Goal: Task Accomplishment & Management: Manage account settings

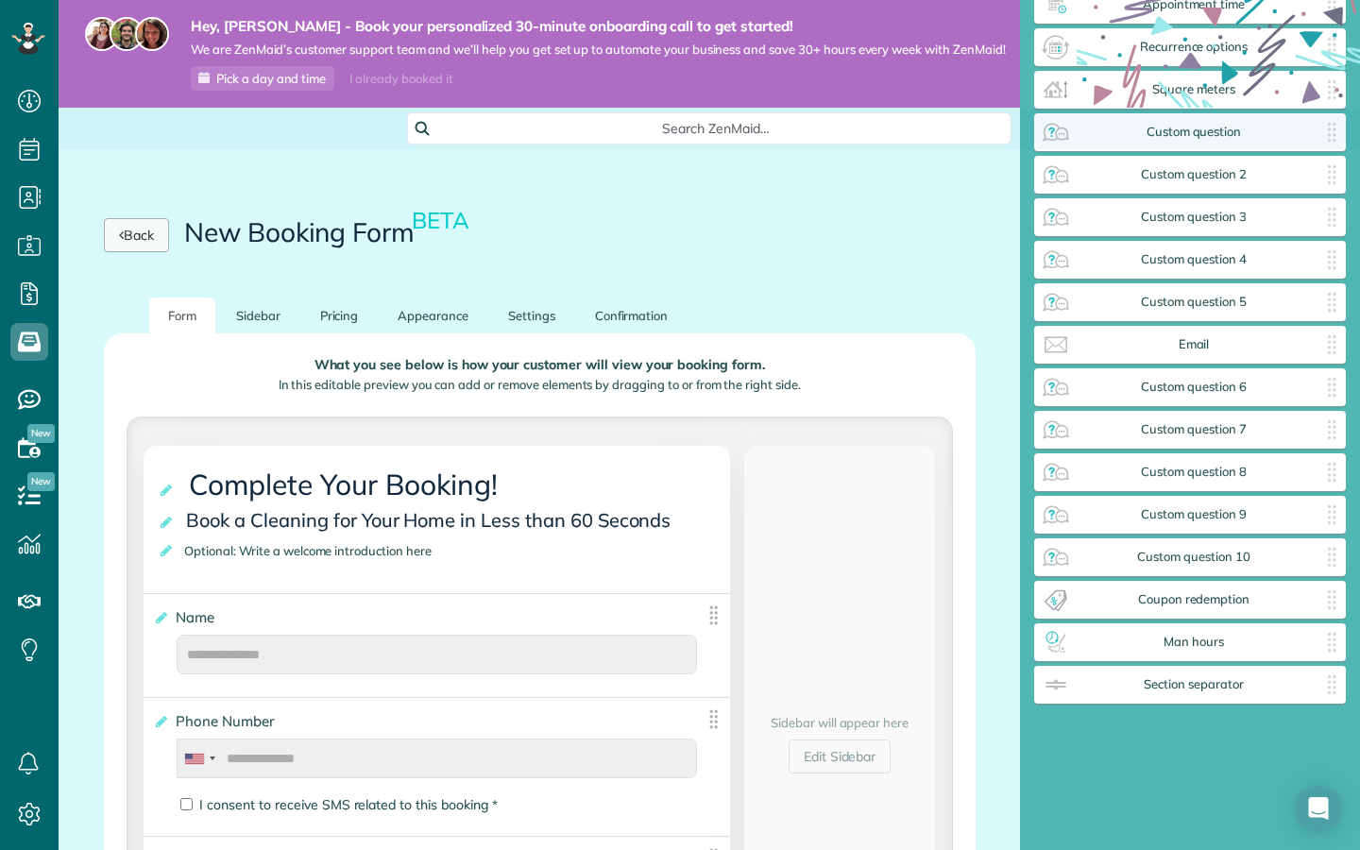
click at [141, 241] on link "Back" at bounding box center [136, 235] width 65 height 34
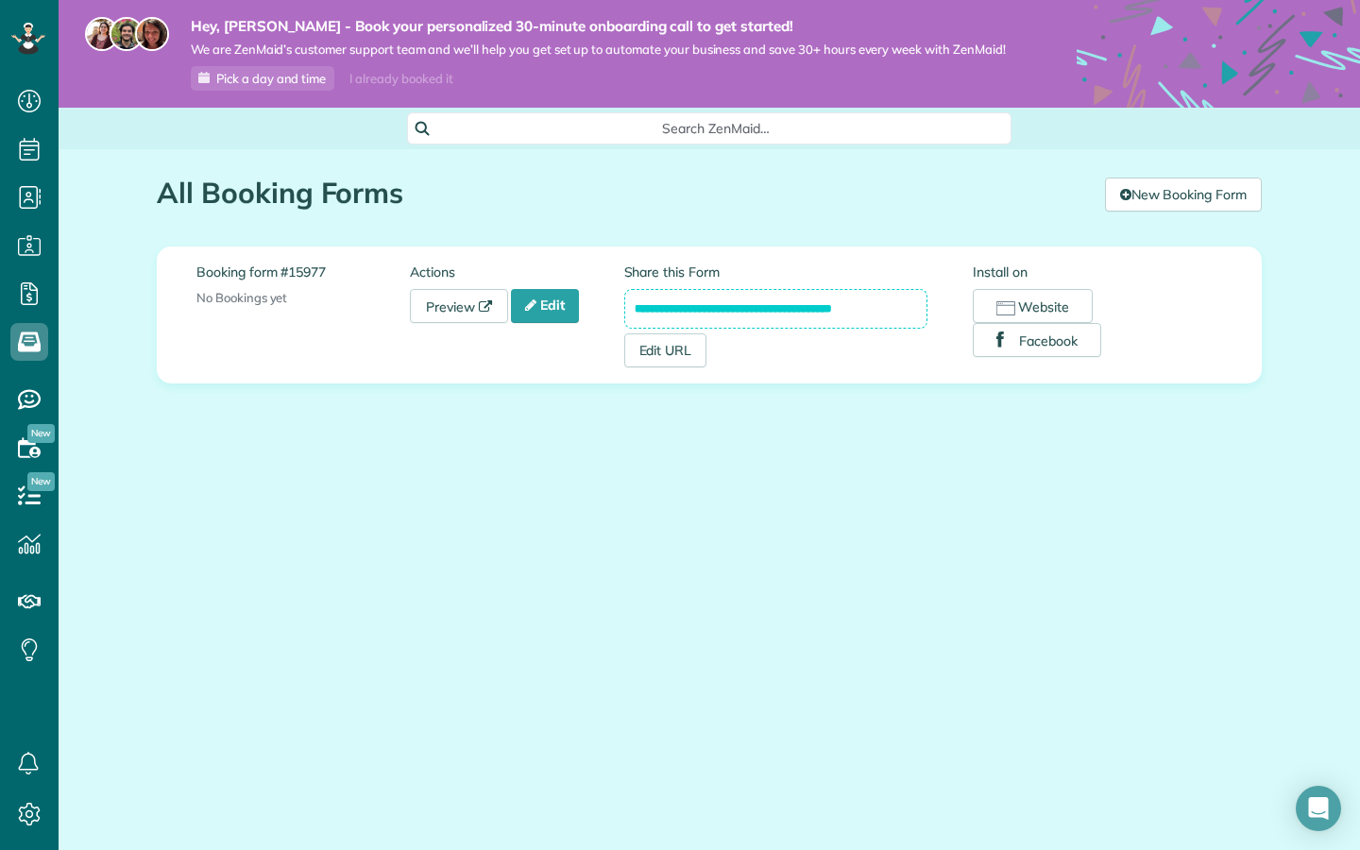
scroll to position [8, 8]
click at [563, 312] on link "Edit" at bounding box center [545, 306] width 68 height 34
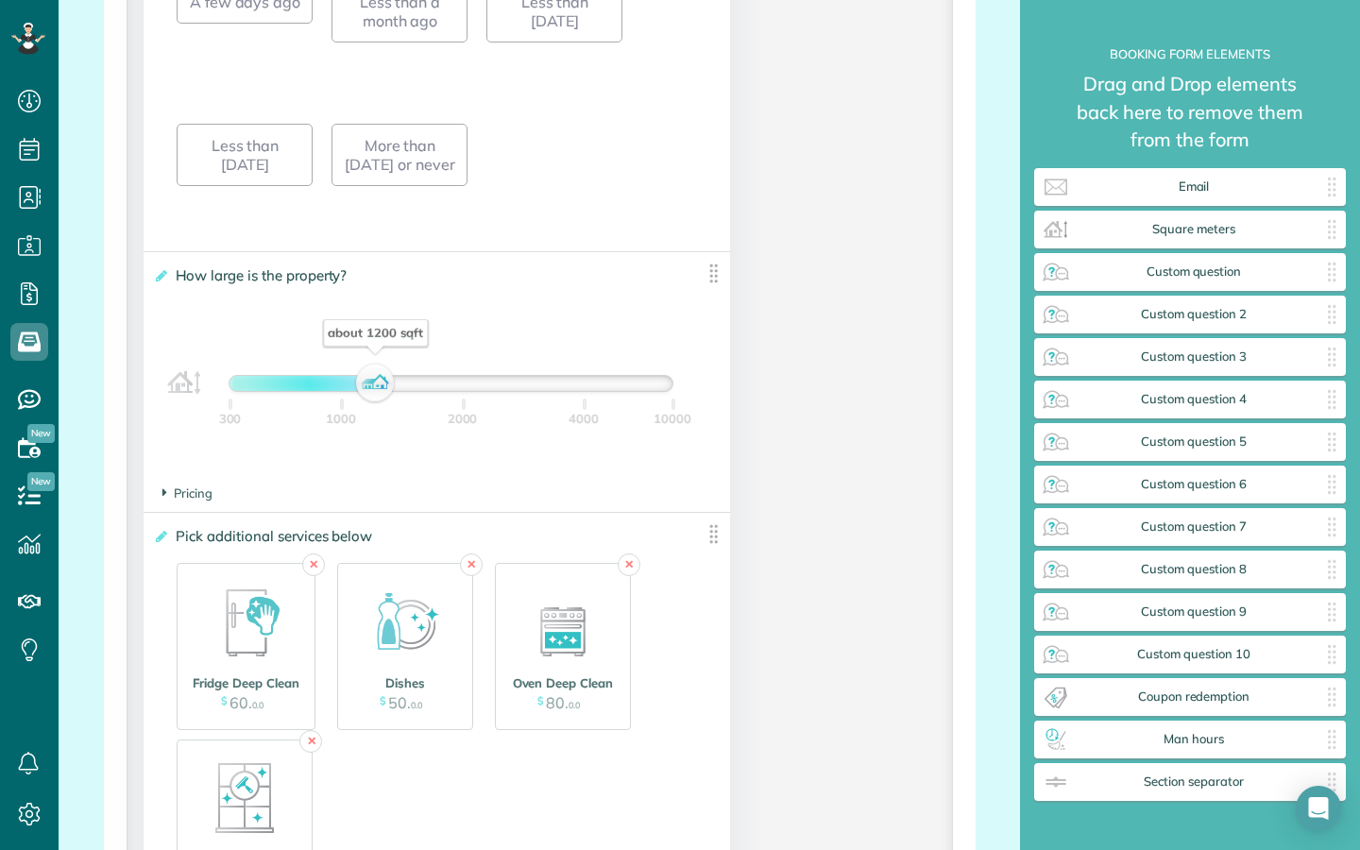
scroll to position [2005, 0]
click at [186, 495] on span "Pricing" at bounding box center [187, 491] width 50 height 15
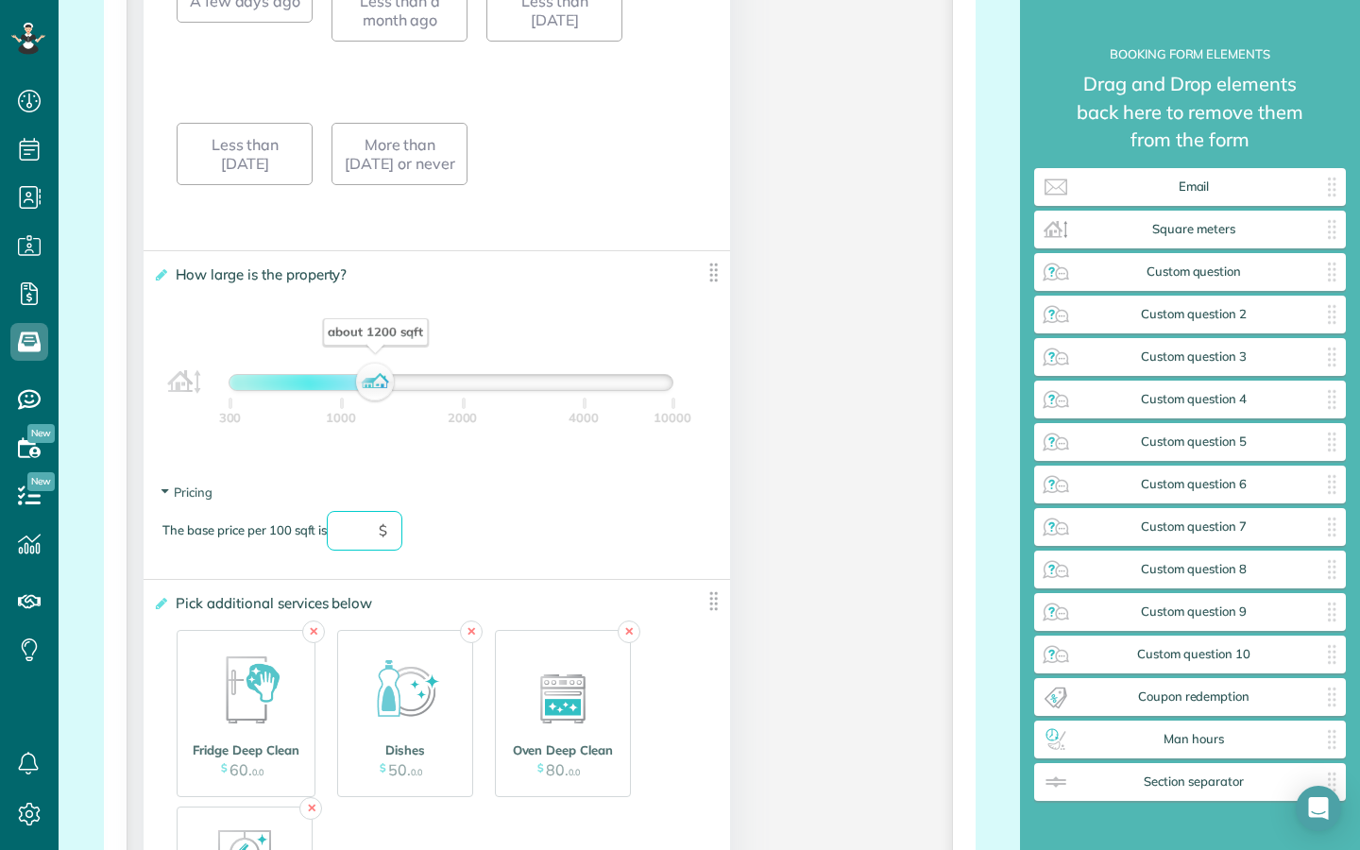
click at [369, 544] on input "text" at bounding box center [365, 531] width 76 height 40
click at [501, 530] on div "The base price per 100 sqft is $" at bounding box center [436, 540] width 549 height 59
click at [501, 529] on div "The base price per 100 sqft is $" at bounding box center [436, 540] width 549 height 59
click at [710, 295] on div "**********" at bounding box center [437, 362] width 586 height 223
click at [710, 284] on img at bounding box center [713, 273] width 24 height 24
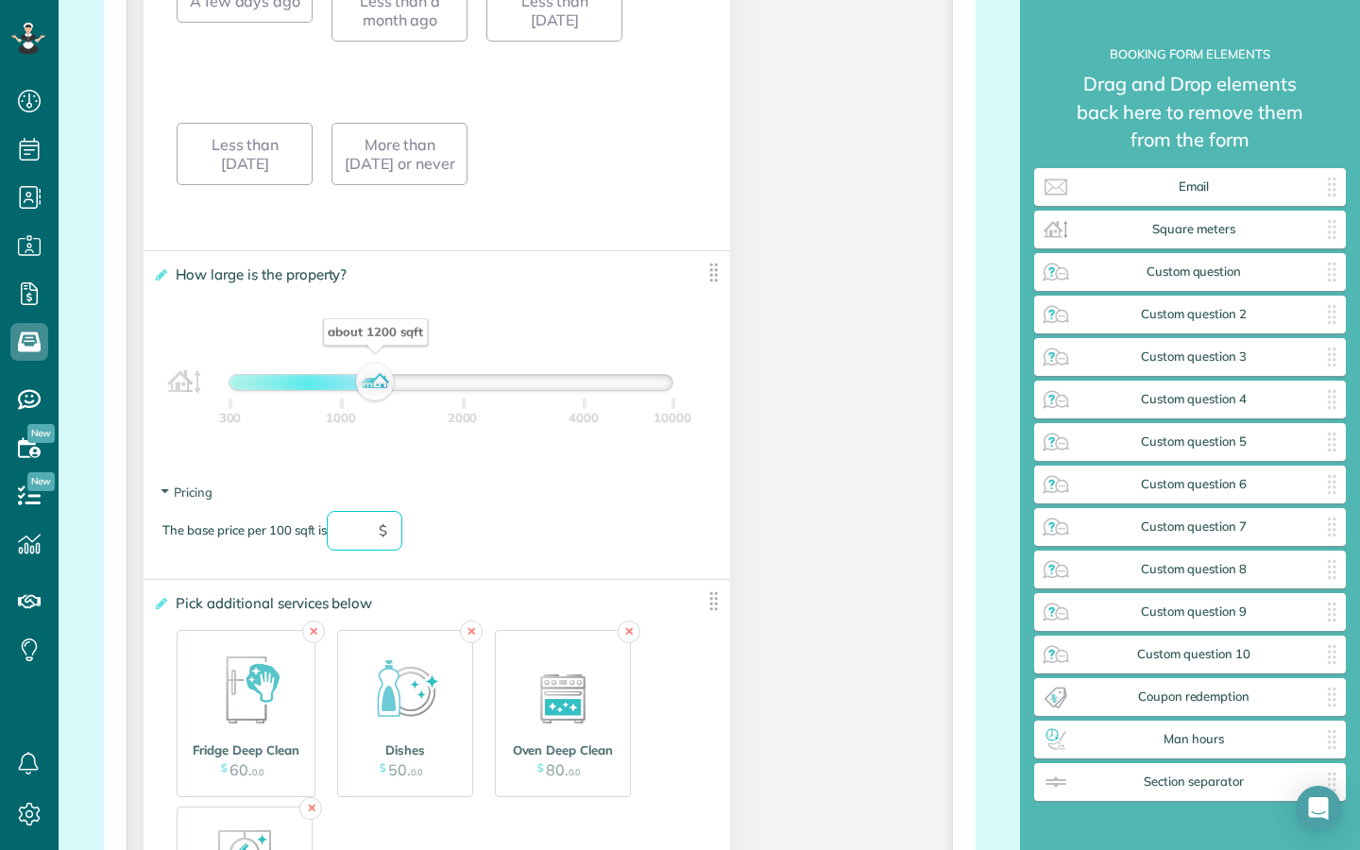
click at [715, 274] on img at bounding box center [713, 273] width 24 height 24
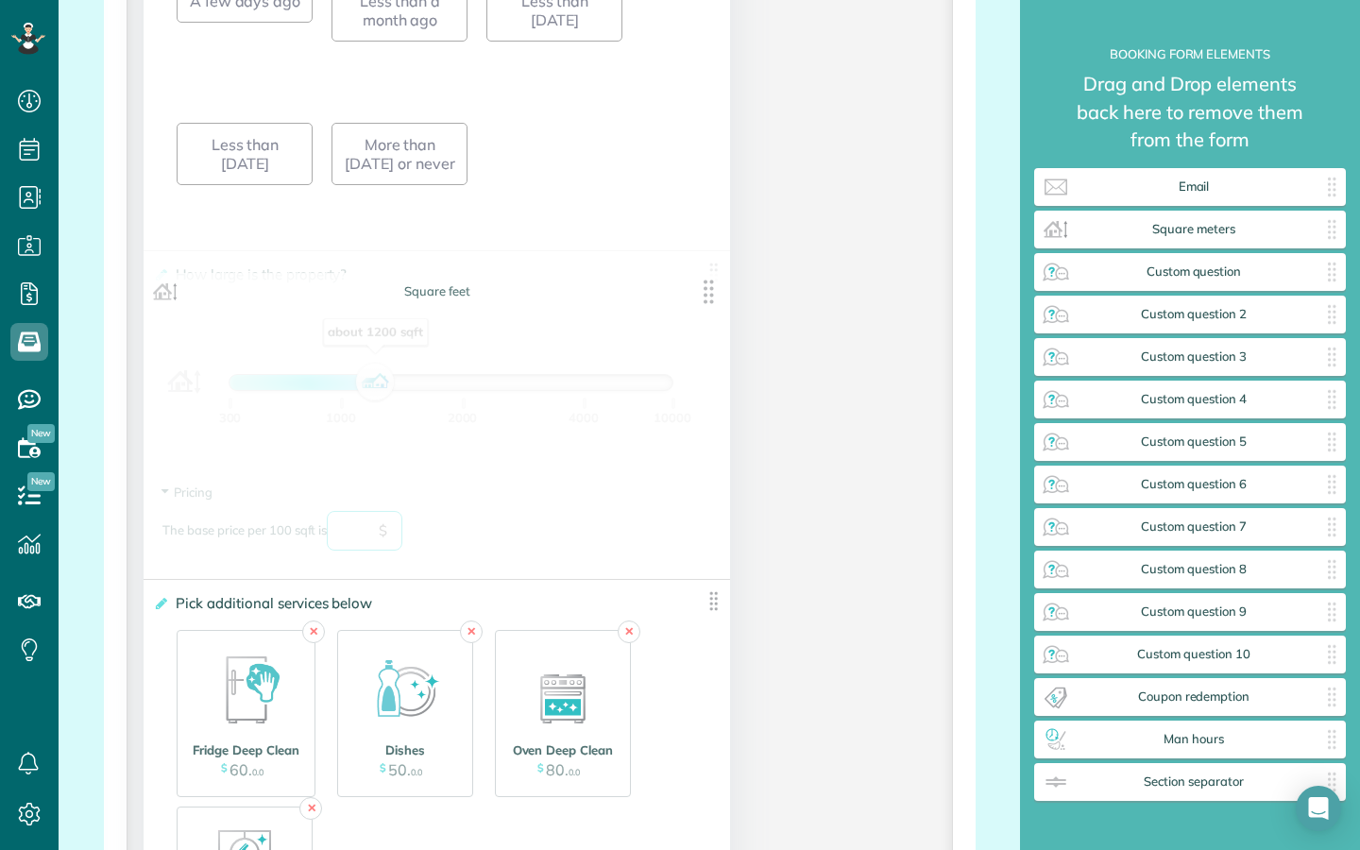
drag, startPoint x: 715, startPoint y: 274, endPoint x: 715, endPoint y: 288, distance: 14.2
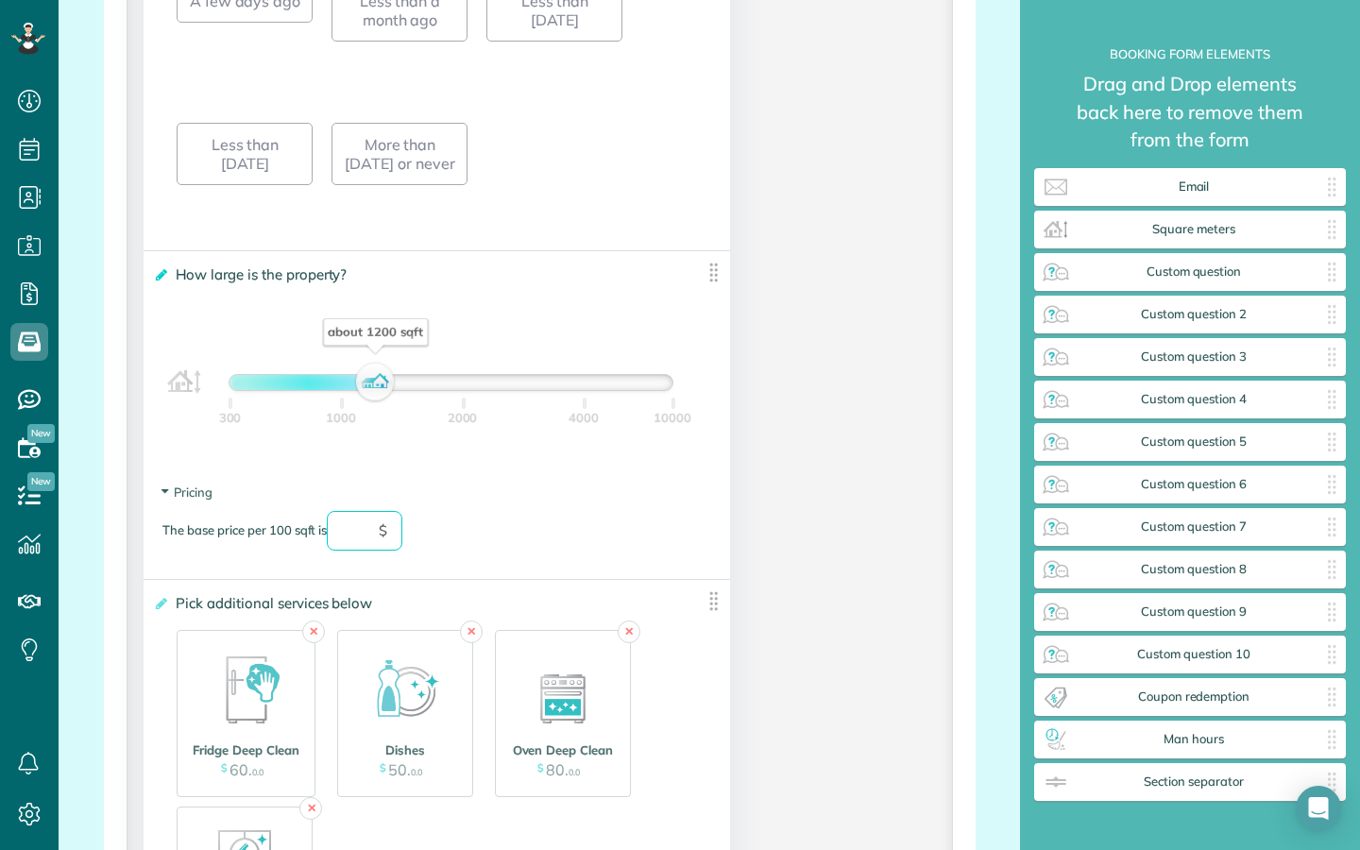
click at [160, 275] on icon at bounding box center [160, 274] width 14 height 13
click at [0, 0] on input "**********" at bounding box center [0, 0] width 0 height 0
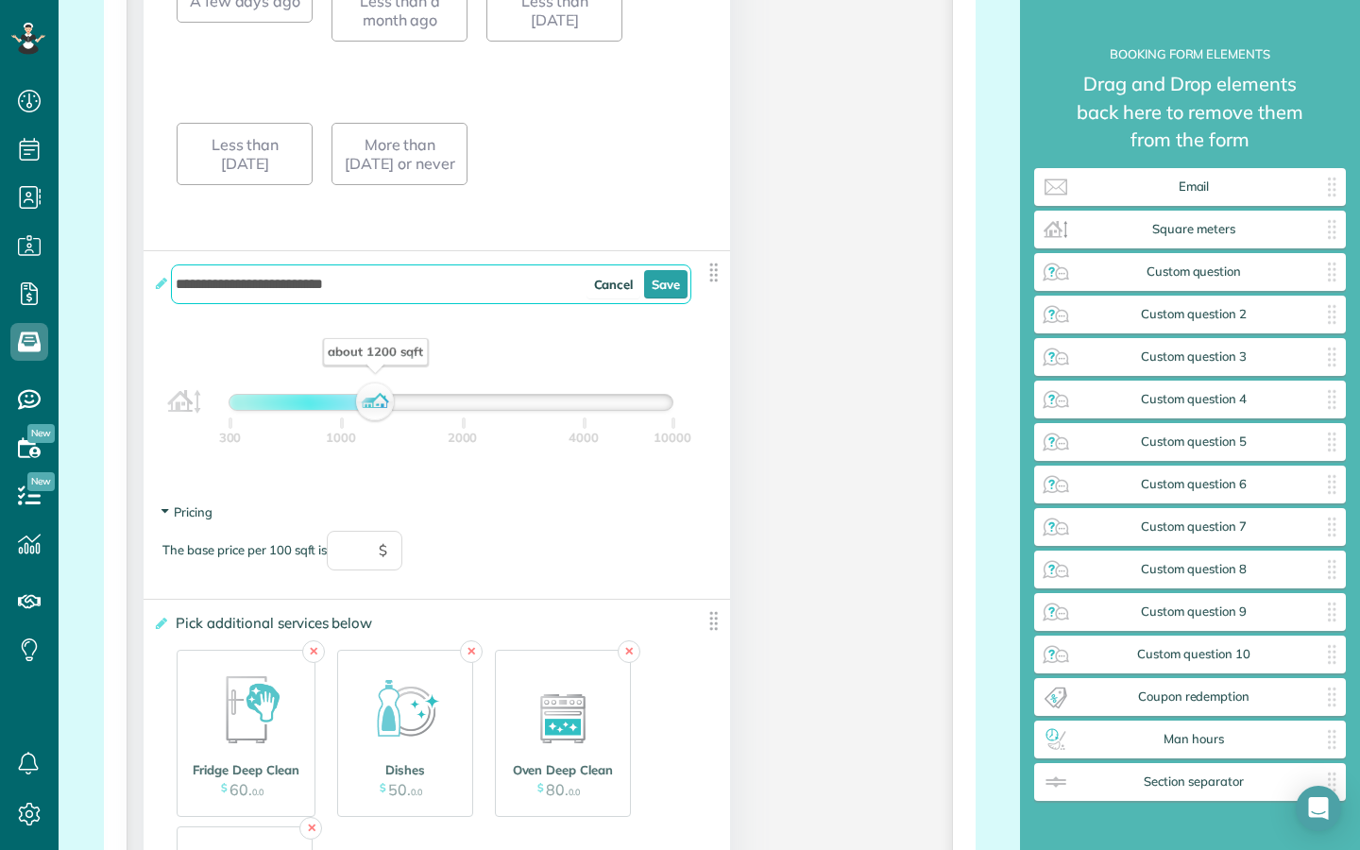
click at [166, 514] on icon at bounding box center [165, 511] width 16 height 5
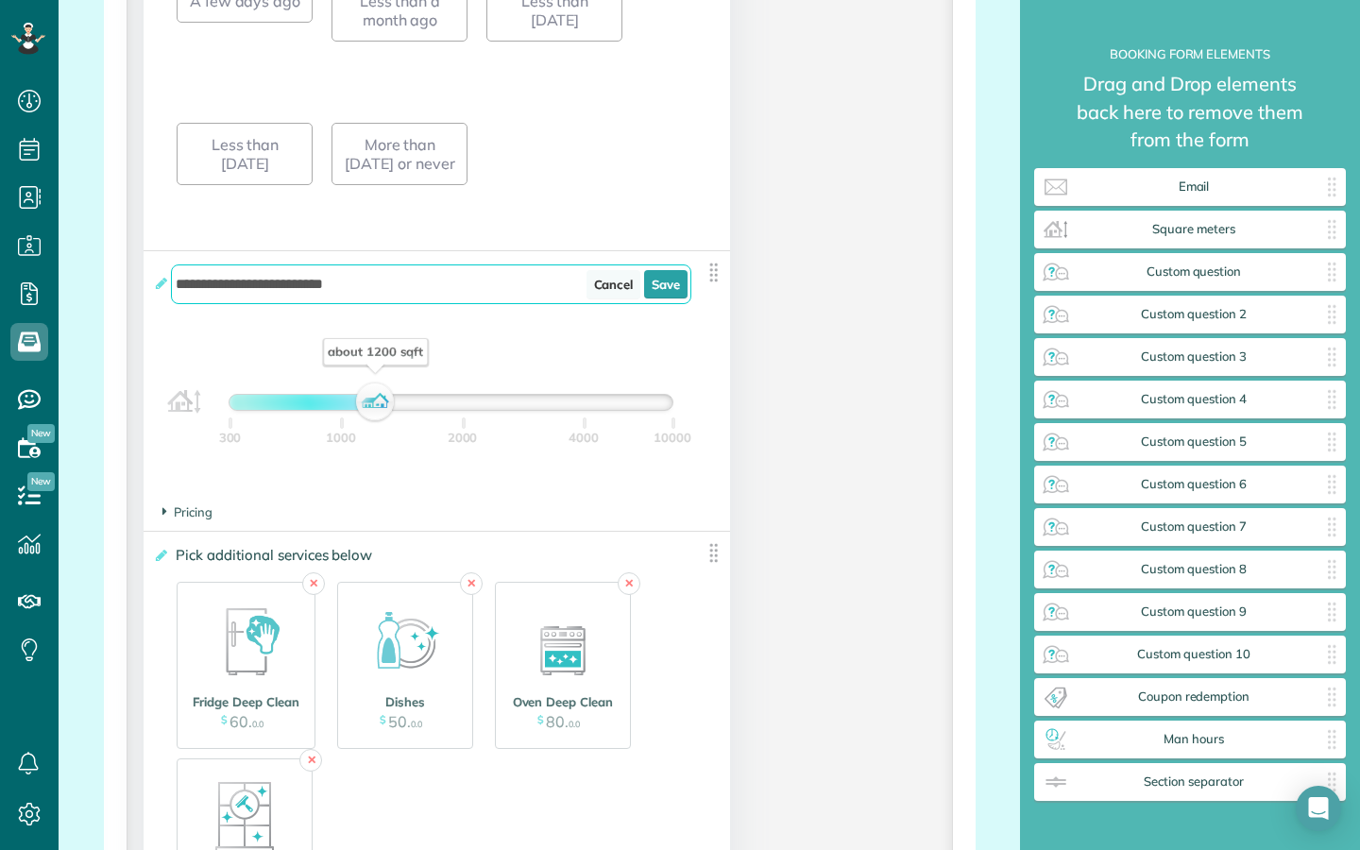
click at [622, 296] on link "Cancel" at bounding box center [613, 284] width 55 height 28
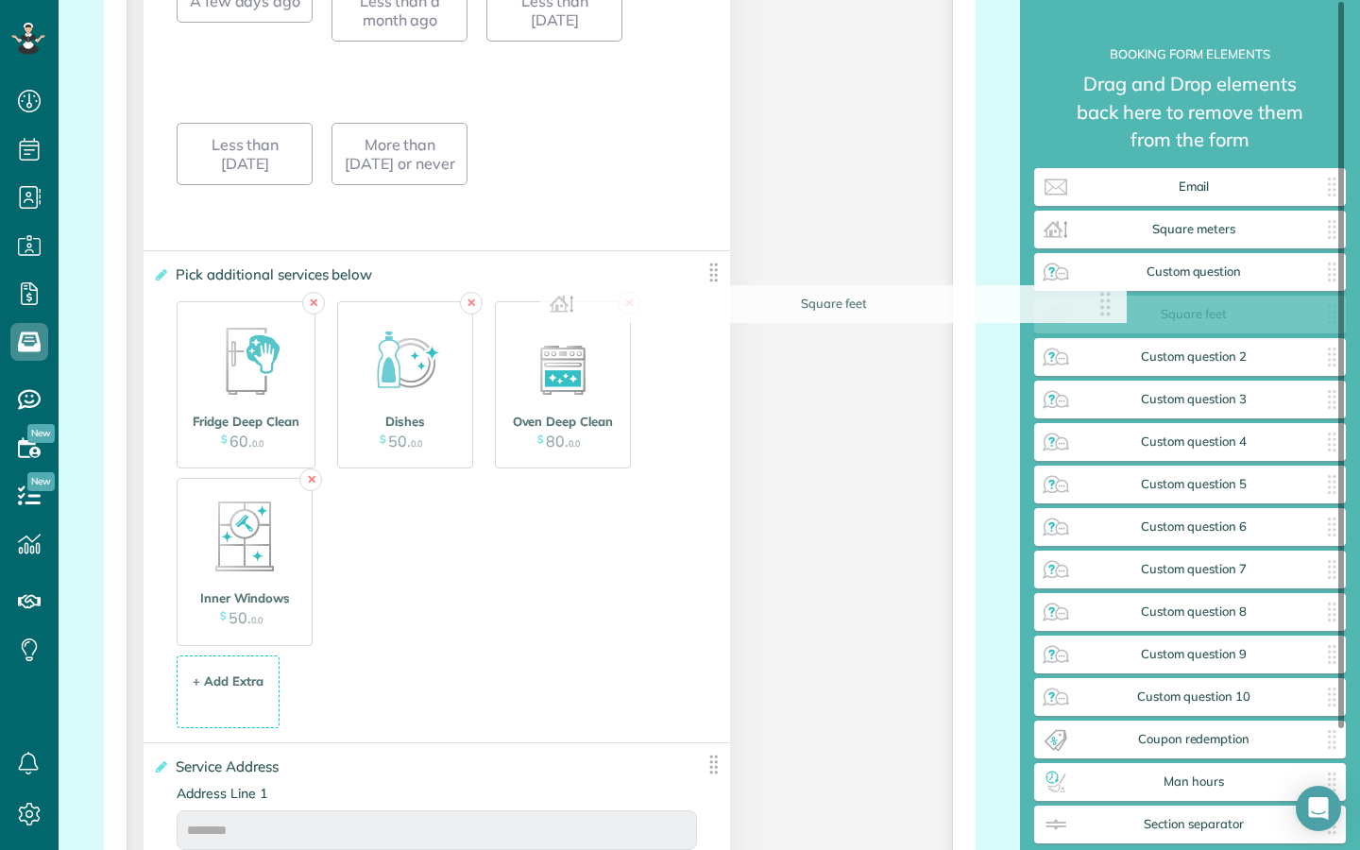
drag, startPoint x: 707, startPoint y: 286, endPoint x: 1224, endPoint y: 336, distance: 518.9
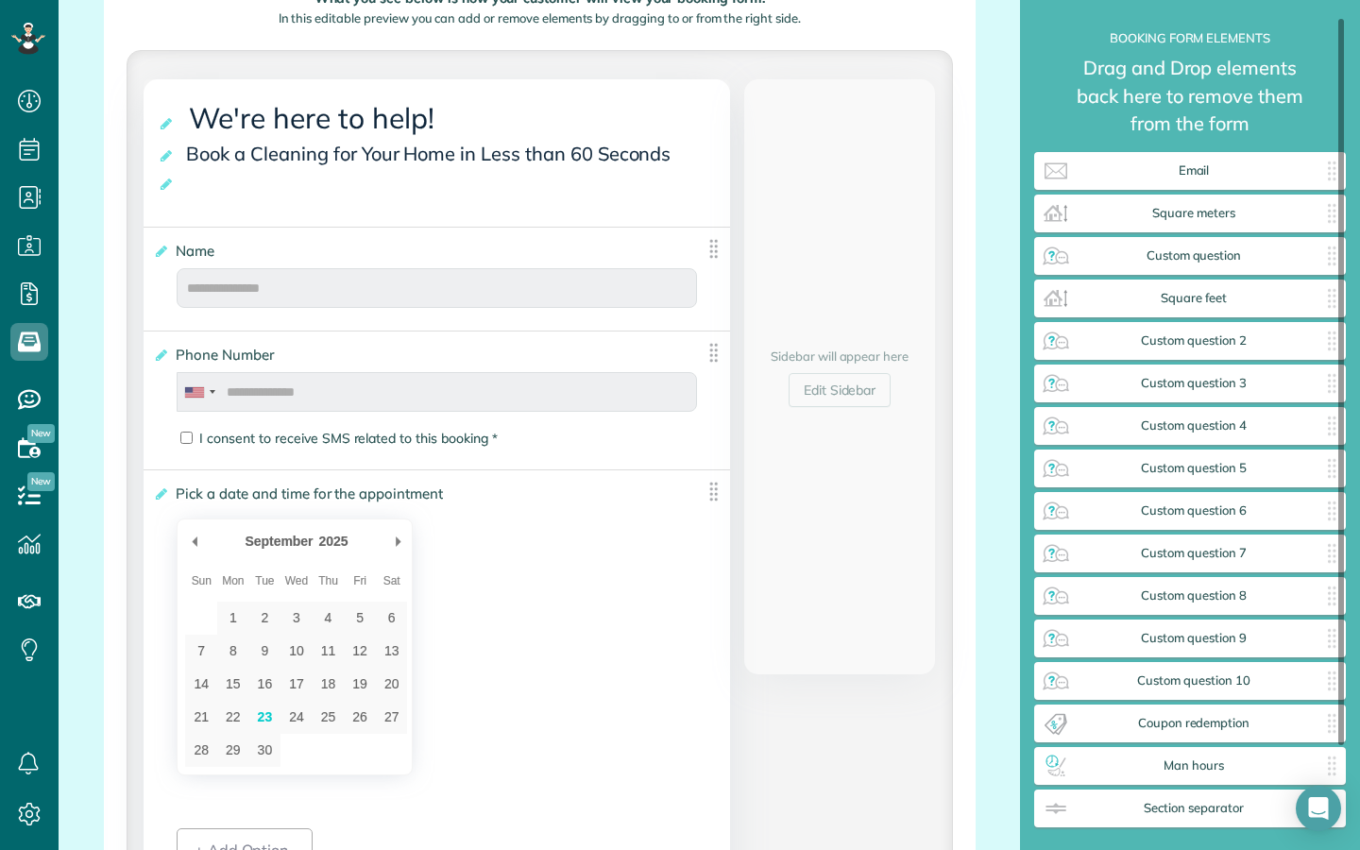
scroll to position [20, 0]
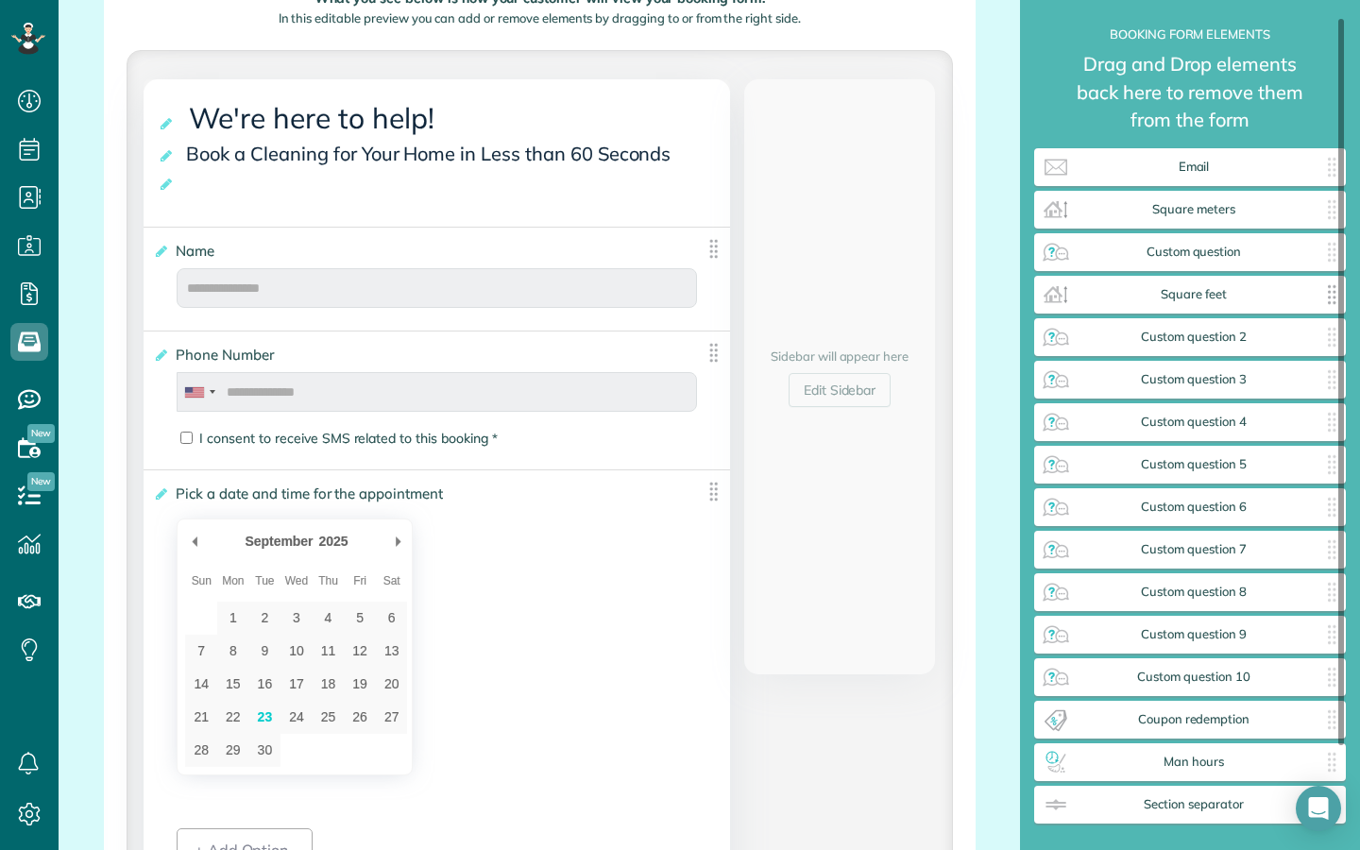
click at [1266, 298] on span "Square feet" at bounding box center [1193, 294] width 245 height 15
click at [1329, 295] on img at bounding box center [1331, 294] width 30 height 30
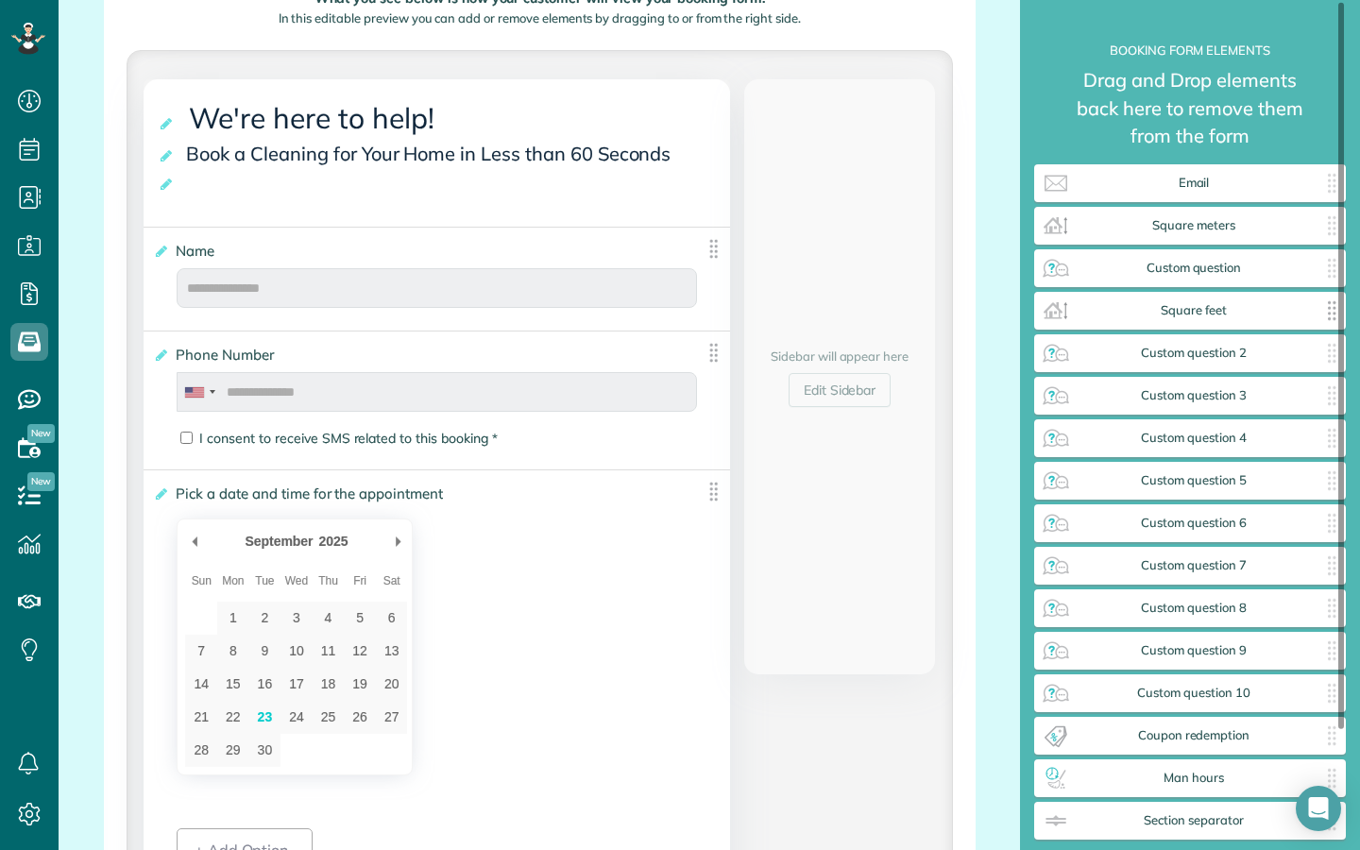
scroll to position [0, 0]
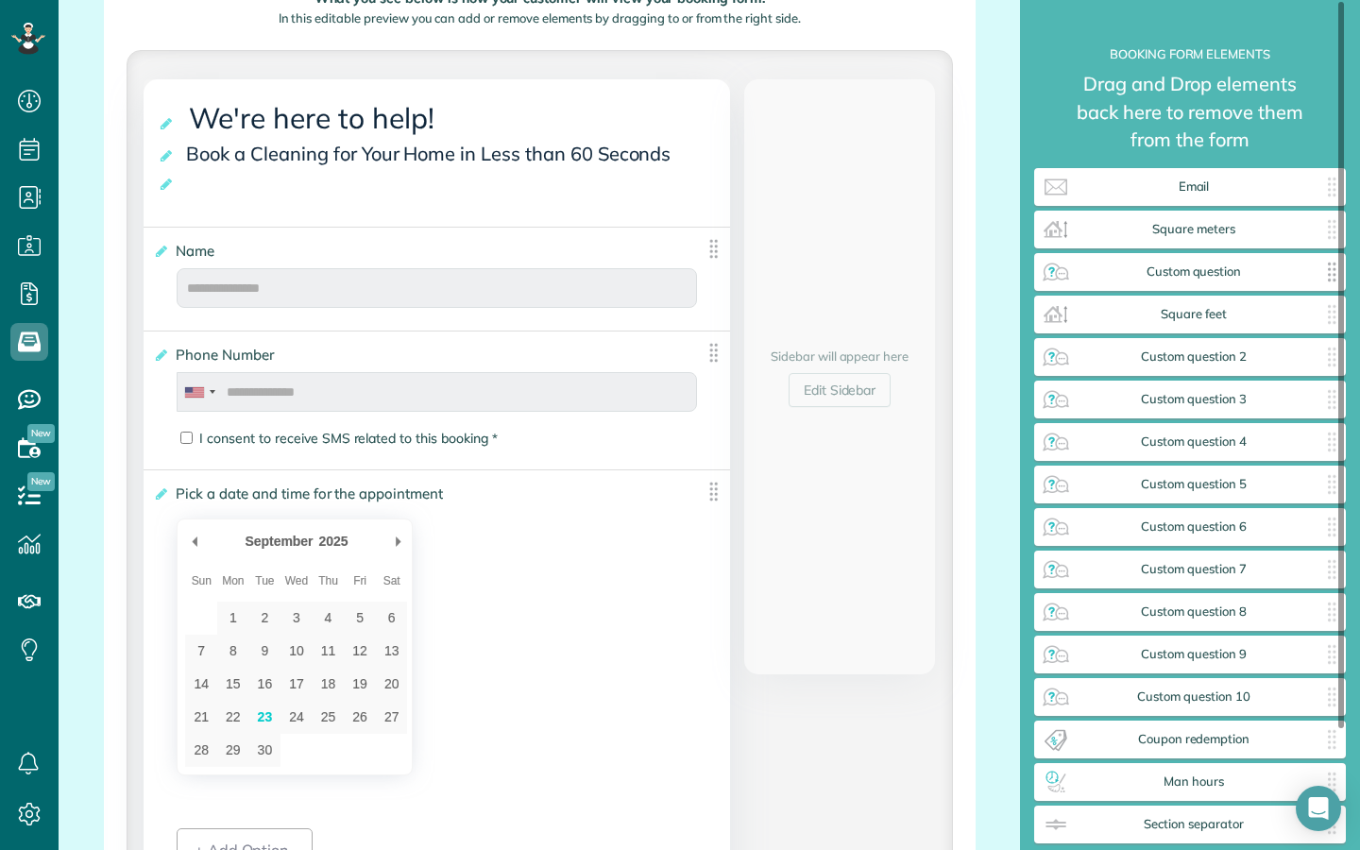
click at [1230, 270] on span "Custom question" at bounding box center [1193, 271] width 245 height 15
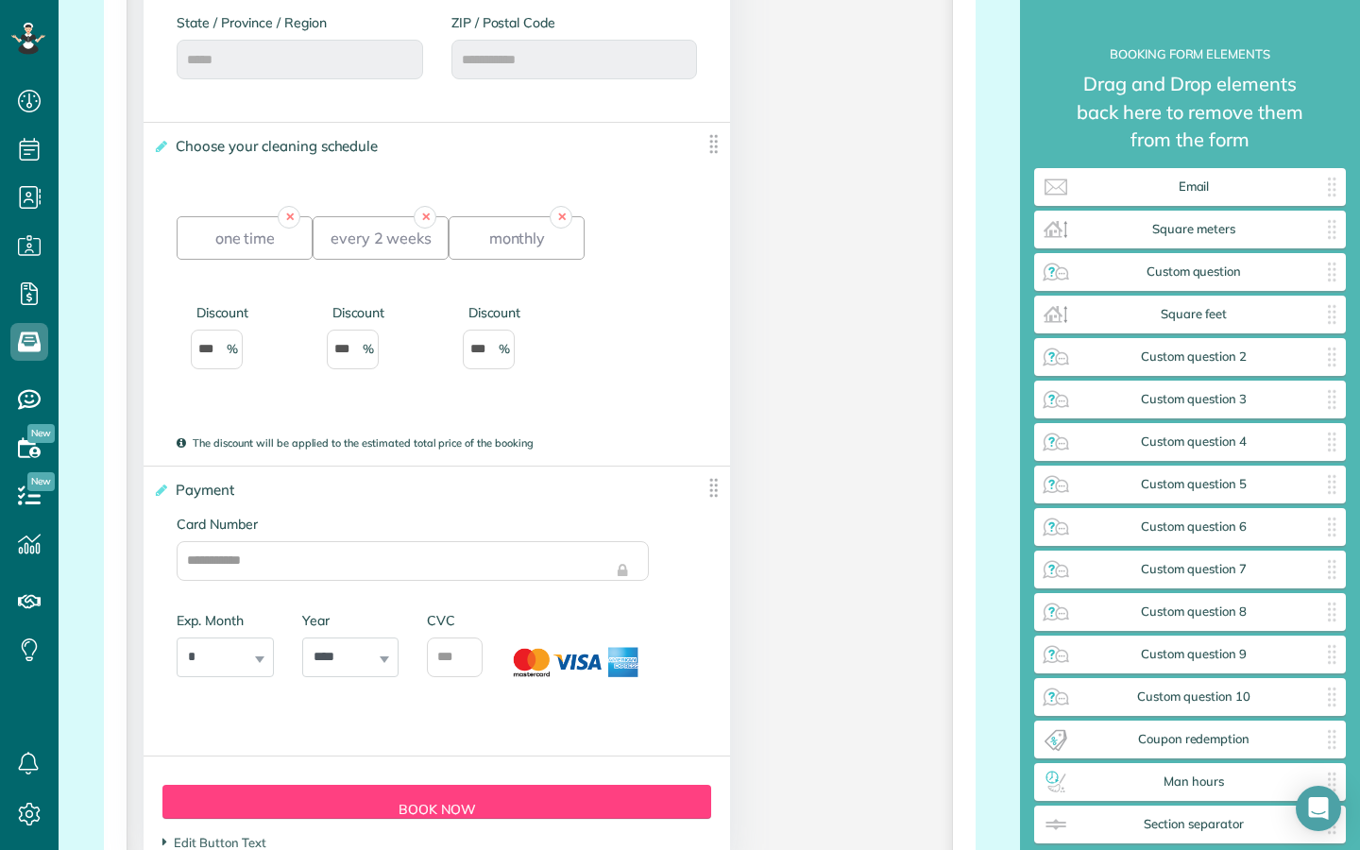
scroll to position [3200, 0]
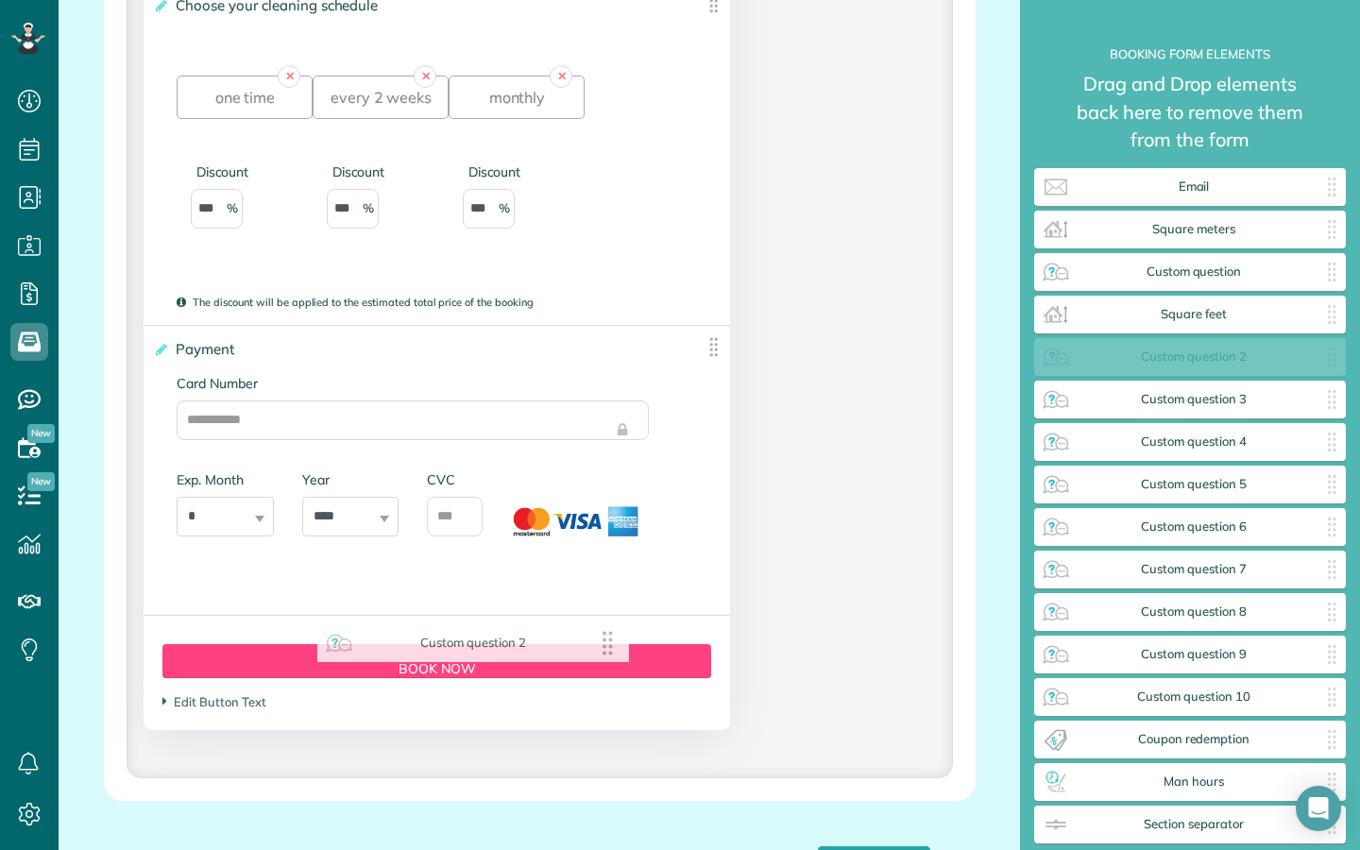
drag, startPoint x: 1188, startPoint y: 356, endPoint x: 462, endPoint y: 591, distance: 763.1
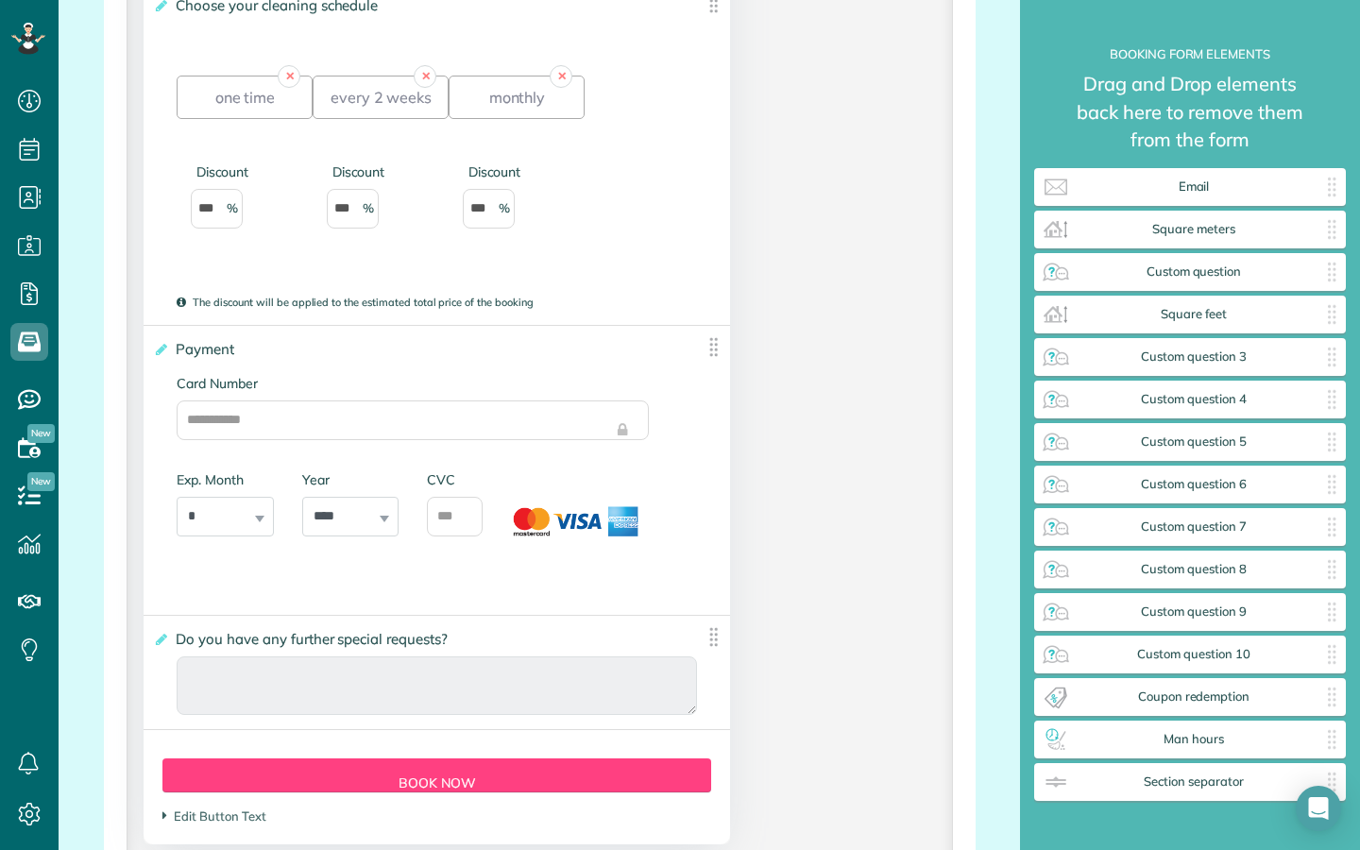
click at [358, 652] on span "Do you have any further special requests?" at bounding box center [315, 638] width 288 height 27
click at [0, 0] on input "**********" at bounding box center [0, 0] width 0 height 0
click at [156, 646] on icon at bounding box center [160, 639] width 14 height 13
click at [0, 0] on input "**********" at bounding box center [0, 0] width 0 height 0
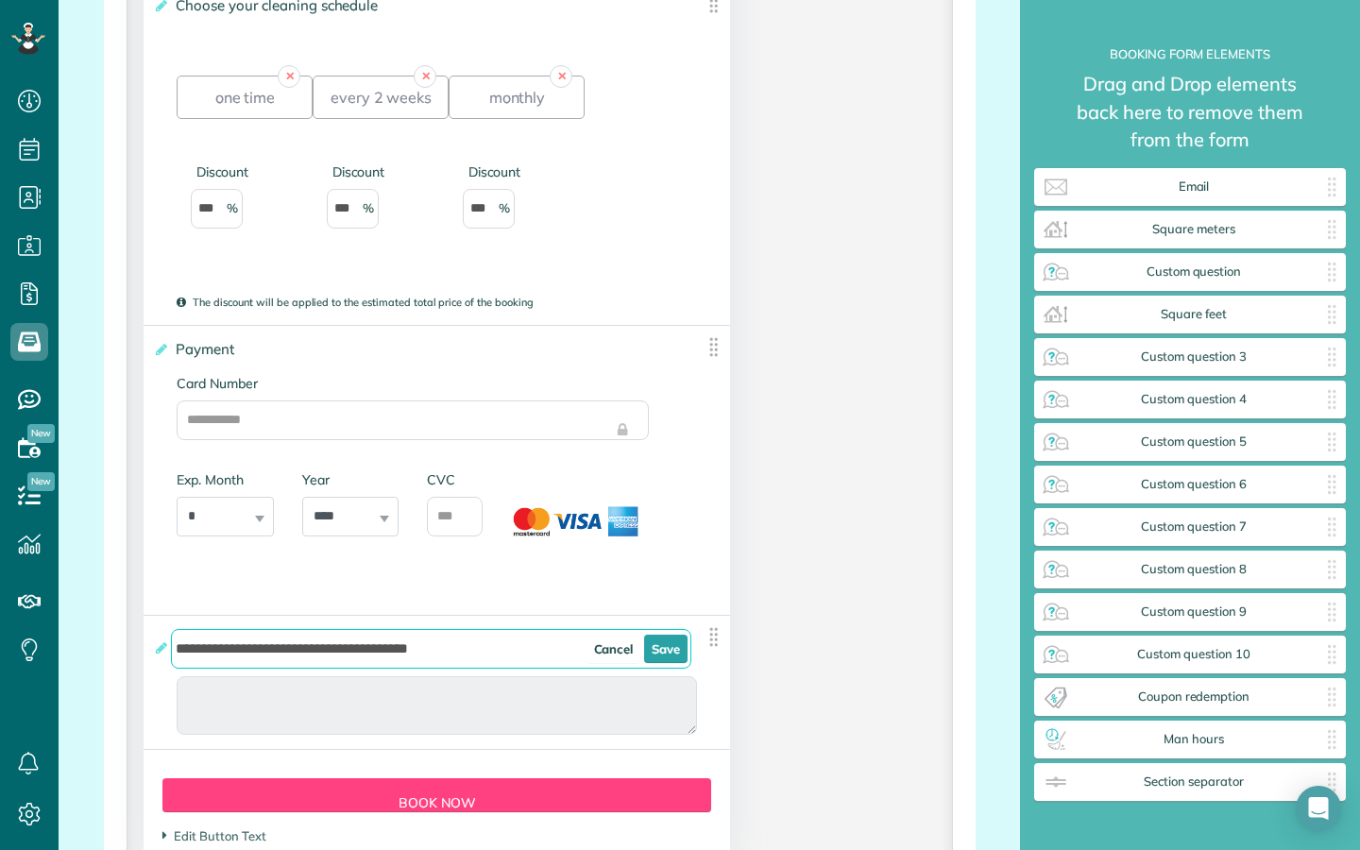
click at [287, 667] on input "**********" at bounding box center [431, 649] width 520 height 40
type input "**********"
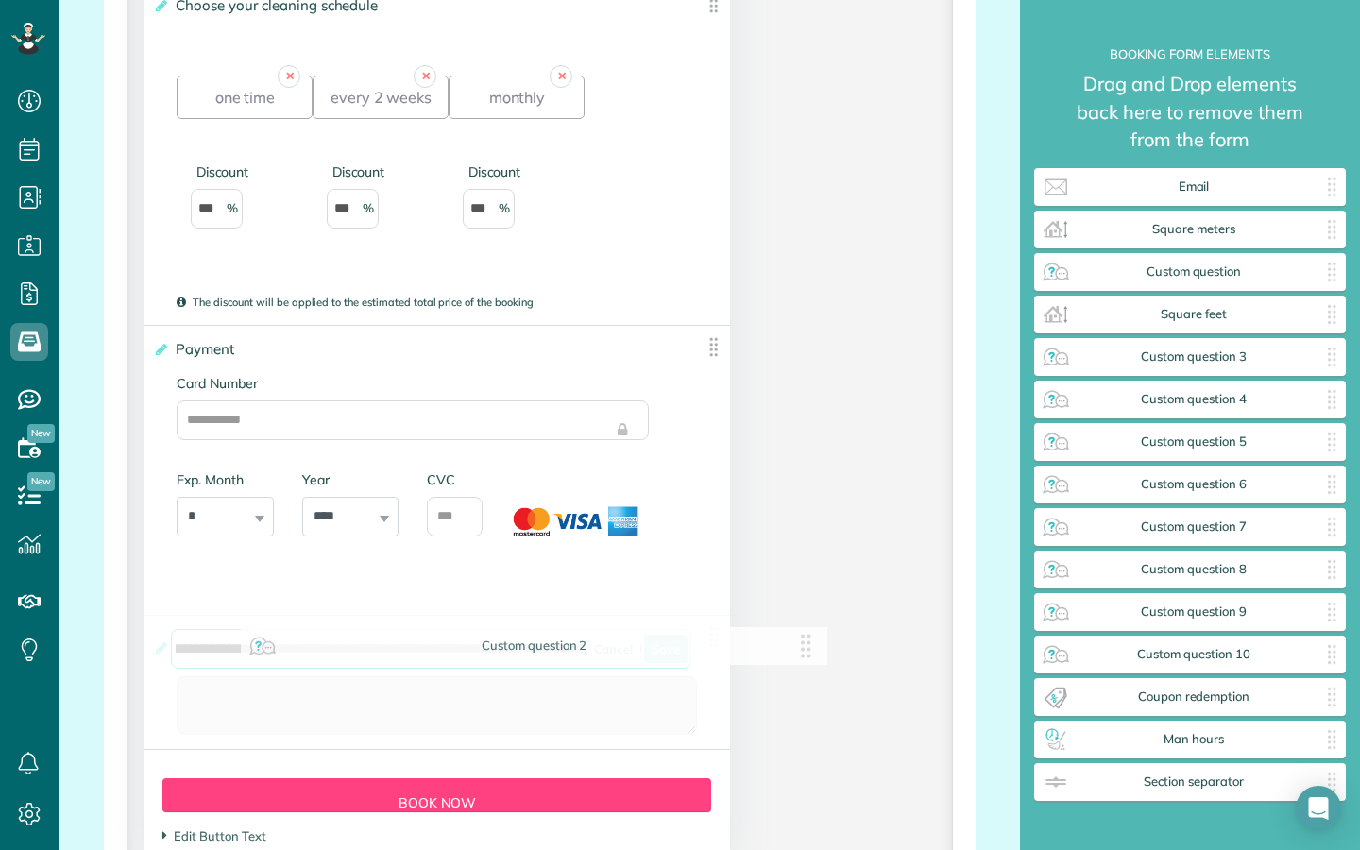
drag, startPoint x: 560, startPoint y: 664, endPoint x: 628, endPoint y: 662, distance: 68.0
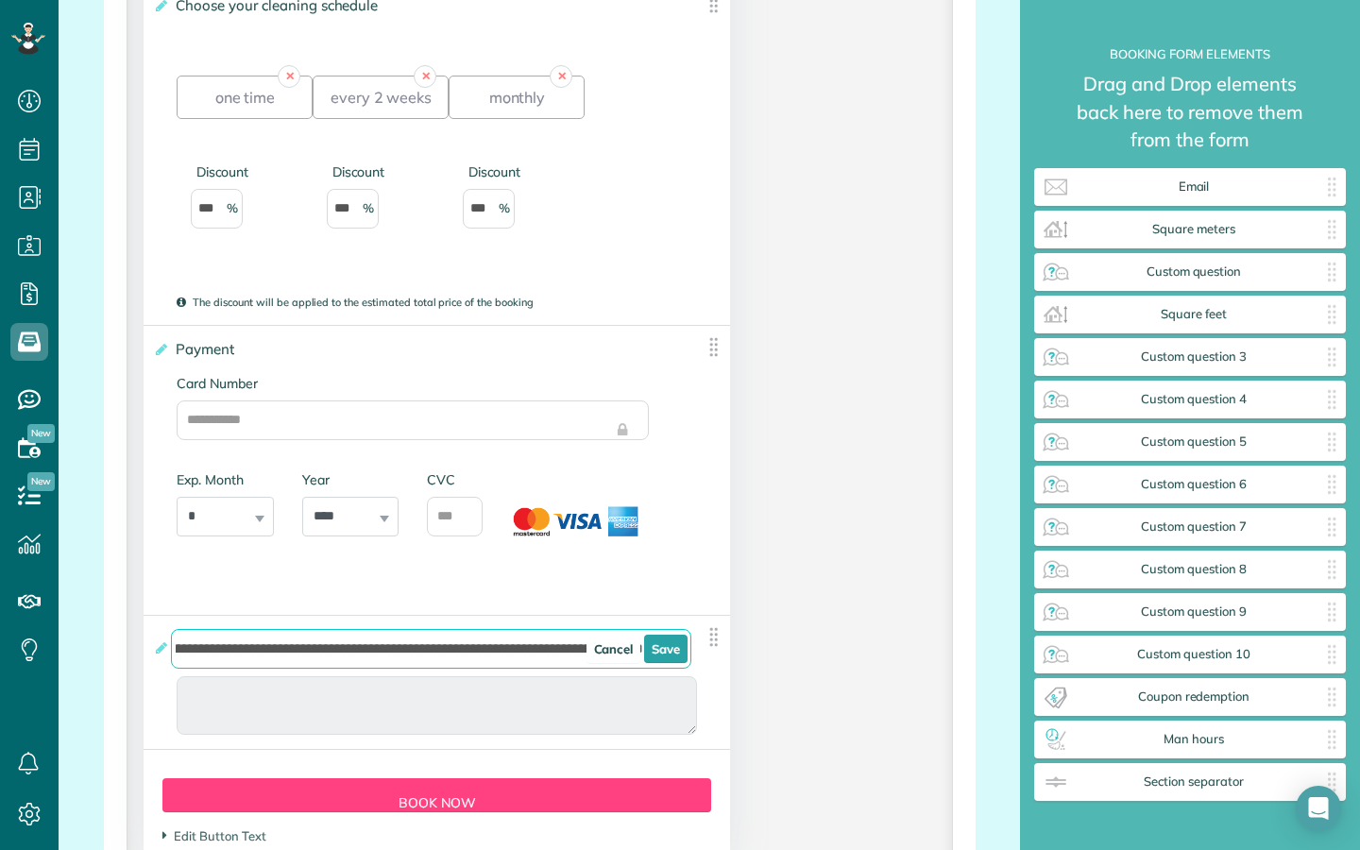
click at [565, 663] on input "**********" at bounding box center [431, 649] width 520 height 40
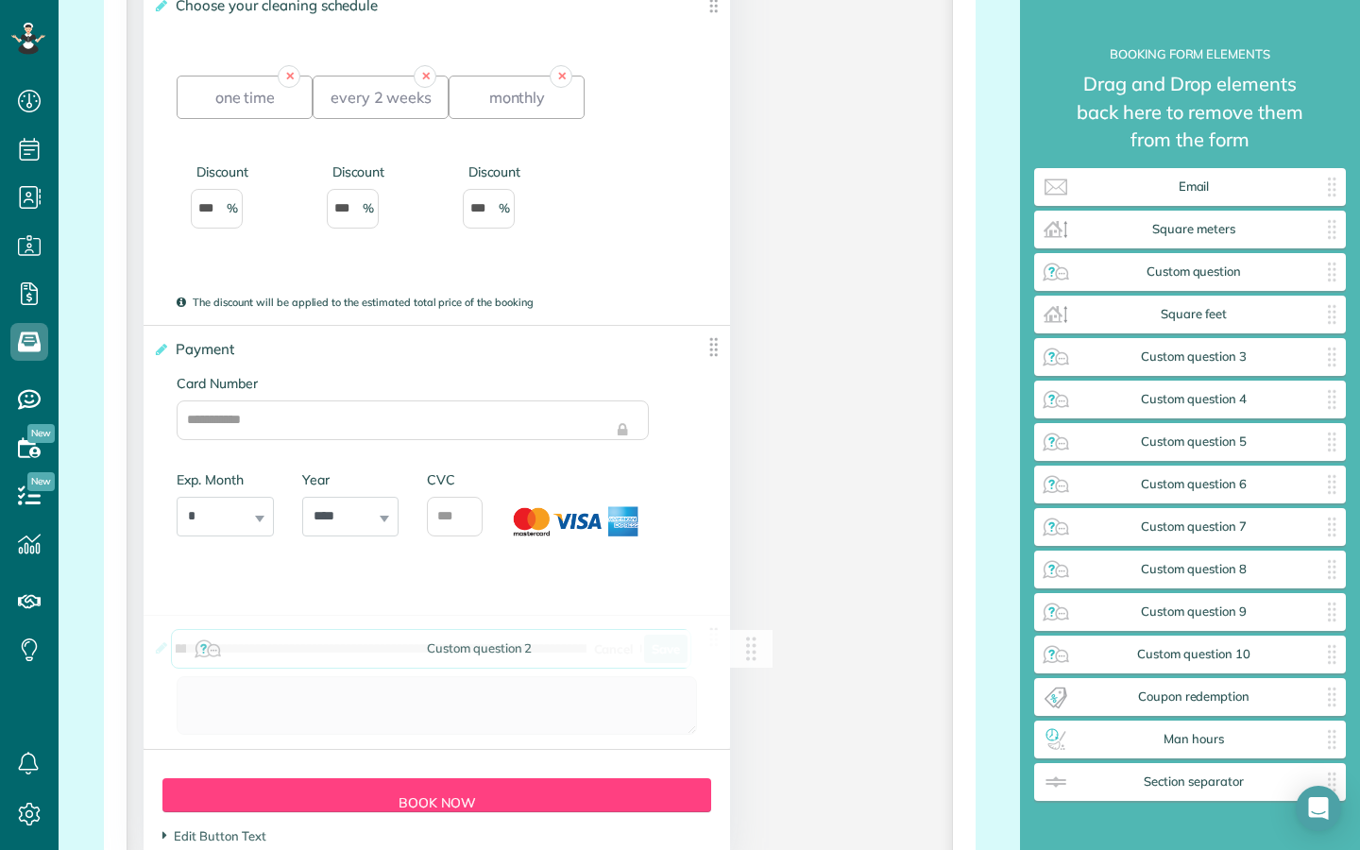
drag, startPoint x: 556, startPoint y: 662, endPoint x: 630, endPoint y: 666, distance: 73.7
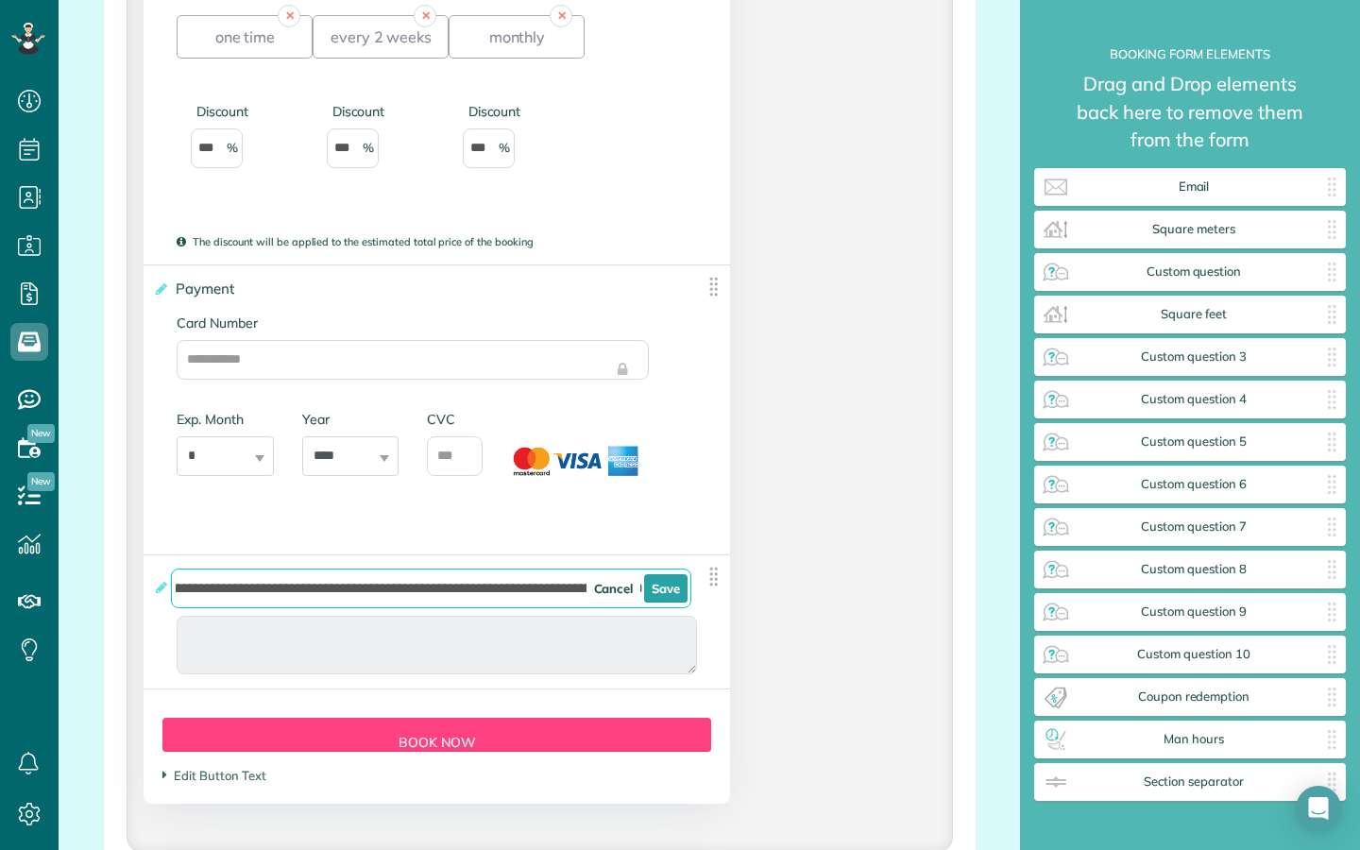
scroll to position [3274, 0]
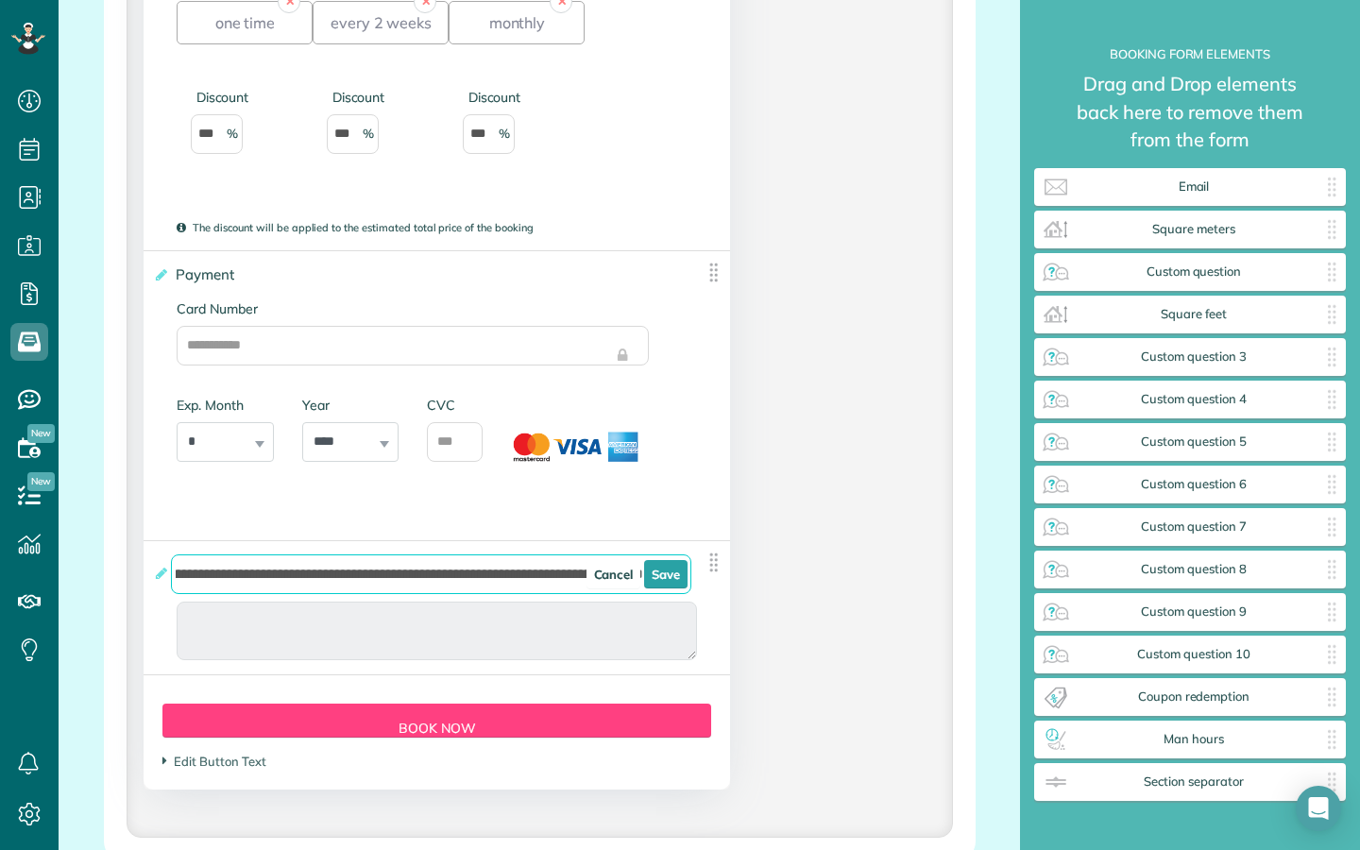
click at [566, 593] on input "**********" at bounding box center [431, 574] width 520 height 40
type div "2025-10-11"
type input "**********"
click at [665, 588] on link "Save" at bounding box center [665, 574] width 43 height 28
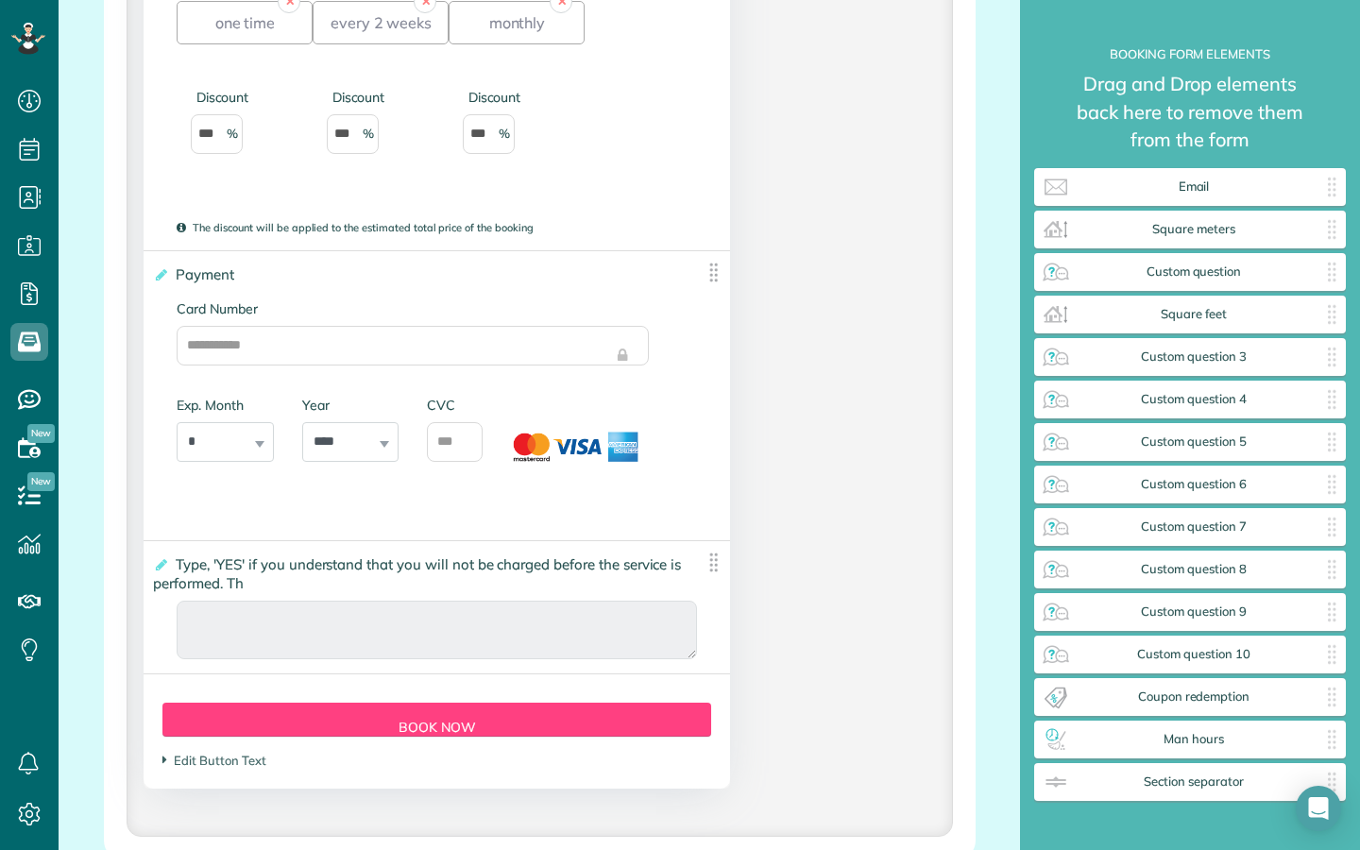
click at [714, 570] on img at bounding box center [713, 562] width 24 height 24
click at [159, 571] on icon at bounding box center [160, 564] width 14 height 13
click at [0, 0] on input "**********" at bounding box center [0, 0] width 0 height 0
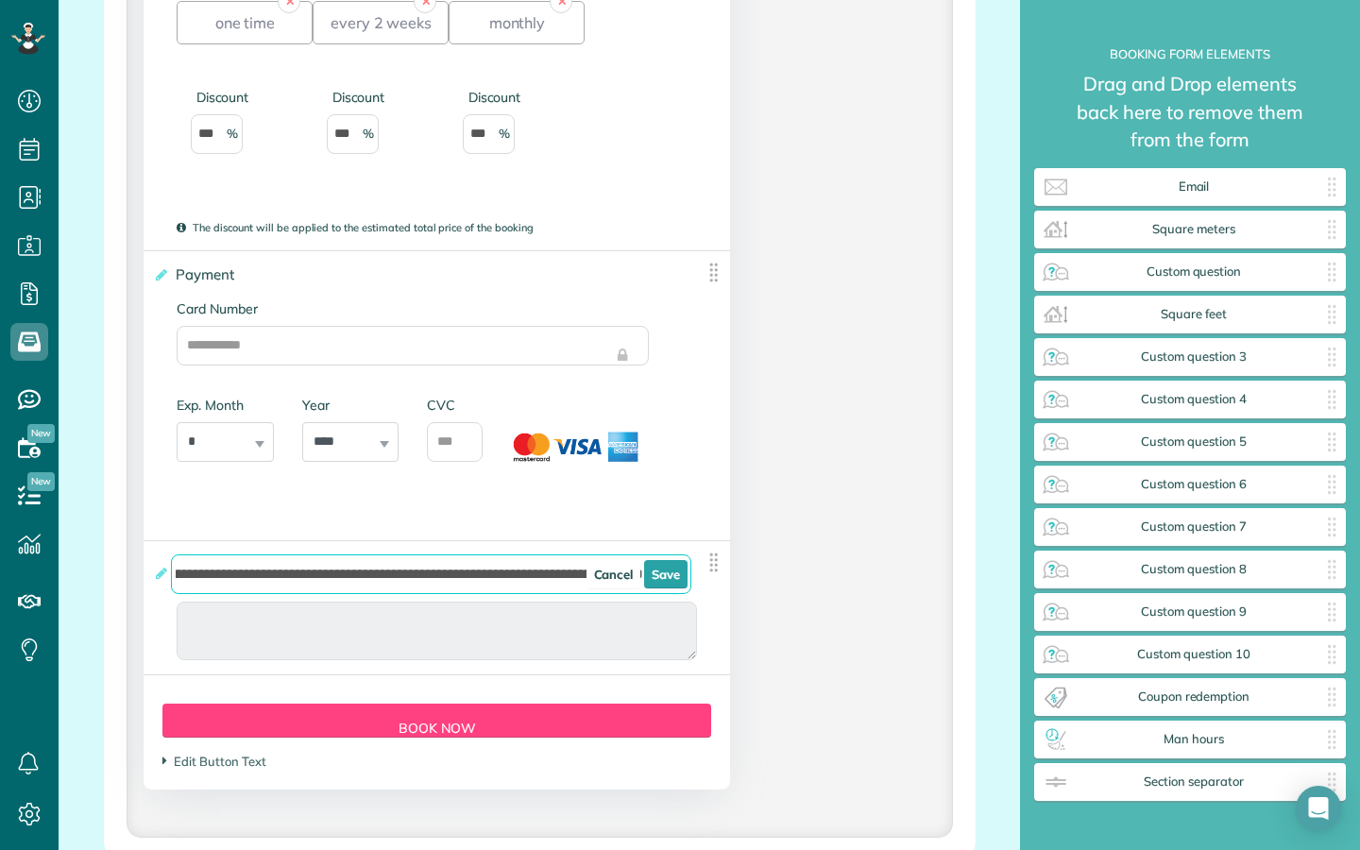
click at [567, 588] on input "**********" at bounding box center [431, 574] width 520 height 40
type div "2025-10-23"
type input "**********"
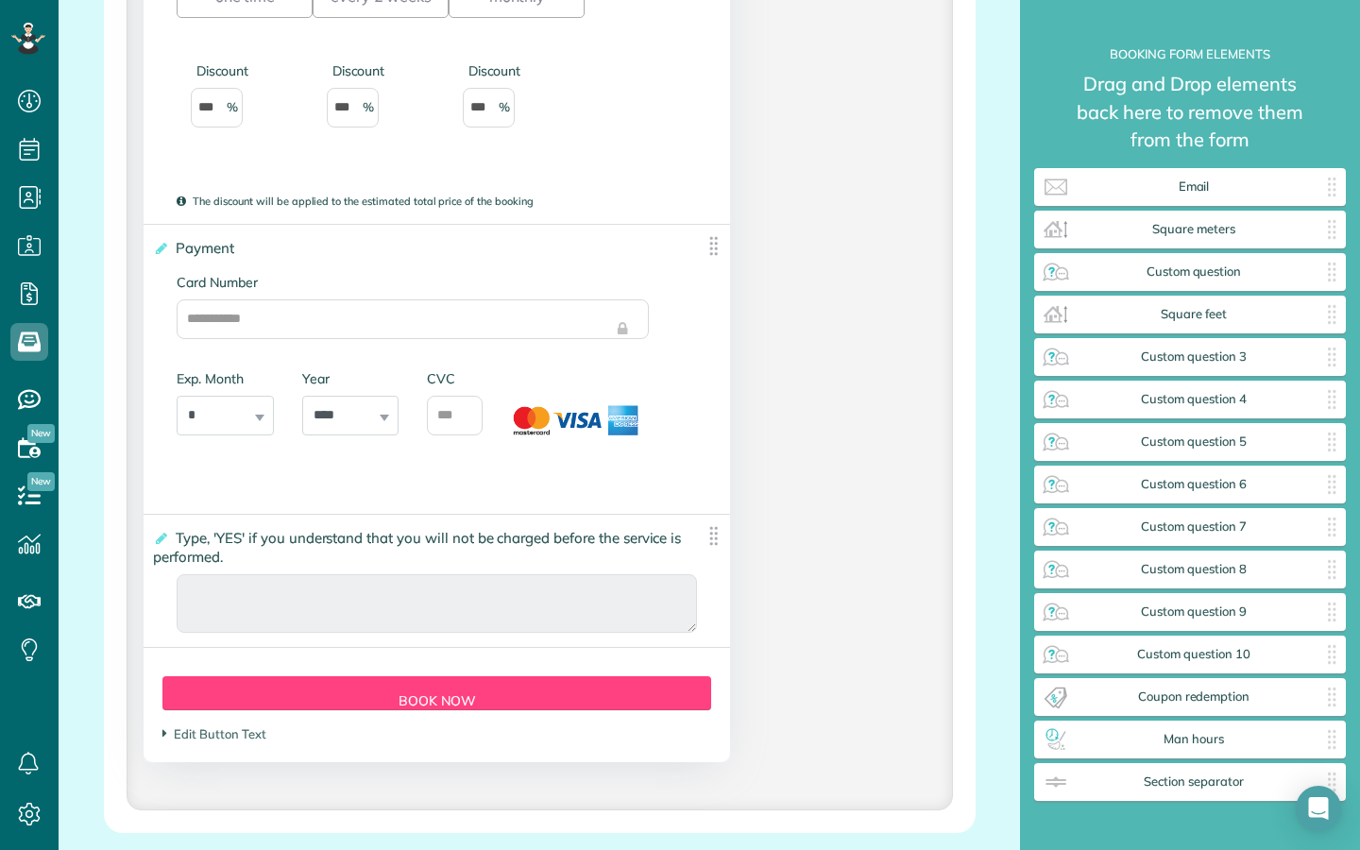
scroll to position [3304, 0]
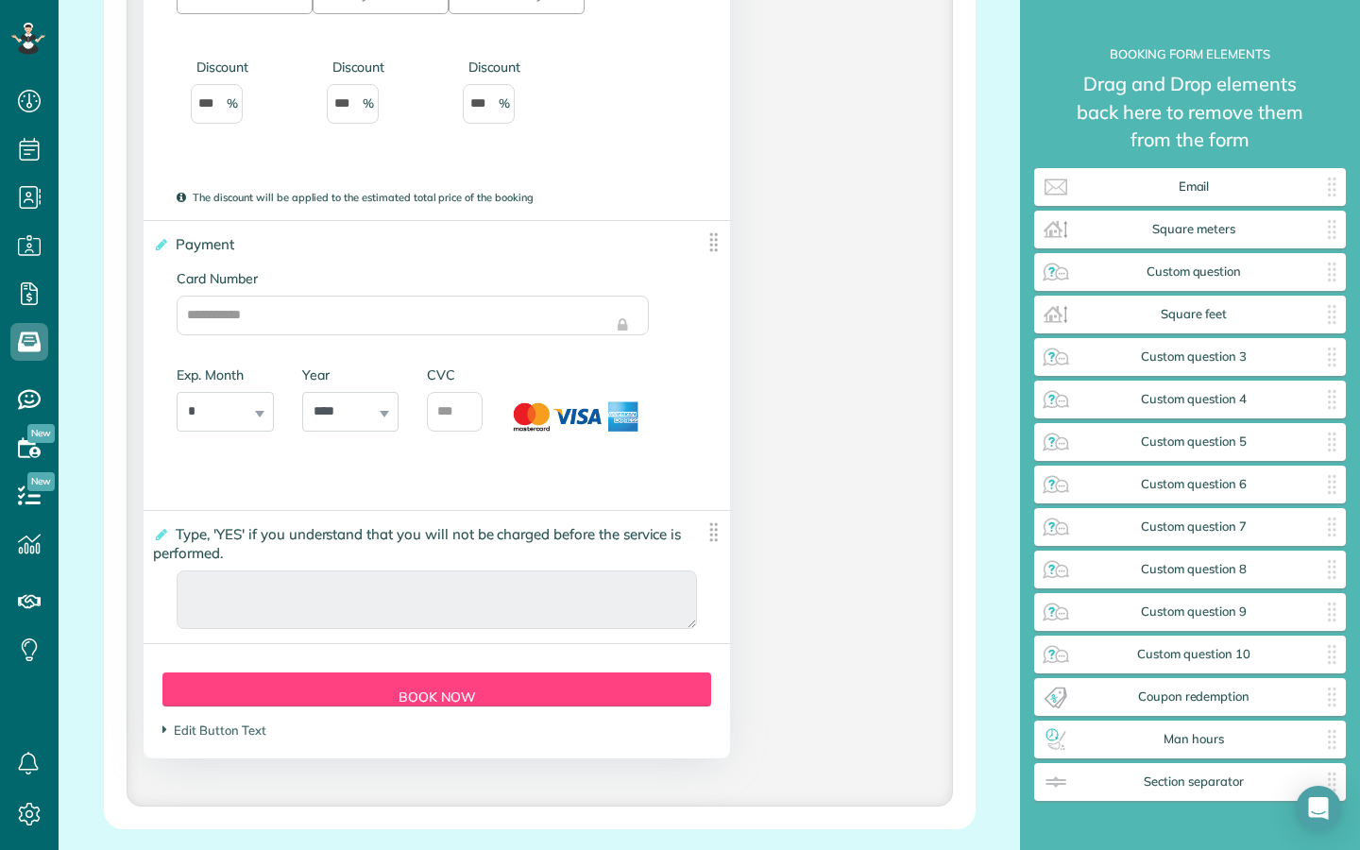
click at [709, 540] on img at bounding box center [713, 532] width 24 height 24
click at [1171, 361] on span "Custom question 3" at bounding box center [1193, 356] width 245 height 15
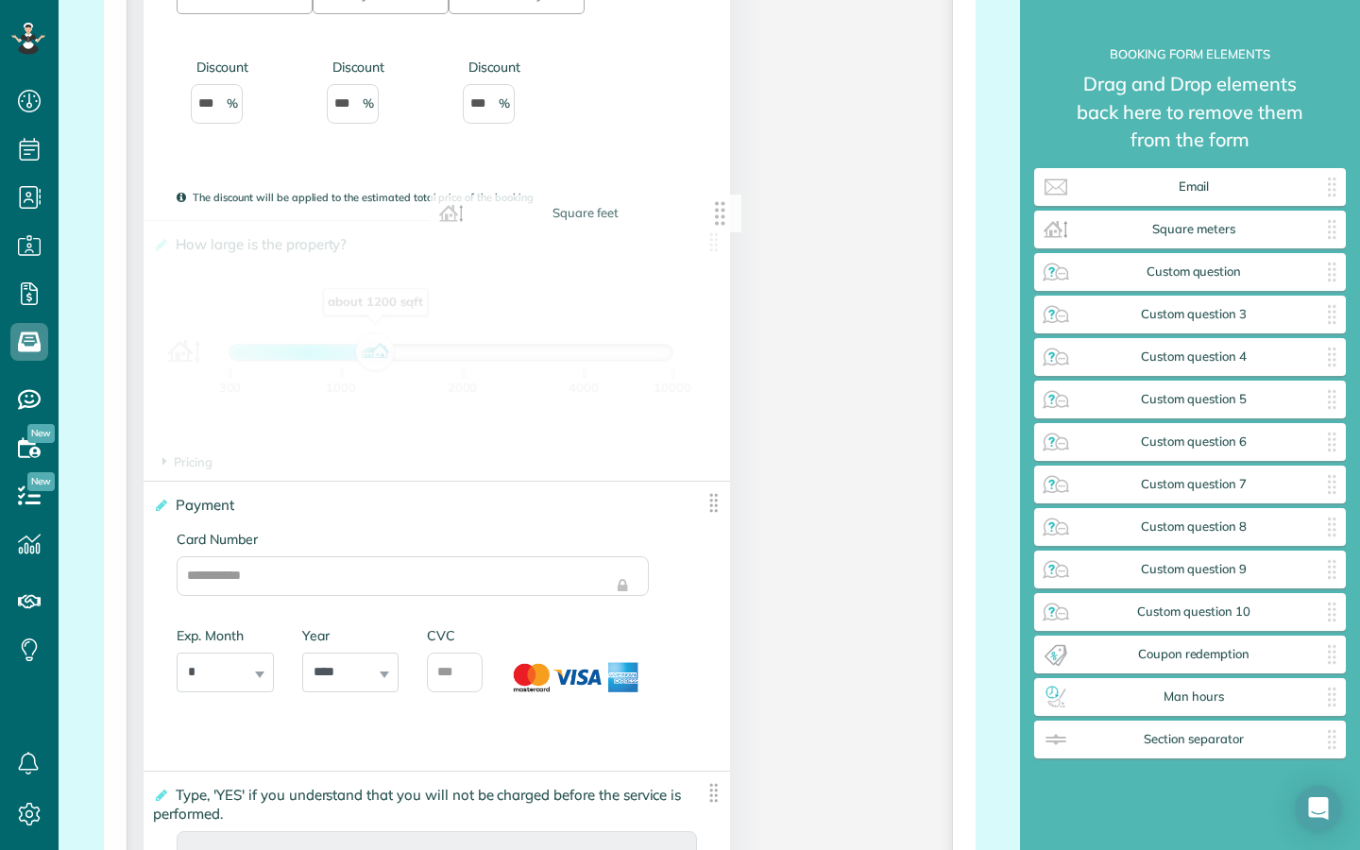
drag, startPoint x: 1225, startPoint y: 308, endPoint x: 617, endPoint y: 207, distance: 617.3
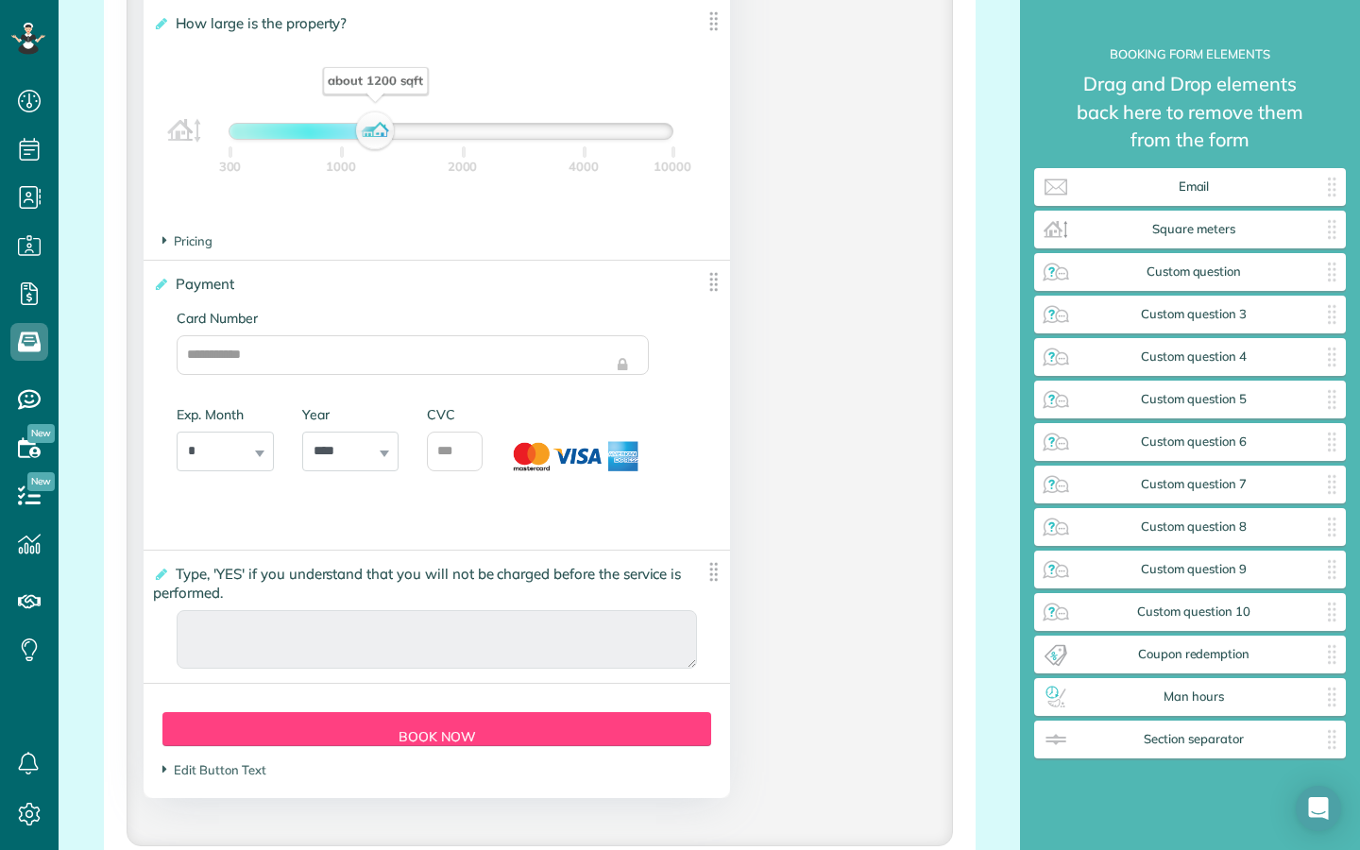
scroll to position [3624, 0]
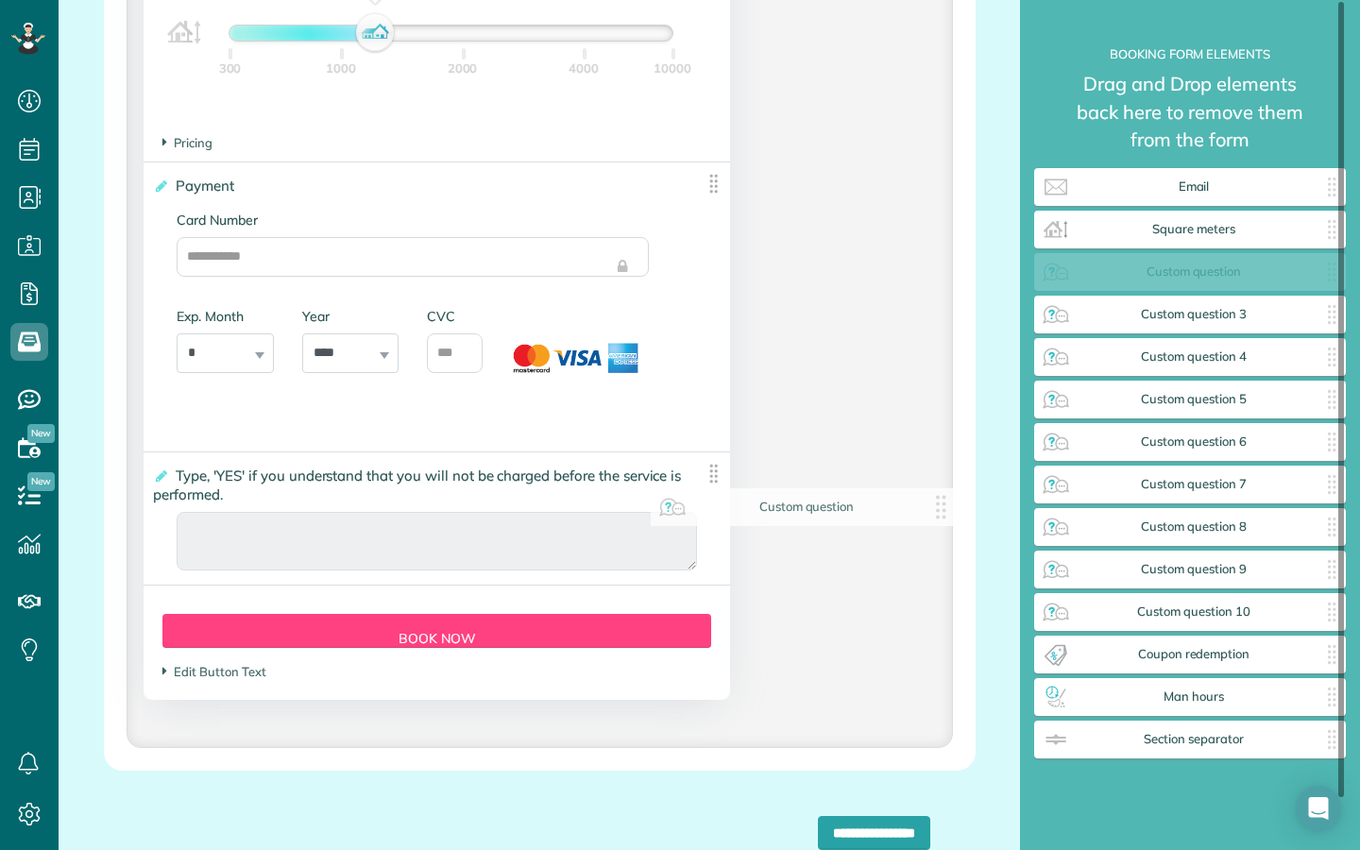
drag, startPoint x: 1207, startPoint y: 286, endPoint x: 717, endPoint y: 567, distance: 565.0
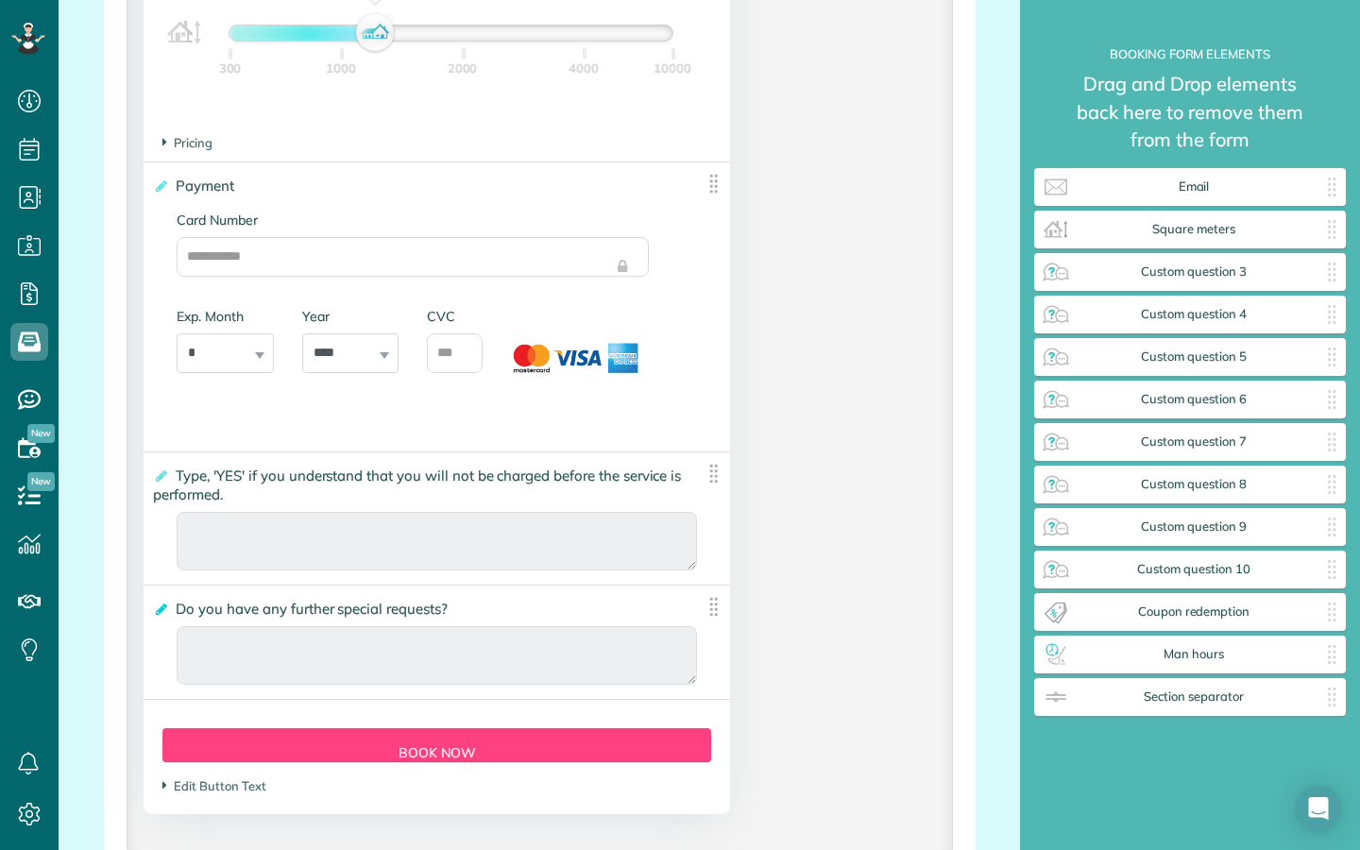
click at [160, 616] on icon at bounding box center [160, 608] width 14 height 13
click at [0, 0] on input "**********" at bounding box center [0, 0] width 0 height 0
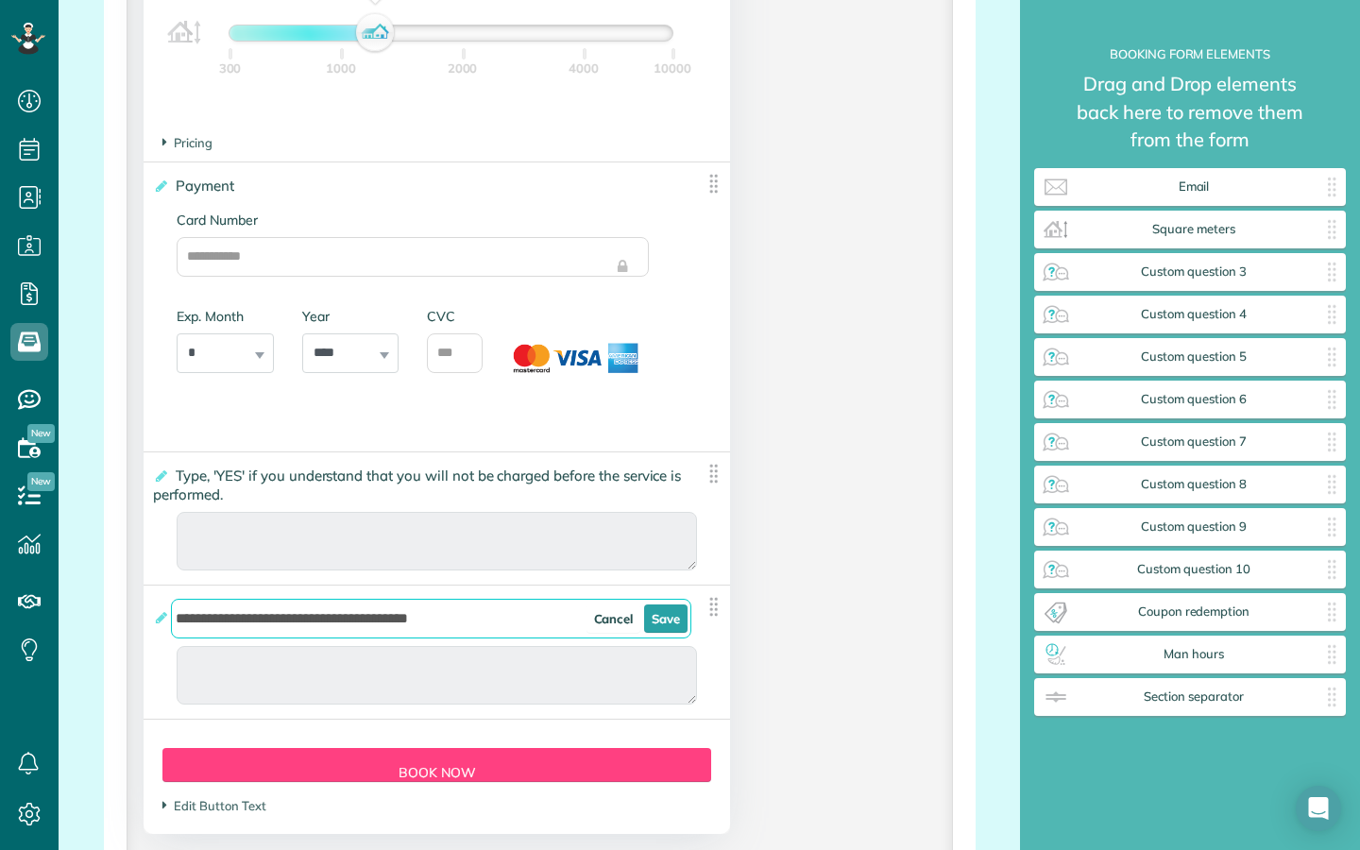
click at [229, 624] on input "**********" at bounding box center [431, 619] width 520 height 40
type input "*"
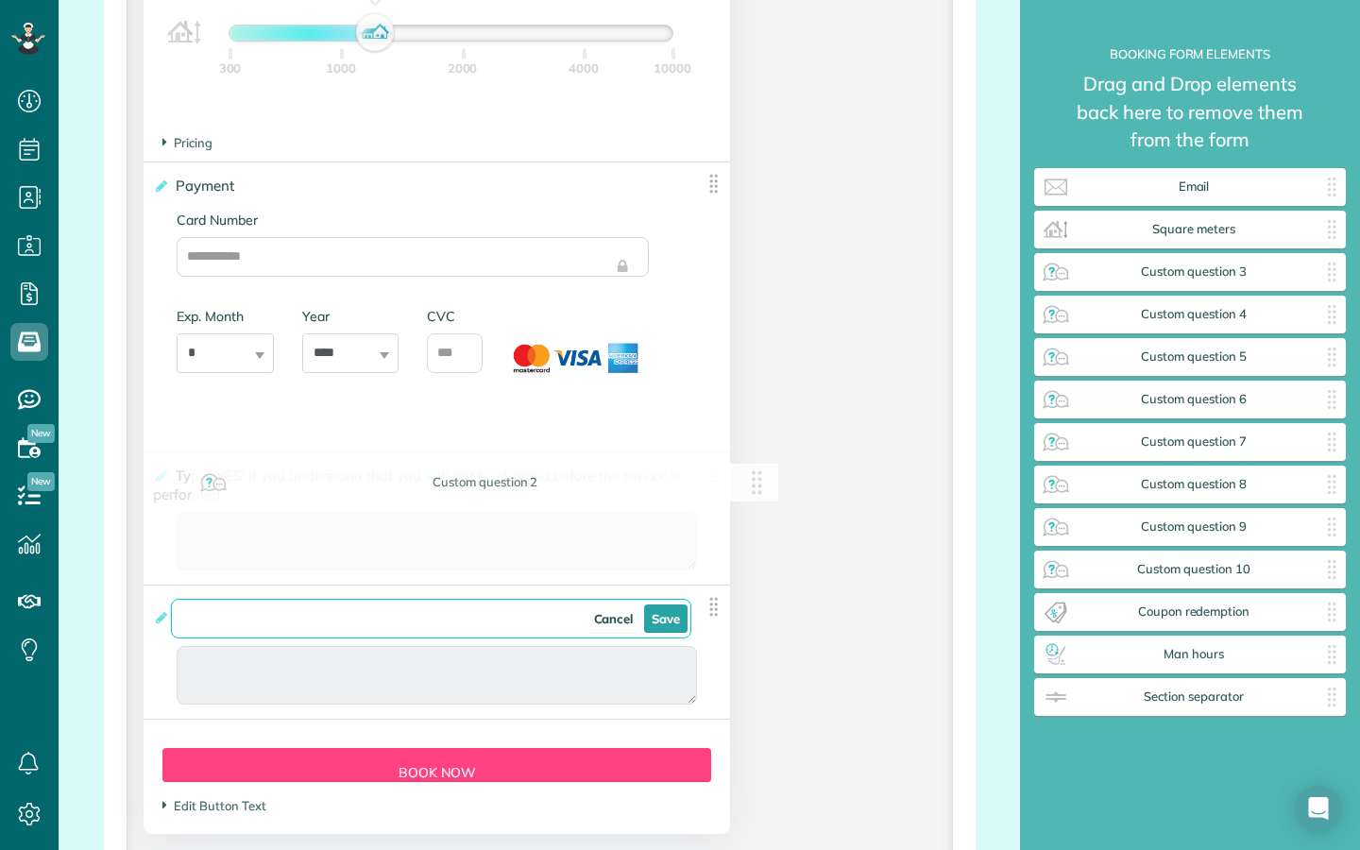
drag, startPoint x: 178, startPoint y: 488, endPoint x: 230, endPoint y: 486, distance: 52.0
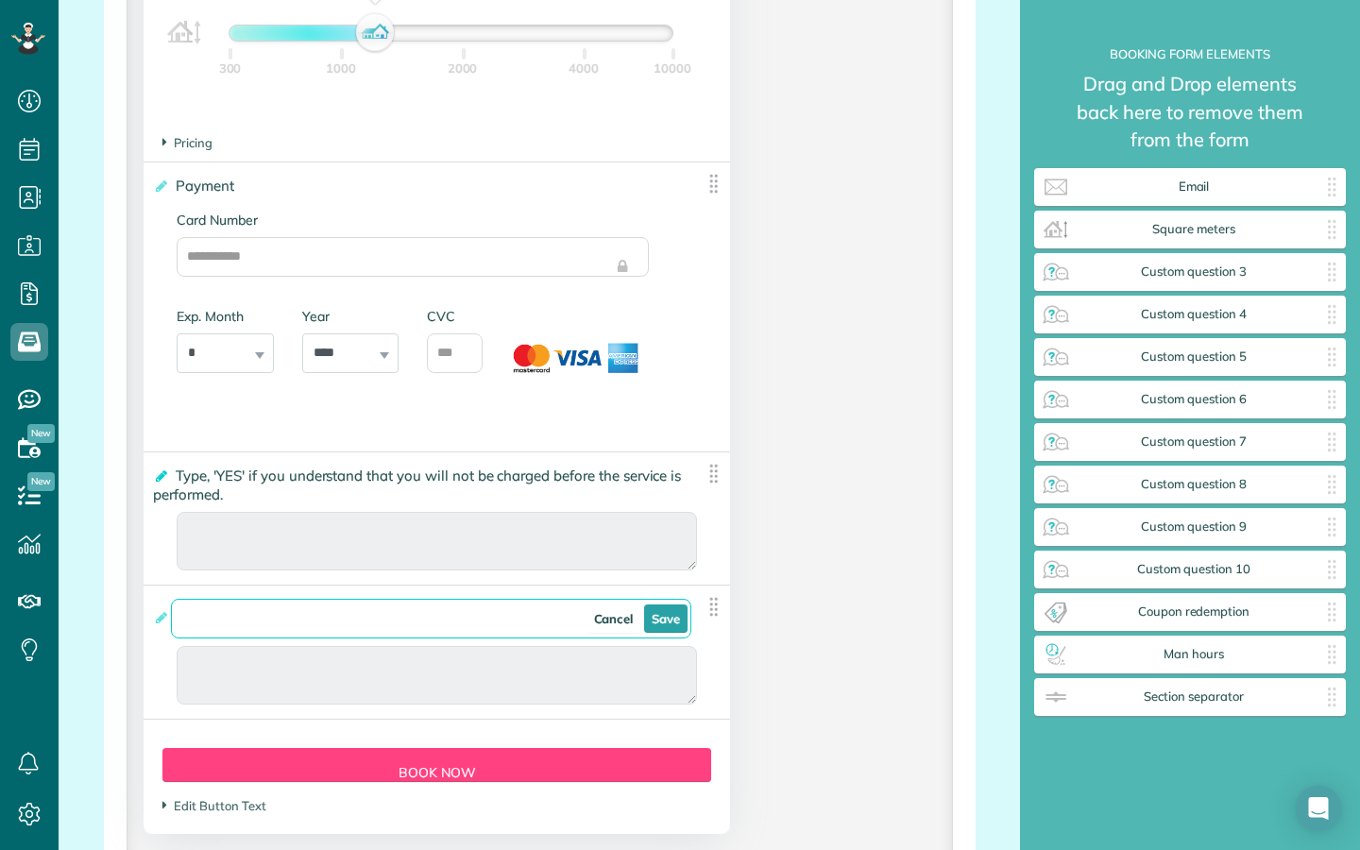
click at [154, 482] on icon at bounding box center [160, 475] width 14 height 13
click at [0, 0] on input "**********" at bounding box center [0, 0] width 0 height 0
type input "**********"
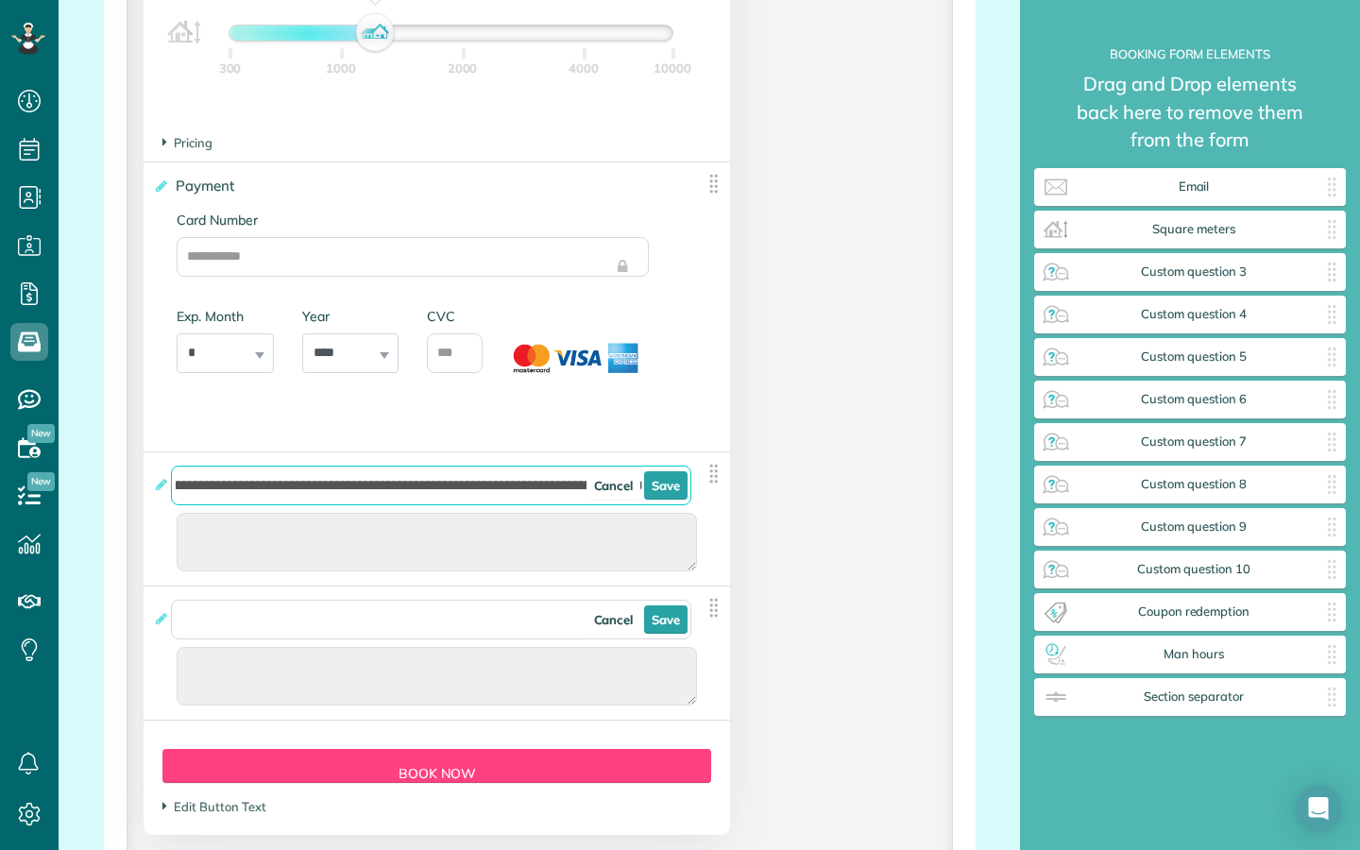
scroll to position [0, 0]
drag, startPoint x: 249, startPoint y: 497, endPoint x: 196, endPoint y: 497, distance: 52.9
click at [196, 497] on input "**********" at bounding box center [431, 485] width 520 height 40
click at [460, 501] on input "**********" at bounding box center [431, 485] width 520 height 40
drag, startPoint x: 447, startPoint y: 500, endPoint x: 176, endPoint y: 493, distance: 271.1
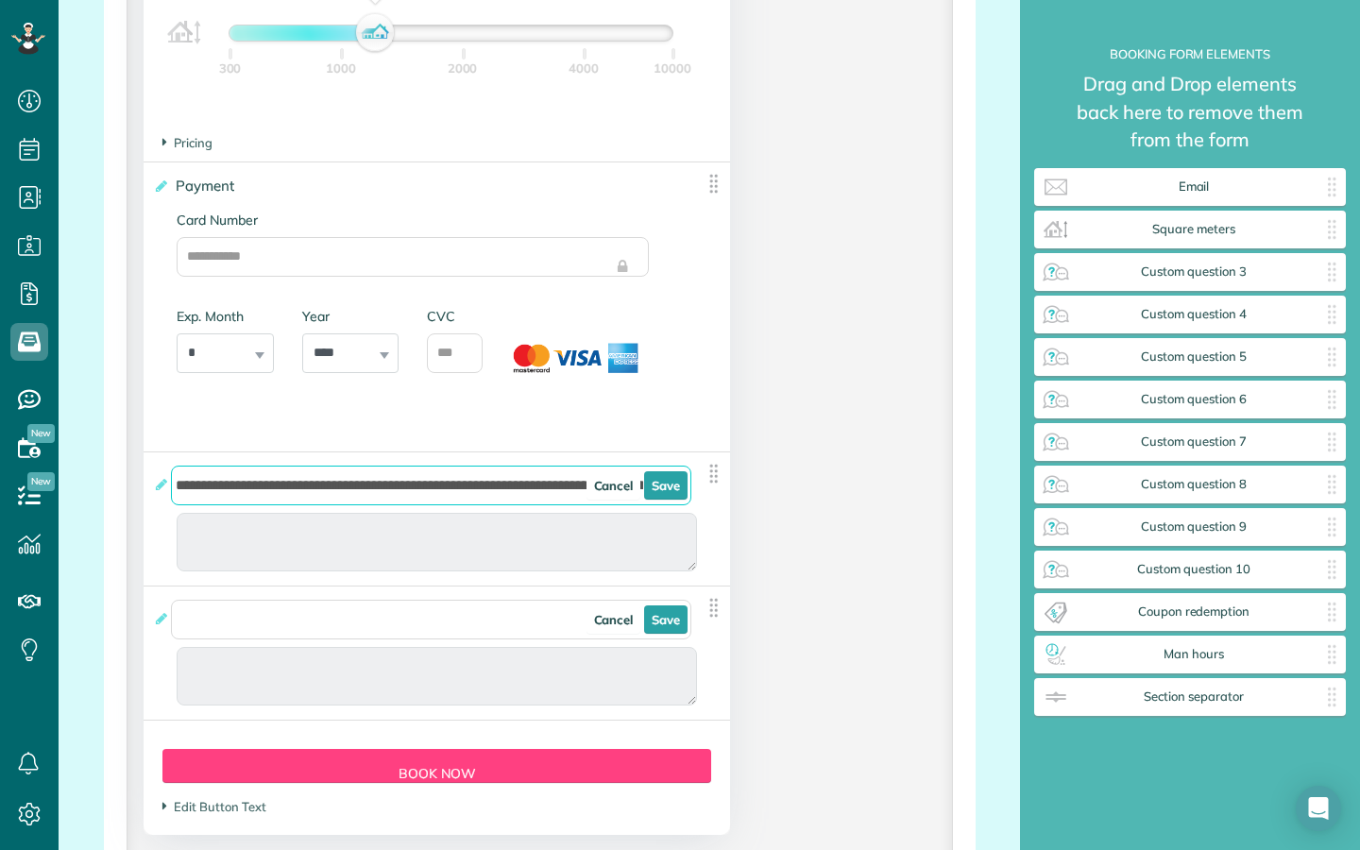
click at [176, 493] on input "**********" at bounding box center [431, 485] width 520 height 40
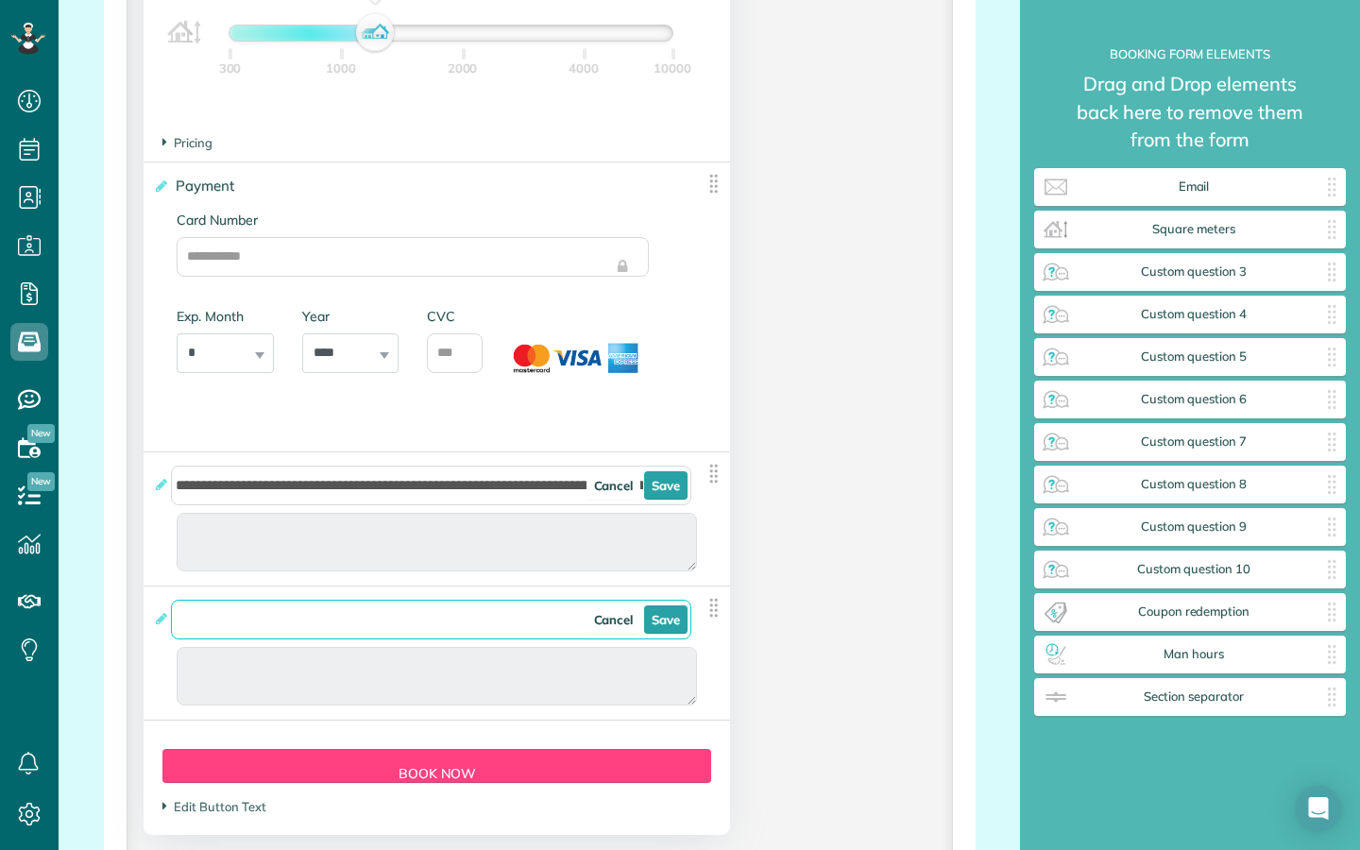
click at [244, 625] on input "Do you have any further special requests? Cancel Save" at bounding box center [431, 620] width 520 height 40
paste input "**********"
click at [460, 636] on input "**********" at bounding box center [431, 620] width 520 height 40
type input "**********"
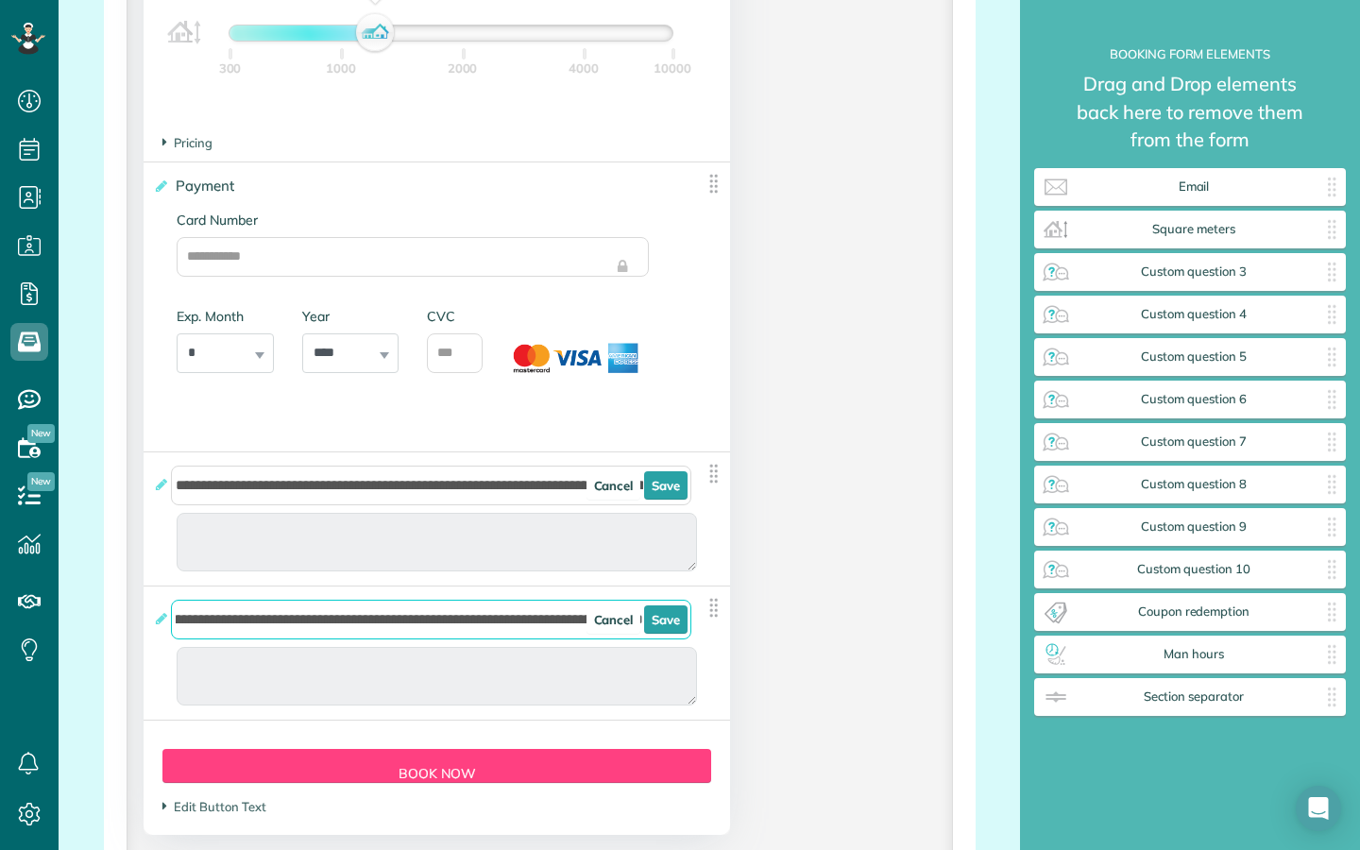
scroll to position [0, 237]
click at [663, 634] on link "Save" at bounding box center [665, 619] width 43 height 28
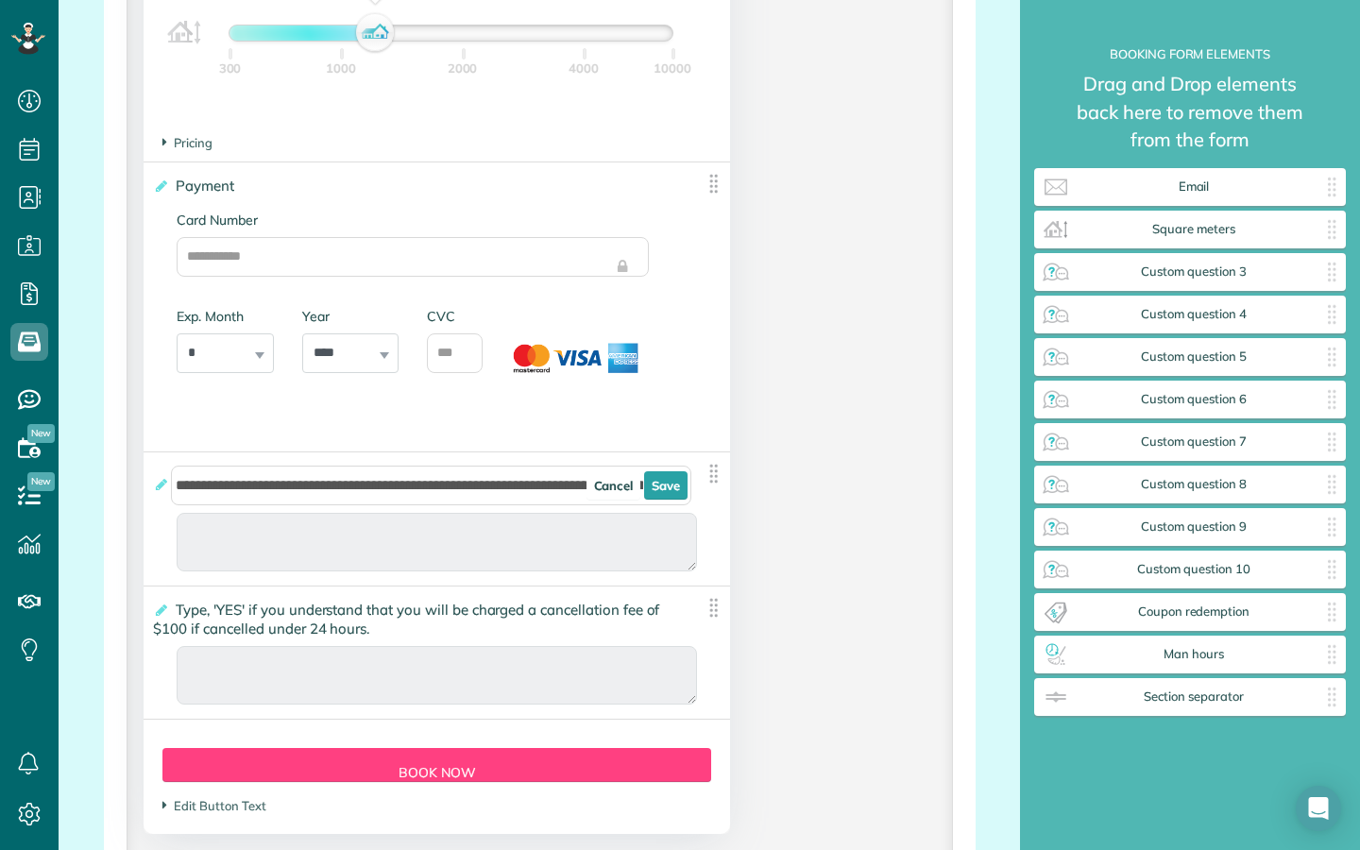
click at [715, 617] on img at bounding box center [713, 608] width 24 height 24
click at [713, 617] on img at bounding box center [713, 608] width 24 height 24
click at [166, 614] on icon at bounding box center [160, 609] width 14 height 13
click at [0, 0] on input "**********" at bounding box center [0, 0] width 0 height 0
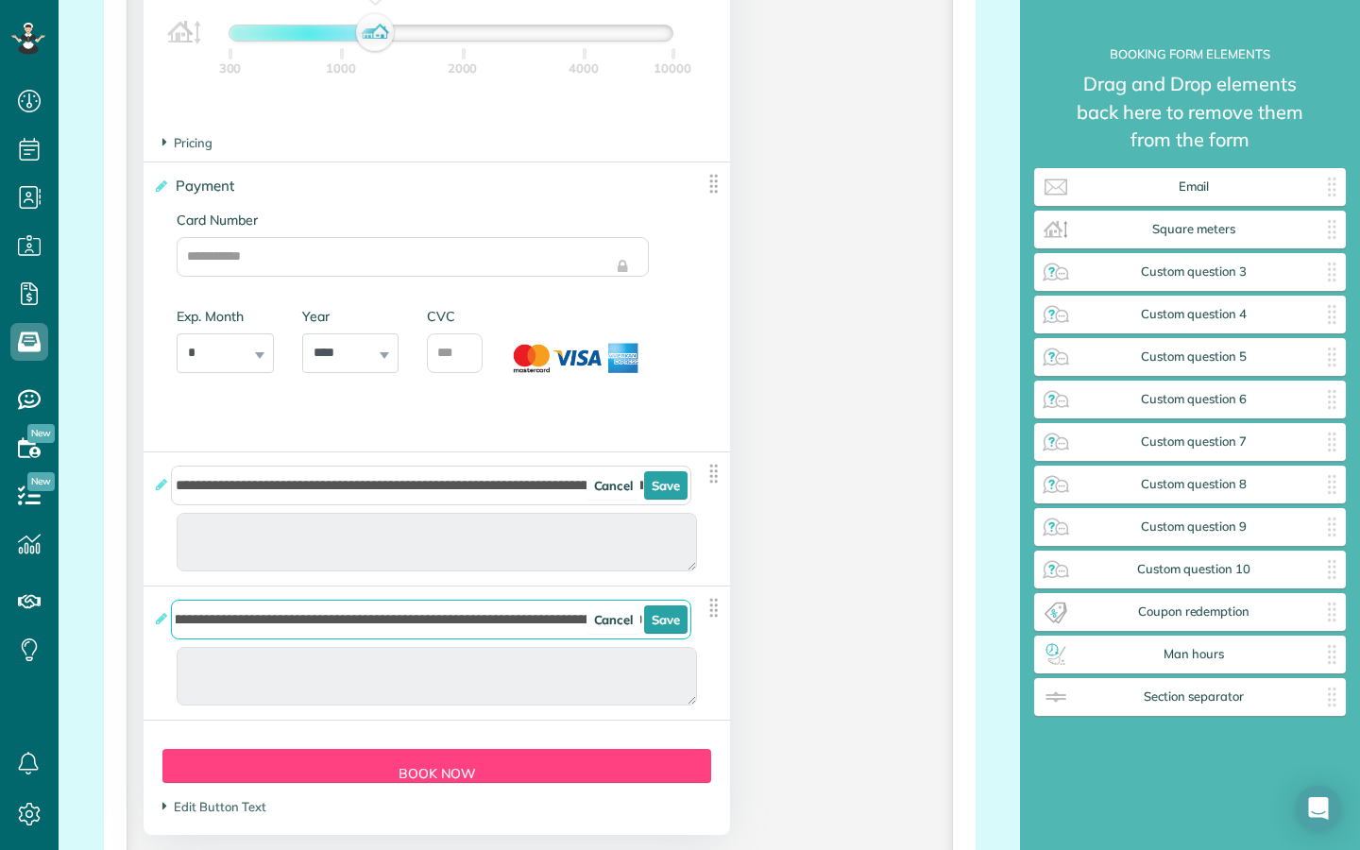
click at [574, 636] on input "**********" at bounding box center [431, 620] width 520 height 40
type div "2025-11-02"
type input "**********"
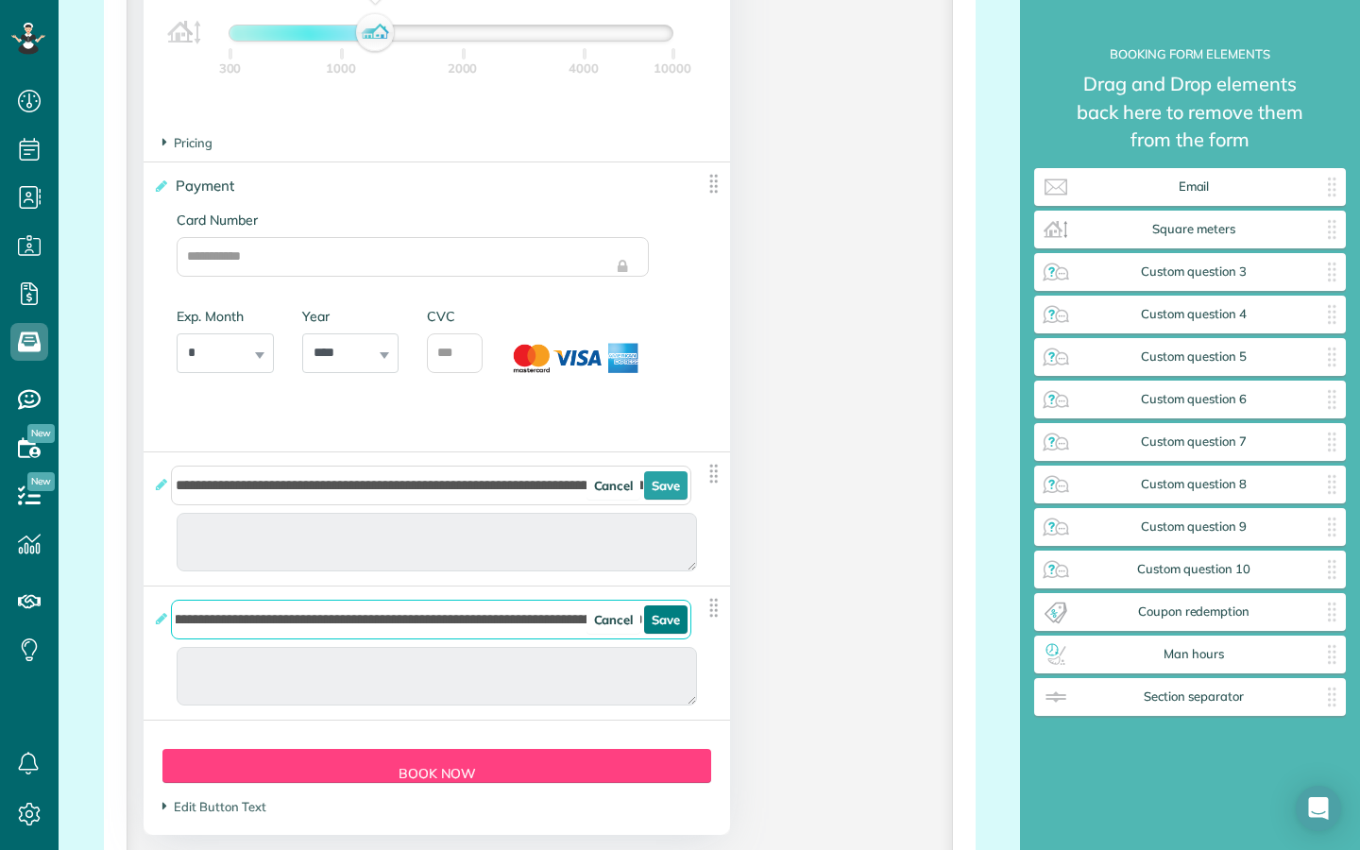
click at [670, 627] on link "Save" at bounding box center [665, 619] width 43 height 28
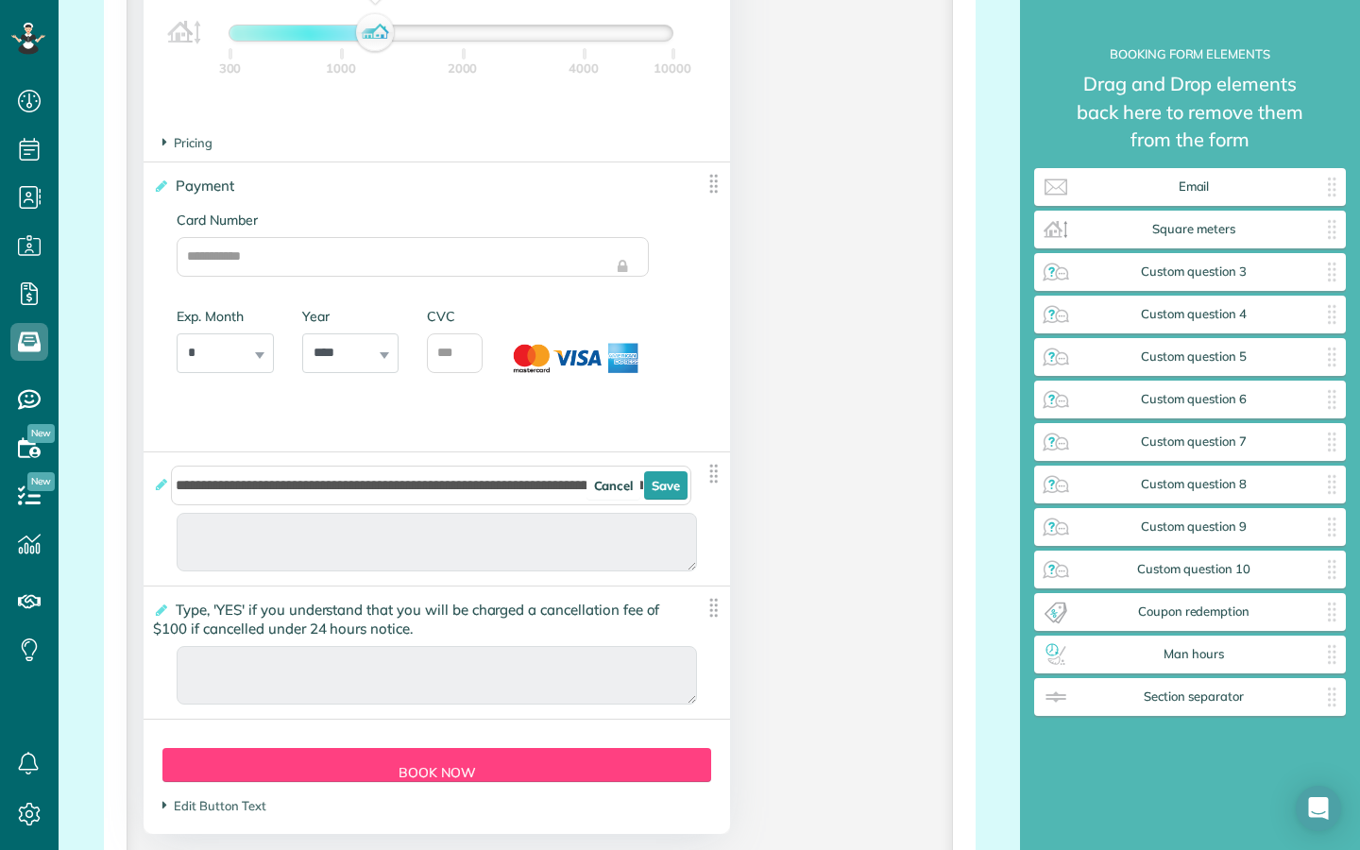
click at [425, 632] on span "Type, 'YES' if you understand that you will be charged a cancellation fee of $1…" at bounding box center [406, 619] width 506 height 46
click at [0, 0] on input "**********" at bounding box center [0, 0] width 0 height 0
click at [674, 489] on link "Save" at bounding box center [665, 485] width 43 height 28
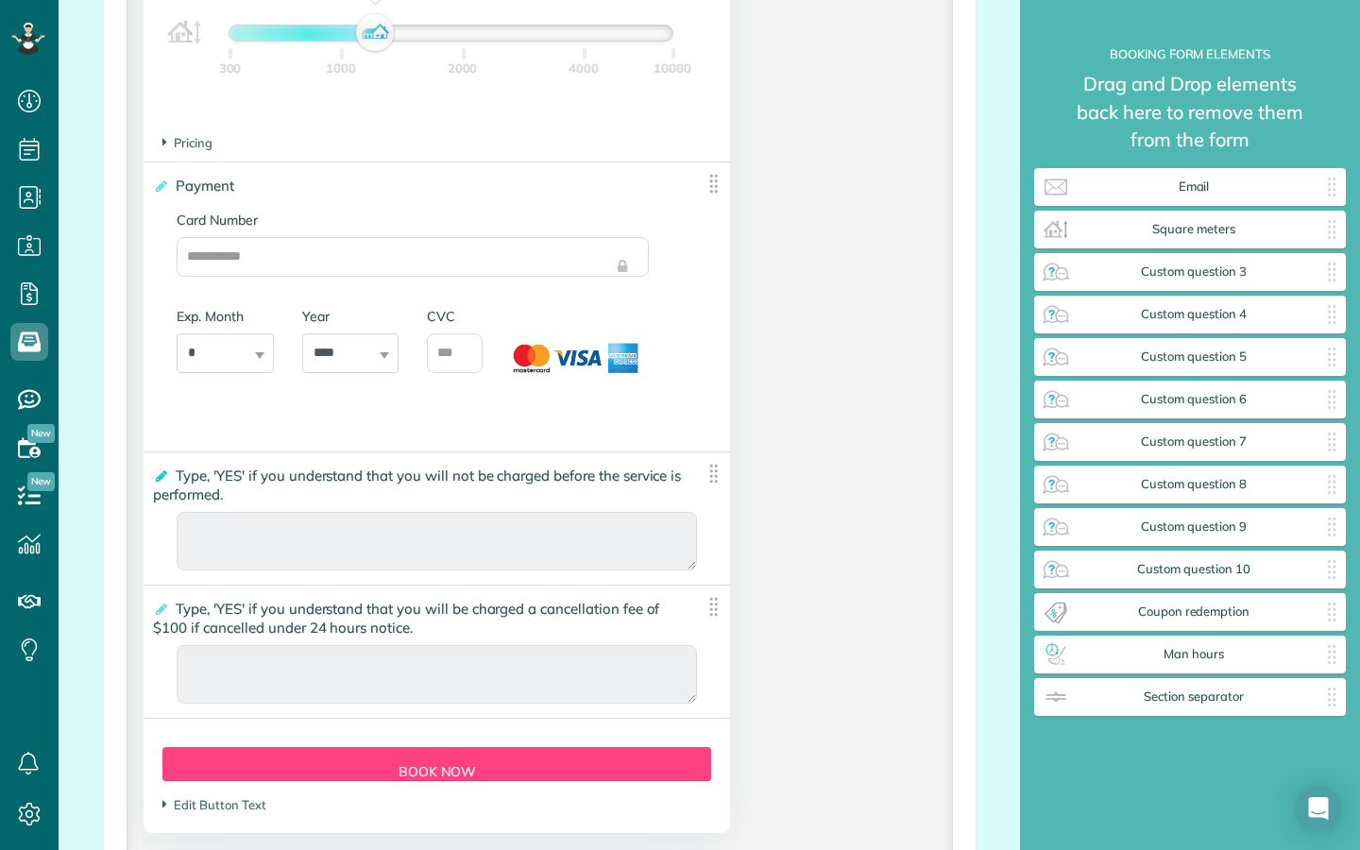
click at [163, 482] on icon at bounding box center [160, 475] width 14 height 13
click at [0, 0] on input "**********" at bounding box center [0, 0] width 0 height 0
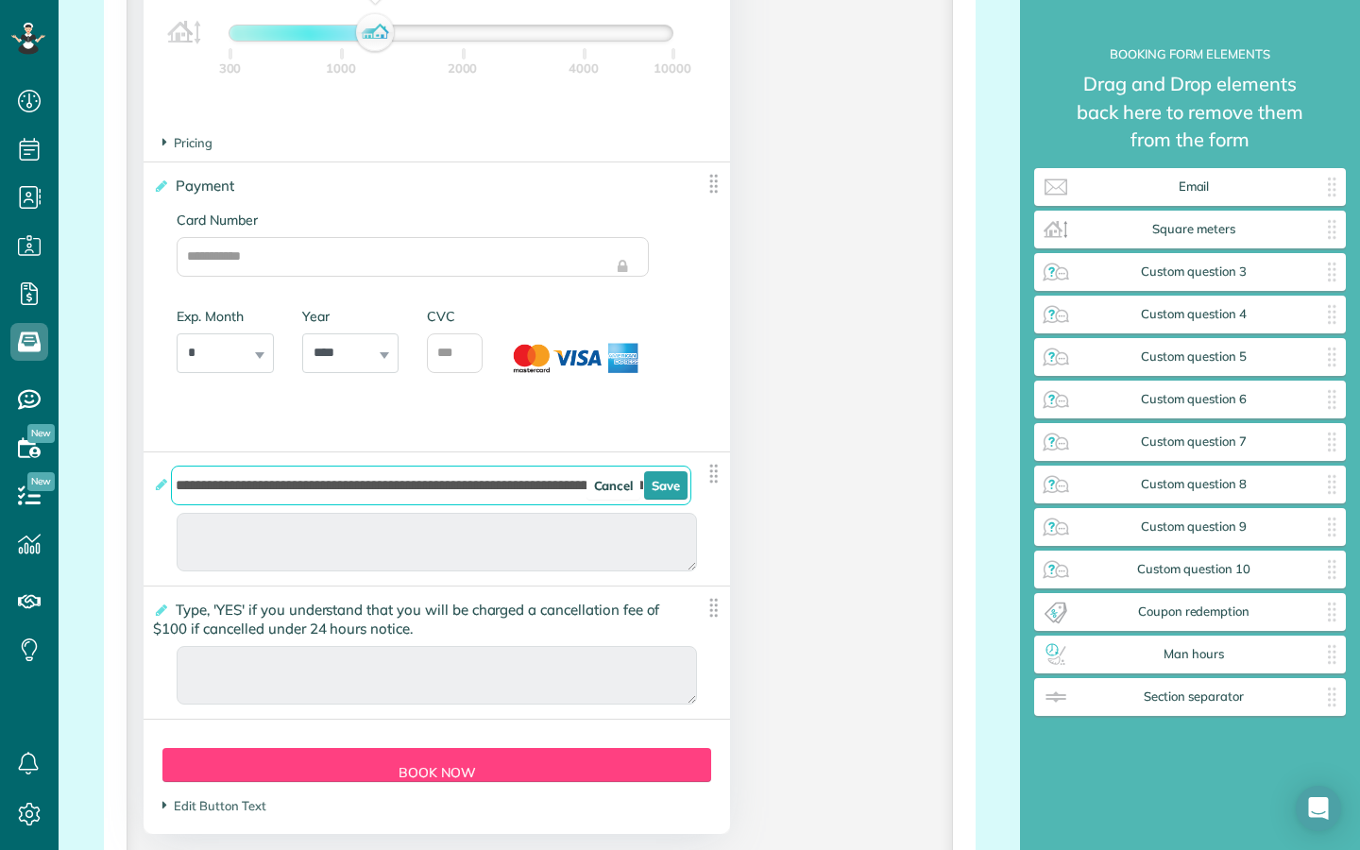
click at [567, 494] on input "**********" at bounding box center [431, 485] width 520 height 40
drag, startPoint x: 432, startPoint y: 498, endPoint x: 477, endPoint y: 498, distance: 44.4
click at [477, 498] on input "**********" at bounding box center [431, 485] width 520 height 40
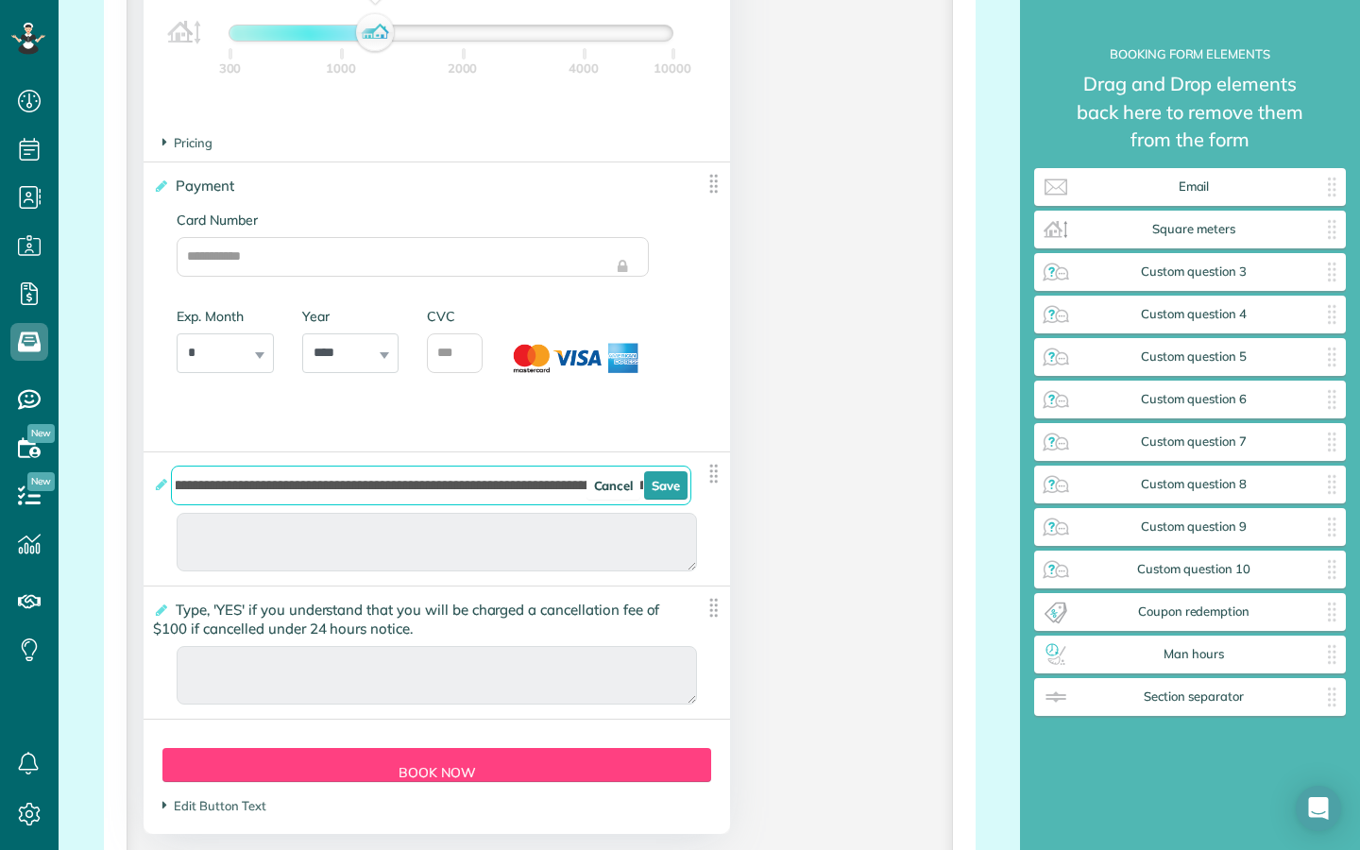
type input "**********"
click at [668, 492] on link "Save" at bounding box center [665, 485] width 43 height 28
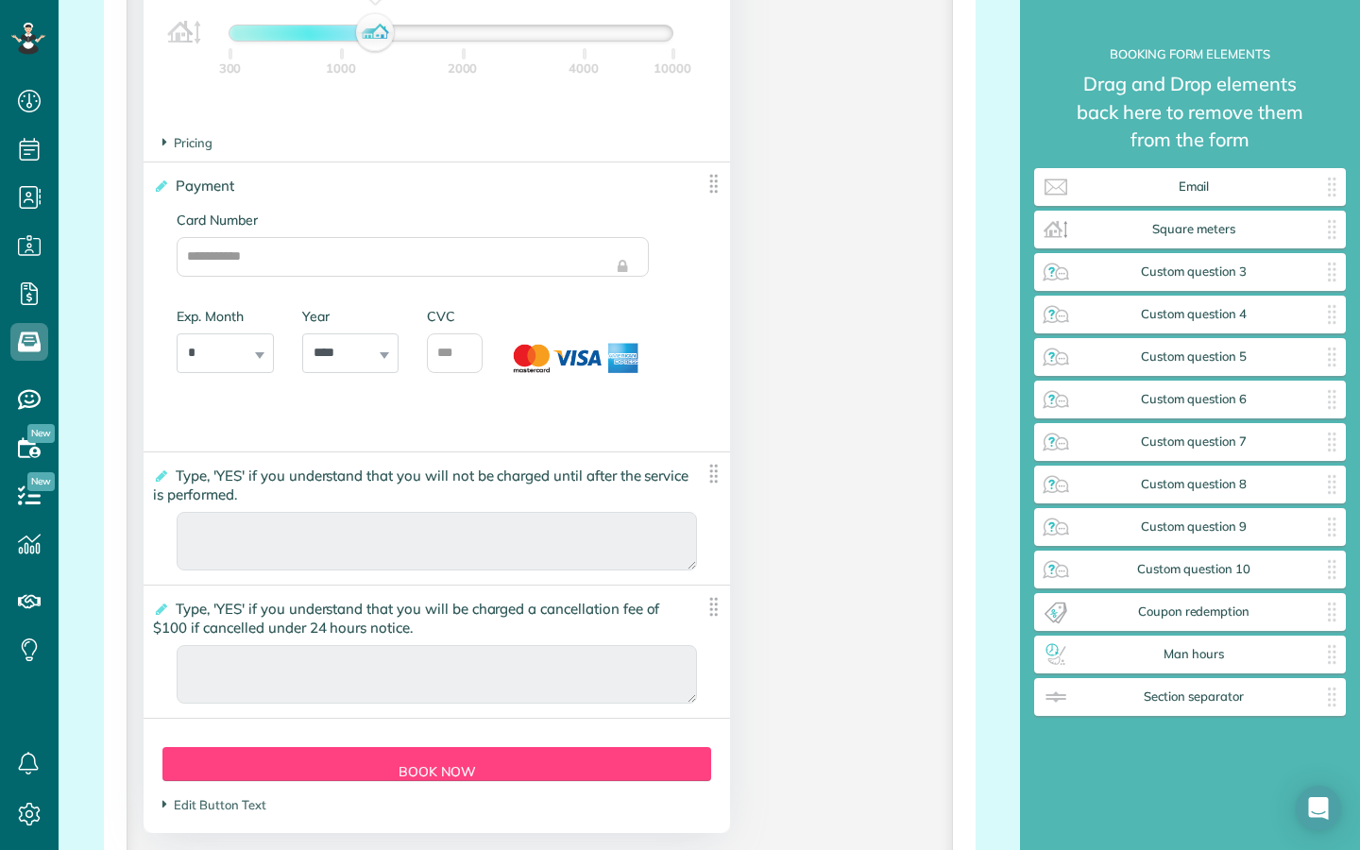
click at [433, 504] on label "**********" at bounding box center [422, 485] width 539 height 38
click at [0, 0] on input "**********" at bounding box center [0, 0] width 0 height 0
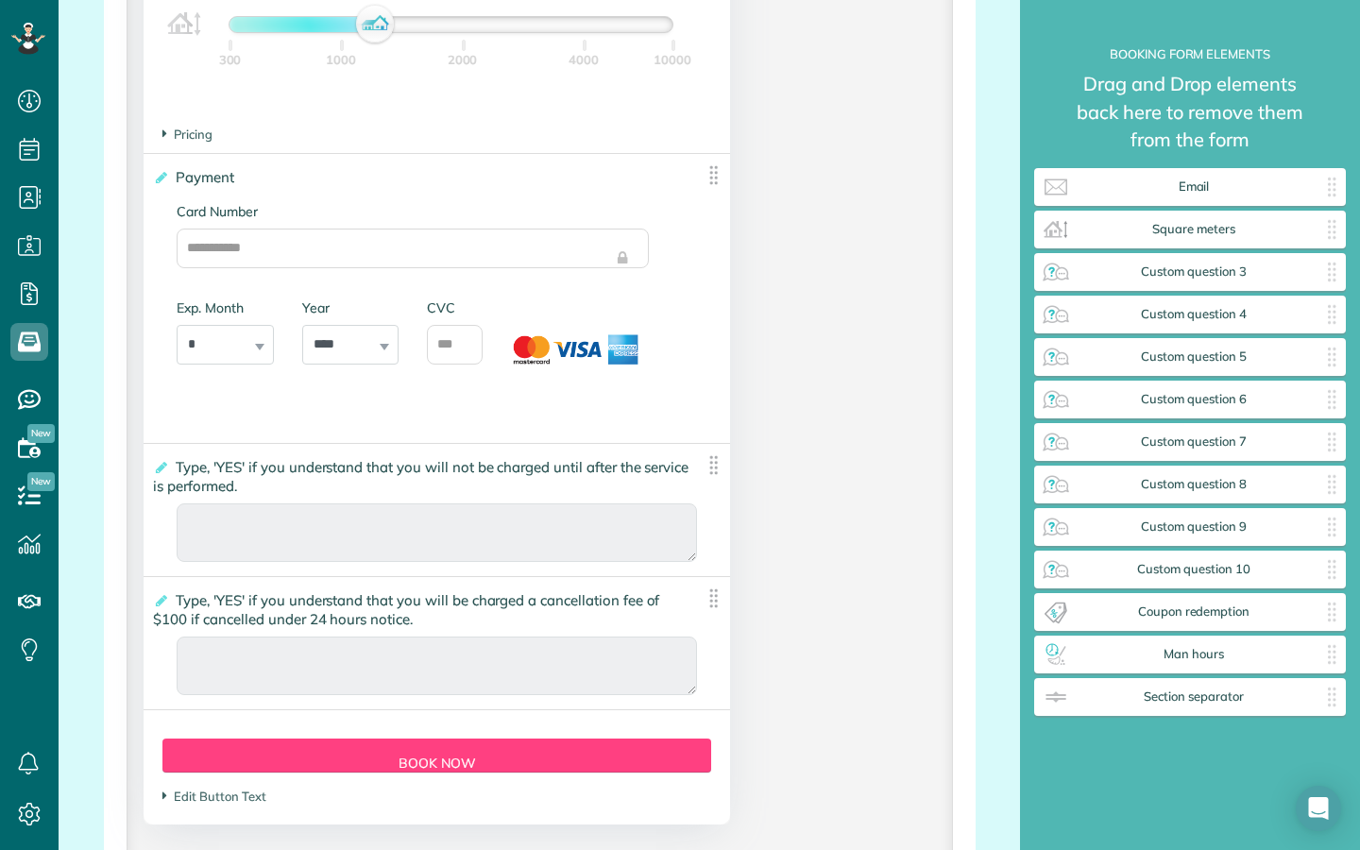
scroll to position [3669, 0]
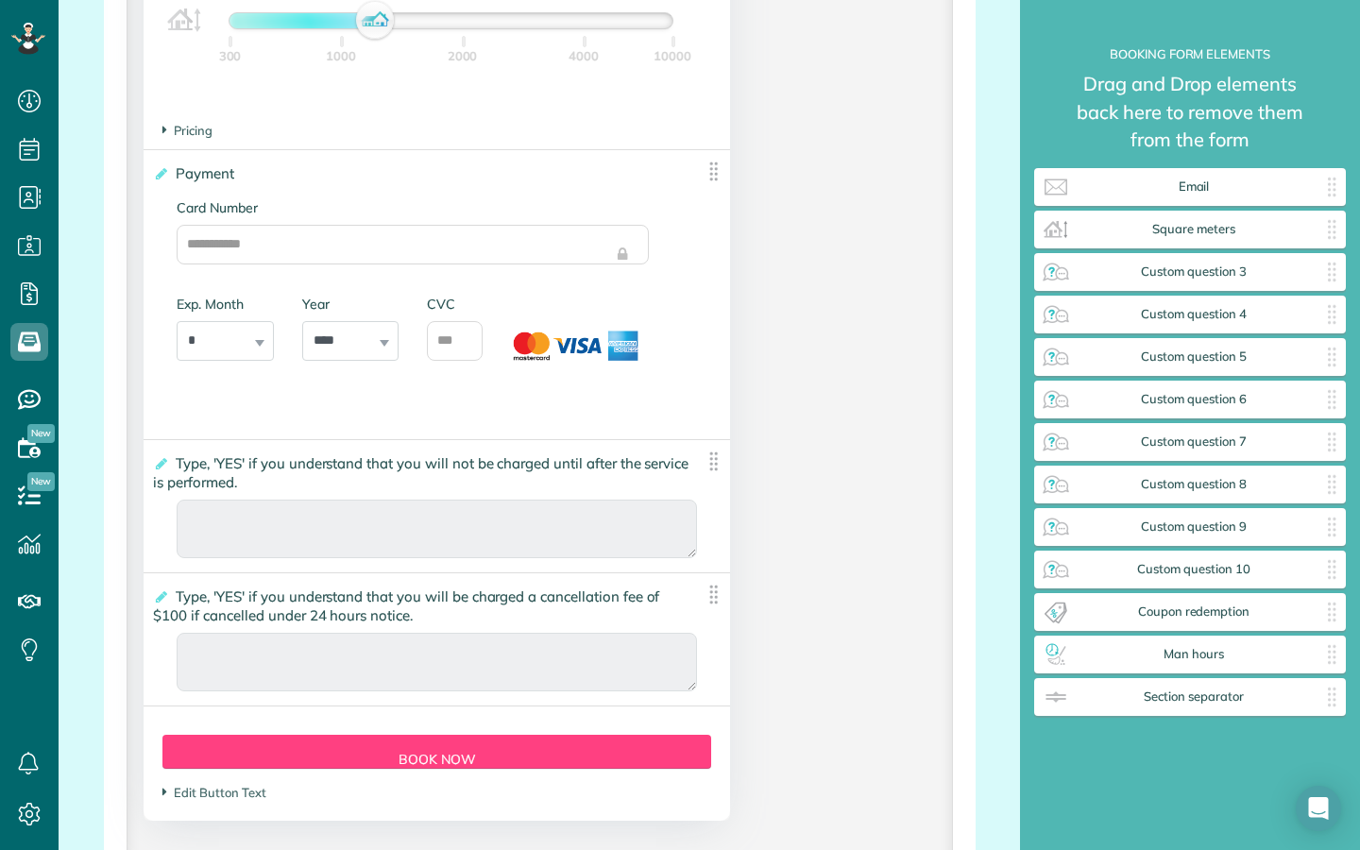
click at [295, 476] on span "Type, 'YES' if you understand that you will not be charged until after the serv…" at bounding box center [420, 472] width 535 height 46
click at [0, 0] on input "**********" at bounding box center [0, 0] width 0 height 0
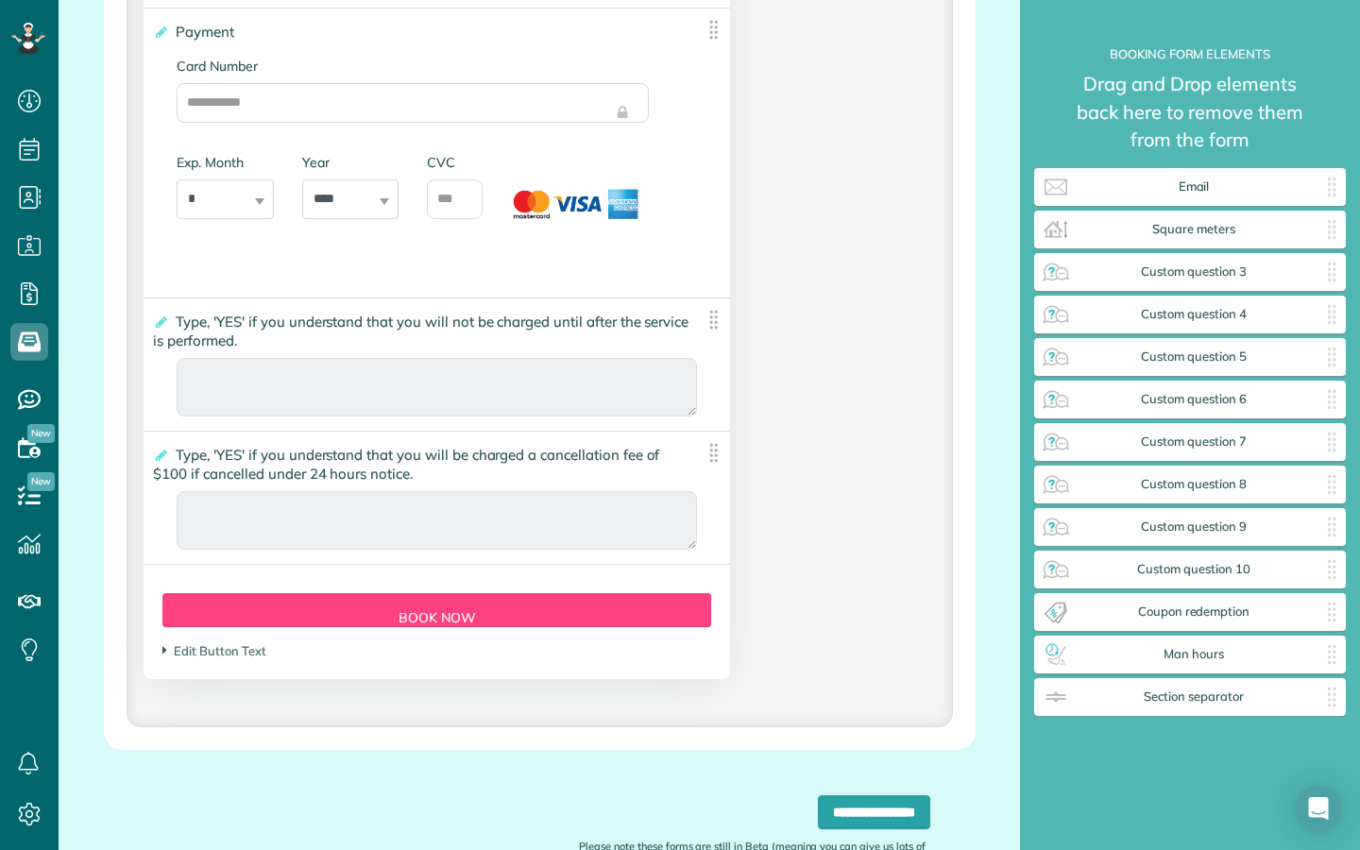
scroll to position [3811, 0]
click at [712, 464] on img at bounding box center [713, 452] width 24 height 24
click at [161, 461] on icon at bounding box center [160, 454] width 14 height 13
click at [0, 0] on input "**********" at bounding box center [0, 0] width 0 height 0
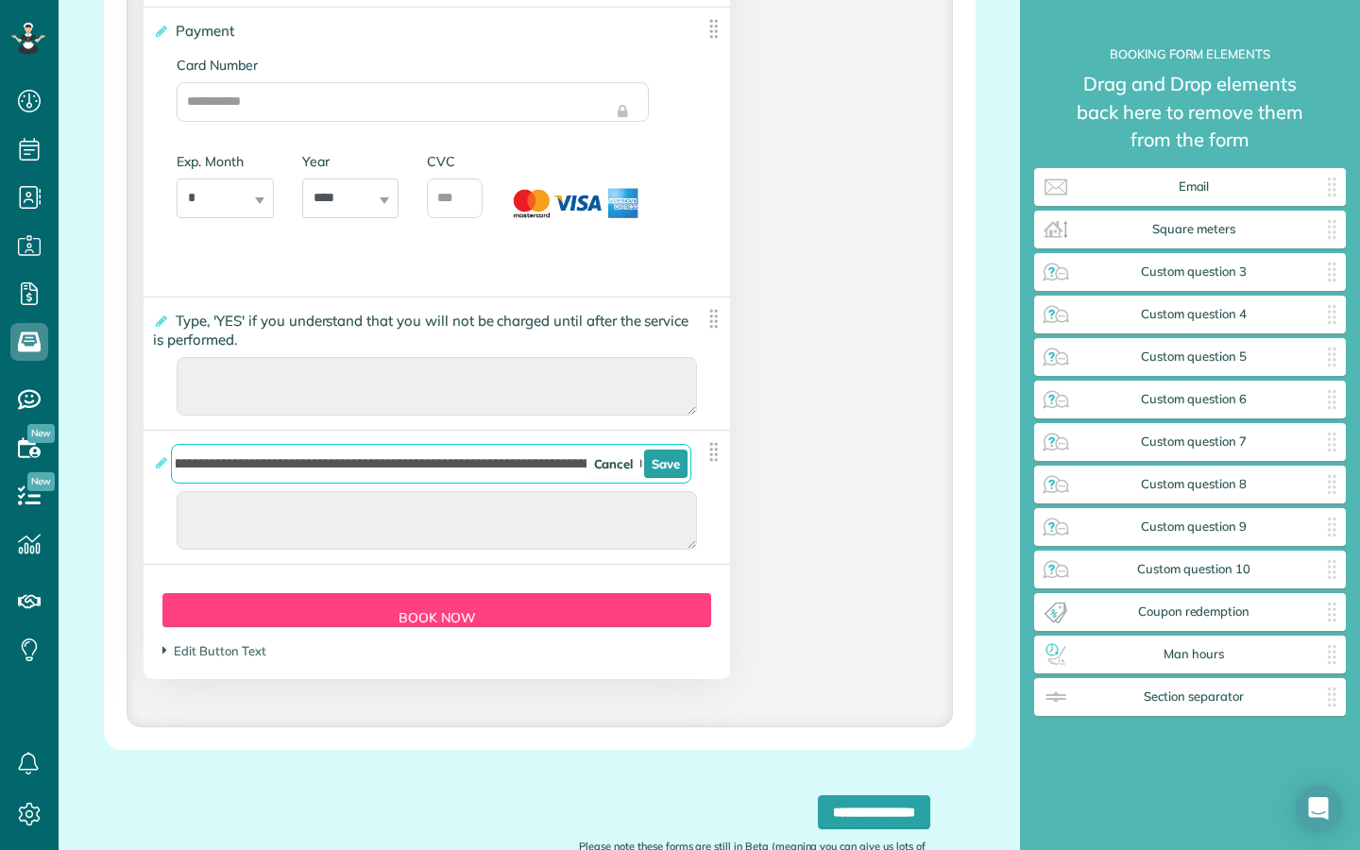
click at [511, 480] on input "**********" at bounding box center [431, 464] width 520 height 40
drag, startPoint x: 432, startPoint y: 481, endPoint x: 533, endPoint y: 485, distance: 101.1
click at [533, 483] on input "**********" at bounding box center [431, 464] width 520 height 40
click at [582, 480] on input "**********" at bounding box center [431, 464] width 520 height 40
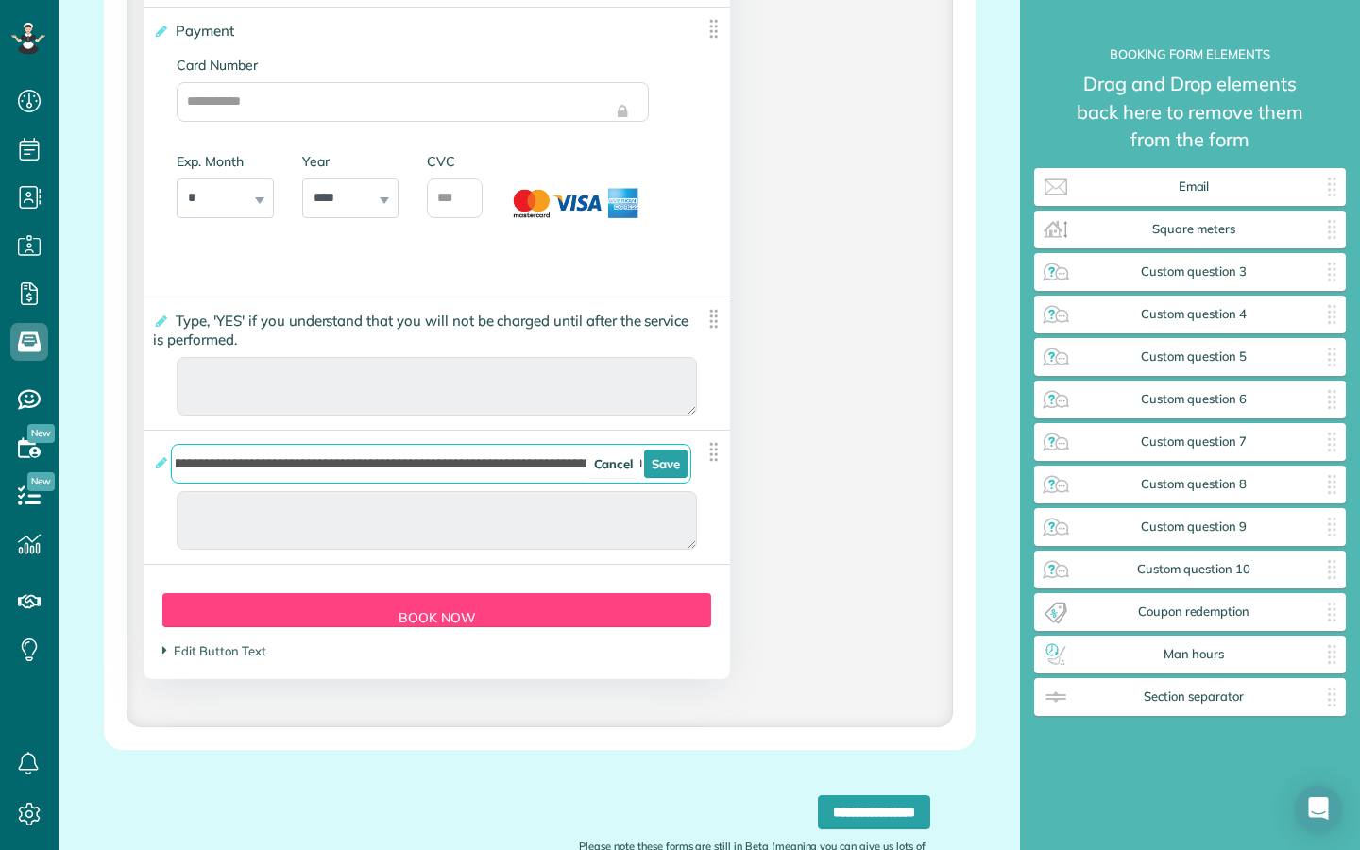
scroll to position [0, 288]
click at [679, 476] on link "Save" at bounding box center [665, 463] width 43 height 28
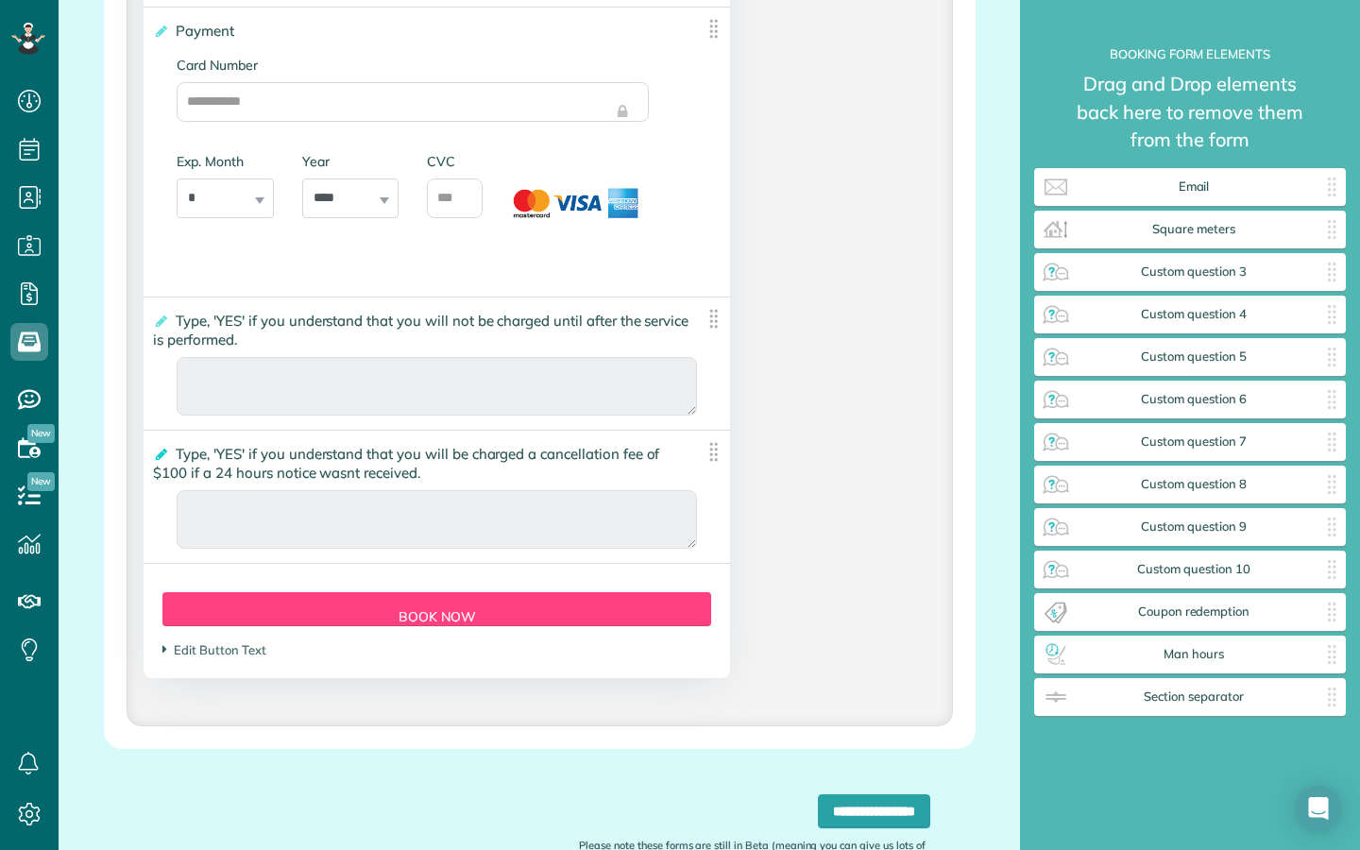
click at [161, 461] on icon at bounding box center [160, 454] width 14 height 13
click at [0, 0] on input "**********" at bounding box center [0, 0] width 0 height 0
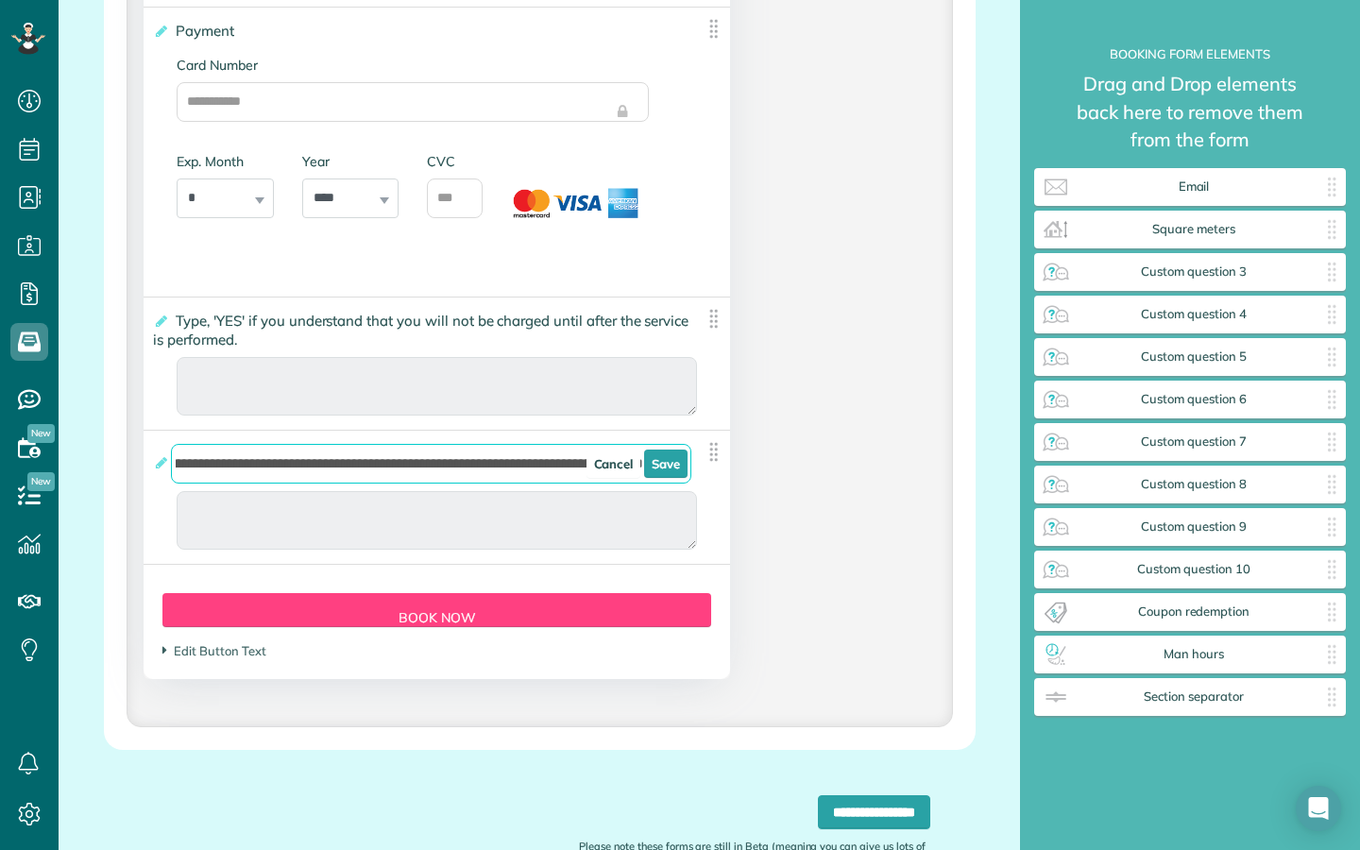
click at [575, 482] on input "**********" at bounding box center [431, 464] width 520 height 40
click at [667, 471] on link "Save" at bounding box center [665, 463] width 43 height 28
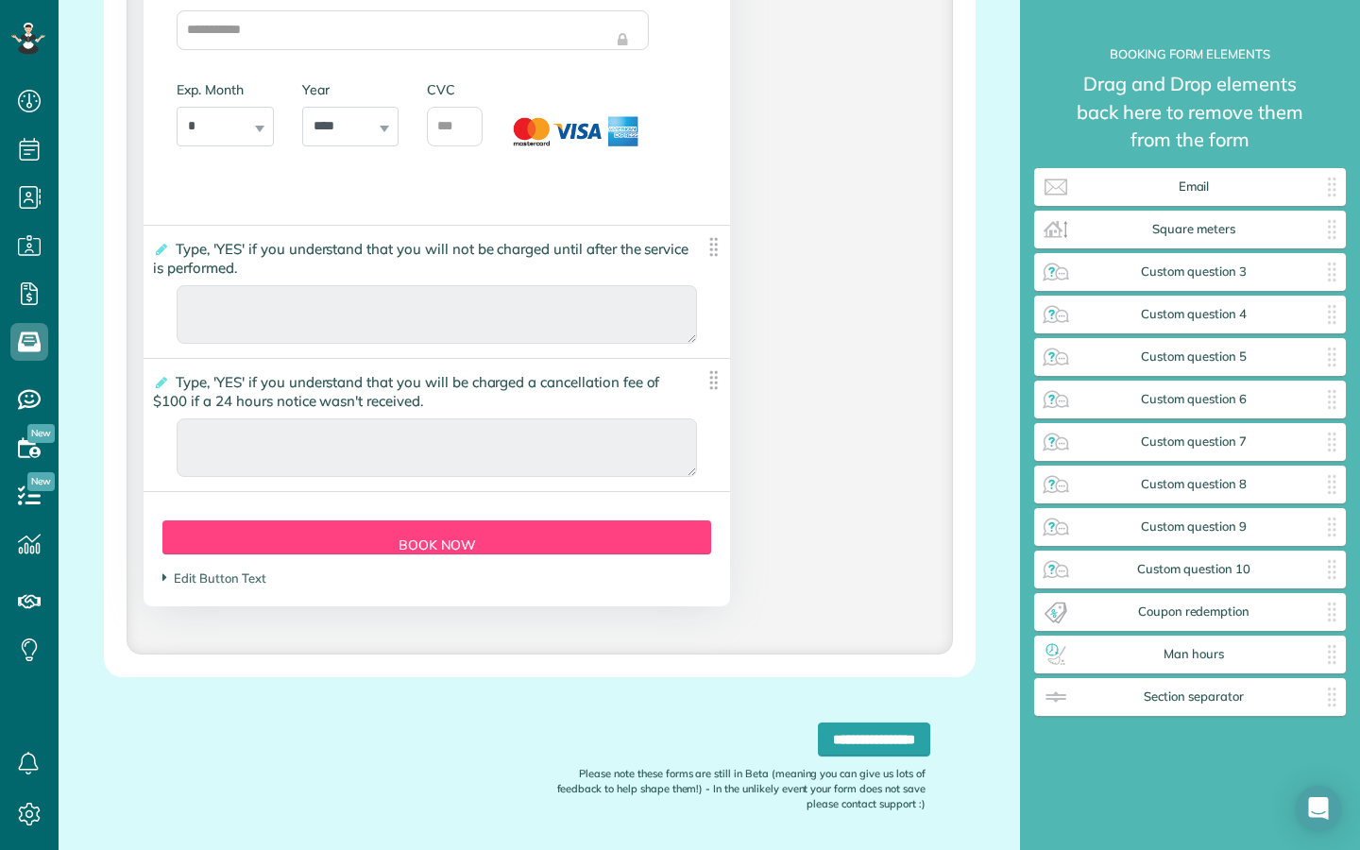
scroll to position [3892, 0]
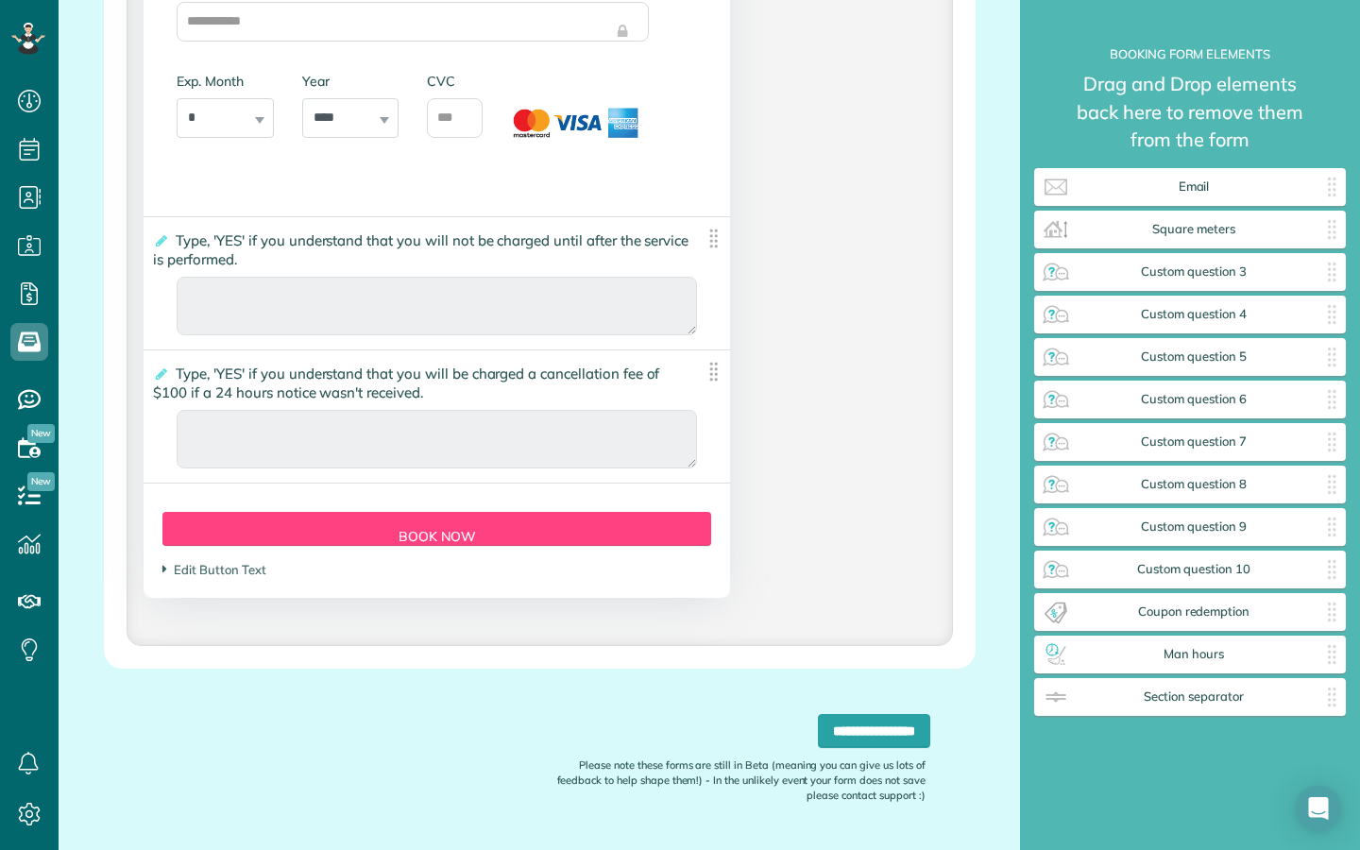
click at [713, 383] on img at bounding box center [713, 372] width 24 height 24
click at [161, 380] on icon at bounding box center [160, 373] width 14 height 13
click at [0, 0] on input "**********" at bounding box center [0, 0] width 0 height 0
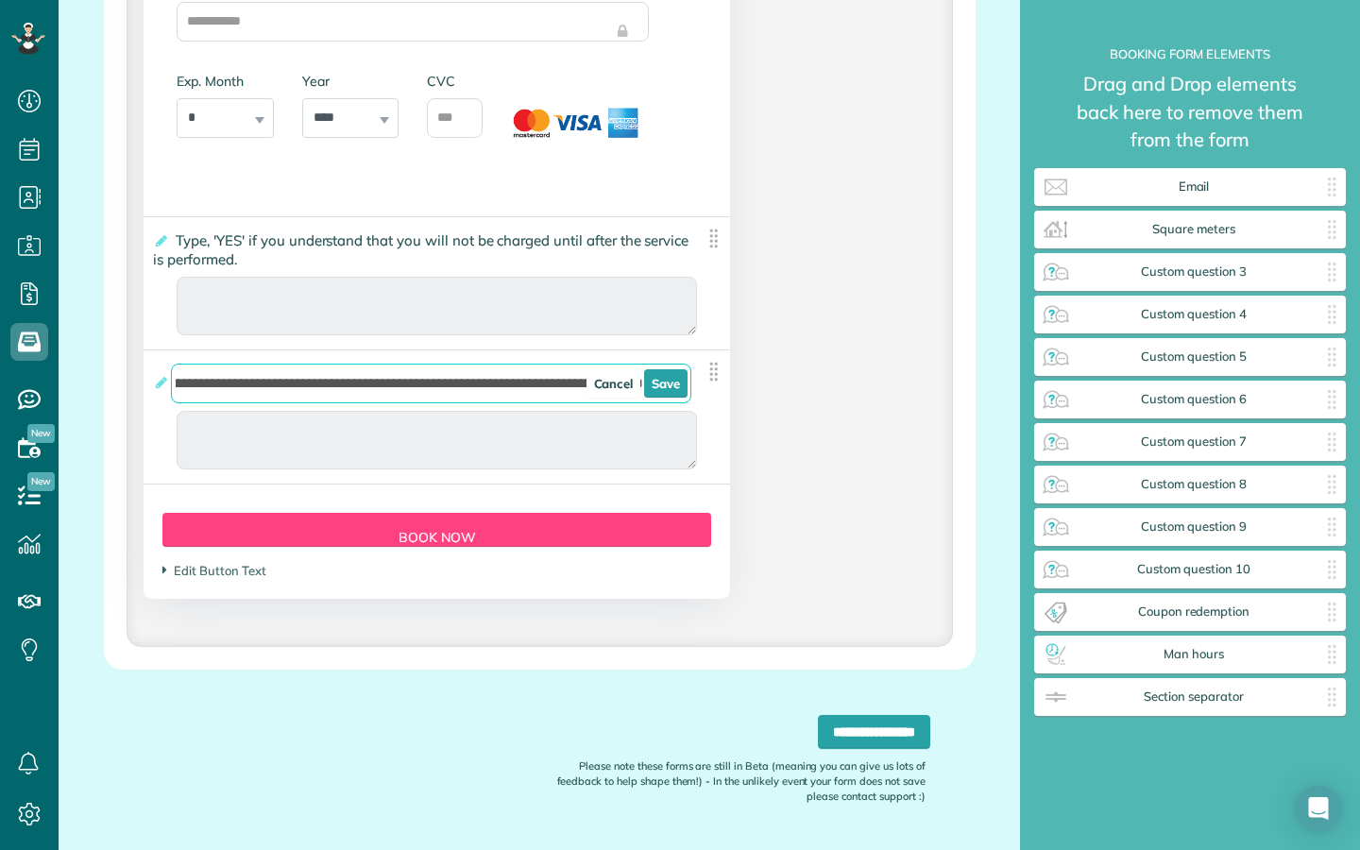
scroll to position [0, 292]
drag, startPoint x: 402, startPoint y: 404, endPoint x: 383, endPoint y: 404, distance: 18.9
click at [383, 403] on input "**********" at bounding box center [431, 383] width 520 height 40
type input "**********"
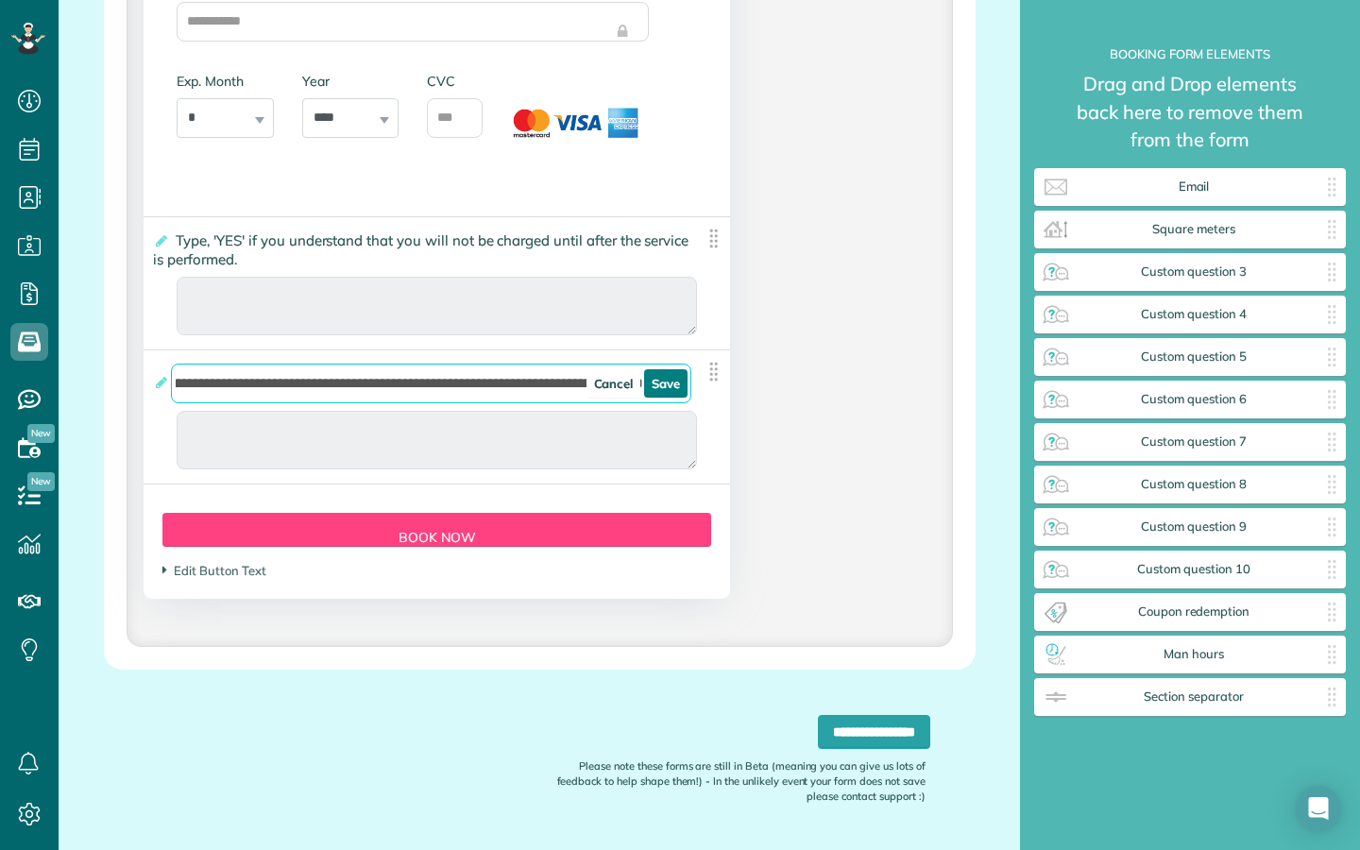
click at [658, 394] on link "Save" at bounding box center [665, 383] width 43 height 28
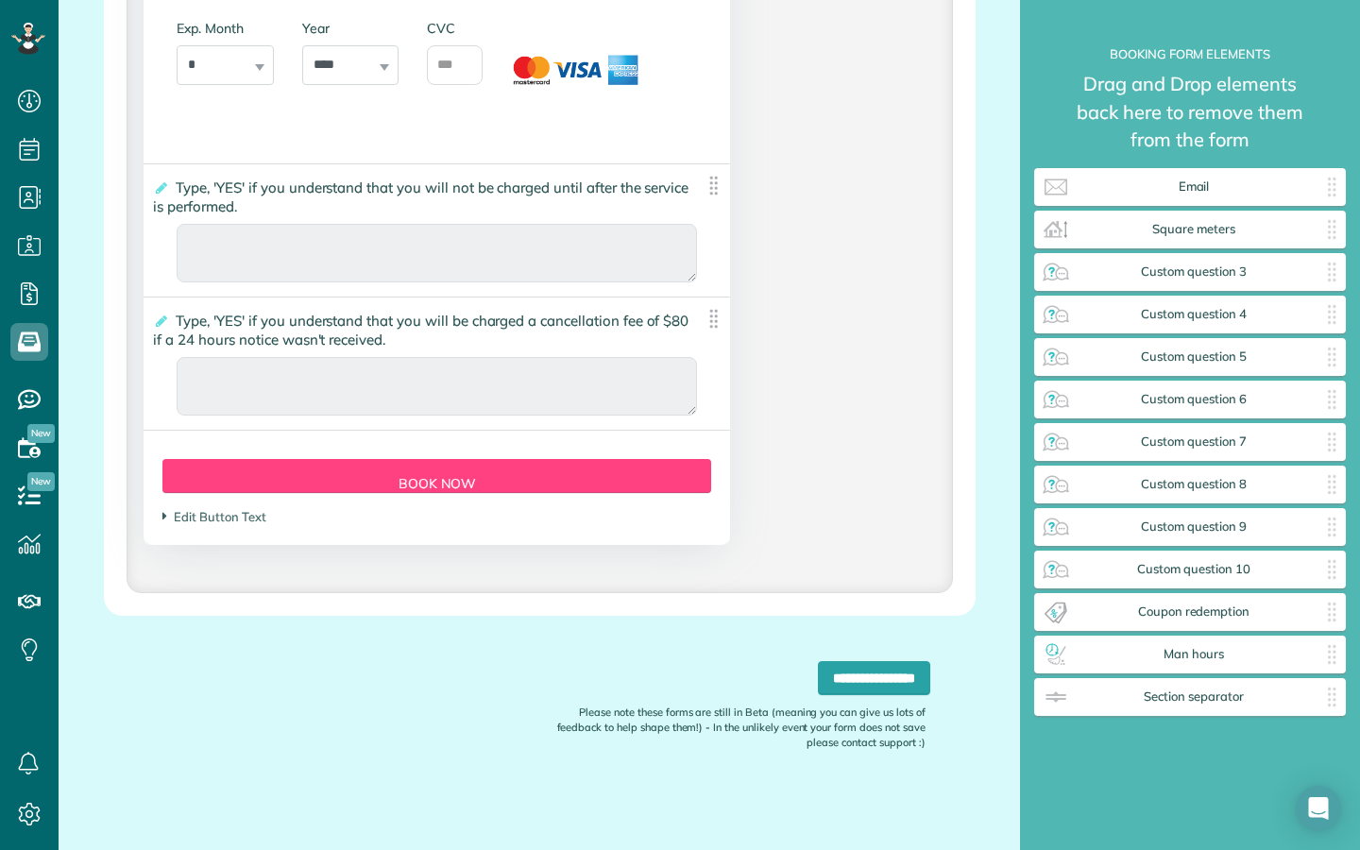
scroll to position [3960, 0]
click at [827, 683] on input "**********" at bounding box center [874, 678] width 112 height 34
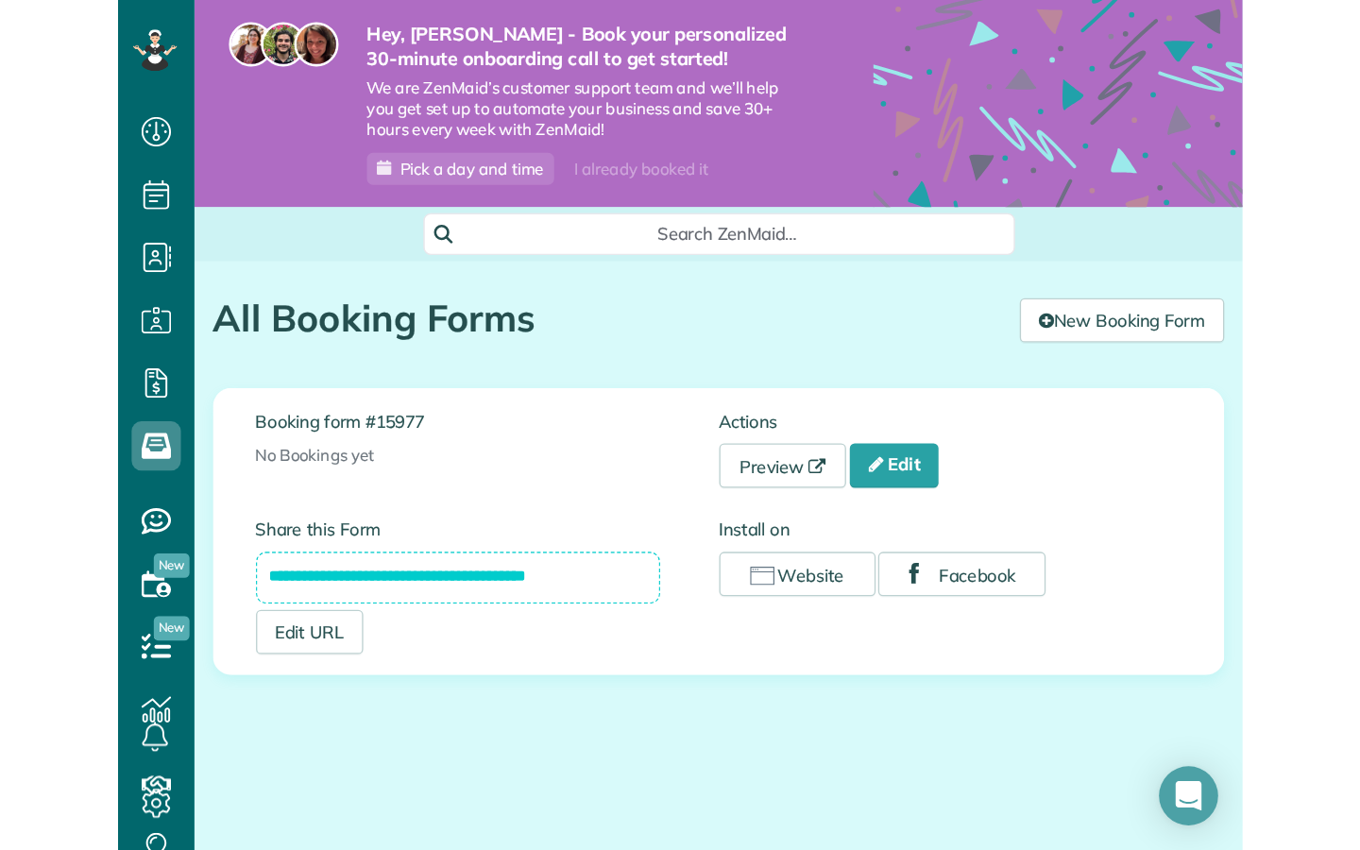
scroll to position [850, 59]
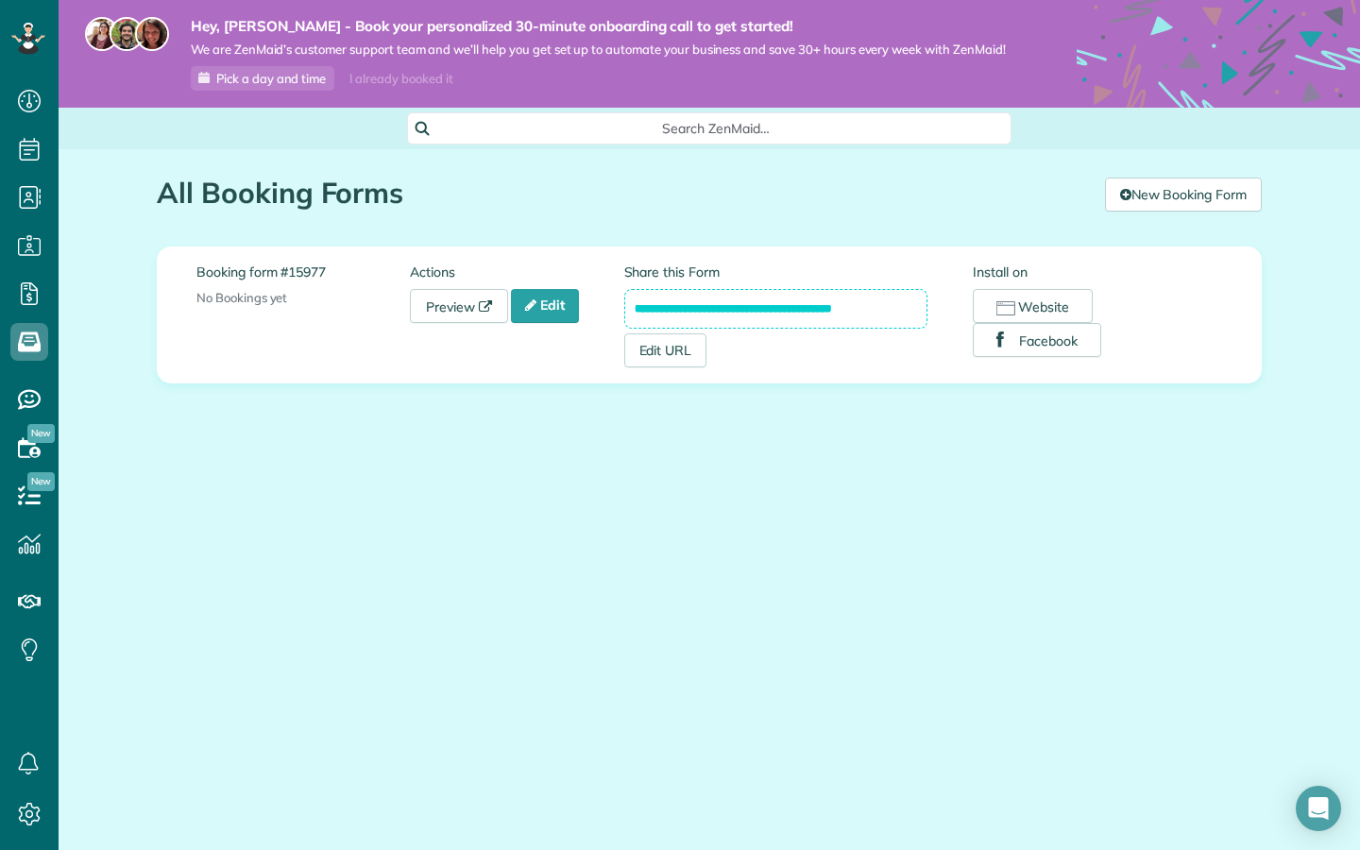
click at [902, 154] on div "All Booking Forms the ZenMaid Instant Booking Form [9 min] New Booking Form" at bounding box center [709, 183] width 1133 height 69
click at [34, 447] on use at bounding box center [29, 447] width 23 height 20
click at [560, 300] on link "Edit" at bounding box center [545, 306] width 68 height 34
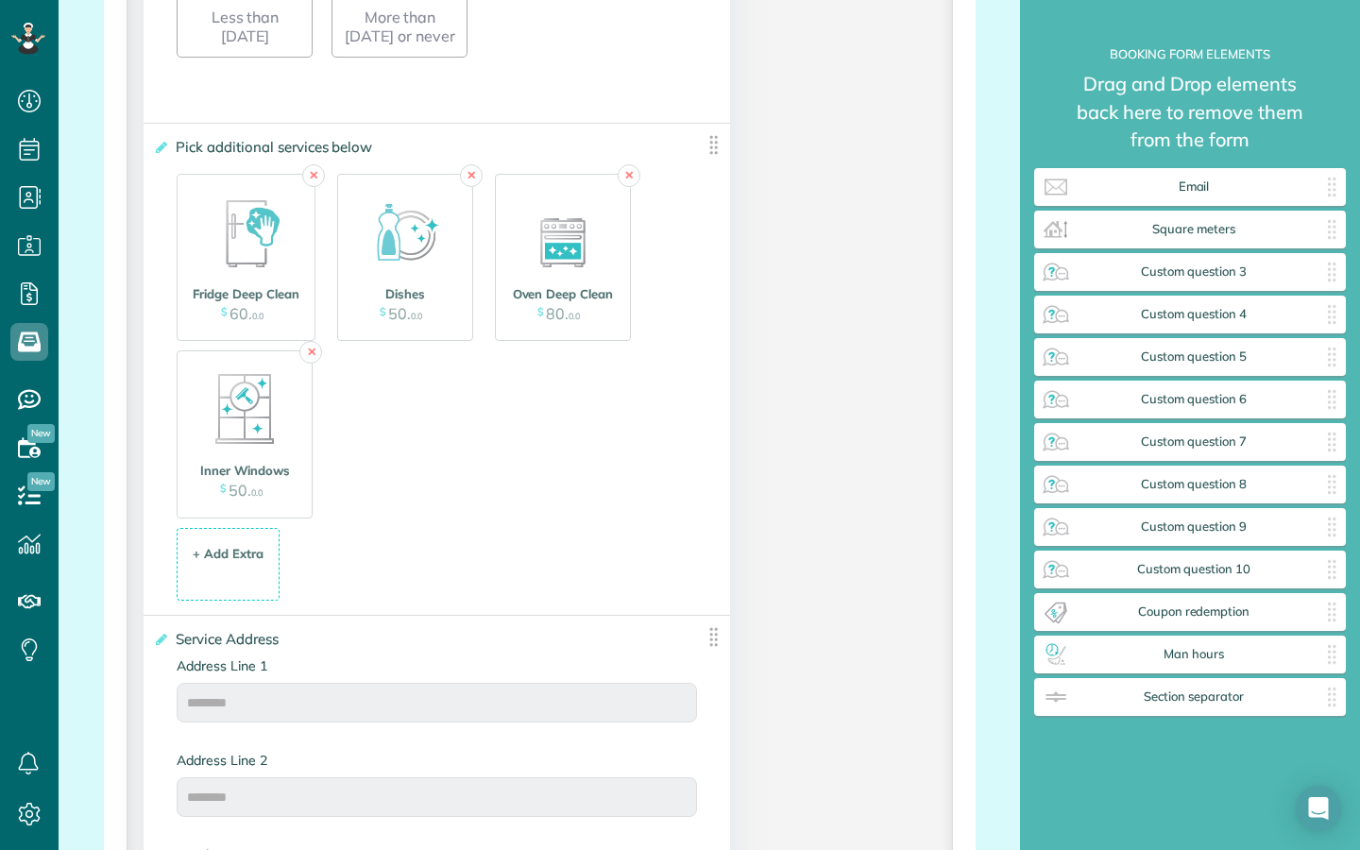
scroll to position [2184, 0]
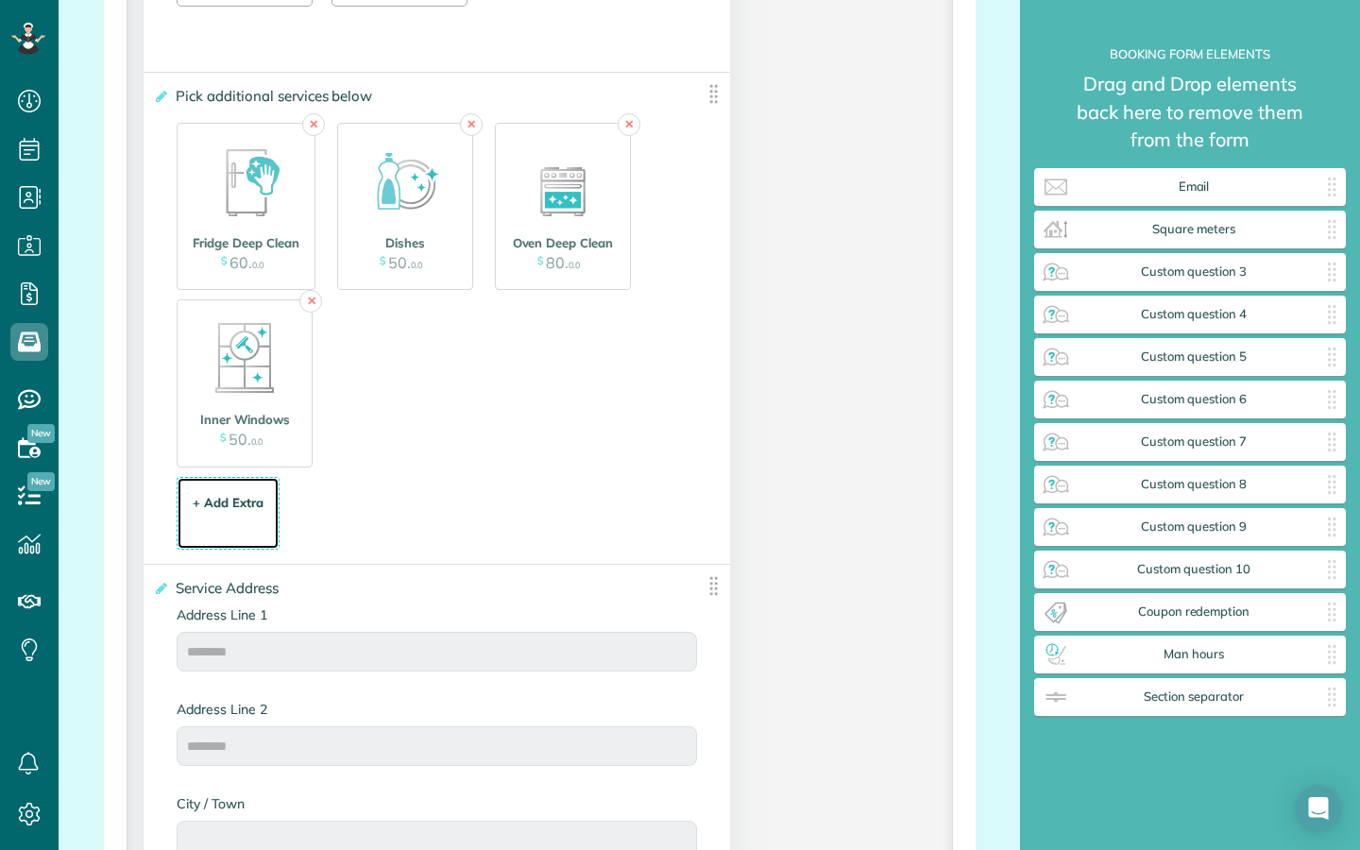
click at [235, 525] on div "+ Add Extra $ 34 . 99" at bounding box center [228, 514] width 82 height 51
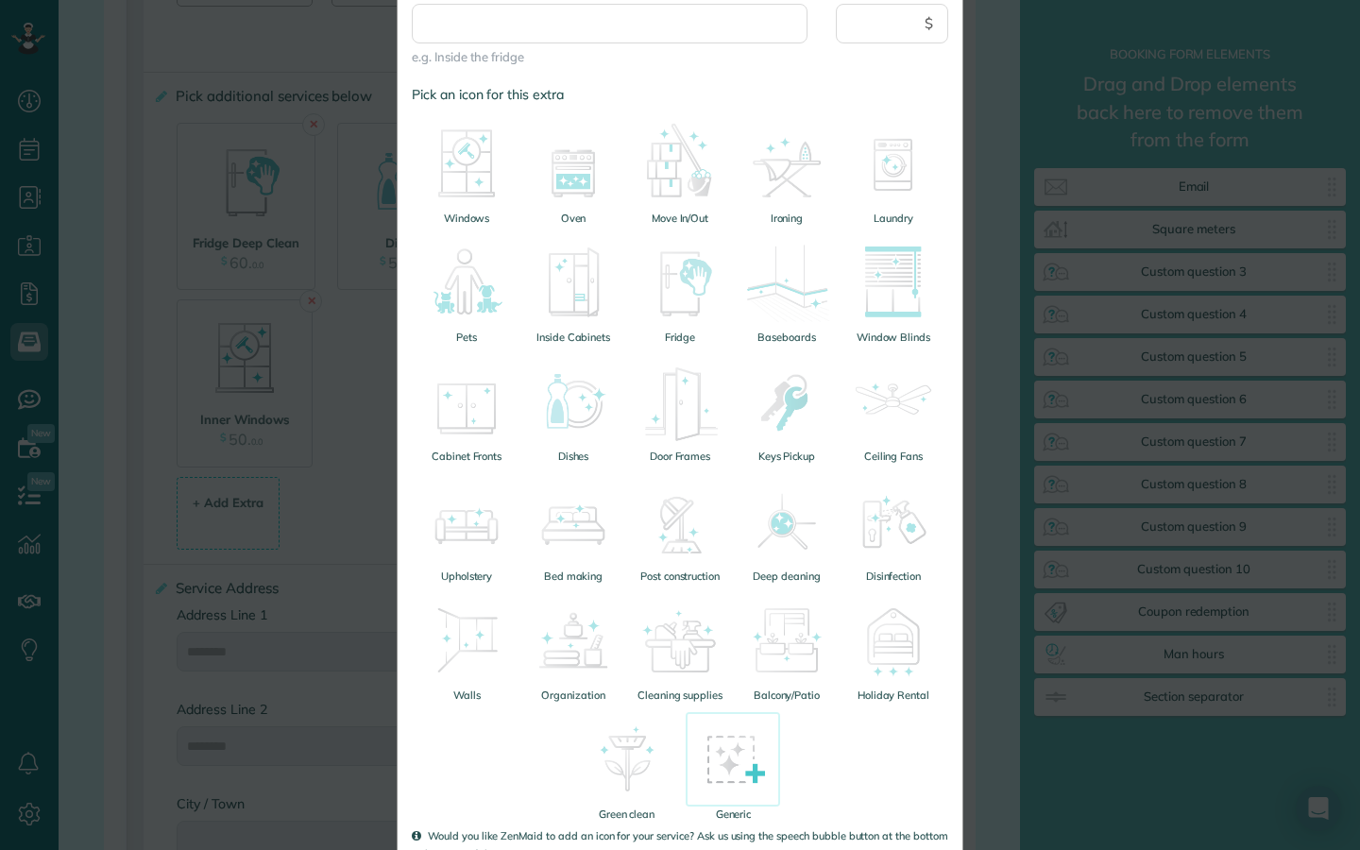
scroll to position [269, 0]
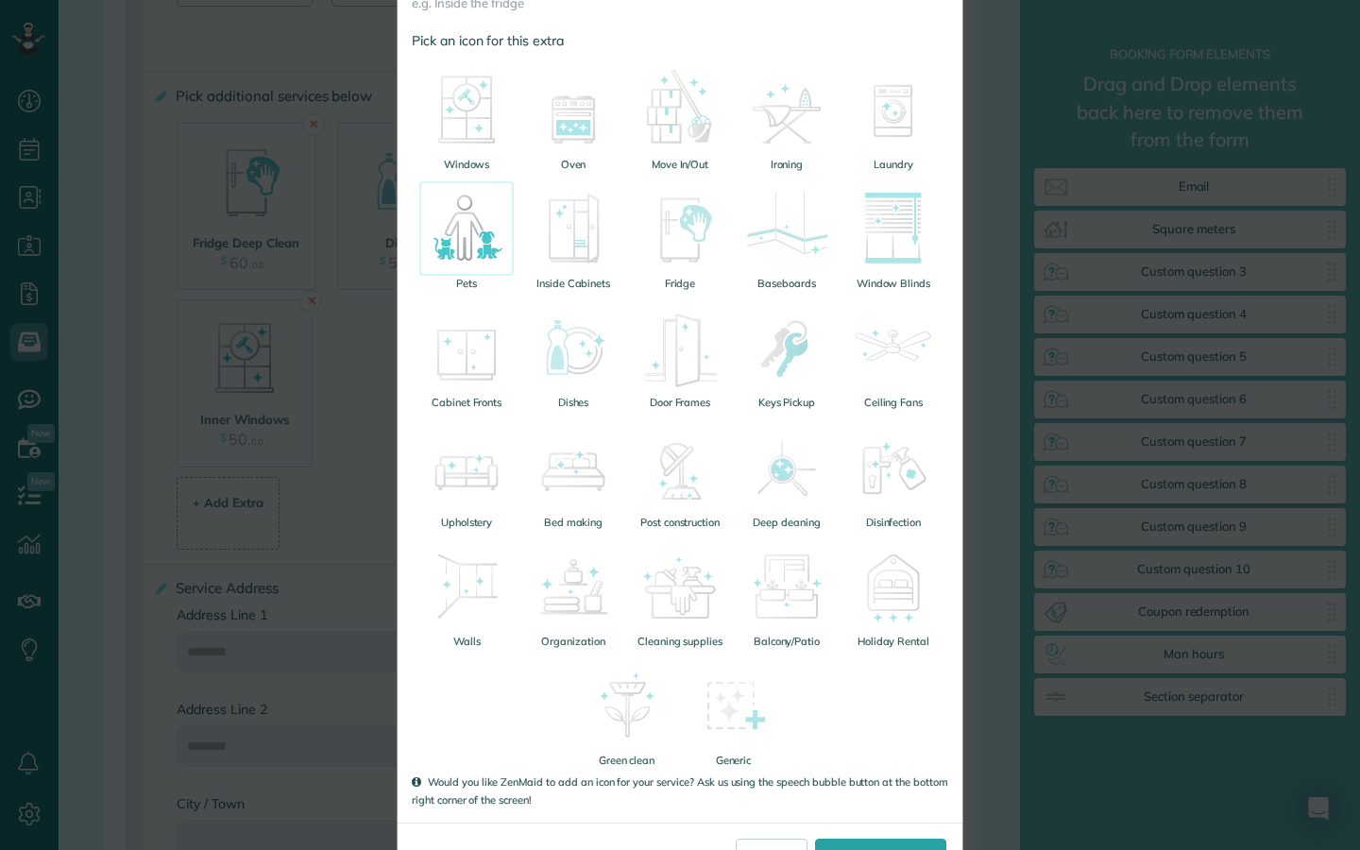
click at [461, 239] on img at bounding box center [466, 228] width 94 height 94
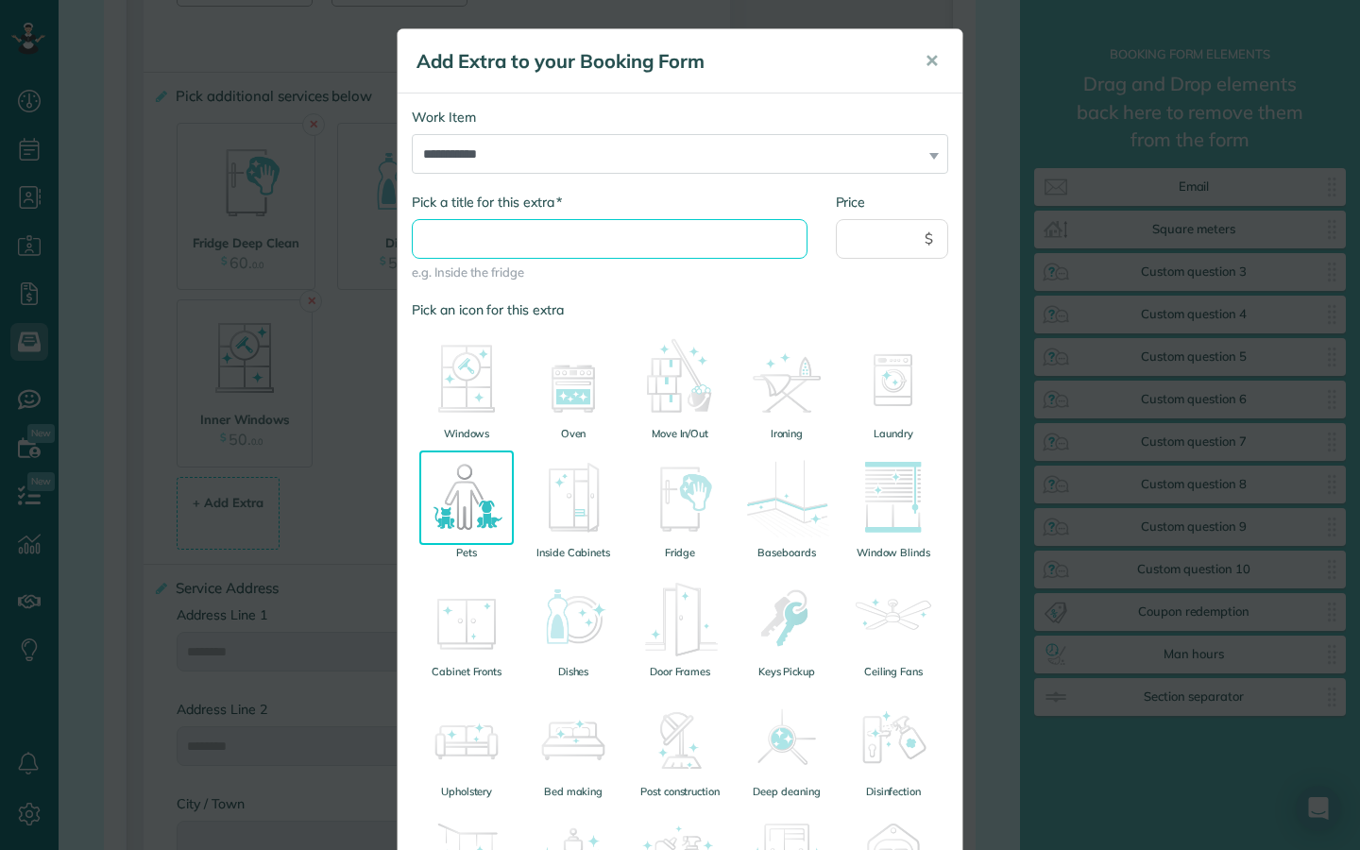
click at [592, 240] on input "* Pick a title for this extra" at bounding box center [610, 239] width 396 height 40
type input "**********"
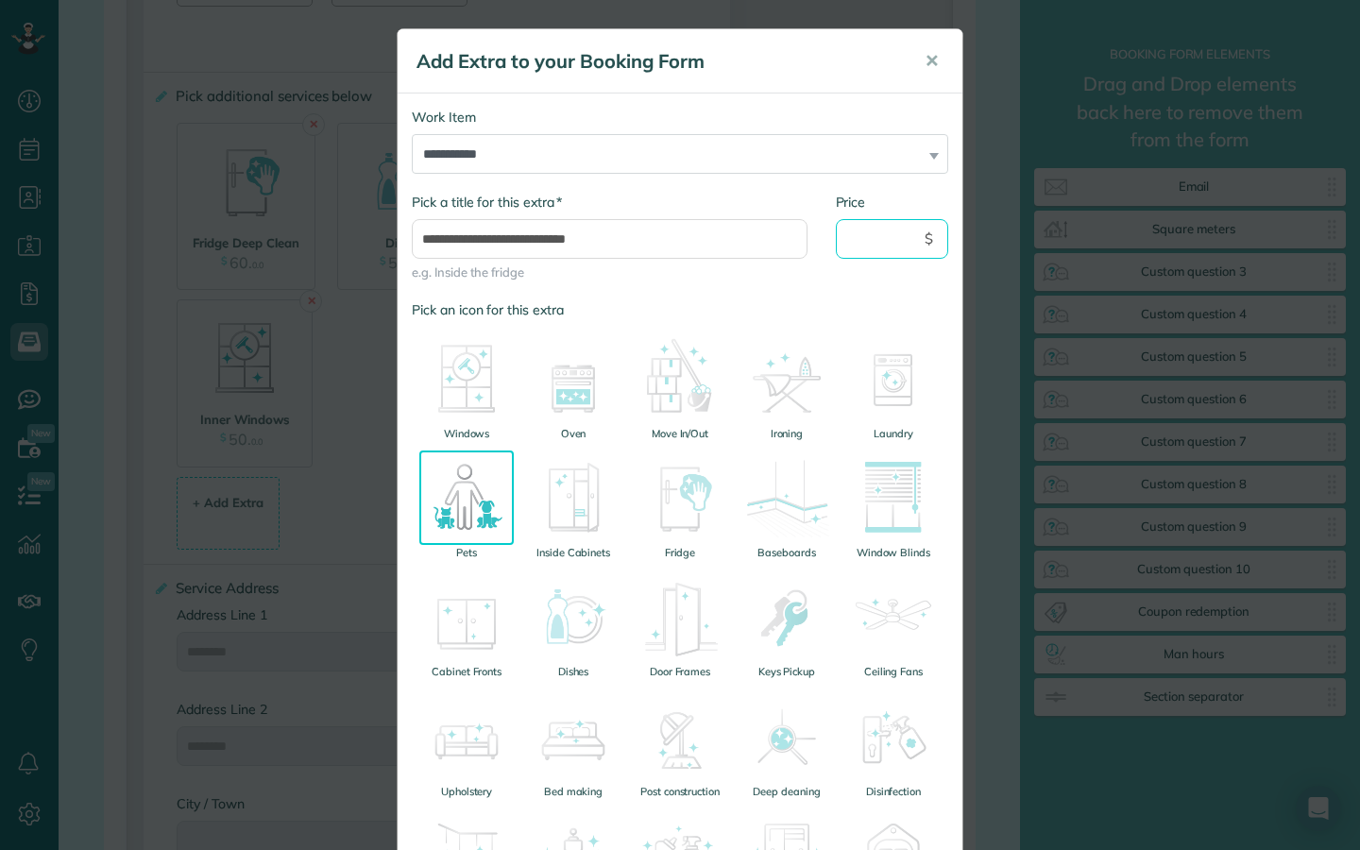
click at [857, 245] on input "Price" at bounding box center [892, 239] width 113 height 40
click at [860, 284] on div "**********" at bounding box center [679, 247] width 565 height 108
drag, startPoint x: 882, startPoint y: 238, endPoint x: 839, endPoint y: 239, distance: 42.5
click at [839, 239] on input "**" at bounding box center [892, 239] width 113 height 40
type input "**"
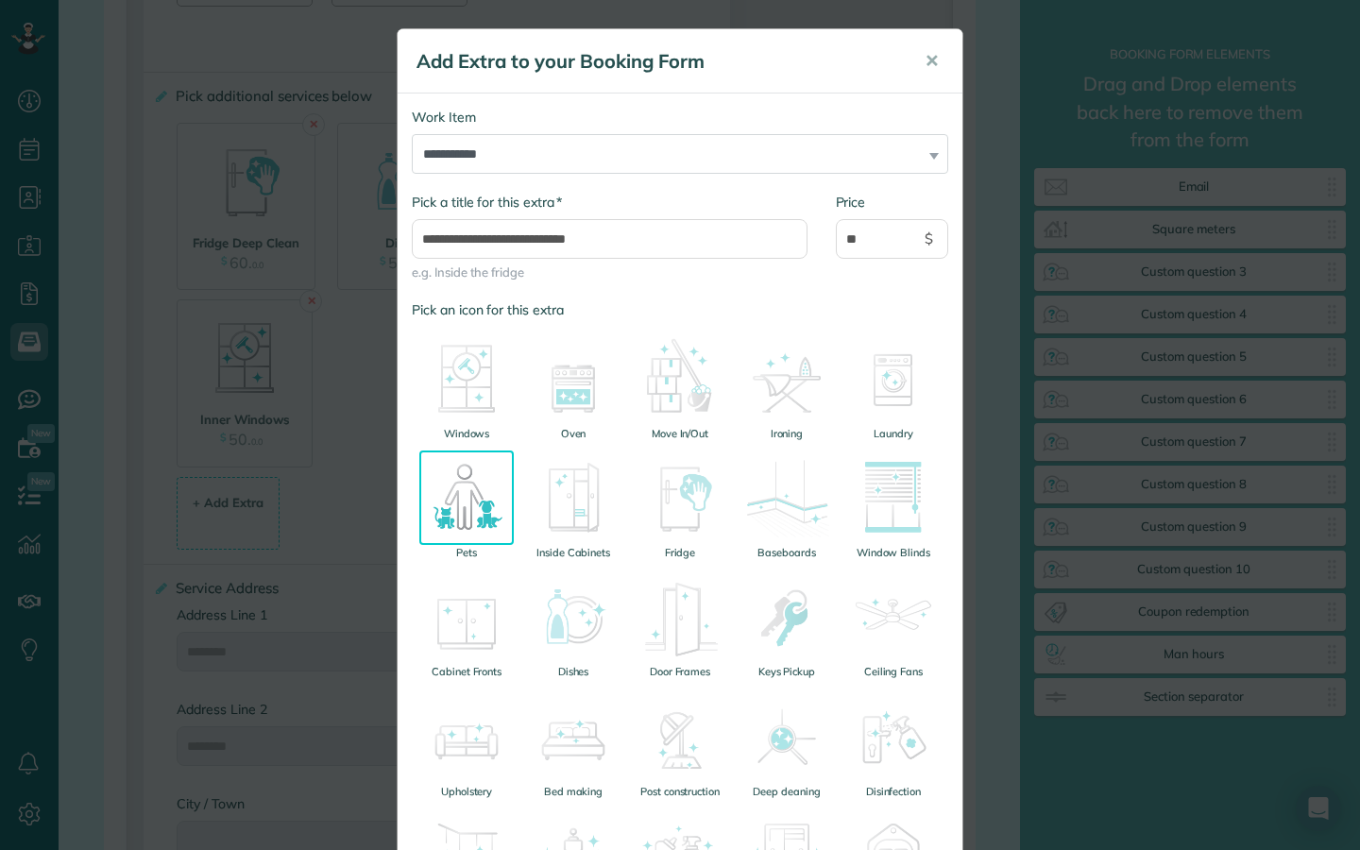
click at [848, 308] on label "Pick an icon for this extra" at bounding box center [680, 309] width 536 height 19
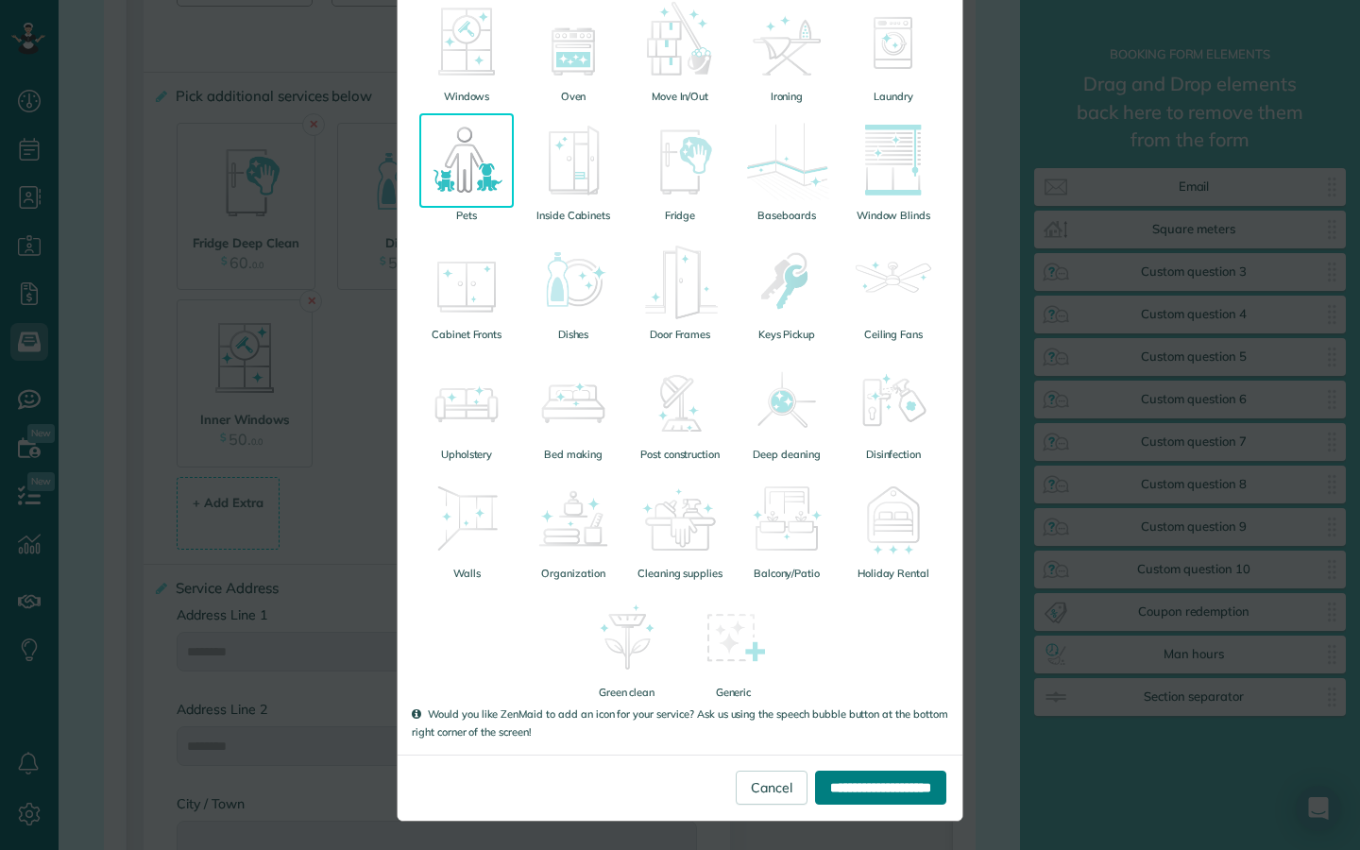
click at [904, 792] on input "**********" at bounding box center [880, 787] width 131 height 34
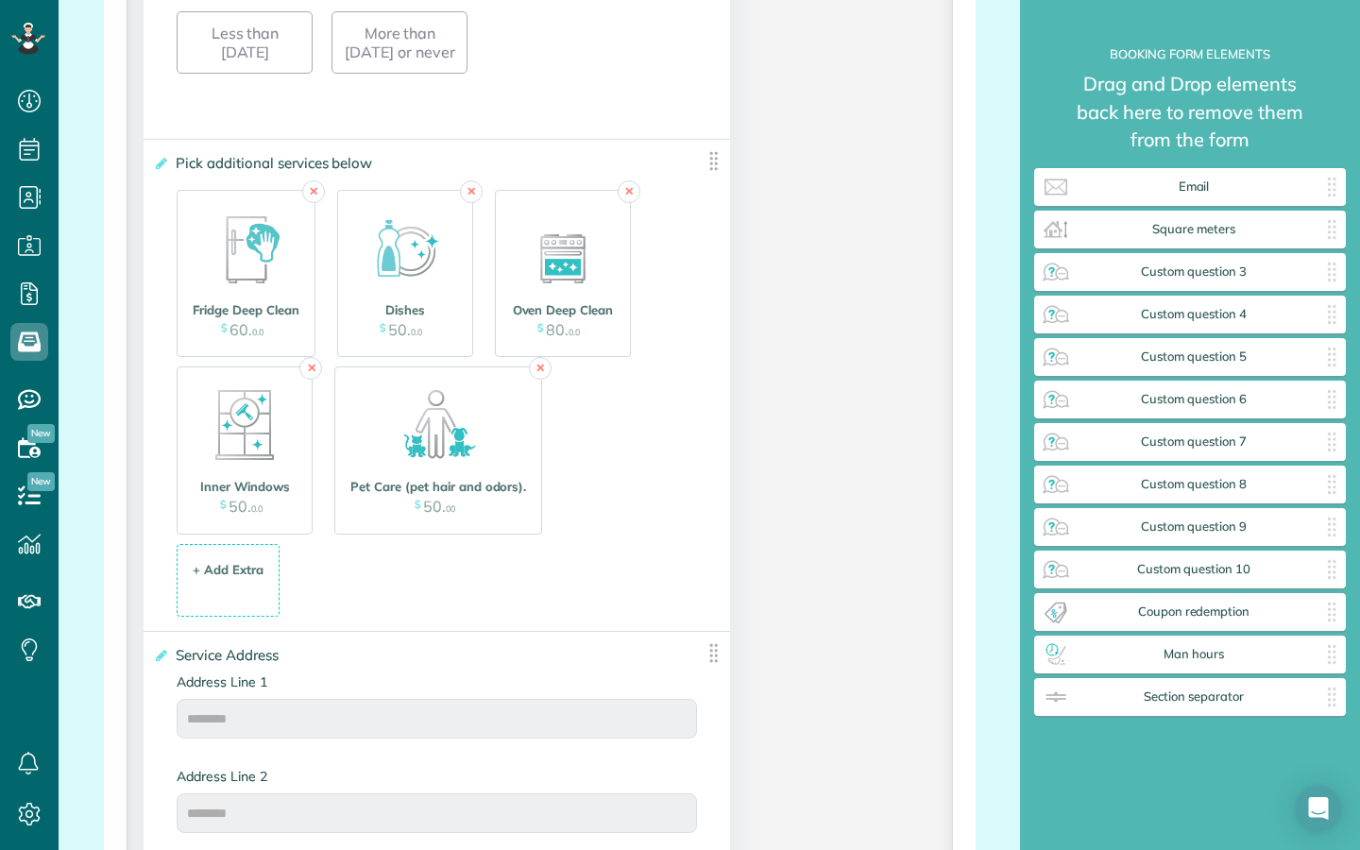
scroll to position [2115, 0]
click at [571, 297] on img at bounding box center [562, 250] width 94 height 94
click at [546, 349] on div "Oven Deep Clean $ 80 . 0.0" at bounding box center [562, 323] width 115 height 51
click at [570, 296] on img at bounding box center [562, 250] width 94 height 94
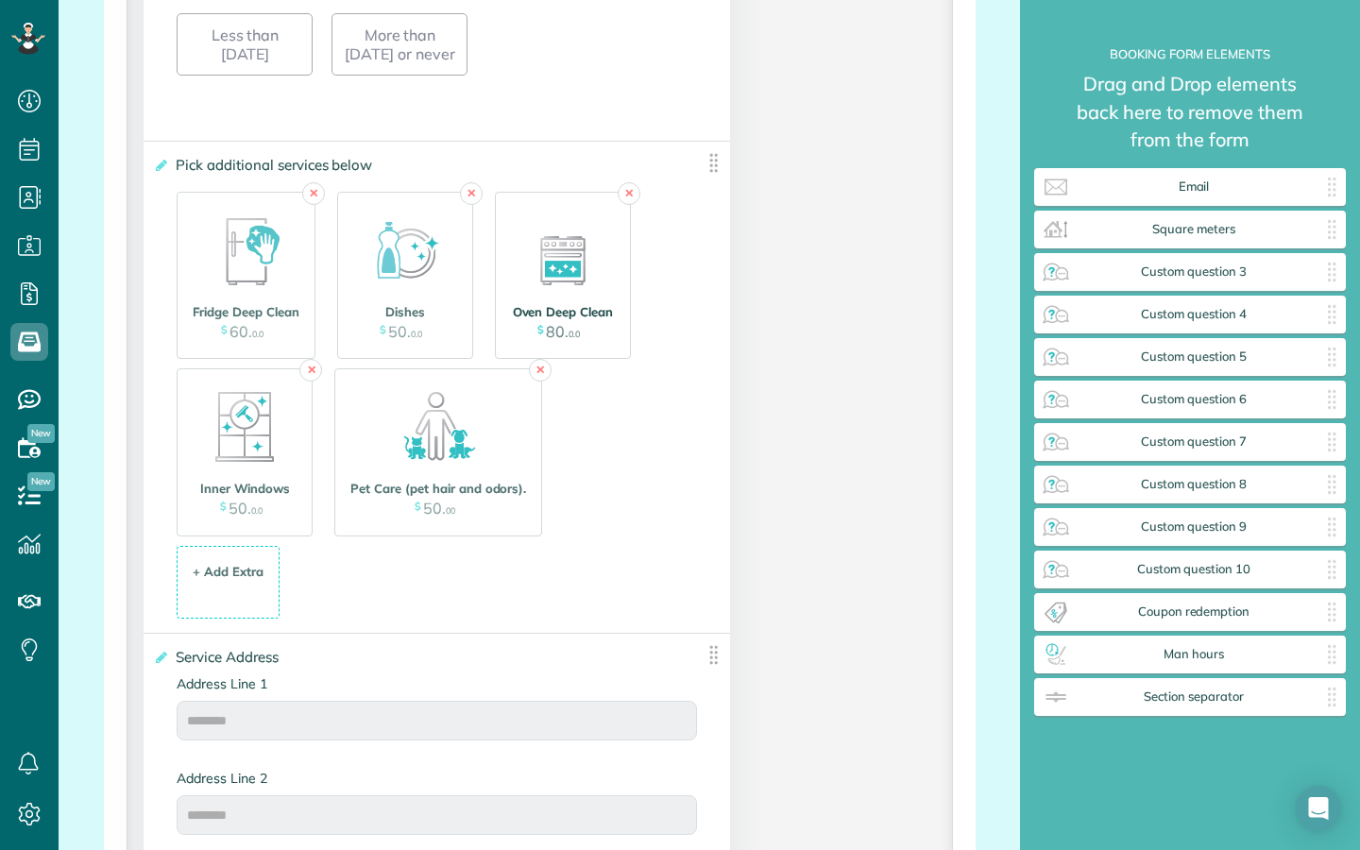
click at [570, 296] on img at bounding box center [562, 250] width 94 height 94
click at [632, 205] on link "✕" at bounding box center [628, 193] width 23 height 23
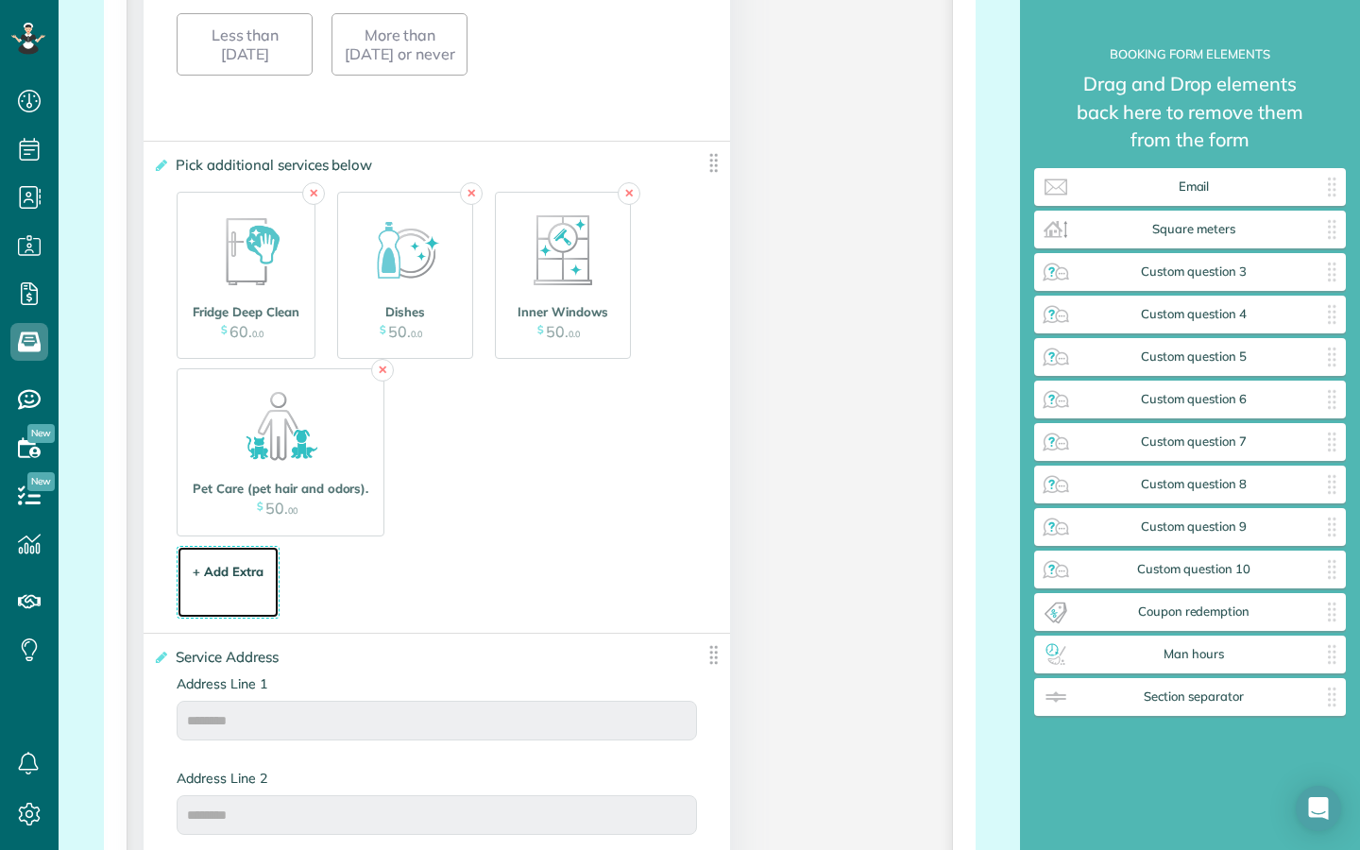
click at [247, 589] on div "+ Add Extra $ 34 . 99" at bounding box center [228, 583] width 82 height 51
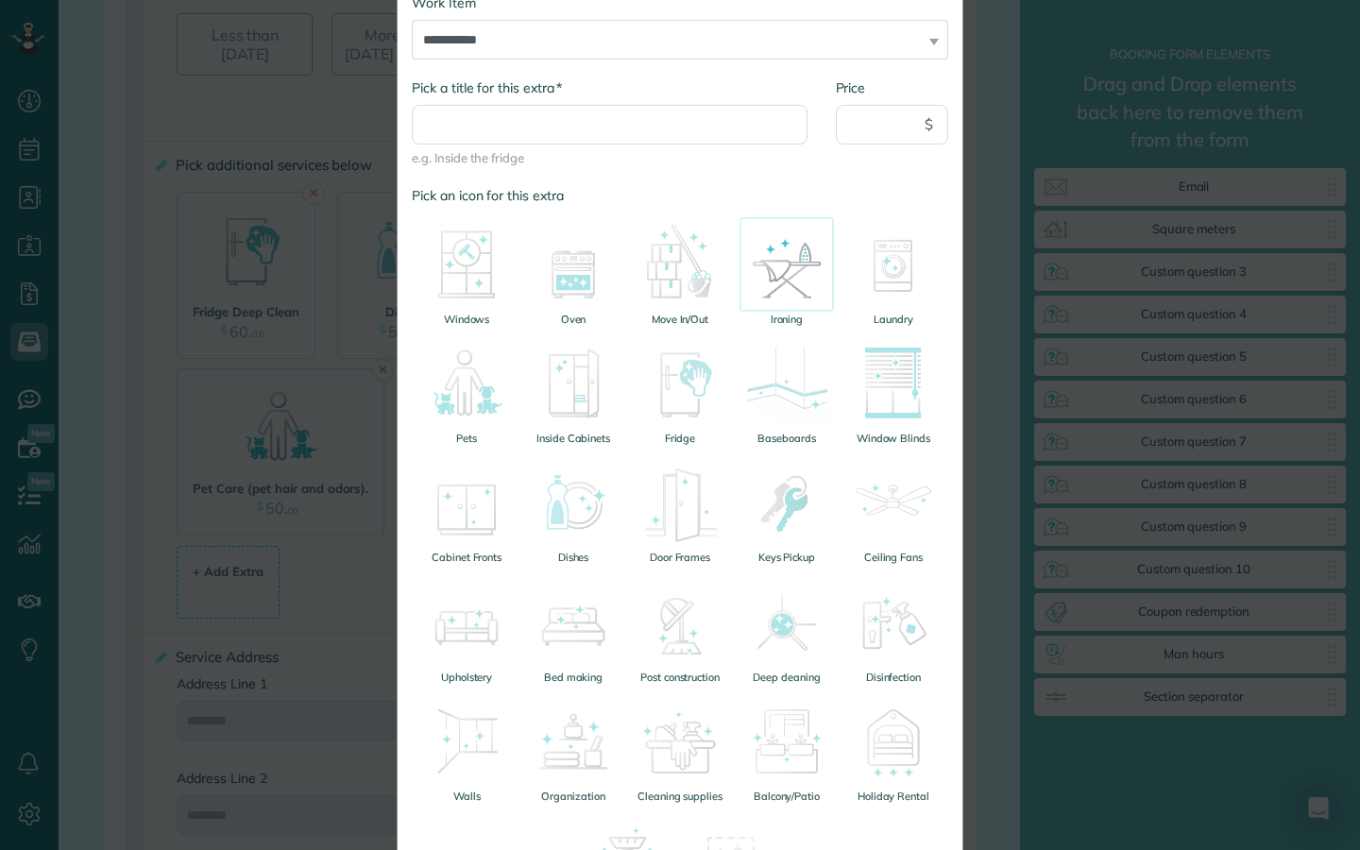
scroll to position [124, 0]
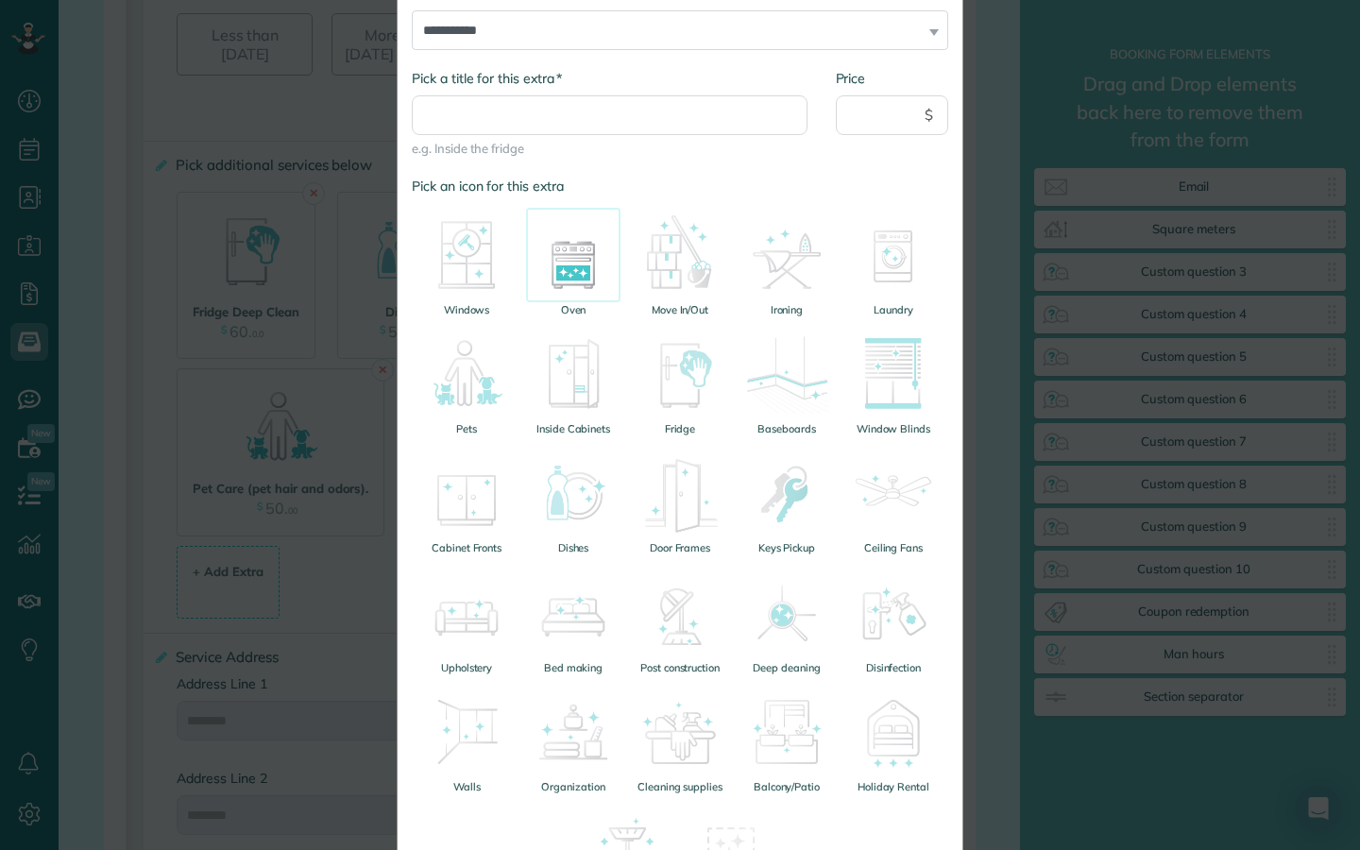
click at [571, 276] on img at bounding box center [573, 255] width 94 height 94
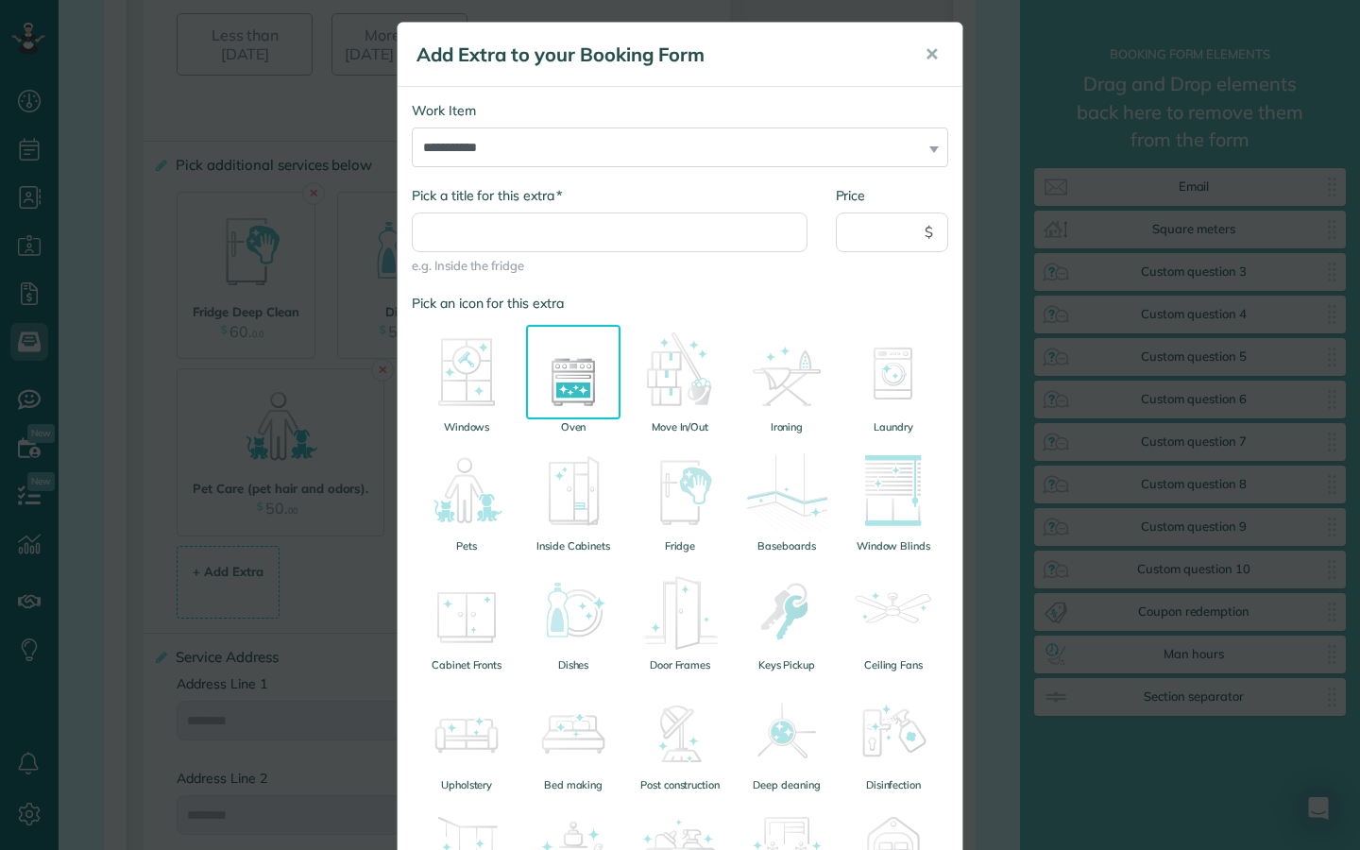
scroll to position [0, 0]
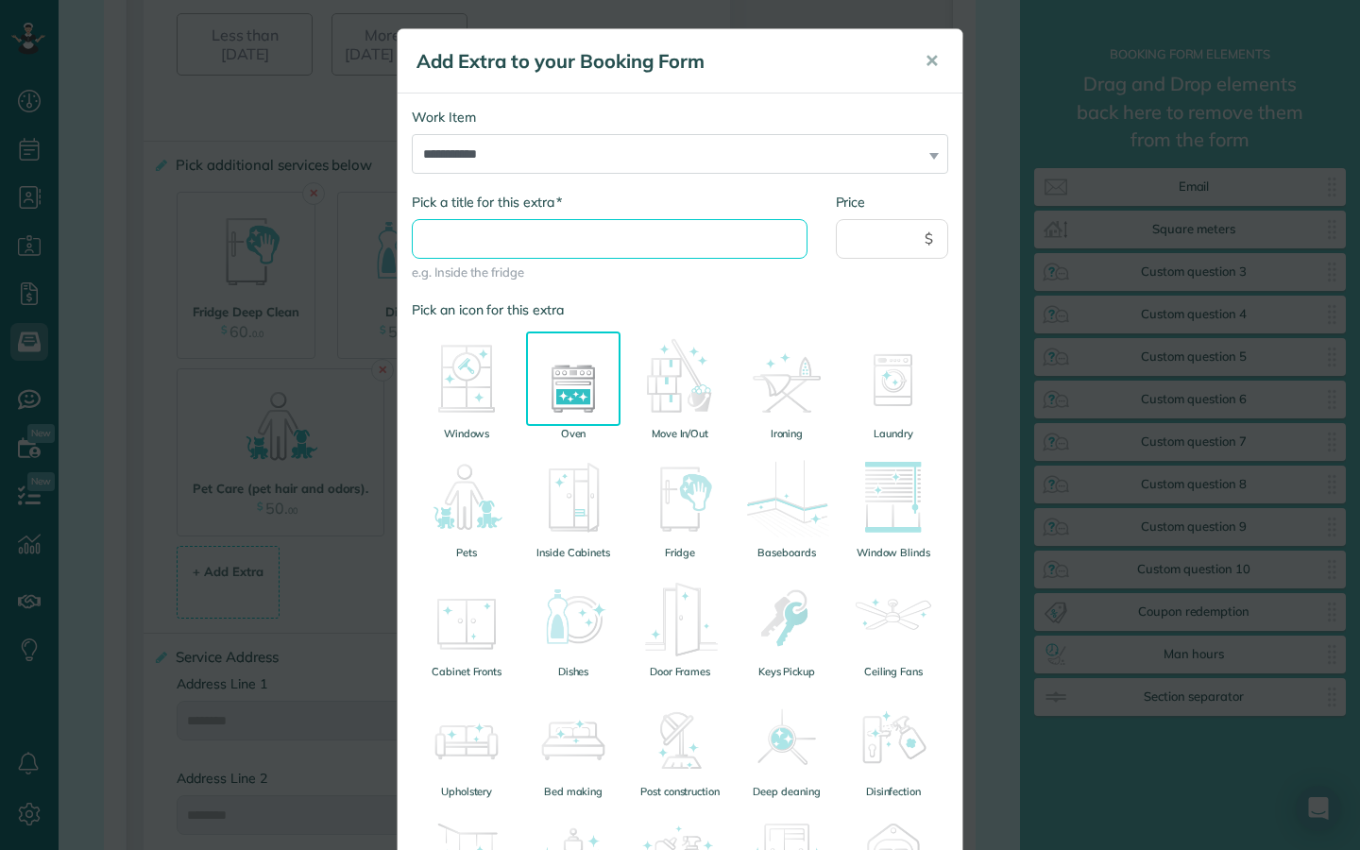
click at [581, 249] on input "* Pick a title for this extra" at bounding box center [610, 239] width 396 height 40
type input "**********"
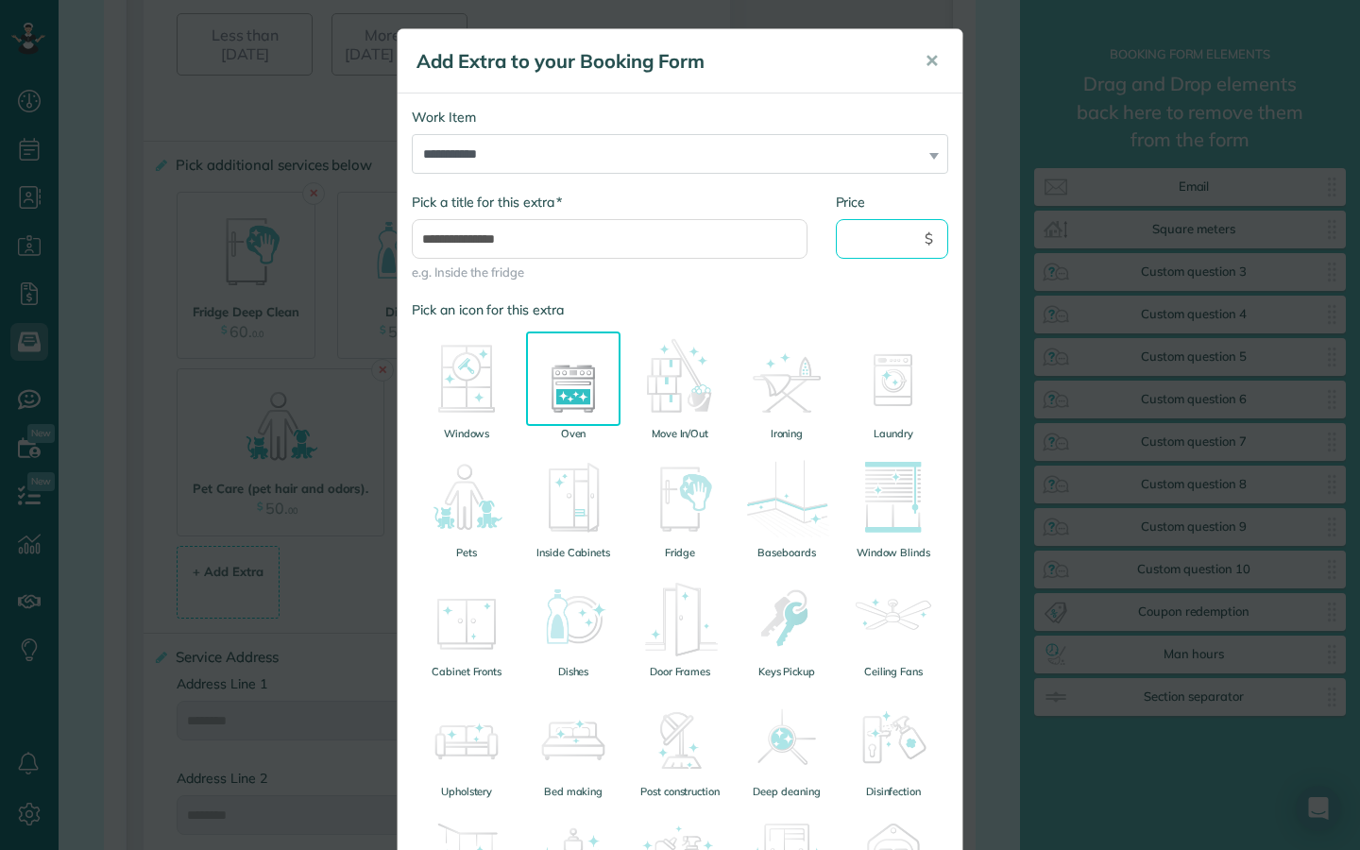
click at [863, 255] on input "Price" at bounding box center [892, 239] width 113 height 40
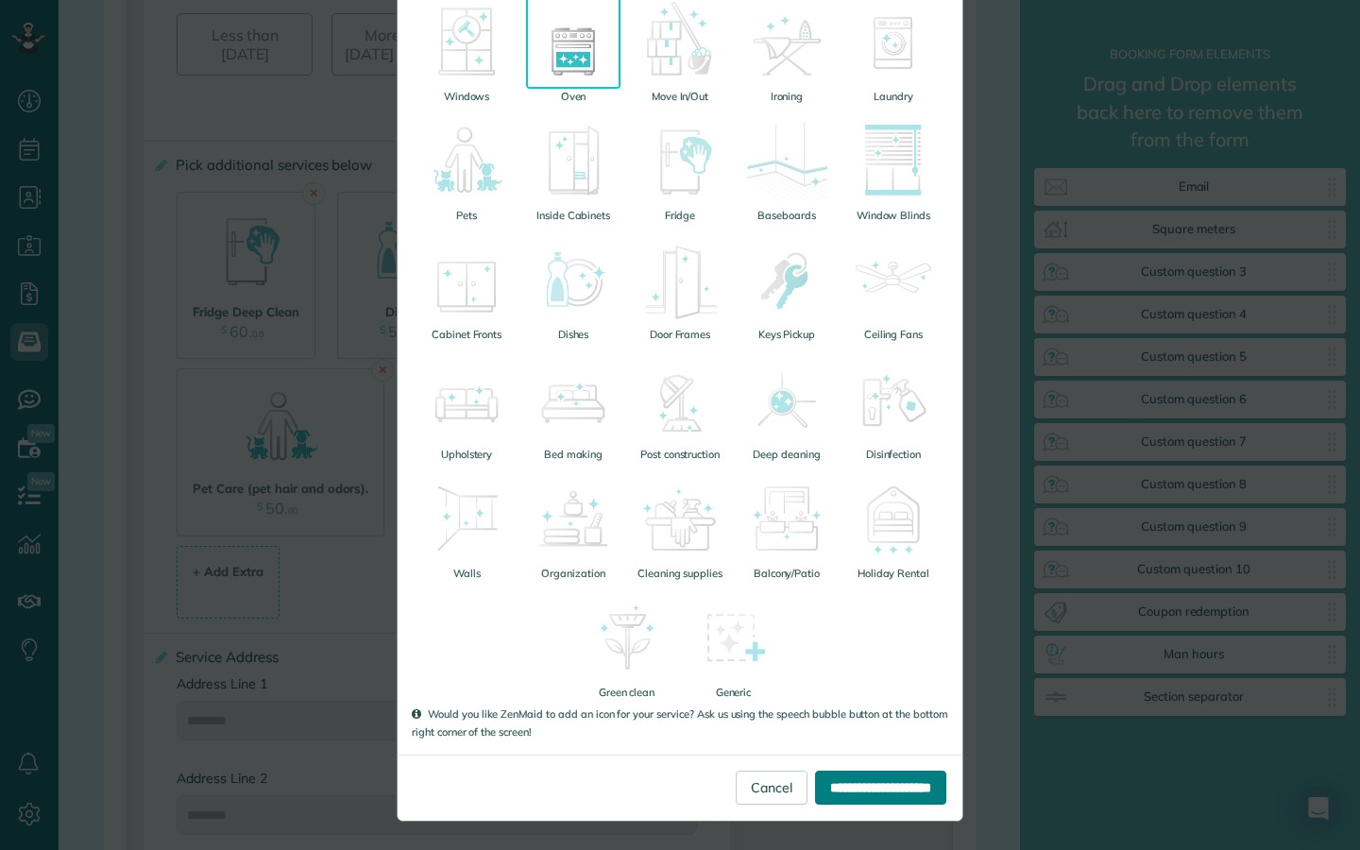
type input "**"
click at [874, 798] on input "**********" at bounding box center [880, 787] width 131 height 34
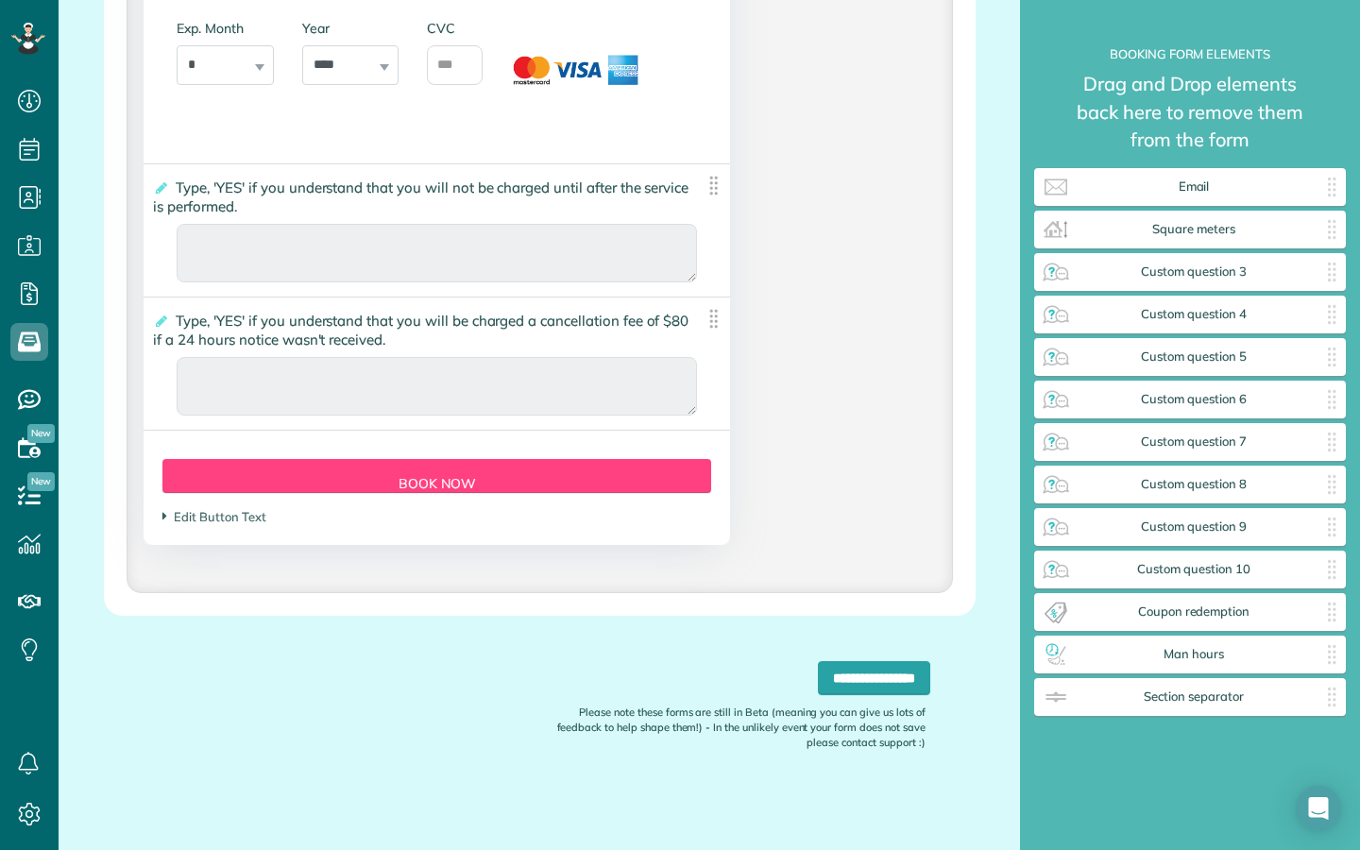
scroll to position [3927, 0]
click at [886, 667] on input "**********" at bounding box center [874, 678] width 112 height 34
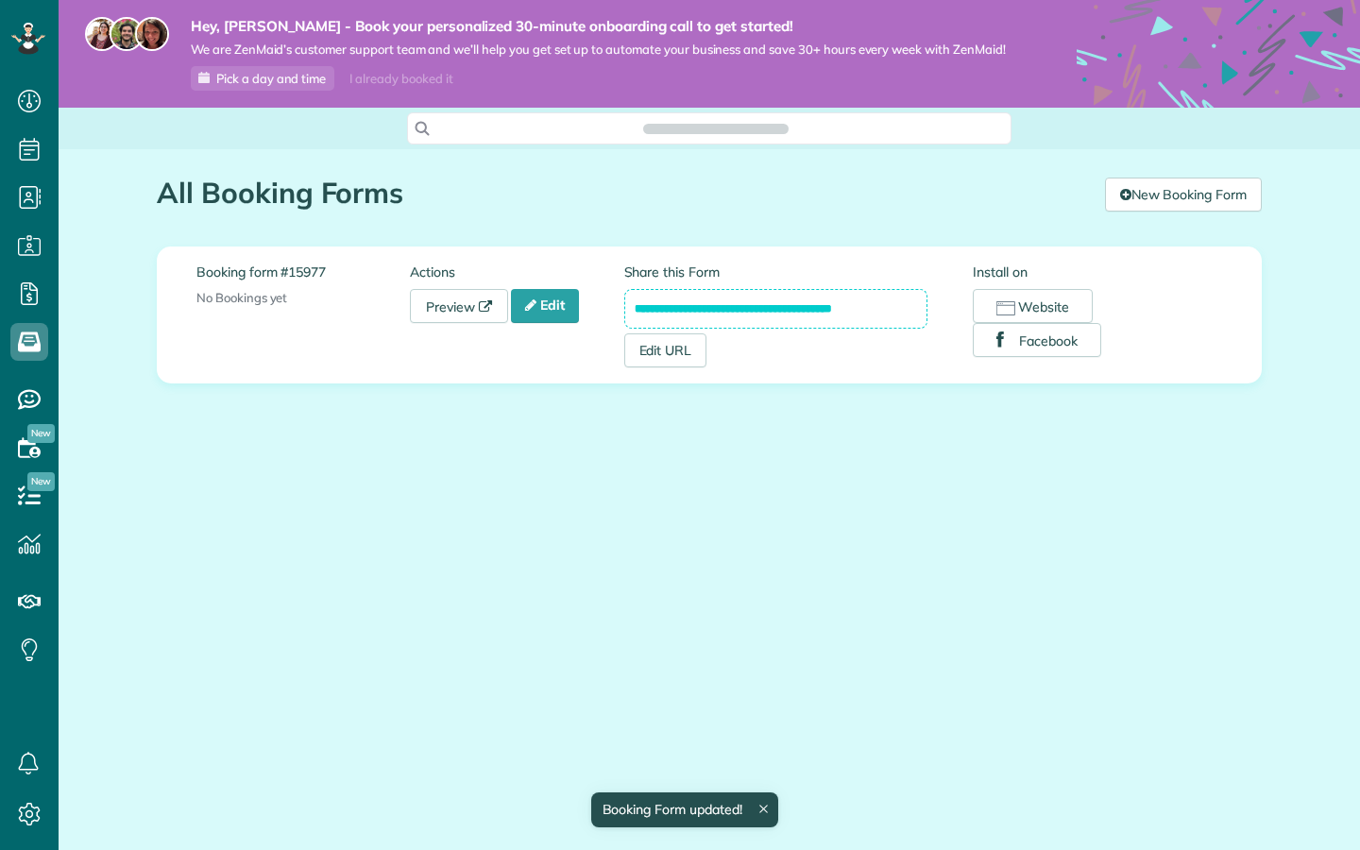
scroll to position [8, 8]
click at [690, 354] on link "Edit URL" at bounding box center [665, 350] width 83 height 34
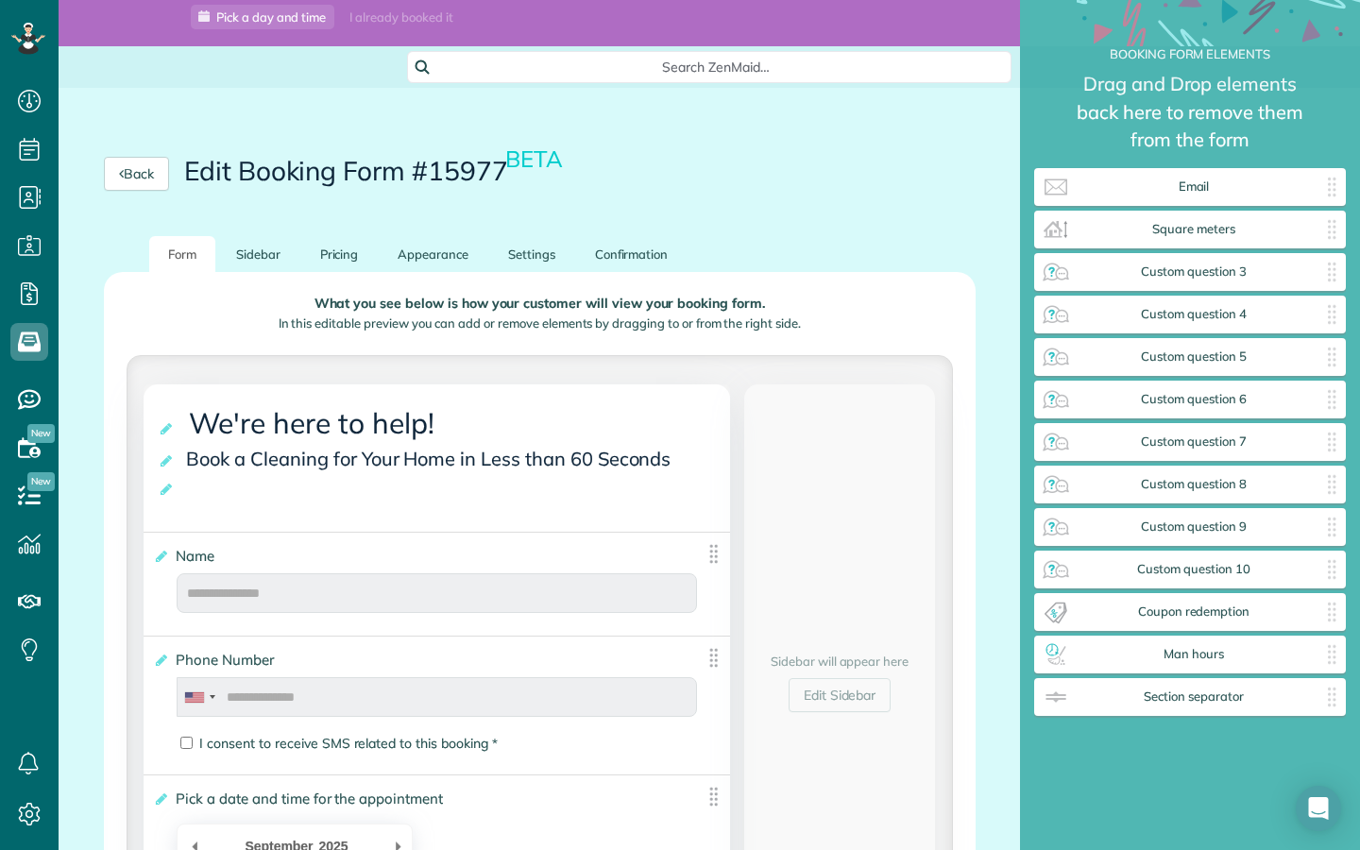
scroll to position [73, 0]
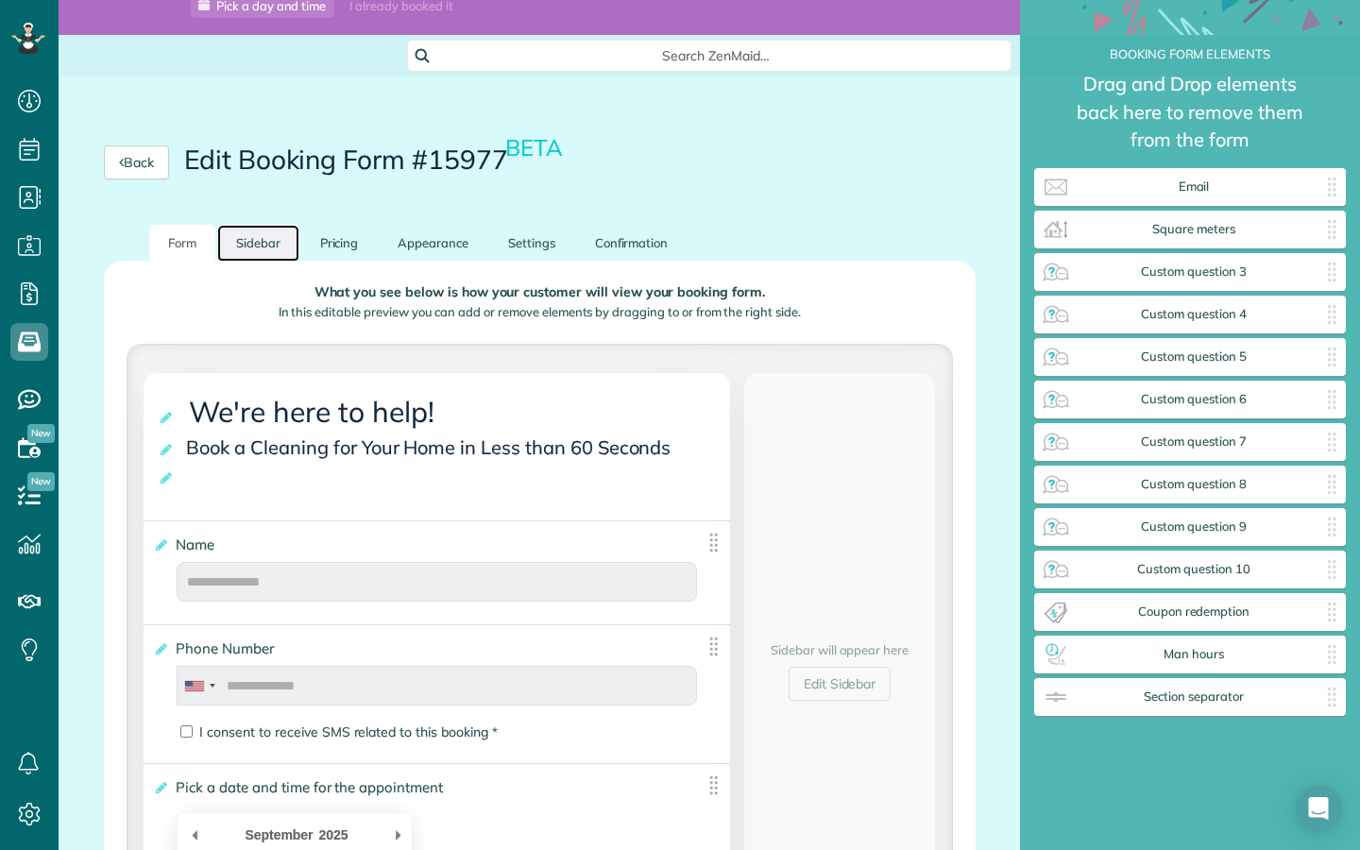
click at [256, 244] on link "Sidebar" at bounding box center [258, 243] width 82 height 37
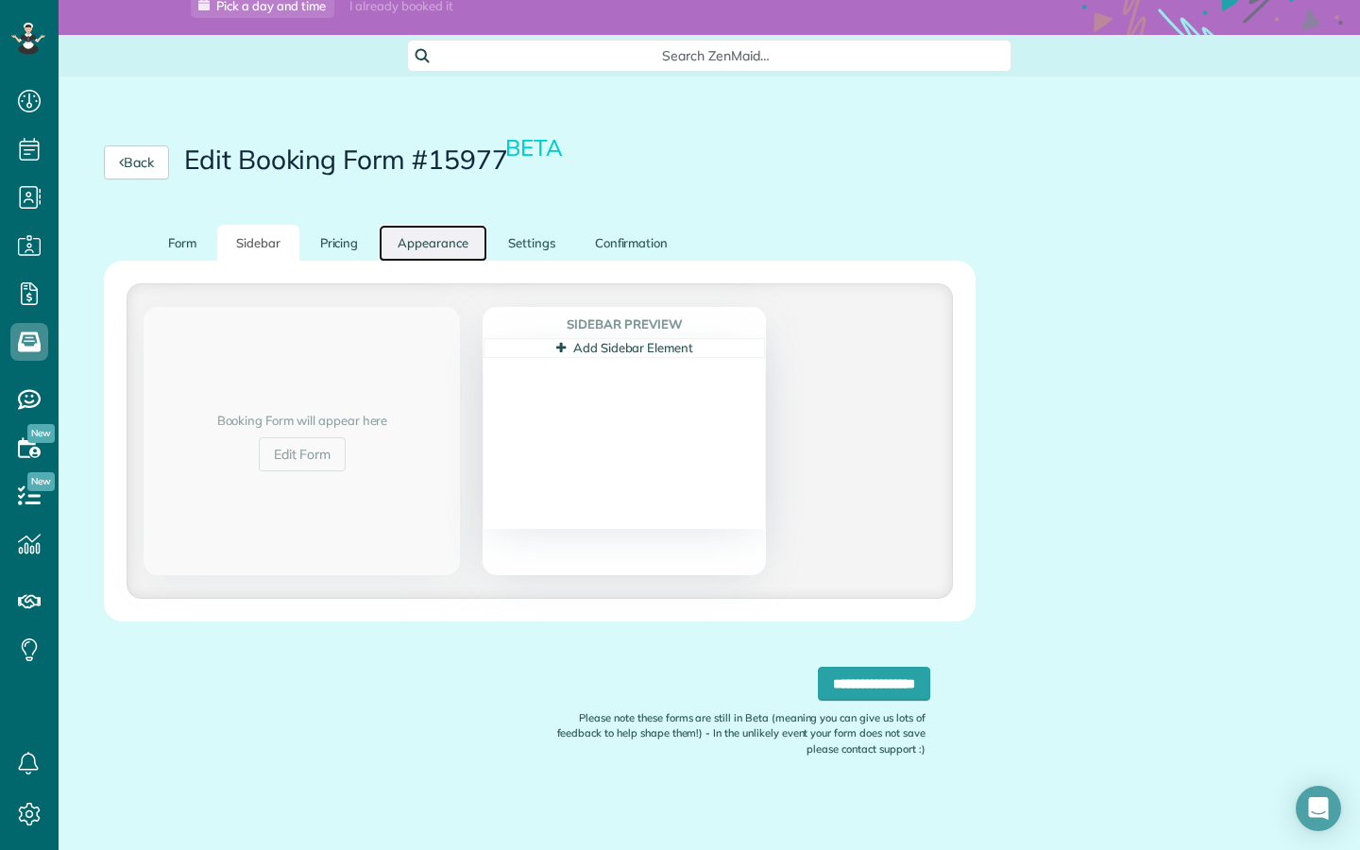
click at [379, 248] on link "Appearance" at bounding box center [433, 243] width 109 height 37
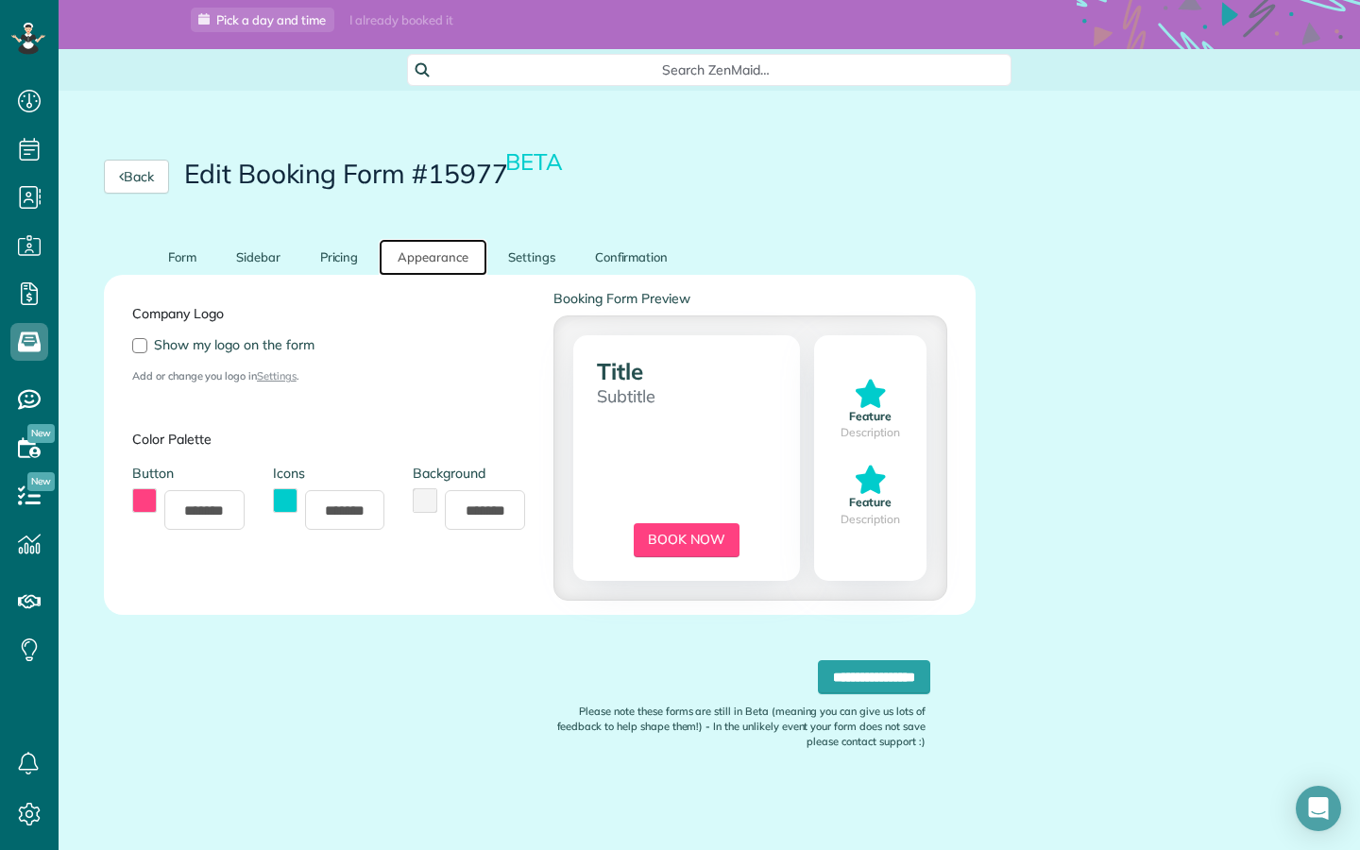
scroll to position [58, 0]
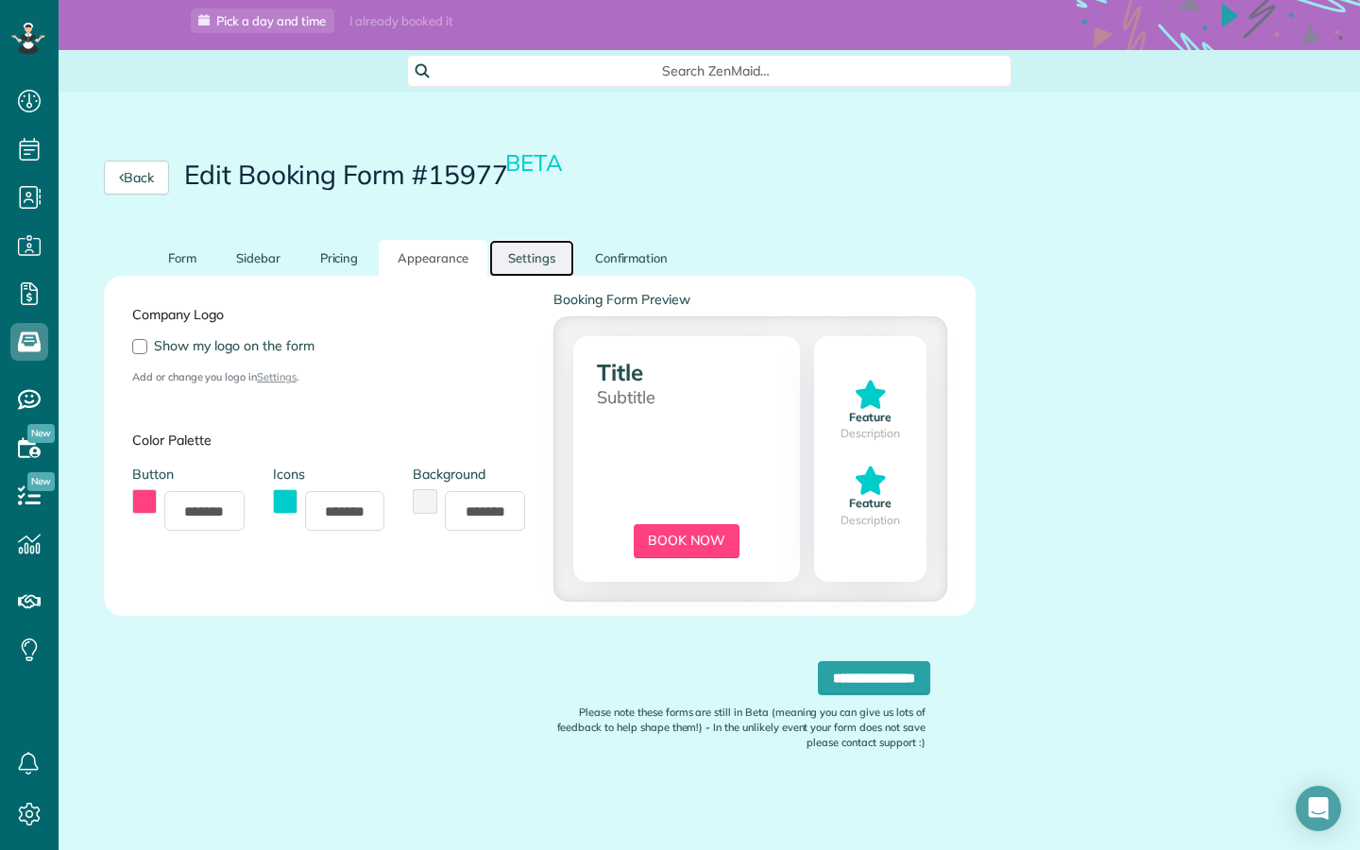
click at [507, 257] on link "Settings" at bounding box center [531, 258] width 85 height 37
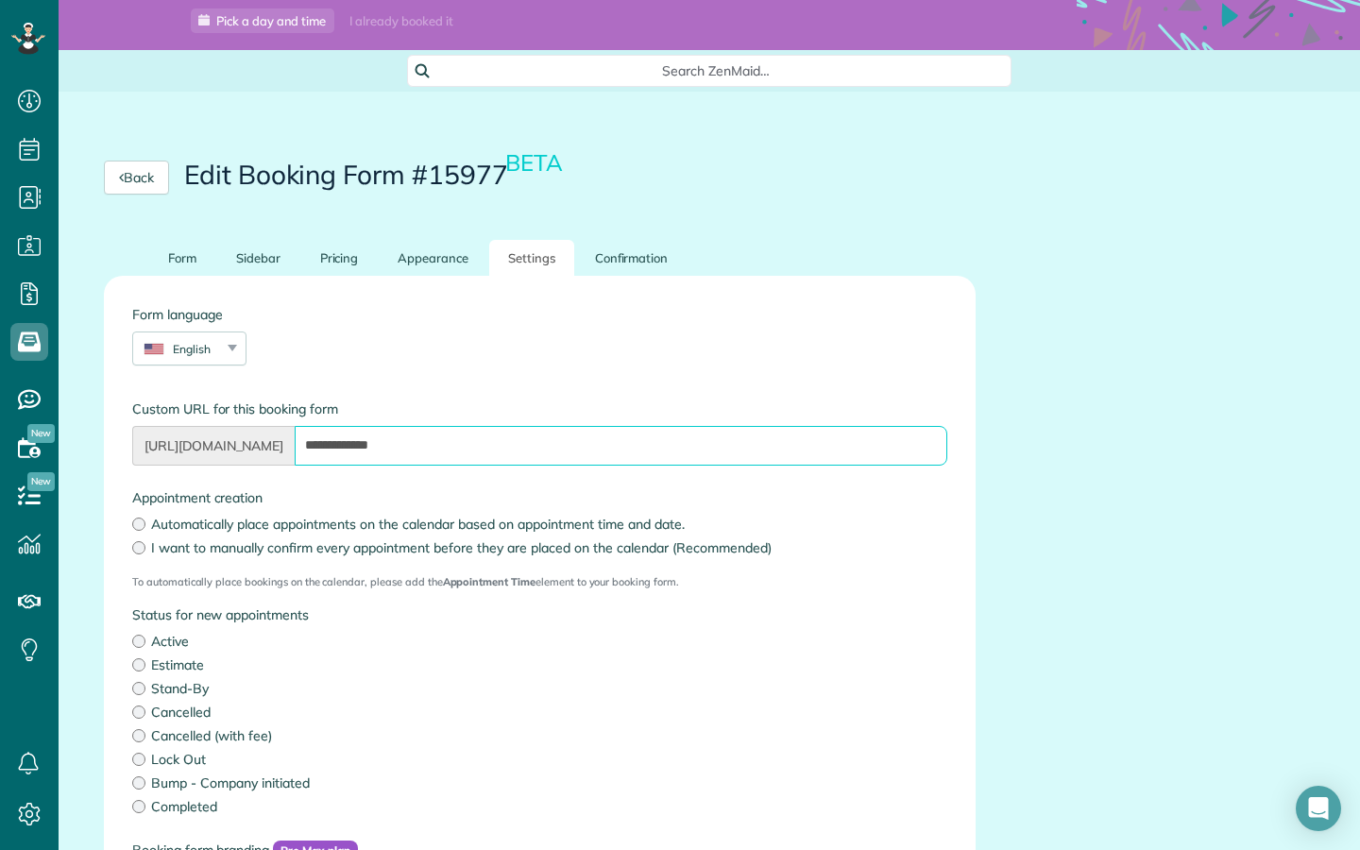
click at [515, 453] on input "**********" at bounding box center [620, 446] width 651 height 40
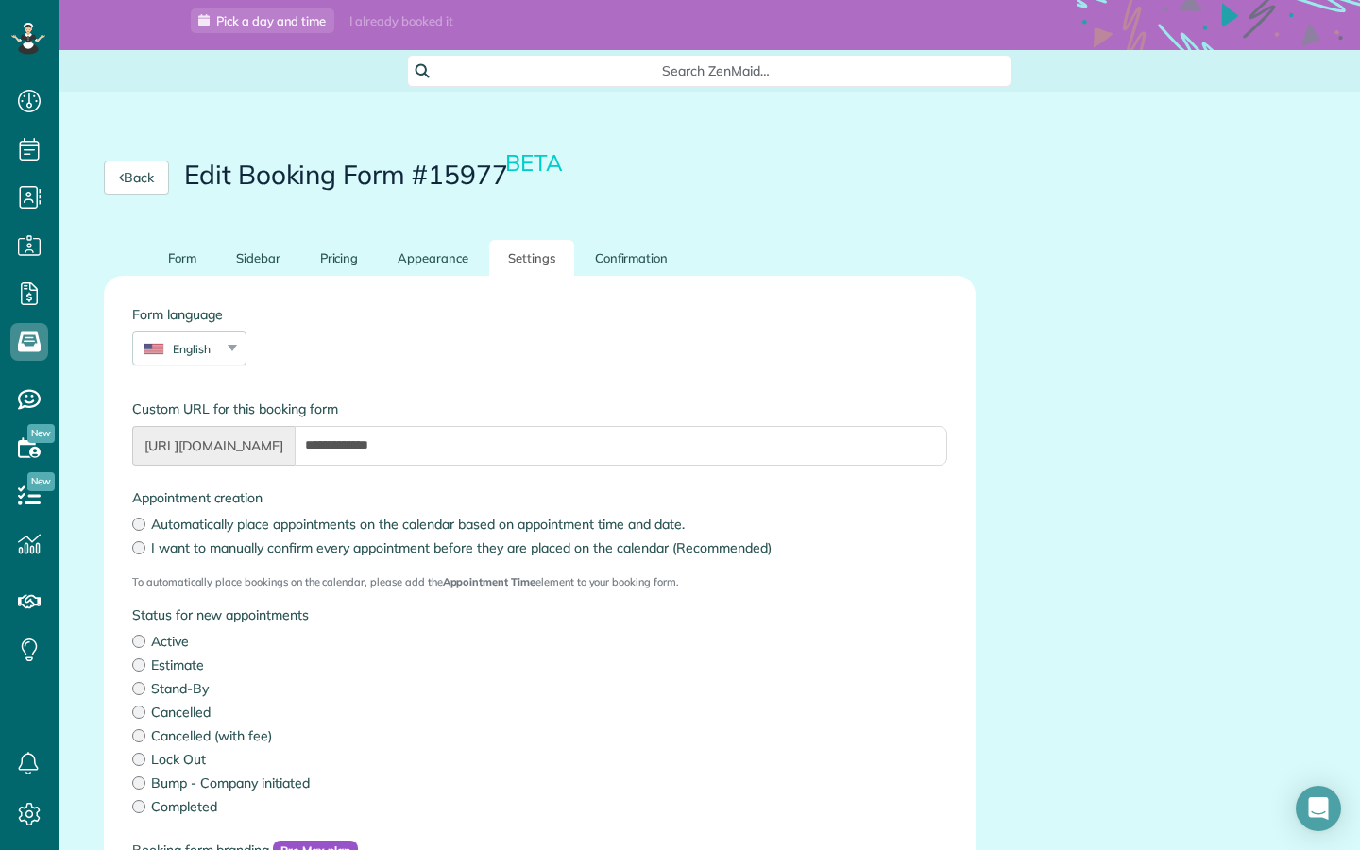
click at [295, 447] on span "https://app.zenmaid.com/book/" at bounding box center [213, 446] width 162 height 40
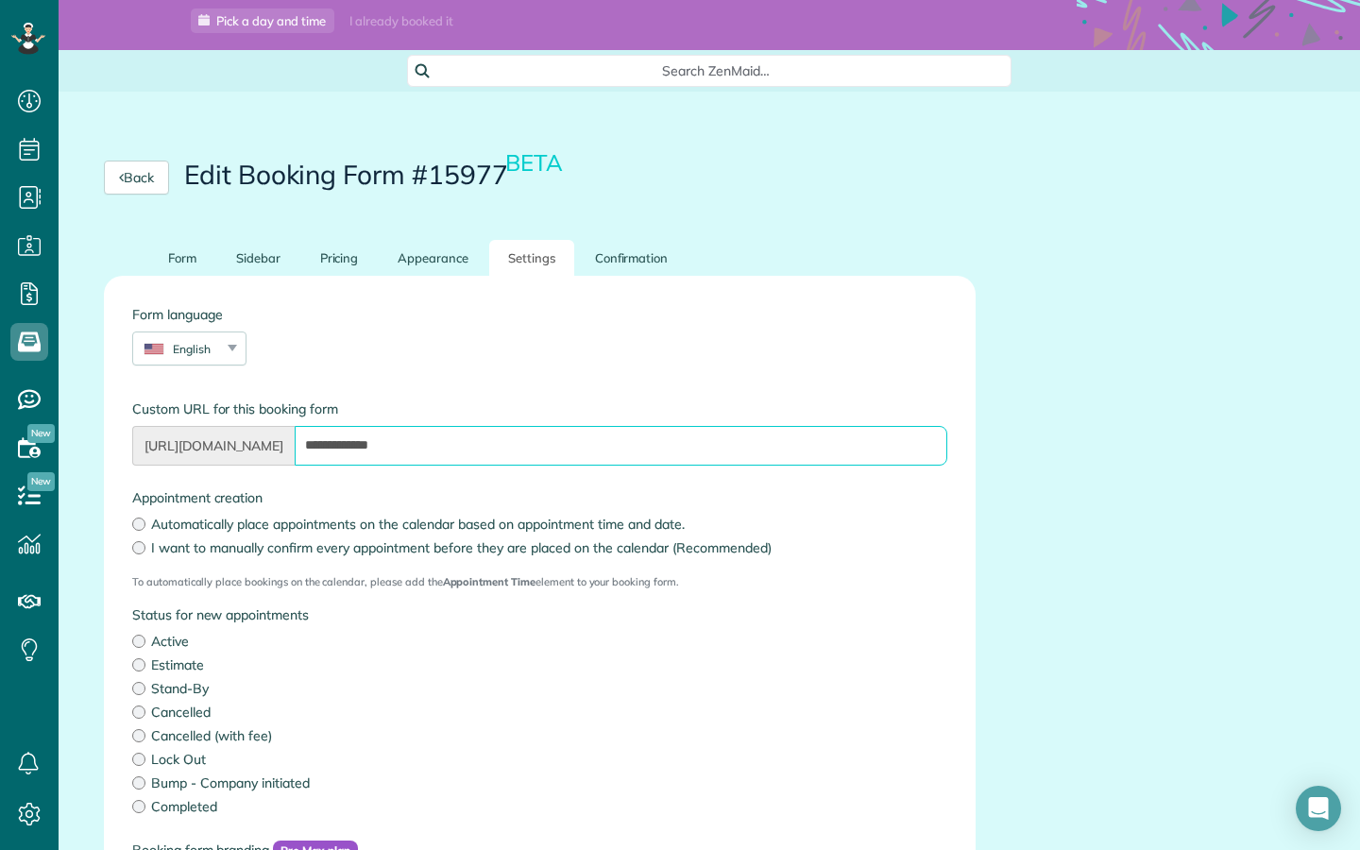
click at [399, 439] on input "**********" at bounding box center [620, 446] width 651 height 40
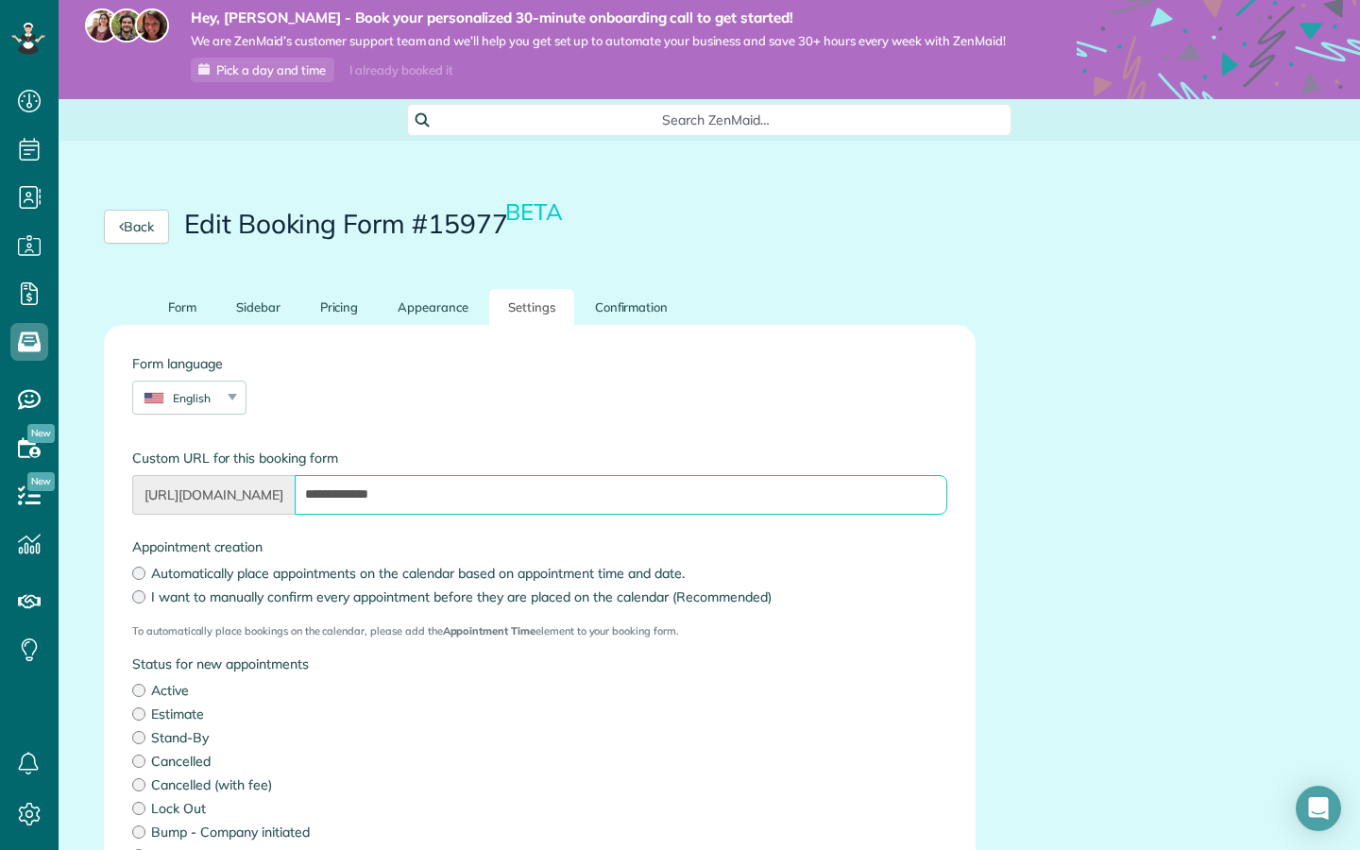
scroll to position [0, 0]
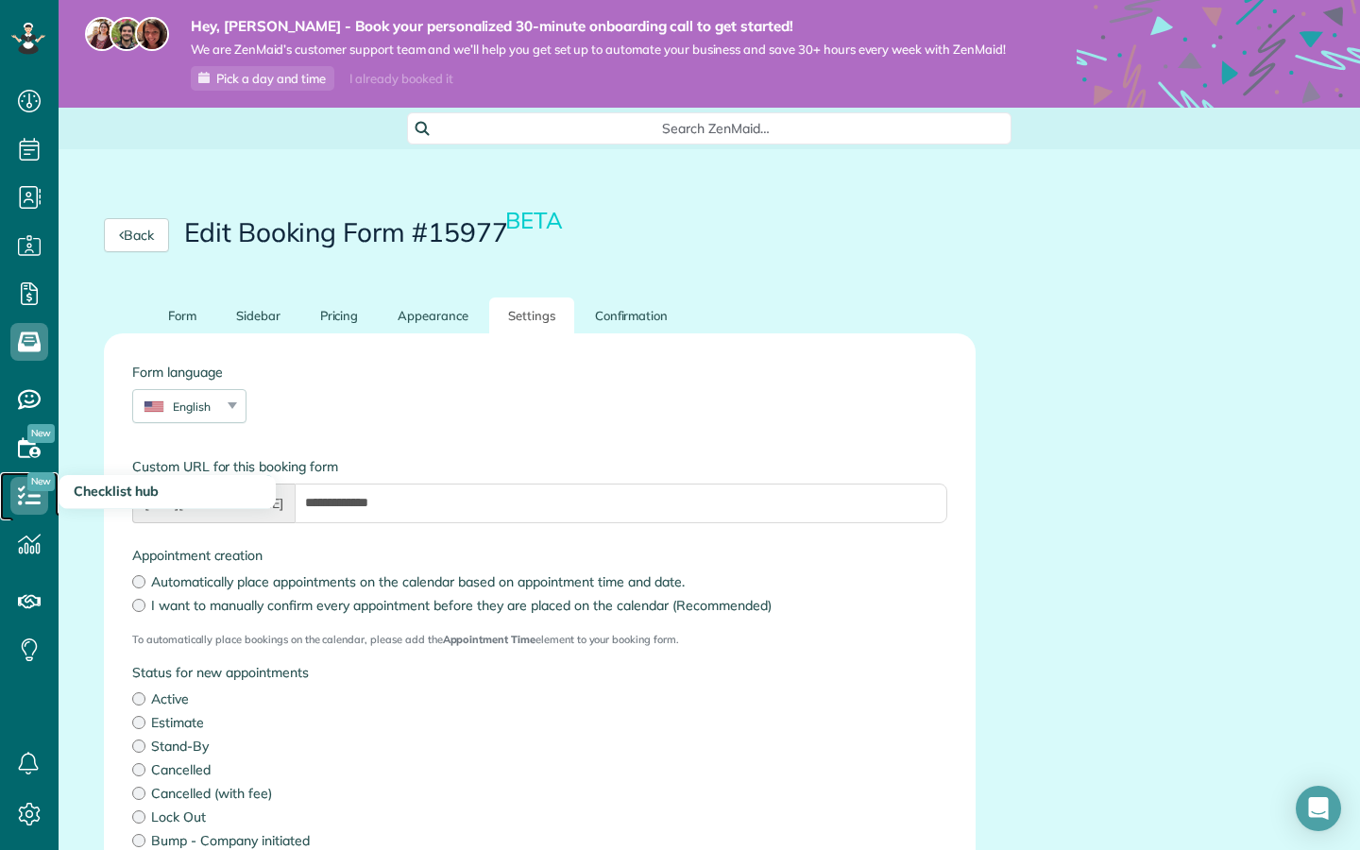
click at [19, 488] on use at bounding box center [29, 494] width 23 height 19
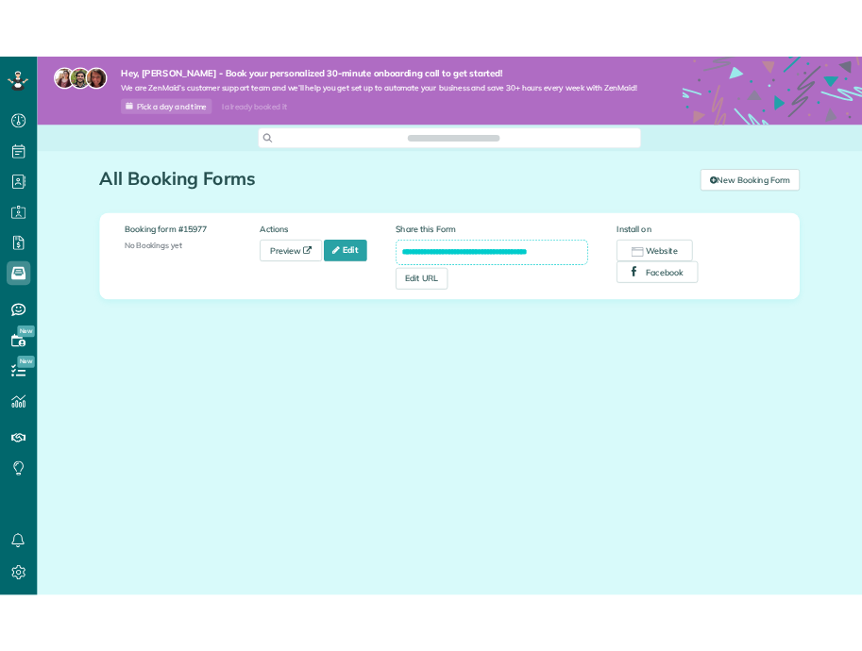
scroll to position [850, 59]
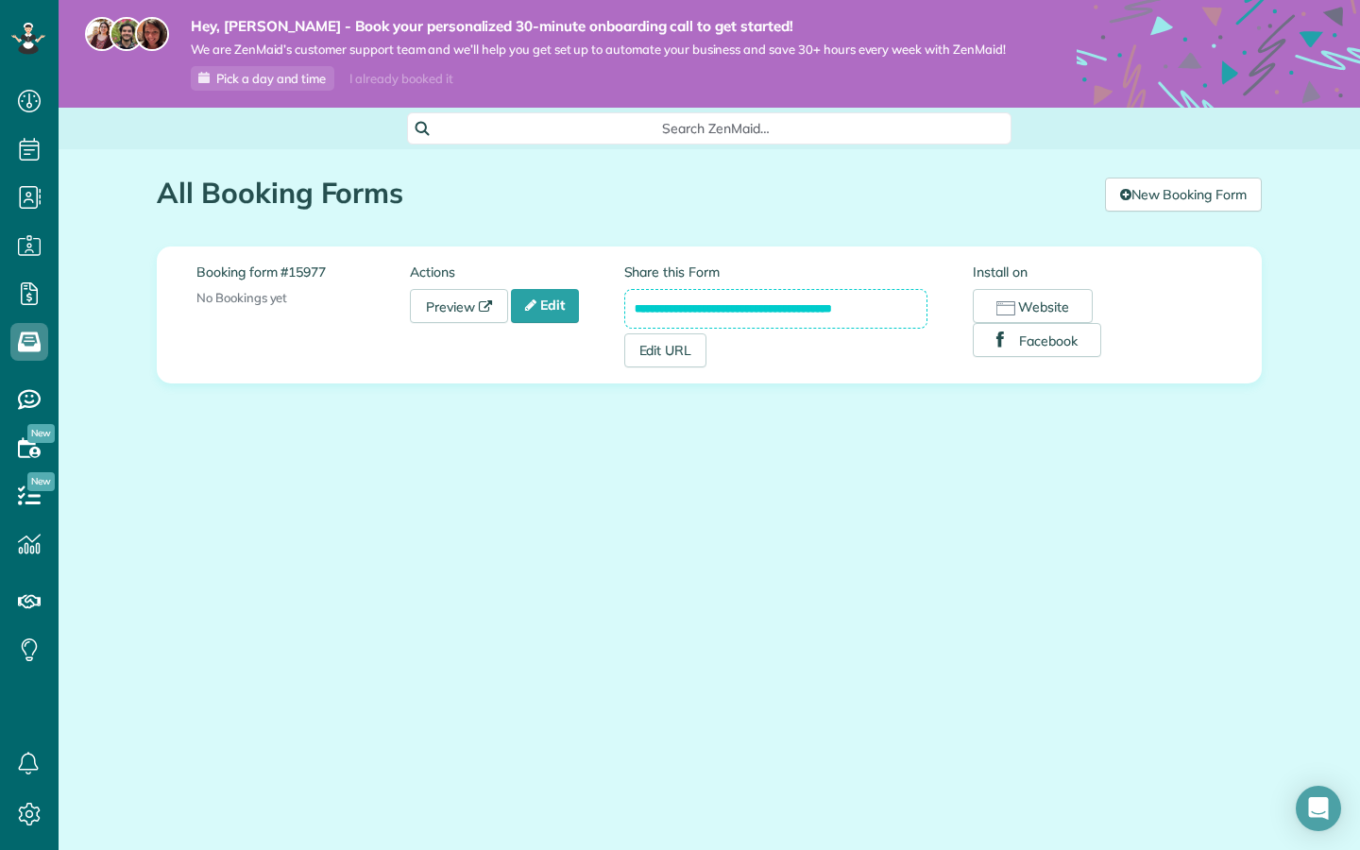
click at [658, 316] on input "**********" at bounding box center [776, 309] width 304 height 40
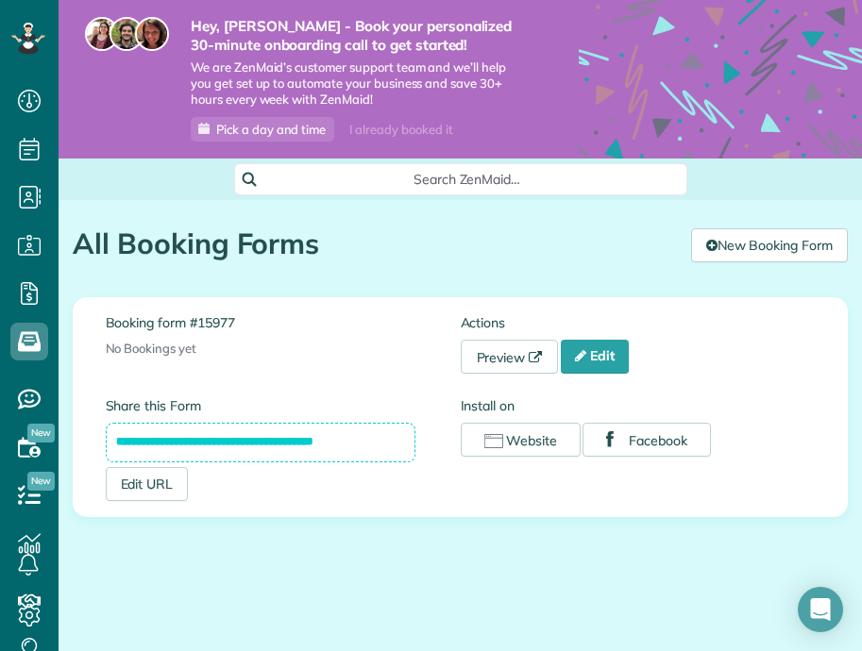
scroll to position [651, 59]
click at [601, 357] on link "Edit" at bounding box center [595, 357] width 68 height 34
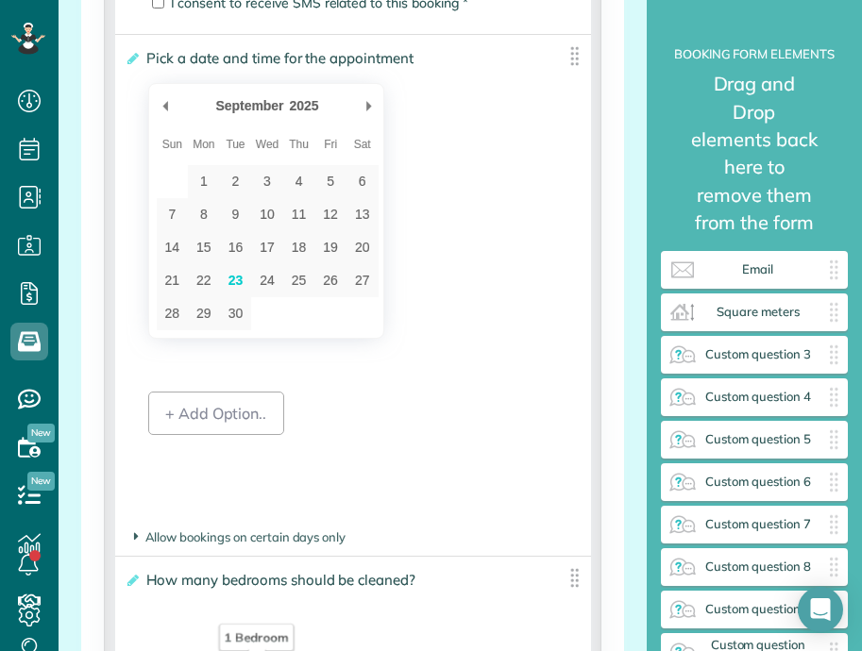
scroll to position [986, 0]
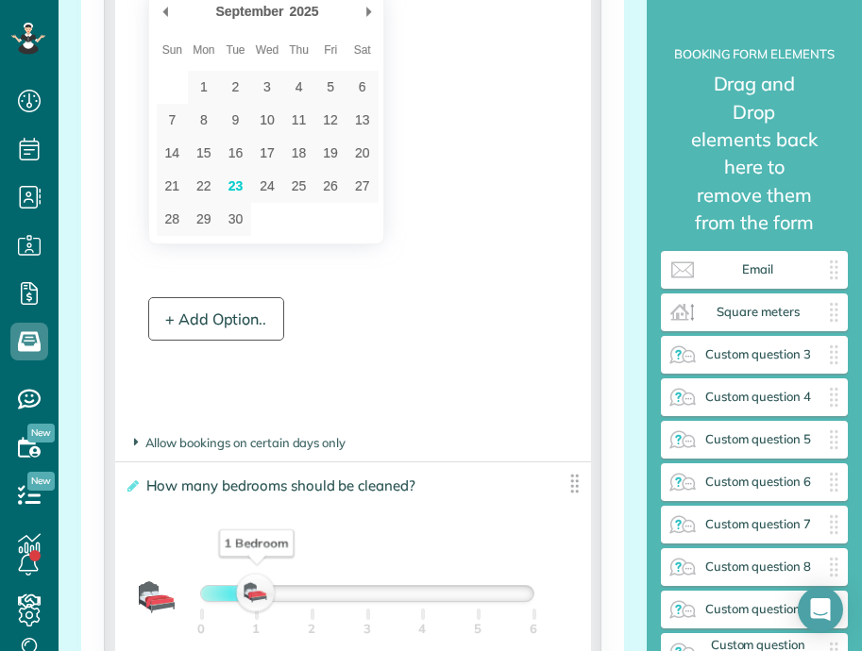
click at [241, 316] on div "+ Add Option.." at bounding box center [216, 318] width 136 height 43
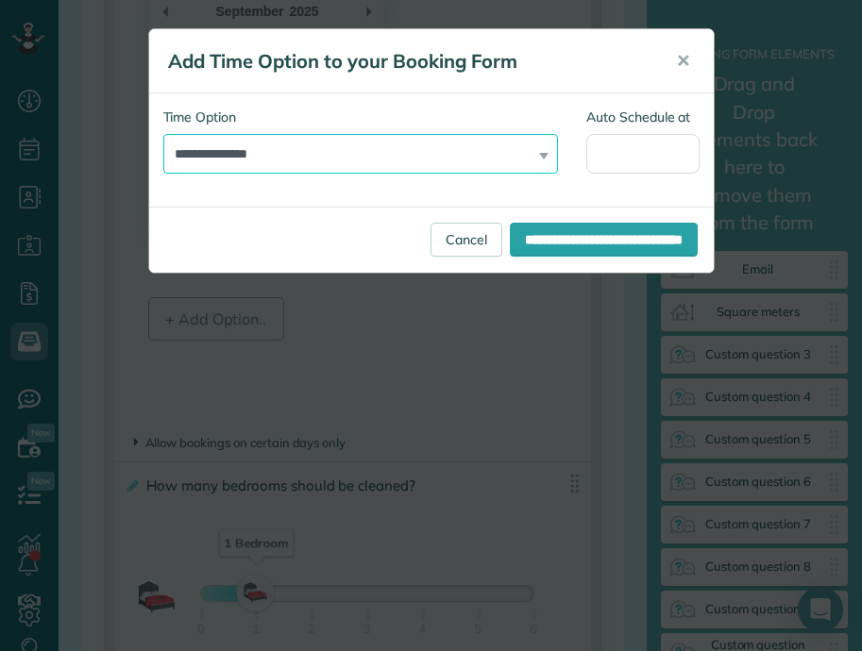
click at [346, 134] on select "**********" at bounding box center [361, 154] width 396 height 40
select select "***"
click at [163, 134] on select "**********" at bounding box center [361, 154] width 396 height 40
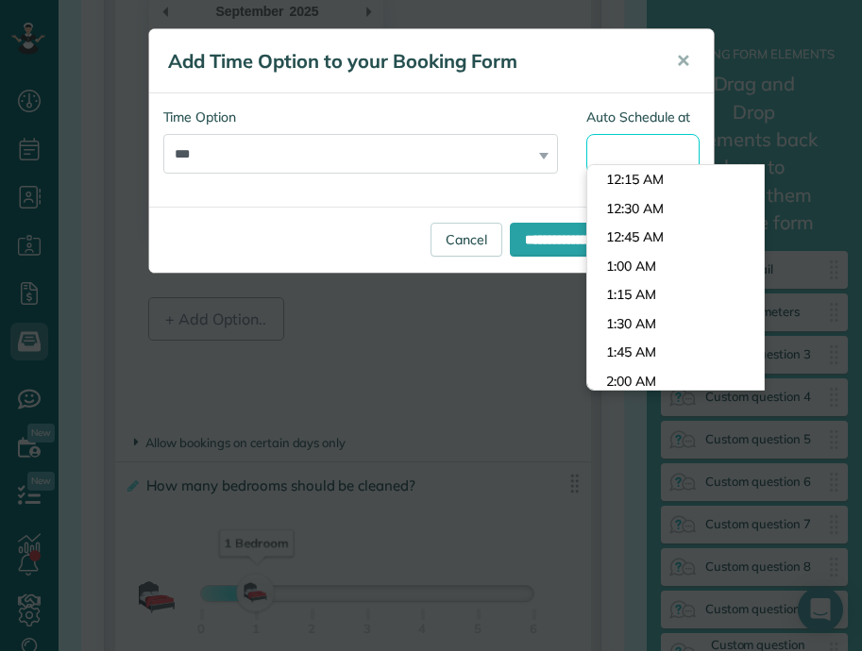
click at [632, 155] on input "Auto Schedule at" at bounding box center [642, 154] width 113 height 40
click at [519, 194] on div "**********" at bounding box center [431, 149] width 565 height 113
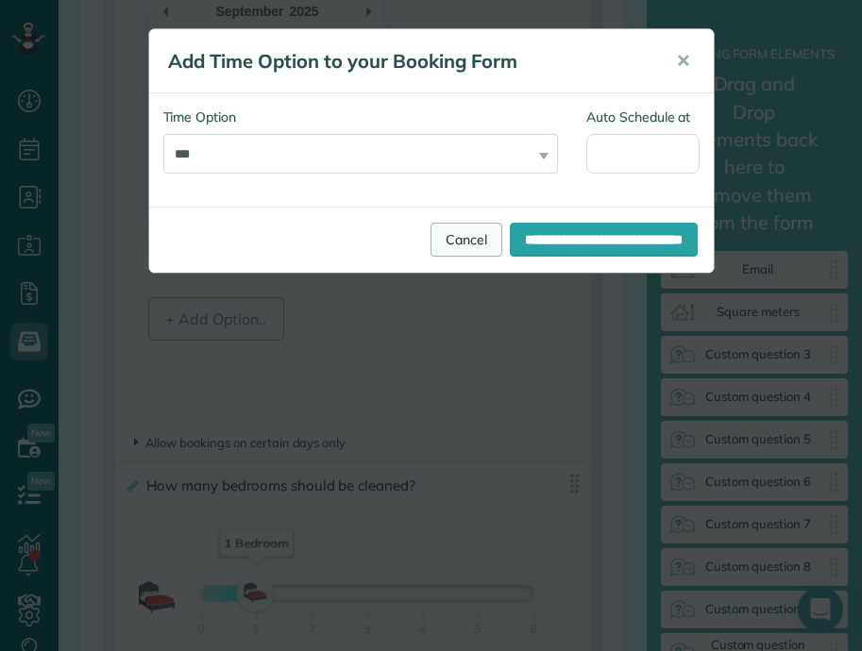
click at [431, 244] on link "Cancel" at bounding box center [467, 240] width 72 height 34
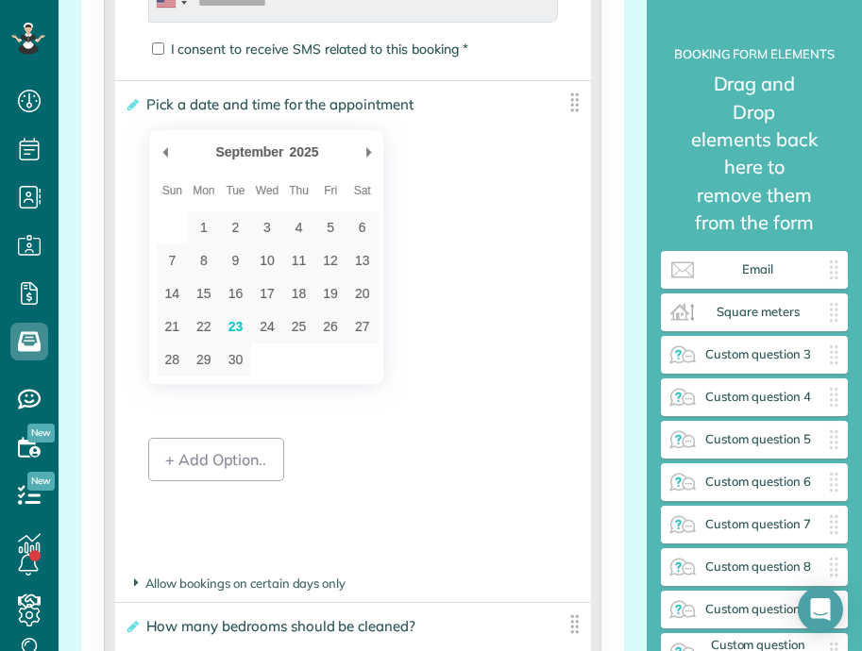
scroll to position [842, 0]
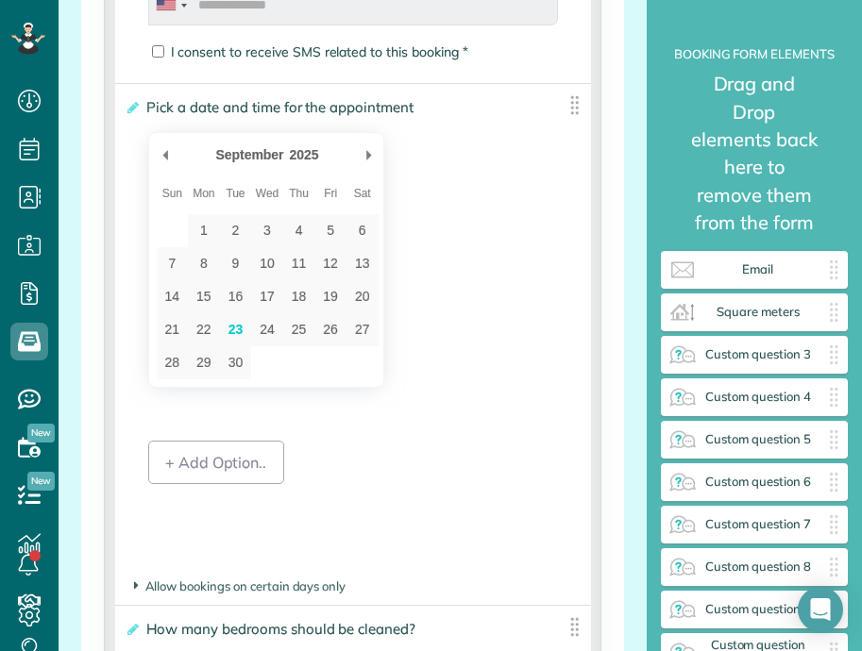
click at [469, 112] on label "**********" at bounding box center [339, 107] width 429 height 19
click at [0, 0] on input "**********" at bounding box center [0, 0] width 0 height 0
click at [422, 106] on span "Pick a date and time for the appointment" at bounding box center [283, 106] width 283 height 27
click at [0, 0] on input "**********" at bounding box center [0, 0] width 0 height 0
click at [134, 113] on icon at bounding box center [132, 107] width 14 height 13
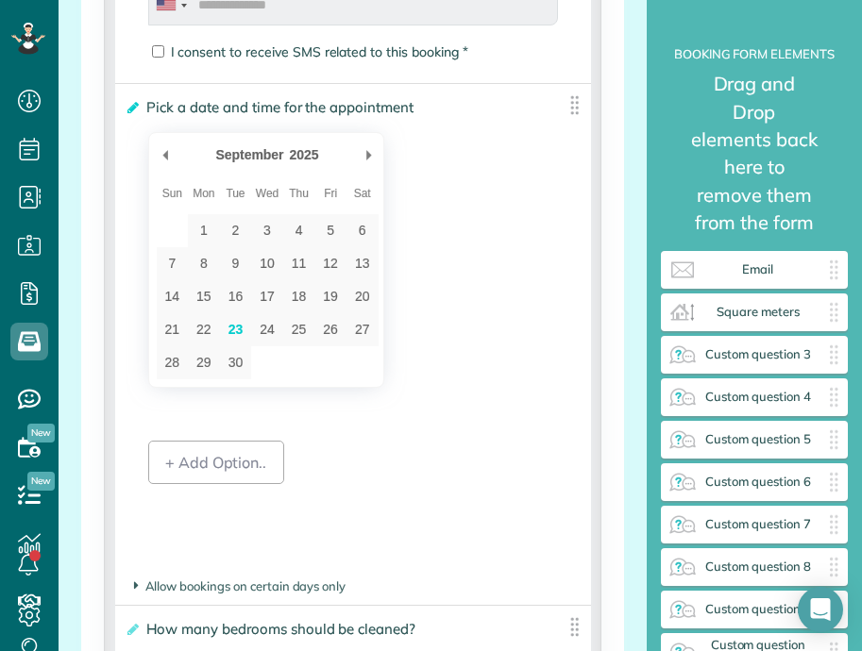
click at [0, 0] on input "**********" at bounding box center [0, 0] width 0 height 0
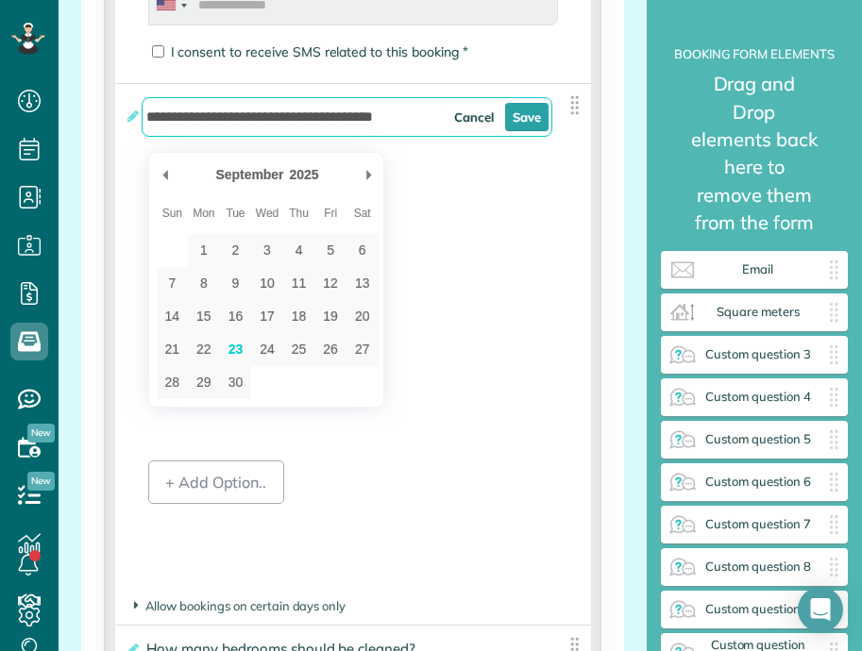
drag, startPoint x: 221, startPoint y: 126, endPoint x: 279, endPoint y: 124, distance: 57.6
click at [279, 124] on input "**********" at bounding box center [347, 117] width 410 height 40
type input "**********"
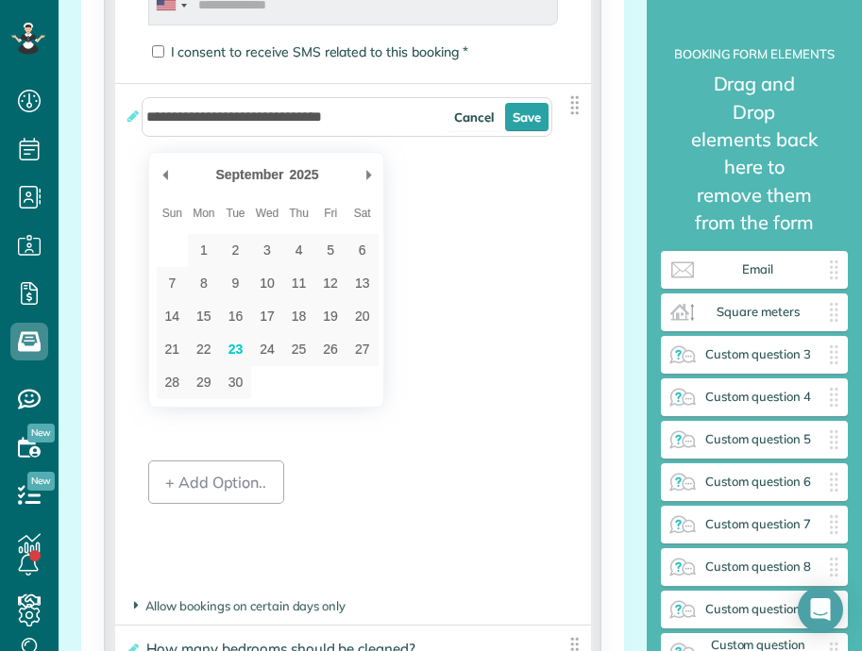
click at [505, 298] on div "September ******* ******** ***** ***** *** **** **** ****** ********* ******* *…" at bounding box center [353, 280] width 410 height 256
click at [524, 124] on link "Save" at bounding box center [526, 117] width 43 height 28
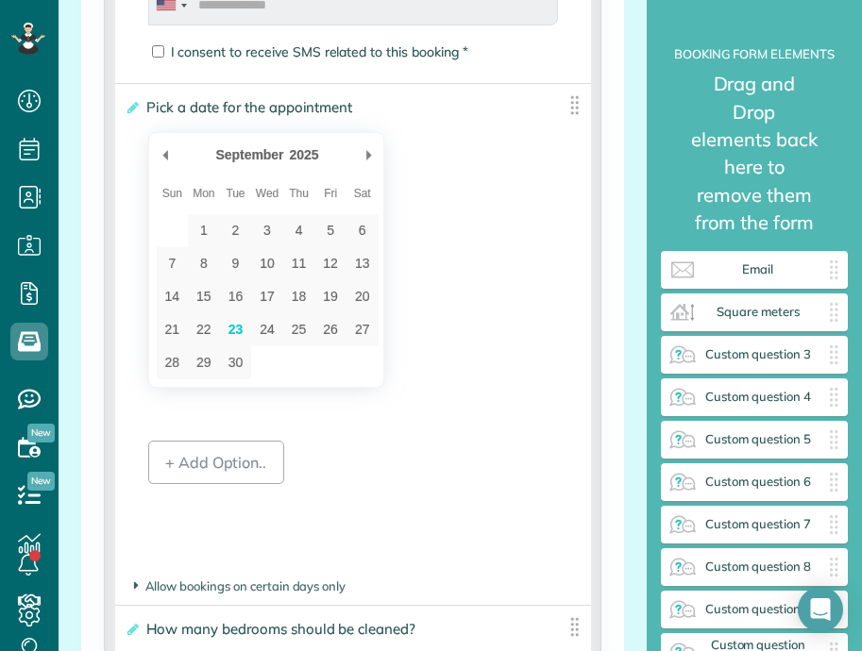
click at [572, 107] on img at bounding box center [575, 105] width 24 height 24
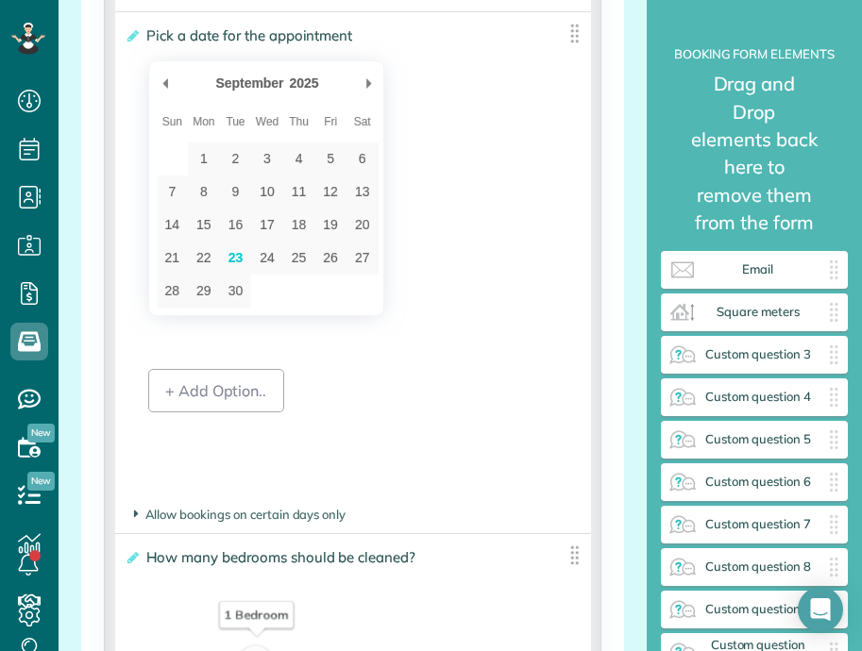
scroll to position [921, 0]
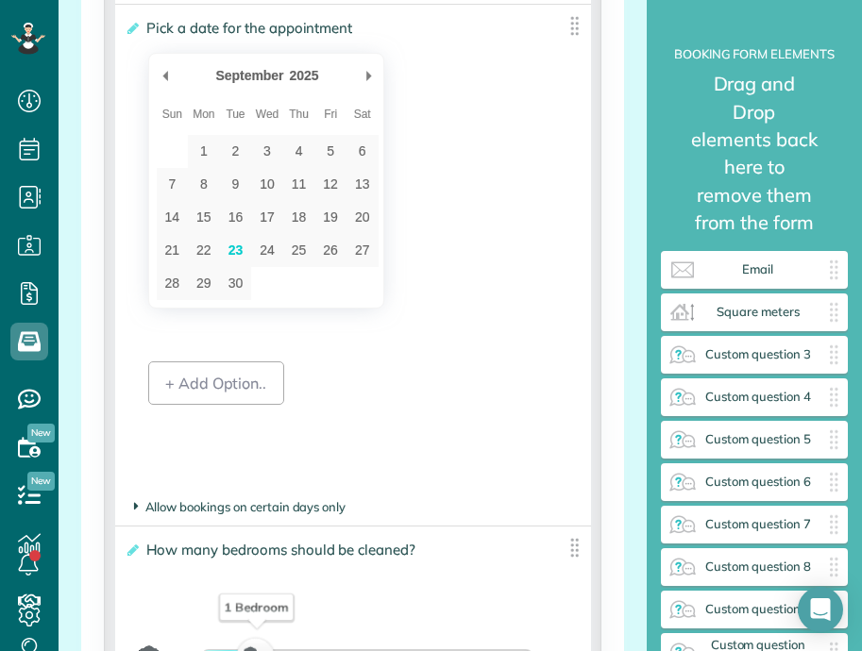
click at [244, 504] on span "Allow bookings on certain days only" at bounding box center [240, 506] width 212 height 15
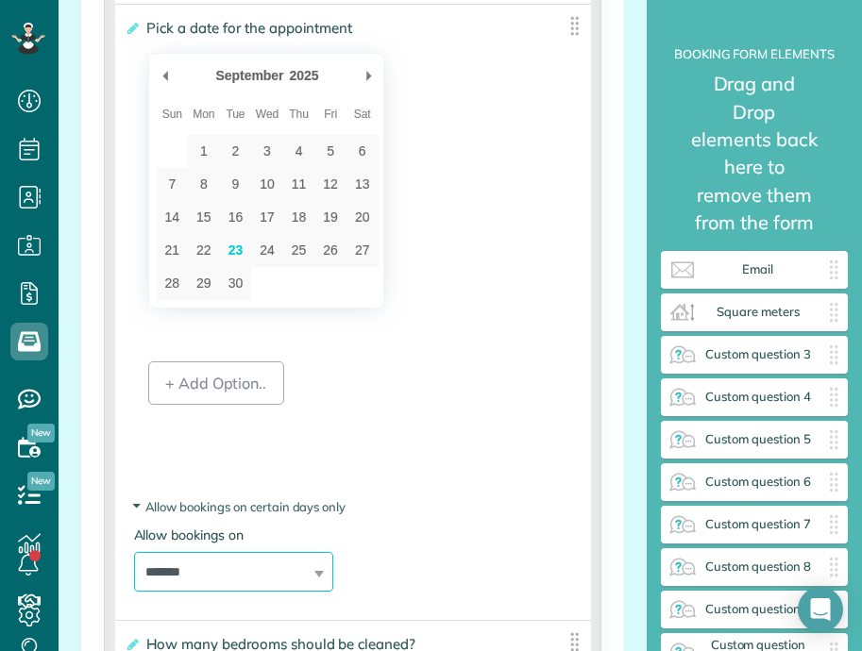
click at [271, 583] on select "**********" at bounding box center [233, 572] width 199 height 40
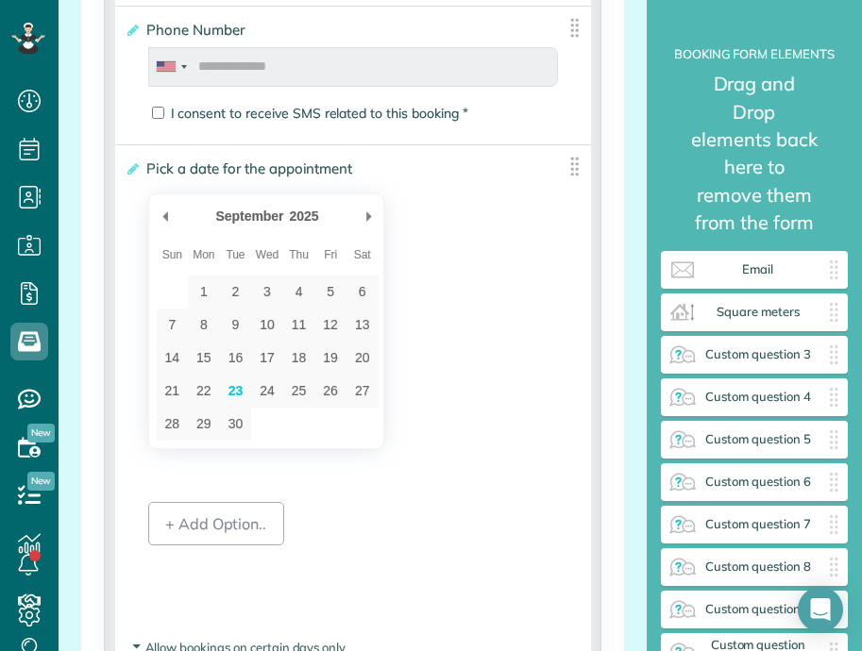
scroll to position [0, 0]
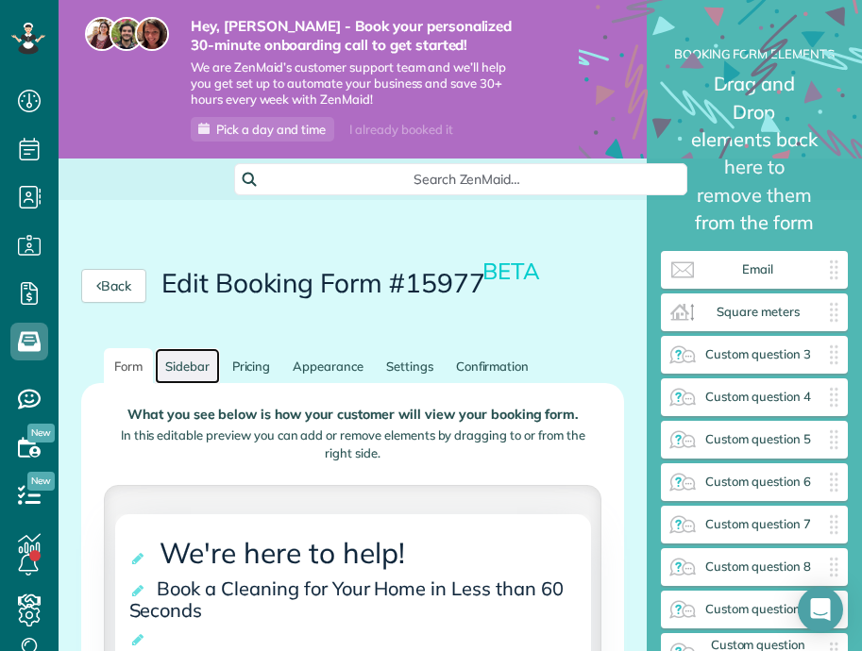
click at [186, 363] on link "Sidebar" at bounding box center [187, 366] width 65 height 37
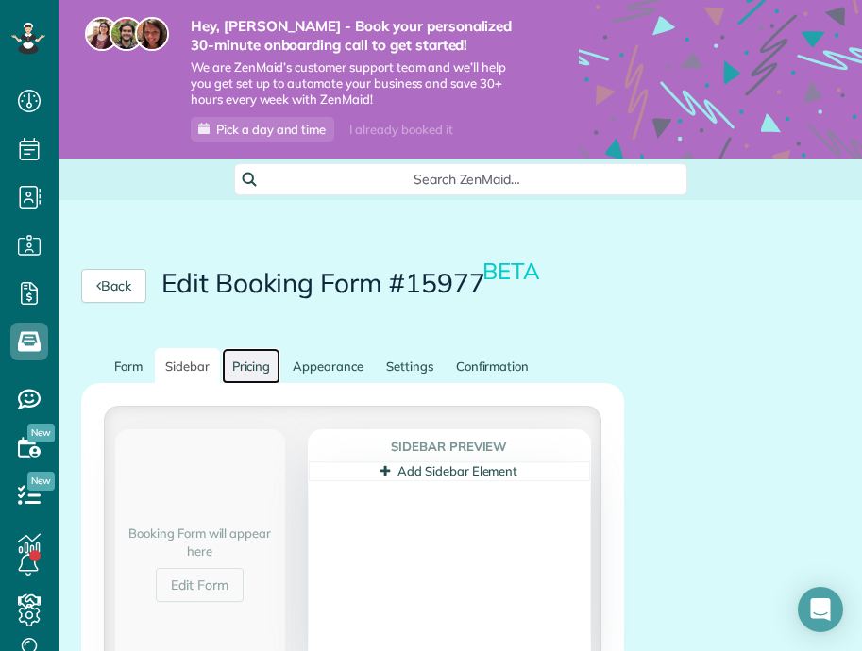
click at [252, 366] on link "Pricing" at bounding box center [251, 366] width 59 height 37
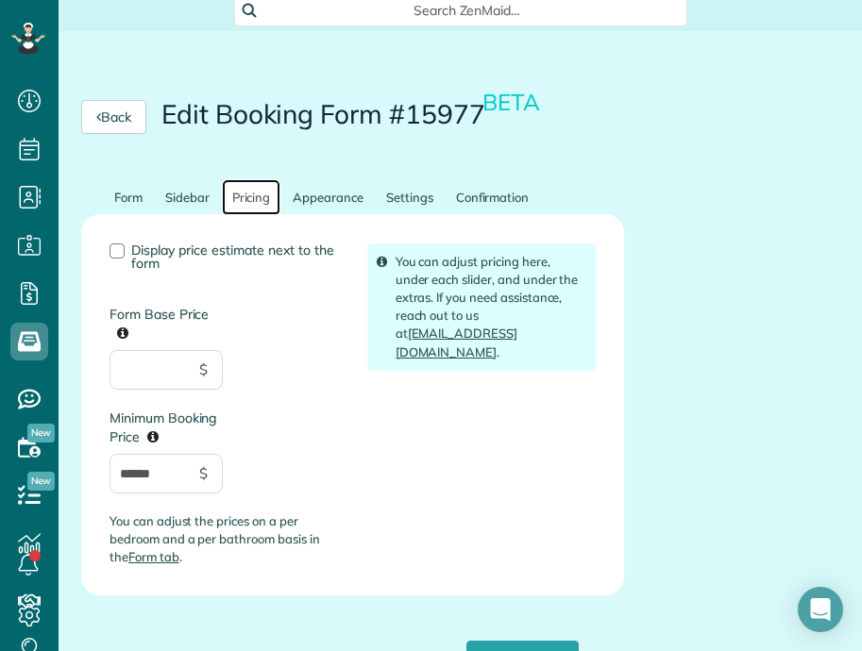
scroll to position [241, 0]
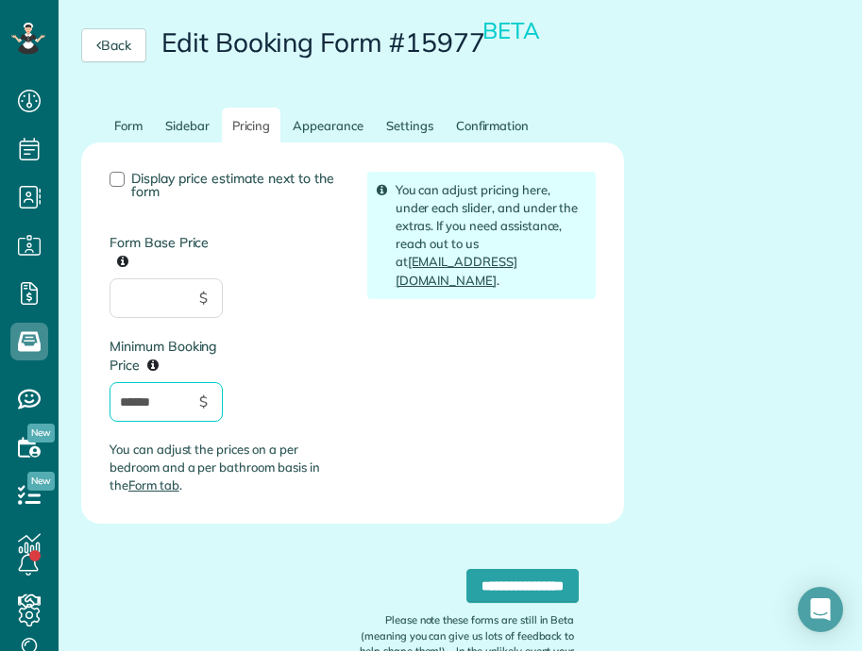
click at [156, 406] on input "******" at bounding box center [166, 402] width 113 height 40
click at [153, 291] on input "Form Base Price" at bounding box center [166, 299] width 113 height 40
click at [226, 251] on div "Display price estimate next to the form Form Base Price $ Minimum Booking Price…" at bounding box center [224, 341] width 258 height 338
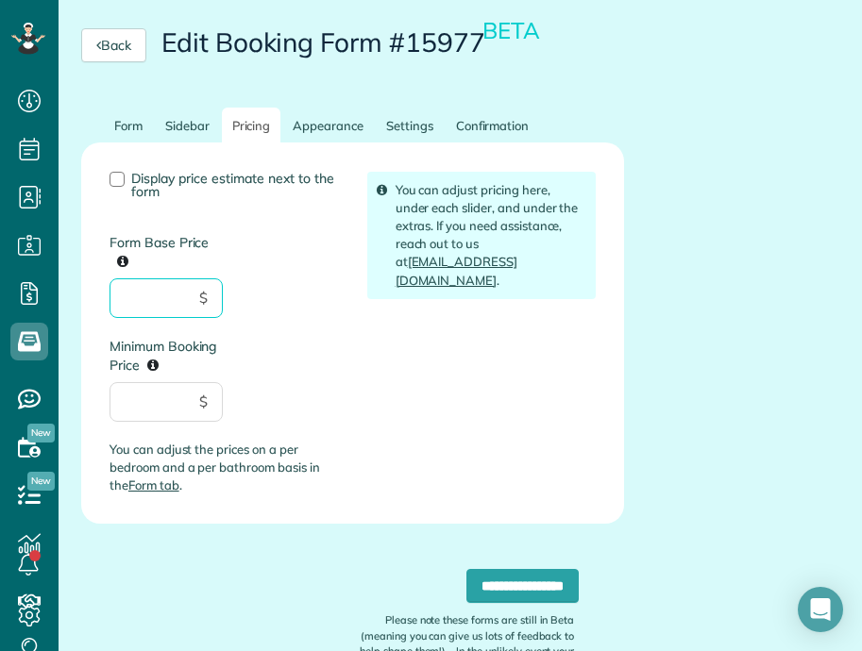
click at [172, 313] on input "Form Base Price" at bounding box center [166, 299] width 113 height 40
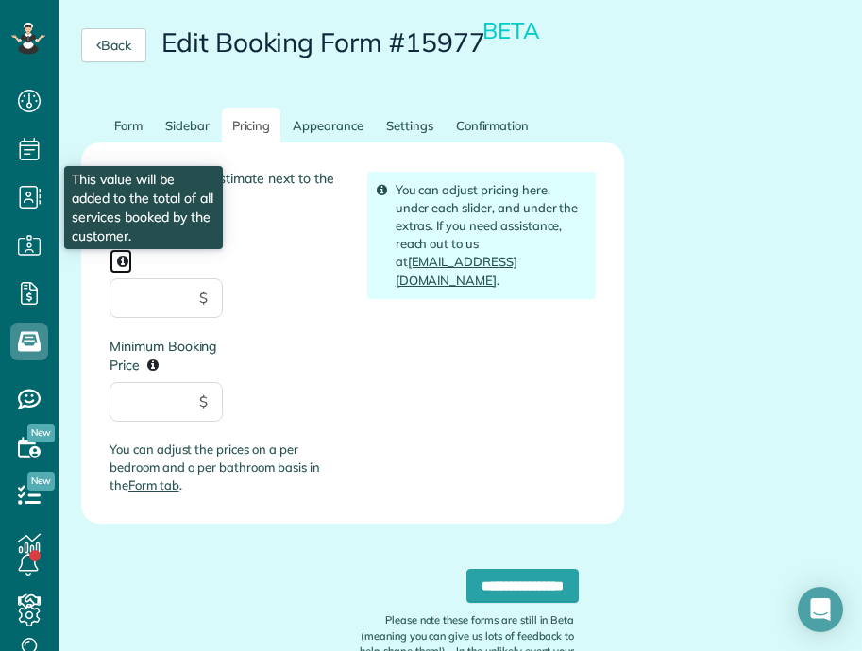
click at [123, 257] on icon at bounding box center [122, 261] width 11 height 13
click at [123, 279] on input "Form Base Price This value will be added to the total of all services booked by…" at bounding box center [166, 299] width 113 height 40
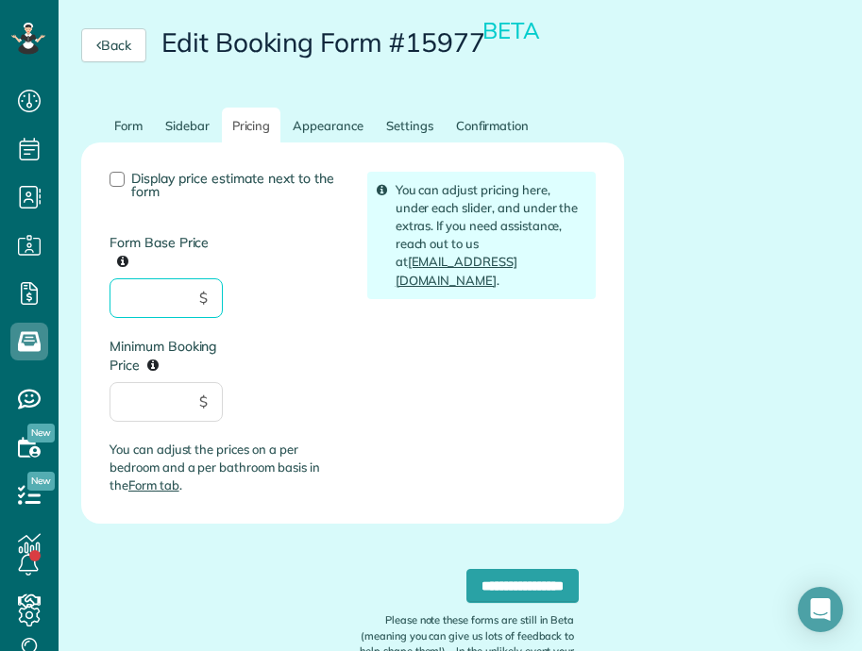
click at [144, 293] on input "Form Base Price" at bounding box center [166, 299] width 113 height 40
type input "***"
click at [414, 390] on div "Display price estimate next to the form Form Base Price *** $ Minimum Booking P…" at bounding box center [352, 341] width 515 height 338
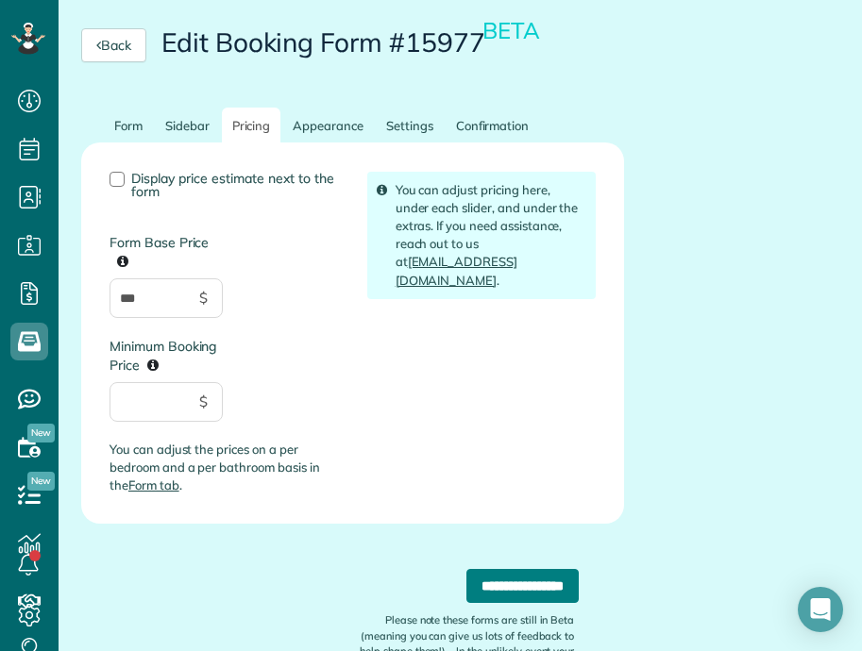
click at [501, 587] on input "**********" at bounding box center [522, 586] width 112 height 34
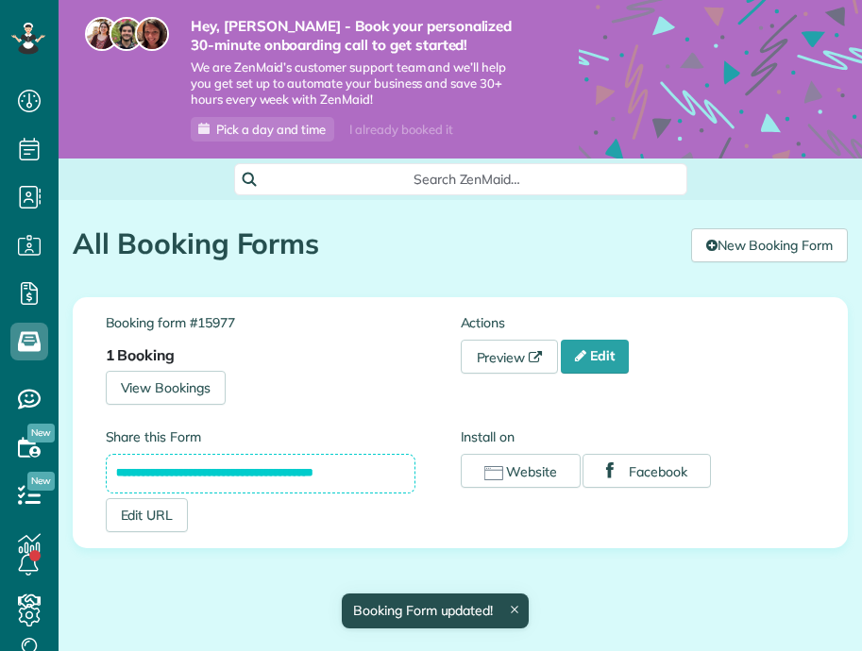
scroll to position [8, 8]
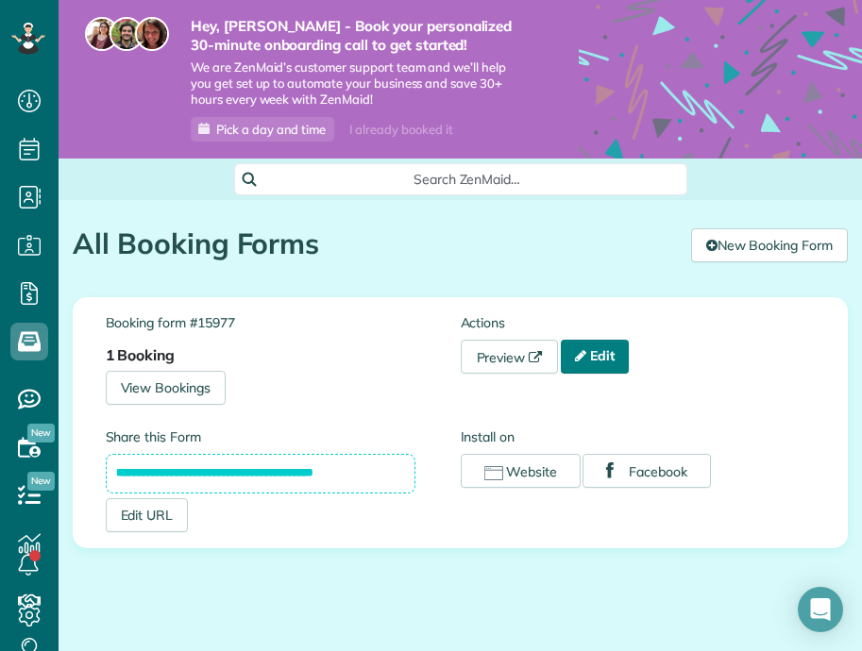
click at [617, 350] on link "Edit" at bounding box center [595, 357] width 68 height 34
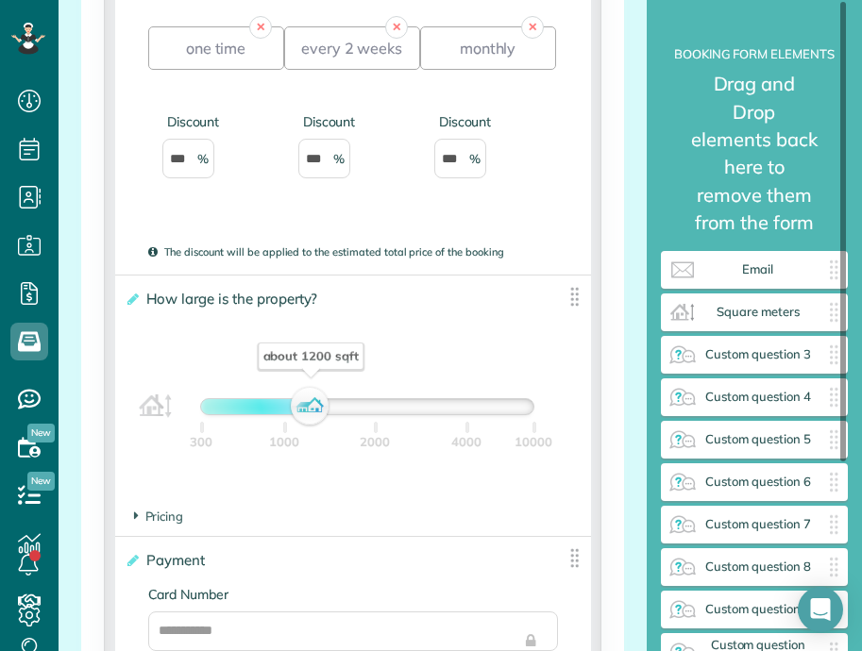
scroll to position [4550, 0]
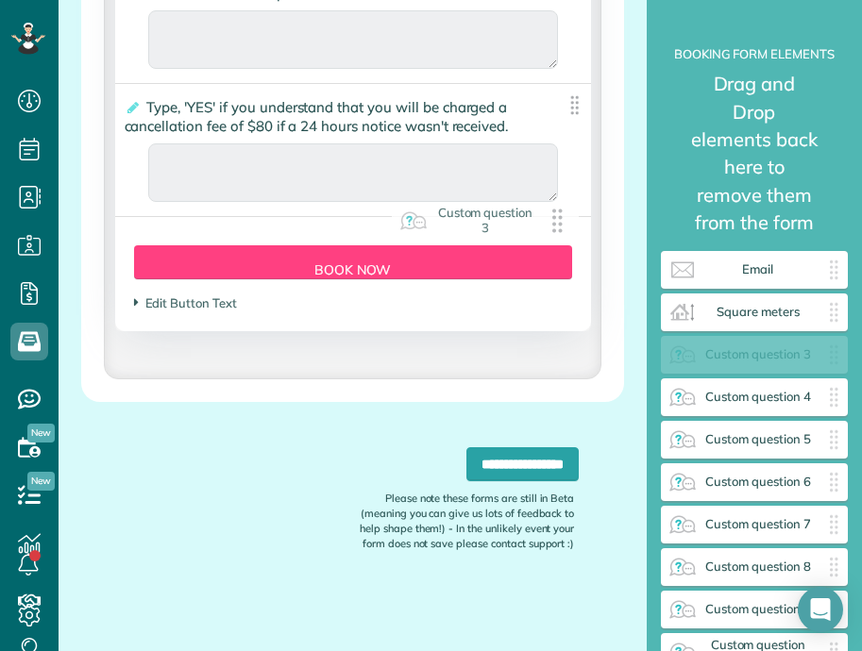
drag, startPoint x: 749, startPoint y: 327, endPoint x: 455, endPoint y: 199, distance: 320.1
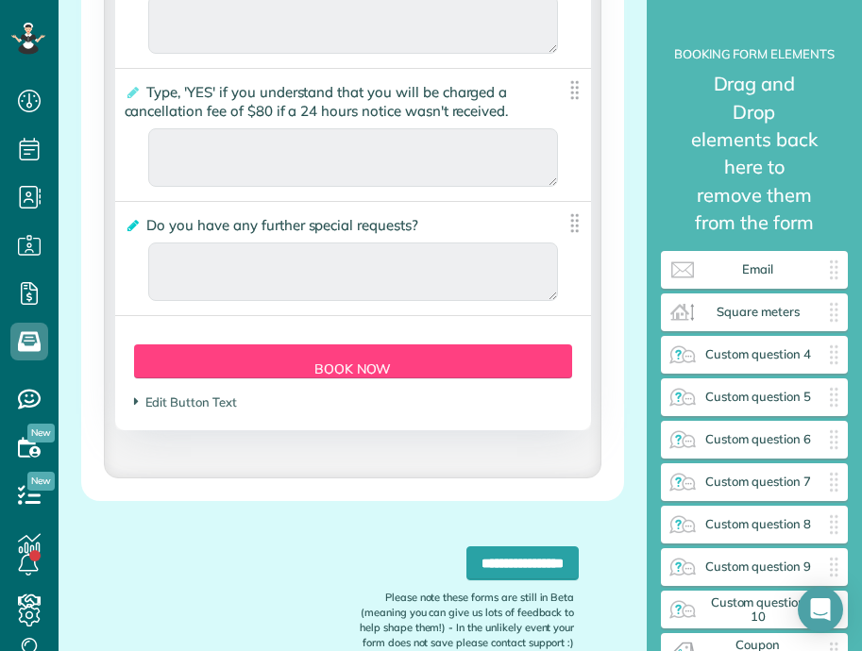
click at [127, 232] on icon at bounding box center [132, 225] width 14 height 13
click at [0, 0] on input "**********" at bounding box center [0, 0] width 0 height 0
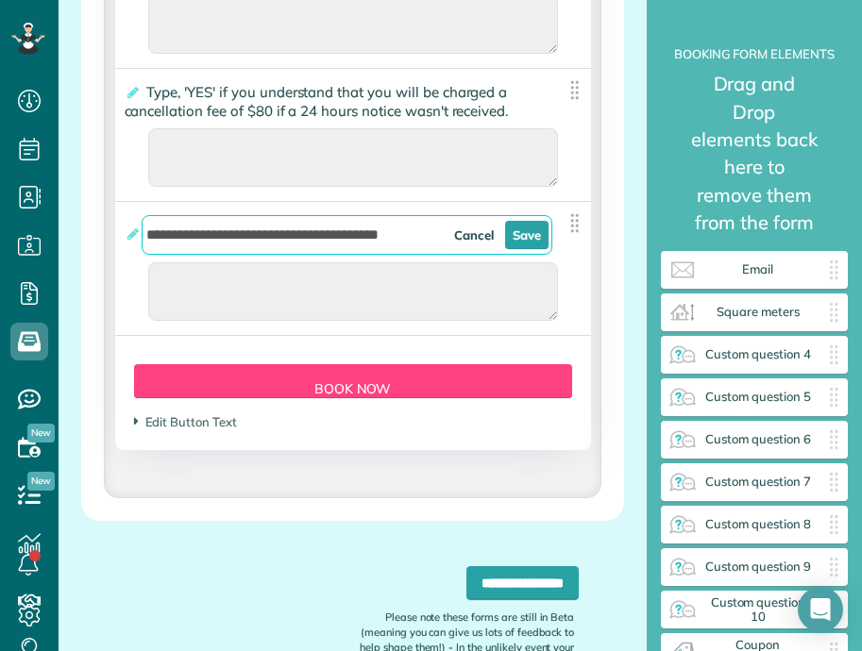
click at [422, 251] on input "**********" at bounding box center [347, 235] width 410 height 40
click at [135, 99] on icon at bounding box center [132, 92] width 14 height 13
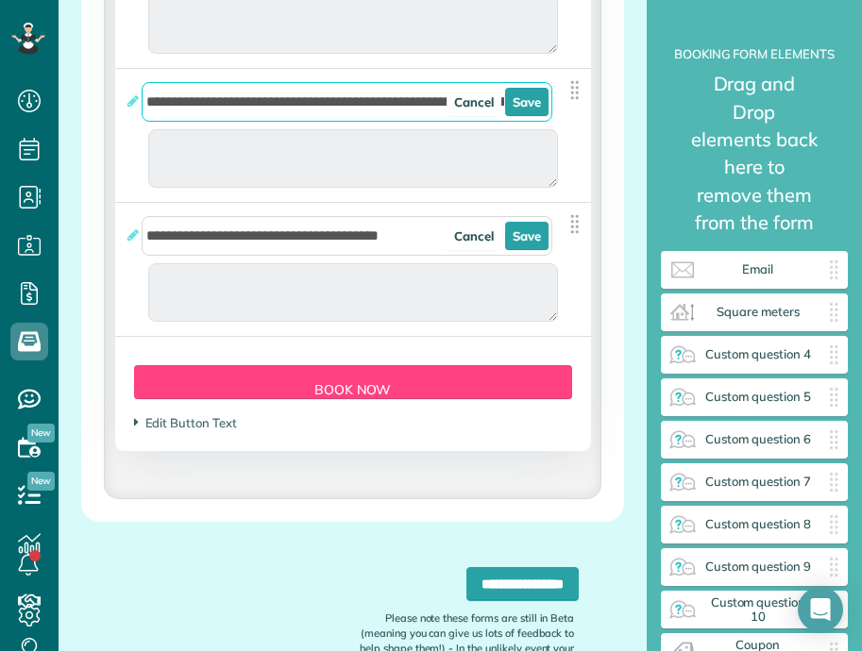
drag, startPoint x: 150, startPoint y: 120, endPoint x: 364, endPoint y: 123, distance: 214.3
click at [364, 122] on input "**********" at bounding box center [347, 102] width 410 height 40
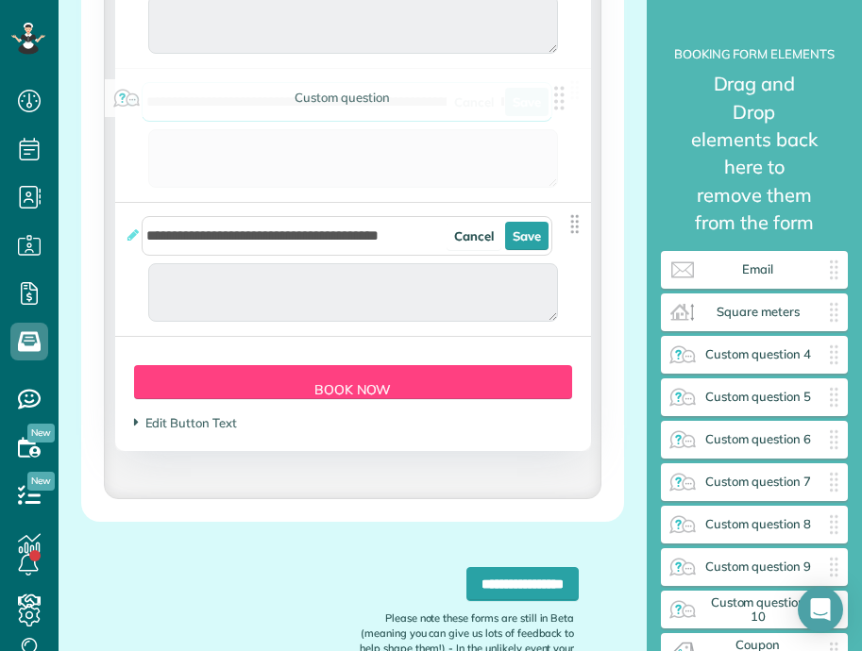
drag, startPoint x: 364, startPoint y: 119, endPoint x: 132, endPoint y: 115, distance: 232.3
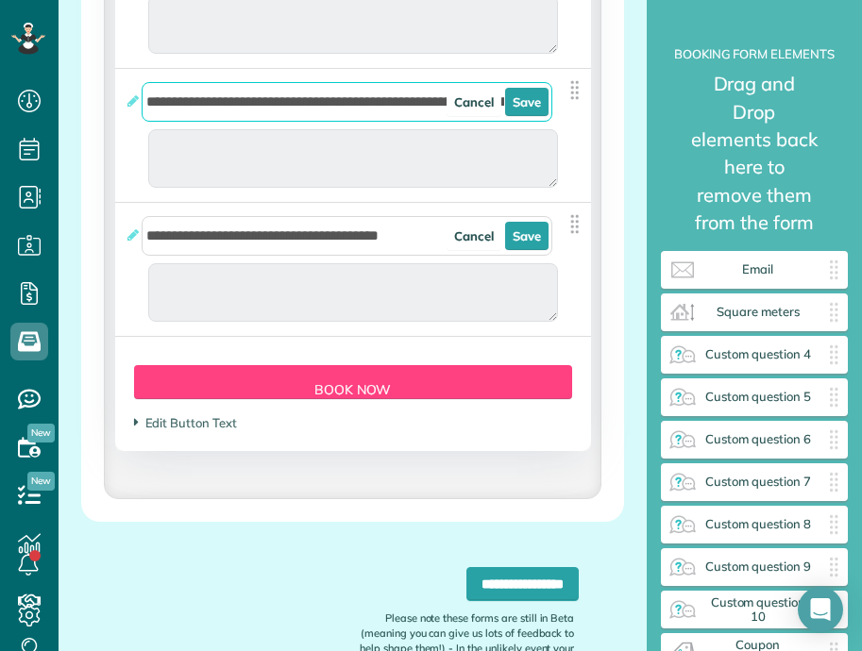
click at [373, 116] on input "**********" at bounding box center [347, 102] width 410 height 40
drag, startPoint x: 363, startPoint y: 116, endPoint x: 147, endPoint y: 113, distance: 216.2
click at [147, 113] on input "**********" at bounding box center [347, 102] width 410 height 40
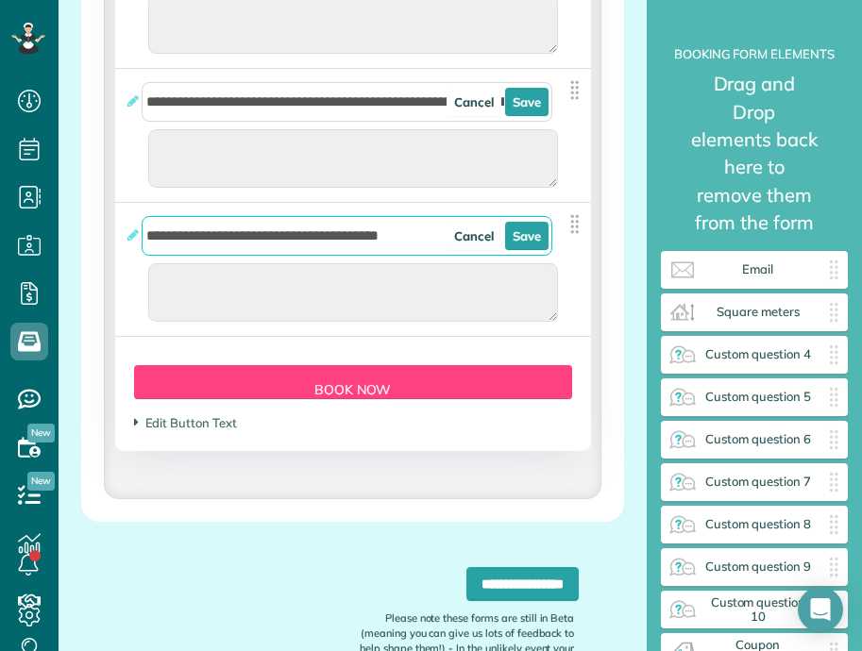
click at [387, 252] on input "**********" at bounding box center [347, 236] width 410 height 40
paste input "text"
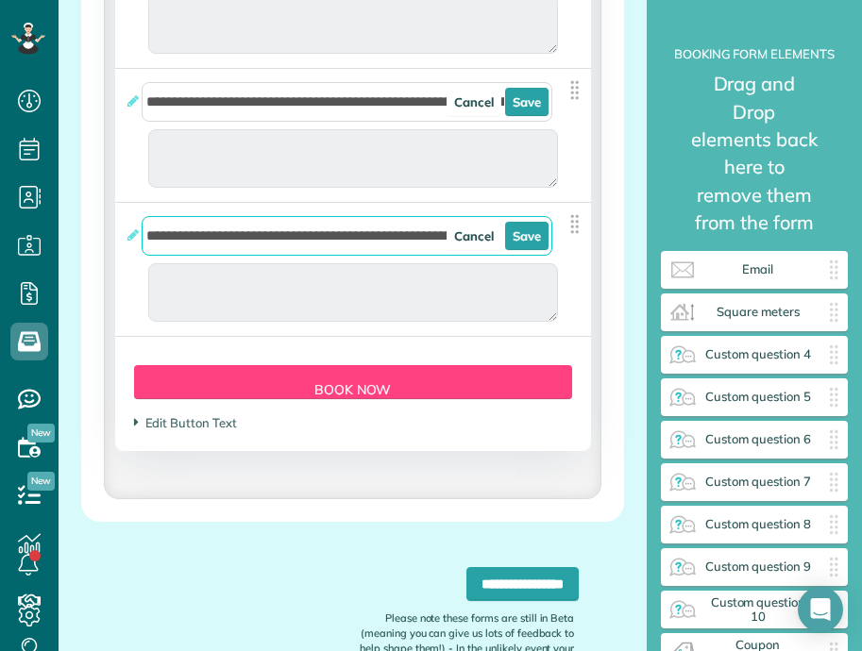
scroll to position [0, 9]
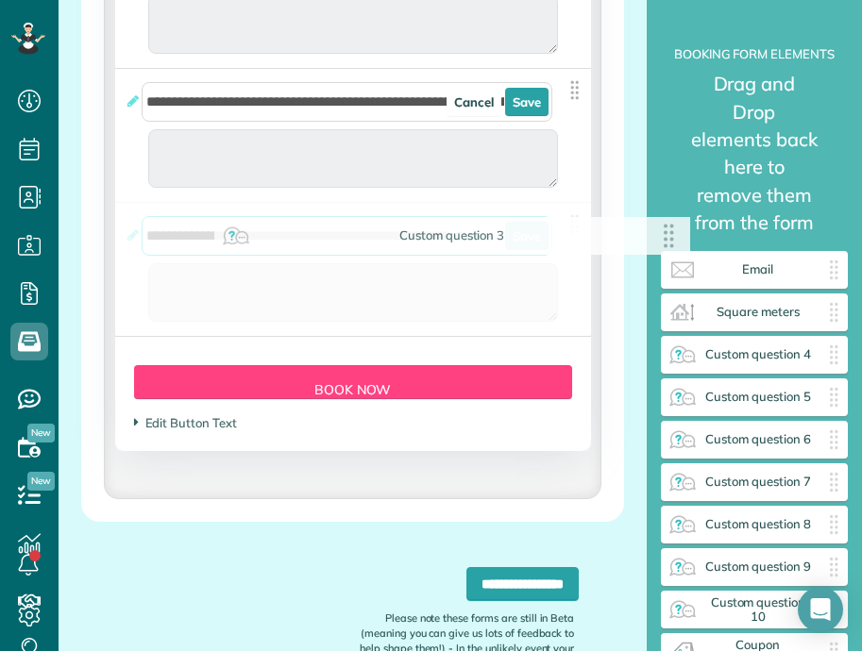
drag, startPoint x: 328, startPoint y: 248, endPoint x: 551, endPoint y: 249, distance: 223.8
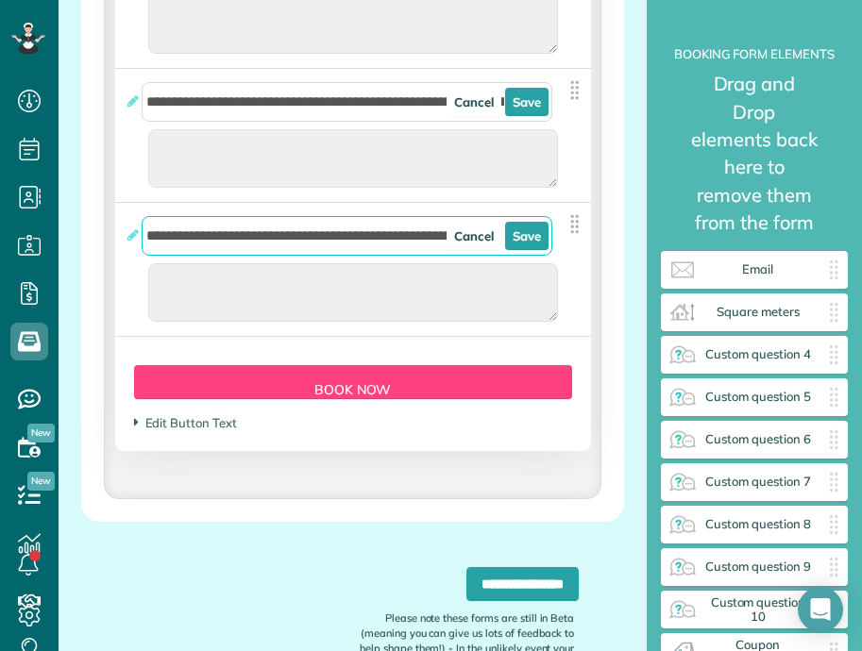
click at [346, 256] on input "**********" at bounding box center [347, 236] width 410 height 40
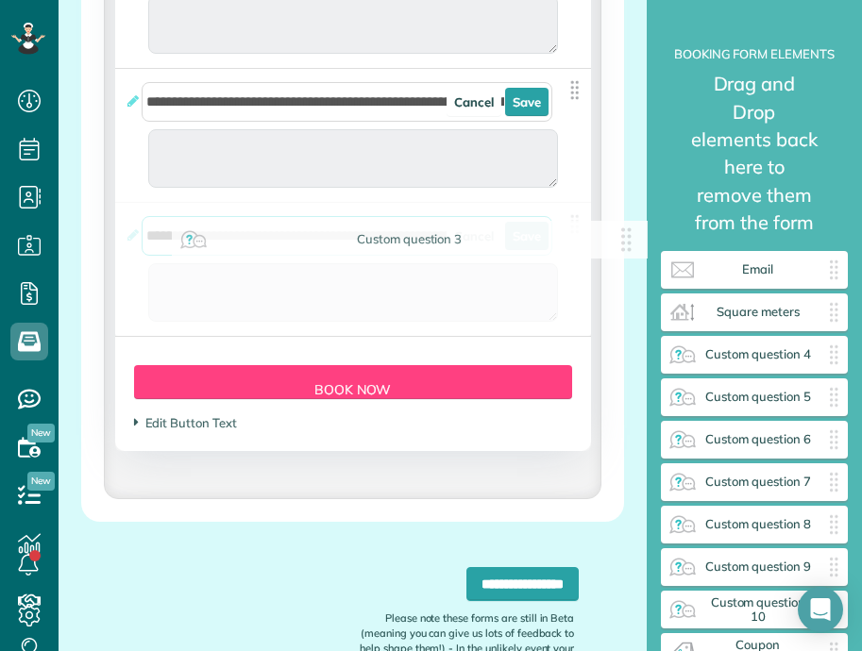
drag, startPoint x: 386, startPoint y: 250, endPoint x: 505, endPoint y: 252, distance: 119.0
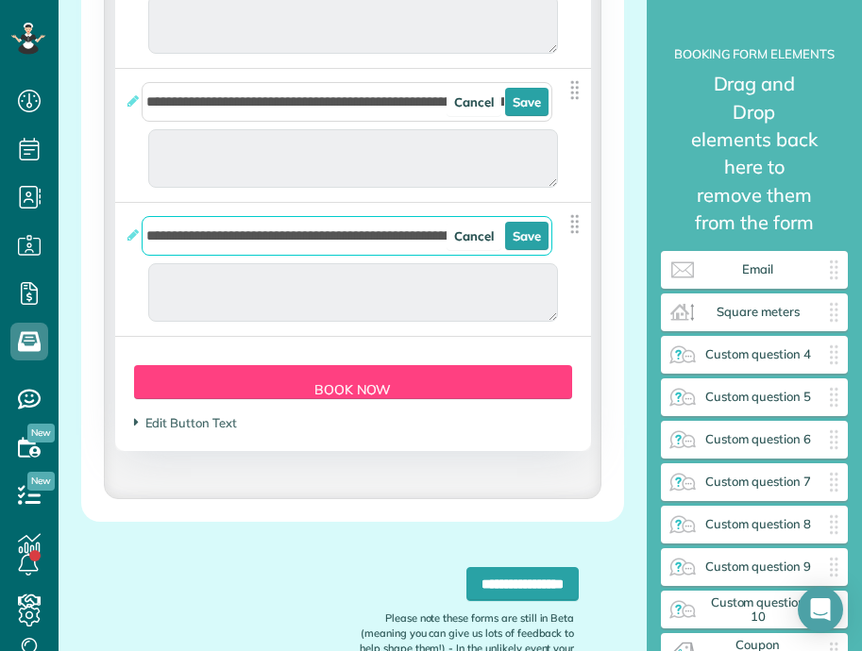
click at [405, 245] on input "**********" at bounding box center [347, 236] width 410 height 40
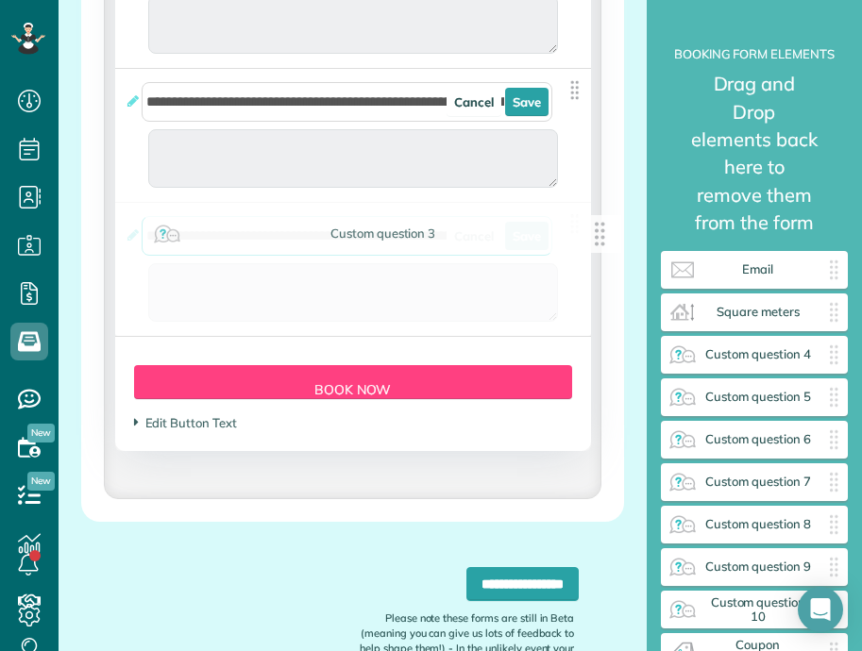
drag, startPoint x: 381, startPoint y: 249, endPoint x: 478, endPoint y: 241, distance: 96.7
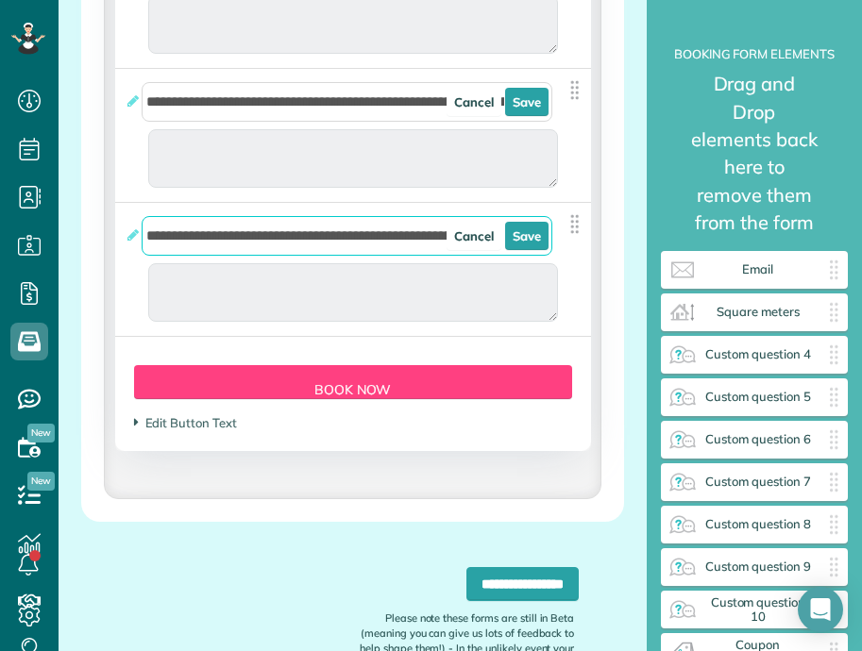
click at [282, 256] on input "**********" at bounding box center [347, 236] width 410 height 40
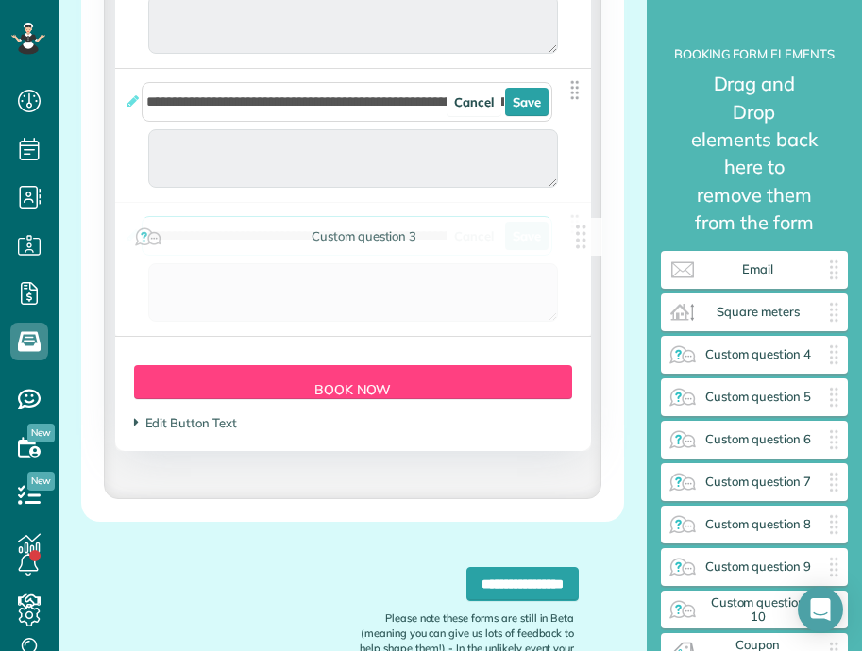
drag, startPoint x: 357, startPoint y: 251, endPoint x: 463, endPoint y: 265, distance: 106.7
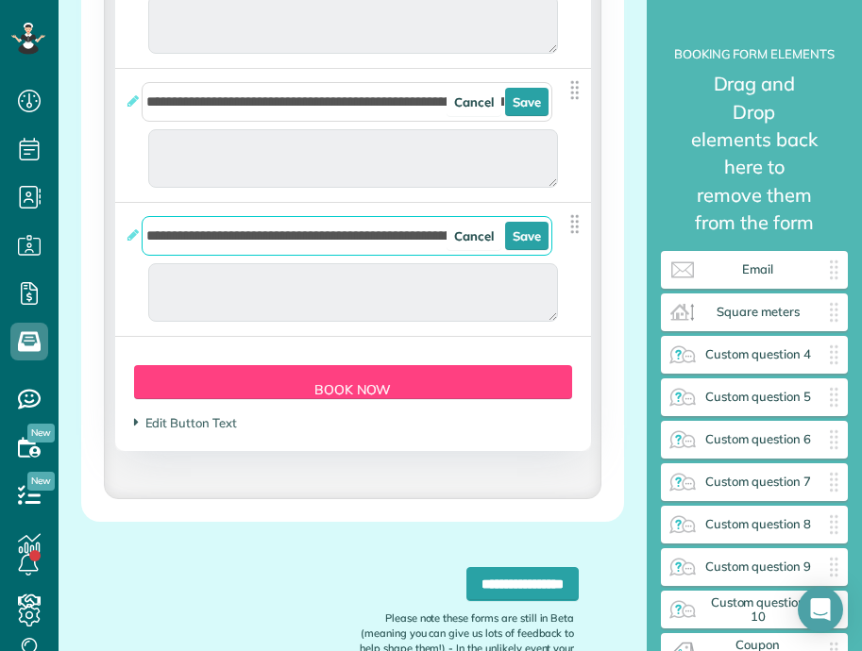
click at [368, 250] on input "**********" at bounding box center [347, 236] width 410 height 40
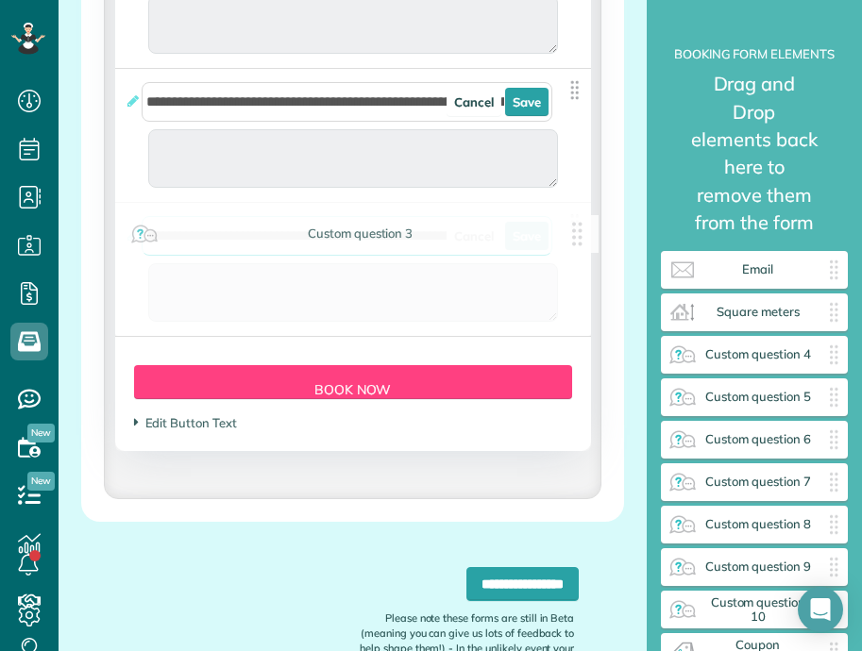
drag, startPoint x: 358, startPoint y: 250, endPoint x: 454, endPoint y: 247, distance: 96.3
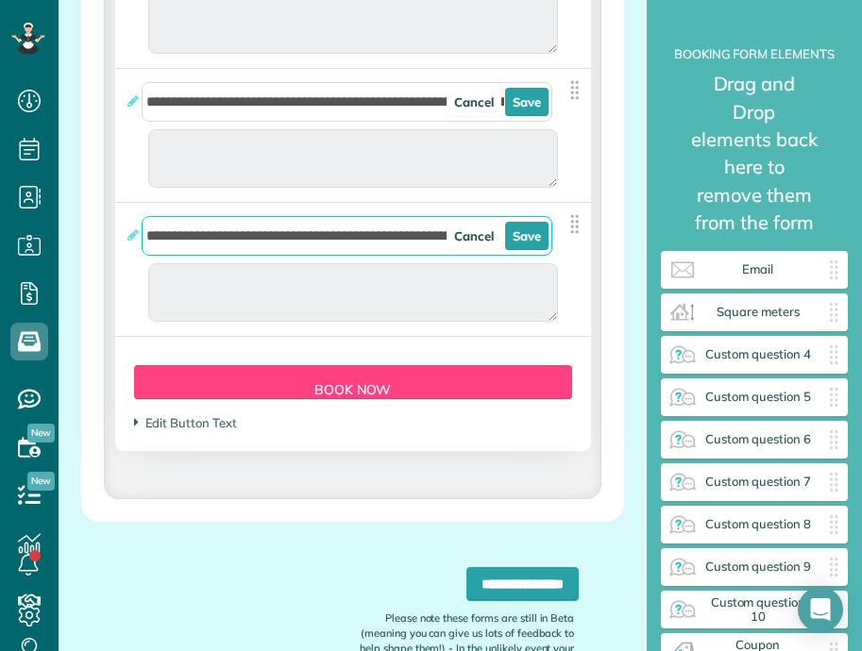
type input "**********"
type div "2025-10-01"
click at [411, 254] on input "**********" at bounding box center [347, 236] width 410 height 40
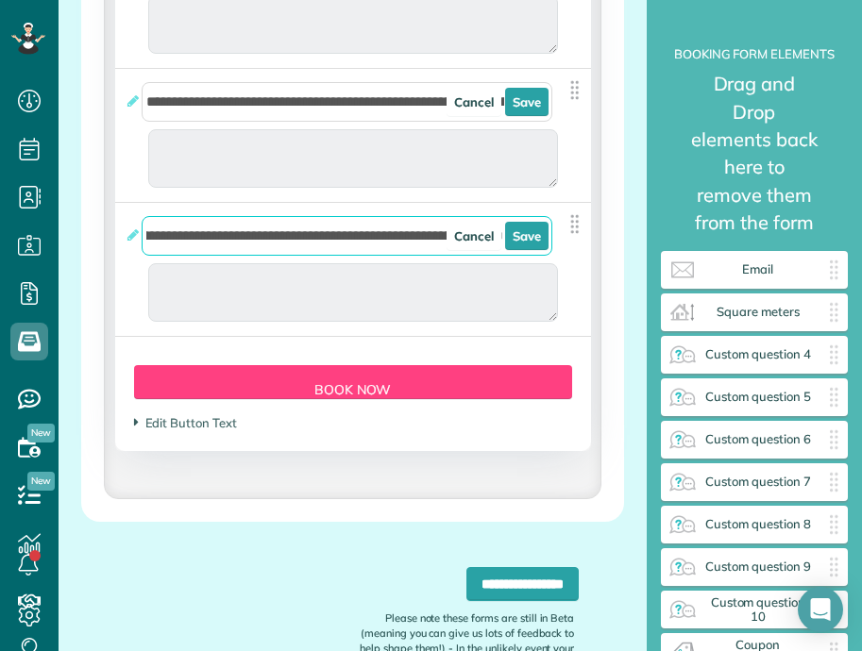
click at [442, 252] on input "**********" at bounding box center [347, 236] width 410 height 40
type input "**********"
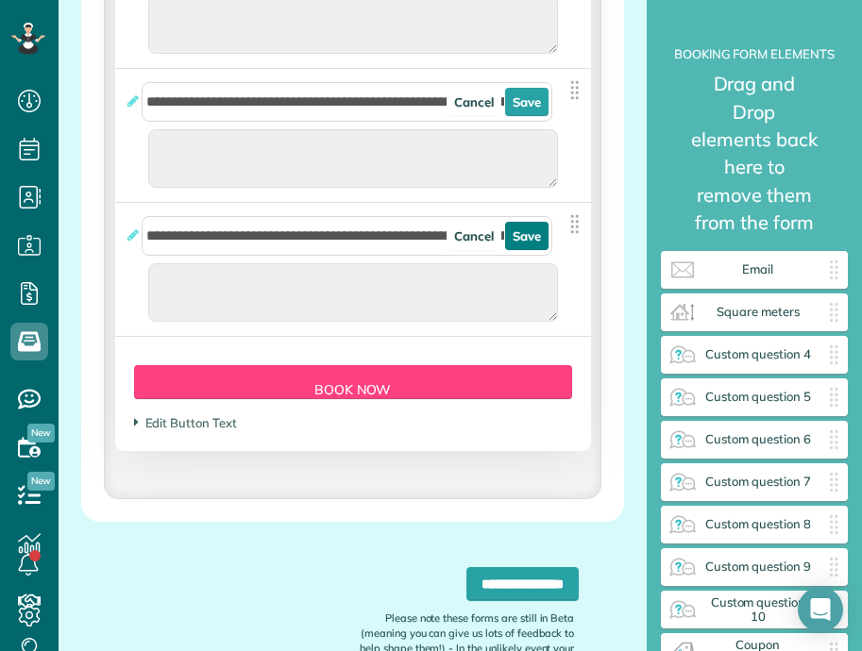
click at [511, 250] on link "Save" at bounding box center [526, 236] width 43 height 28
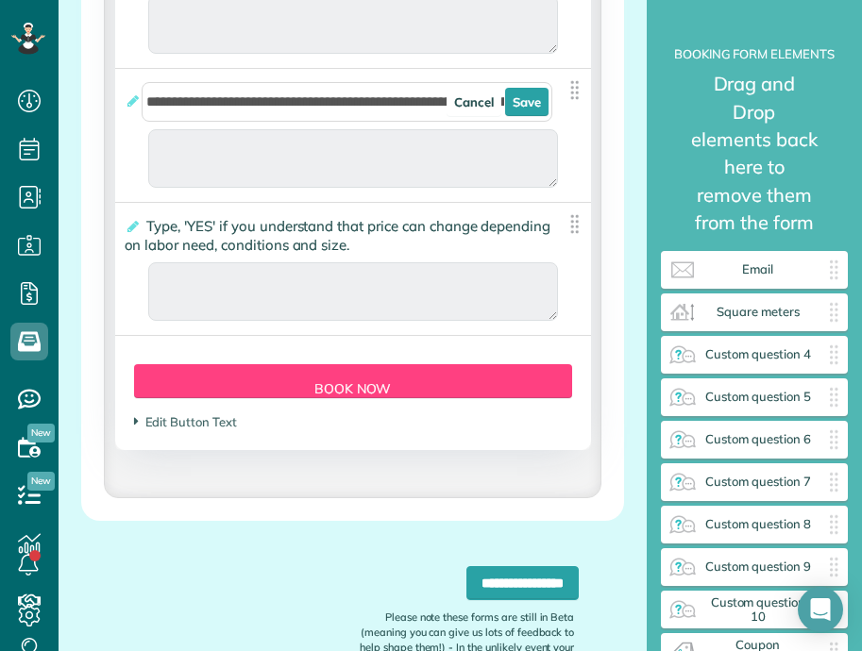
click at [360, 255] on label "**********" at bounding box center [339, 236] width 429 height 38
click at [0, 0] on input "**********" at bounding box center [0, 0] width 0 height 0
click at [360, 255] on label "**********" at bounding box center [339, 236] width 429 height 38
click at [0, 0] on input "**********" at bounding box center [0, 0] width 0 height 0
click at [269, 248] on span "Type, 'YES' if you understand that price can change depending on labor need, co…" at bounding box center [338, 235] width 427 height 46
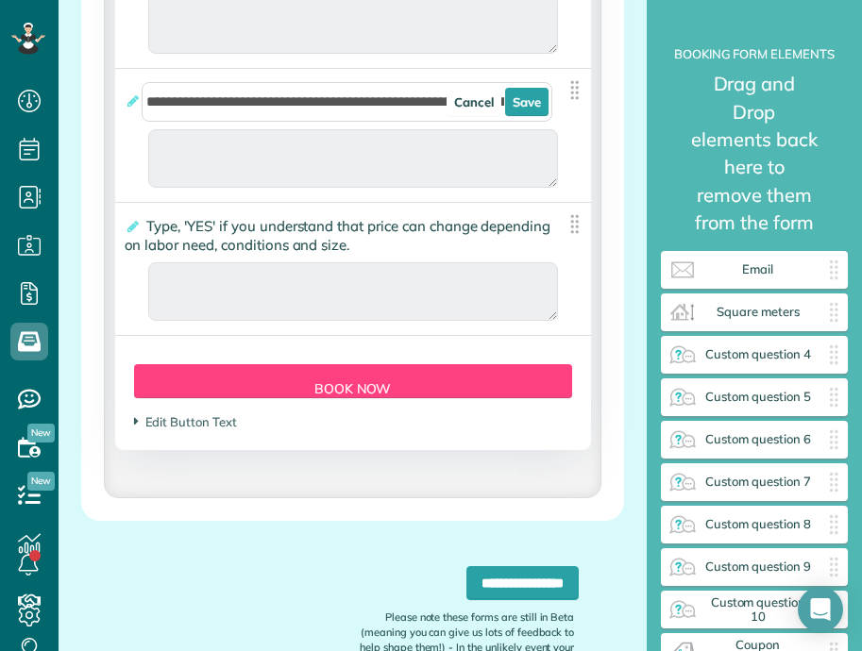
click at [0, 0] on input "**********" at bounding box center [0, 0] width 0 height 0
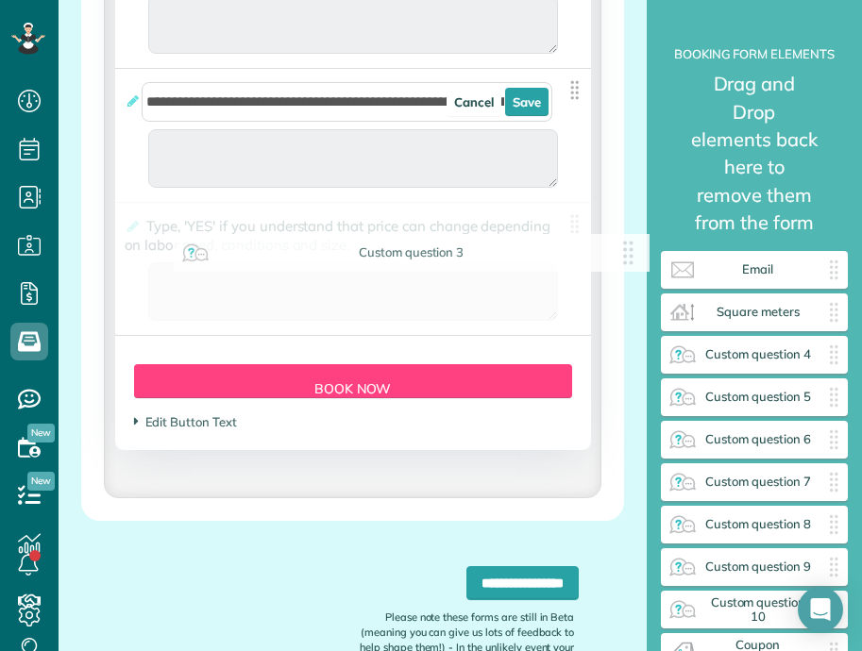
drag, startPoint x: 278, startPoint y: 236, endPoint x: 335, endPoint y: 254, distance: 60.3
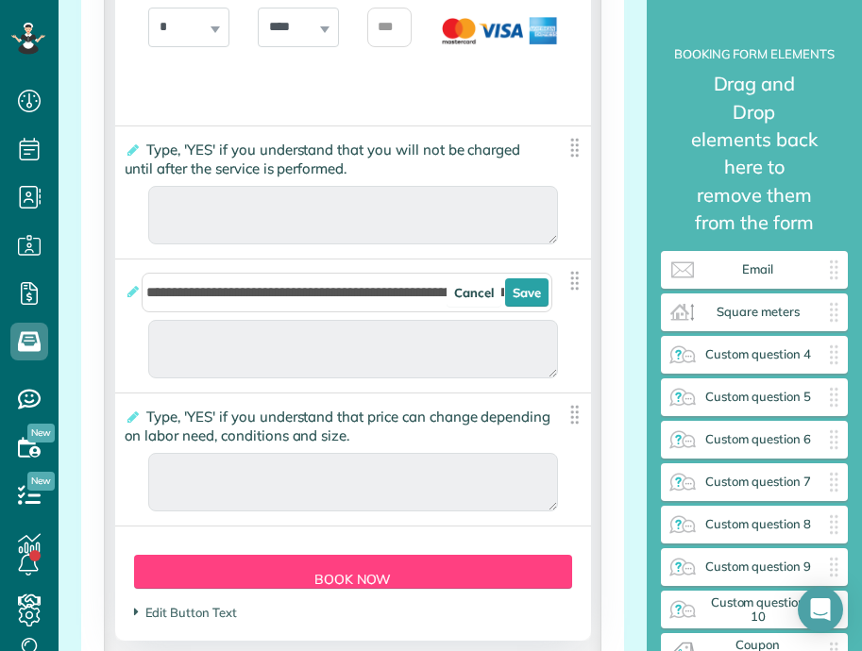
scroll to position [4367, 0]
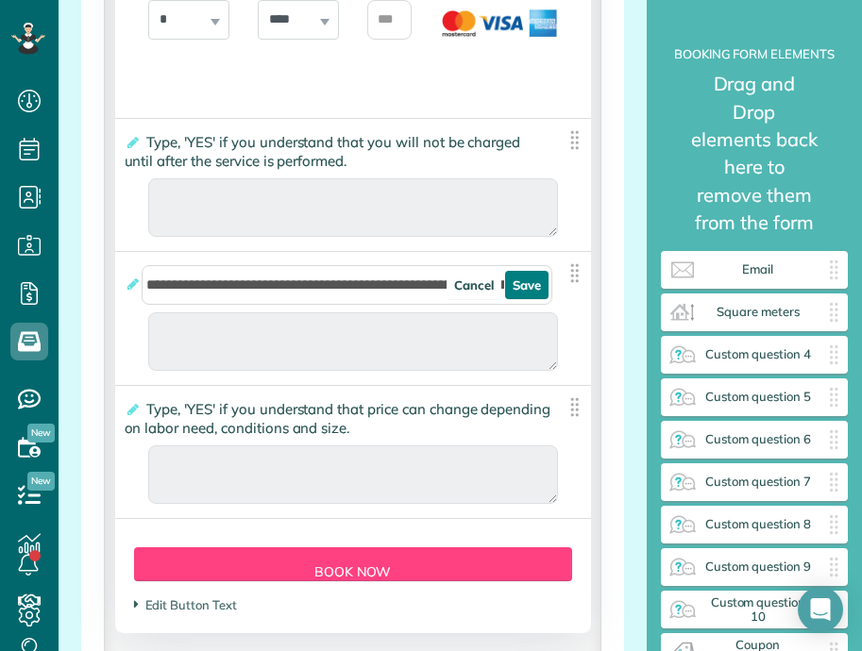
click at [541, 295] on link "Save" at bounding box center [526, 285] width 43 height 28
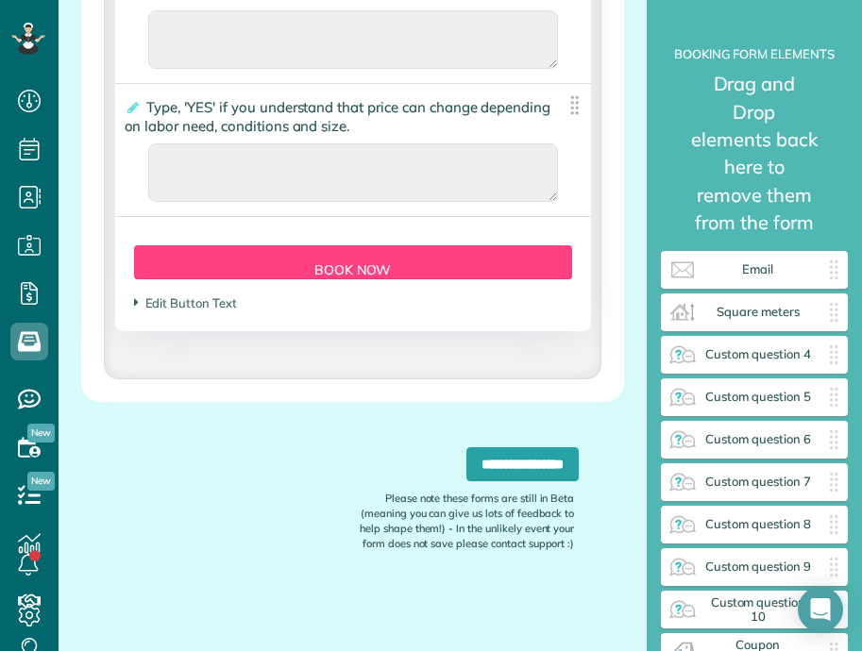
scroll to position [4673, 0]
click at [531, 478] on input "**********" at bounding box center [522, 465] width 112 height 34
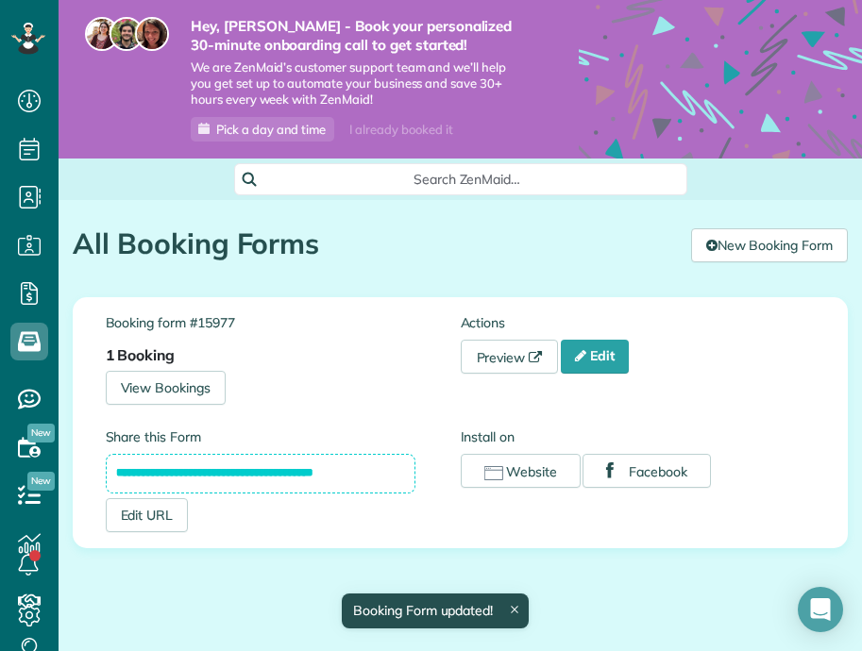
scroll to position [7, 0]
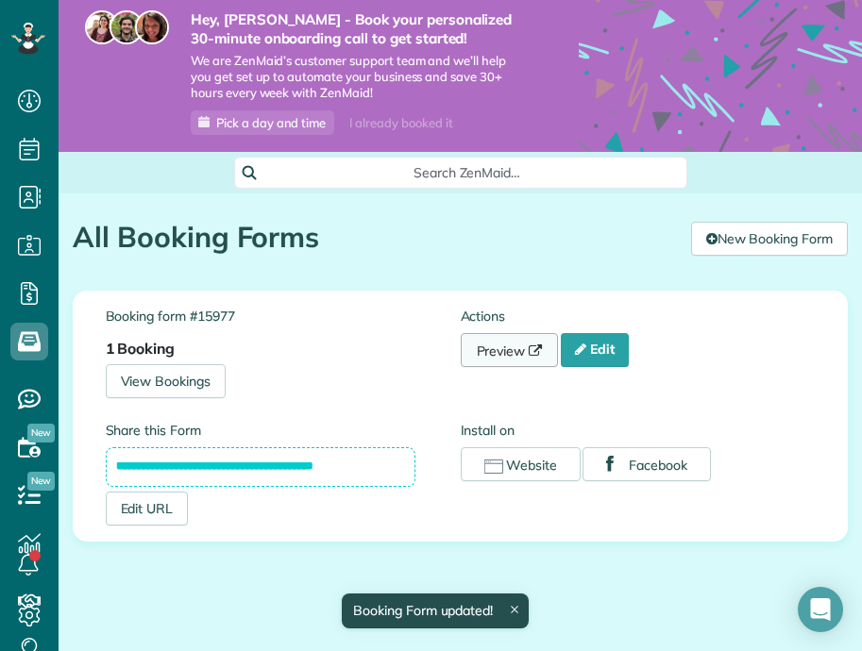
click at [514, 352] on link "Preview" at bounding box center [510, 350] width 98 height 34
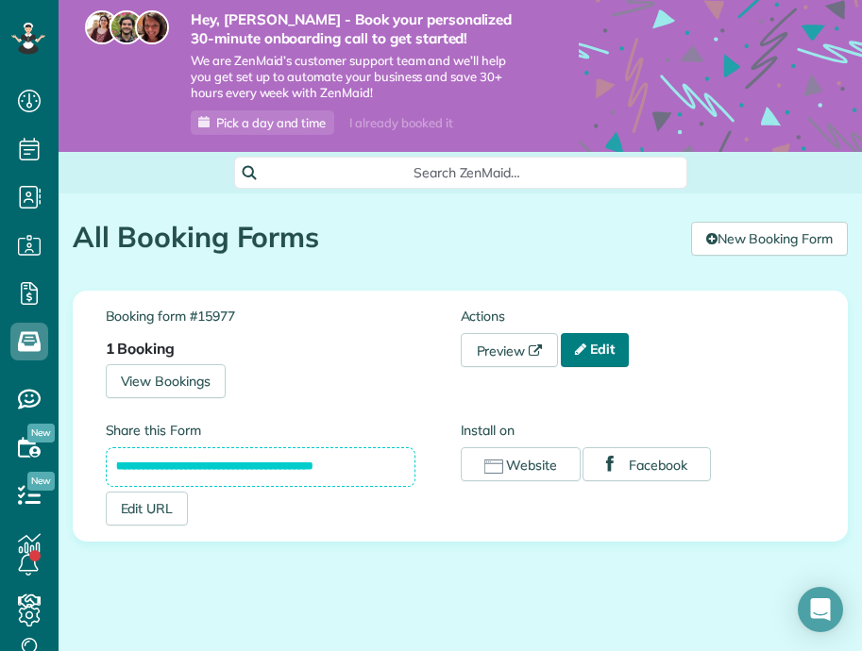
click at [594, 346] on link "Edit" at bounding box center [595, 350] width 68 height 34
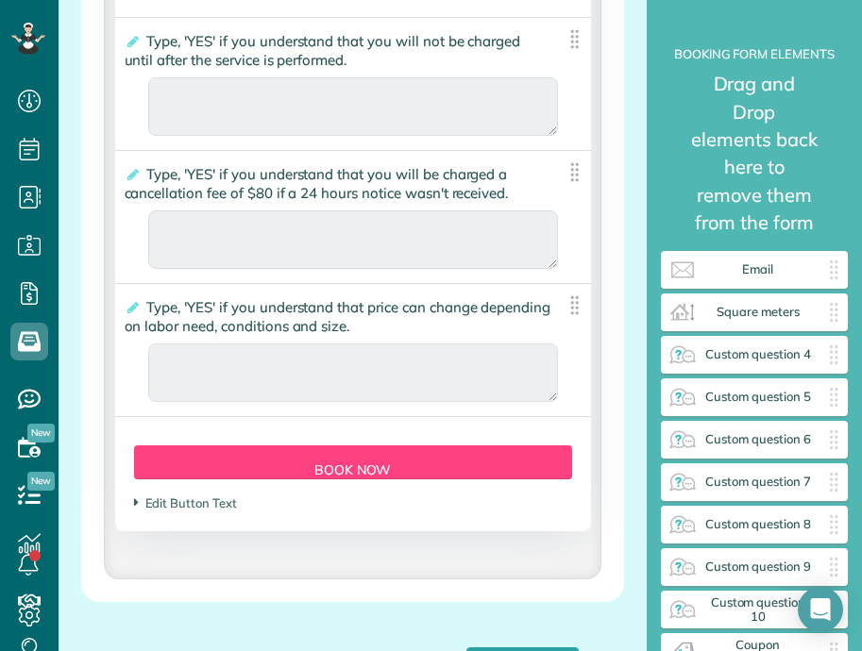
scroll to position [4607, 0]
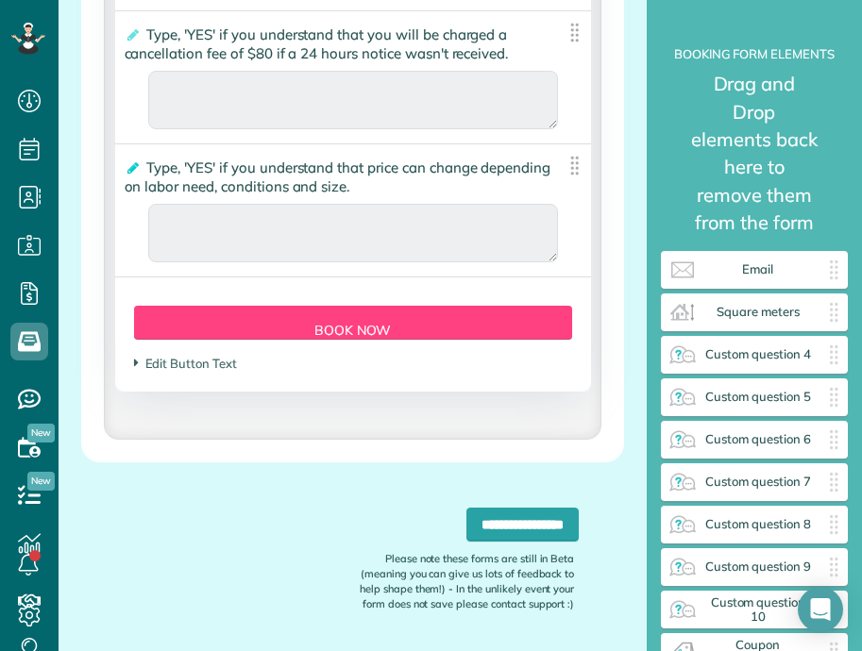
click at [137, 175] on icon at bounding box center [132, 167] width 14 height 13
click at [0, 0] on input "**********" at bounding box center [0, 0] width 0 height 0
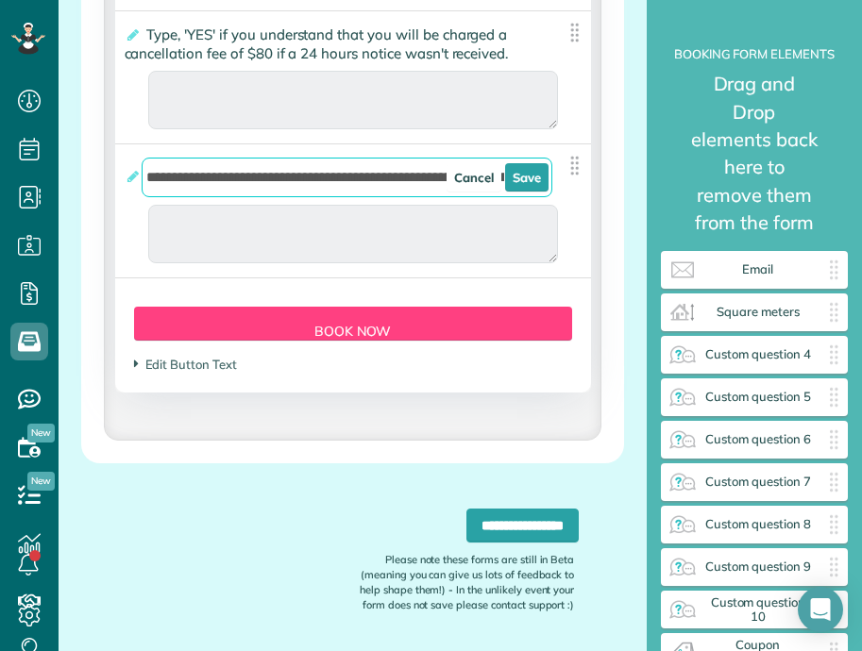
click at [396, 193] on input "**********" at bounding box center [347, 178] width 410 height 40
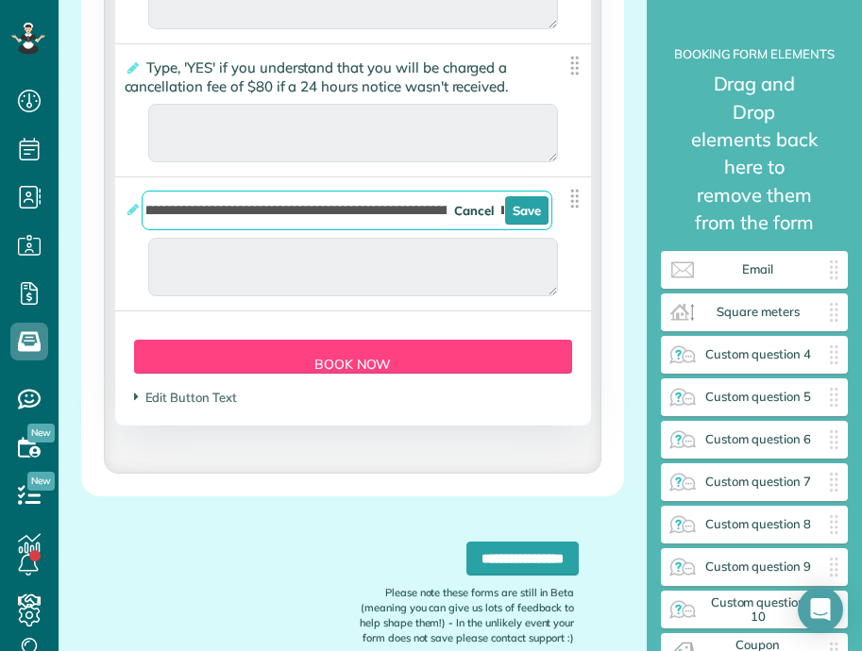
type div "2025-11-02"
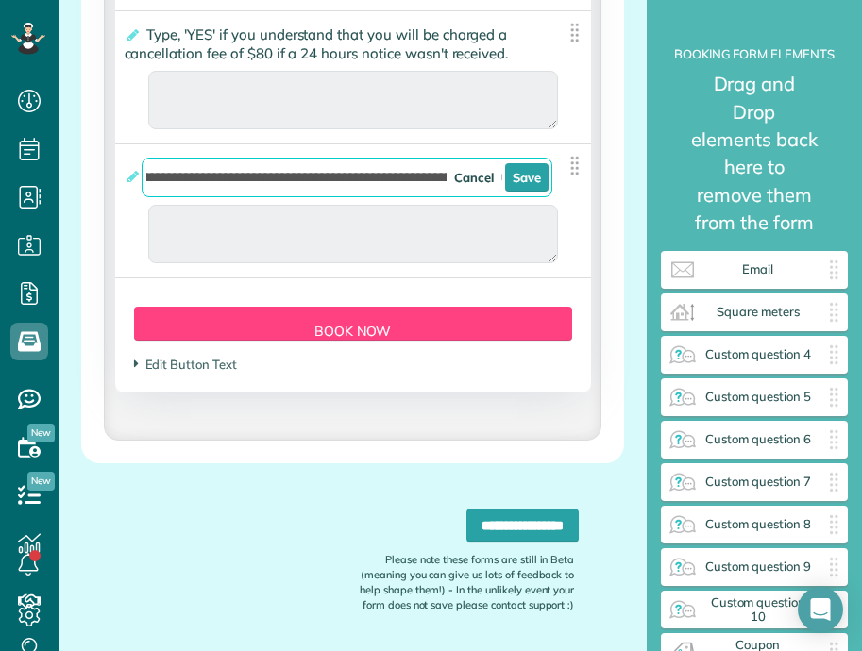
scroll to position [0, 474]
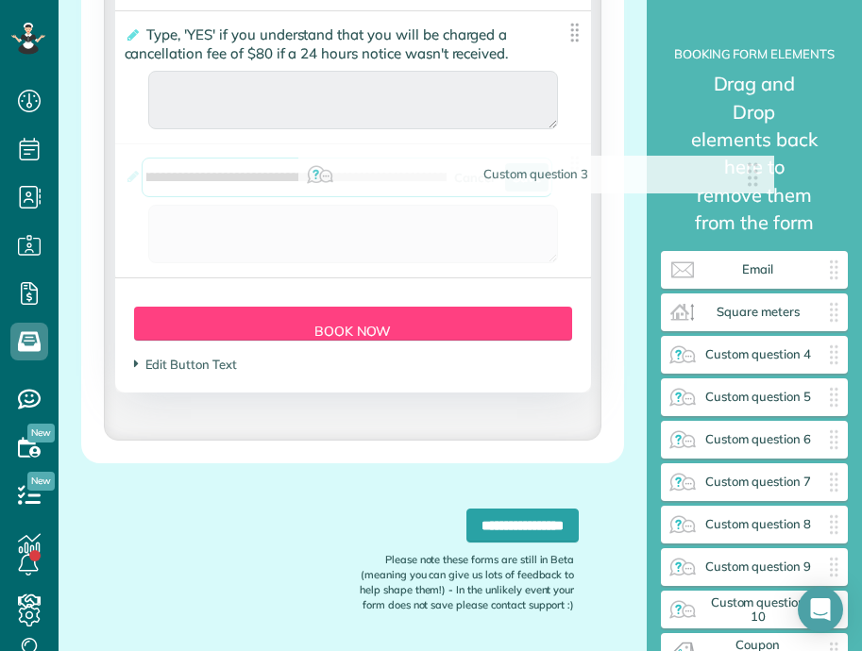
drag, startPoint x: 310, startPoint y: 189, endPoint x: 609, endPoint y: 184, distance: 299.3
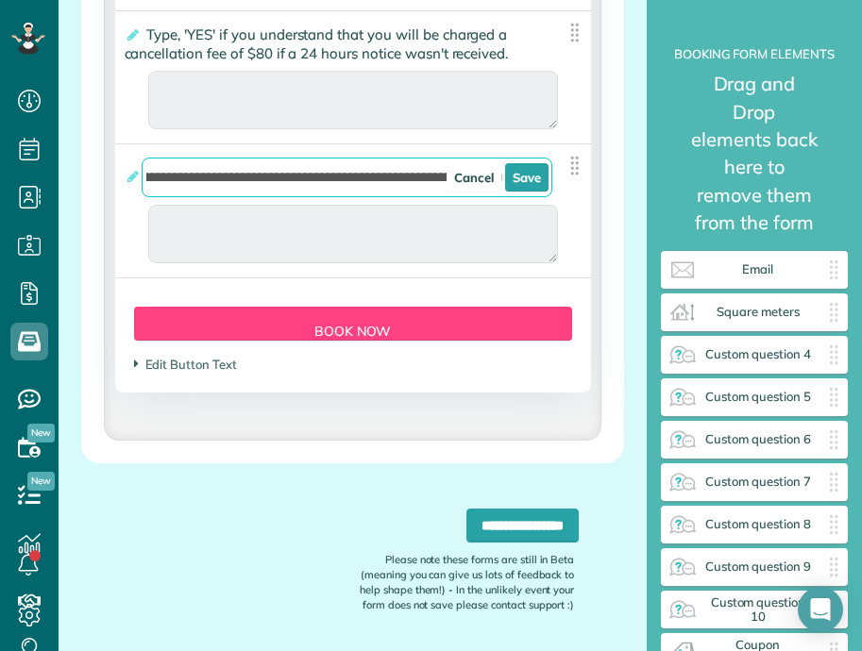
scroll to position [0, 275]
click at [533, 192] on link "Save" at bounding box center [526, 177] width 43 height 28
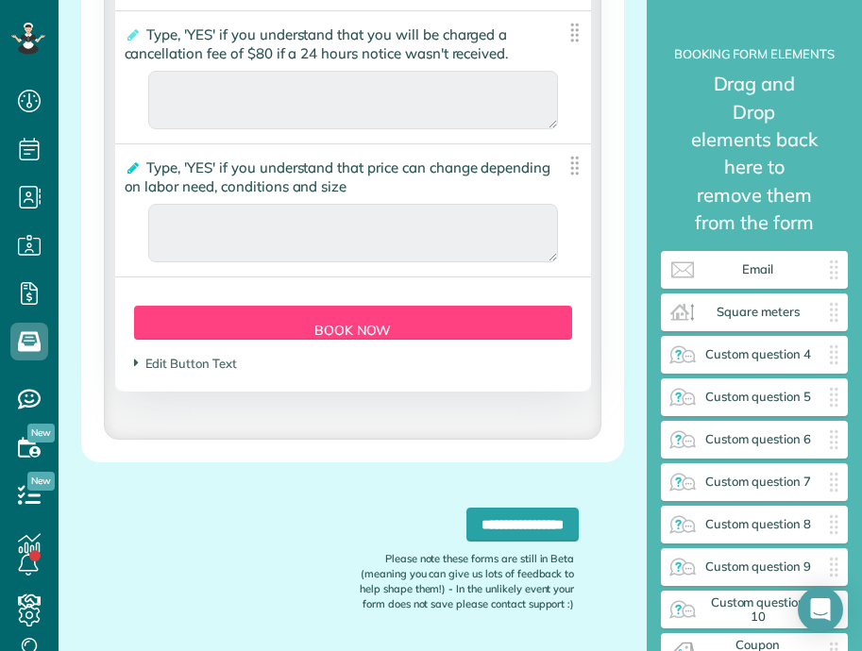
click at [126, 175] on icon at bounding box center [132, 167] width 14 height 13
click at [0, 0] on input "**********" at bounding box center [0, 0] width 0 height 0
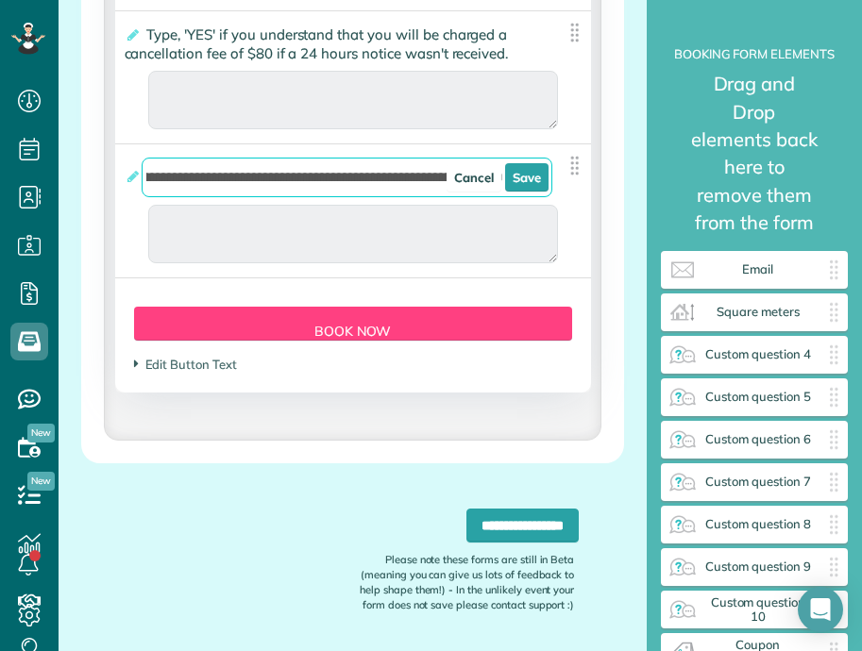
scroll to position [0, 601]
type input "**********"
click at [540, 188] on link "Save" at bounding box center [526, 177] width 43 height 28
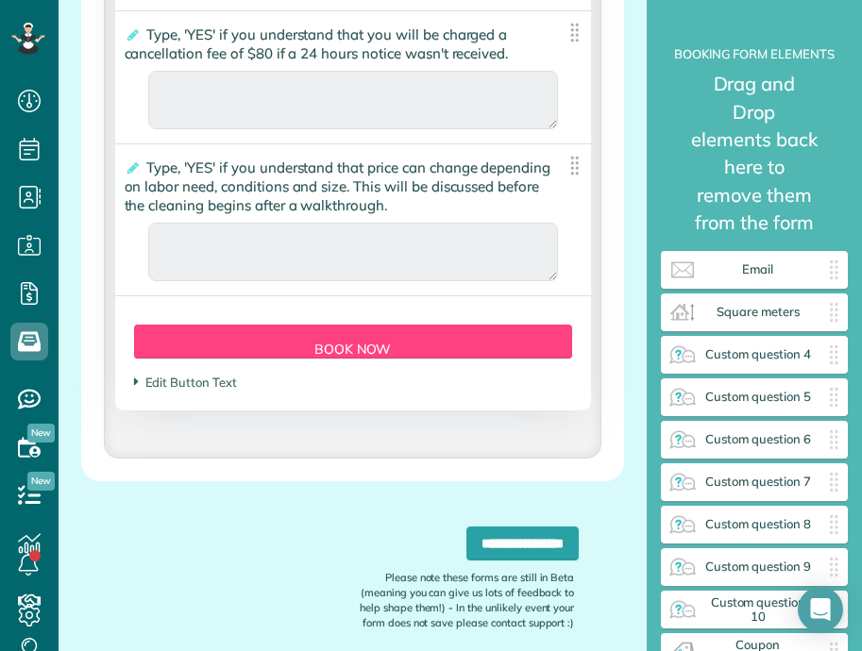
click at [396, 183] on span "Type, 'YES' if you understand that price can change depending on labor need, co…" at bounding box center [338, 186] width 427 height 65
click at [0, 0] on input "**********" at bounding box center [0, 0] width 0 height 0
click at [230, 211] on span "Type, 'YES' if you understand that price can change depending on labor need, co…" at bounding box center [338, 186] width 427 height 65
click at [0, 0] on input "**********" at bounding box center [0, 0] width 0 height 0
click at [299, 198] on span "Type, 'YES' if you understand that price can change depending on labor need, co…" at bounding box center [338, 186] width 427 height 65
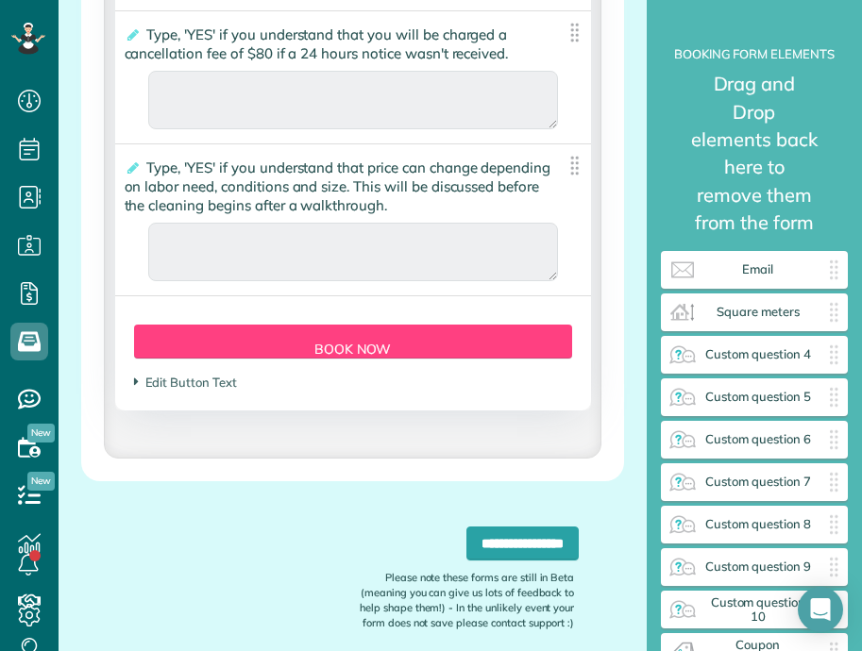
click at [0, 0] on input "**********" at bounding box center [0, 0] width 0 height 0
click at [398, 206] on span "Type, 'YES' if you understand that price can change depending on labor need, co…" at bounding box center [338, 186] width 427 height 65
click at [0, 0] on input "**********" at bounding box center [0, 0] width 0 height 0
click at [465, 213] on span "Type, 'YES' if you understand that price can change depending on labor need, co…" at bounding box center [338, 186] width 427 height 65
click at [0, 0] on input "**********" at bounding box center [0, 0] width 0 height 0
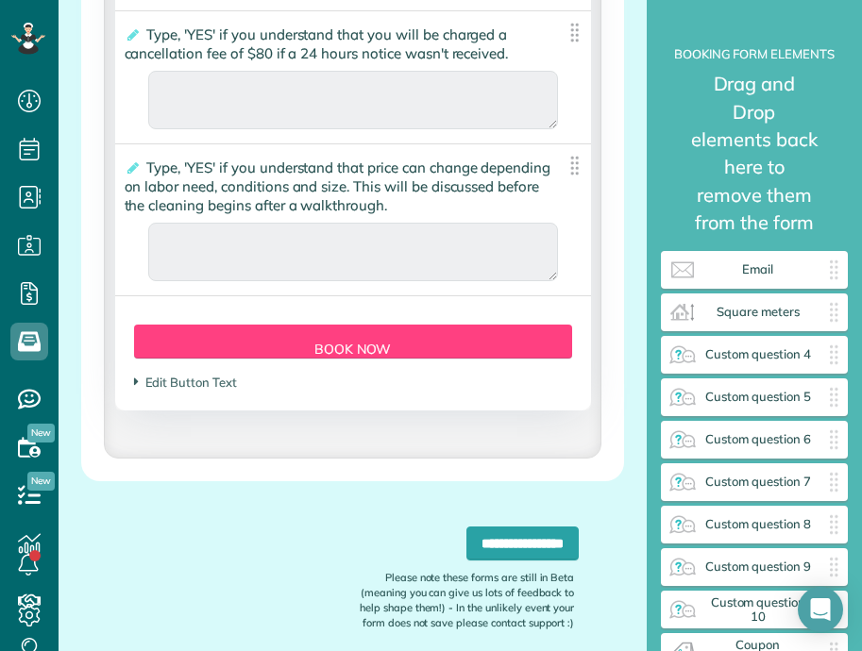
click at [260, 219] on span "Type, 'YES' if you understand that price can change depending on labor need, co…" at bounding box center [338, 186] width 427 height 65
click at [0, 0] on input "**********" at bounding box center [0, 0] width 0 height 0
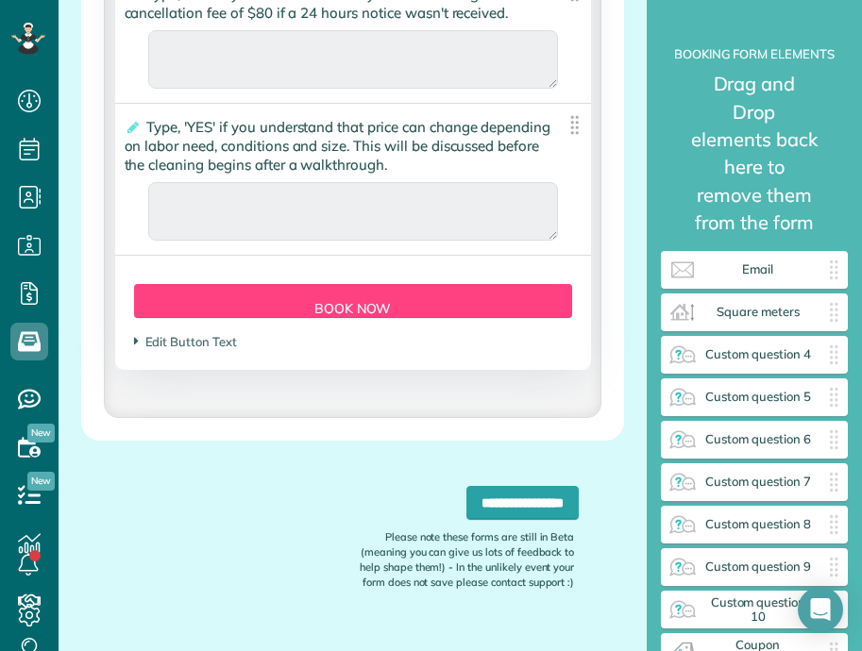
scroll to position [4682, 0]
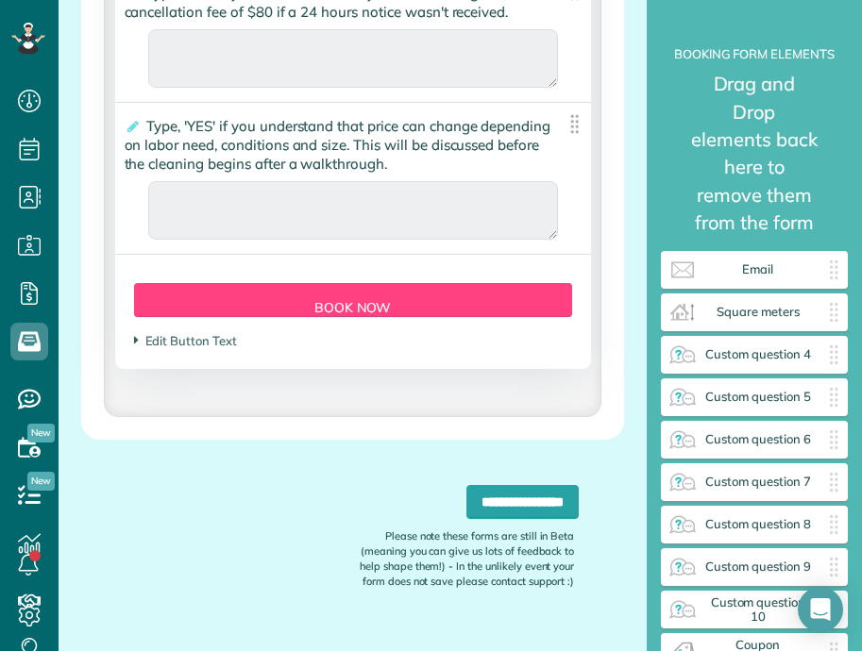
click at [299, 254] on div "**********" at bounding box center [353, 178] width 476 height 151
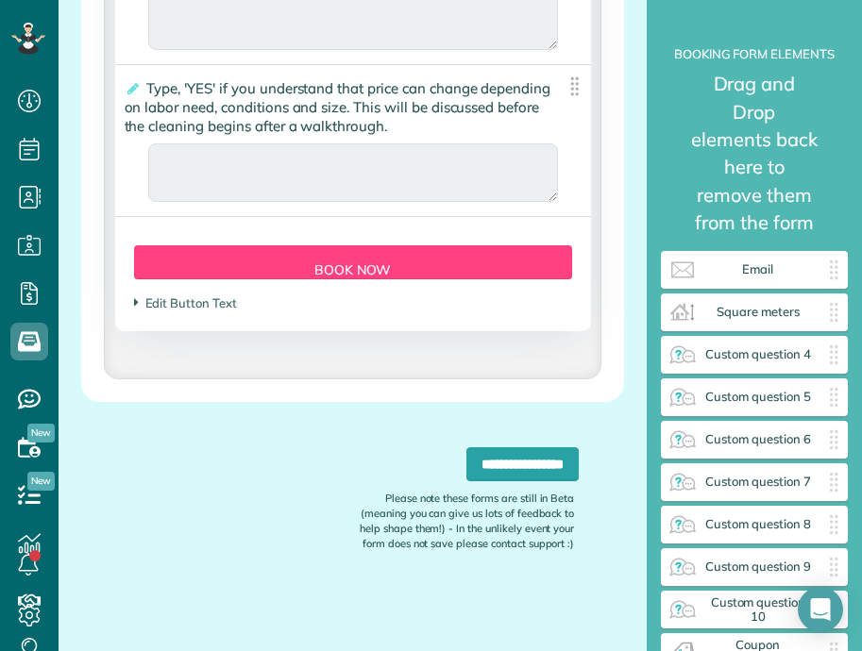
scroll to position [4737, 0]
click at [165, 85] on span "Type, 'YES' if you understand that price can change depending on labor need, co…" at bounding box center [338, 107] width 427 height 65
click at [0, 0] on input "**********" at bounding box center [0, 0] width 0 height 0
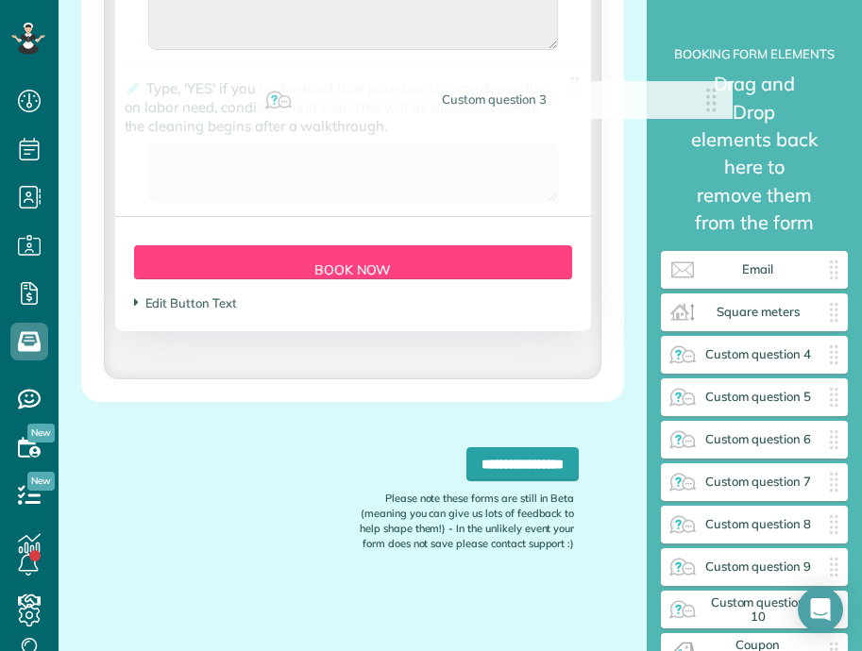
drag, startPoint x: 165, startPoint y: 85, endPoint x: 298, endPoint y: 103, distance: 134.3
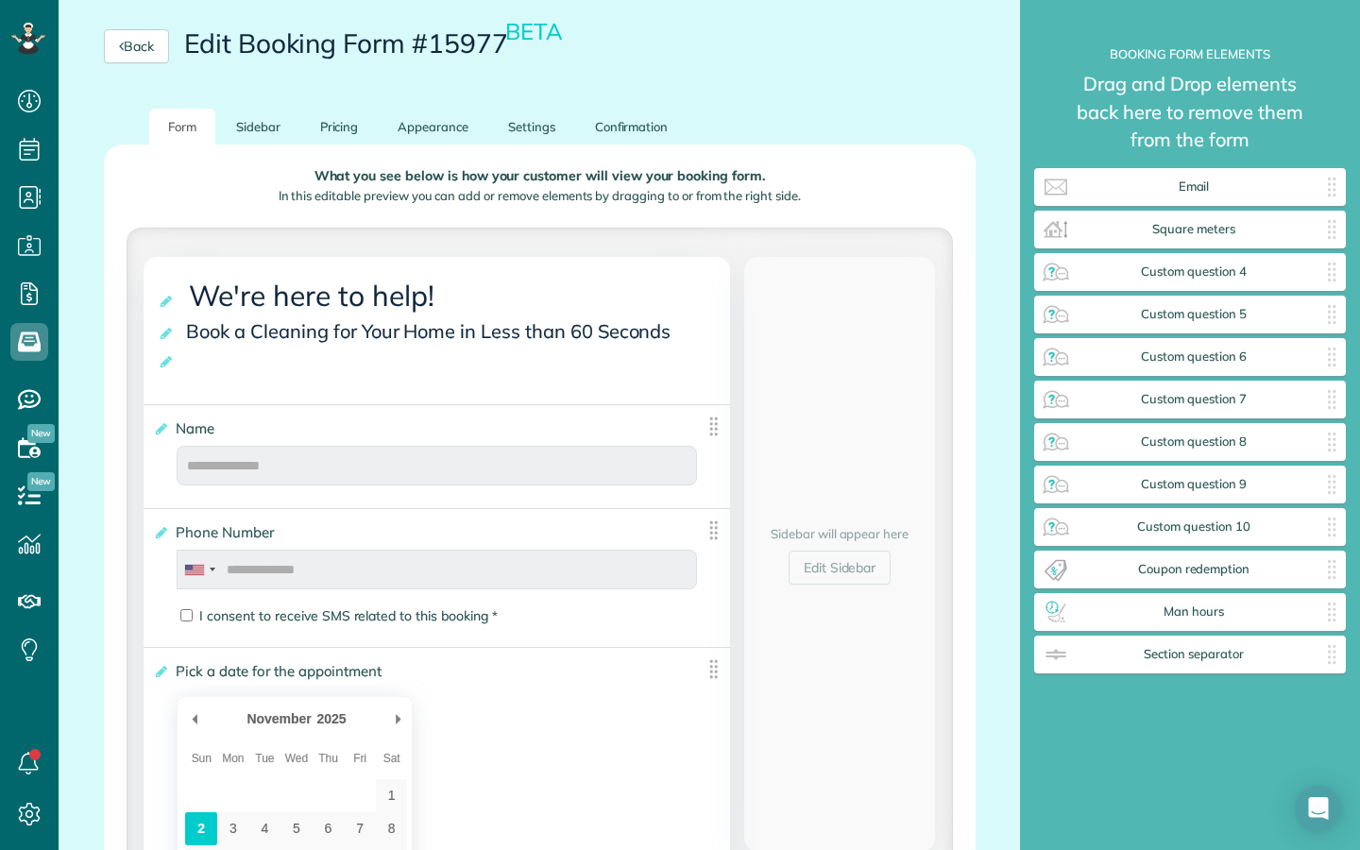
scroll to position [226, 0]
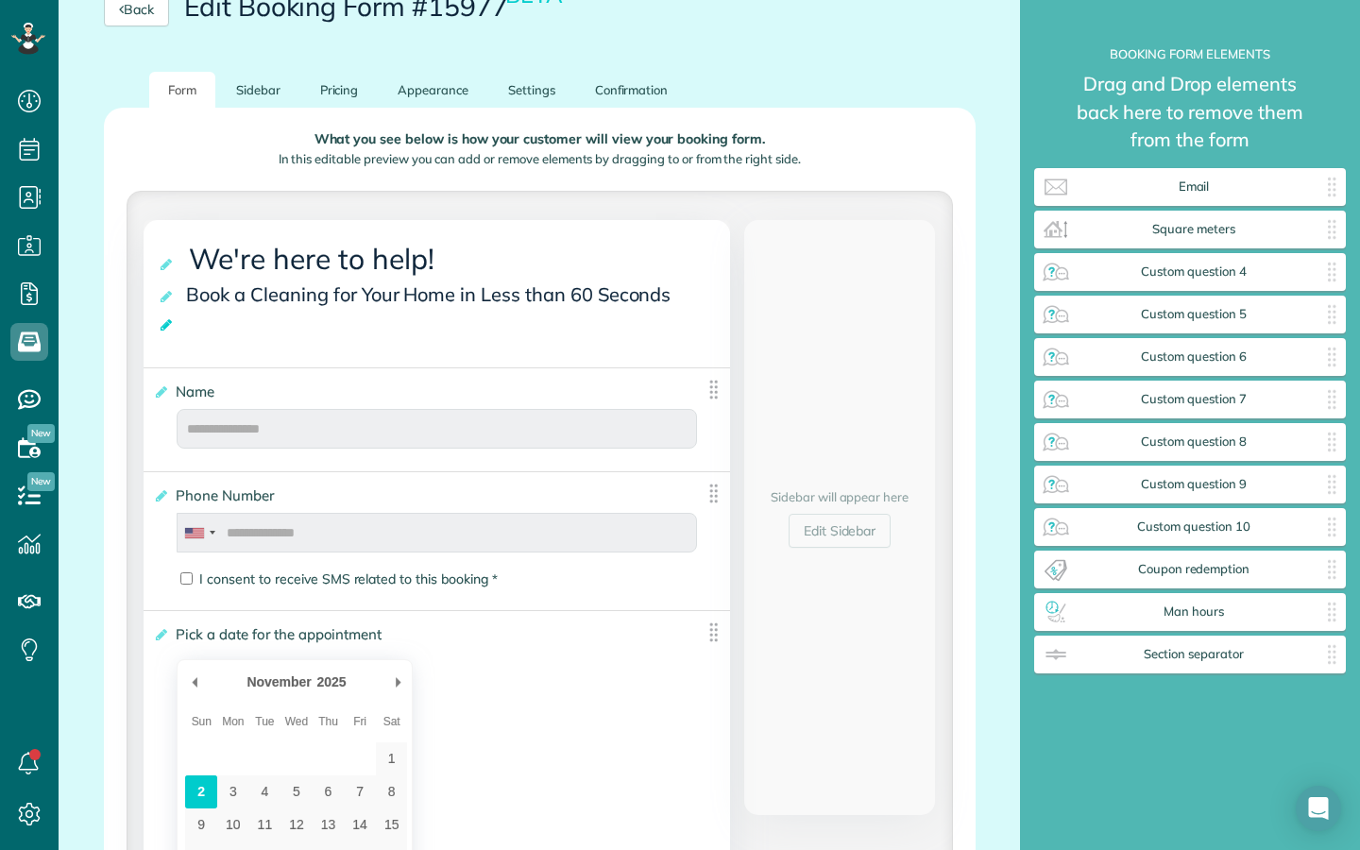
click at [166, 329] on icon at bounding box center [167, 324] width 19 height 13
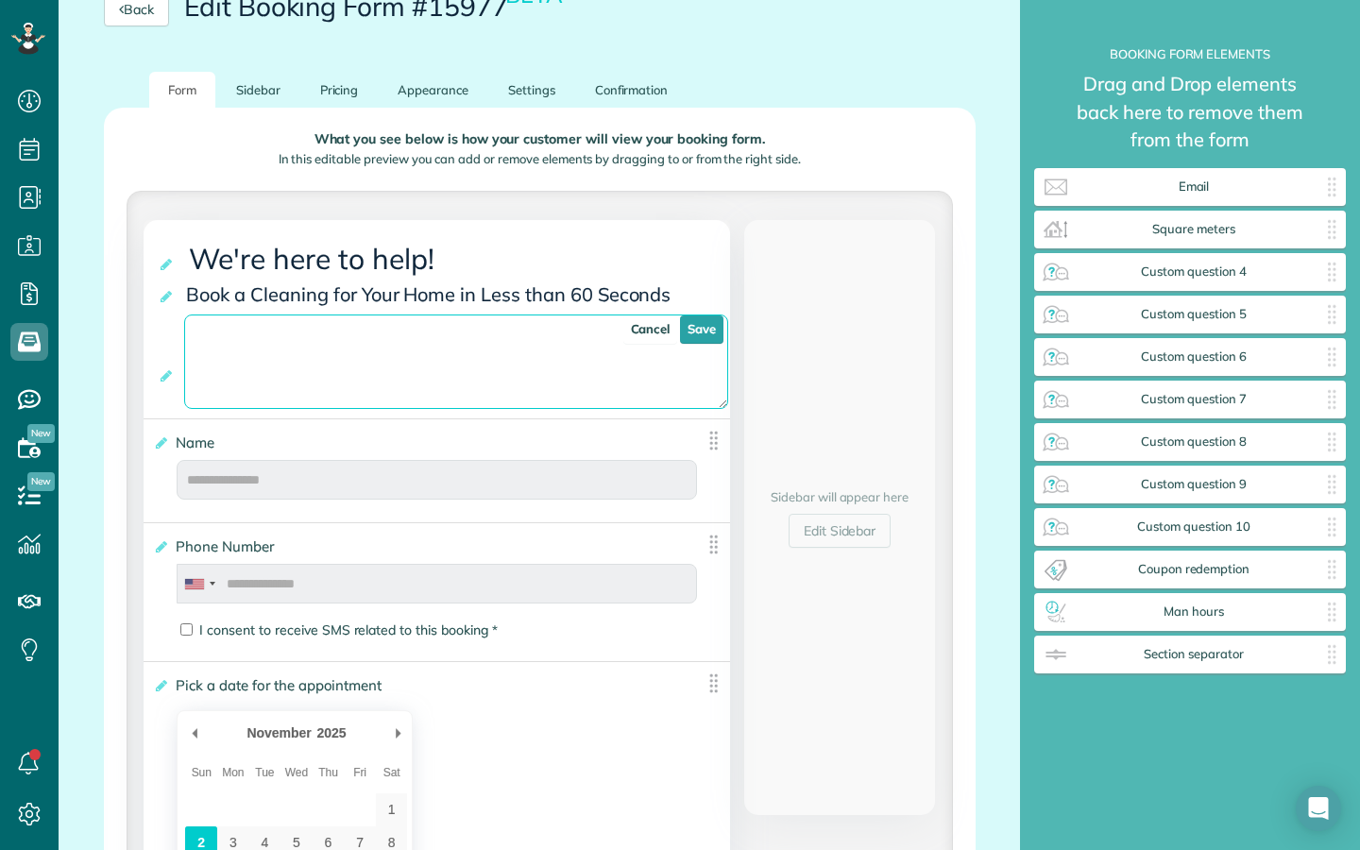
click at [263, 364] on textarea at bounding box center [456, 361] width 544 height 94
paste textarea "**********"
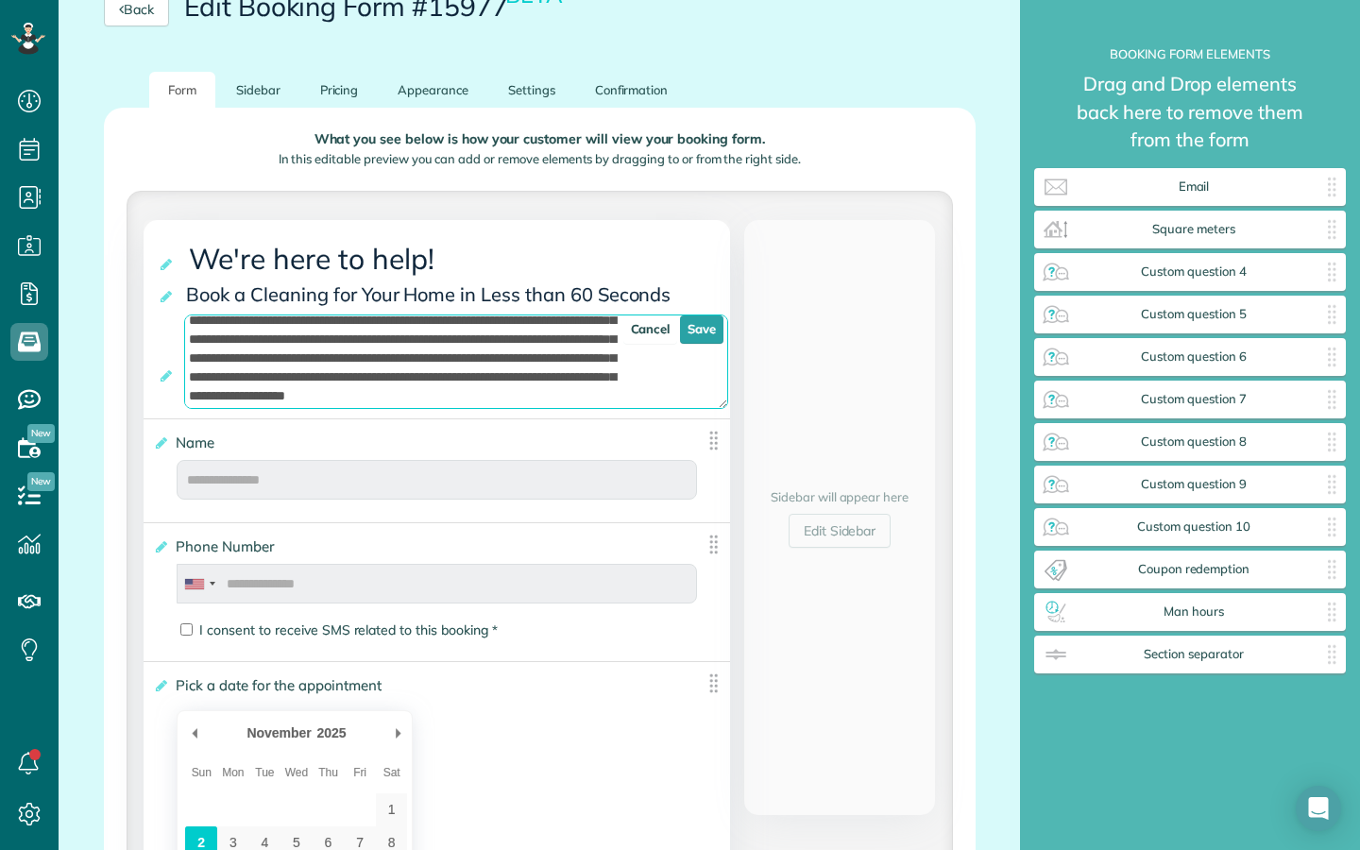
scroll to position [0, 0]
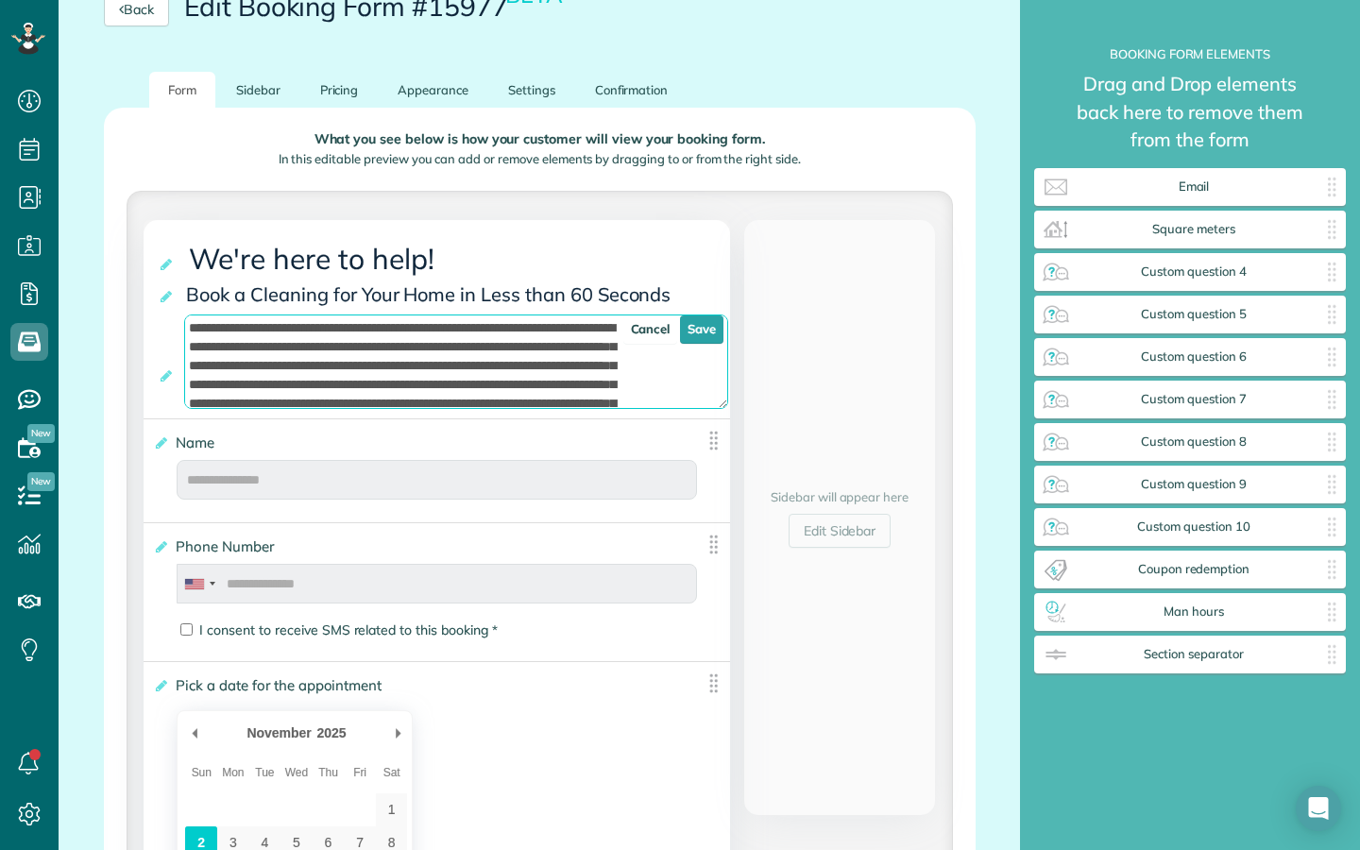
click at [450, 336] on textarea at bounding box center [456, 361] width 544 height 94
click at [533, 337] on textarea at bounding box center [456, 361] width 544 height 94
click at [339, 339] on textarea at bounding box center [456, 361] width 544 height 94
click at [446, 337] on textarea at bounding box center [456, 361] width 544 height 94
click at [474, 353] on textarea at bounding box center [456, 361] width 544 height 94
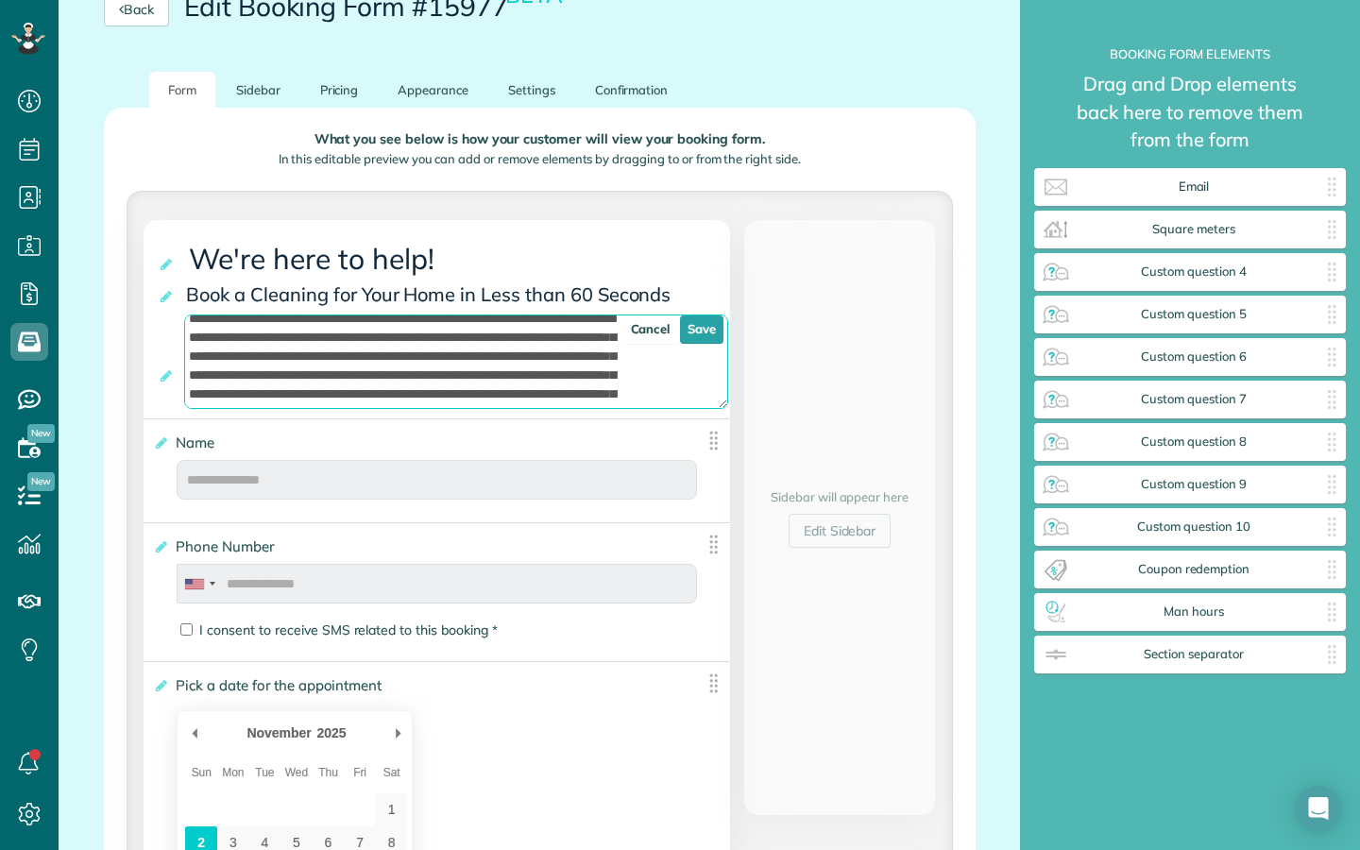
scroll to position [7, 0]
click at [431, 359] on textarea at bounding box center [456, 361] width 544 height 94
drag, startPoint x: 412, startPoint y: 345, endPoint x: 432, endPoint y: 353, distance: 22.4
click at [432, 353] on textarea at bounding box center [456, 361] width 544 height 94
click at [424, 345] on textarea at bounding box center [456, 361] width 544 height 94
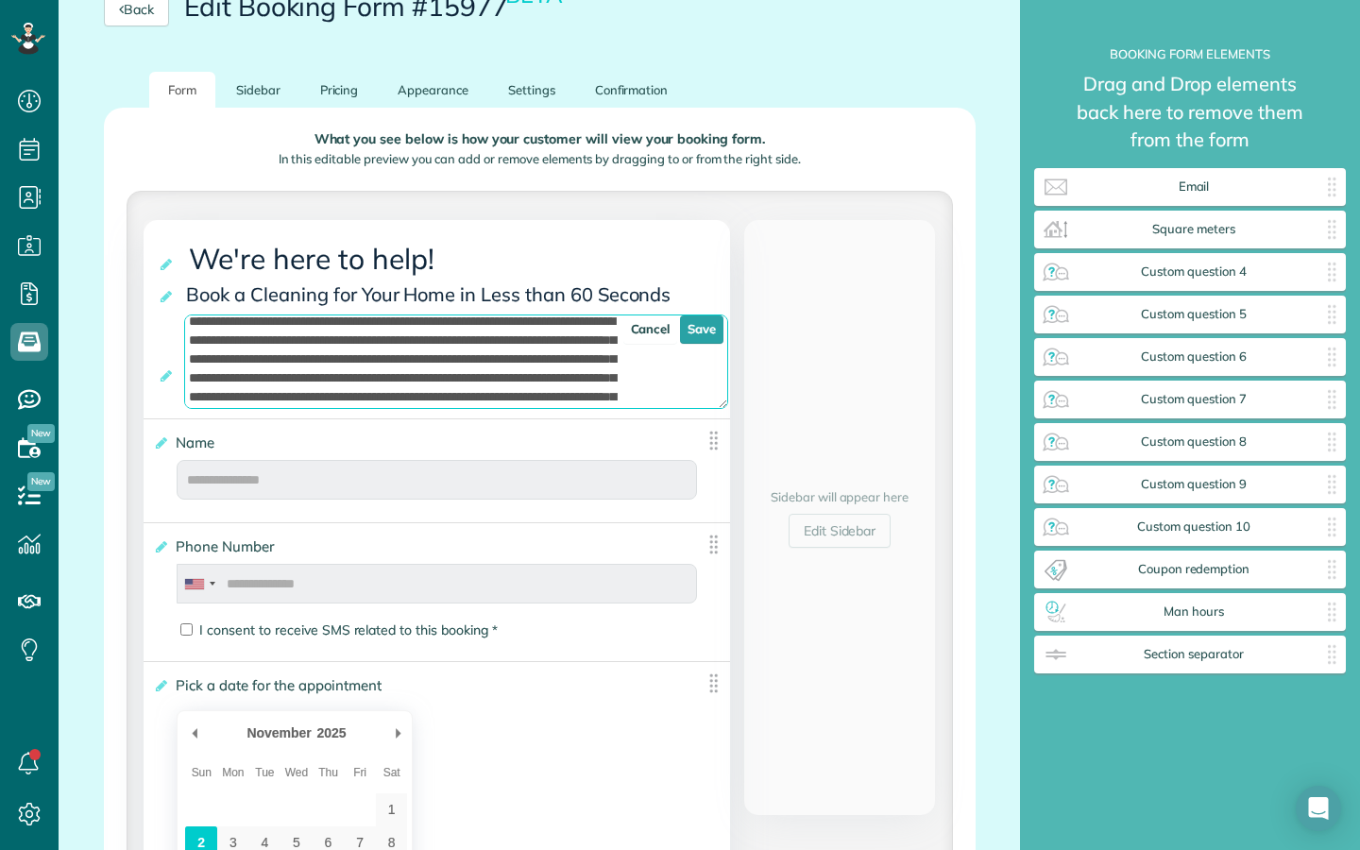
click at [414, 348] on textarea at bounding box center [456, 361] width 544 height 94
drag, startPoint x: 583, startPoint y: 346, endPoint x: 569, endPoint y: 346, distance: 13.2
click at [569, 346] on textarea at bounding box center [456, 361] width 544 height 94
click at [592, 348] on textarea at bounding box center [456, 361] width 544 height 94
click at [545, 349] on textarea at bounding box center [456, 361] width 544 height 94
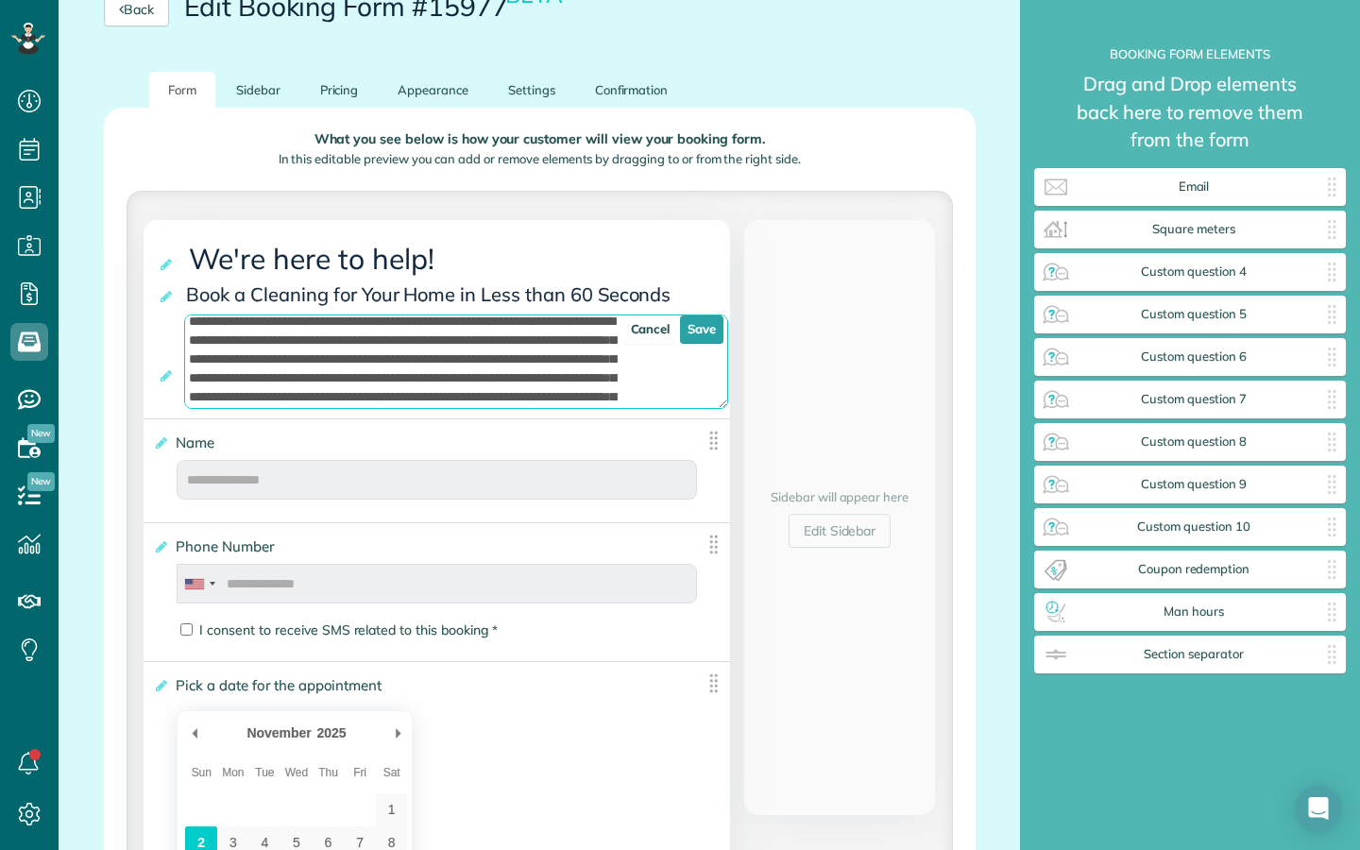
click at [266, 366] on textarea at bounding box center [456, 361] width 544 height 94
click at [245, 359] on textarea at bounding box center [456, 361] width 544 height 94
drag, startPoint x: 260, startPoint y: 365, endPoint x: 194, endPoint y: 365, distance: 66.1
click at [194, 365] on textarea at bounding box center [456, 361] width 544 height 94
click at [580, 347] on textarea at bounding box center [456, 361] width 544 height 94
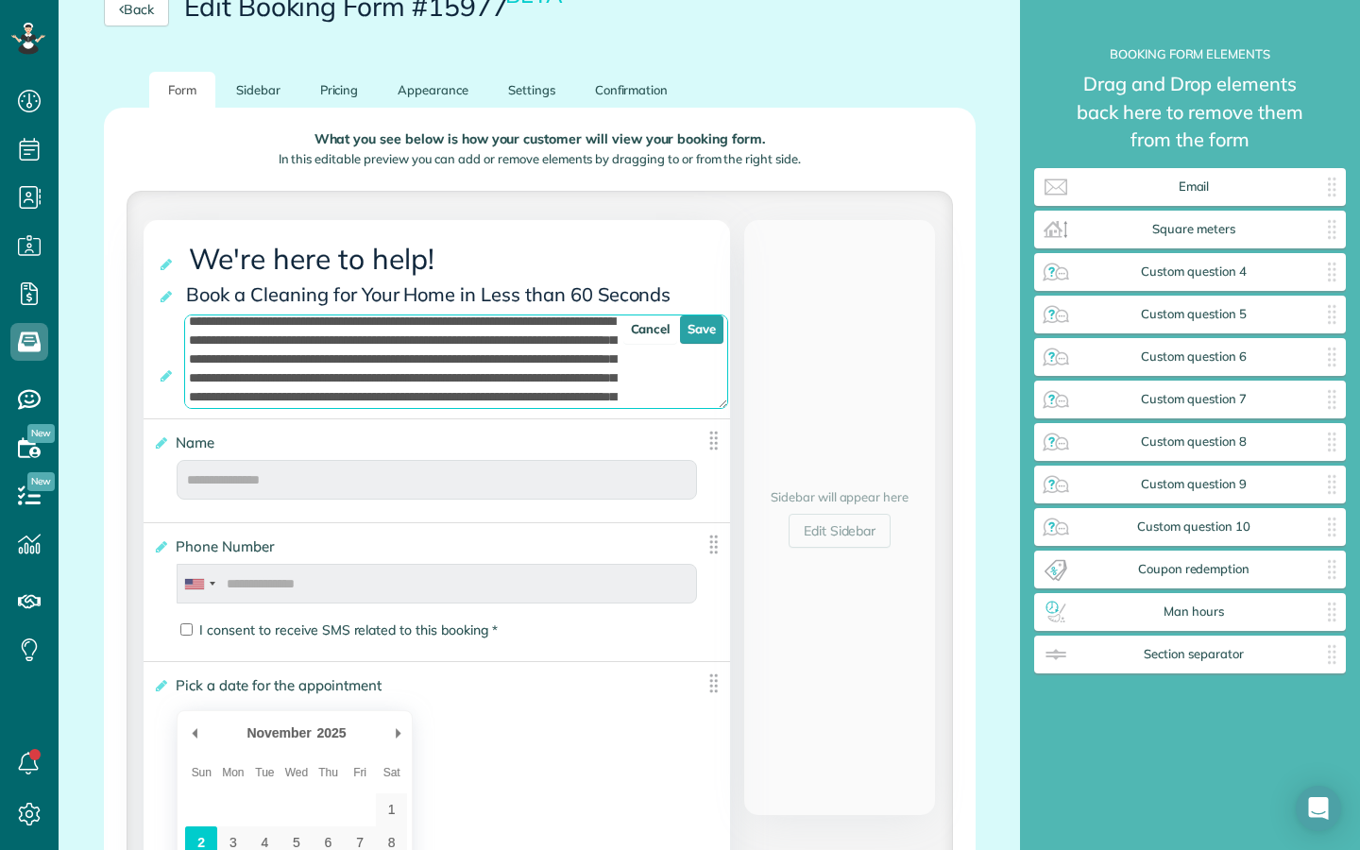
click at [560, 351] on textarea at bounding box center [456, 361] width 544 height 94
click at [373, 373] on textarea at bounding box center [456, 361] width 544 height 94
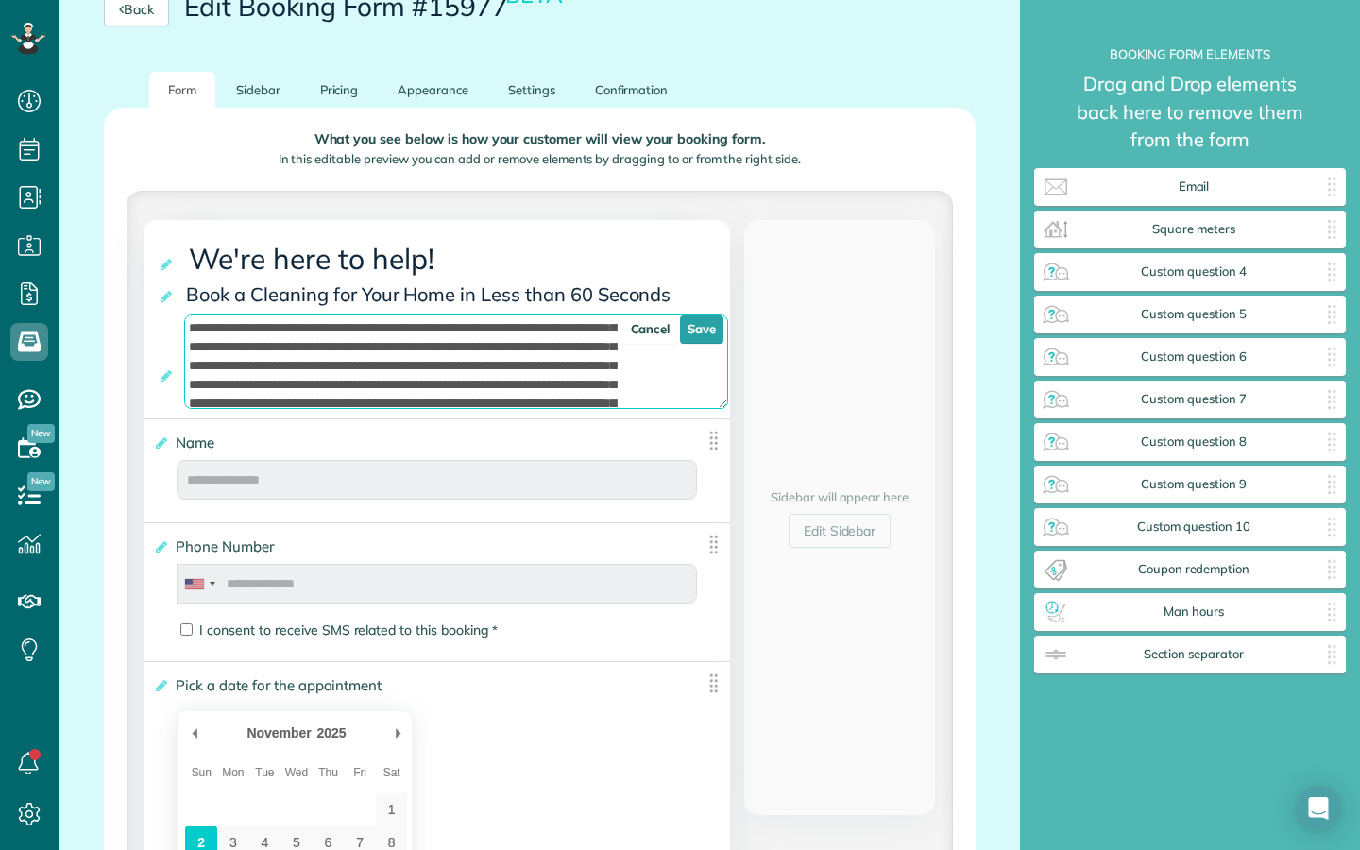
scroll to position [21, 0]
click at [498, 361] on textarea at bounding box center [456, 361] width 544 height 94
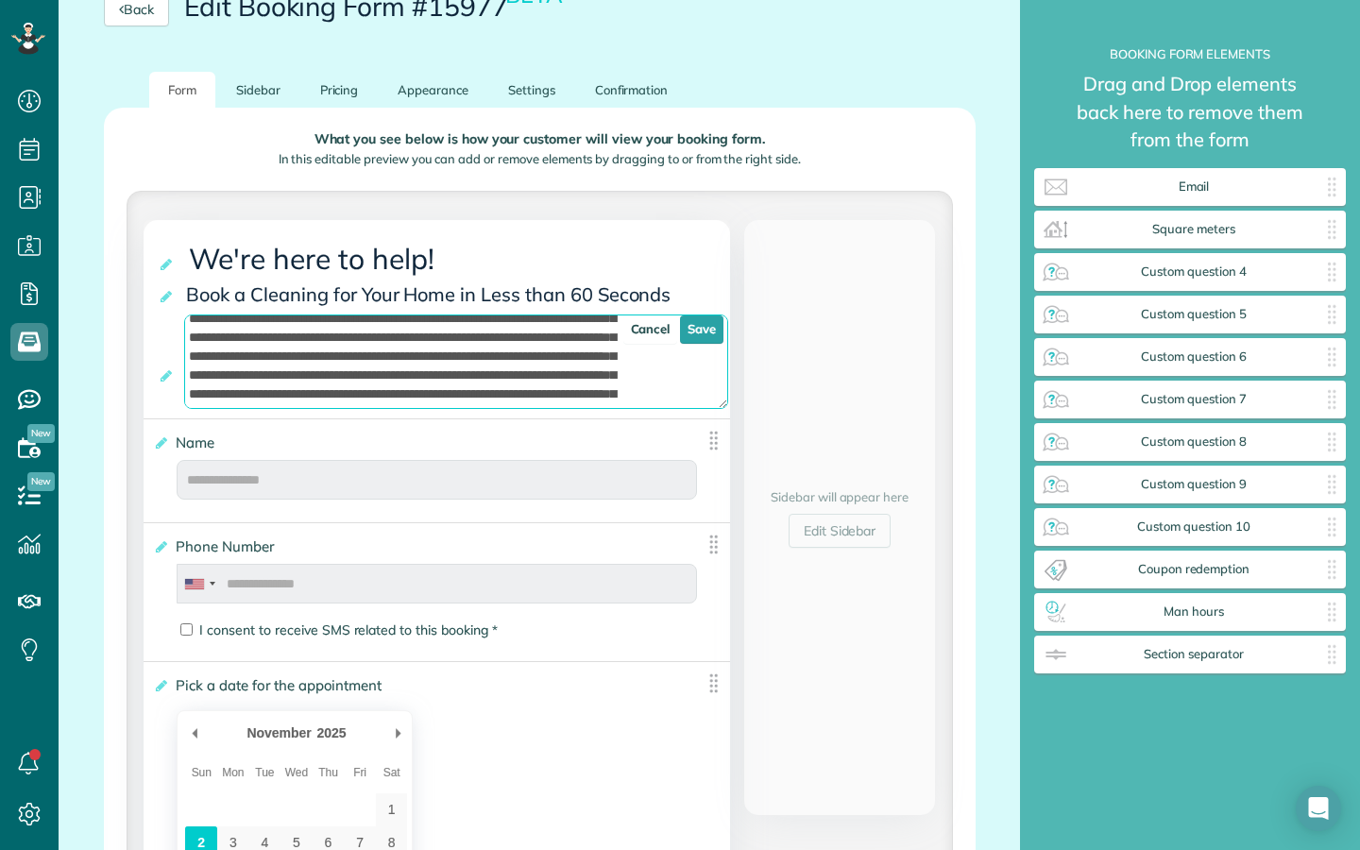
click at [385, 361] on textarea at bounding box center [456, 361] width 544 height 94
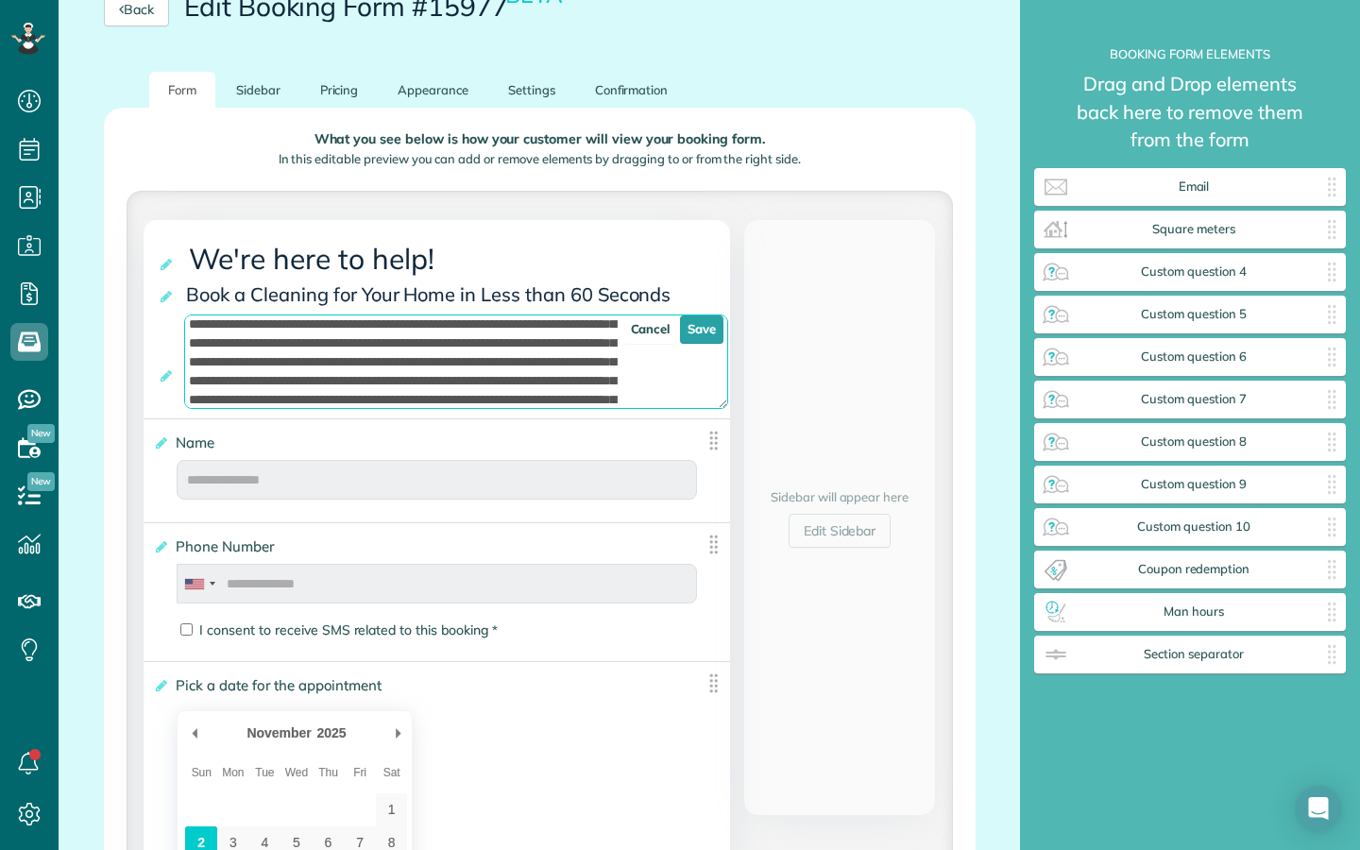
drag, startPoint x: 548, startPoint y: 345, endPoint x: 405, endPoint y: 379, distance: 146.6
click at [405, 379] on textarea at bounding box center [456, 361] width 544 height 94
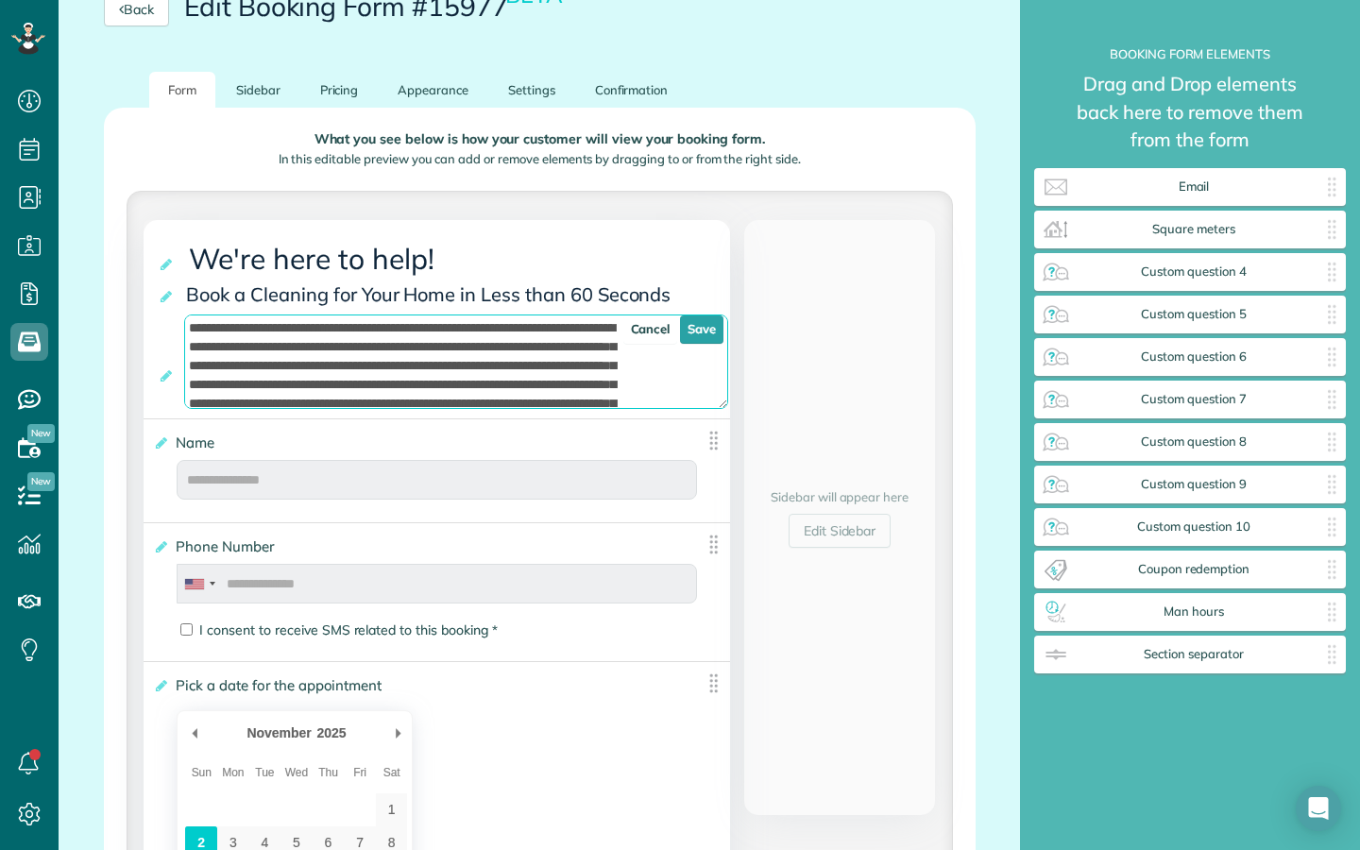
click at [570, 352] on textarea at bounding box center [456, 361] width 544 height 94
click at [559, 349] on textarea at bounding box center [456, 361] width 544 height 94
drag, startPoint x: 191, startPoint y: 370, endPoint x: 285, endPoint y: 371, distance: 94.4
click at [287, 371] on textarea at bounding box center [456, 361] width 544 height 94
drag, startPoint x: 267, startPoint y: 371, endPoint x: 252, endPoint y: 371, distance: 15.1
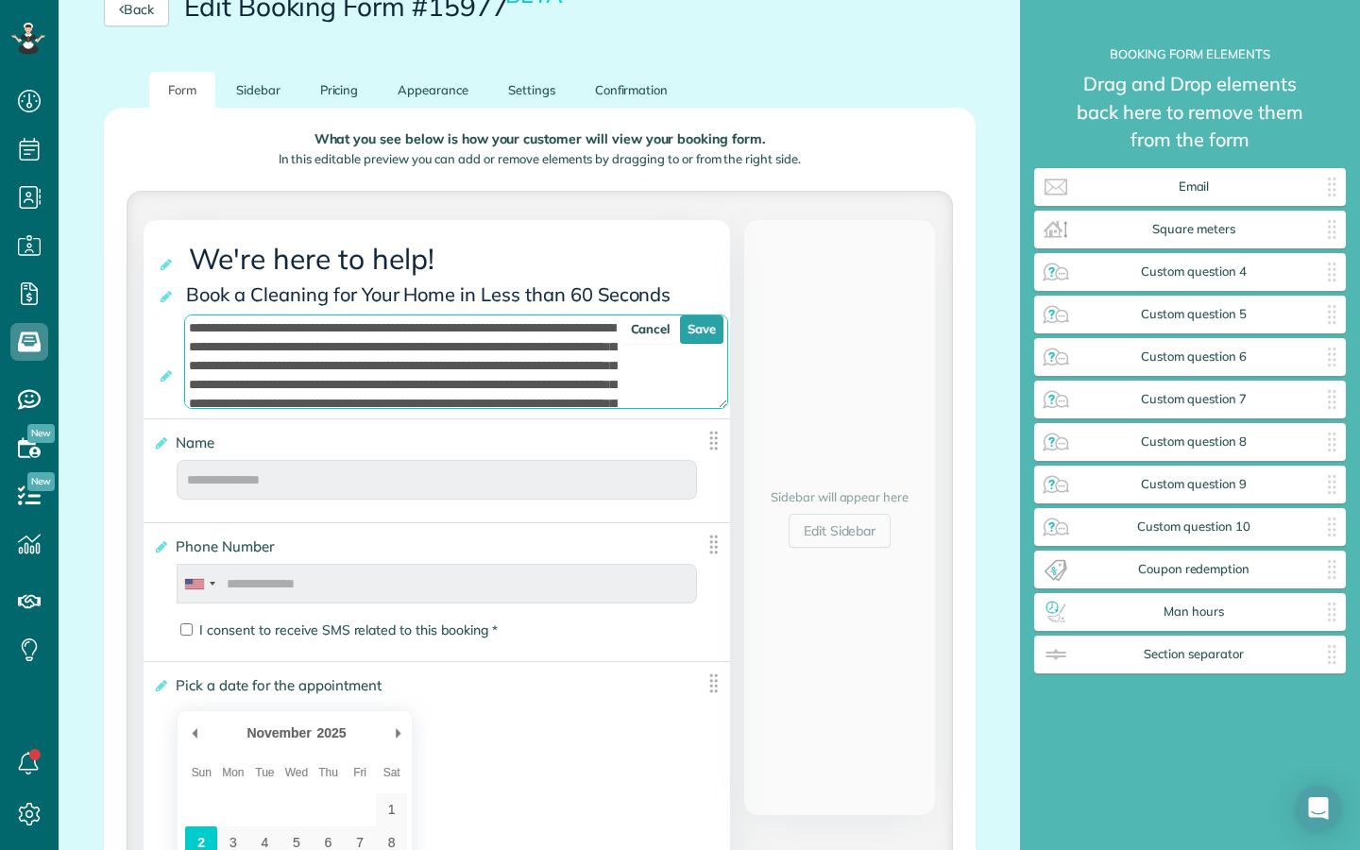
click at [252, 371] on textarea at bounding box center [456, 361] width 544 height 94
click at [326, 373] on textarea at bounding box center [456, 361] width 544 height 94
click at [468, 346] on textarea at bounding box center [456, 361] width 544 height 94
drag, startPoint x: 492, startPoint y: 348, endPoint x: 413, endPoint y: 354, distance: 79.5
click at [413, 354] on textarea at bounding box center [456, 361] width 544 height 94
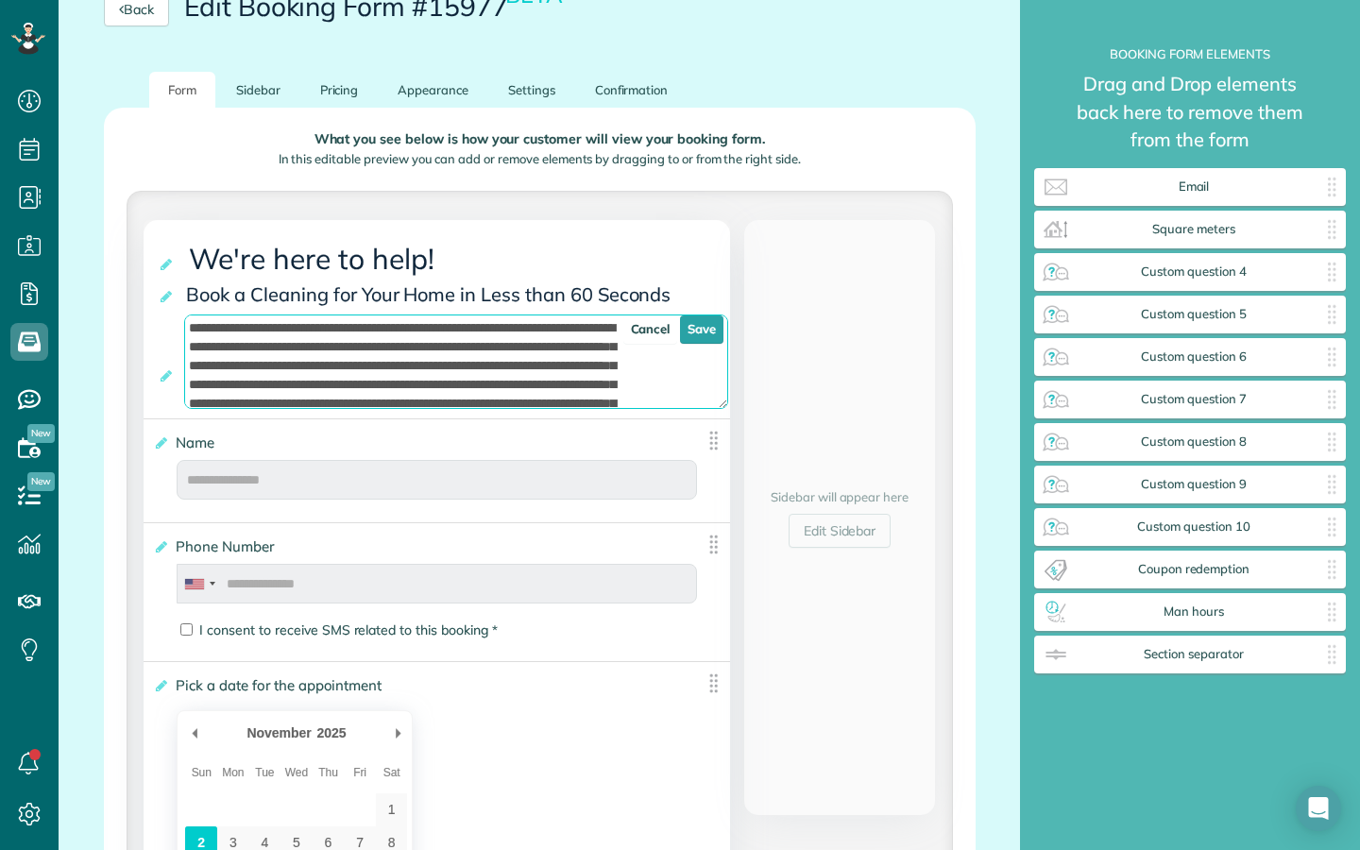
click at [490, 350] on textarea at bounding box center [456, 361] width 544 height 94
drag, startPoint x: 256, startPoint y: 370, endPoint x: 193, endPoint y: 373, distance: 63.3
click at [193, 373] on textarea at bounding box center [456, 361] width 544 height 94
click at [221, 353] on textarea at bounding box center [456, 361] width 544 height 94
click at [233, 369] on textarea at bounding box center [456, 361] width 544 height 94
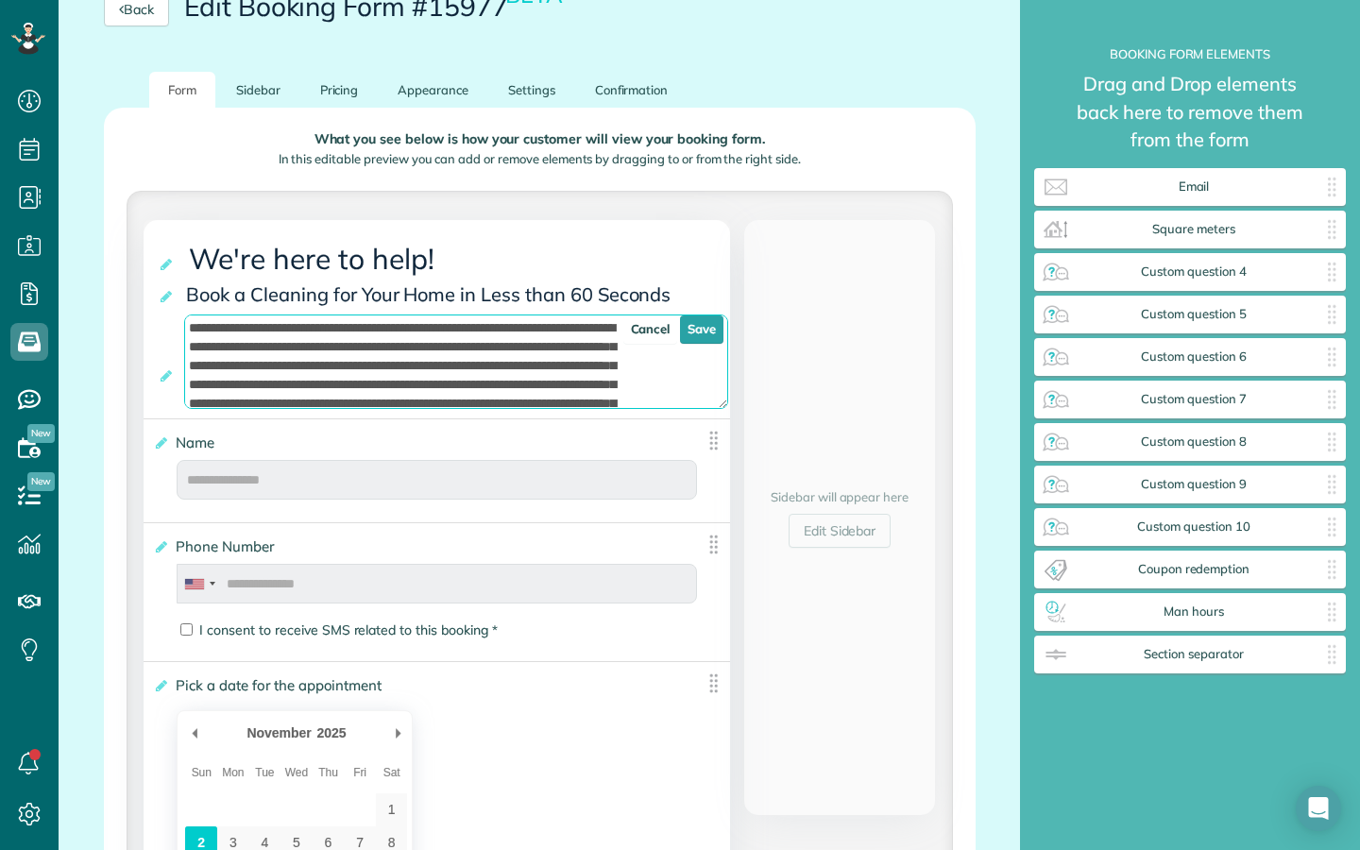
click at [230, 369] on textarea at bounding box center [456, 361] width 544 height 94
click at [228, 370] on textarea at bounding box center [456, 361] width 544 height 94
click at [522, 362] on textarea at bounding box center [456, 361] width 544 height 94
click at [575, 343] on textarea at bounding box center [456, 361] width 544 height 94
drag, startPoint x: 608, startPoint y: 350, endPoint x: 347, endPoint y: 367, distance: 261.1
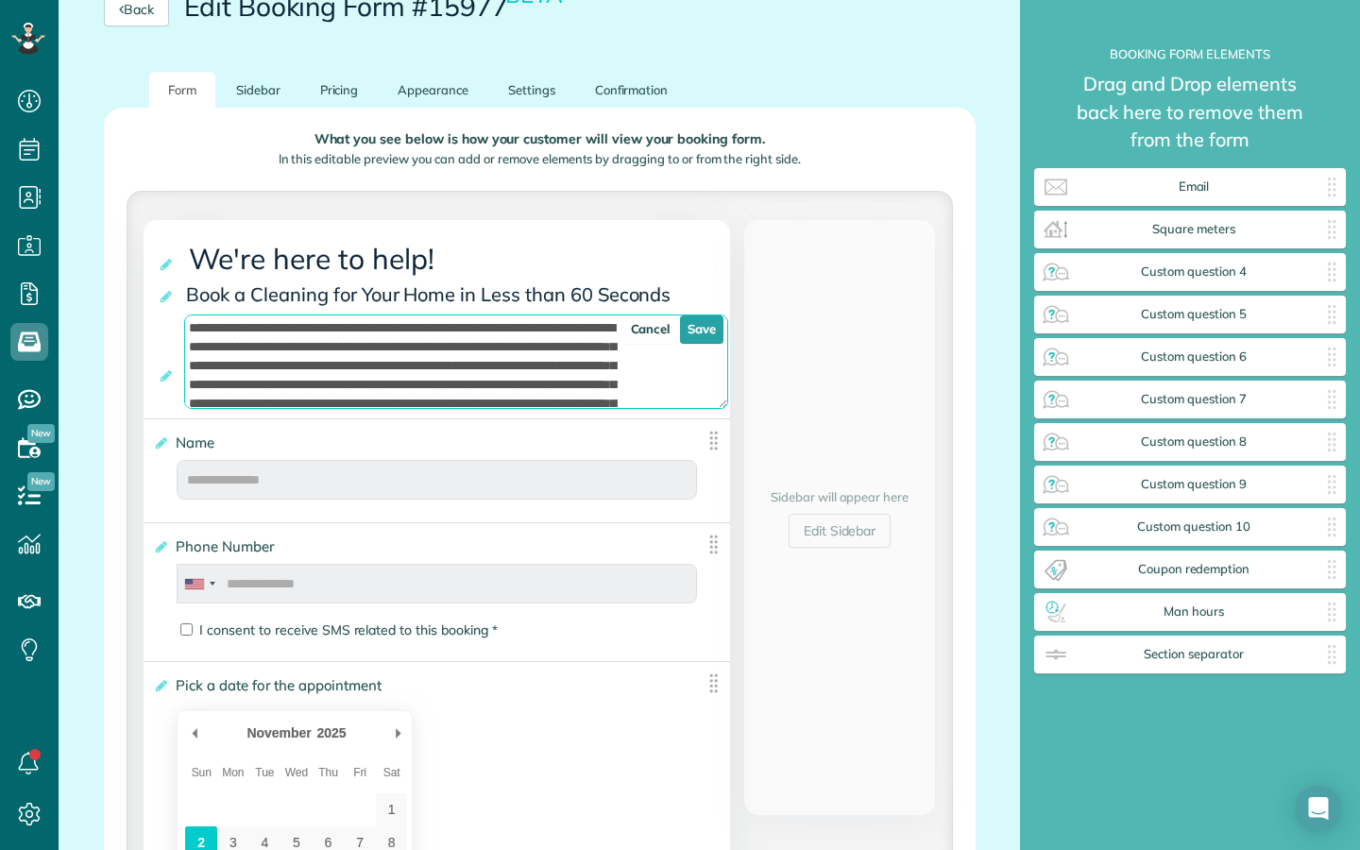
click at [347, 367] on textarea at bounding box center [456, 361] width 544 height 94
click at [356, 366] on textarea at bounding box center [456, 361] width 544 height 94
click at [409, 370] on textarea at bounding box center [456, 361] width 544 height 94
drag, startPoint x: 380, startPoint y: 367, endPoint x: 361, endPoint y: 368, distance: 19.8
click at [361, 368] on textarea at bounding box center [456, 361] width 544 height 94
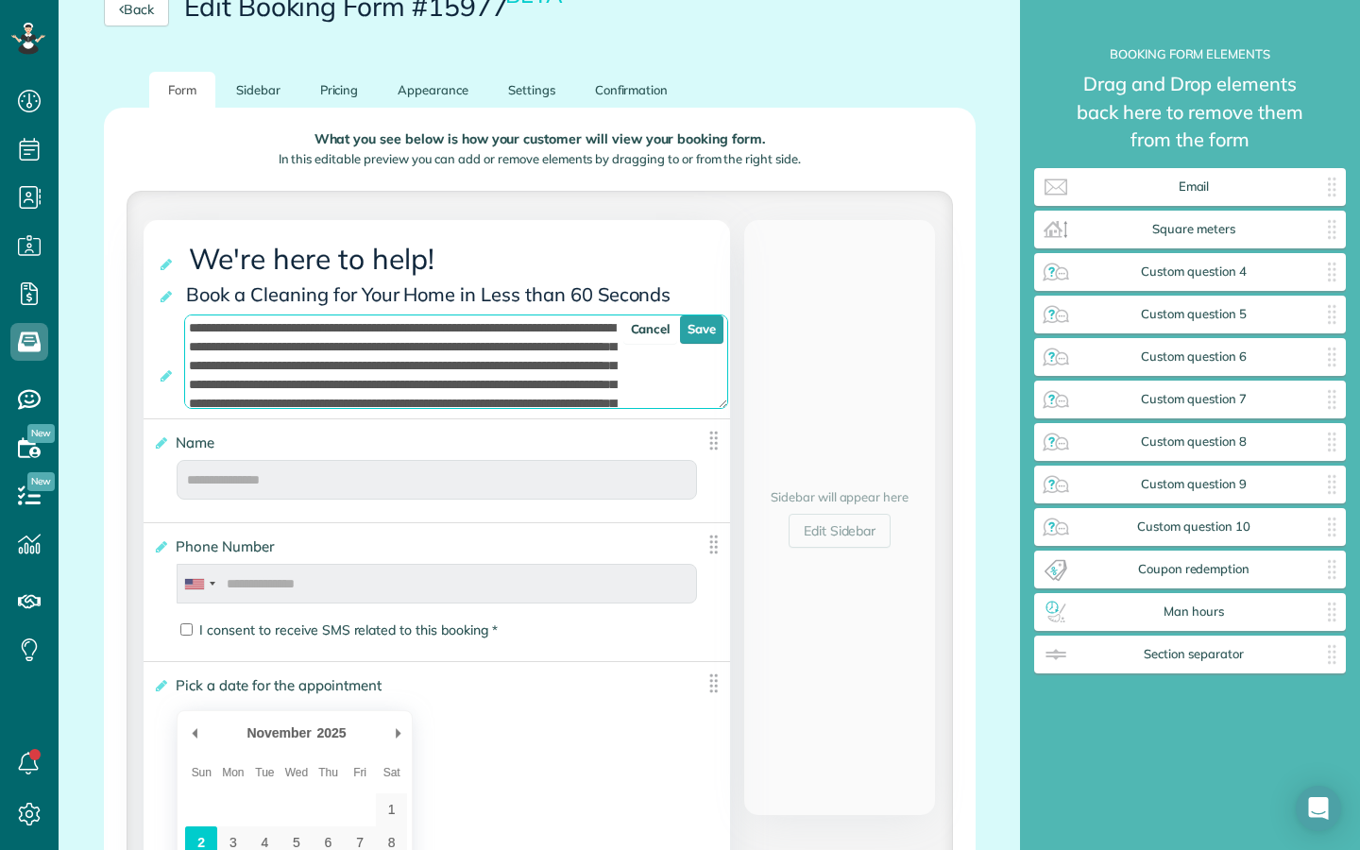
click at [503, 369] on textarea at bounding box center [456, 361] width 544 height 94
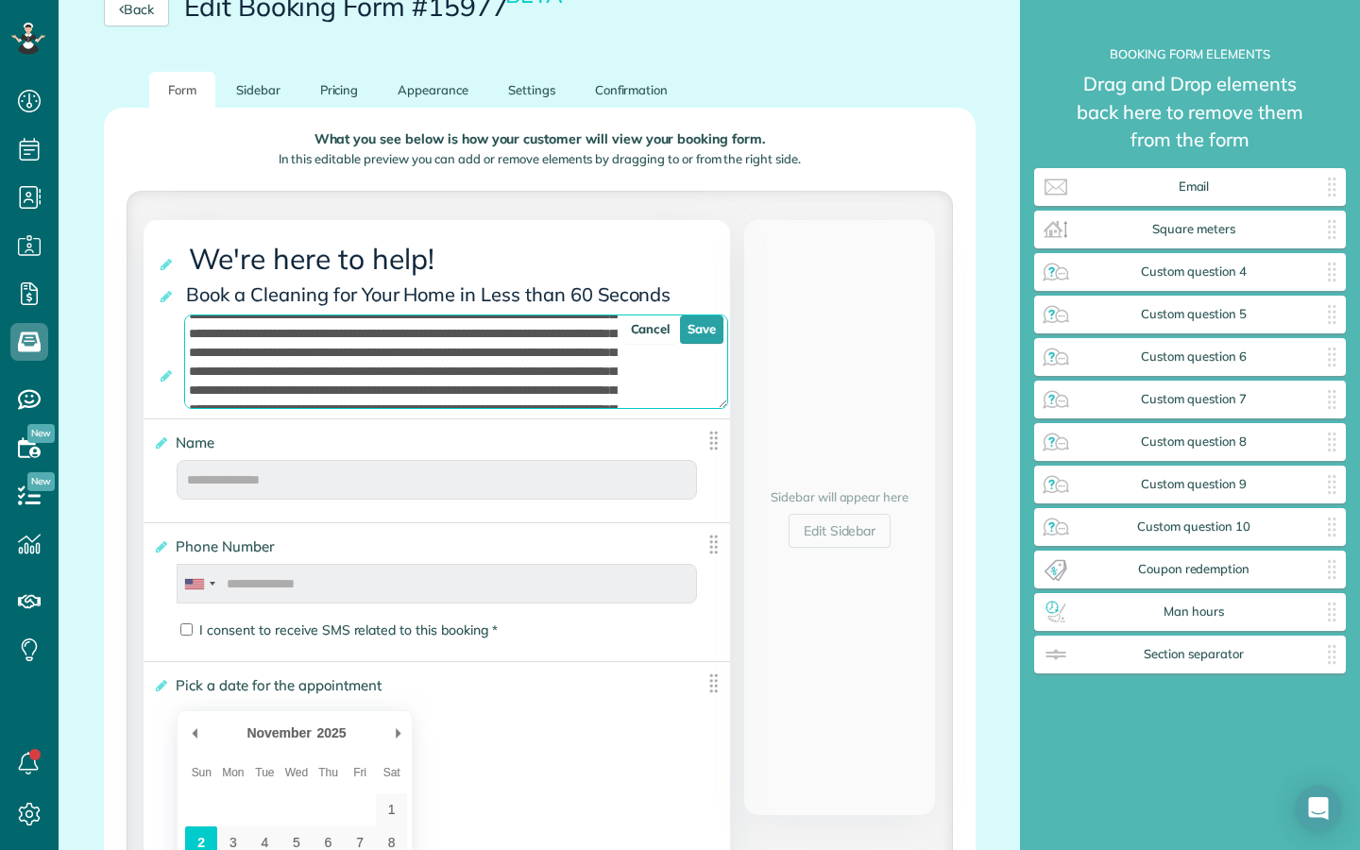
scroll to position [56, 0]
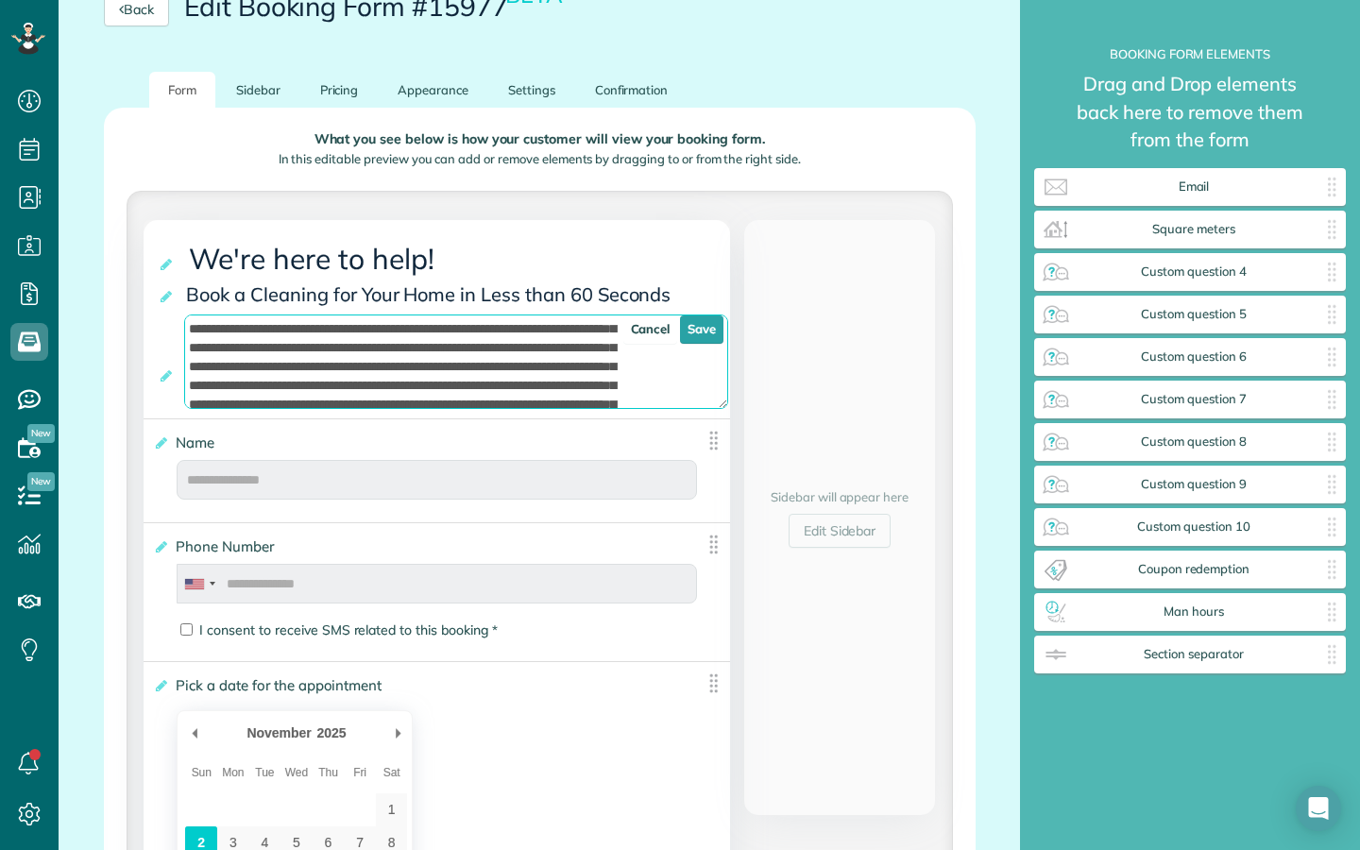
click at [470, 363] on textarea at bounding box center [456, 361] width 544 height 94
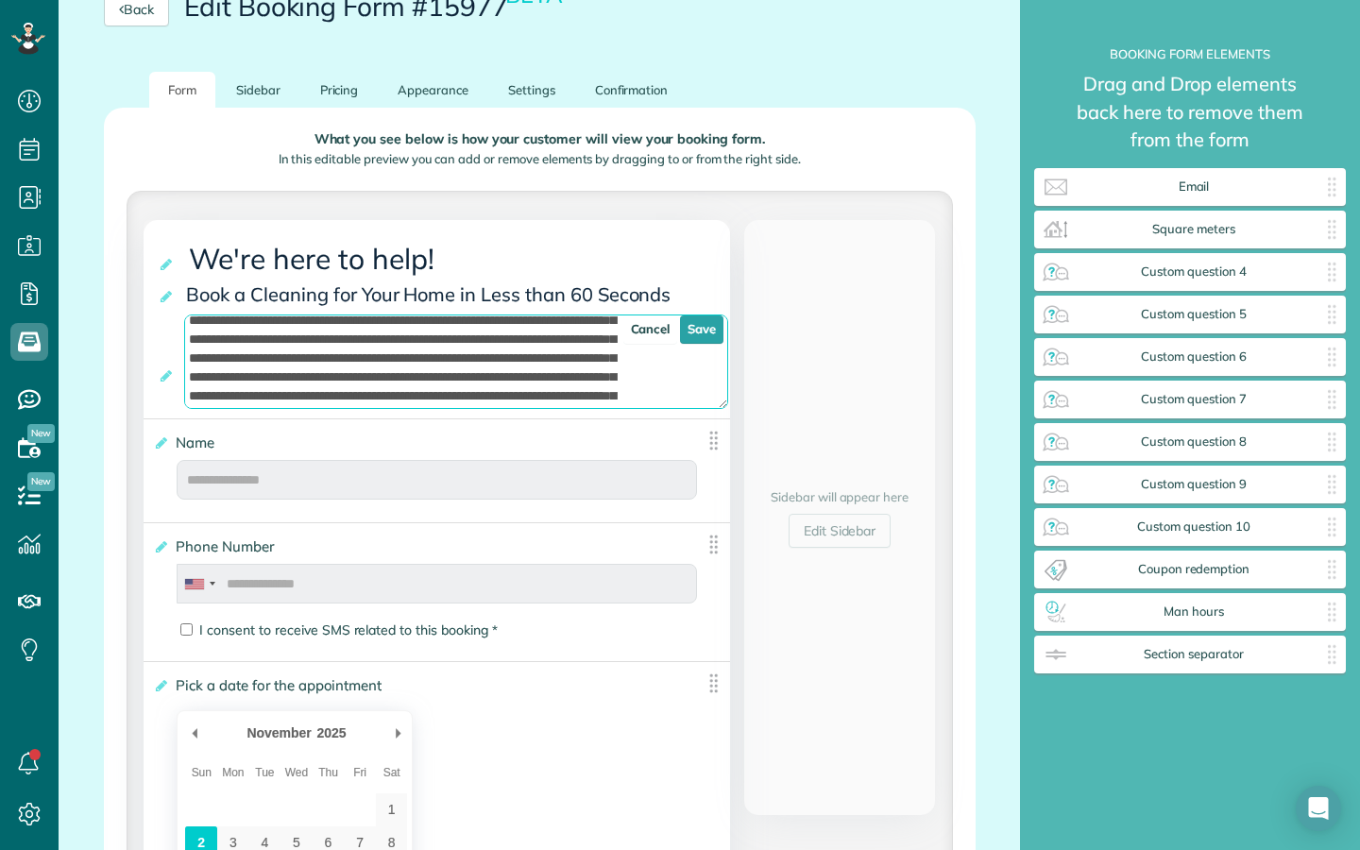
click at [528, 346] on textarea at bounding box center [456, 361] width 544 height 94
click at [543, 344] on textarea at bounding box center [456, 361] width 544 height 94
click at [552, 342] on textarea at bounding box center [456, 361] width 544 height 94
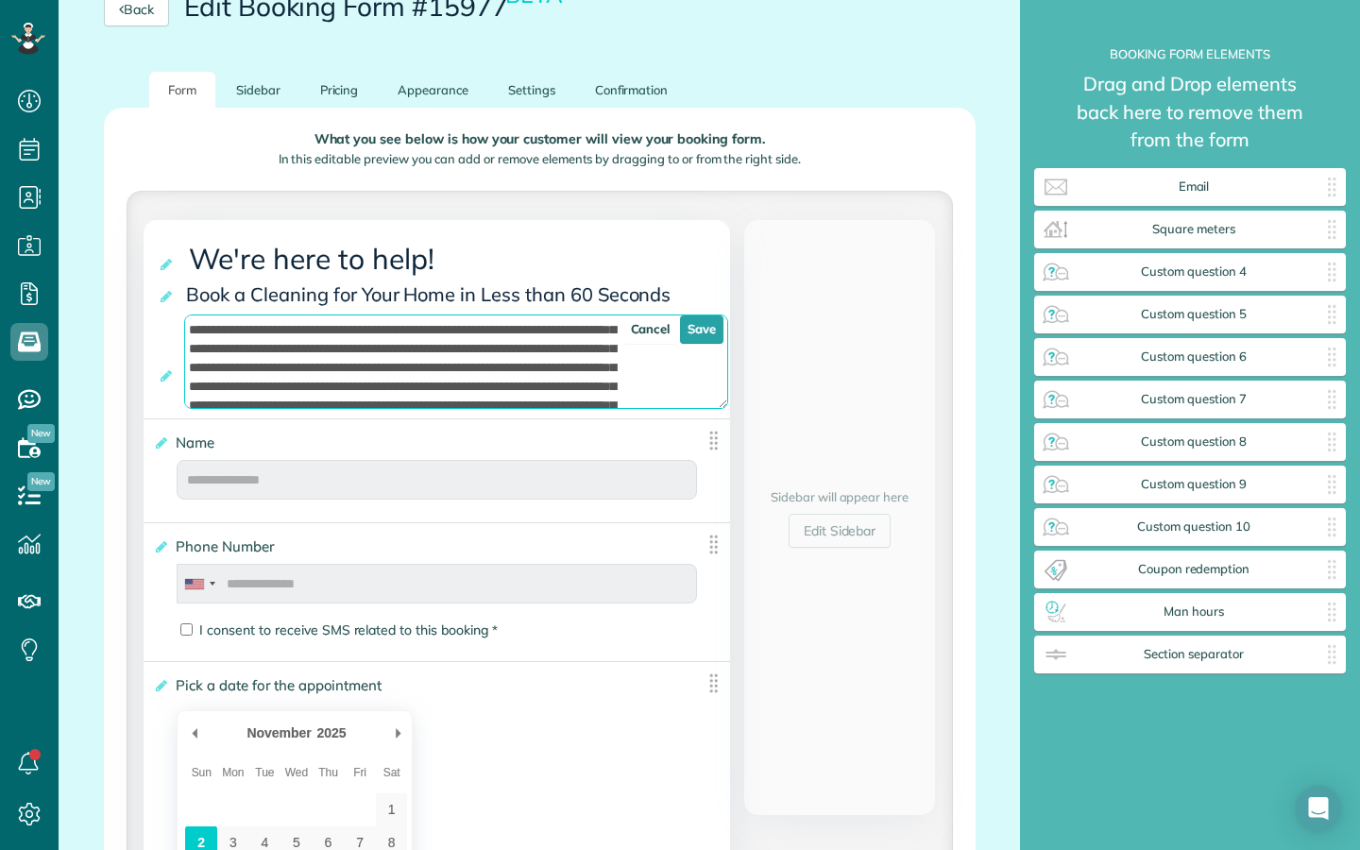
scroll to position [117, 0]
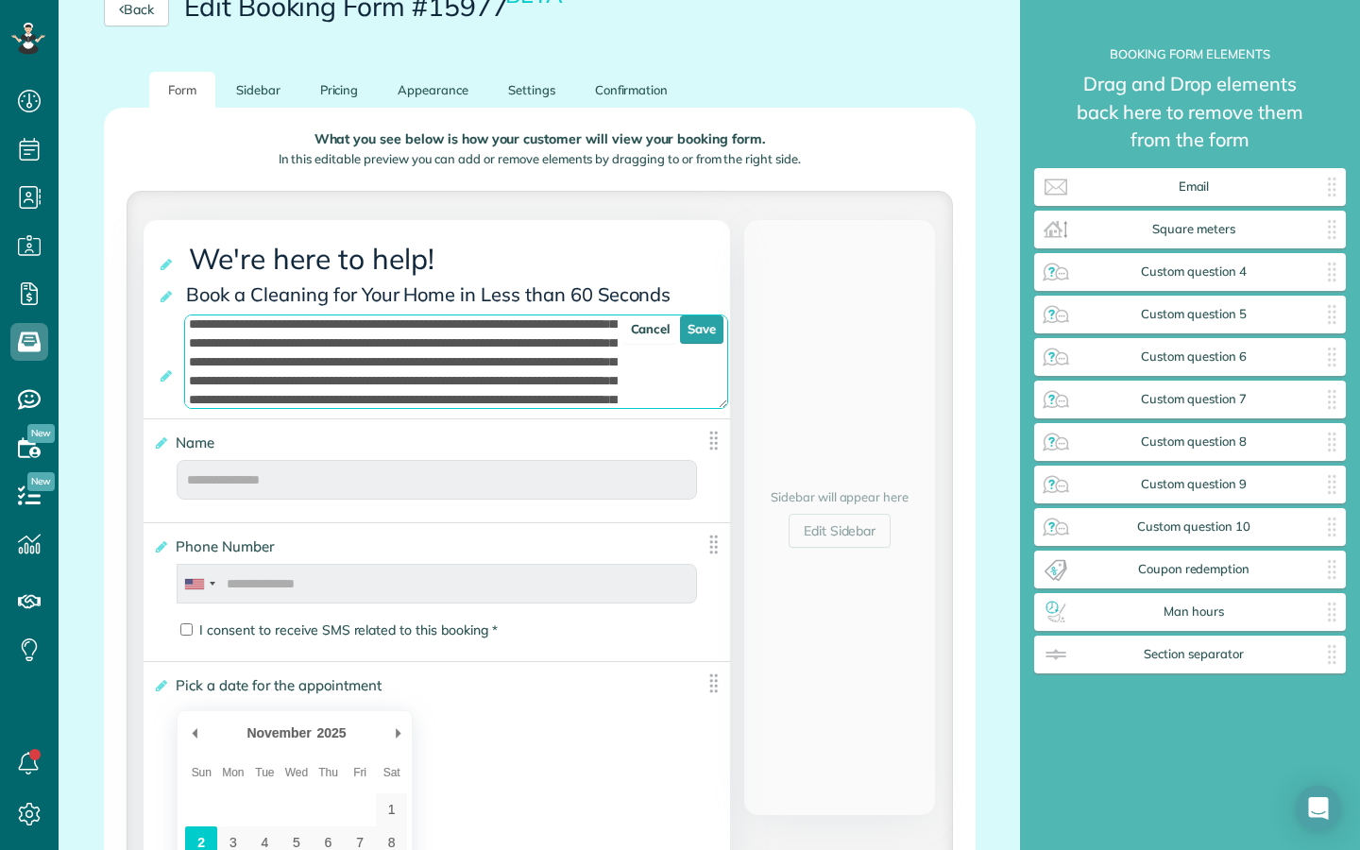
drag, startPoint x: 369, startPoint y: 346, endPoint x: 281, endPoint y: 371, distance: 91.4
click at [281, 371] on textarea at bounding box center [456, 361] width 544 height 94
click at [370, 344] on textarea at bounding box center [456, 361] width 544 height 94
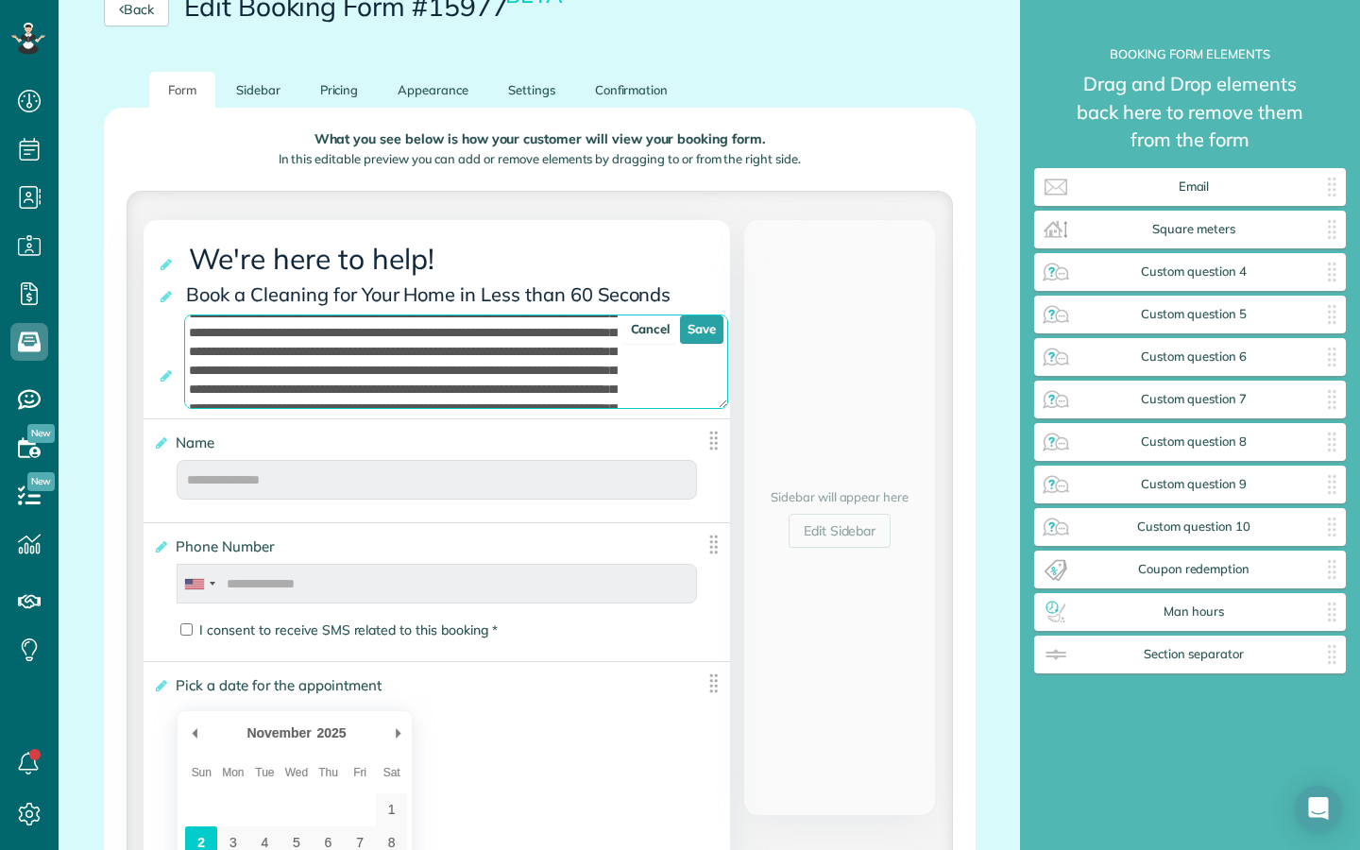
scroll to position [107, 0]
click at [373, 360] on textarea at bounding box center [456, 361] width 544 height 94
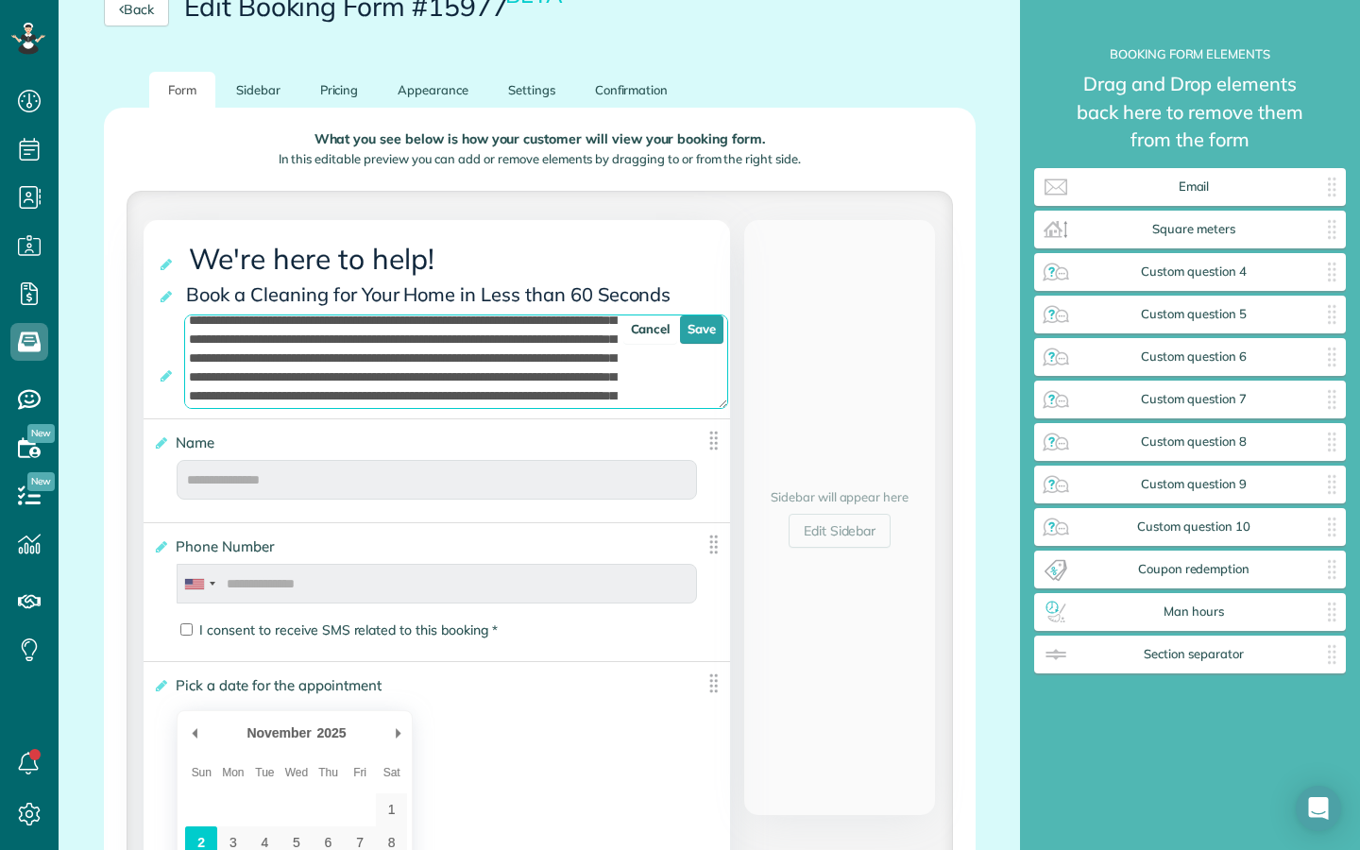
scroll to position [141, 0]
click at [424, 339] on textarea at bounding box center [456, 361] width 544 height 94
click at [498, 338] on textarea at bounding box center [456, 361] width 544 height 94
click at [358, 372] on textarea at bounding box center [456, 361] width 544 height 94
click at [438, 373] on textarea at bounding box center [456, 361] width 544 height 94
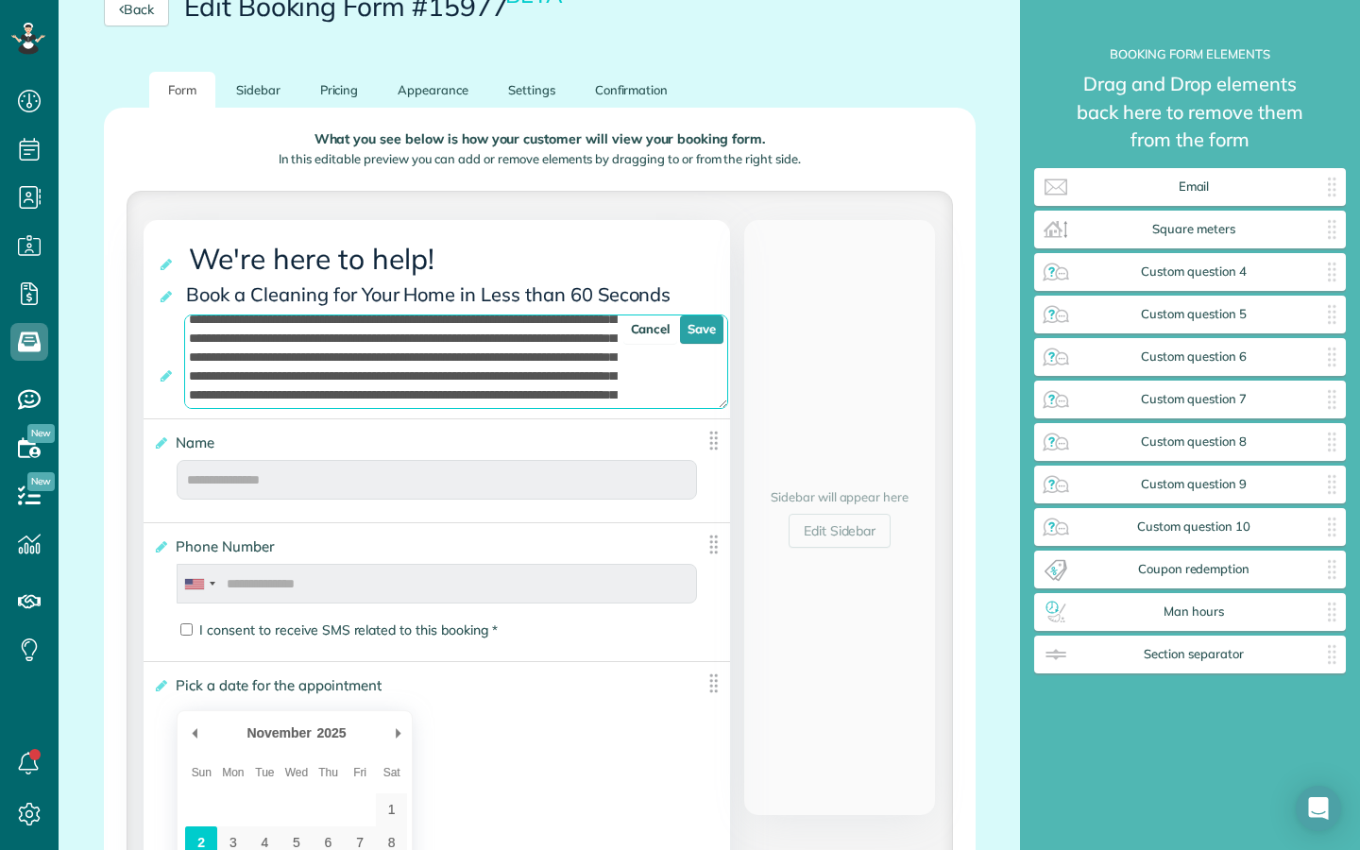
scroll to position [155, 0]
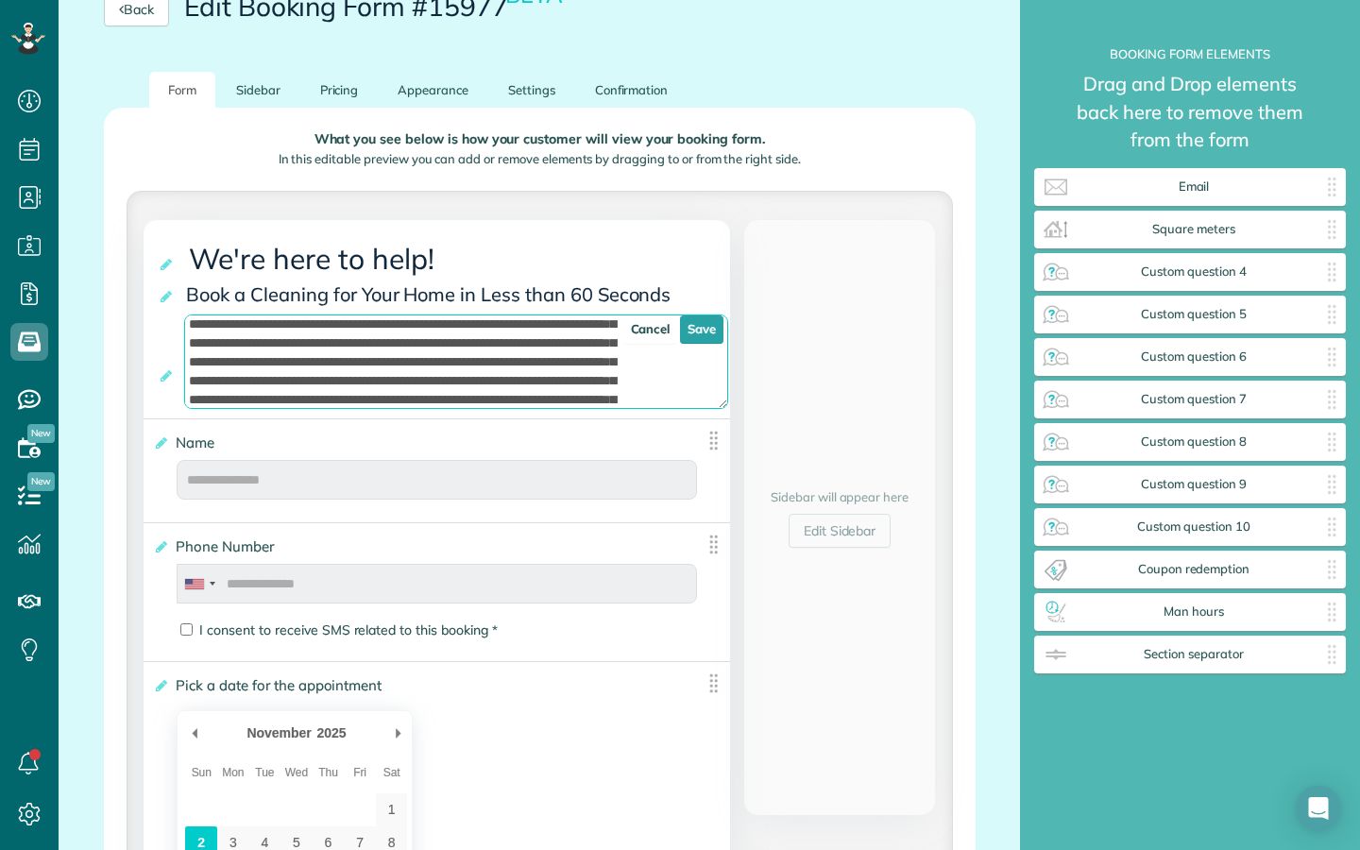
click at [463, 369] on textarea at bounding box center [456, 361] width 544 height 94
click at [558, 372] on textarea at bounding box center [456, 361] width 544 height 94
click at [321, 386] on textarea at bounding box center [456, 361] width 544 height 94
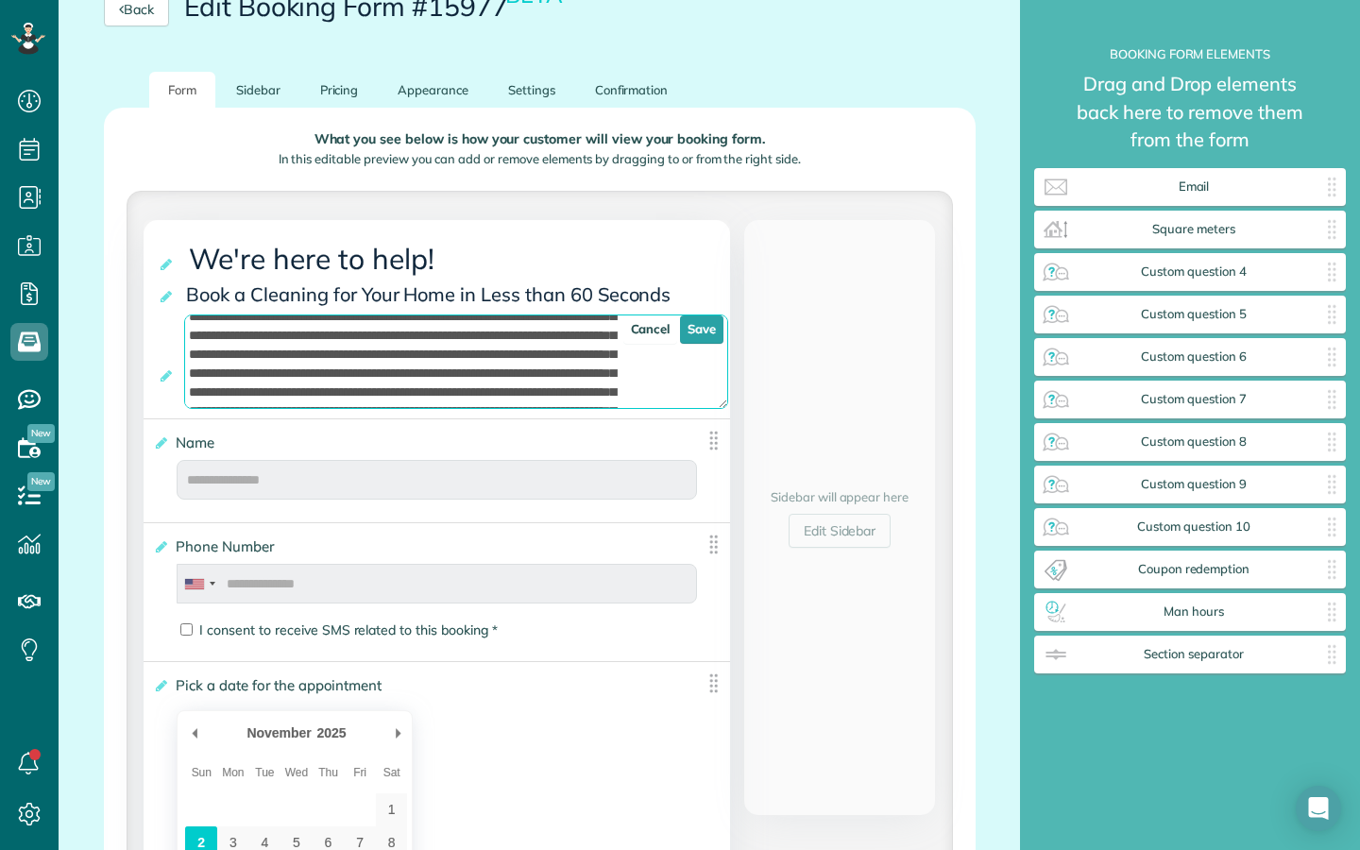
scroll to position [126, 0]
click at [326, 360] on textarea at bounding box center [456, 361] width 544 height 94
click at [453, 356] on textarea at bounding box center [456, 361] width 544 height 94
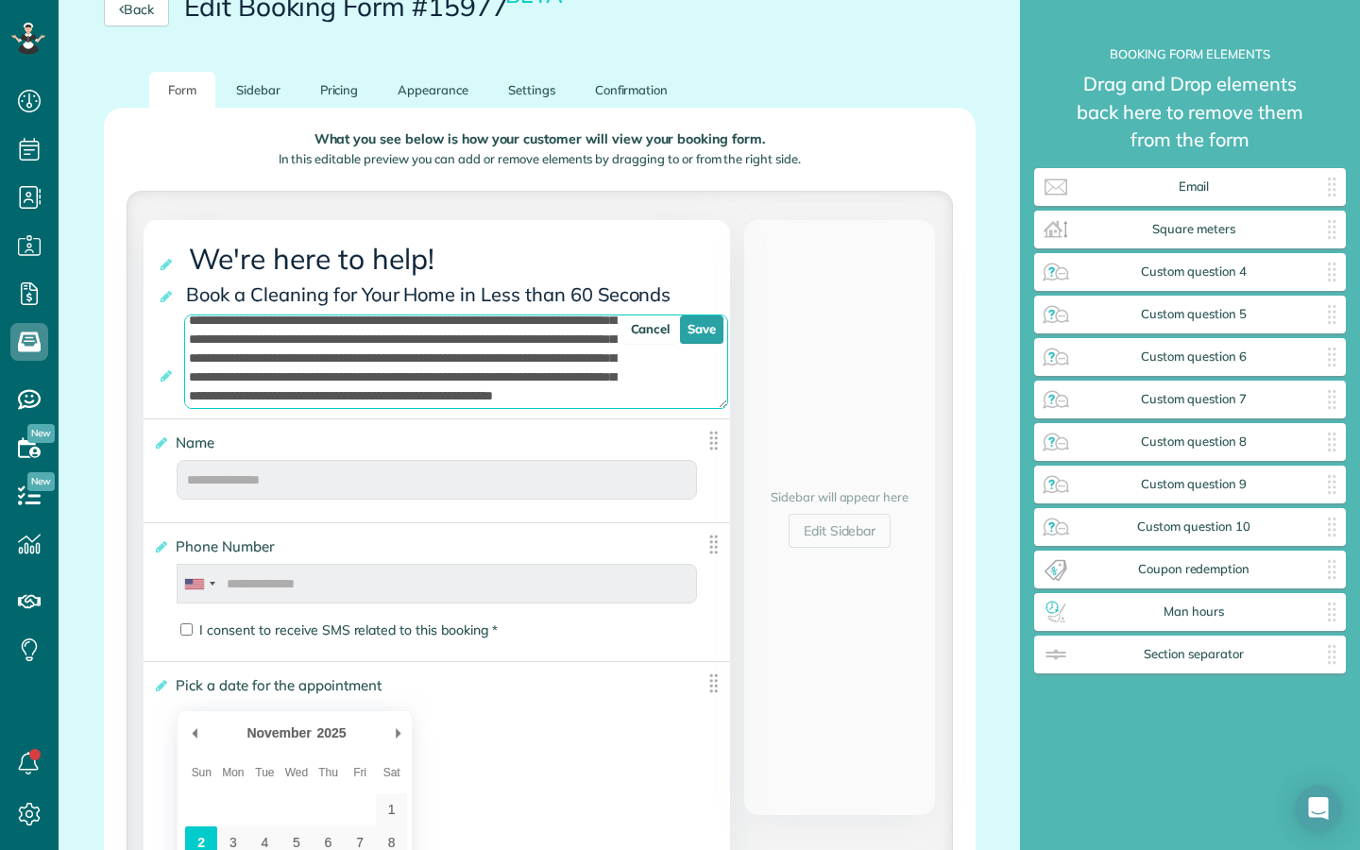
scroll to position [272, 0]
drag, startPoint x: 278, startPoint y: 368, endPoint x: 371, endPoint y: 334, distance: 99.5
click at [371, 334] on textarea at bounding box center [456, 361] width 544 height 94
click at [512, 360] on textarea at bounding box center [456, 361] width 544 height 94
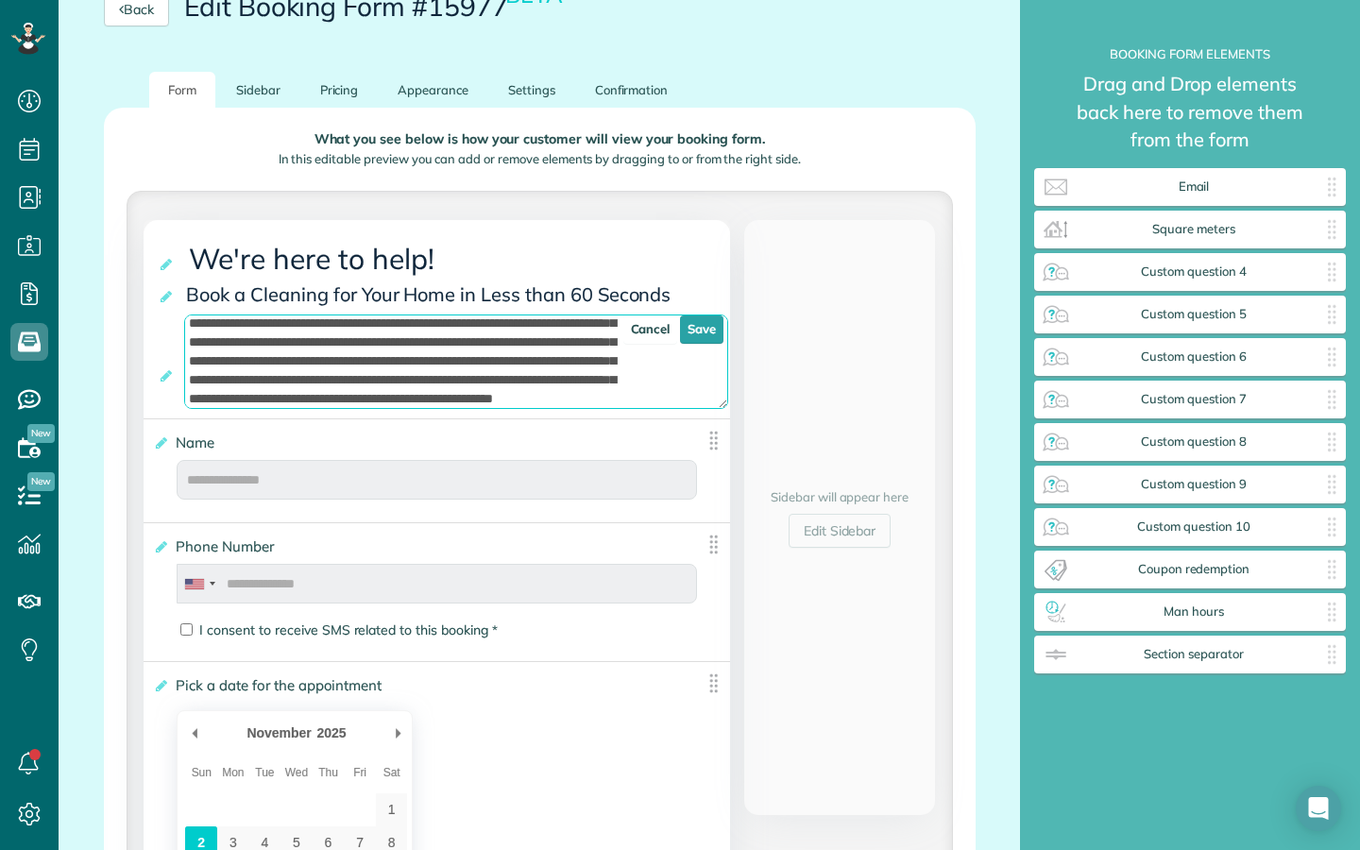
drag, startPoint x: 512, startPoint y: 360, endPoint x: 276, endPoint y: 325, distance: 238.6
click at [276, 325] on textarea at bounding box center [456, 361] width 544 height 94
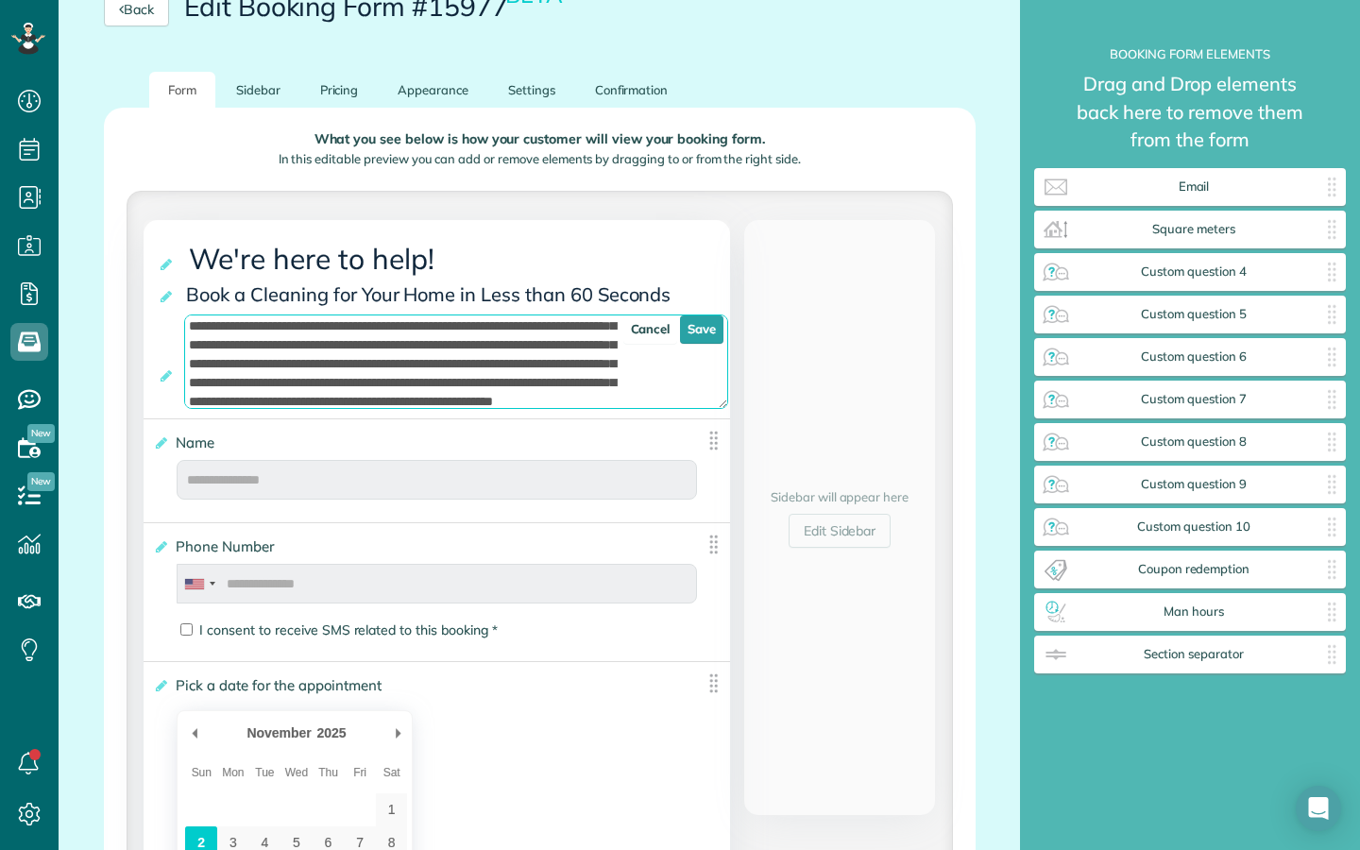
click at [280, 344] on textarea at bounding box center [456, 361] width 544 height 94
drag, startPoint x: 271, startPoint y: 346, endPoint x: 514, endPoint y: 380, distance: 245.0
click at [514, 380] on textarea at bounding box center [456, 361] width 544 height 94
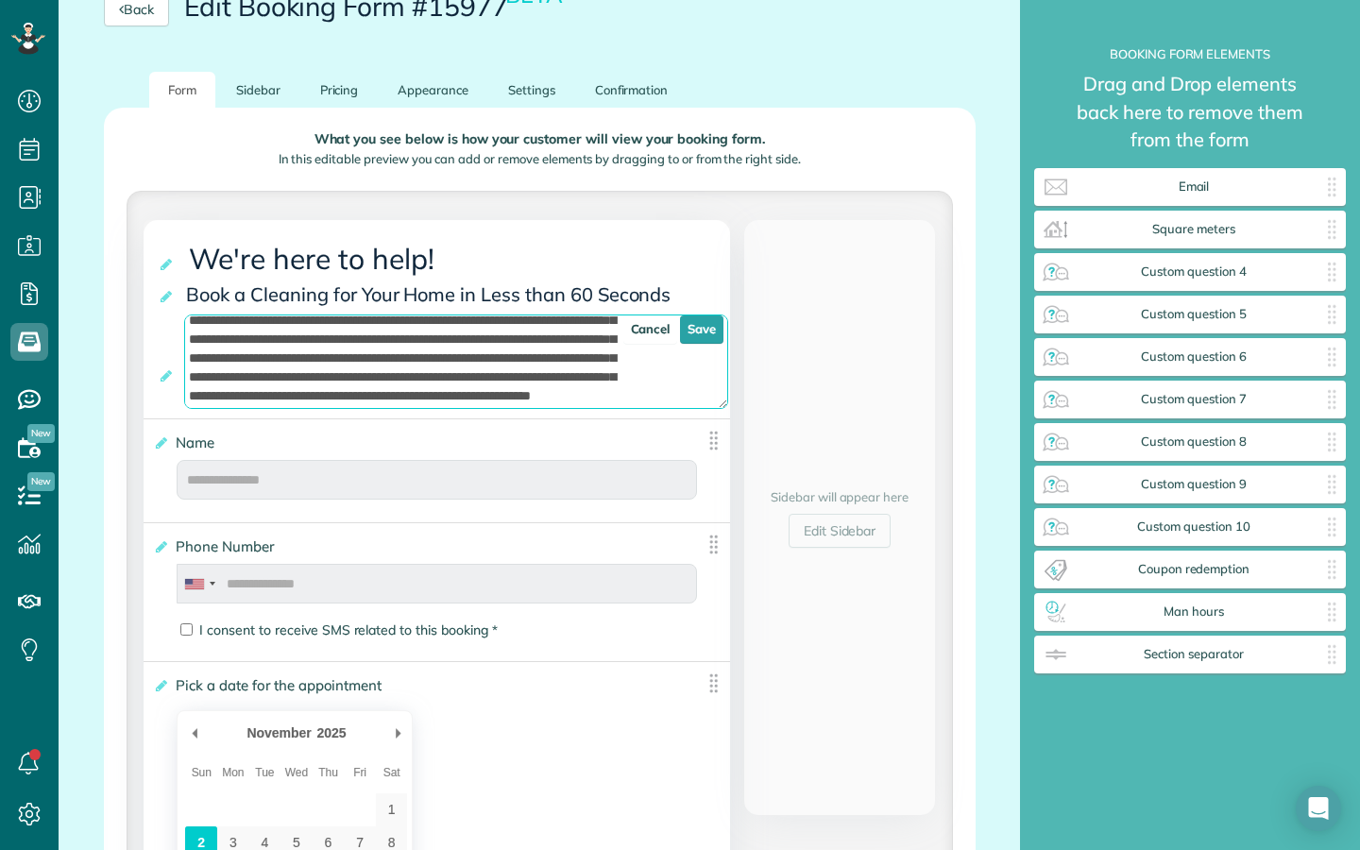
click at [475, 344] on textarea at bounding box center [456, 361] width 544 height 94
click at [328, 377] on textarea at bounding box center [456, 361] width 544 height 94
click at [394, 366] on textarea at bounding box center [456, 361] width 544 height 94
drag, startPoint x: 330, startPoint y: 372, endPoint x: 344, endPoint y: 375, distance: 13.5
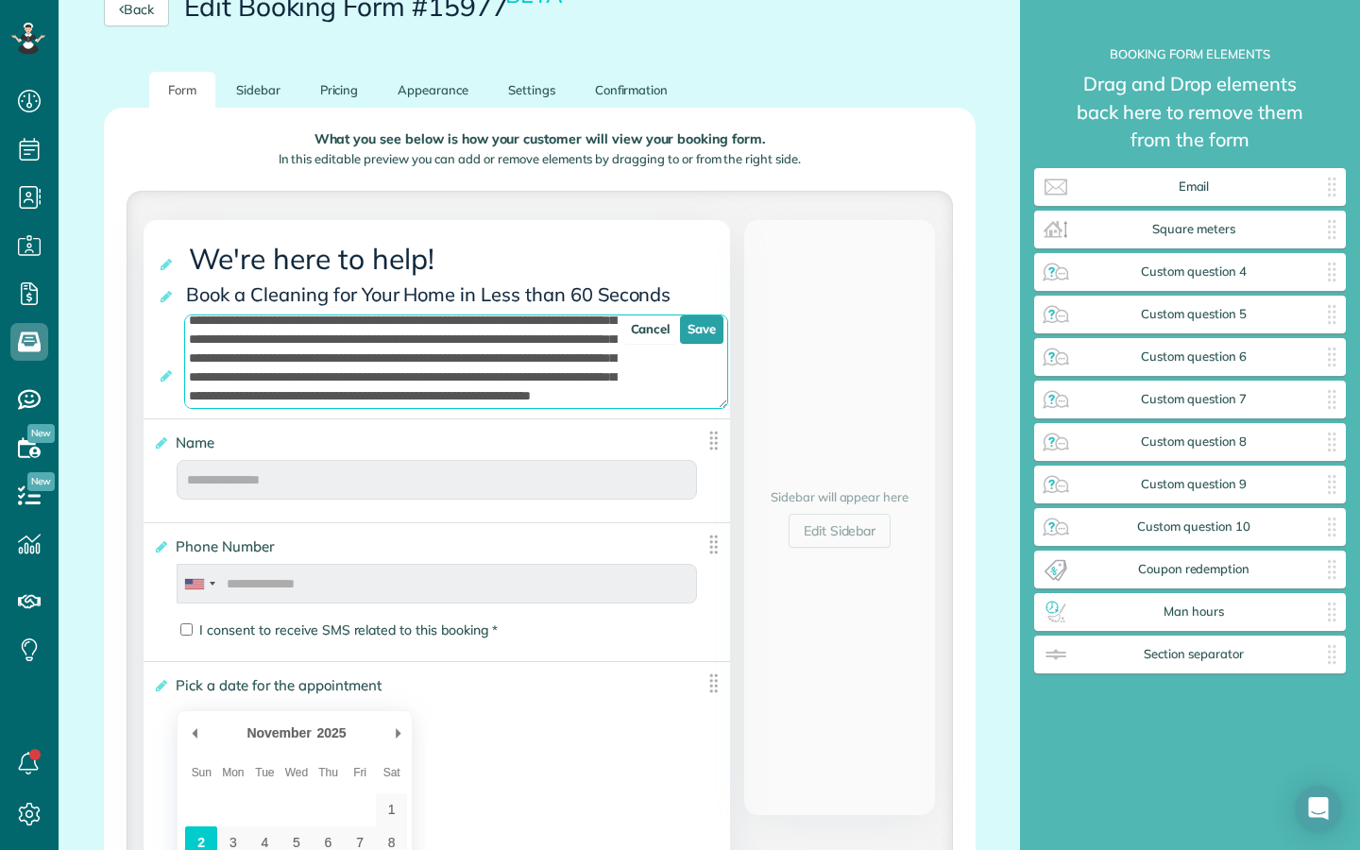
click at [344, 375] on textarea at bounding box center [456, 361] width 544 height 94
click at [448, 388] on textarea at bounding box center [456, 361] width 544 height 94
drag, startPoint x: 535, startPoint y: 374, endPoint x: 548, endPoint y: 375, distance: 12.3
click at [548, 375] on textarea at bounding box center [456, 361] width 544 height 94
click at [556, 394] on textarea at bounding box center [456, 361] width 544 height 94
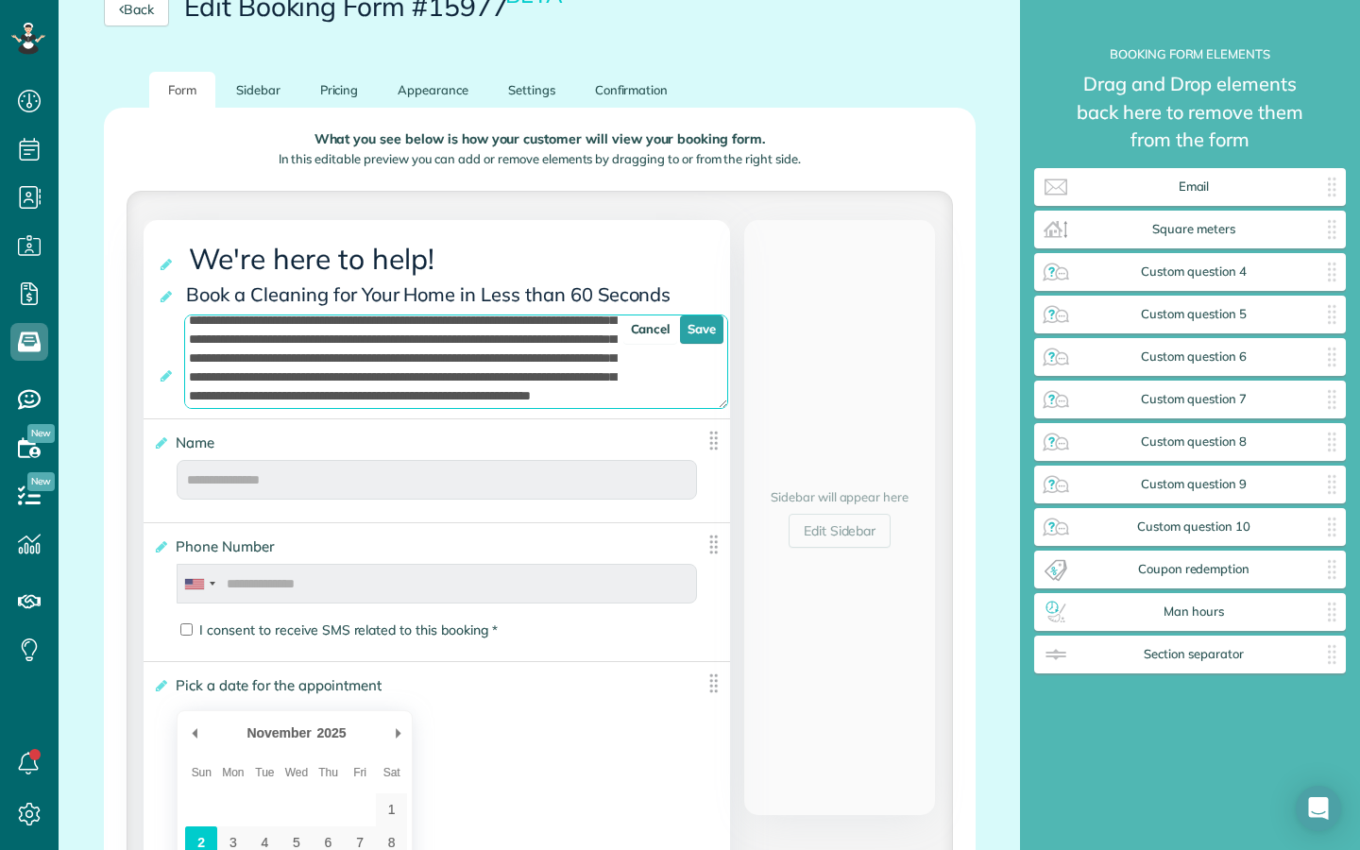
scroll to position [189, 0]
click at [555, 373] on textarea at bounding box center [456, 361] width 544 height 94
click at [494, 376] on textarea at bounding box center [456, 361] width 544 height 94
click at [346, 368] on textarea at bounding box center [456, 361] width 544 height 94
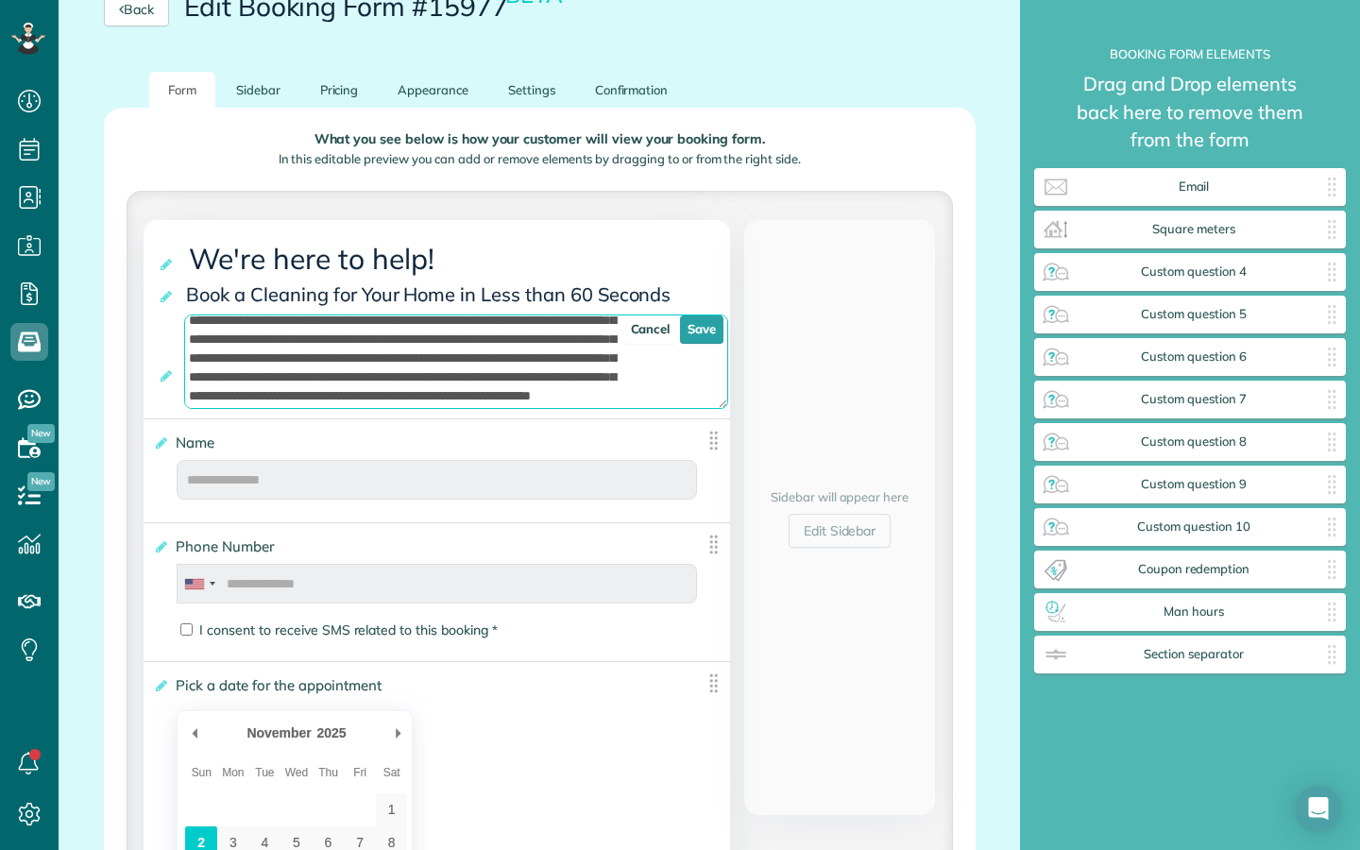
click at [378, 363] on textarea at bounding box center [456, 361] width 544 height 94
click at [437, 348] on textarea at bounding box center [456, 361] width 544 height 94
click at [513, 348] on textarea at bounding box center [456, 361] width 544 height 94
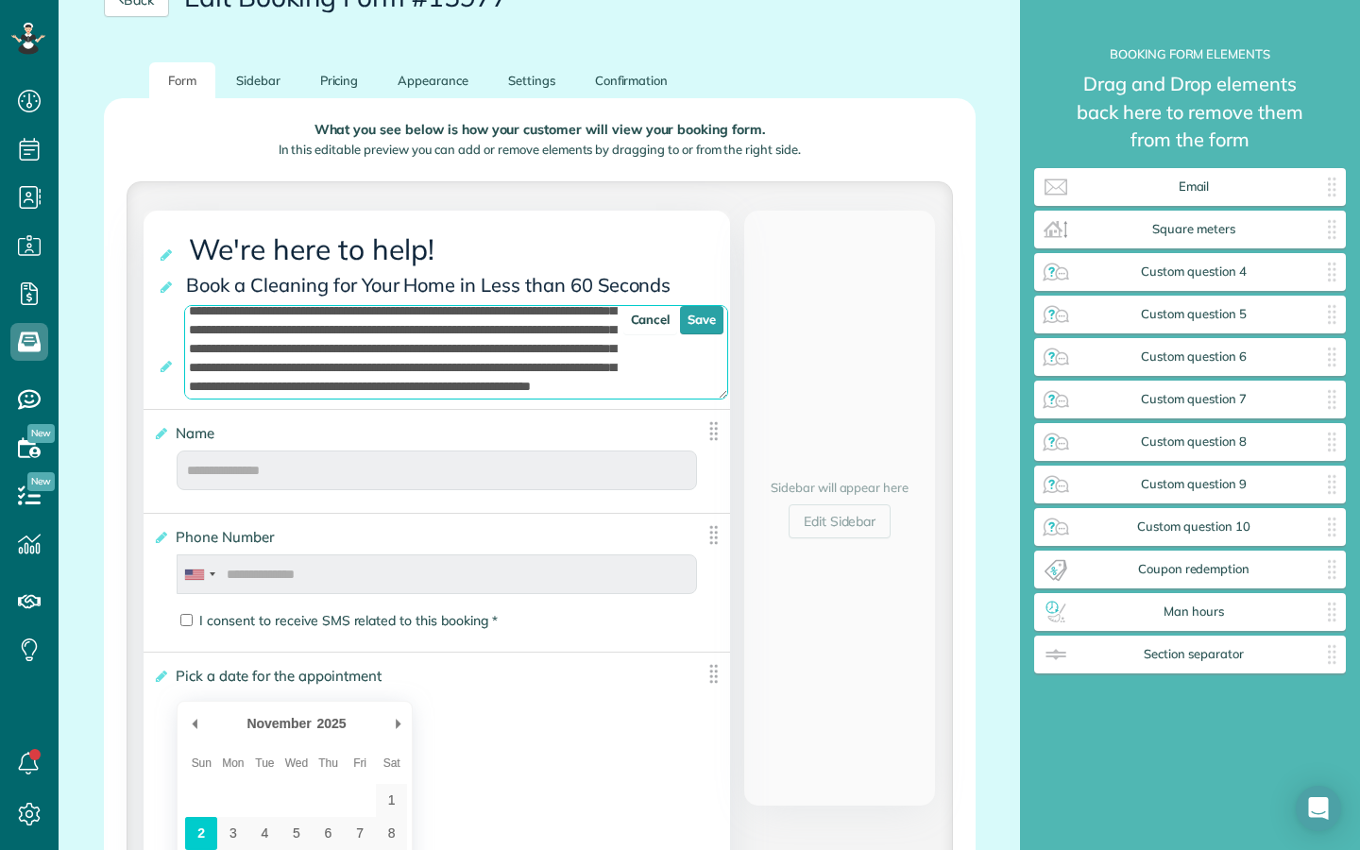
click at [327, 354] on textarea at bounding box center [456, 352] width 544 height 94
click at [493, 361] on textarea at bounding box center [456, 352] width 544 height 94
click at [477, 352] on textarea at bounding box center [456, 352] width 544 height 94
click at [306, 374] on textarea at bounding box center [456, 352] width 544 height 94
click at [384, 368] on textarea at bounding box center [456, 352] width 544 height 94
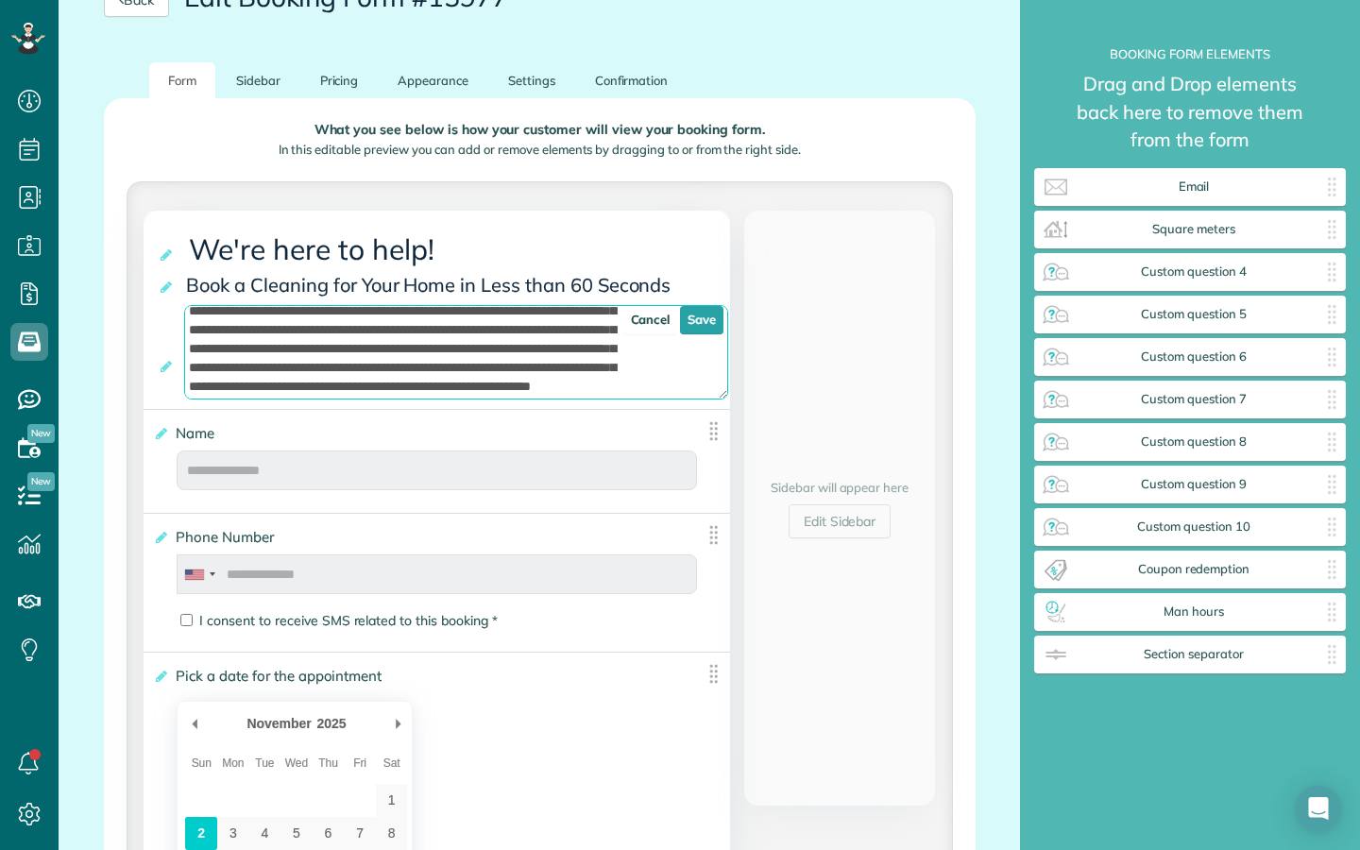
click at [345, 364] on textarea at bounding box center [456, 352] width 544 height 94
click at [352, 353] on textarea at bounding box center [456, 352] width 544 height 94
click at [431, 352] on textarea at bounding box center [456, 352] width 544 height 94
click at [356, 356] on textarea at bounding box center [456, 352] width 544 height 94
click at [383, 370] on textarea at bounding box center [456, 352] width 544 height 94
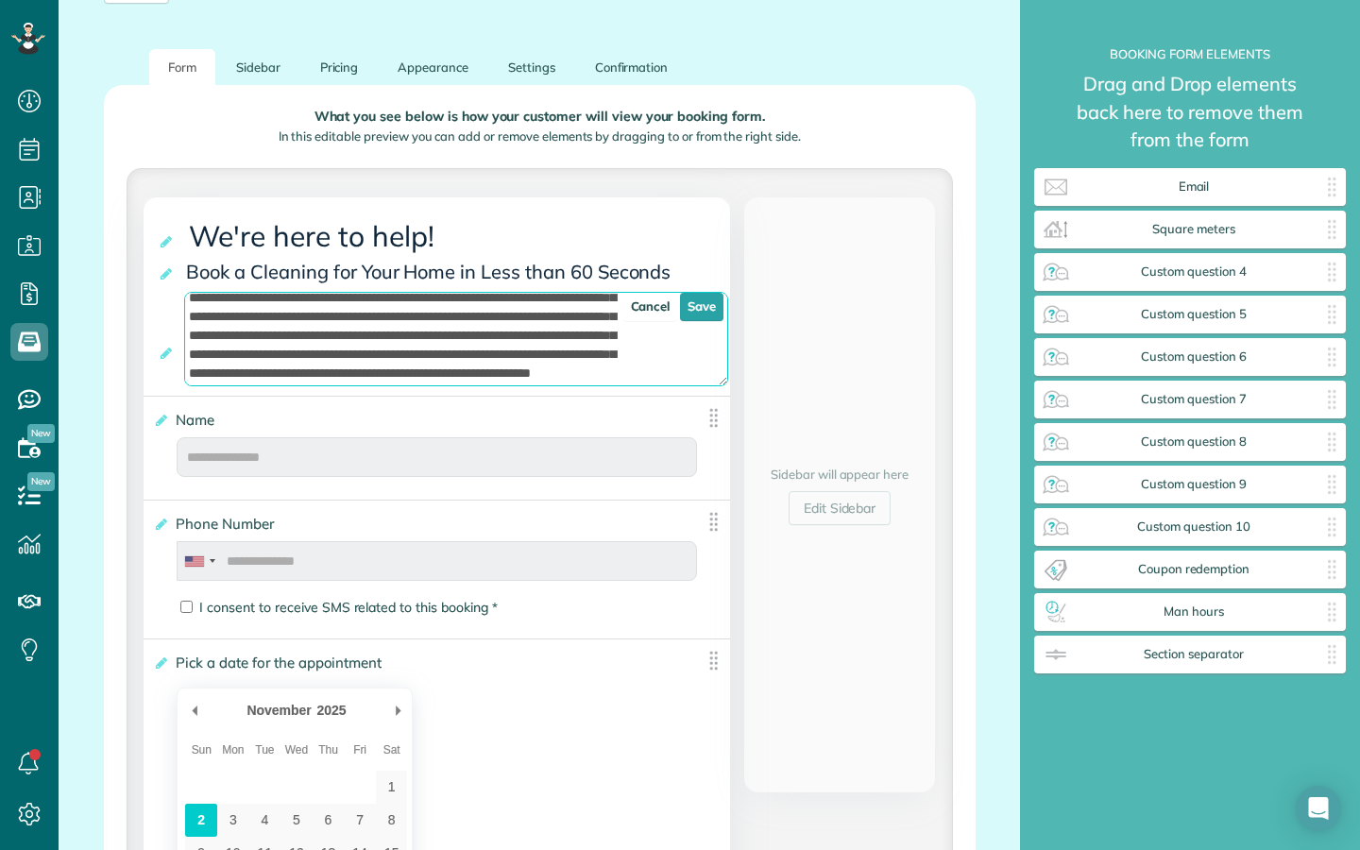
scroll to position [251, 0]
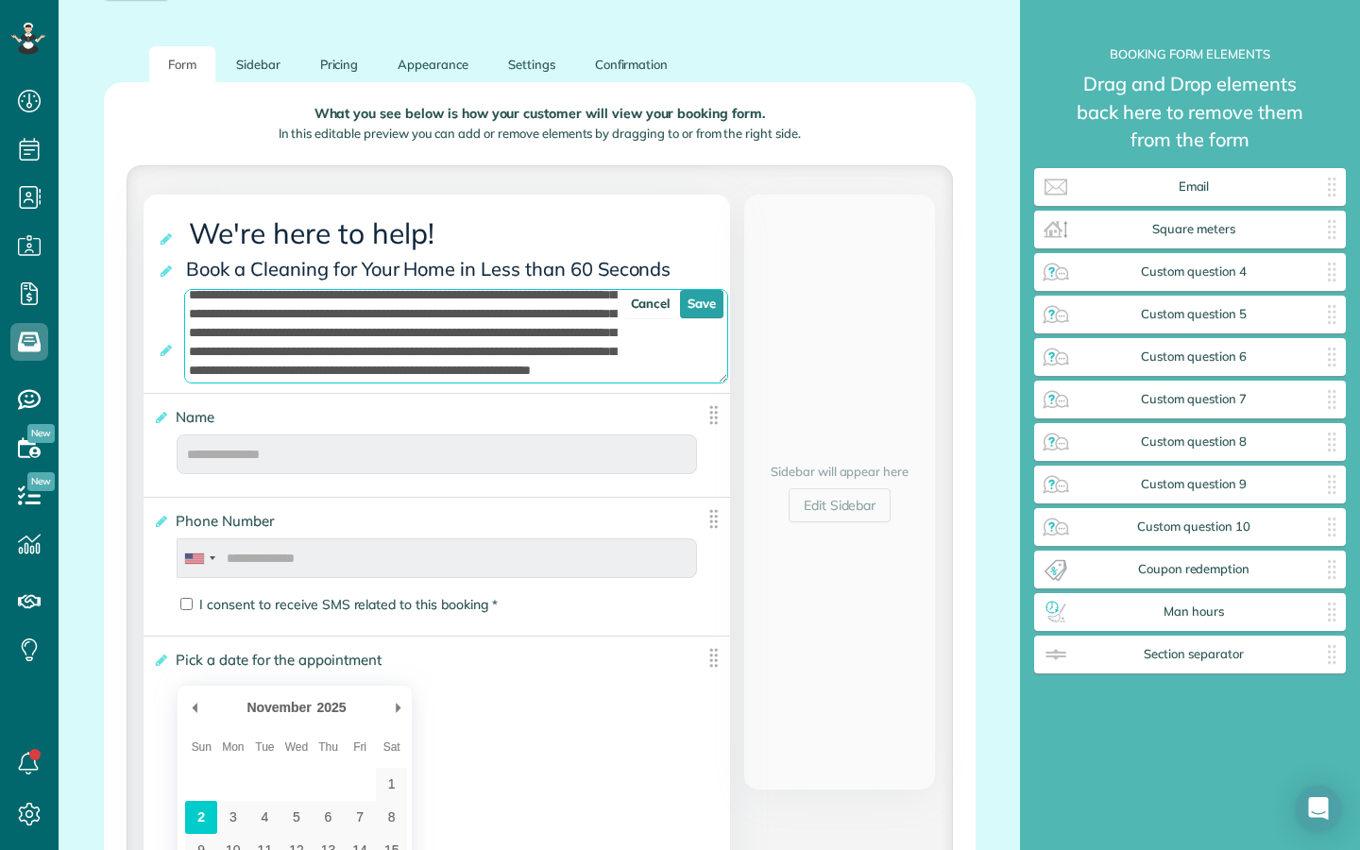
click at [515, 366] on textarea at bounding box center [456, 336] width 544 height 94
click at [559, 371] on textarea at bounding box center [456, 336] width 544 height 94
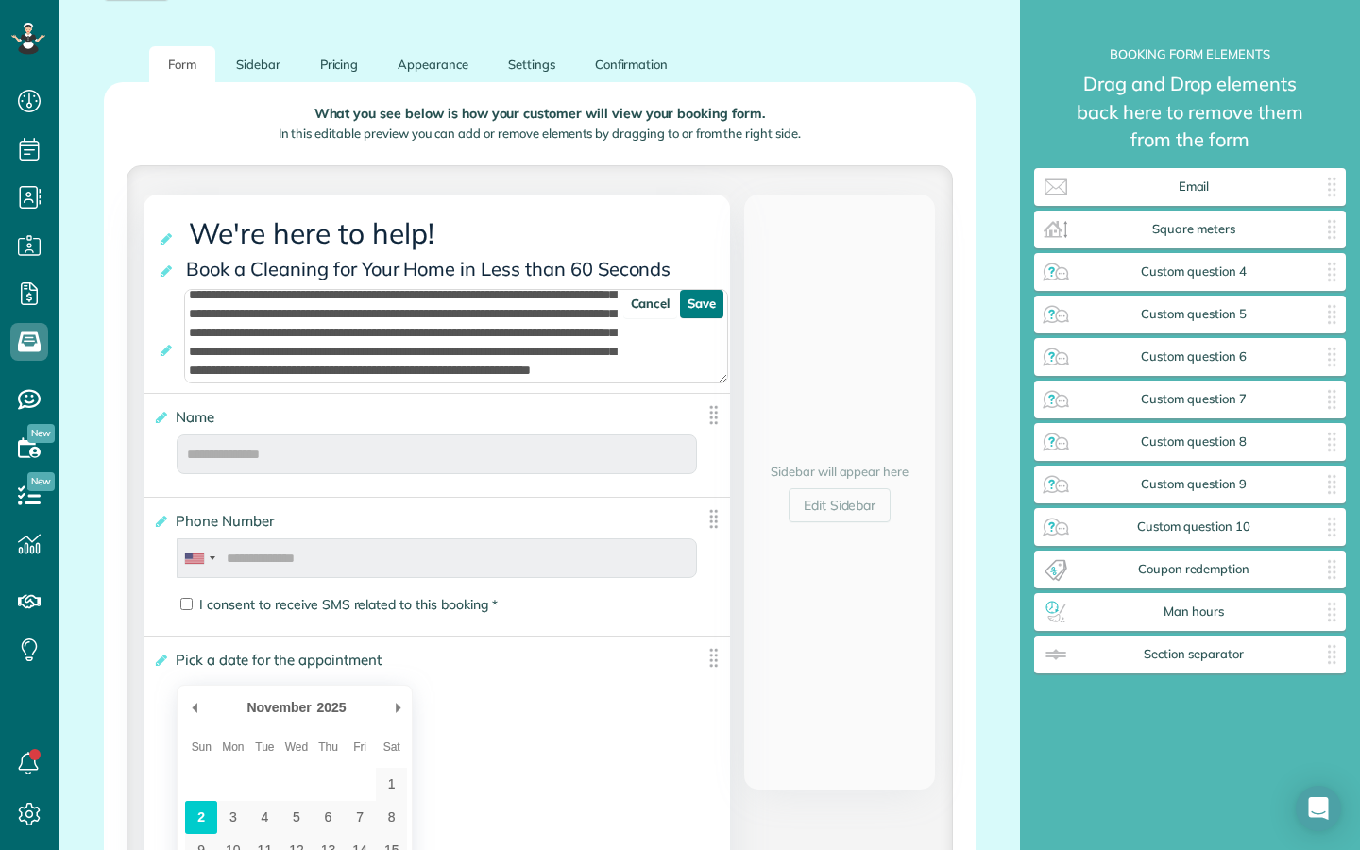
click at [704, 307] on link "Save" at bounding box center [701, 304] width 43 height 28
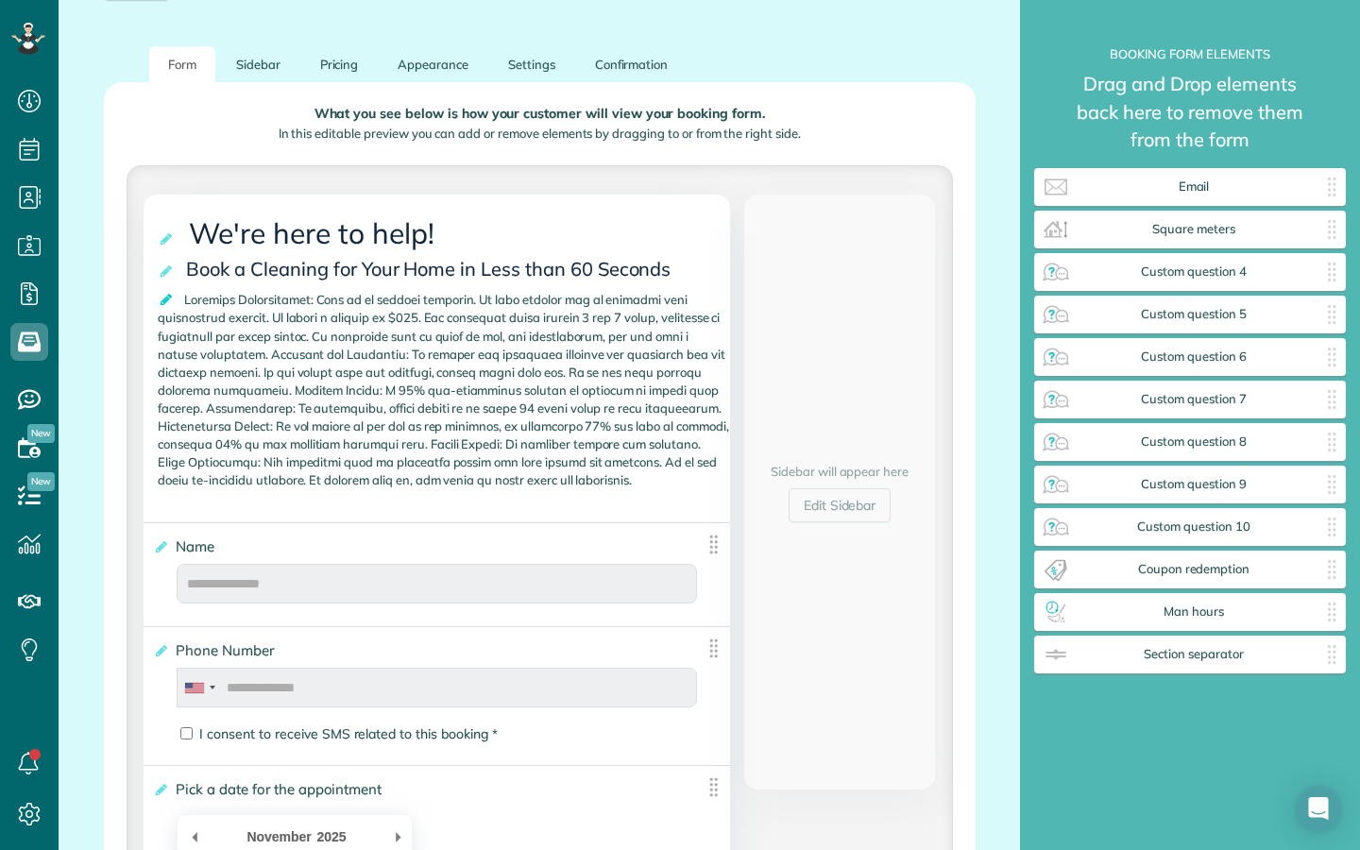
click at [169, 299] on icon at bounding box center [167, 299] width 19 height 13
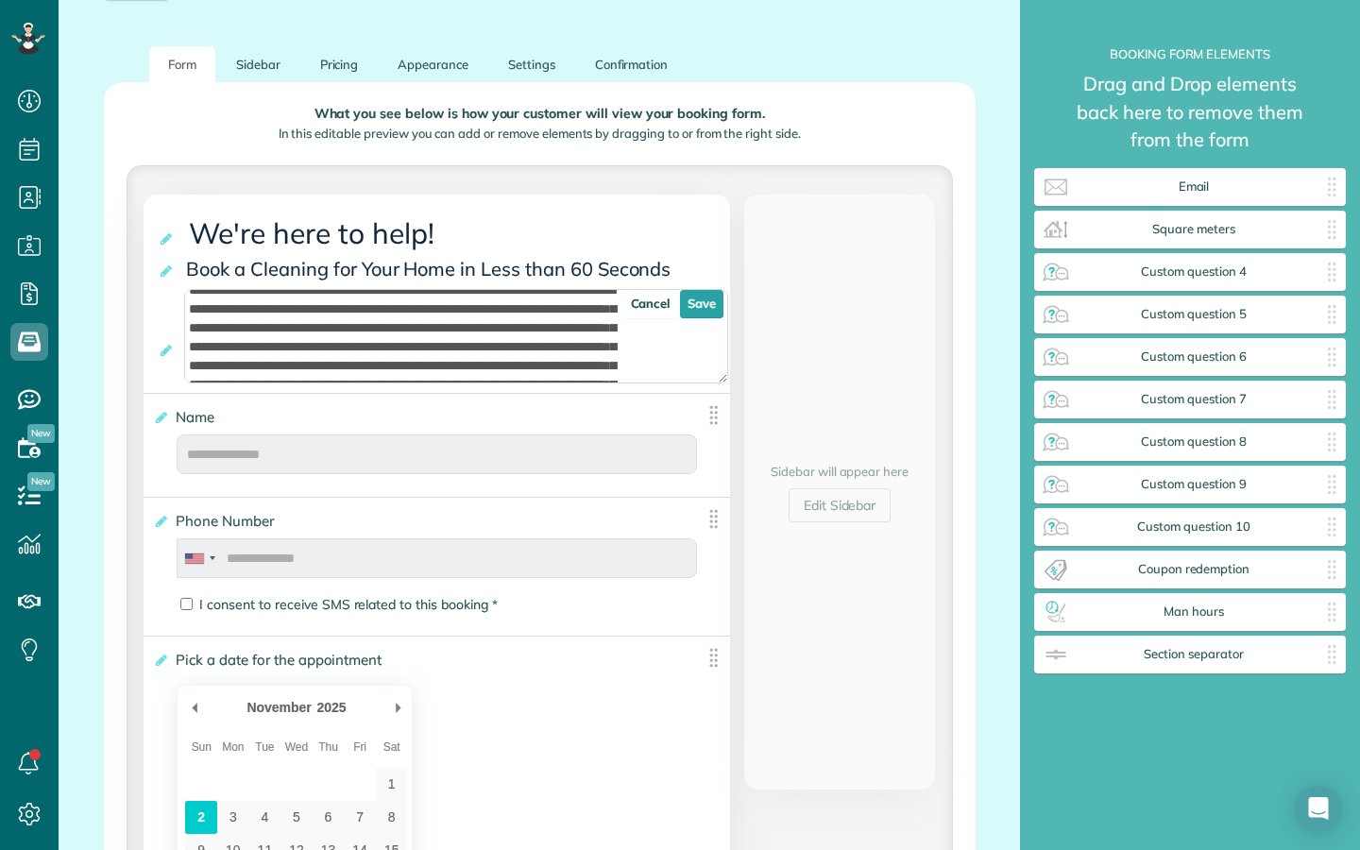
scroll to position [16, 0]
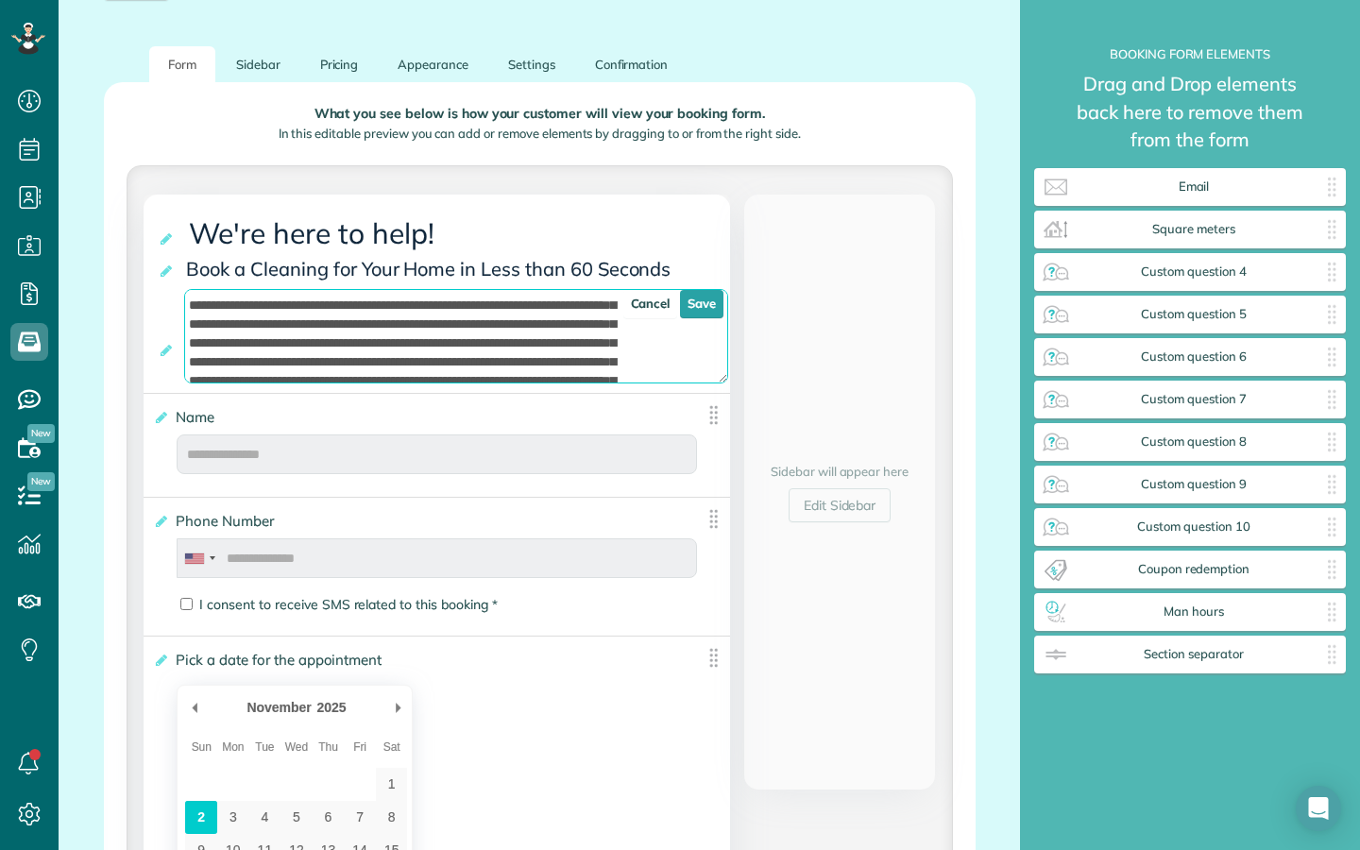
click at [313, 323] on textarea at bounding box center [456, 336] width 544 height 94
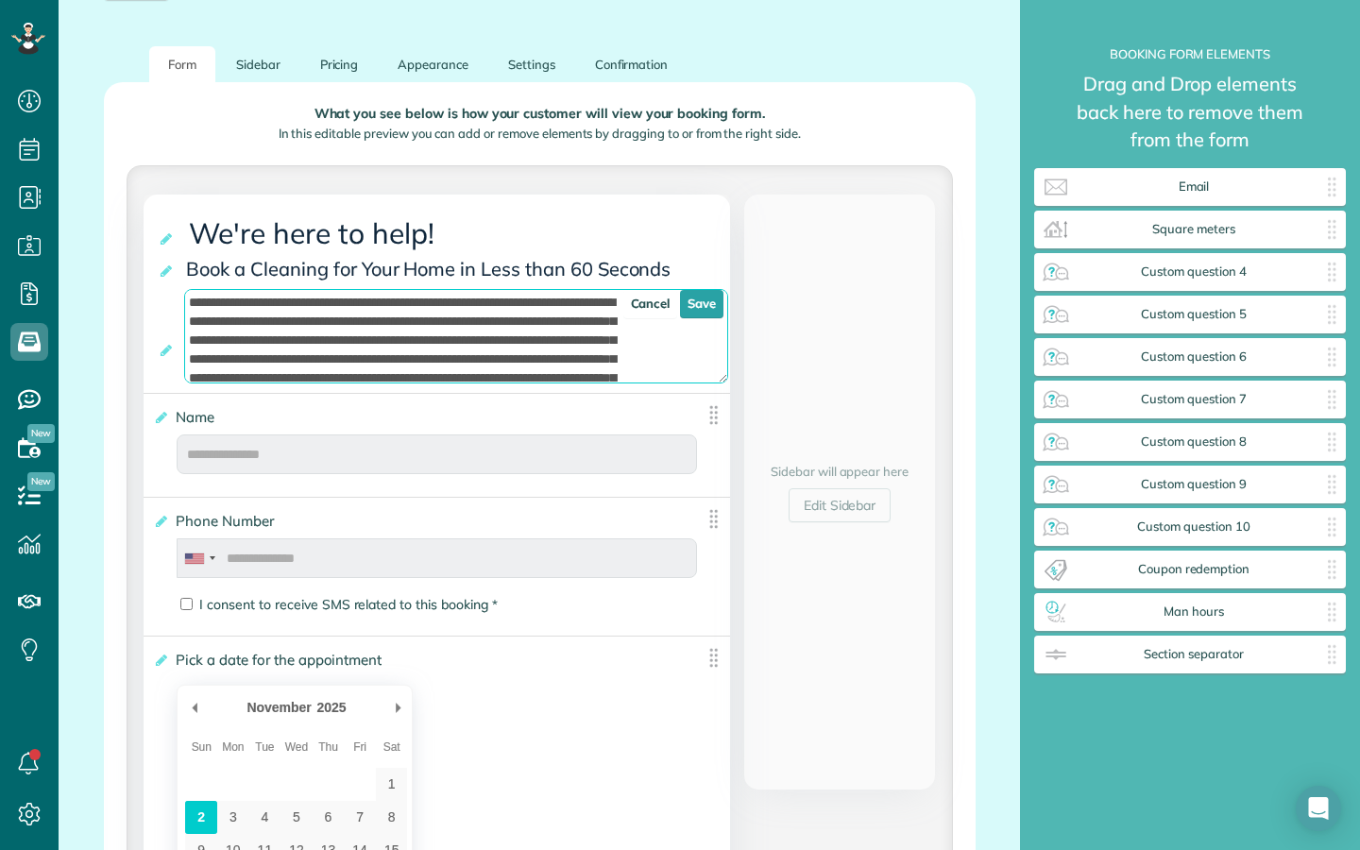
click at [192, 306] on textarea at bounding box center [456, 336] width 544 height 94
click at [165, 352] on icon at bounding box center [167, 350] width 19 height 13
click at [167, 352] on icon at bounding box center [167, 350] width 19 height 13
click at [542, 336] on textarea at bounding box center [456, 336] width 544 height 94
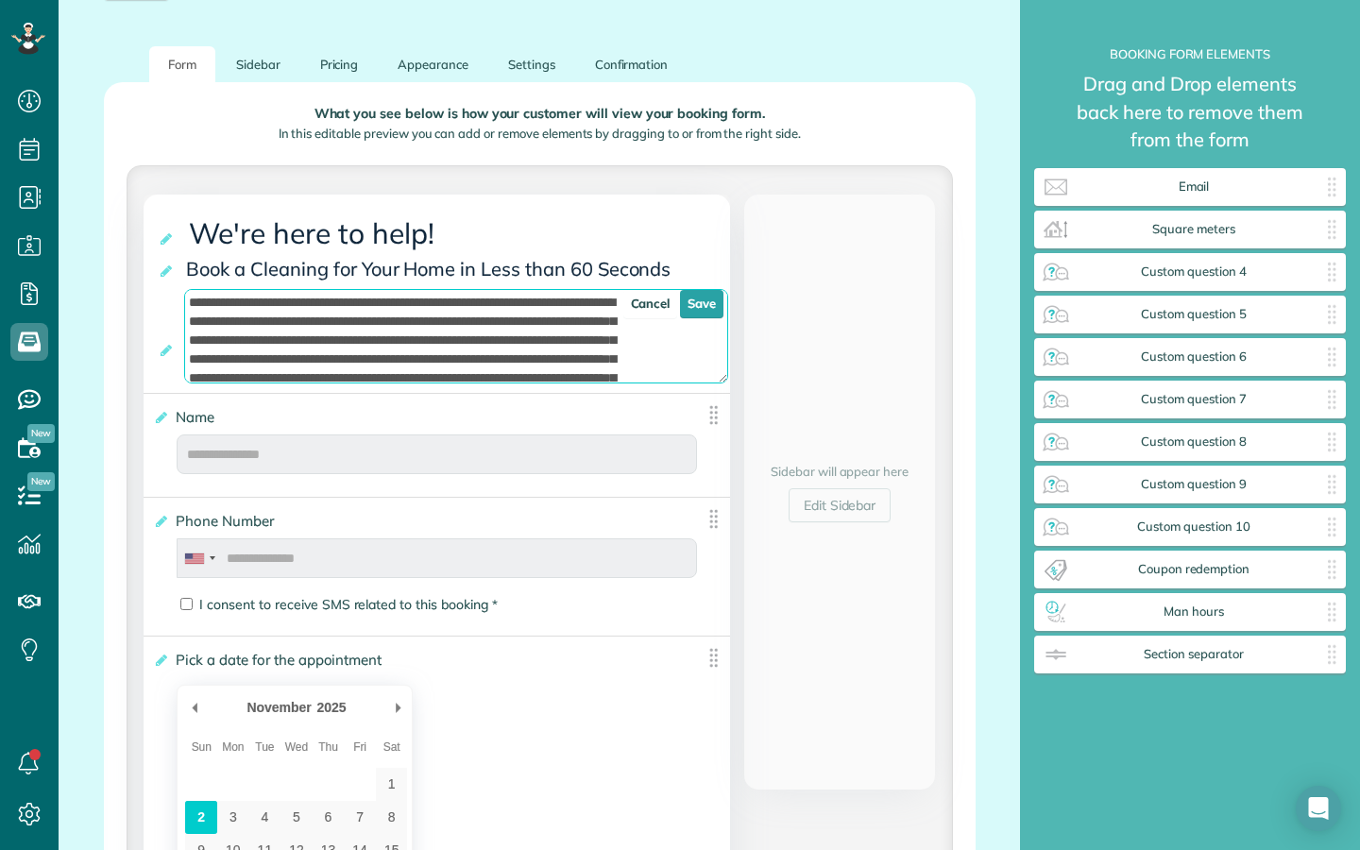
drag, startPoint x: 562, startPoint y: 375, endPoint x: 459, endPoint y: 257, distance: 156.6
click at [459, 257] on div "**********" at bounding box center [437, 293] width 586 height 198
click at [723, 379] on textarea at bounding box center [456, 336] width 544 height 94
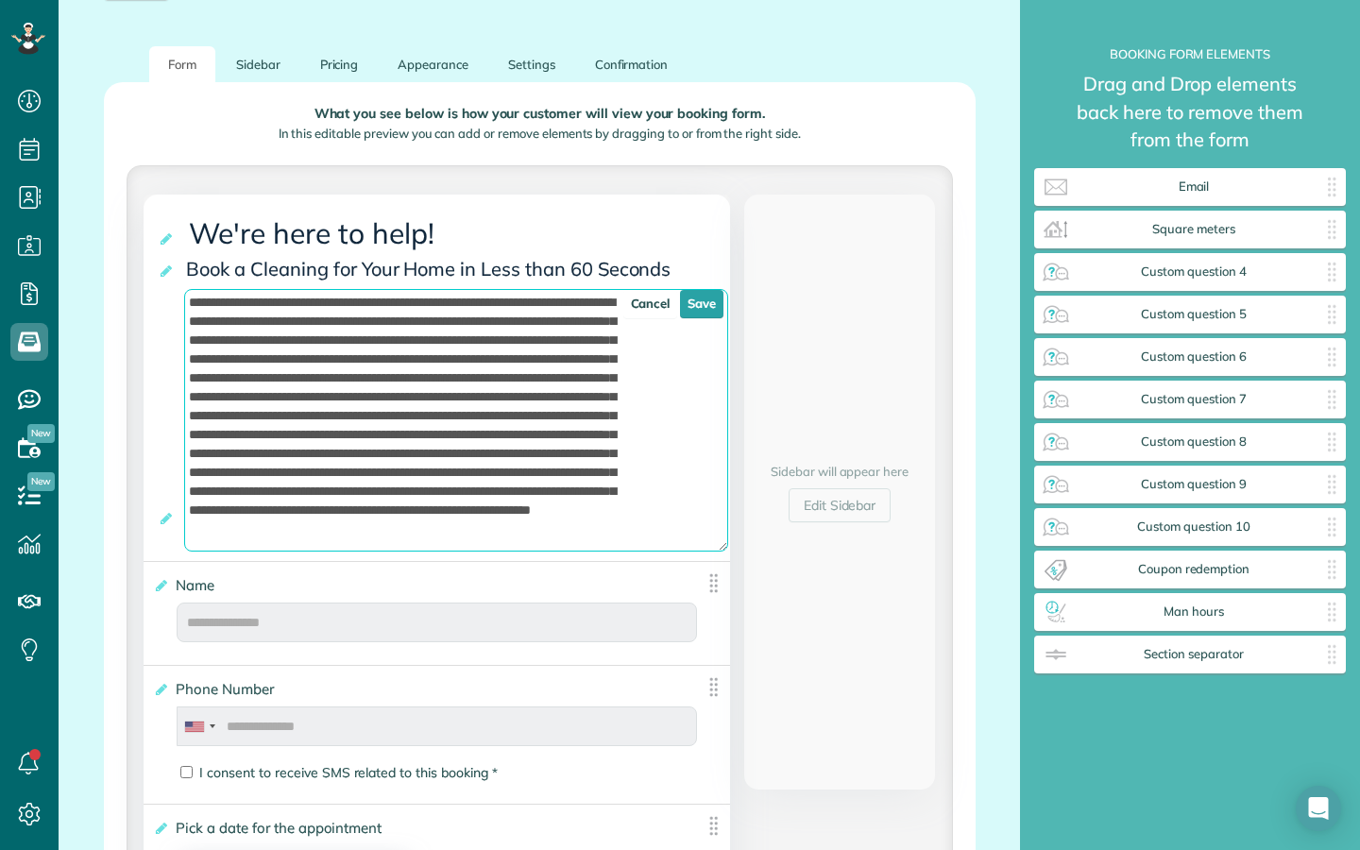
drag, startPoint x: 723, startPoint y: 379, endPoint x: 717, endPoint y: 566, distance: 188.0
click at [717, 551] on textarea at bounding box center [456, 420] width 544 height 262
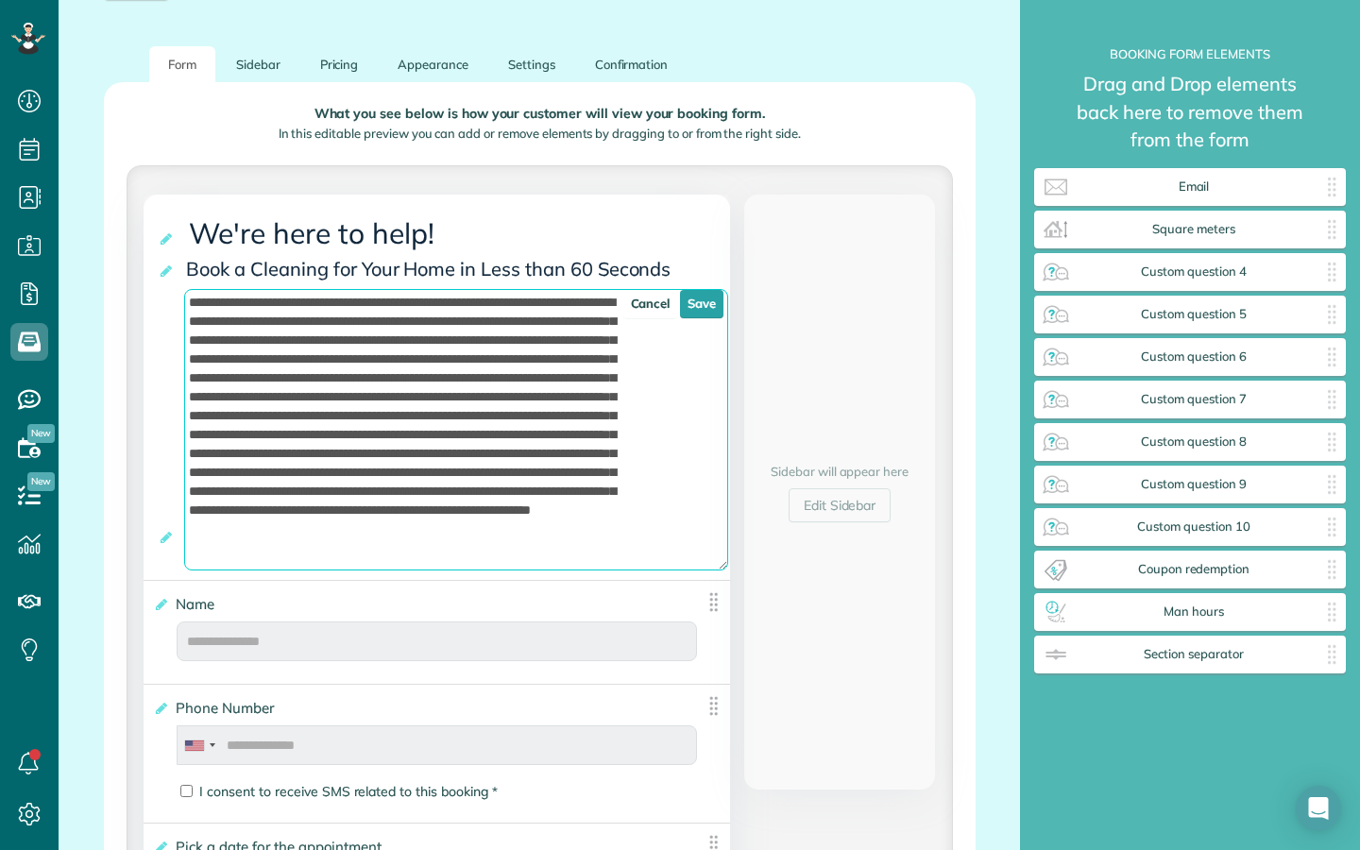
click at [449, 383] on textarea at bounding box center [456, 429] width 544 height 281
click at [501, 306] on textarea at bounding box center [456, 429] width 544 height 281
click at [493, 308] on textarea at bounding box center [456, 429] width 544 height 281
click at [479, 307] on textarea at bounding box center [456, 429] width 544 height 281
click at [414, 308] on textarea at bounding box center [456, 429] width 544 height 281
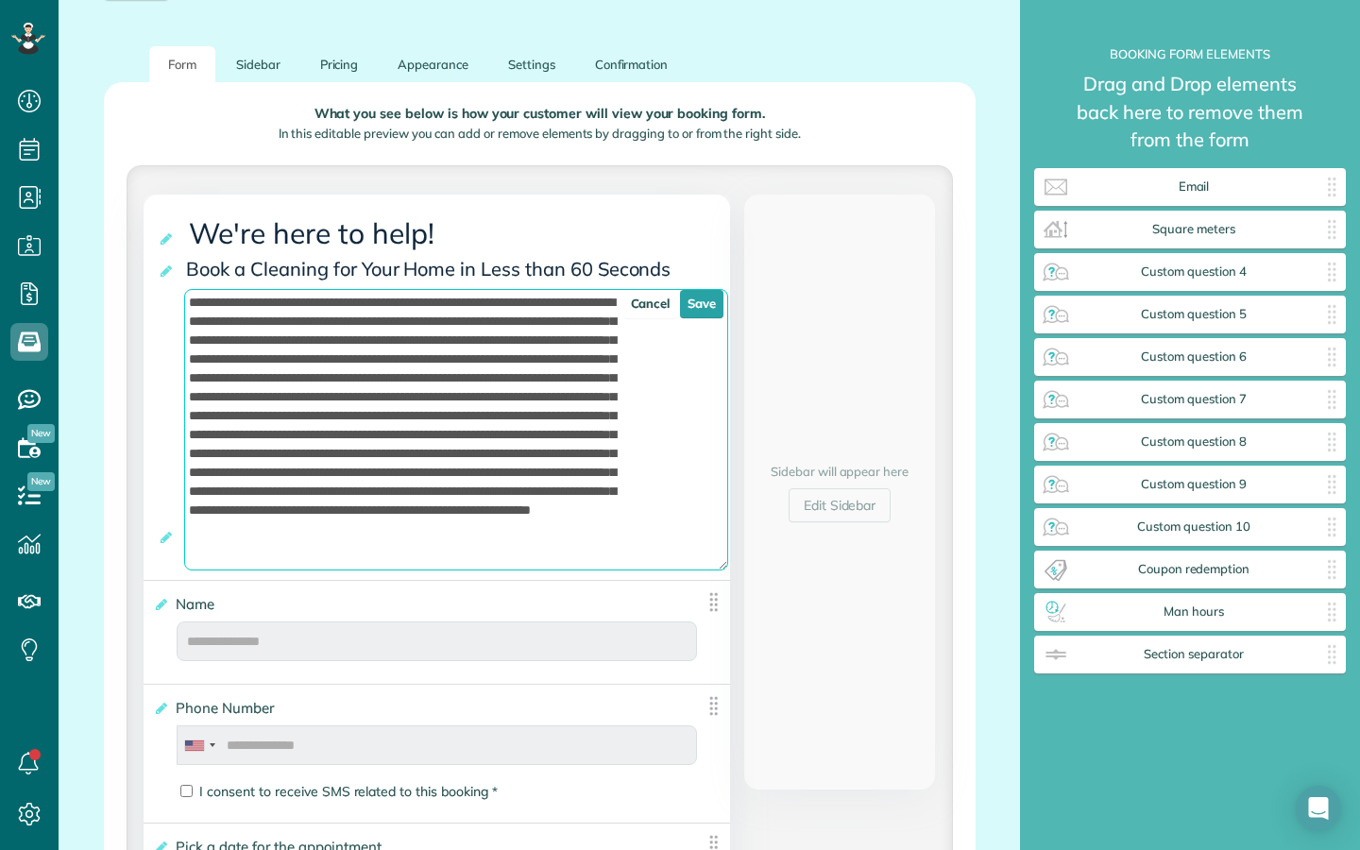
drag, startPoint x: 382, startPoint y: 304, endPoint x: 483, endPoint y: 310, distance: 101.2
click at [483, 310] on textarea at bounding box center [456, 429] width 544 height 281
click at [405, 319] on textarea at bounding box center [456, 429] width 544 height 281
click at [468, 306] on textarea at bounding box center [456, 429] width 544 height 281
click at [384, 309] on textarea at bounding box center [456, 429] width 544 height 281
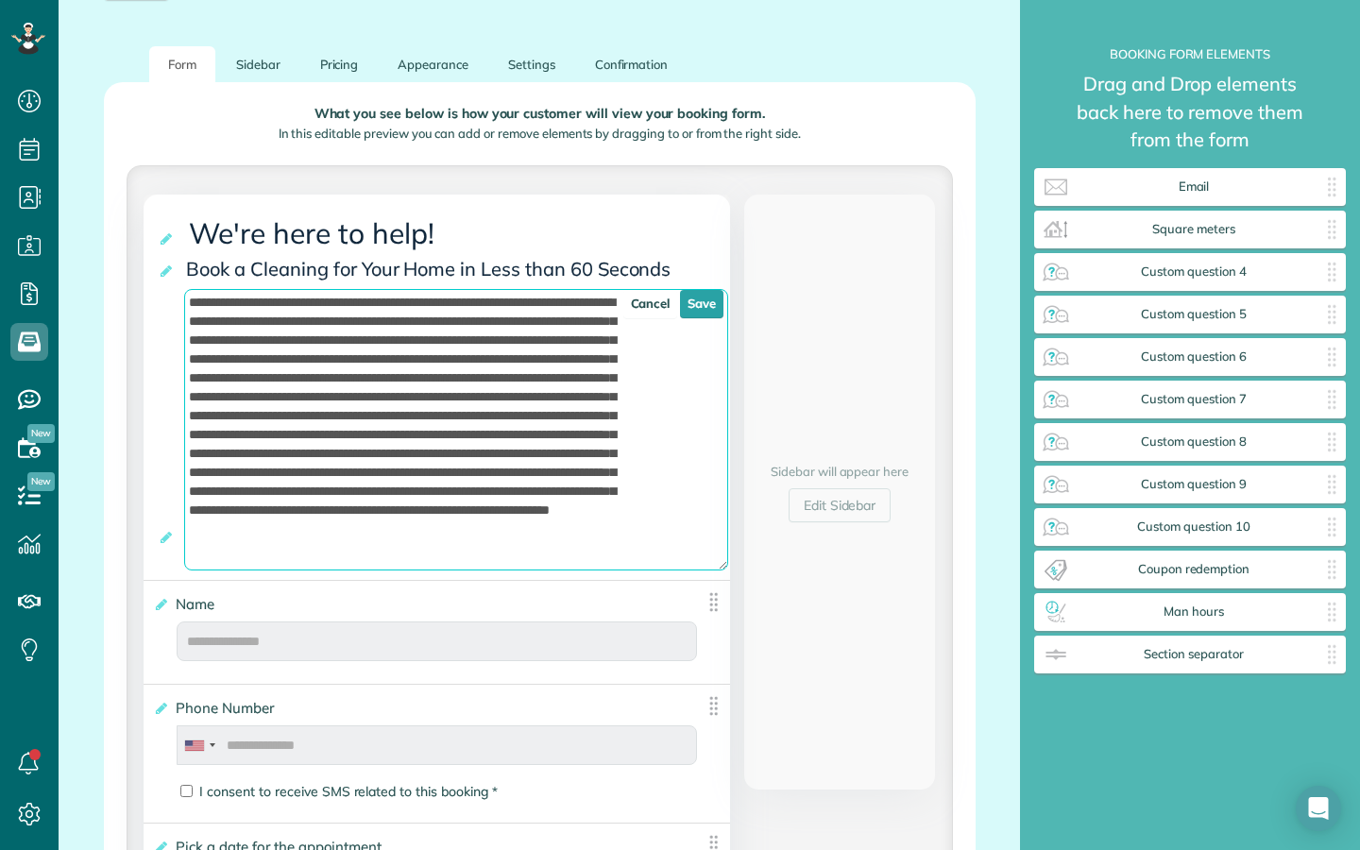
click at [467, 304] on textarea at bounding box center [456, 429] width 544 height 281
drag, startPoint x: 465, startPoint y: 305, endPoint x: 389, endPoint y: 307, distance: 76.5
click at [389, 307] on textarea at bounding box center [456, 429] width 544 height 281
click at [539, 330] on textarea at bounding box center [456, 429] width 544 height 281
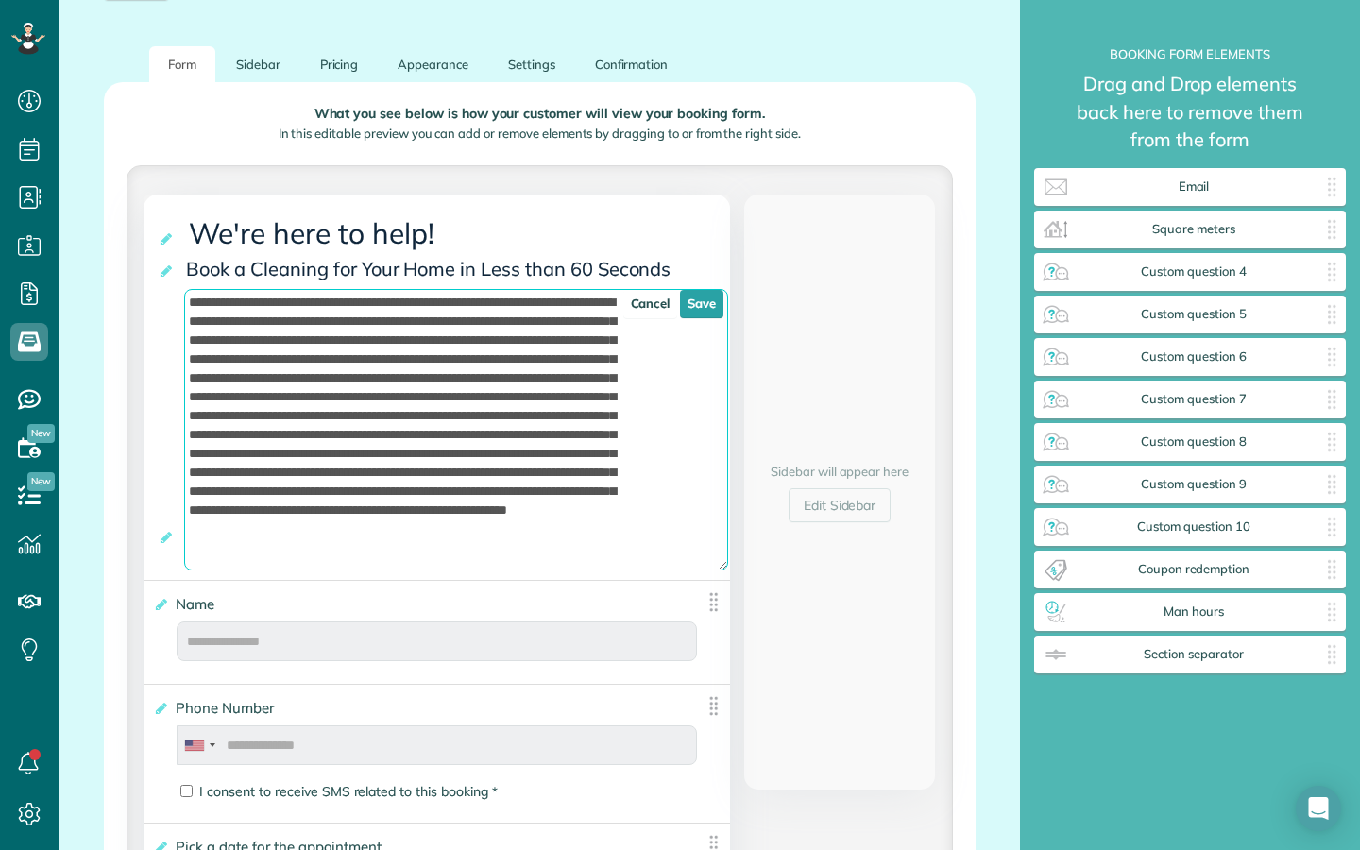
click at [583, 322] on textarea at bounding box center [456, 429] width 544 height 281
click at [364, 321] on textarea at bounding box center [456, 429] width 544 height 281
click at [285, 313] on textarea at bounding box center [456, 429] width 544 height 281
click at [239, 310] on textarea at bounding box center [456, 429] width 544 height 281
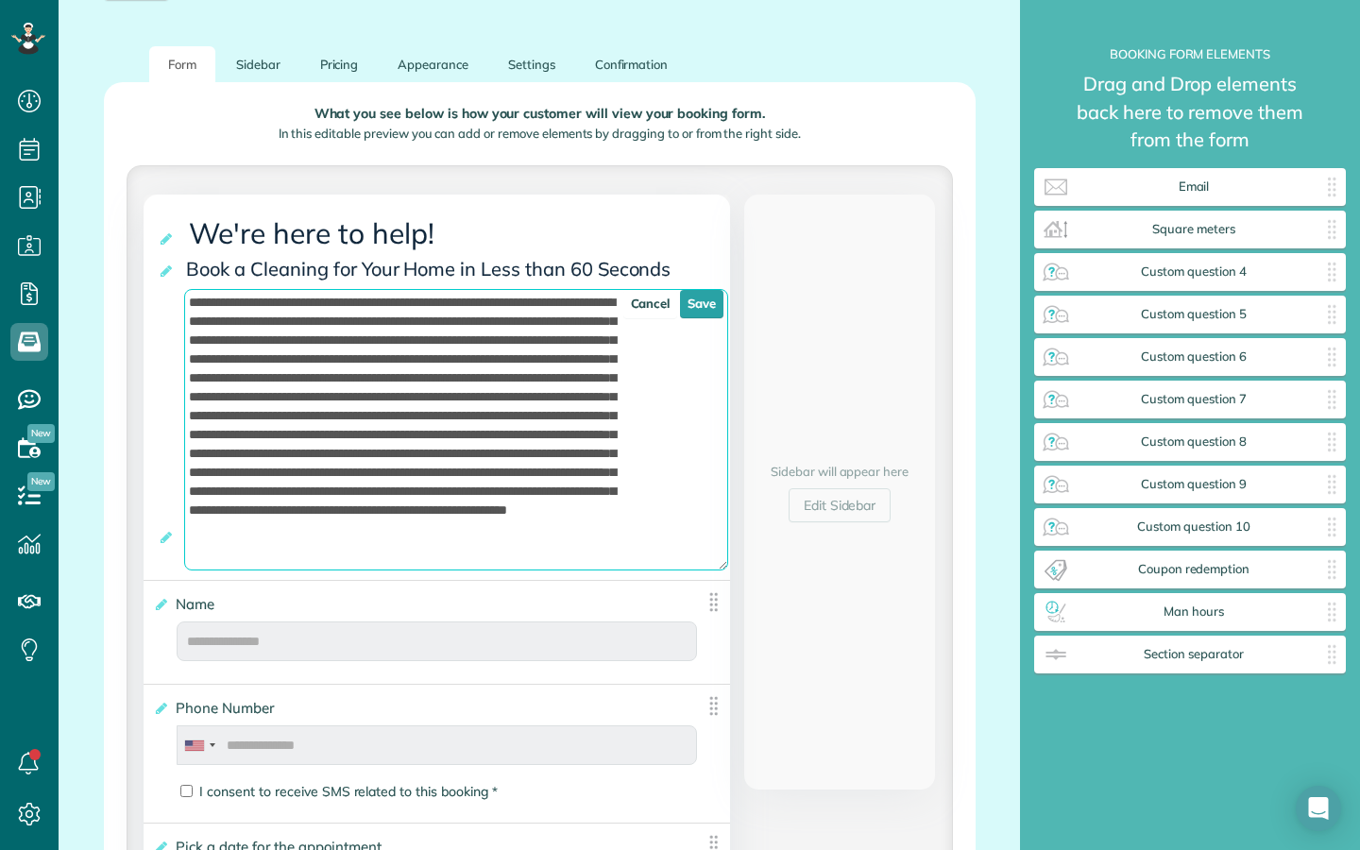
click at [211, 308] on textarea at bounding box center [456, 429] width 544 height 281
click at [302, 302] on textarea at bounding box center [456, 429] width 544 height 281
click at [348, 310] on textarea at bounding box center [456, 429] width 544 height 281
click at [425, 305] on textarea at bounding box center [456, 429] width 544 height 281
click at [494, 310] on textarea at bounding box center [456, 429] width 544 height 281
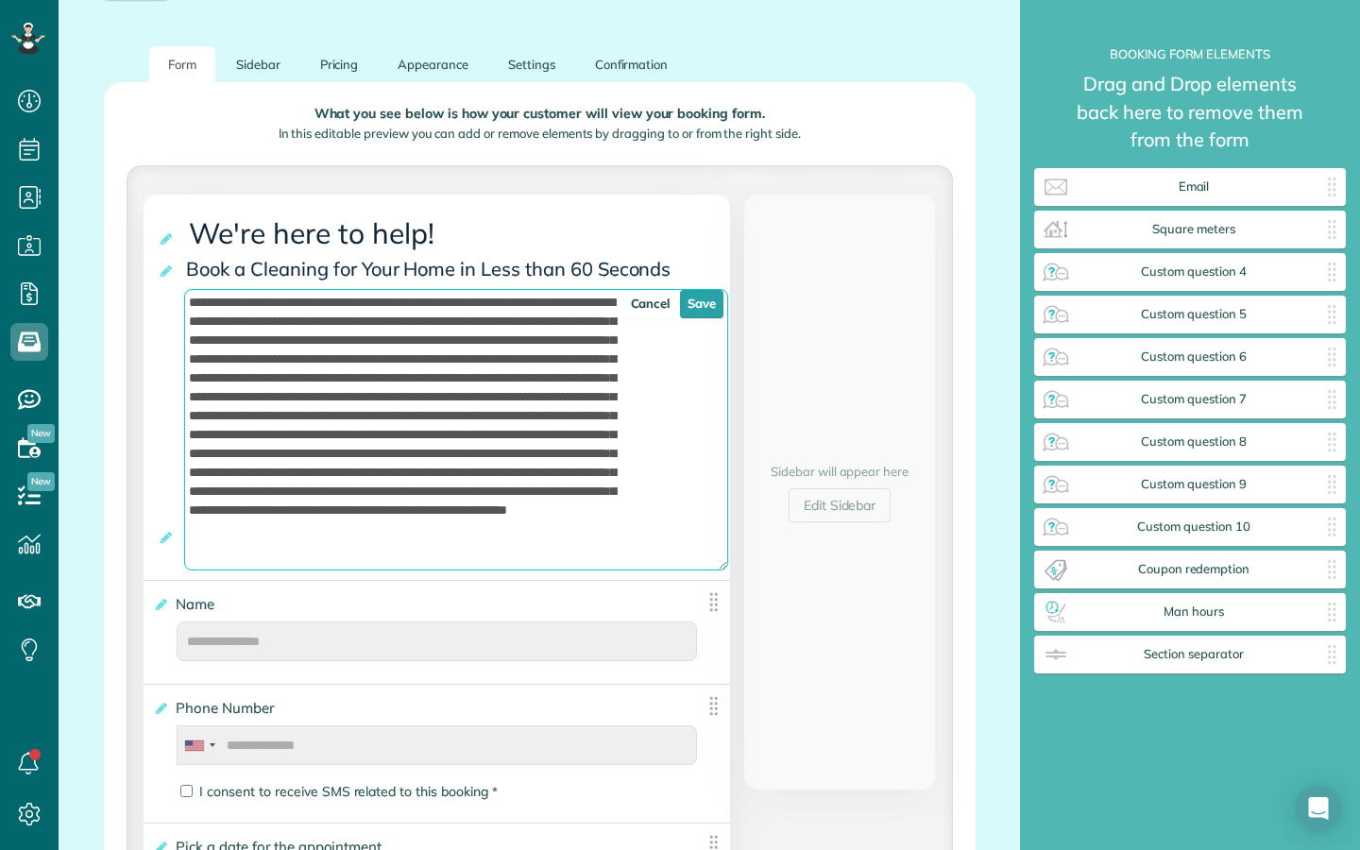
click at [322, 331] on textarea at bounding box center [456, 429] width 544 height 281
click at [349, 327] on textarea at bounding box center [456, 429] width 544 height 281
click at [393, 330] on textarea at bounding box center [456, 429] width 544 height 281
click at [481, 320] on textarea at bounding box center [456, 429] width 544 height 281
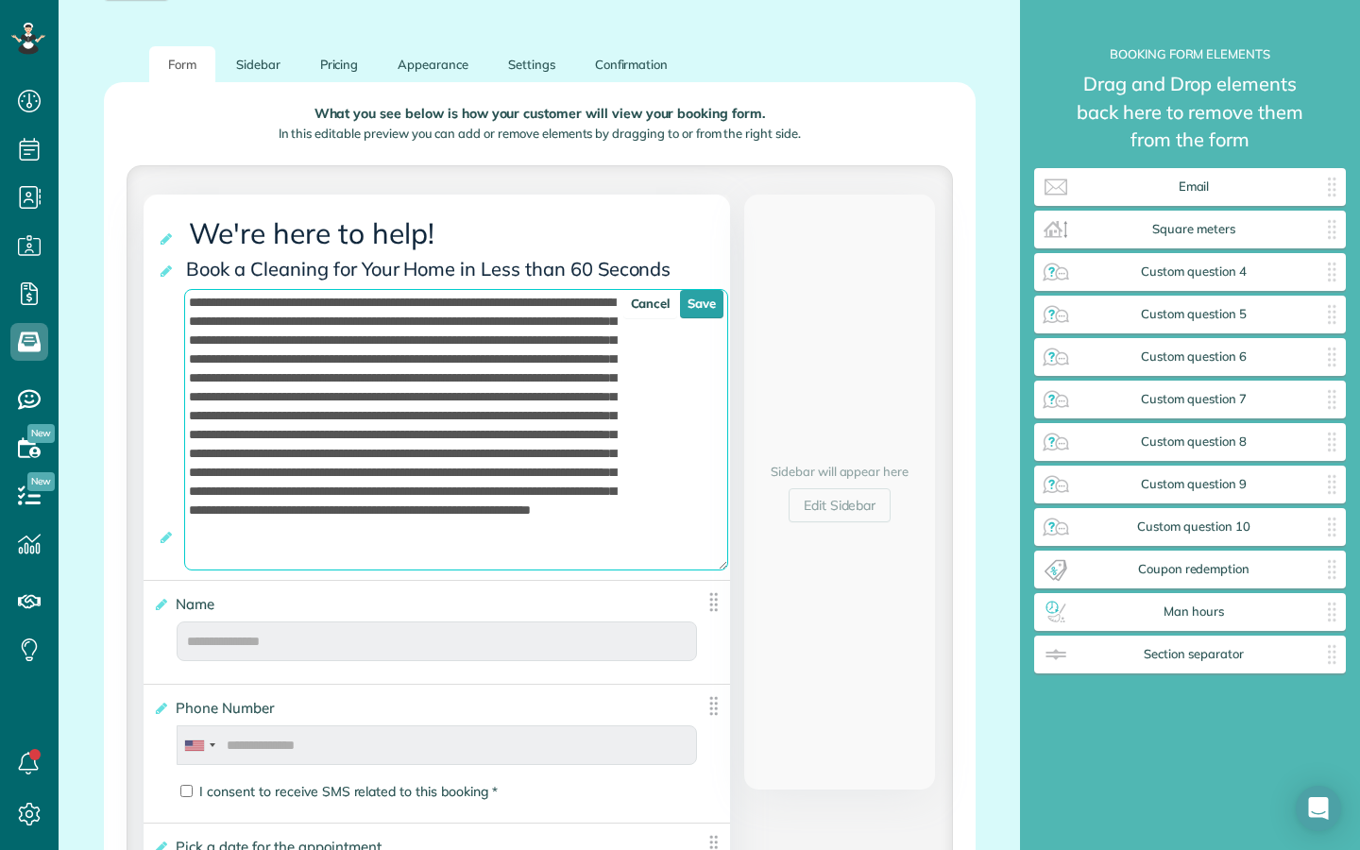
click at [573, 347] on textarea at bounding box center [456, 429] width 544 height 281
click at [402, 365] on textarea at bounding box center [456, 429] width 544 height 281
click at [388, 346] on textarea at bounding box center [456, 429] width 544 height 281
click at [438, 342] on textarea at bounding box center [456, 429] width 544 height 281
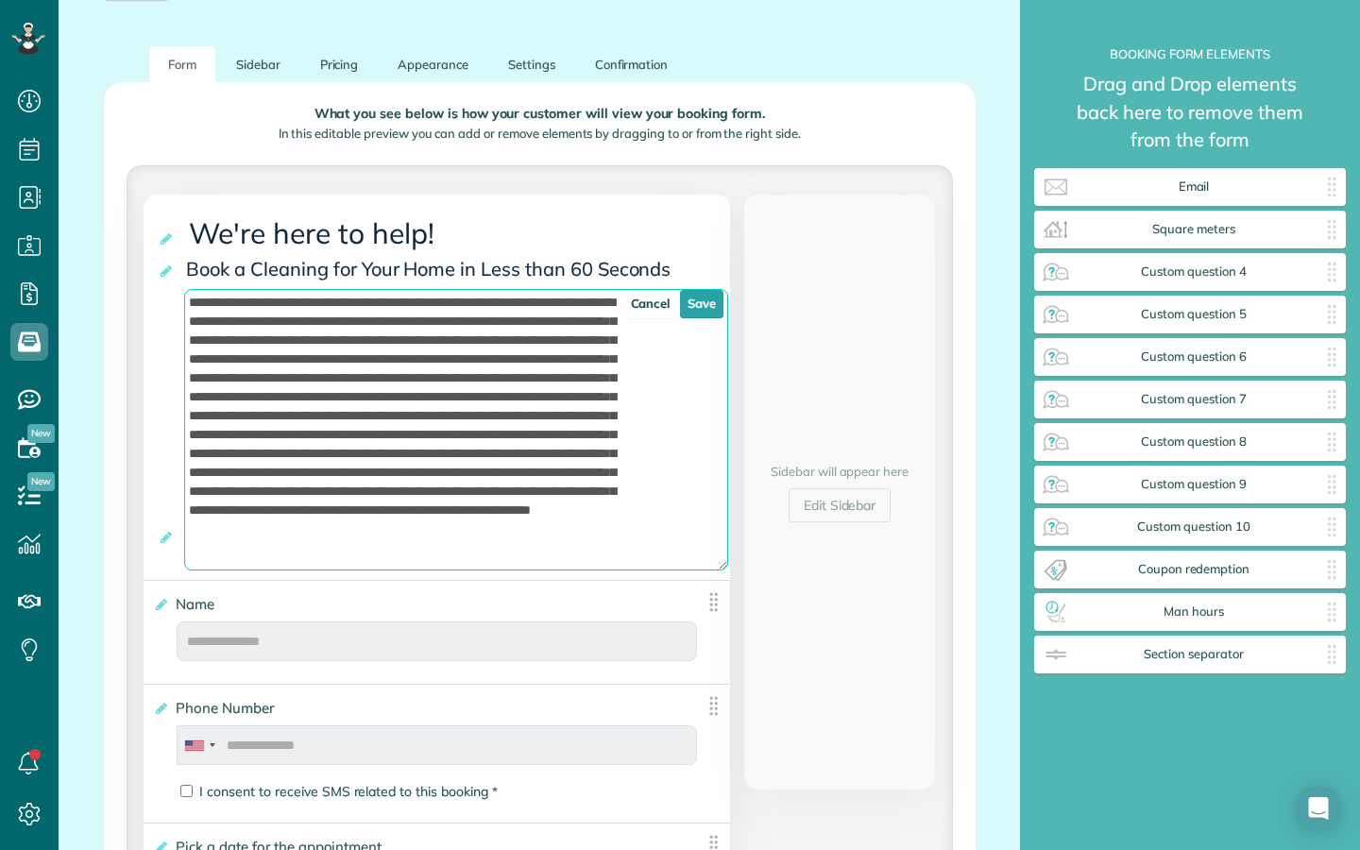
click at [473, 362] on textarea at bounding box center [456, 429] width 544 height 281
click at [551, 344] on textarea at bounding box center [456, 429] width 544 height 281
click at [288, 398] on textarea at bounding box center [456, 429] width 544 height 281
click at [455, 366] on textarea at bounding box center [456, 429] width 544 height 281
click at [508, 399] on textarea at bounding box center [456, 429] width 544 height 281
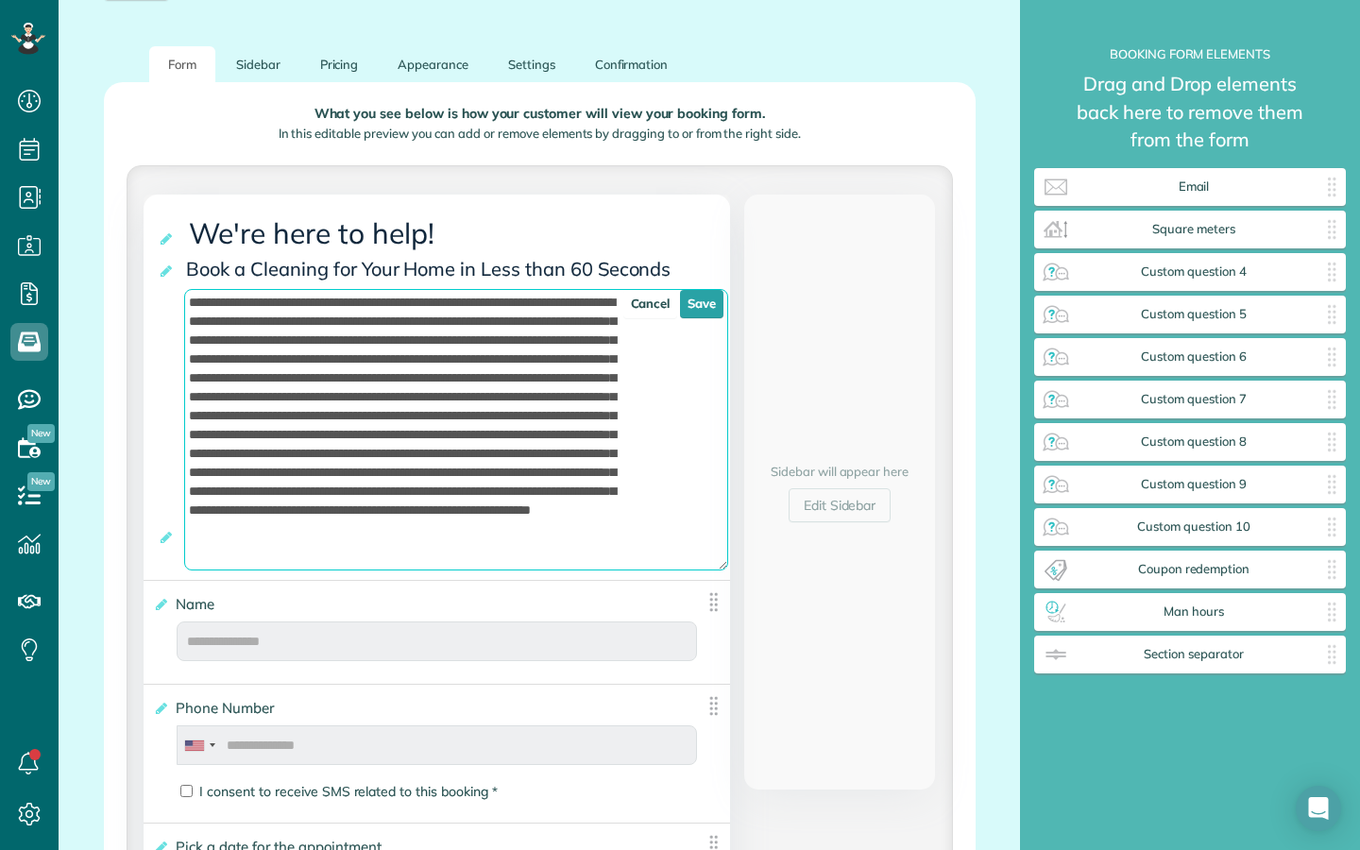
scroll to position [28, 0]
click at [427, 379] on textarea at bounding box center [456, 429] width 544 height 281
click at [428, 398] on textarea at bounding box center [456, 429] width 544 height 281
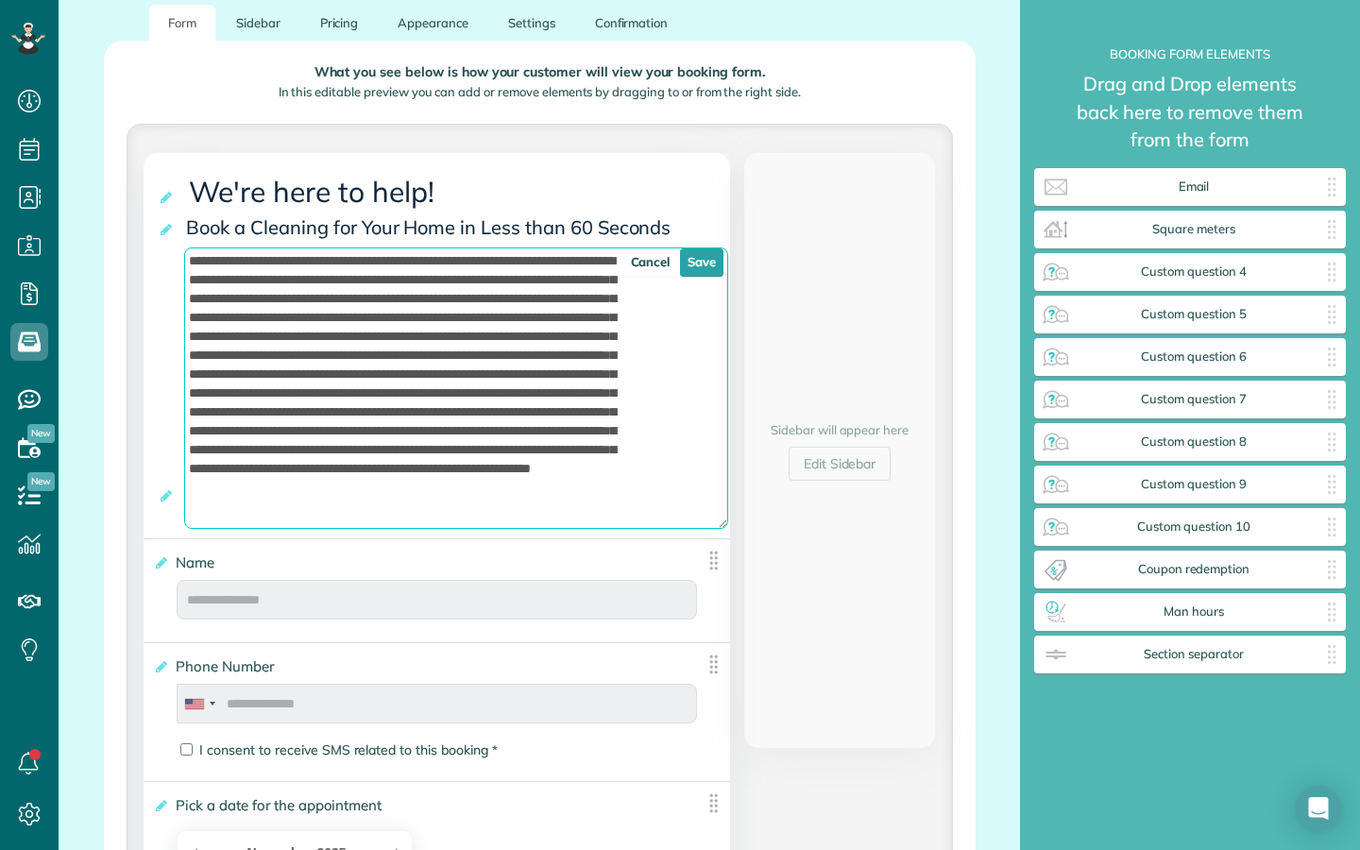
scroll to position [295, 0]
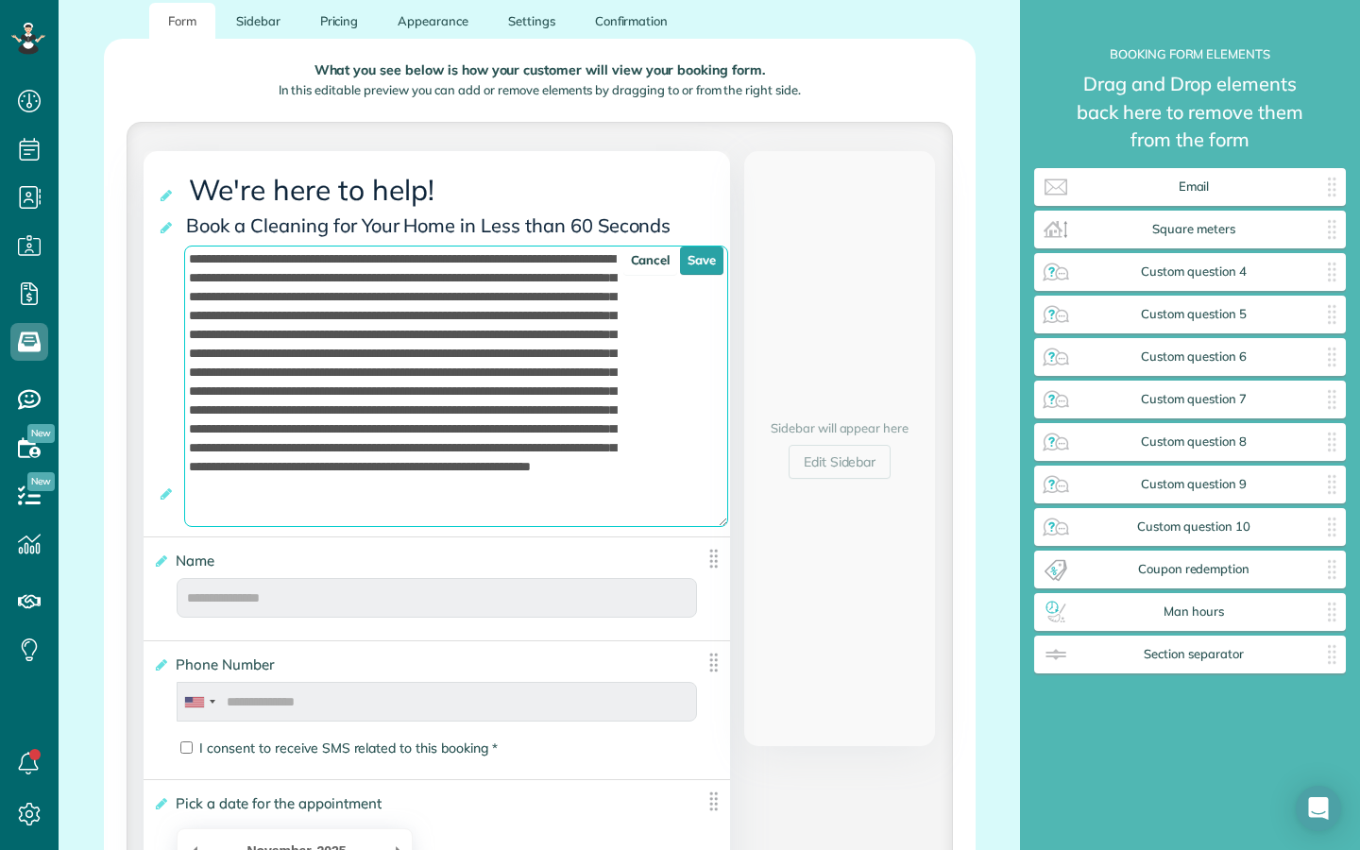
click at [367, 370] on textarea at bounding box center [456, 385] width 544 height 281
click at [453, 426] on textarea at bounding box center [456, 385] width 544 height 281
click at [467, 394] on textarea at bounding box center [456, 385] width 544 height 281
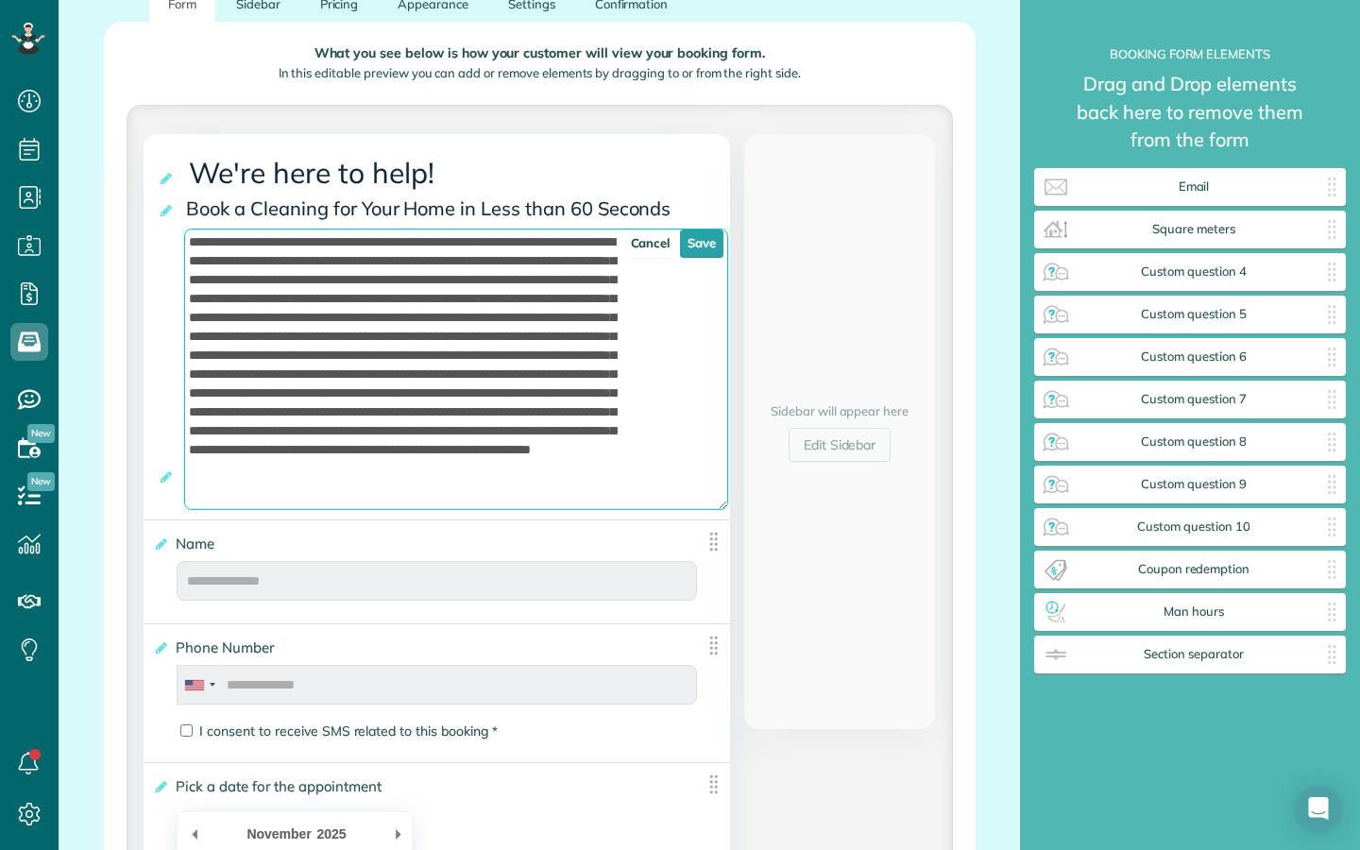
click at [444, 367] on textarea at bounding box center [456, 368] width 544 height 281
click at [458, 379] on textarea at bounding box center [456, 368] width 544 height 281
click at [411, 401] on textarea at bounding box center [456, 368] width 544 height 281
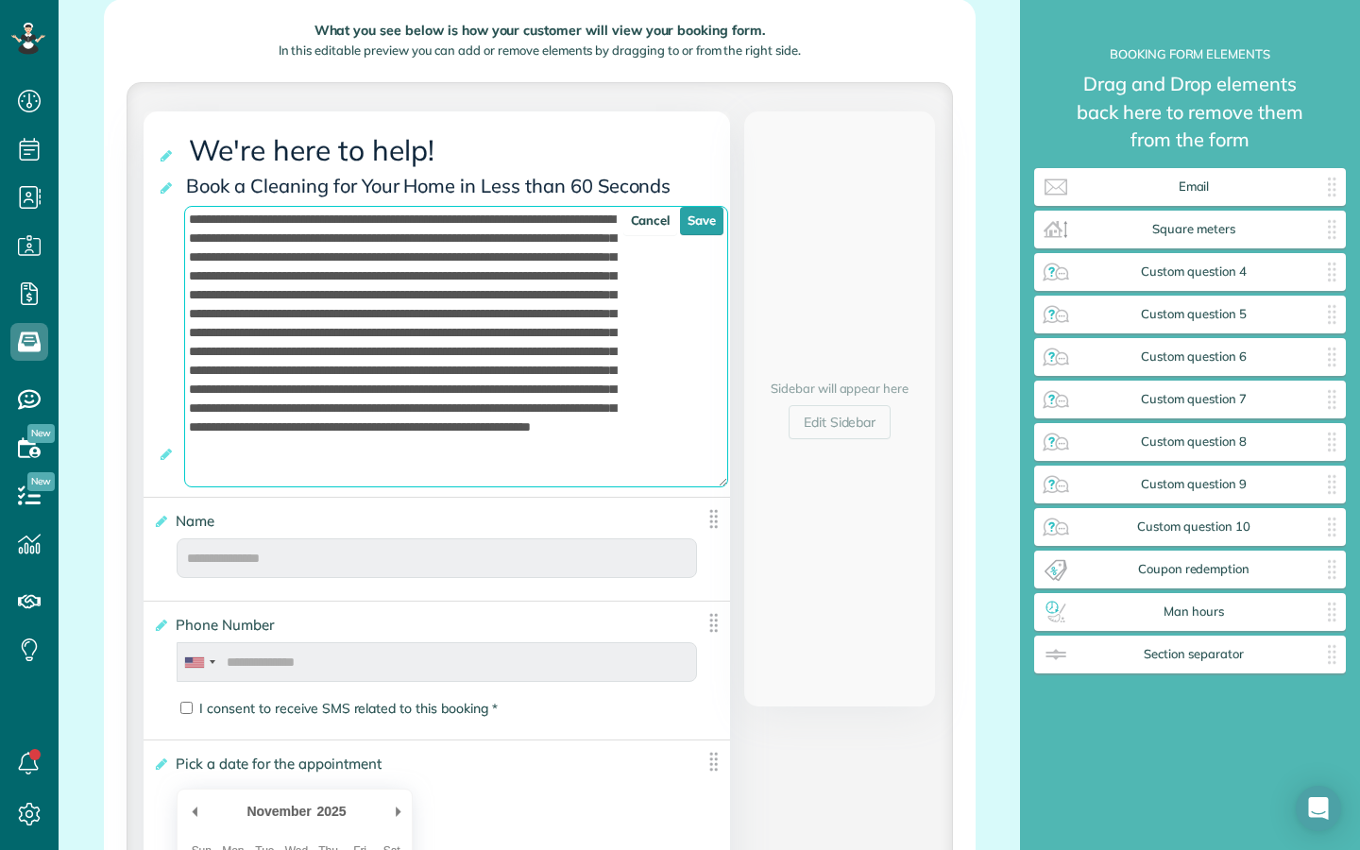
scroll to position [335, 0]
click at [551, 405] on textarea at bounding box center [456, 345] width 544 height 281
click at [364, 422] on textarea at bounding box center [456, 345] width 544 height 281
click at [436, 402] on textarea at bounding box center [456, 345] width 544 height 281
click at [486, 408] on textarea at bounding box center [456, 345] width 544 height 281
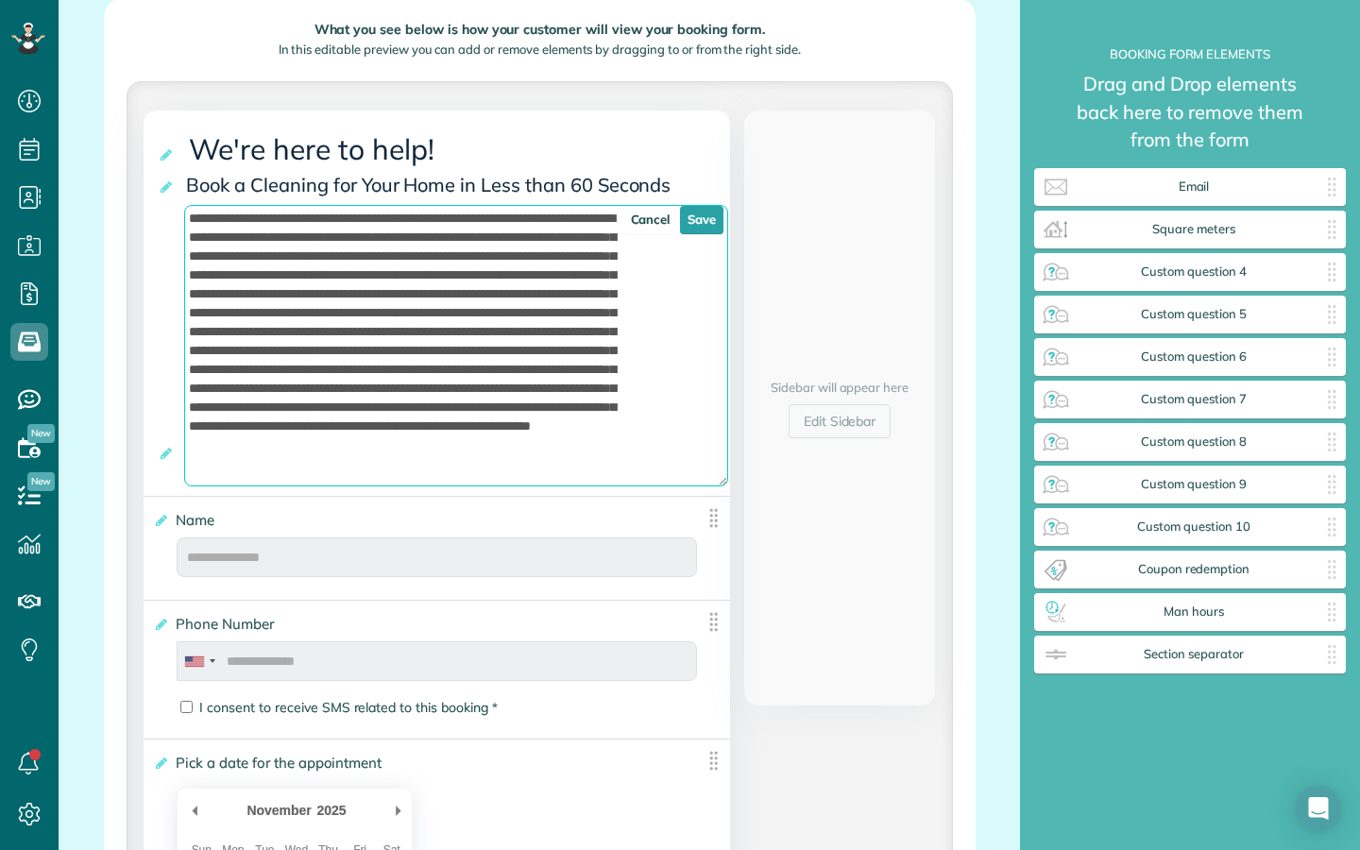
click at [570, 397] on textarea at bounding box center [456, 345] width 544 height 281
click at [313, 414] on textarea at bounding box center [456, 345] width 544 height 281
click at [397, 417] on textarea at bounding box center [456, 345] width 544 height 281
click at [457, 424] on textarea at bounding box center [456, 345] width 544 height 281
click at [532, 422] on textarea at bounding box center [456, 345] width 544 height 281
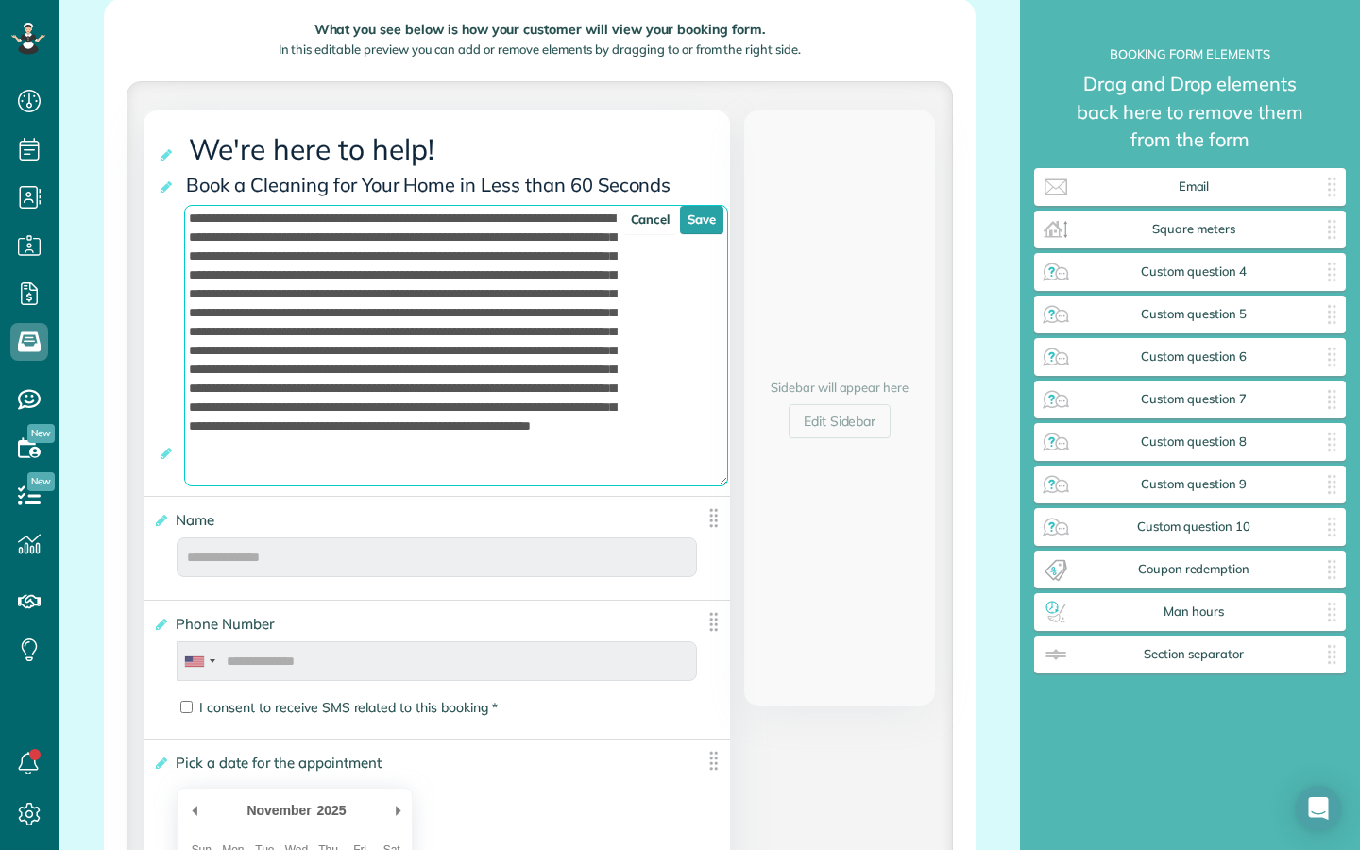
click at [592, 423] on textarea at bounding box center [456, 345] width 544 height 281
click at [321, 442] on textarea at bounding box center [456, 345] width 544 height 281
click at [323, 433] on textarea at bounding box center [456, 345] width 544 height 281
click at [499, 437] on textarea at bounding box center [456, 345] width 544 height 281
click at [600, 442] on textarea at bounding box center [456, 345] width 544 height 281
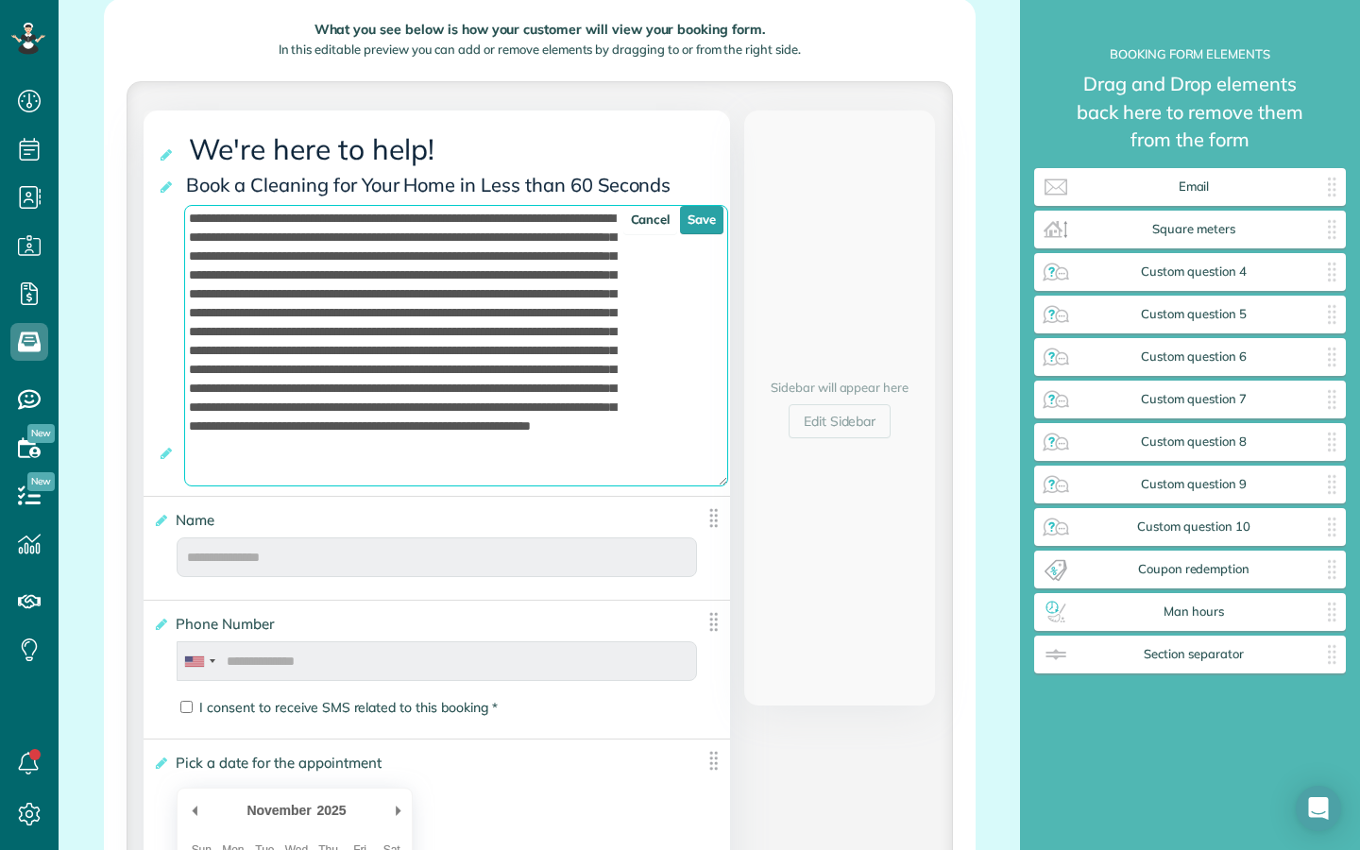
click at [432, 443] on textarea at bounding box center [456, 345] width 544 height 281
click at [536, 438] on textarea at bounding box center [456, 345] width 544 height 281
click at [489, 440] on textarea at bounding box center [456, 345] width 544 height 281
click at [549, 440] on textarea at bounding box center [456, 345] width 544 height 281
click at [330, 465] on textarea at bounding box center [456, 345] width 544 height 281
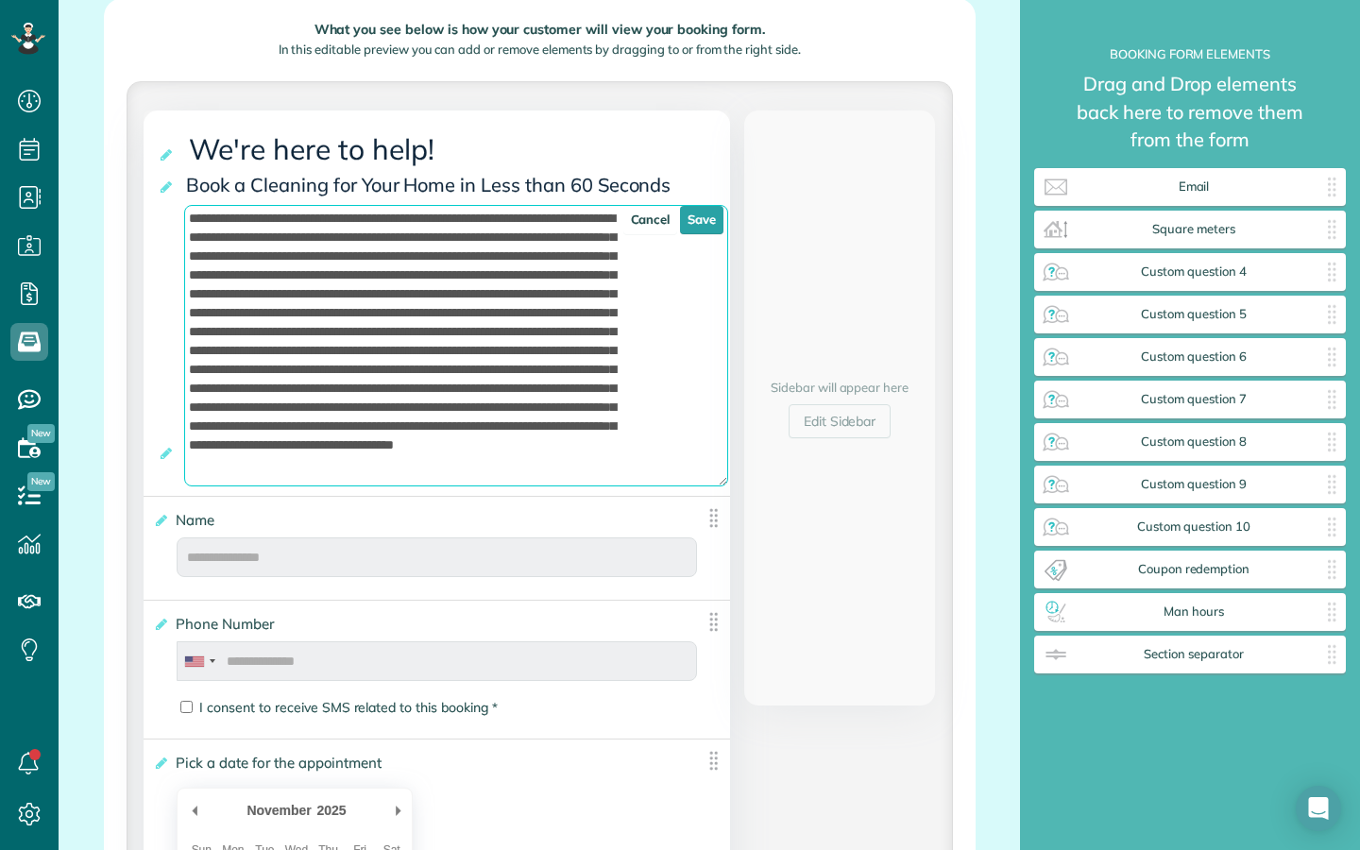
click at [367, 456] on textarea at bounding box center [456, 345] width 544 height 281
drag, startPoint x: 364, startPoint y: 458, endPoint x: 482, endPoint y: 453, distance: 117.2
click at [482, 453] on textarea at bounding box center [456, 345] width 544 height 281
click at [608, 460] on textarea at bounding box center [456, 345] width 544 height 281
click at [588, 461] on textarea at bounding box center [456, 345] width 544 height 281
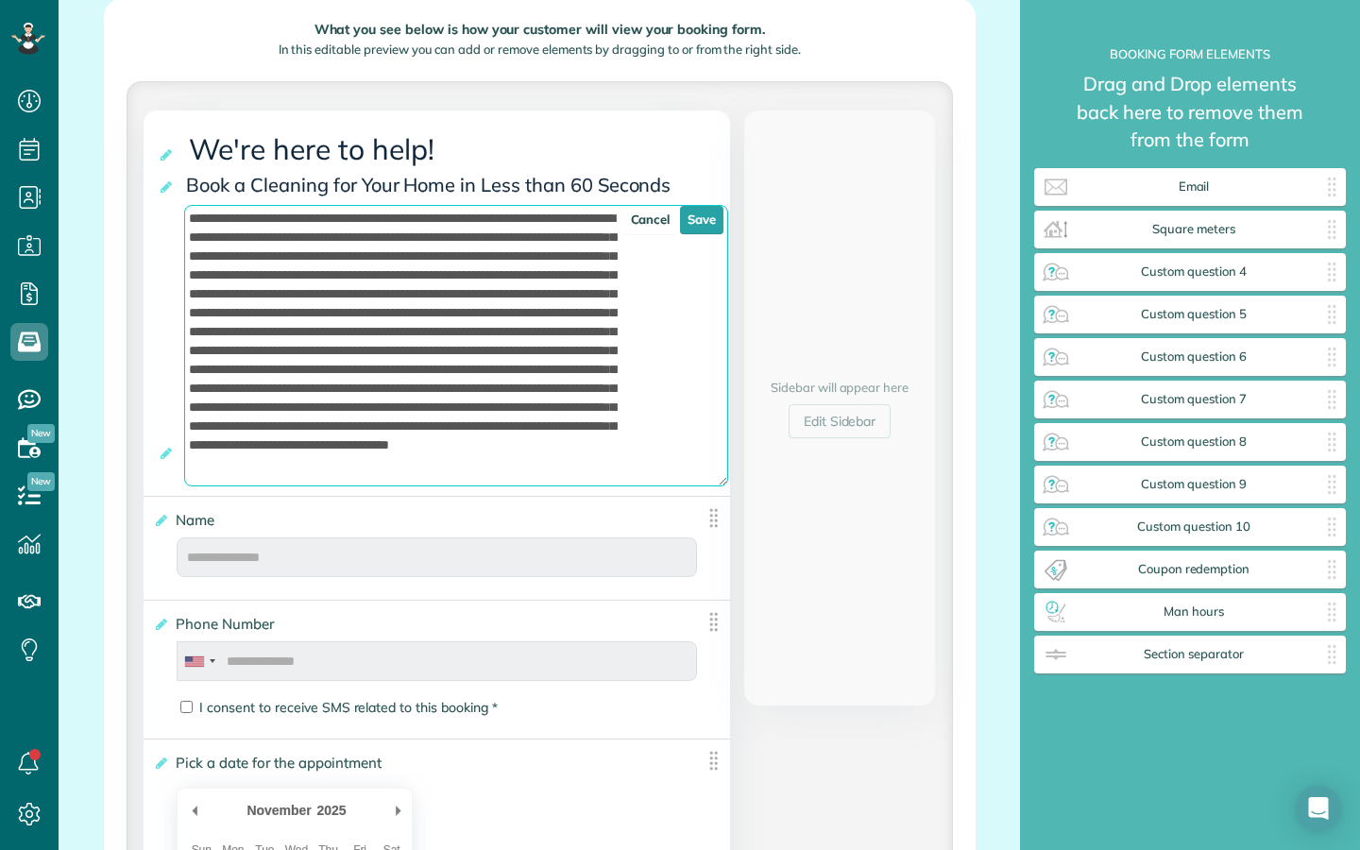
click at [558, 443] on textarea at bounding box center [456, 345] width 544 height 281
click at [427, 432] on textarea at bounding box center [456, 345] width 544 height 281
click at [512, 442] on textarea at bounding box center [456, 345] width 544 height 281
click at [298, 454] on textarea at bounding box center [456, 345] width 544 height 281
click at [367, 446] on textarea at bounding box center [456, 345] width 544 height 281
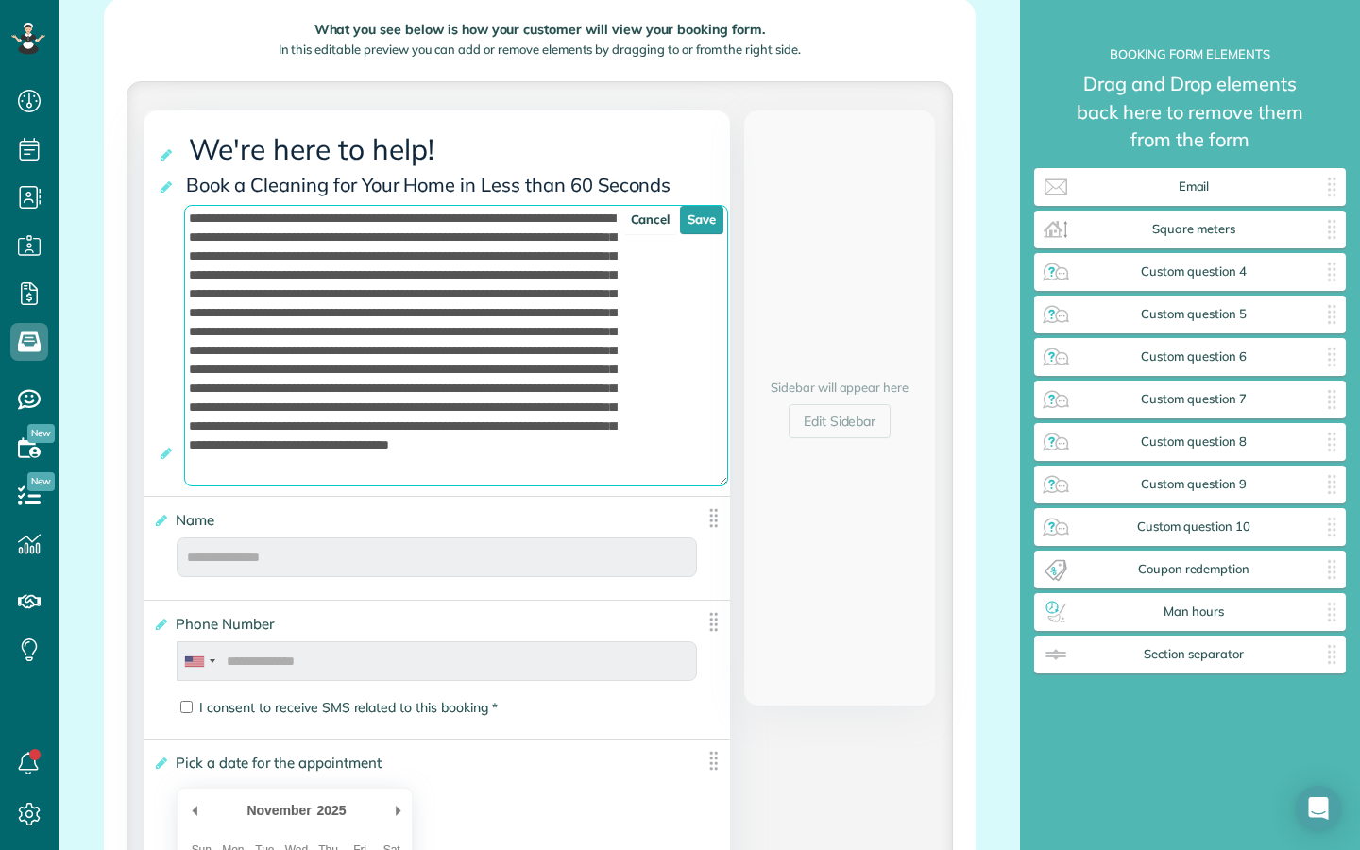
click at [428, 440] on textarea at bounding box center [456, 345] width 544 height 281
click at [471, 437] on textarea at bounding box center [456, 345] width 544 height 281
click at [475, 437] on textarea at bounding box center [456, 345] width 544 height 281
click at [532, 532] on div "Name **** Cancel Save" at bounding box center [437, 544] width 586 height 94
click at [556, 452] on textarea at bounding box center [456, 345] width 544 height 281
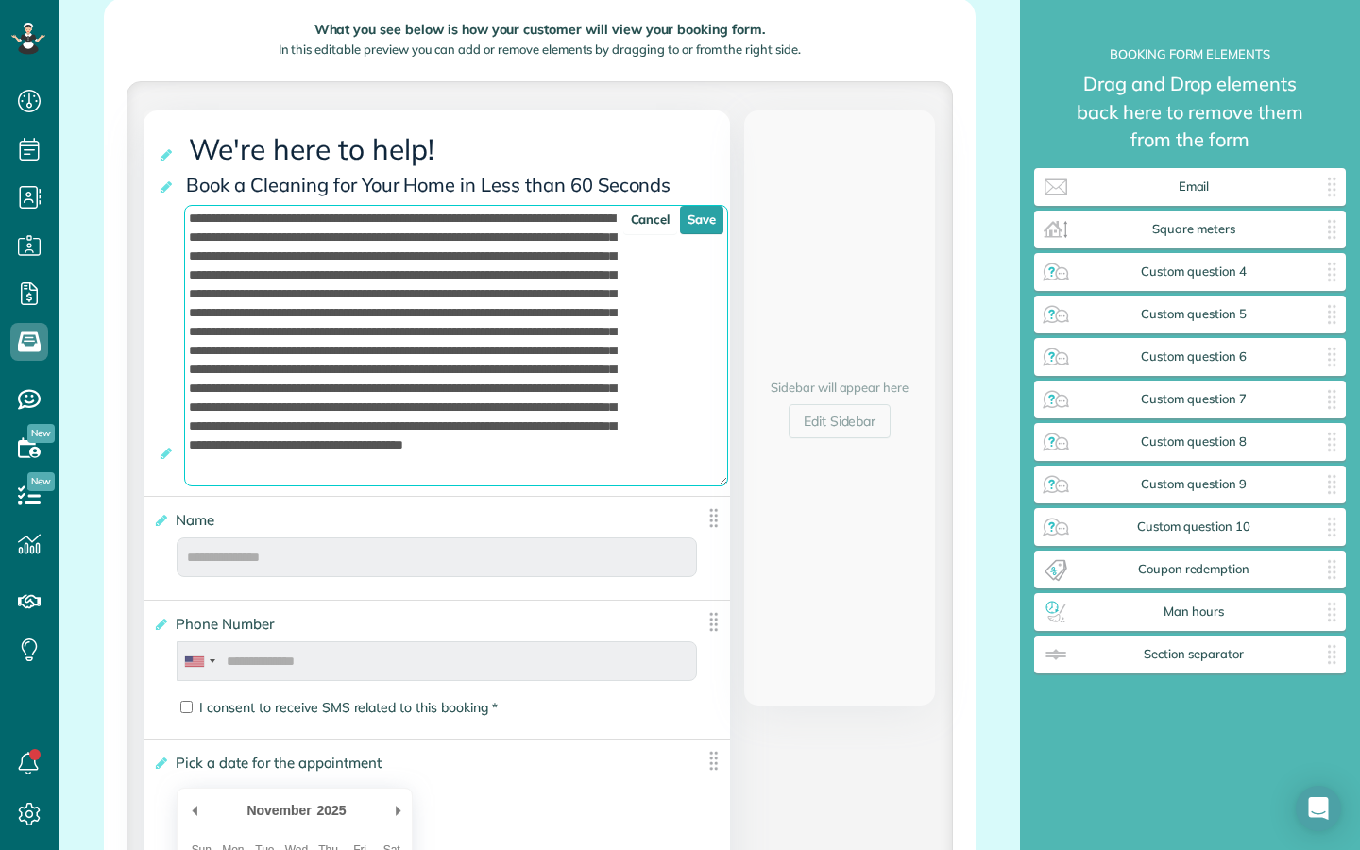
scroll to position [44, 0]
click at [494, 443] on textarea at bounding box center [456, 345] width 544 height 281
click at [391, 444] on textarea at bounding box center [456, 345] width 544 height 281
click at [442, 452] on textarea at bounding box center [456, 345] width 544 height 281
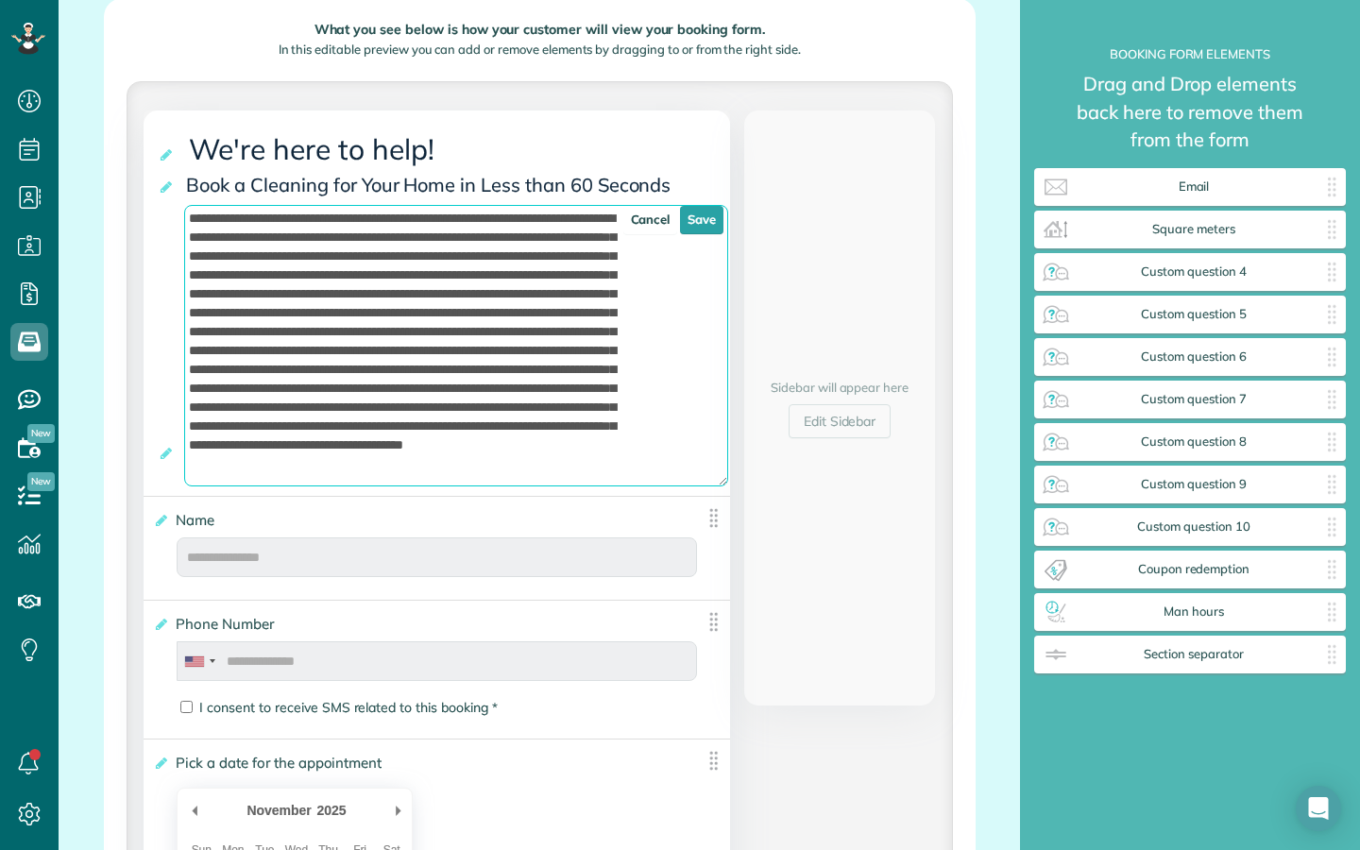
click at [534, 454] on textarea at bounding box center [456, 345] width 544 height 281
click at [605, 452] on textarea at bounding box center [456, 345] width 544 height 281
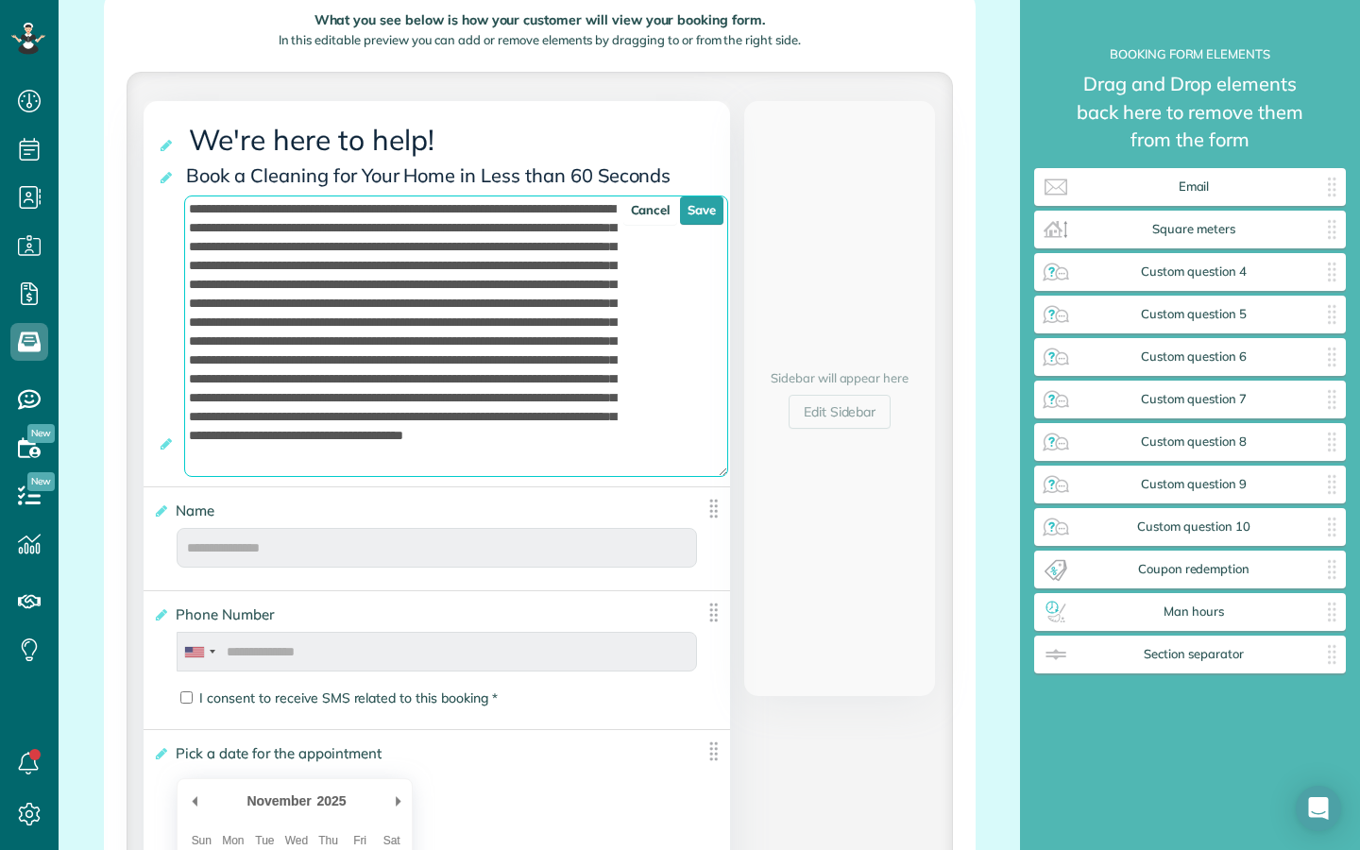
click at [465, 448] on textarea at bounding box center [456, 335] width 544 height 281
click at [463, 448] on textarea at bounding box center [456, 335] width 544 height 281
click at [551, 474] on textarea at bounding box center [456, 335] width 544 height 281
click at [610, 458] on textarea at bounding box center [456, 335] width 544 height 281
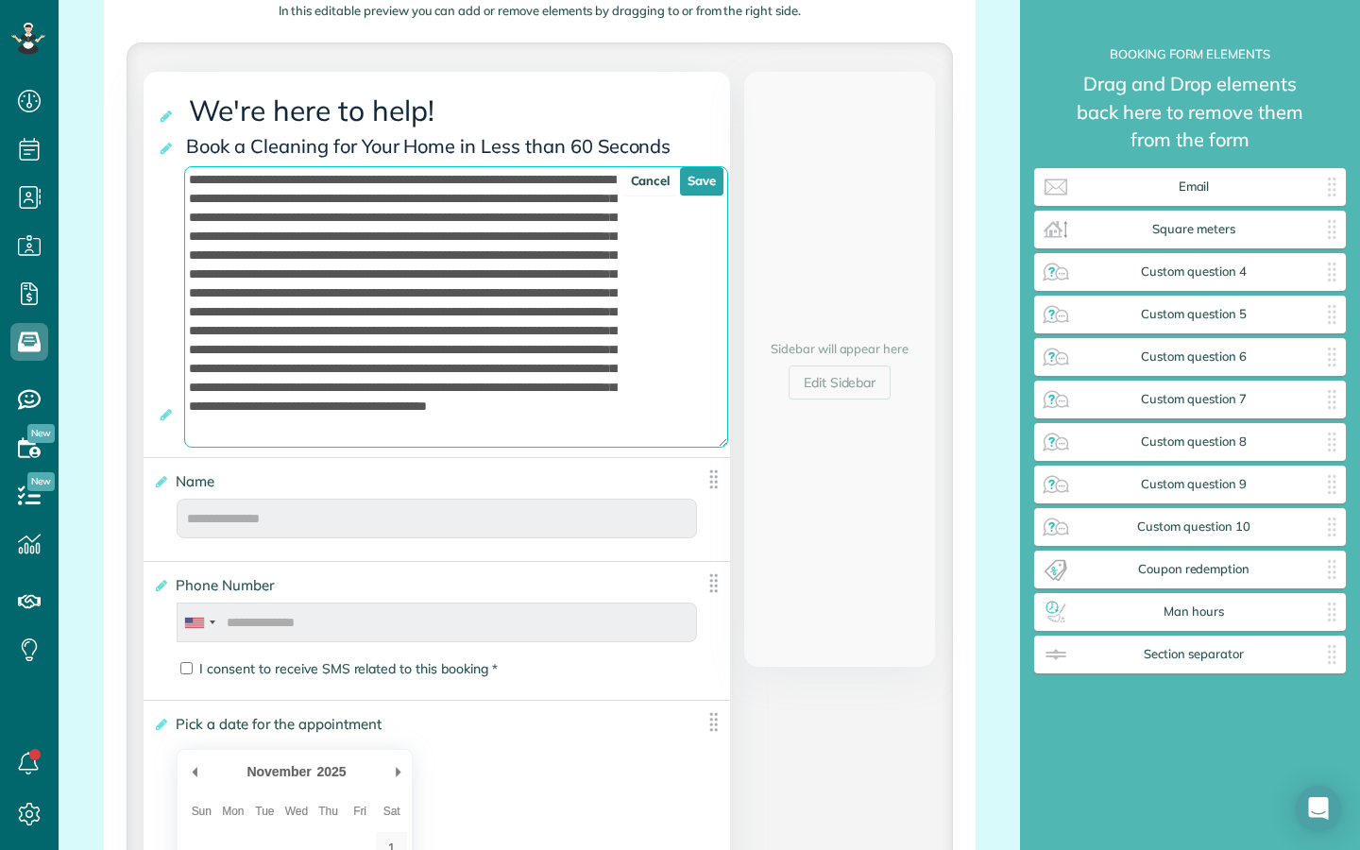
scroll to position [378, 0]
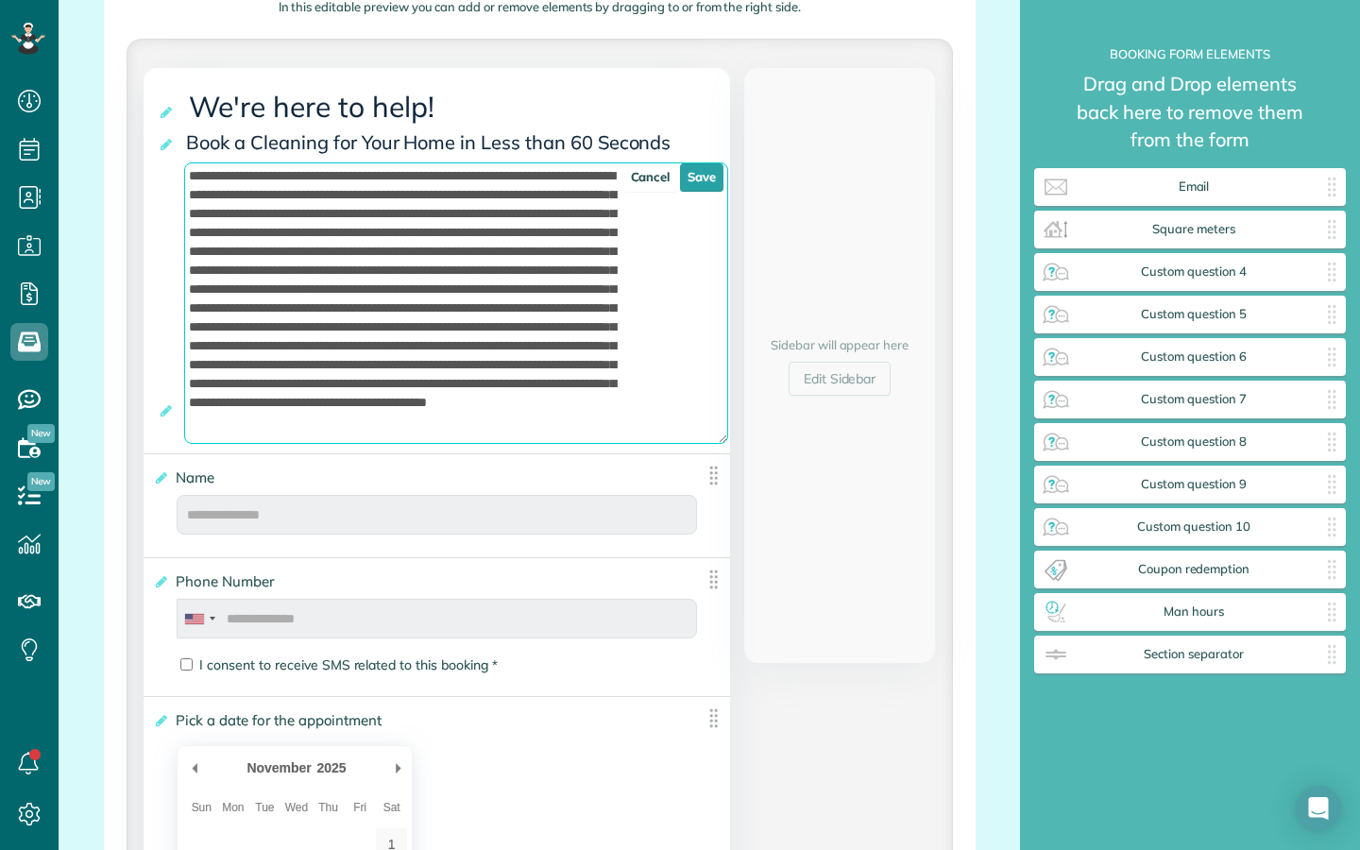
click at [621, 436] on textarea at bounding box center [456, 302] width 544 height 281
click at [631, 416] on textarea at bounding box center [456, 302] width 544 height 281
click at [613, 416] on textarea at bounding box center [456, 302] width 544 height 281
click at [602, 429] on textarea at bounding box center [456, 302] width 544 height 281
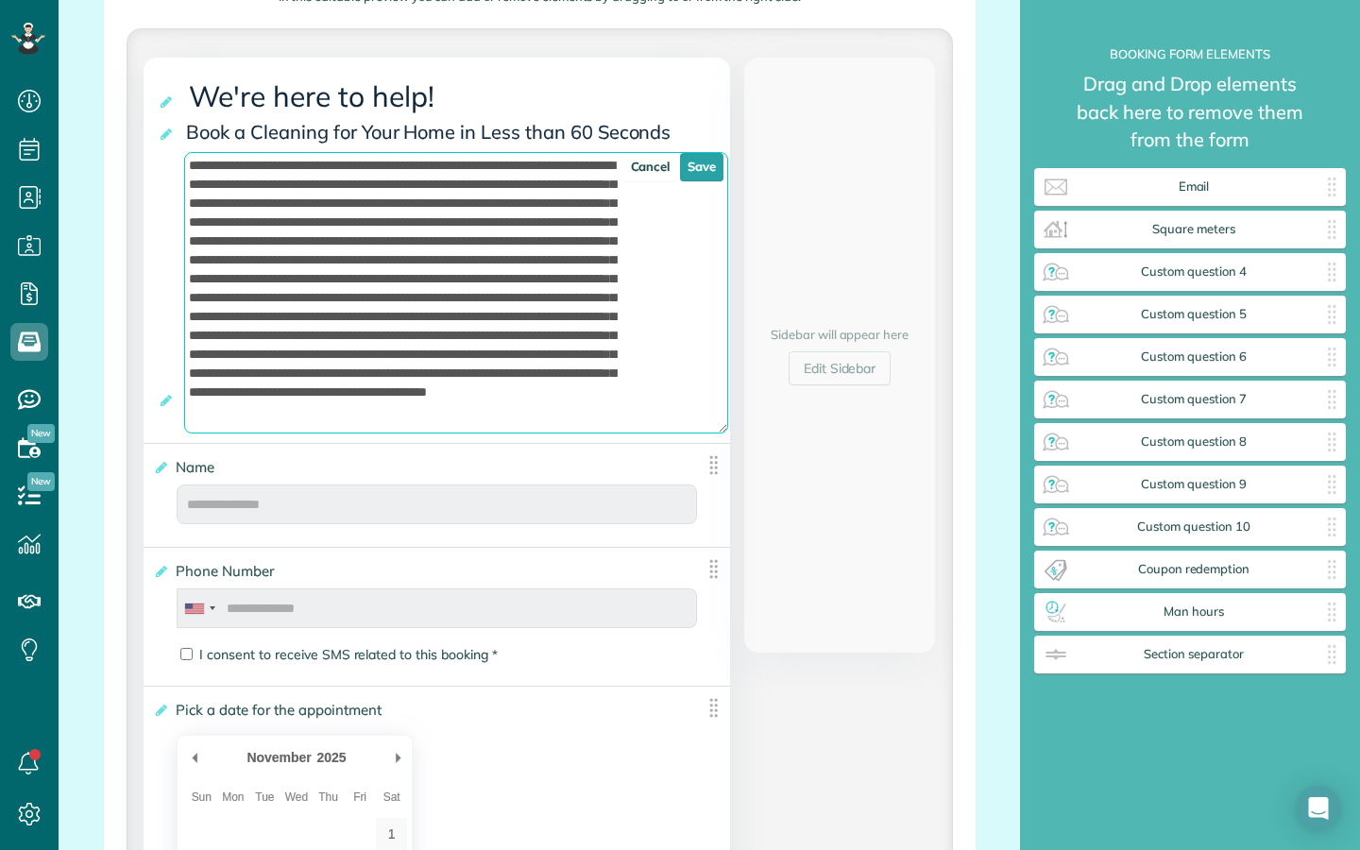
scroll to position [394, 0]
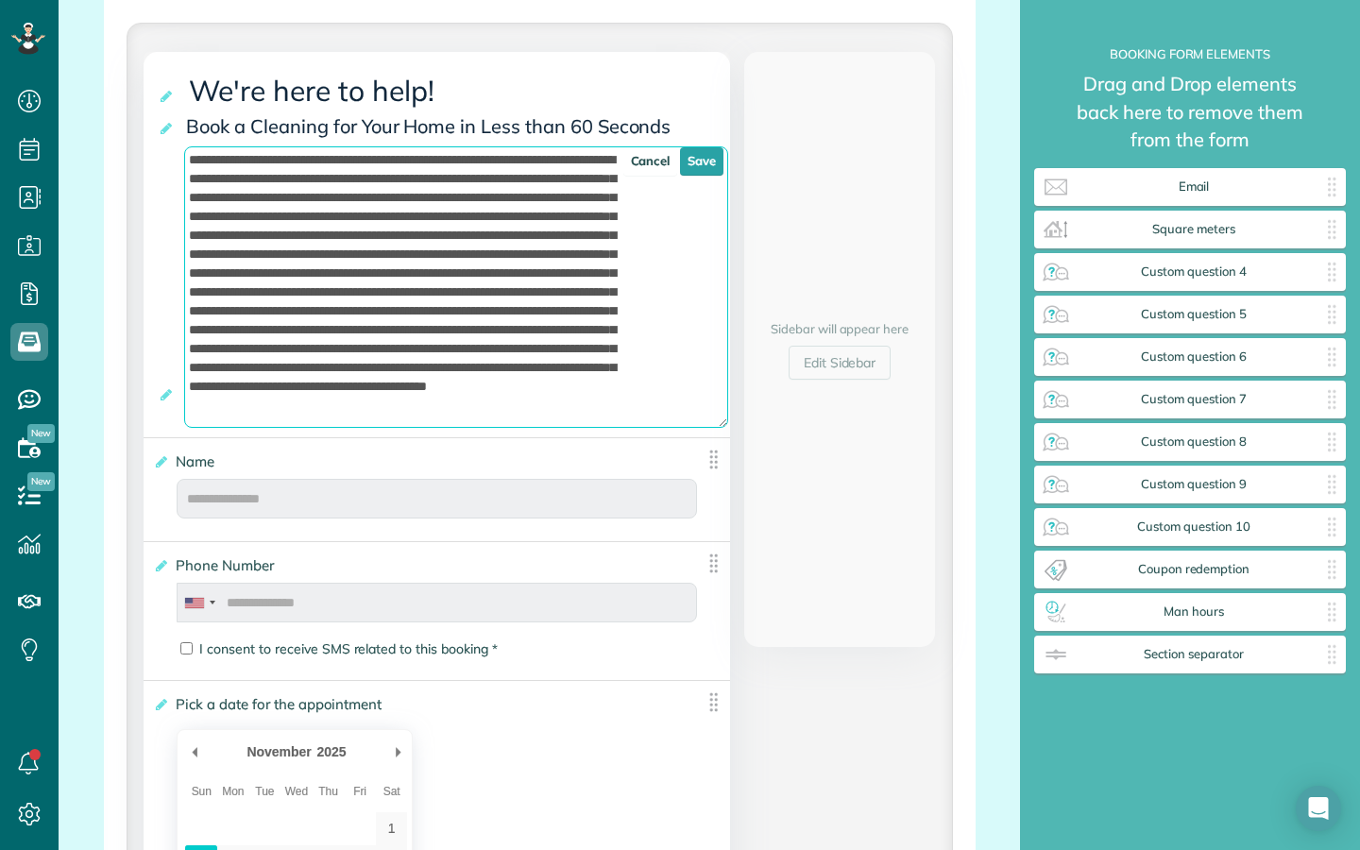
click at [599, 444] on div "Name **** Cancel Save" at bounding box center [437, 485] width 586 height 94
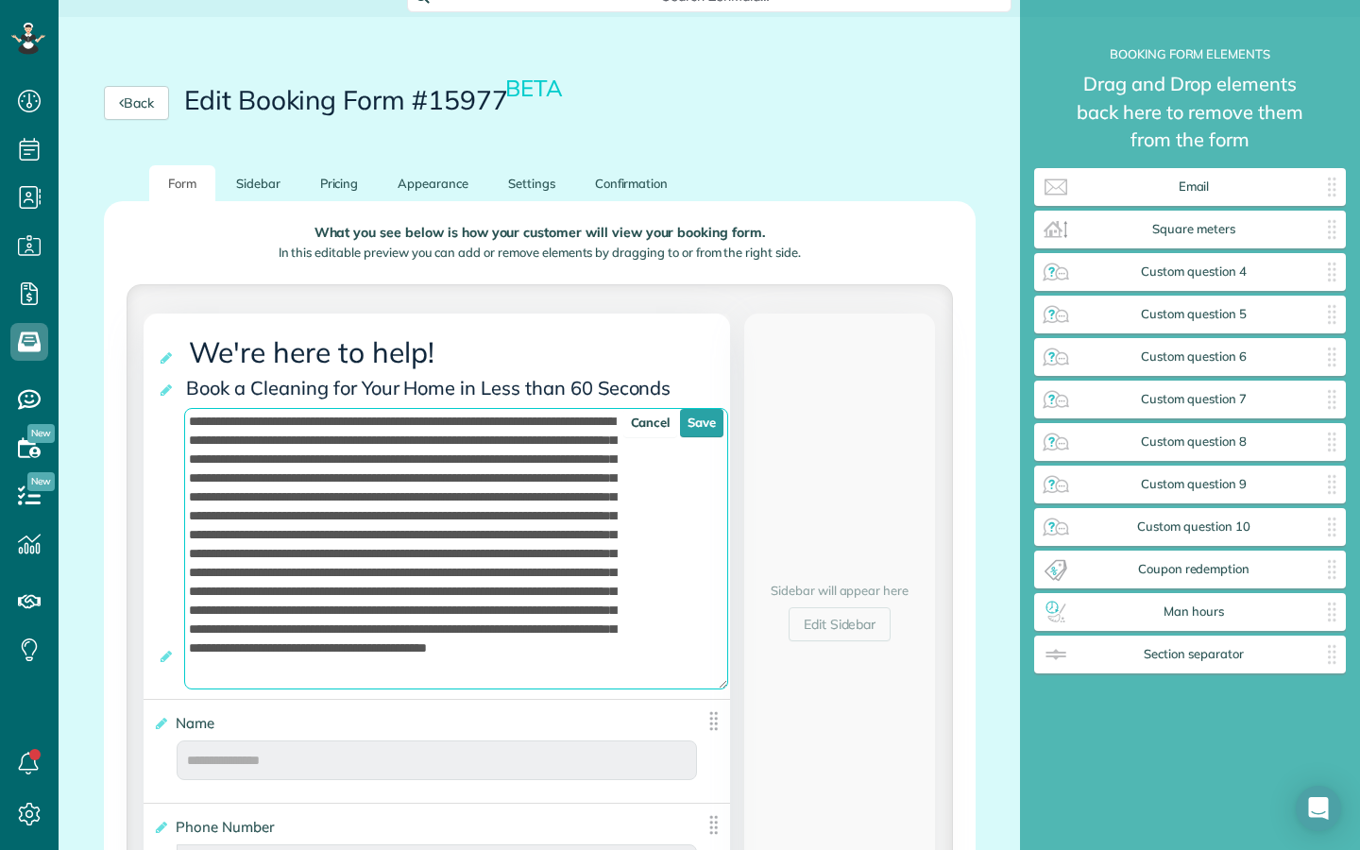
scroll to position [0, 0]
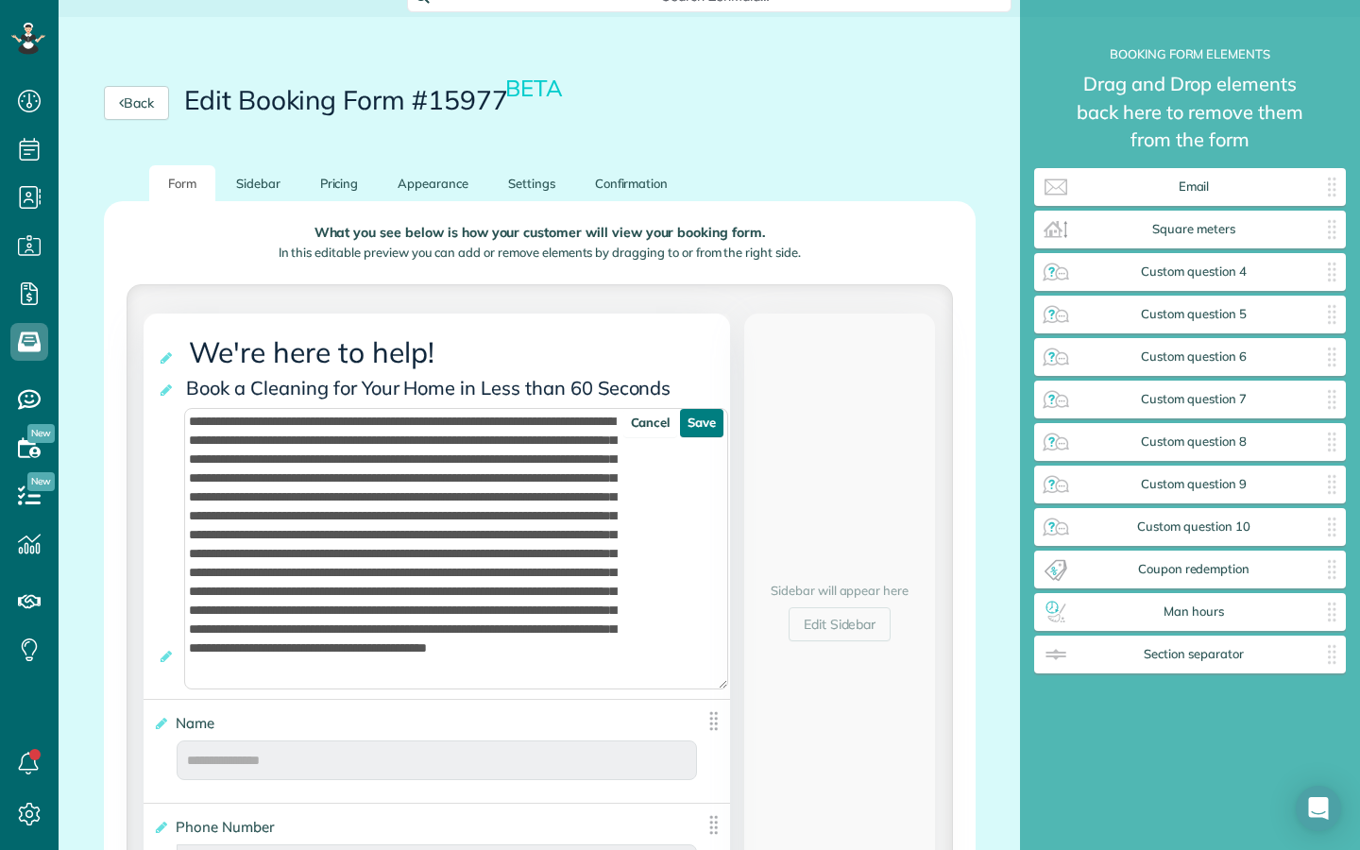
click at [701, 425] on link "Save" at bounding box center [701, 423] width 43 height 28
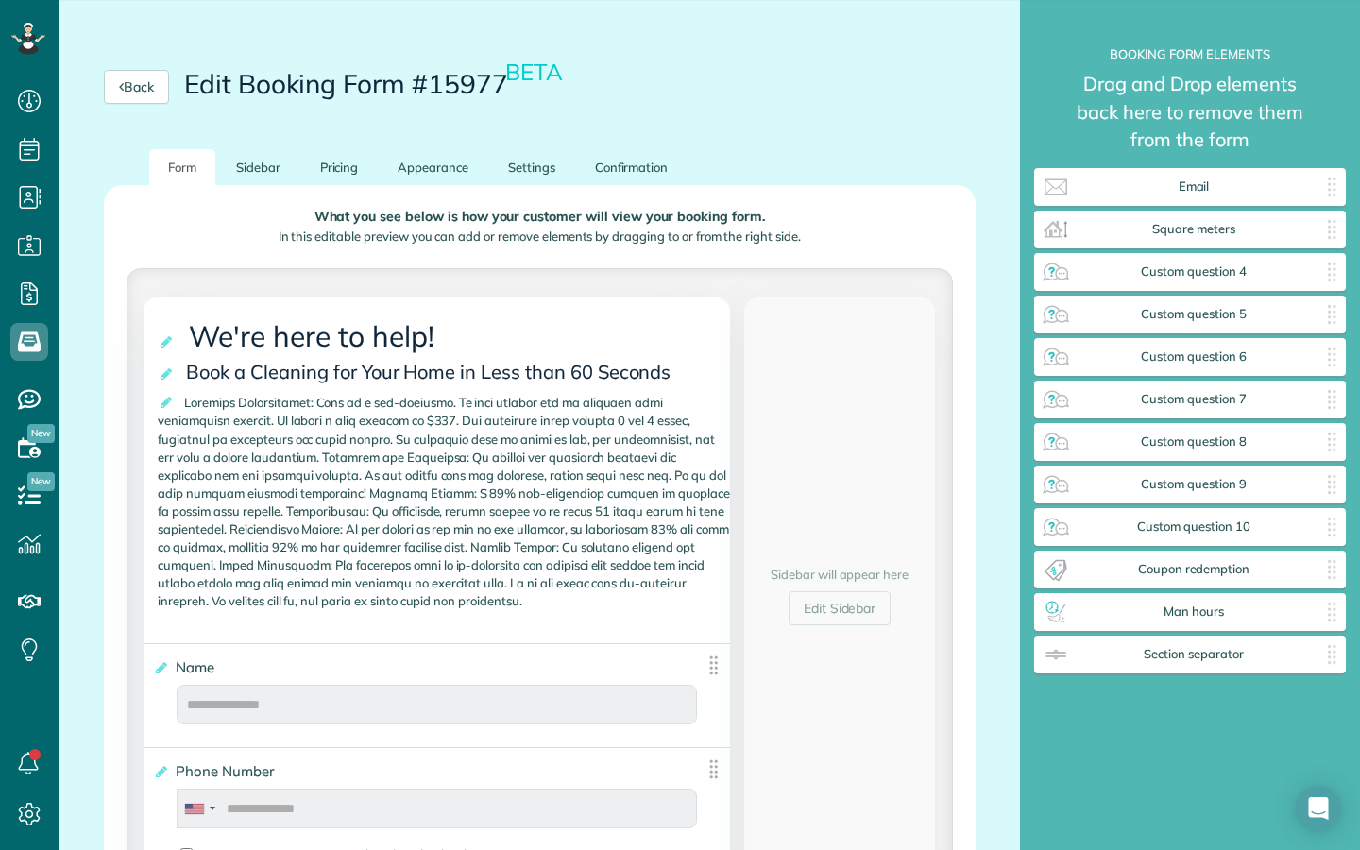
scroll to position [149, 0]
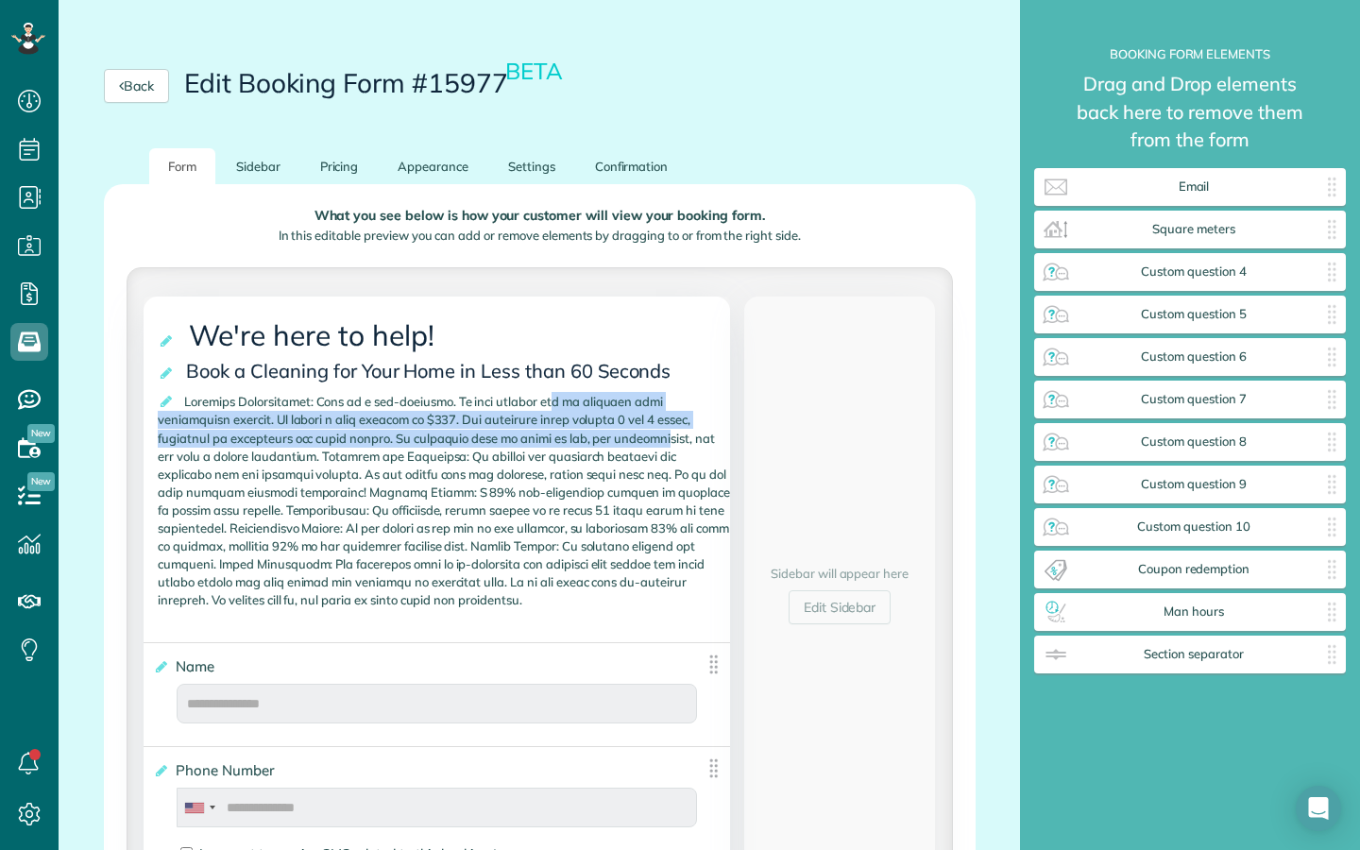
drag, startPoint x: 550, startPoint y: 404, endPoint x: 600, endPoint y: 436, distance: 58.7
click at [600, 436] on span at bounding box center [444, 500] width 572 height 223
click at [495, 432] on span at bounding box center [444, 500] width 572 height 223
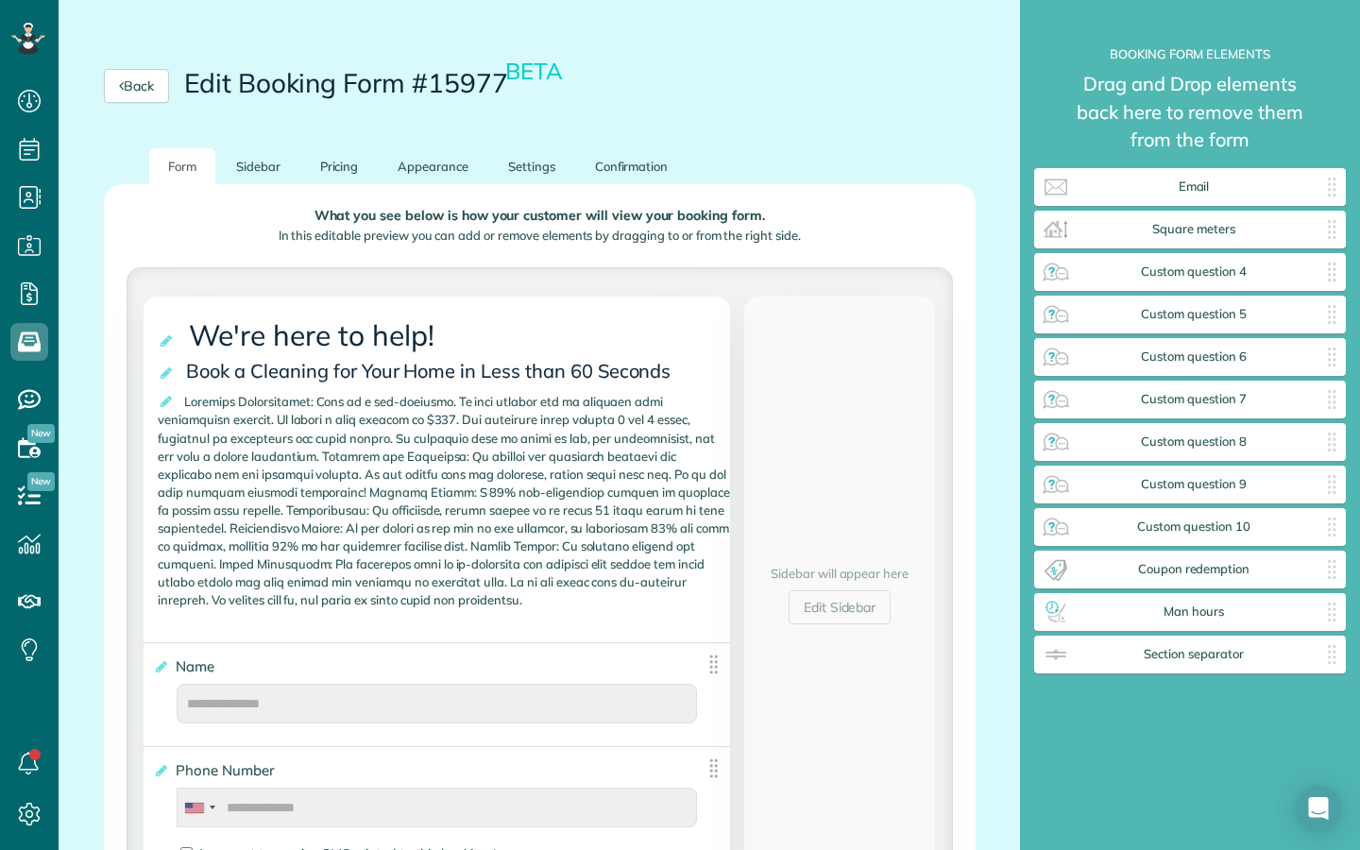
click at [474, 419] on span at bounding box center [444, 500] width 572 height 223
click at [163, 405] on icon at bounding box center [167, 401] width 19 height 13
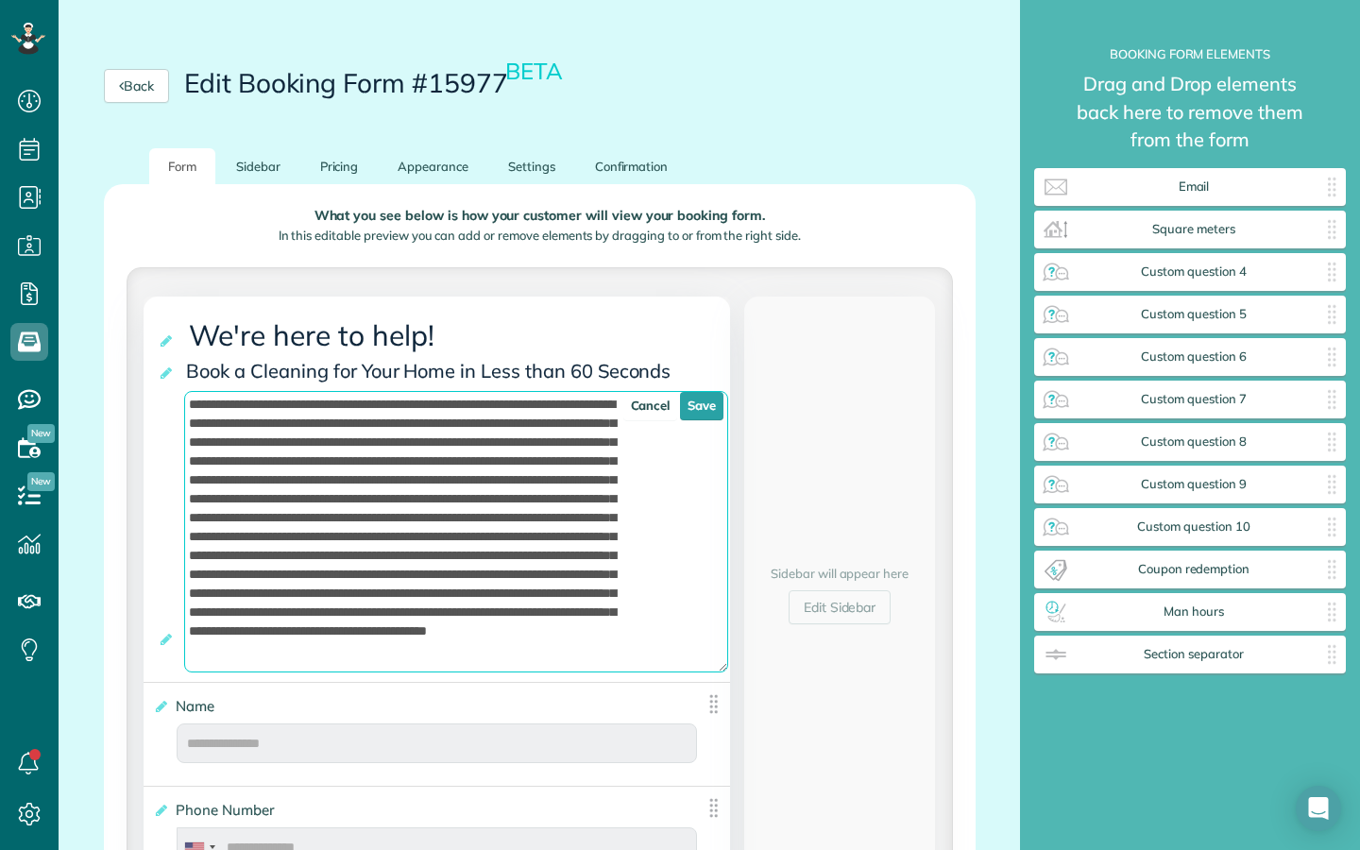
click at [617, 425] on textarea at bounding box center [456, 531] width 544 height 281
click at [574, 508] on textarea at bounding box center [456, 531] width 544 height 281
click at [248, 452] on textarea at bounding box center [456, 531] width 544 height 281
click at [247, 445] on textarea at bounding box center [456, 531] width 544 height 281
click at [334, 511] on textarea at bounding box center [456, 531] width 544 height 281
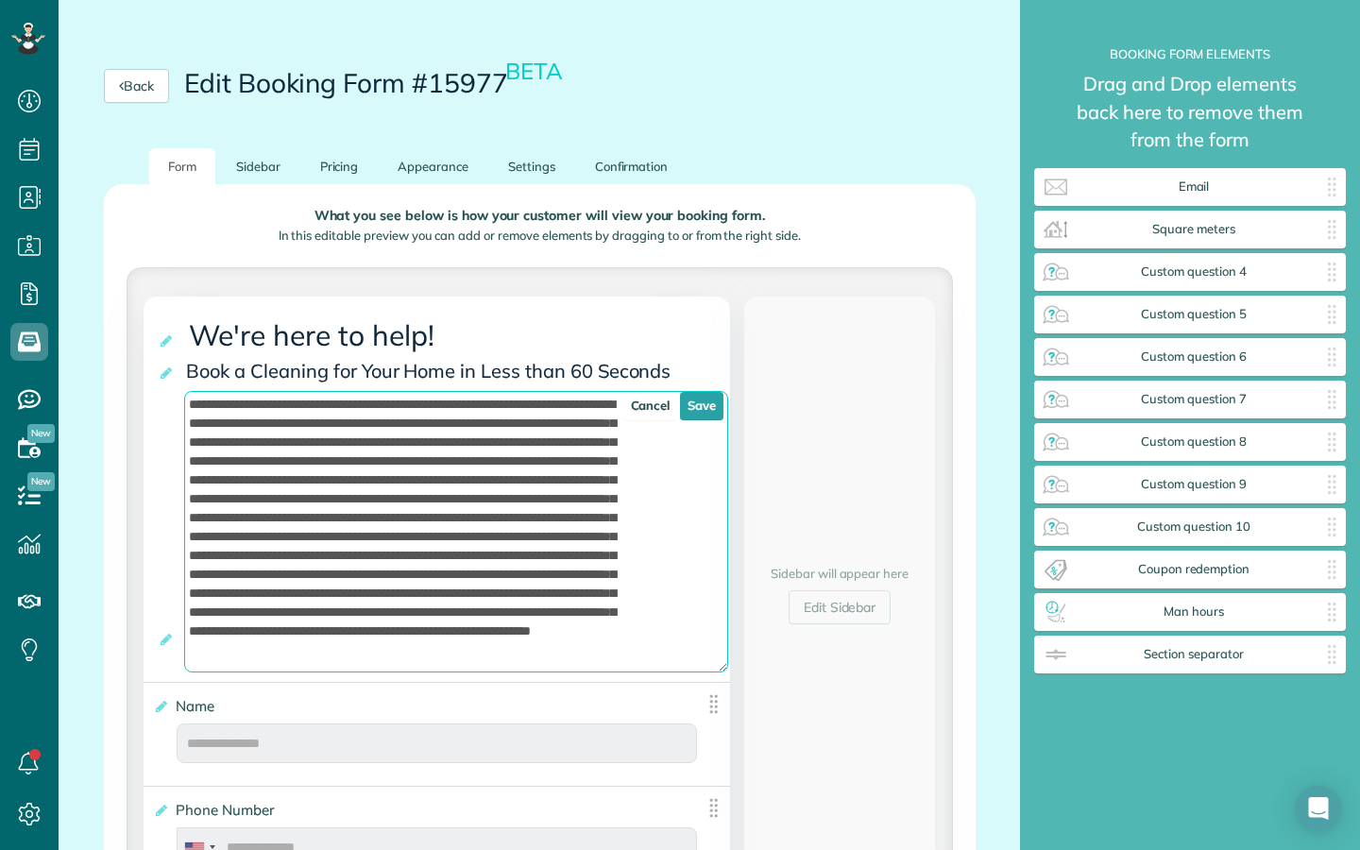
click at [289, 448] on textarea at bounding box center [456, 531] width 544 height 281
click at [335, 448] on textarea at bounding box center [456, 531] width 544 height 281
click at [388, 447] on textarea at bounding box center [456, 531] width 544 height 281
click at [478, 448] on textarea at bounding box center [456, 531] width 544 height 281
click at [464, 477] on textarea at bounding box center [456, 531] width 544 height 281
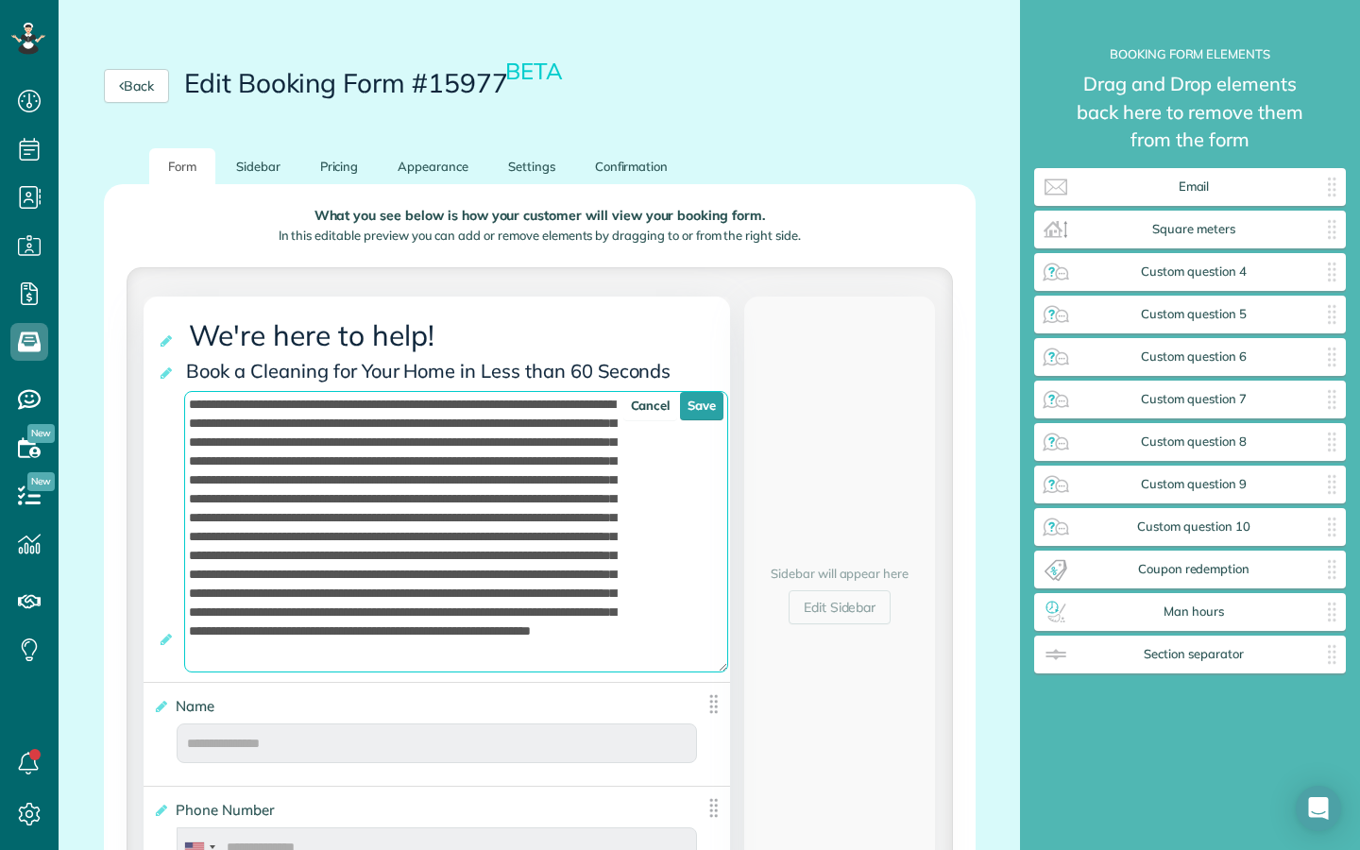
click at [482, 461] on textarea at bounding box center [456, 531] width 544 height 281
click at [485, 483] on textarea at bounding box center [456, 531] width 544 height 281
click at [507, 470] on textarea at bounding box center [456, 531] width 544 height 281
click at [497, 491] on textarea at bounding box center [456, 531] width 544 height 281
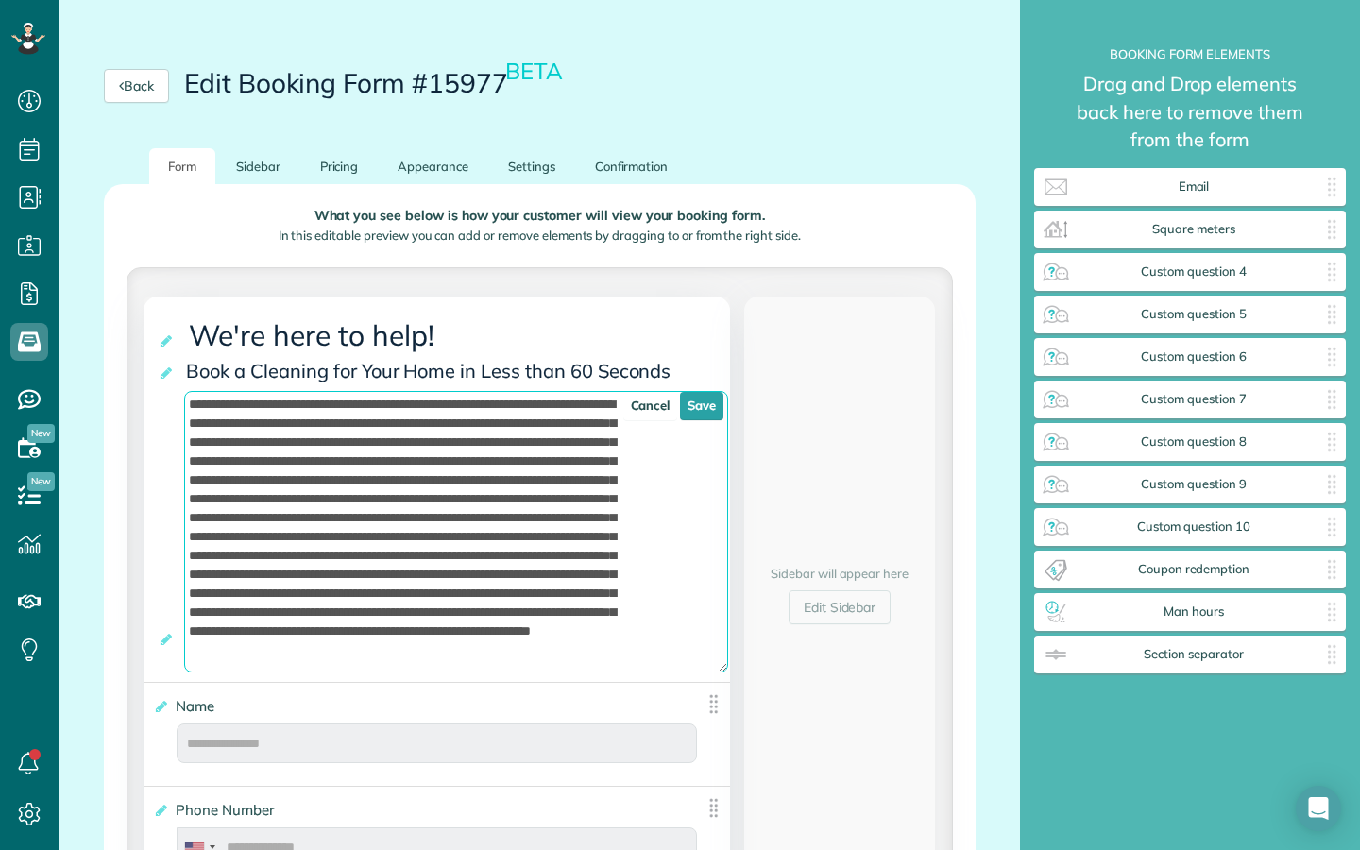
click at [466, 516] on textarea at bounding box center [456, 531] width 544 height 281
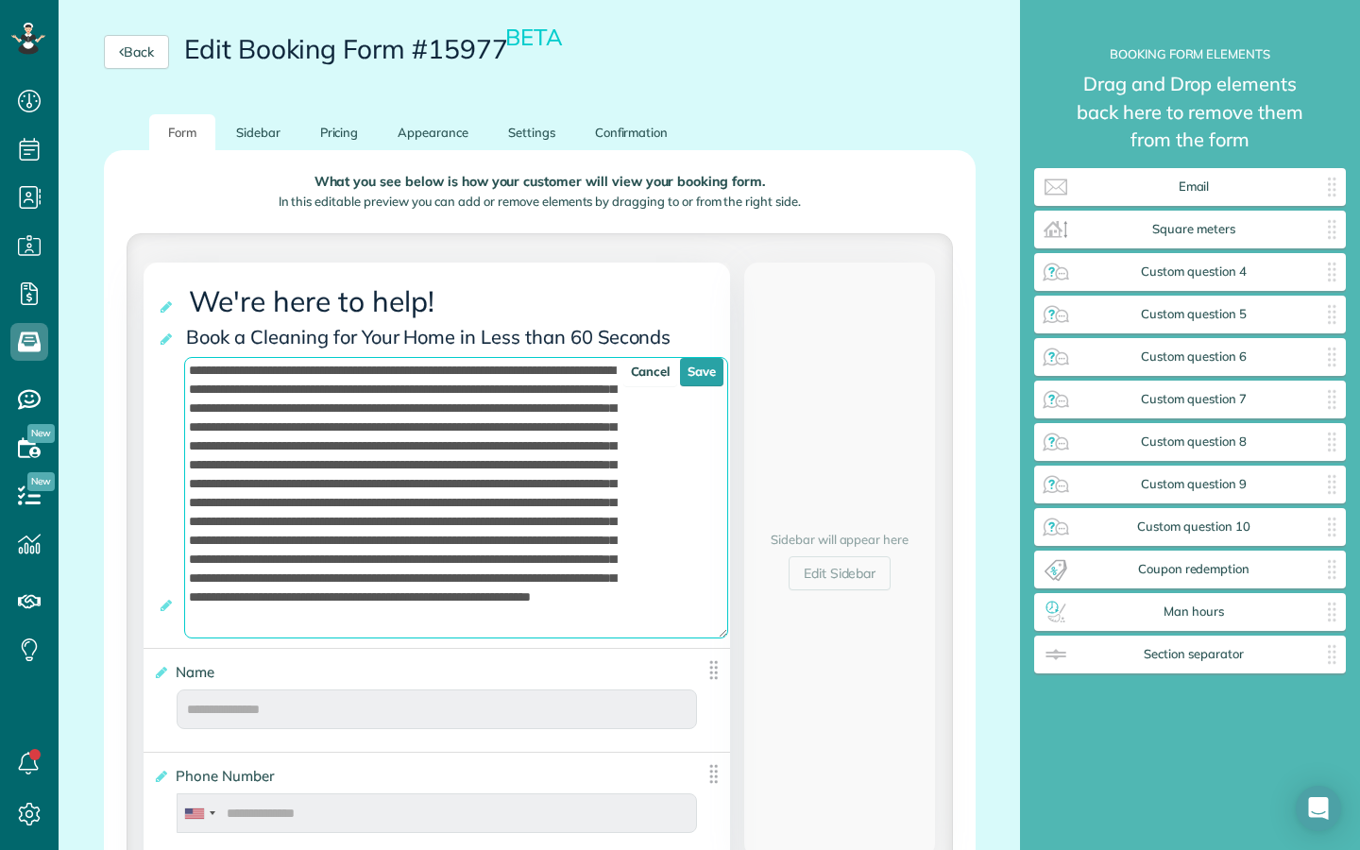
scroll to position [196, 0]
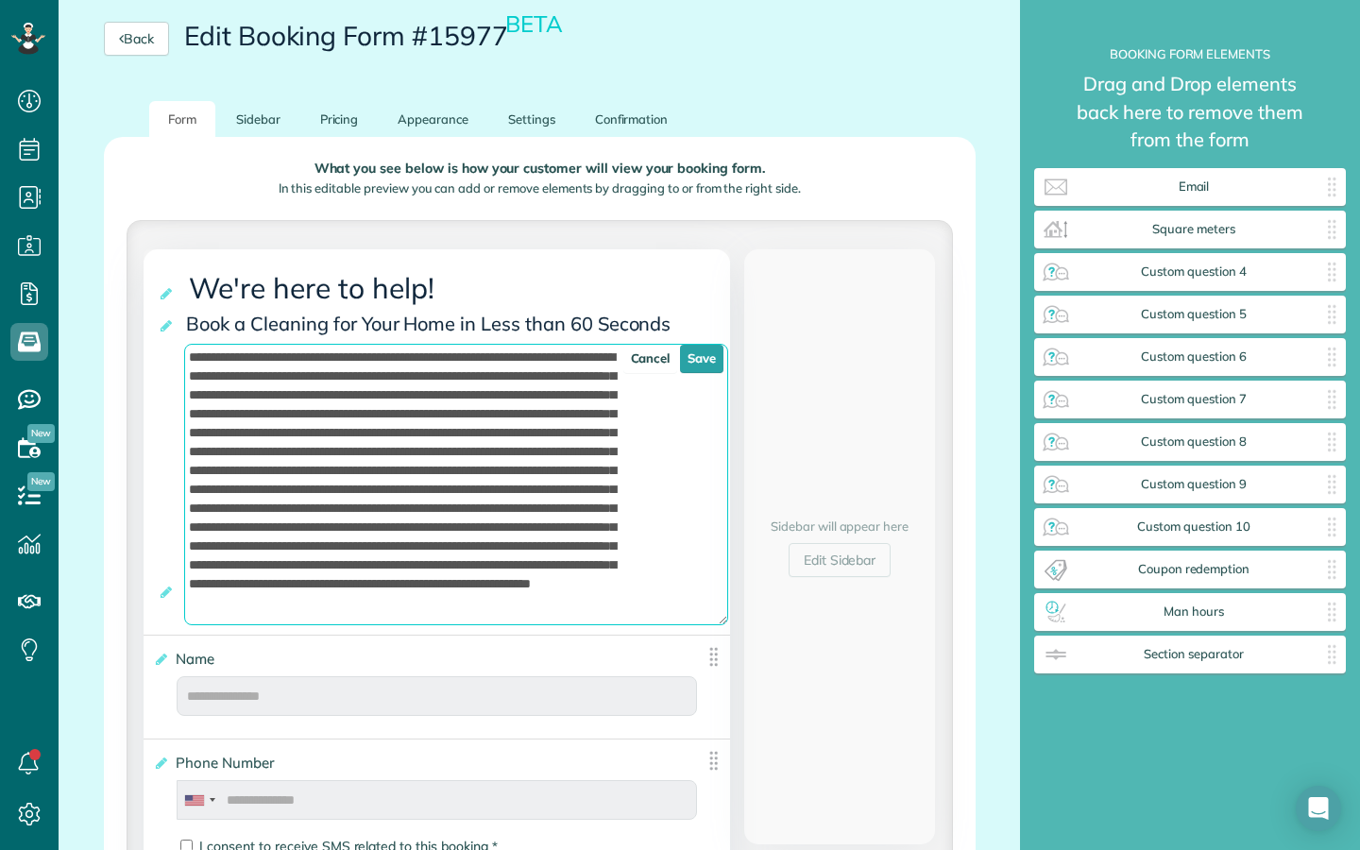
click at [429, 424] on textarea at bounding box center [456, 484] width 544 height 281
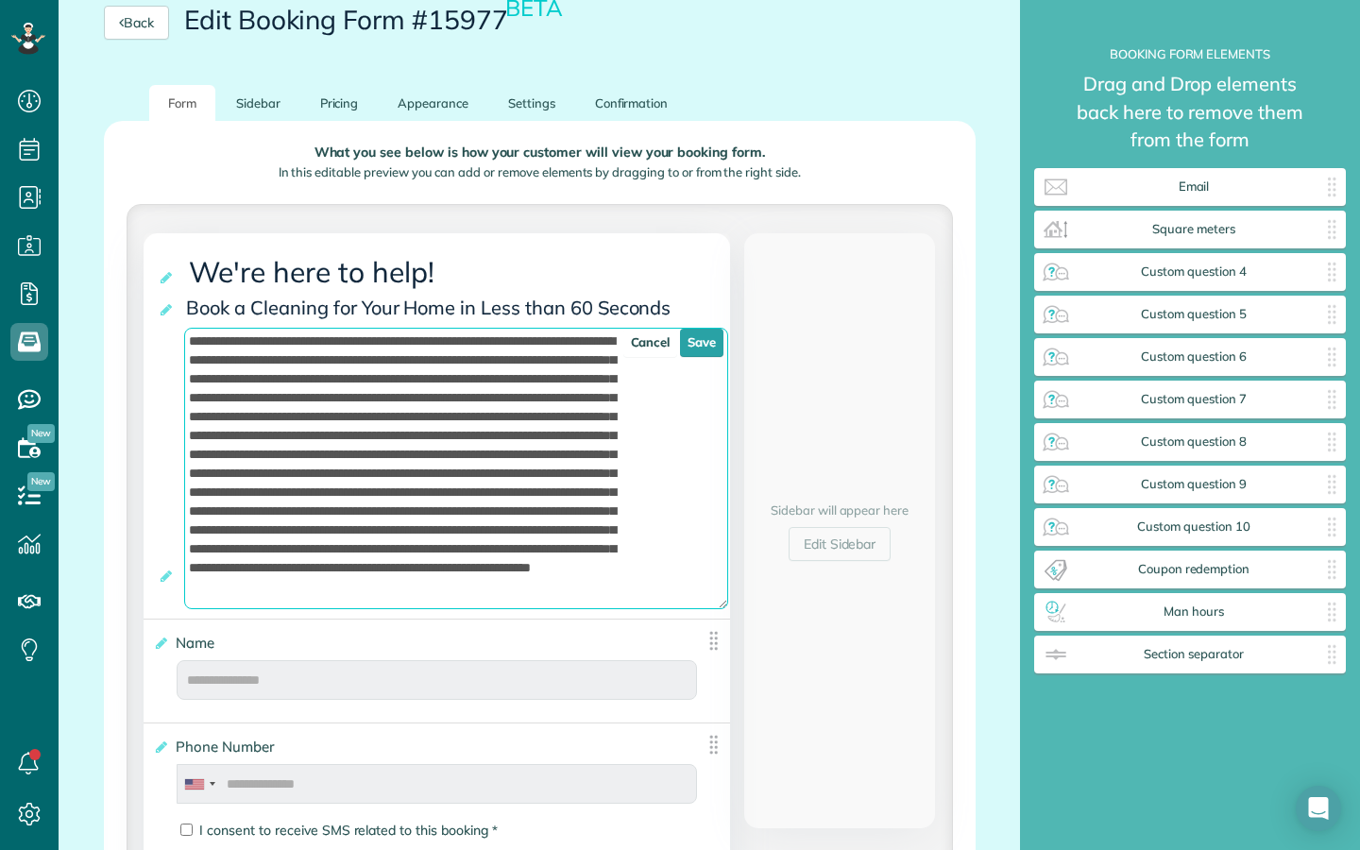
scroll to position [215, 0]
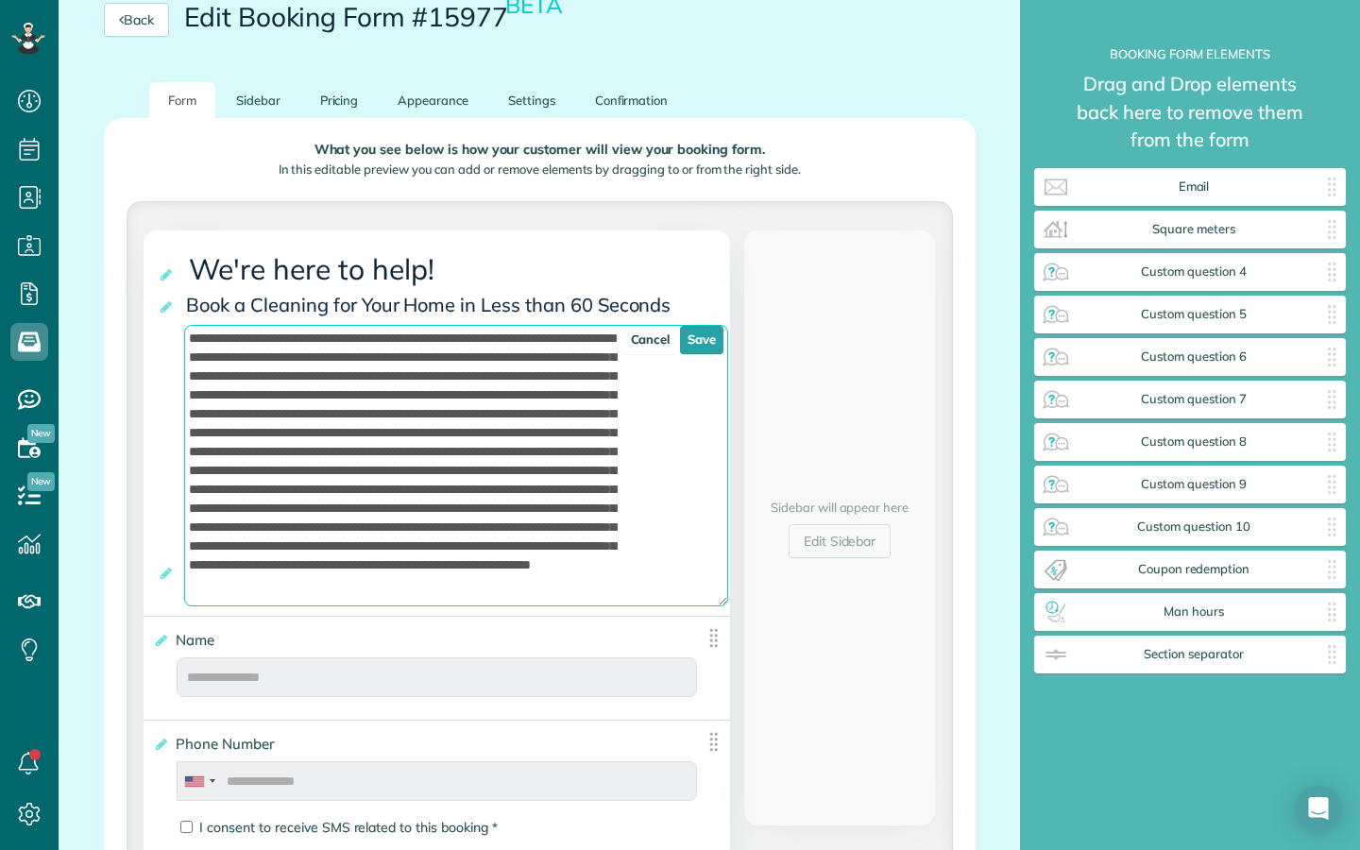
click at [459, 447] on textarea at bounding box center [456, 465] width 544 height 281
click at [527, 423] on textarea at bounding box center [456, 465] width 544 height 281
click at [510, 429] on textarea at bounding box center [456, 465] width 544 height 281
click at [572, 433] on textarea at bounding box center [456, 465] width 544 height 281
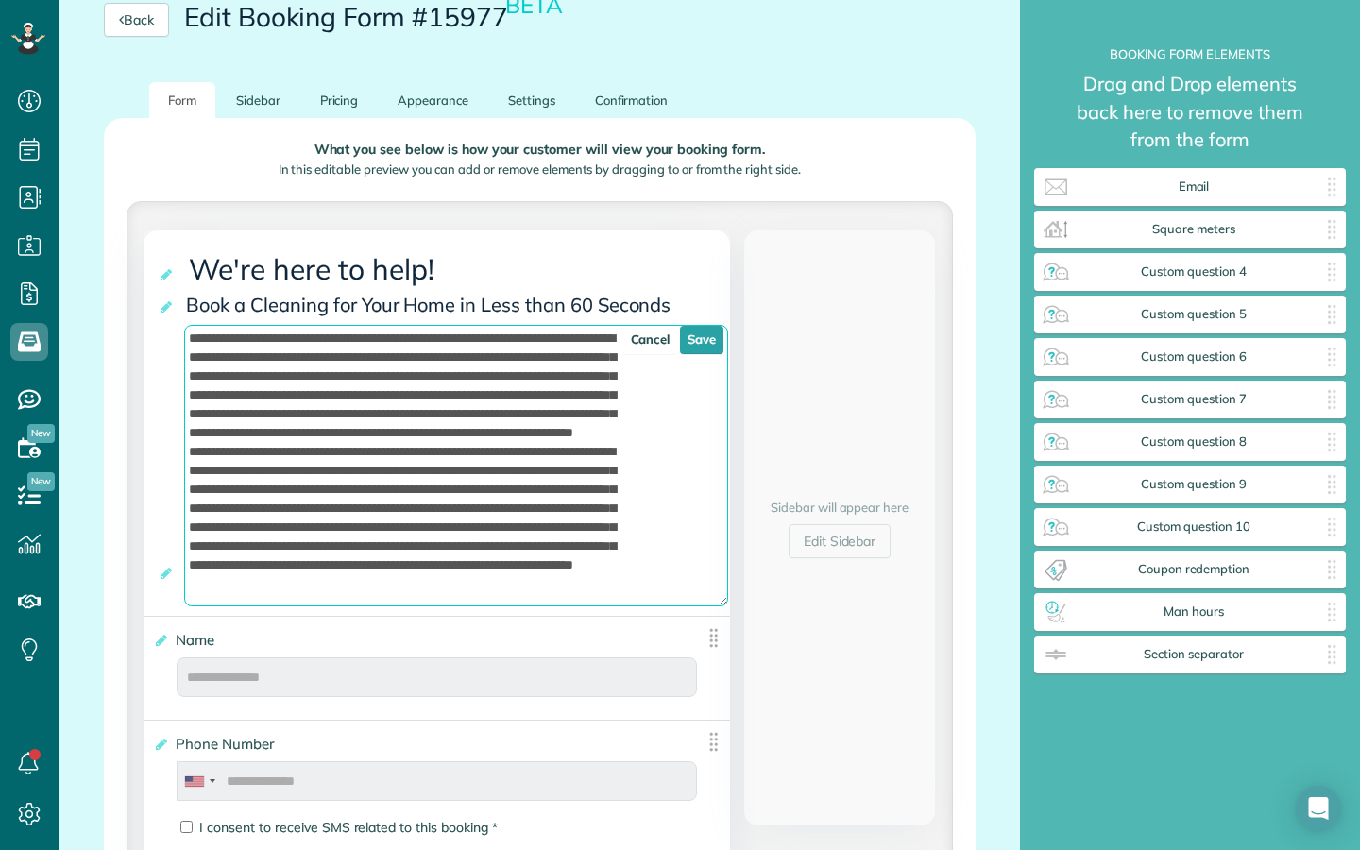
click at [313, 447] on textarea at bounding box center [456, 465] width 544 height 281
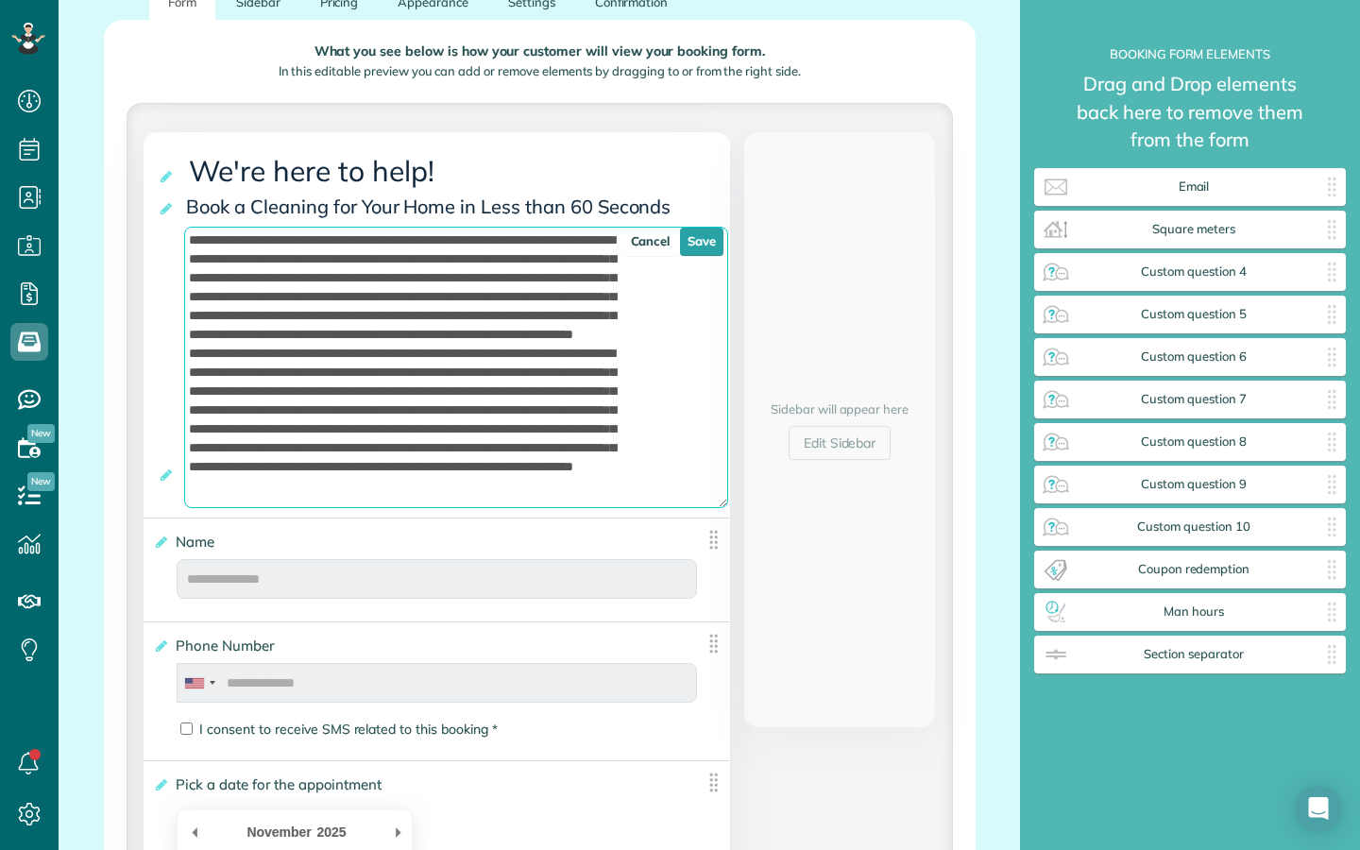
scroll to position [322, 0]
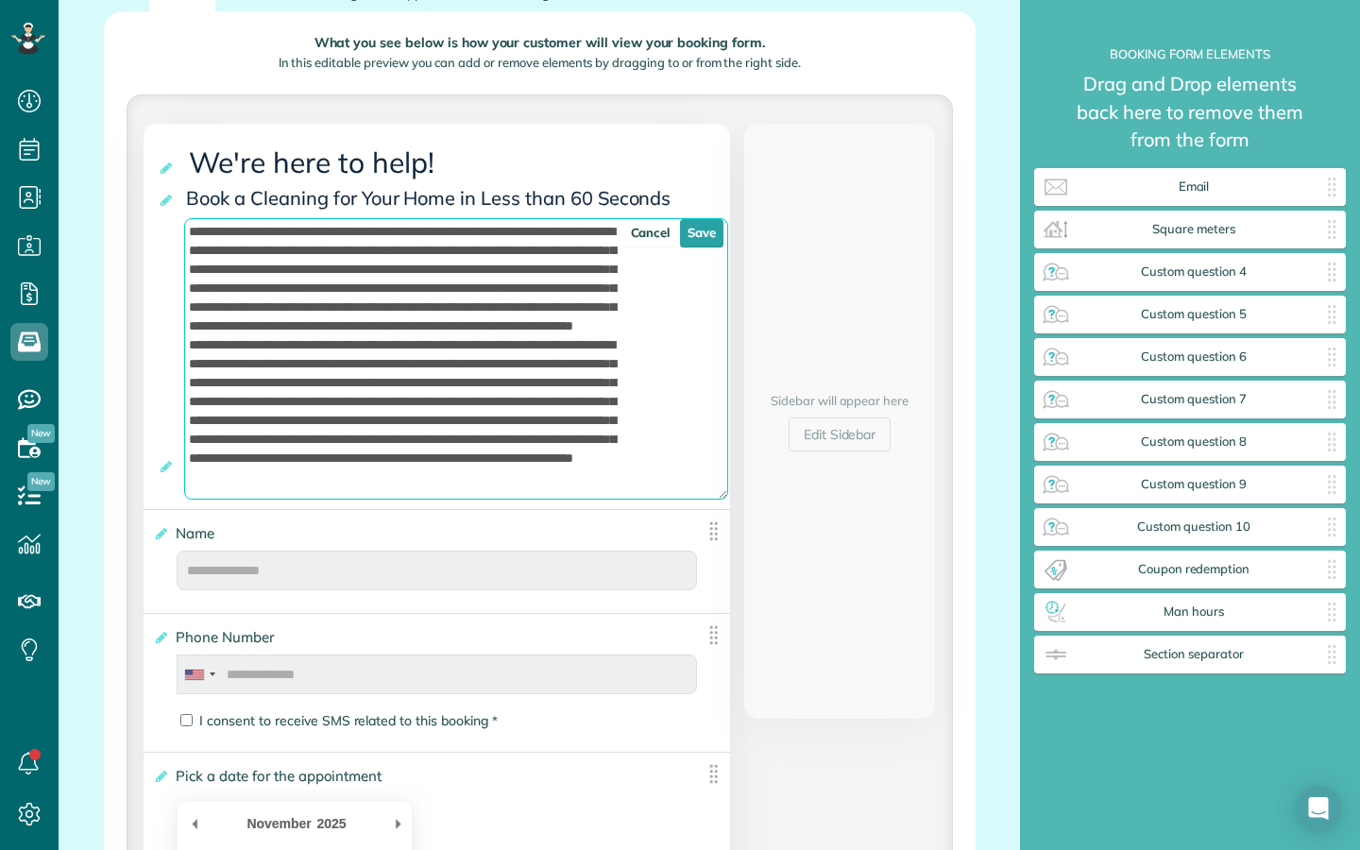
click at [535, 414] on textarea at bounding box center [456, 358] width 544 height 281
click at [531, 401] on textarea at bounding box center [456, 358] width 544 height 281
click at [526, 414] on textarea at bounding box center [456, 358] width 544 height 281
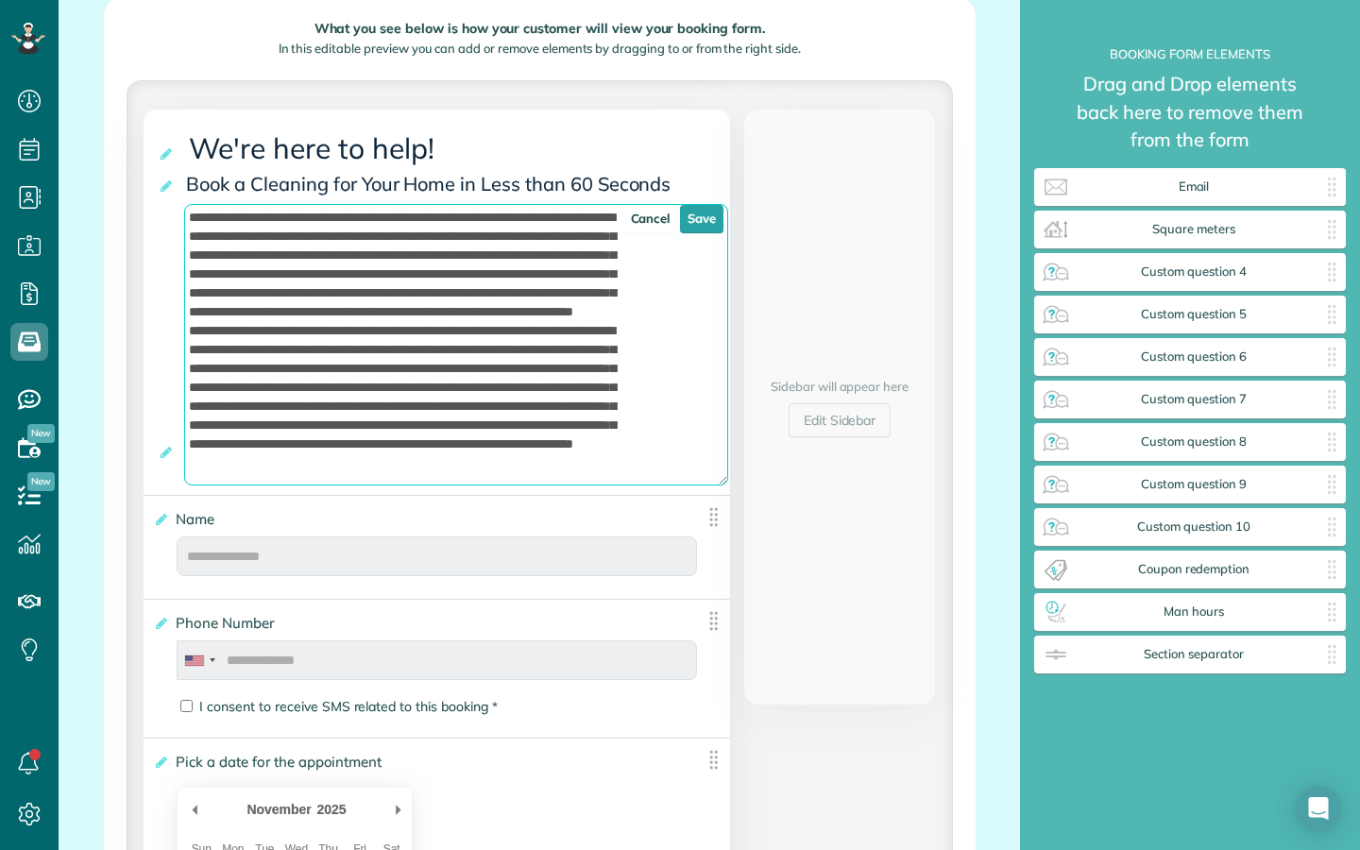
click at [521, 411] on textarea at bounding box center [456, 344] width 544 height 281
click at [386, 407] on textarea at bounding box center [456, 344] width 544 height 281
click at [385, 398] on textarea at bounding box center [456, 344] width 544 height 281
click at [455, 400] on textarea at bounding box center [456, 344] width 544 height 281
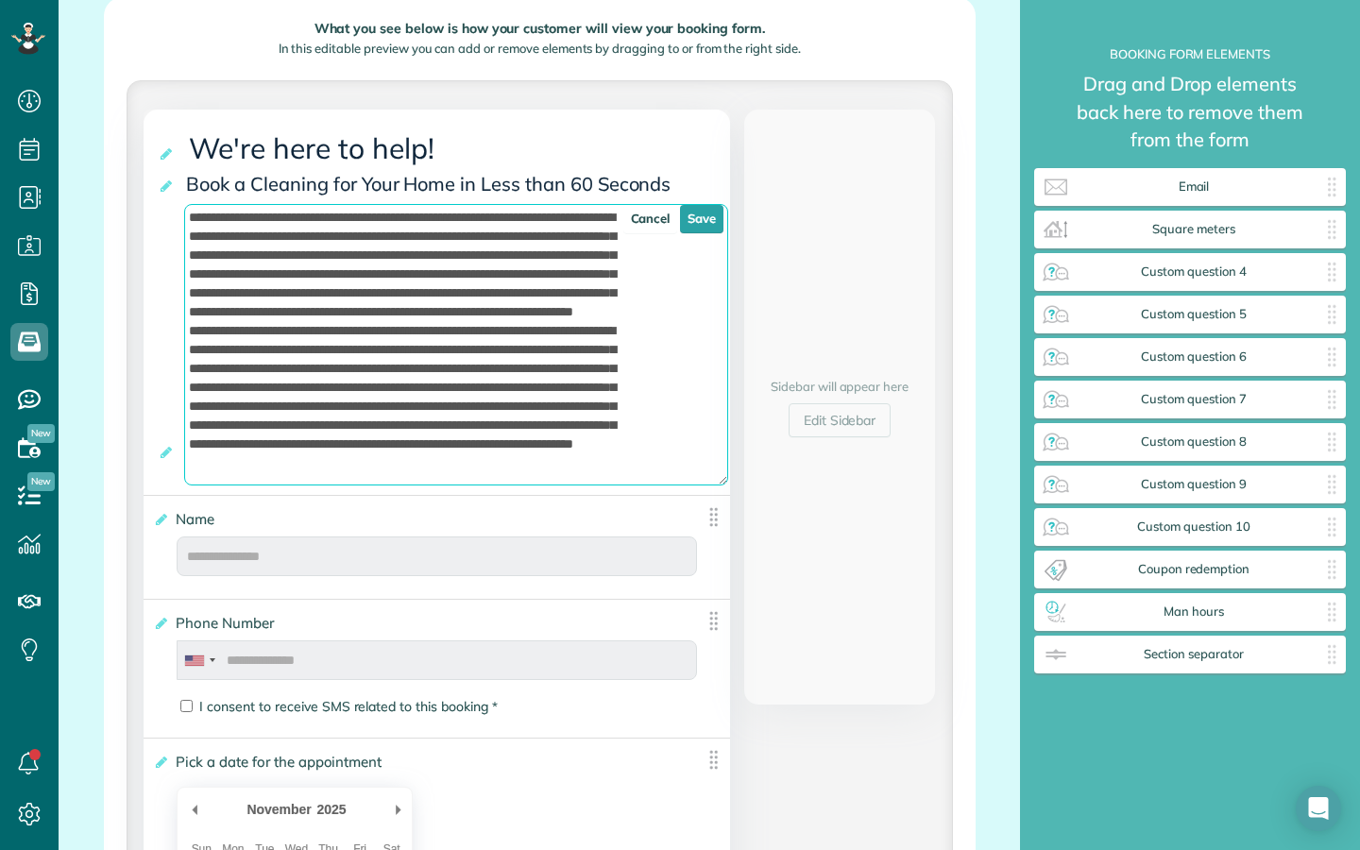
click at [515, 400] on textarea at bounding box center [456, 344] width 544 height 281
click at [256, 420] on textarea at bounding box center [456, 344] width 544 height 281
click at [425, 431] on textarea at bounding box center [456, 344] width 544 height 281
click at [584, 422] on textarea at bounding box center [456, 344] width 544 height 281
click at [647, 430] on textarea at bounding box center [456, 344] width 544 height 281
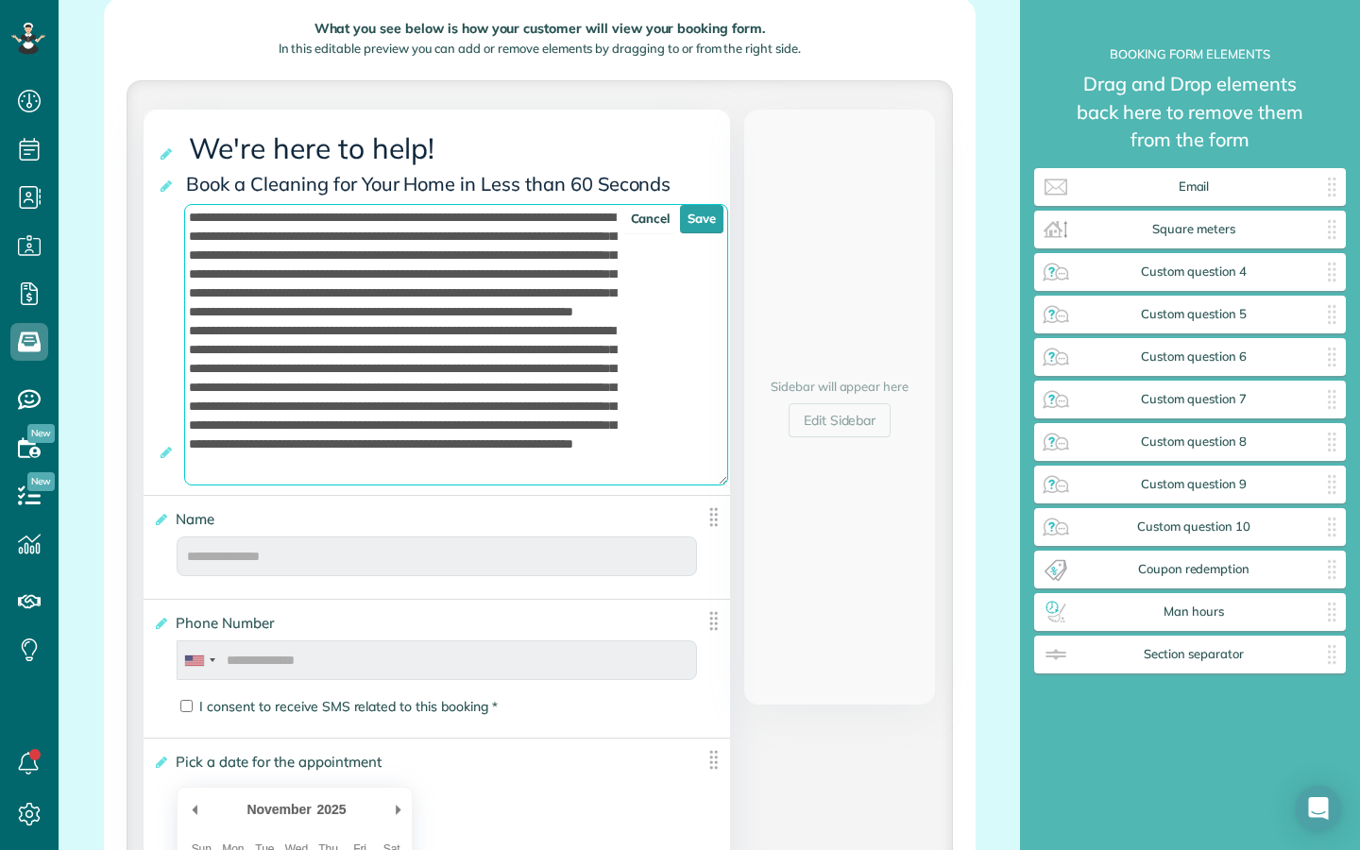
click at [503, 442] on textarea at bounding box center [456, 344] width 544 height 281
click at [492, 464] on textarea at bounding box center [456, 344] width 544 height 281
click at [538, 446] on textarea at bounding box center [456, 344] width 544 height 281
click at [535, 464] on textarea at bounding box center [456, 344] width 544 height 281
click at [477, 439] on textarea at bounding box center [456, 344] width 544 height 281
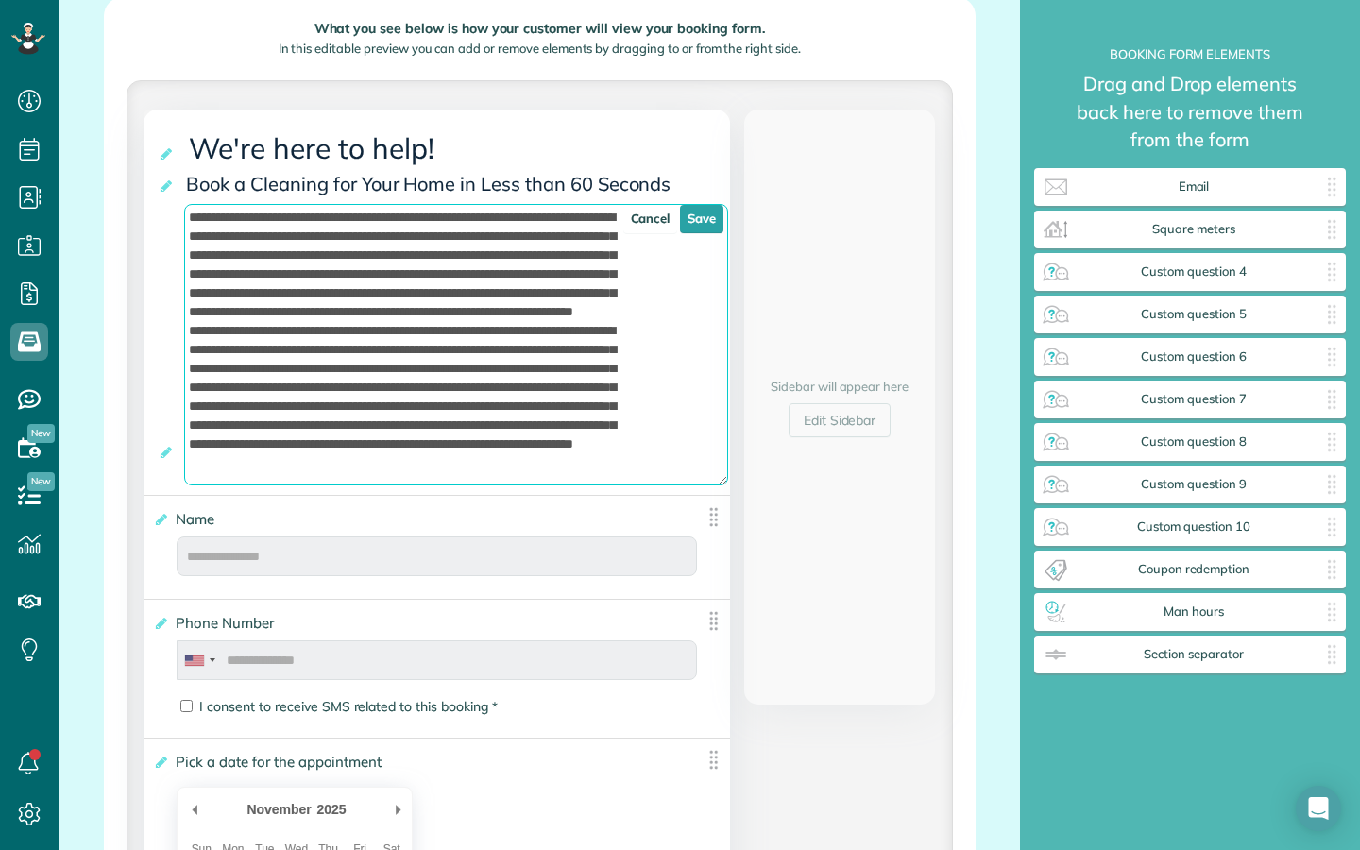
click at [424, 438] on textarea at bounding box center [456, 344] width 544 height 281
click at [427, 467] on textarea at bounding box center [456, 344] width 544 height 281
click at [422, 439] on textarea at bounding box center [456, 344] width 544 height 281
click at [463, 436] on textarea at bounding box center [456, 344] width 544 height 281
click at [516, 435] on textarea at bounding box center [456, 344] width 544 height 281
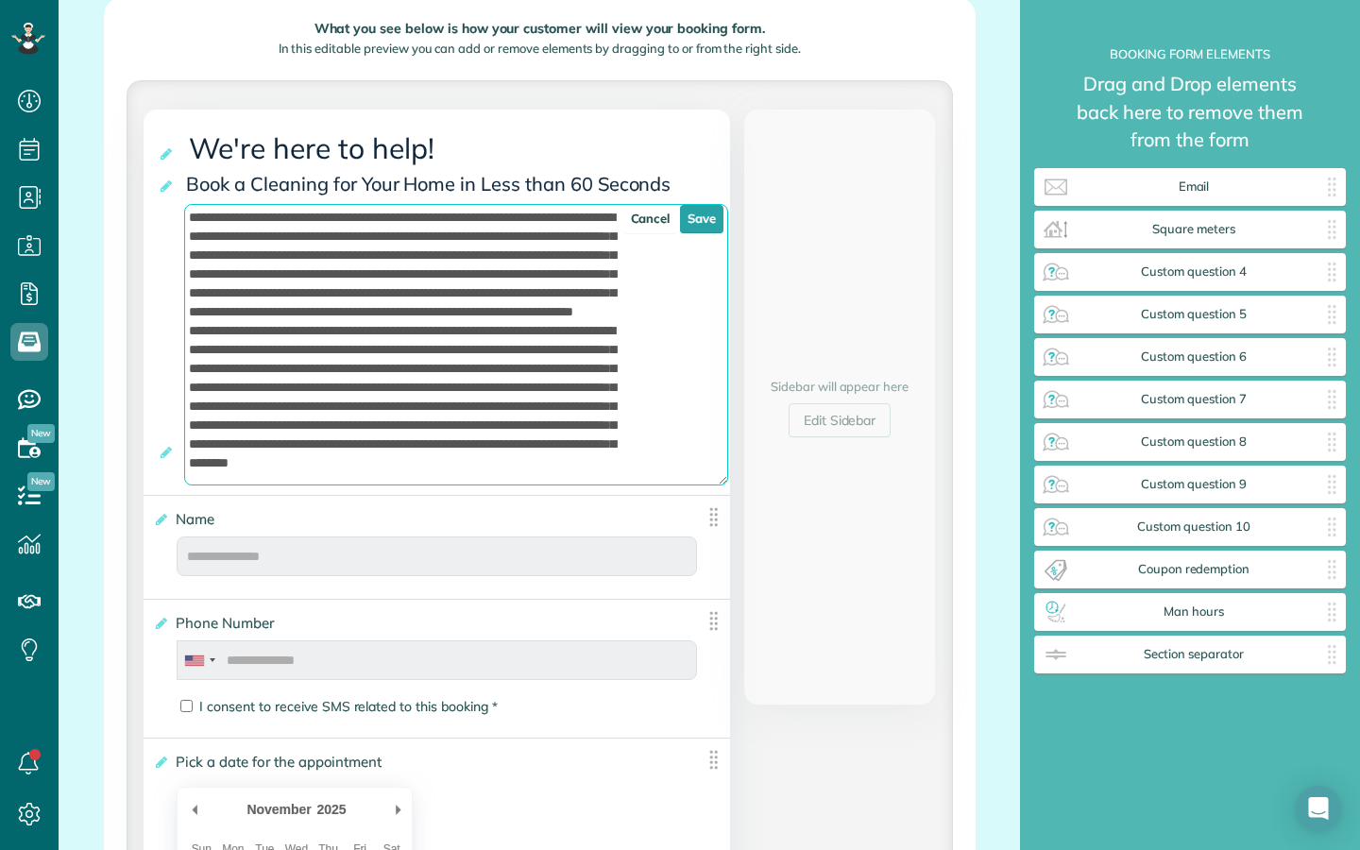
click at [605, 438] on textarea at bounding box center [456, 344] width 544 height 281
click at [621, 448] on textarea at bounding box center [456, 344] width 544 height 281
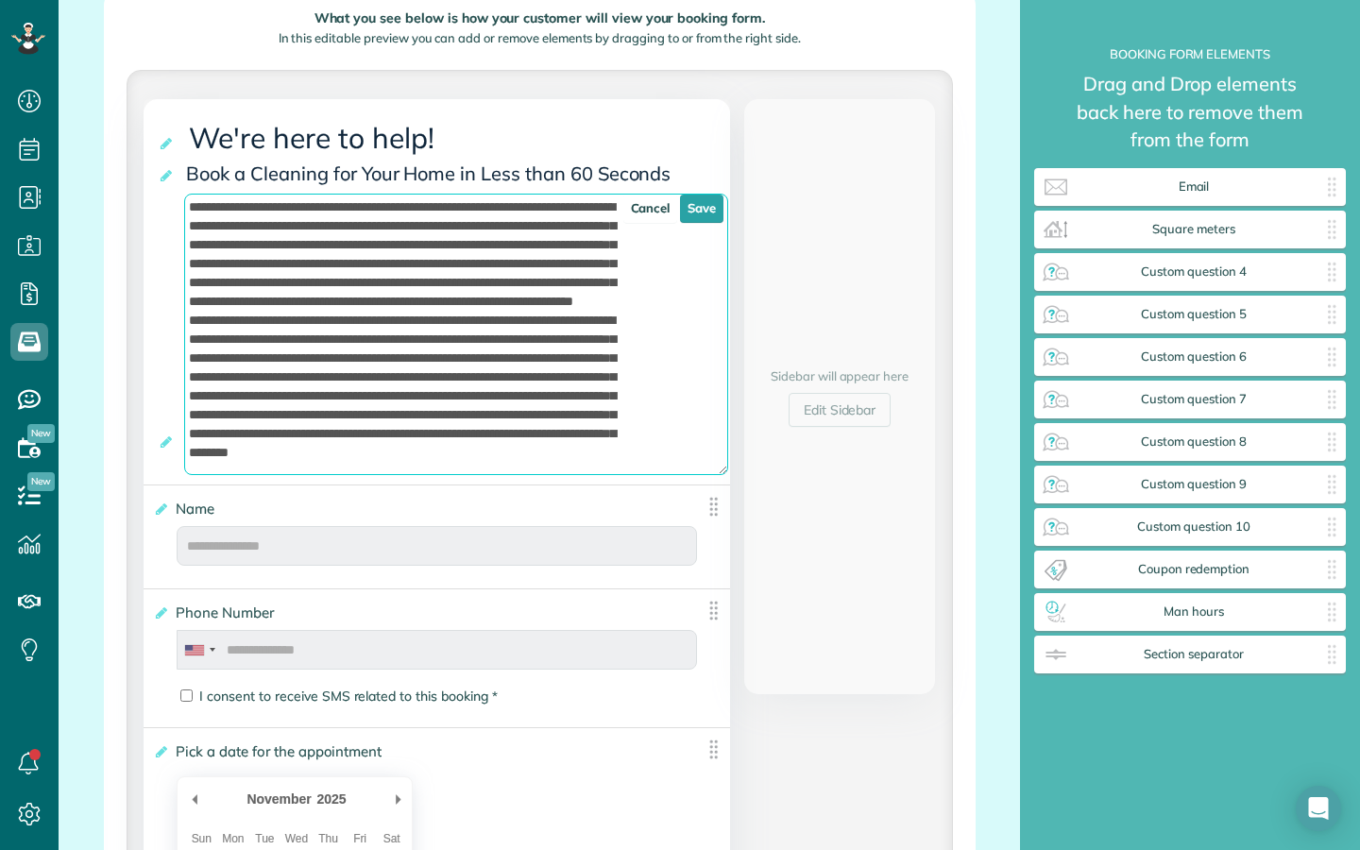
scroll to position [347, 0]
click at [618, 466] on textarea at bounding box center [456, 333] width 544 height 281
click at [617, 484] on div "Required? Name First Name Last Name First Name / Last Name Last Name / First Na…" at bounding box center [437, 535] width 586 height 104
type textarea "**********"
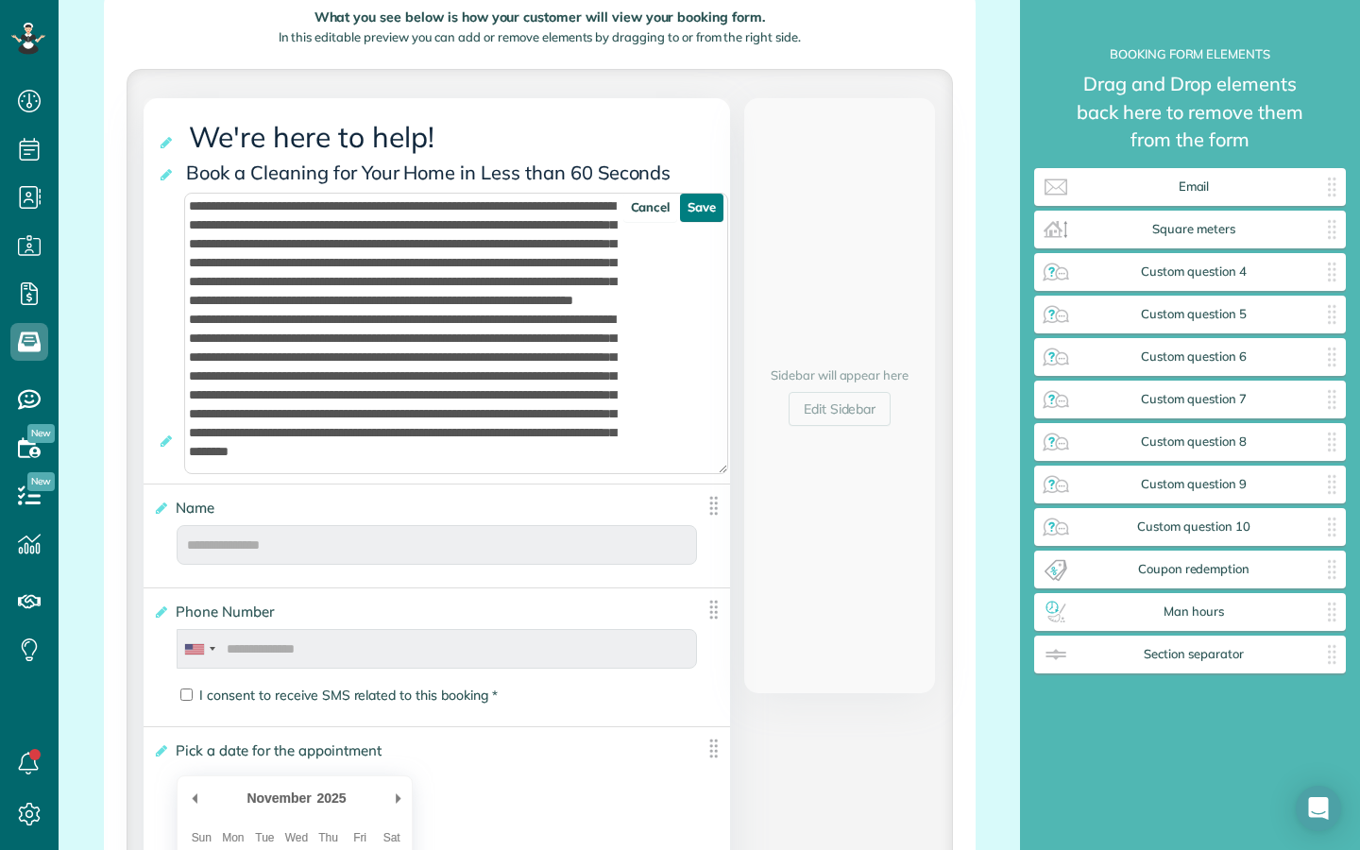
click at [704, 214] on link "Save" at bounding box center [701, 208] width 43 height 28
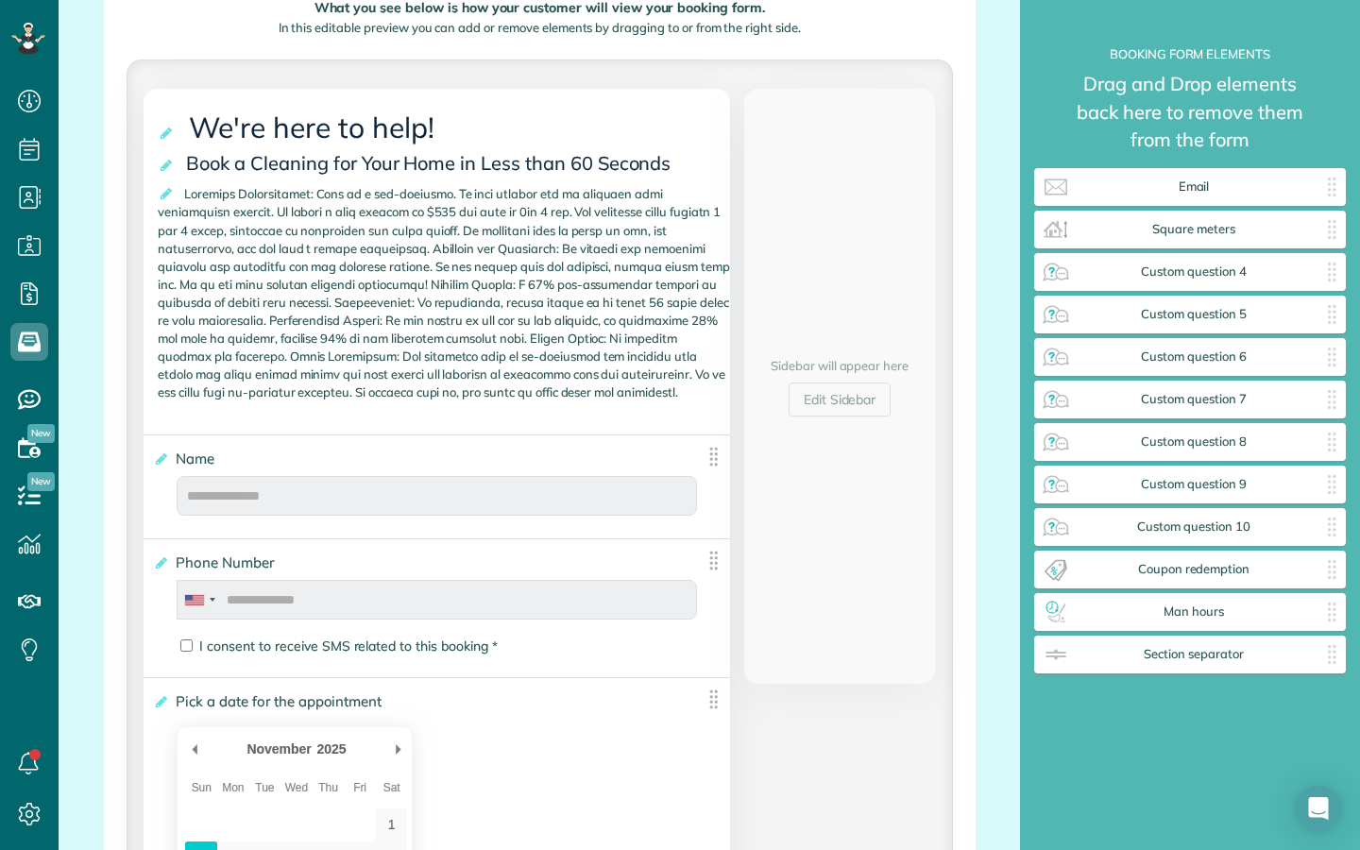
scroll to position [358, 0]
click at [371, 226] on span at bounding box center [443, 291] width 571 height 223
click at [450, 216] on span at bounding box center [443, 291] width 571 height 223
click at [524, 215] on span at bounding box center [443, 291] width 571 height 223
click at [576, 235] on span at bounding box center [443, 291] width 571 height 223
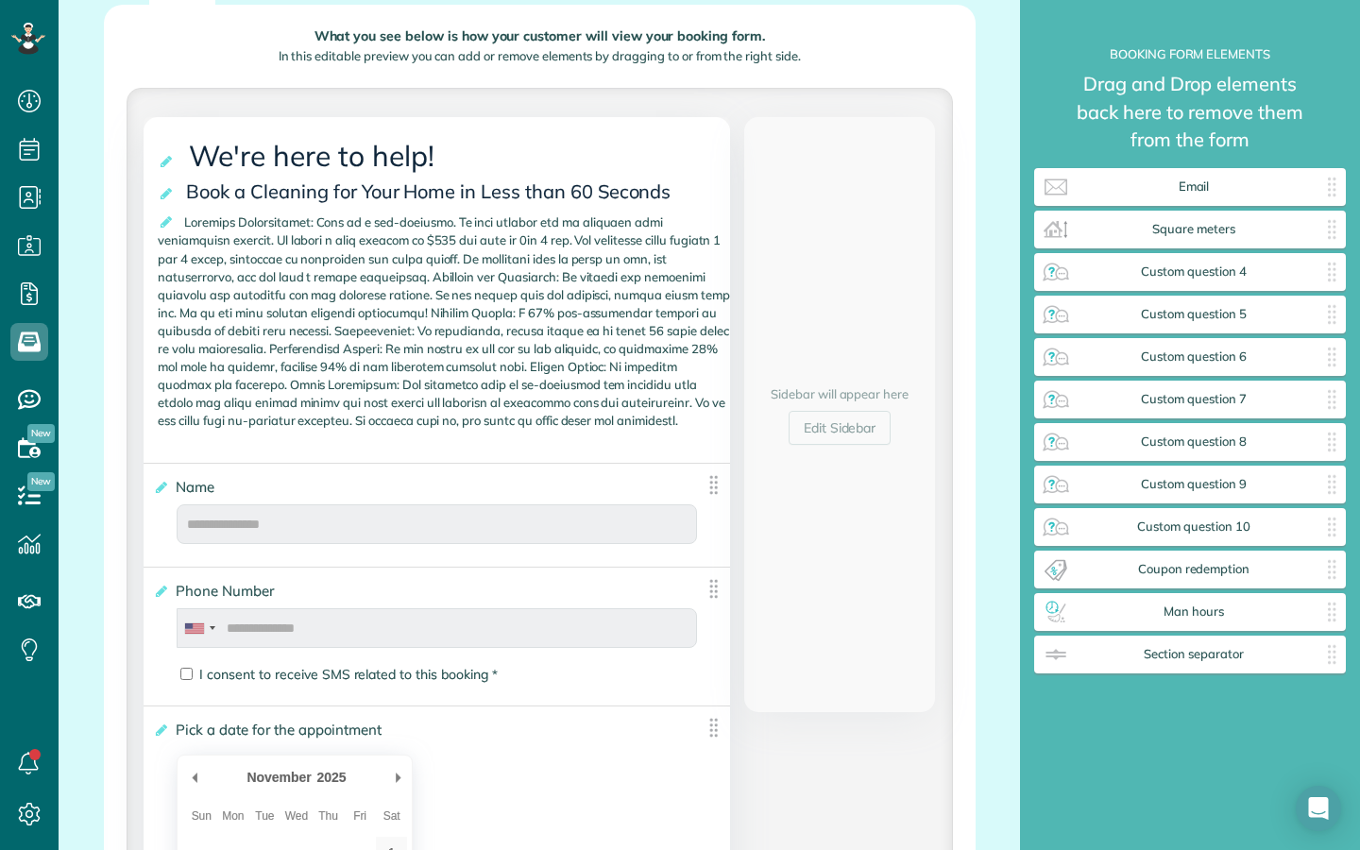
scroll to position [315, 0]
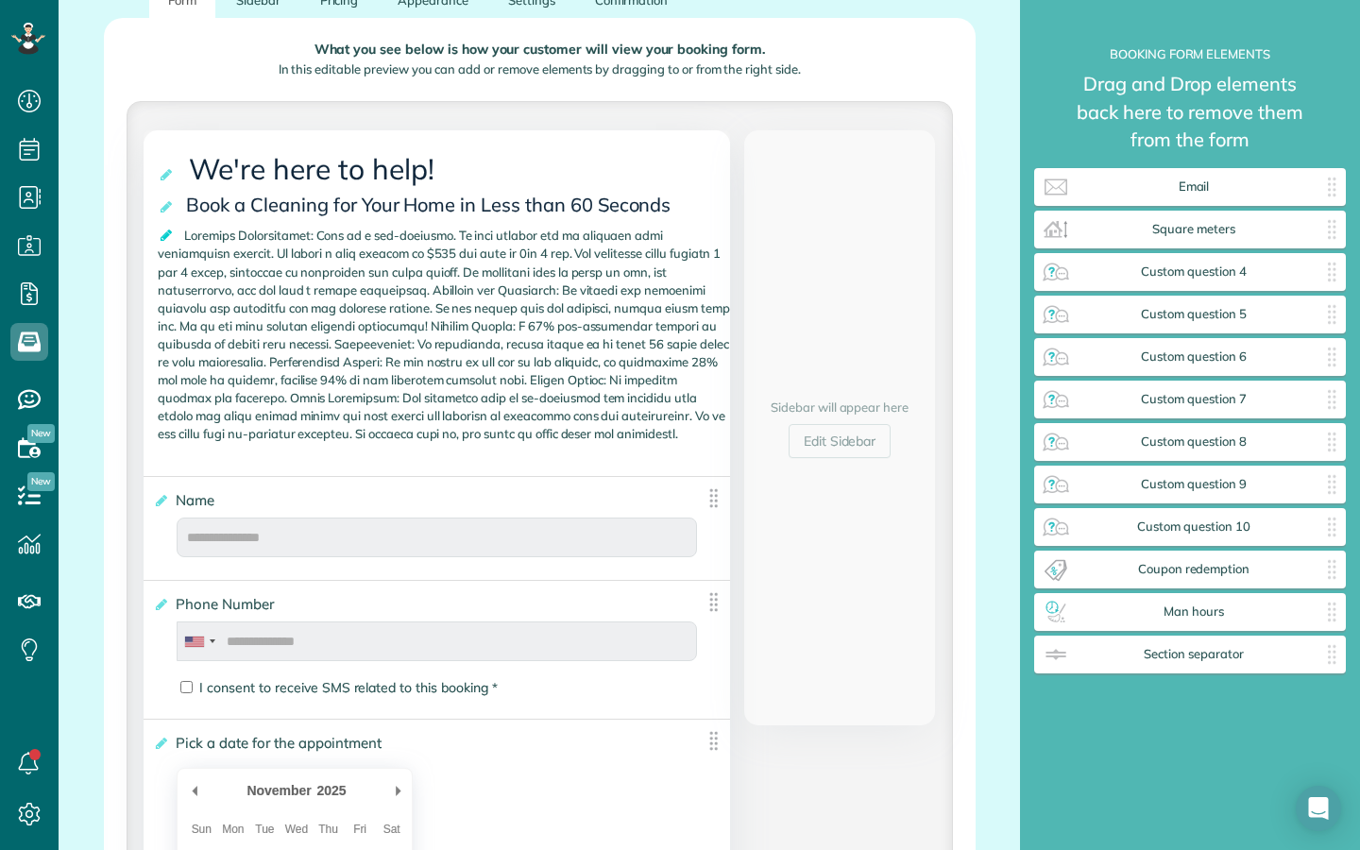
click at [170, 237] on icon at bounding box center [167, 234] width 19 height 13
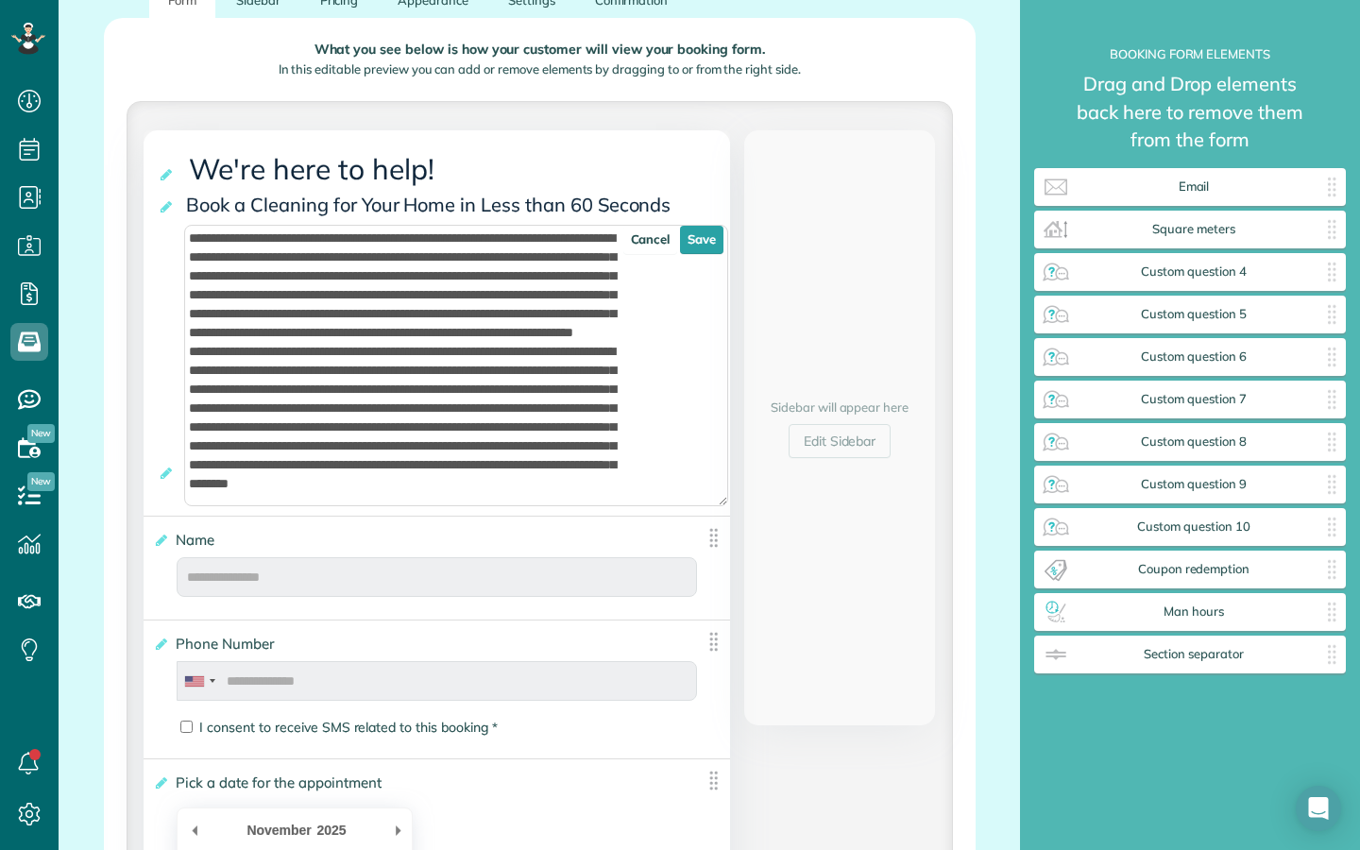
scroll to position [0, 0]
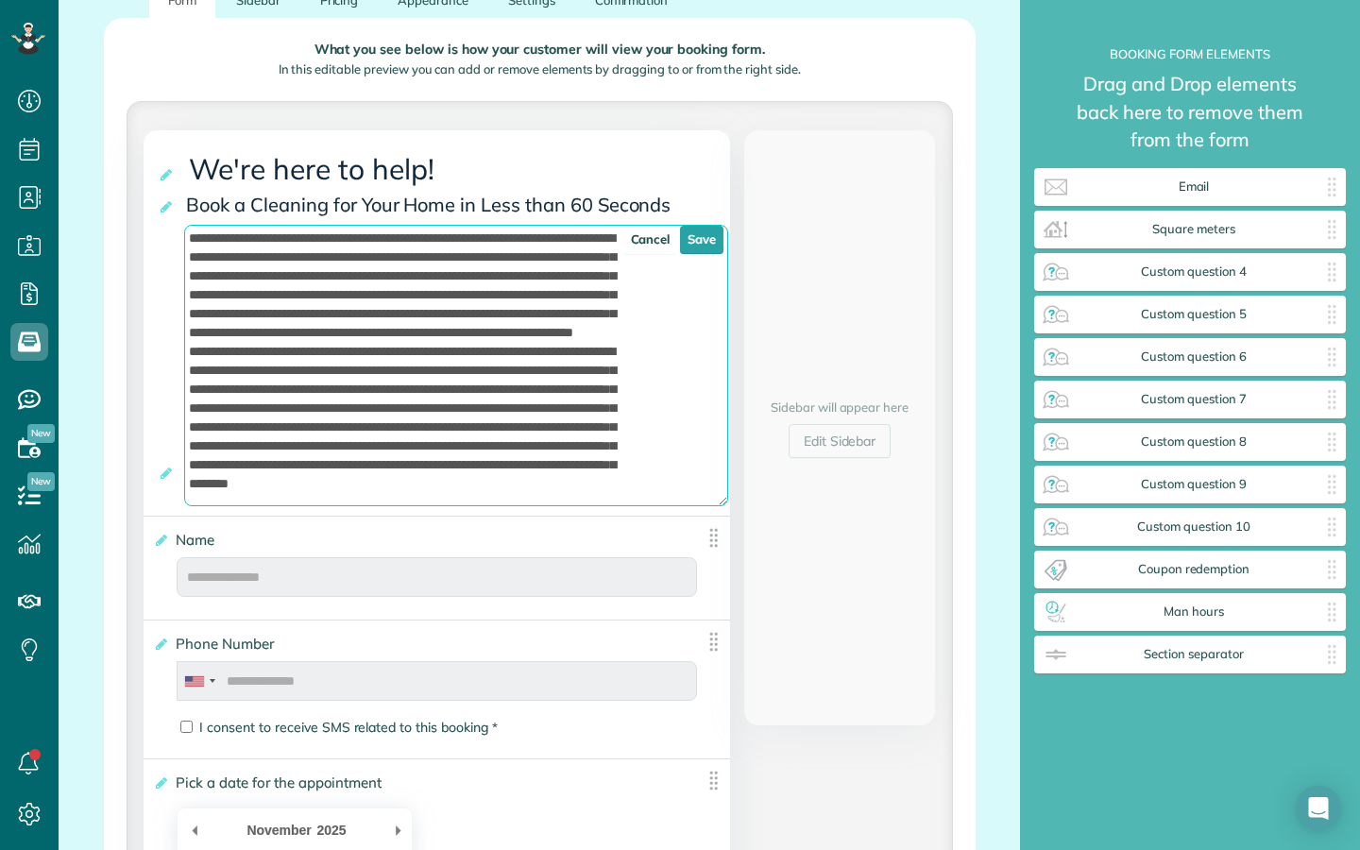
click at [498, 262] on textarea at bounding box center [456, 365] width 544 height 281
click at [568, 292] on textarea at bounding box center [456, 365] width 544 height 281
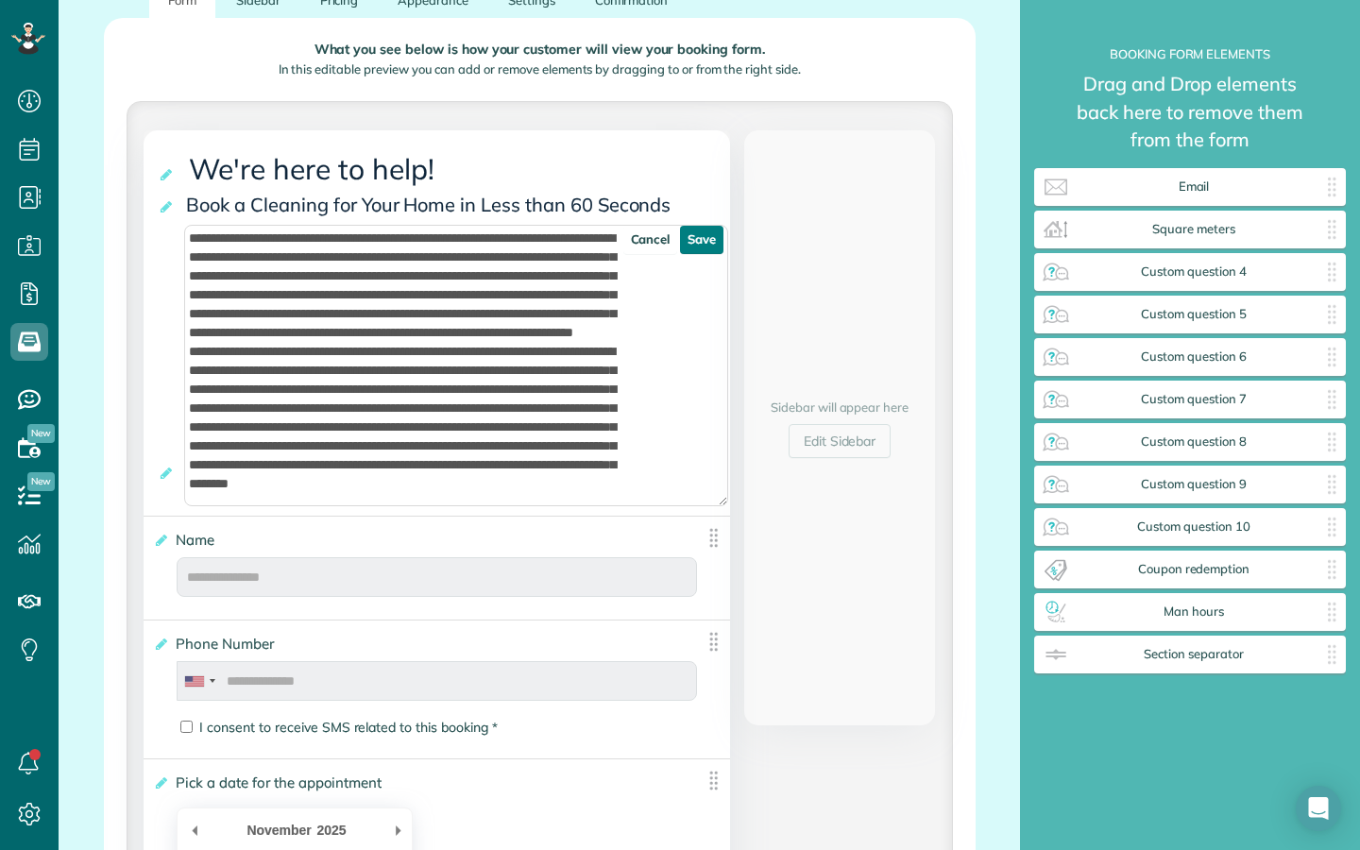
click at [702, 244] on link "Save" at bounding box center [701, 240] width 43 height 28
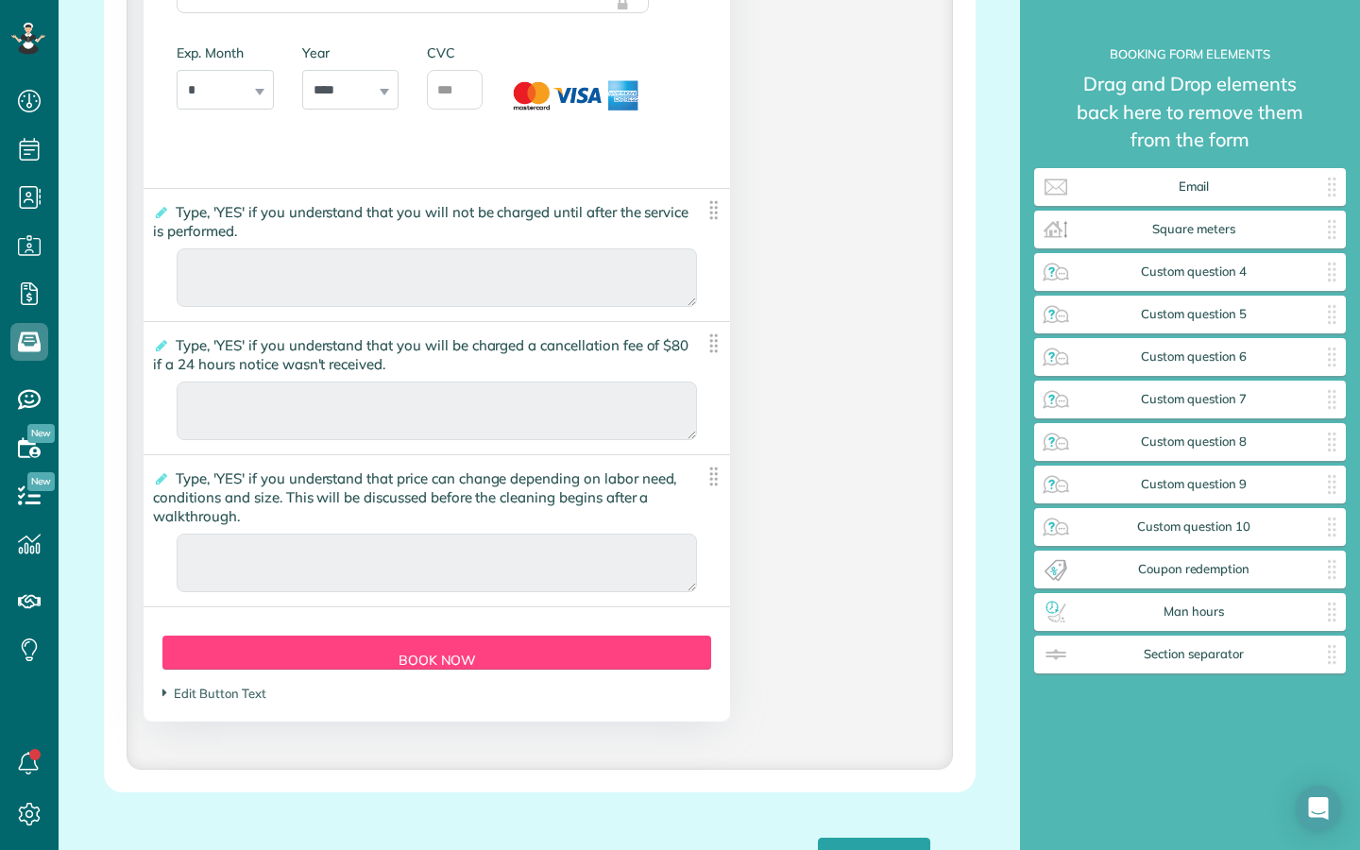
scroll to position [4122, 0]
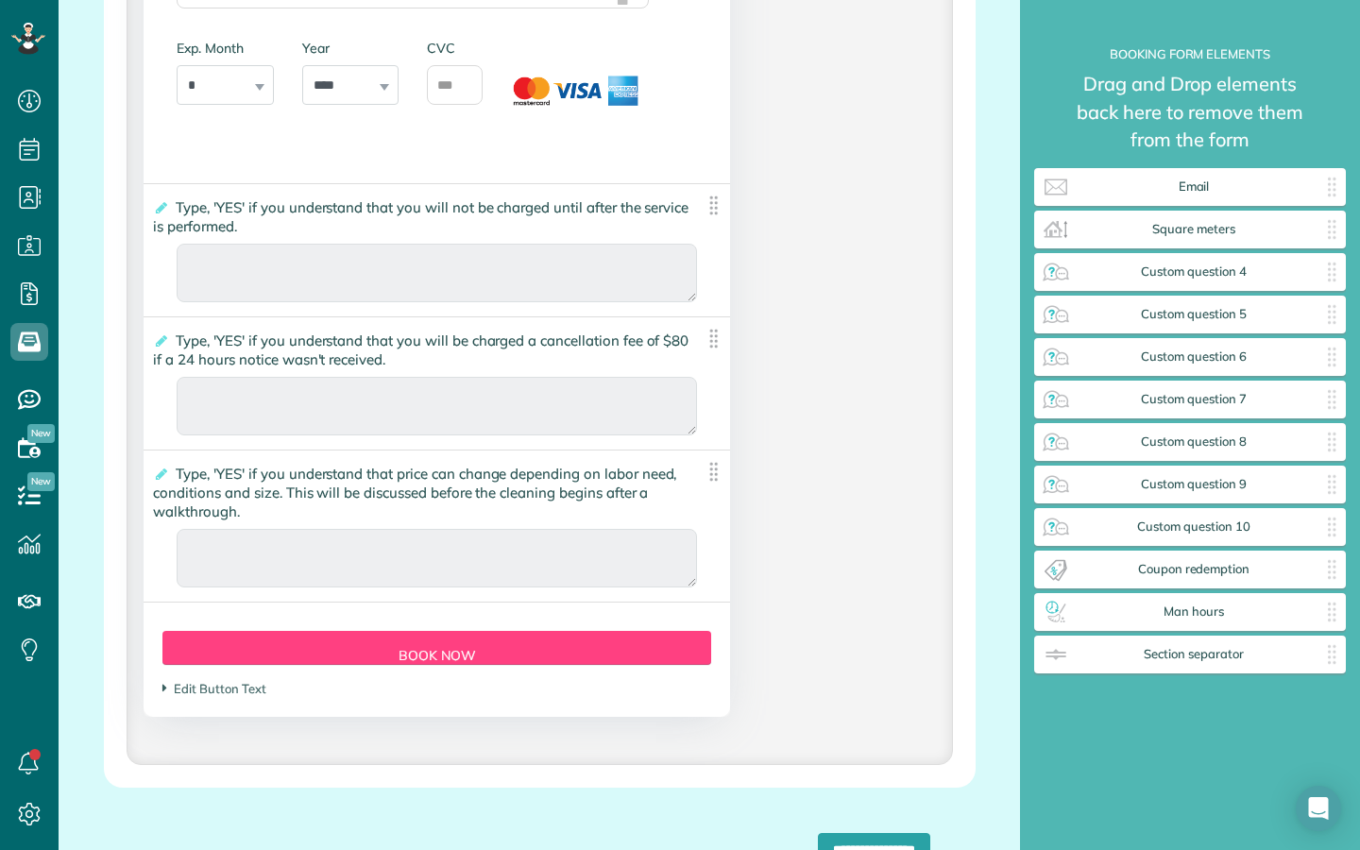
click at [711, 217] on img at bounding box center [713, 206] width 24 height 24
click at [165, 214] on icon at bounding box center [160, 207] width 14 height 13
click at [0, 0] on input "**********" at bounding box center [0, 0] width 0 height 0
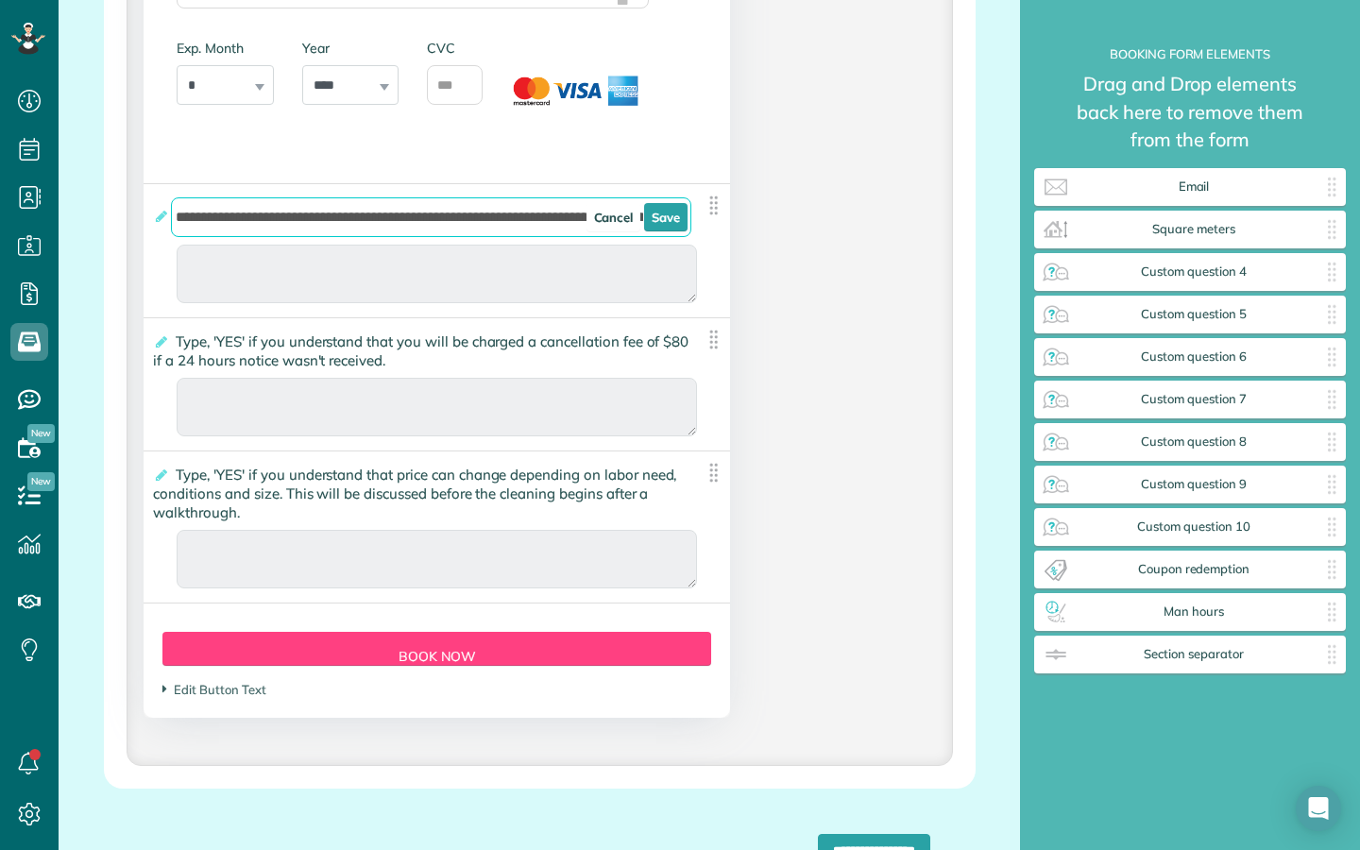
click at [485, 229] on input "**********" at bounding box center [431, 217] width 520 height 40
click at [495, 219] on input "**********" at bounding box center [431, 217] width 520 height 40
click at [498, 237] on input "**********" at bounding box center [431, 217] width 520 height 40
type input "**********"
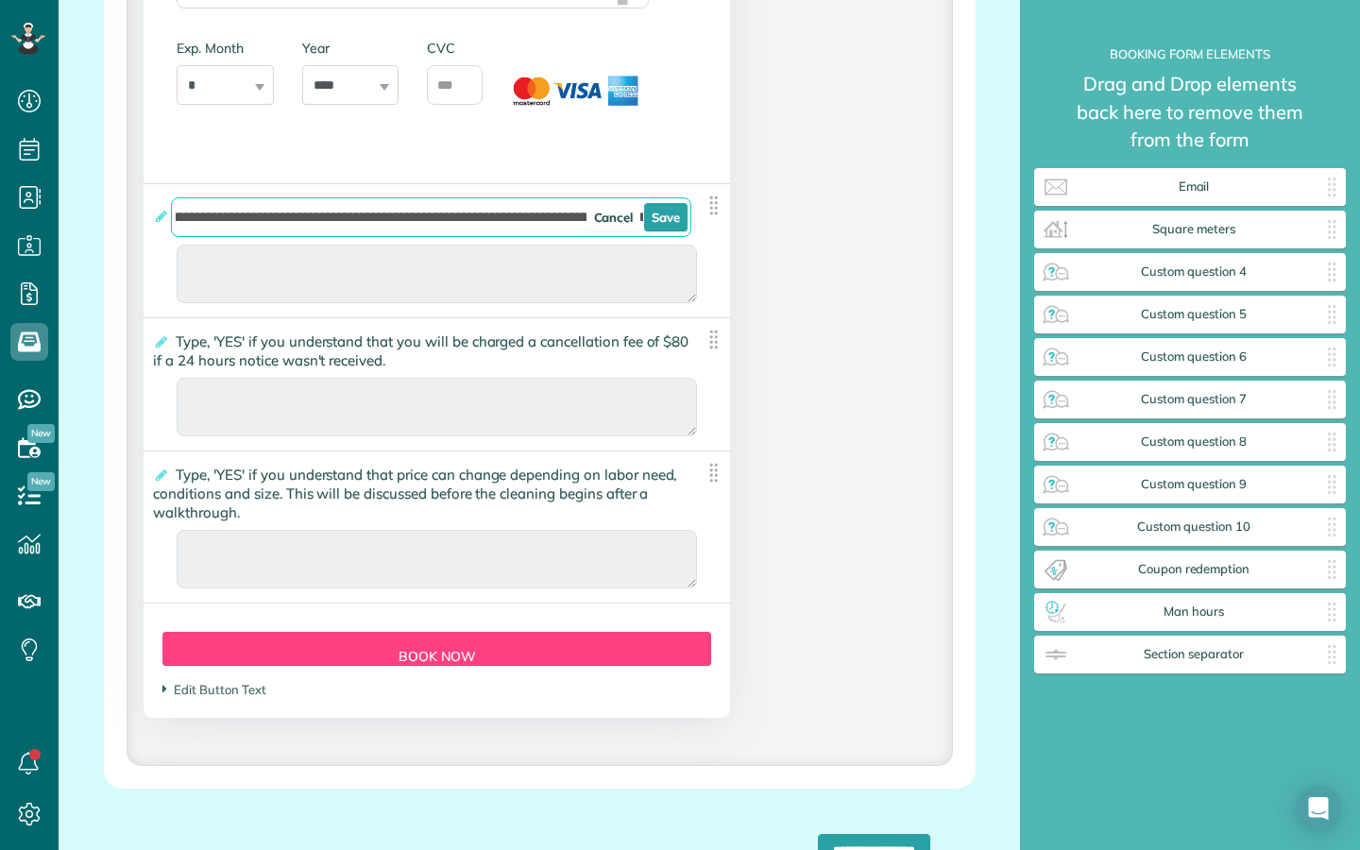
scroll to position [0, 61]
click at [660, 228] on link "Save" at bounding box center [665, 217] width 43 height 28
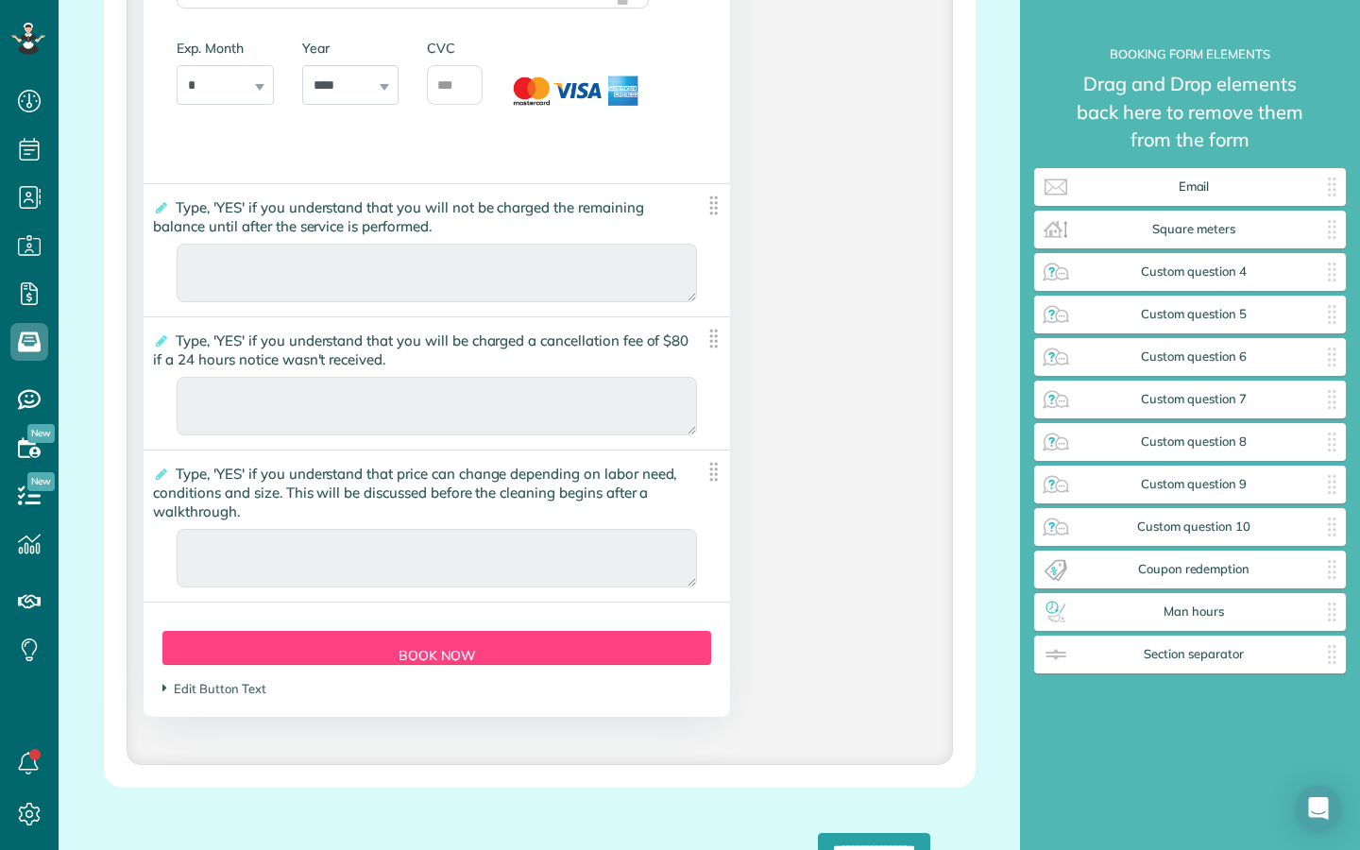
click at [342, 220] on span "Type, 'YES' if you understand that you will not be charged the remaining balanc…" at bounding box center [398, 217] width 490 height 46
click at [0, 0] on input "**********" at bounding box center [0, 0] width 0 height 0
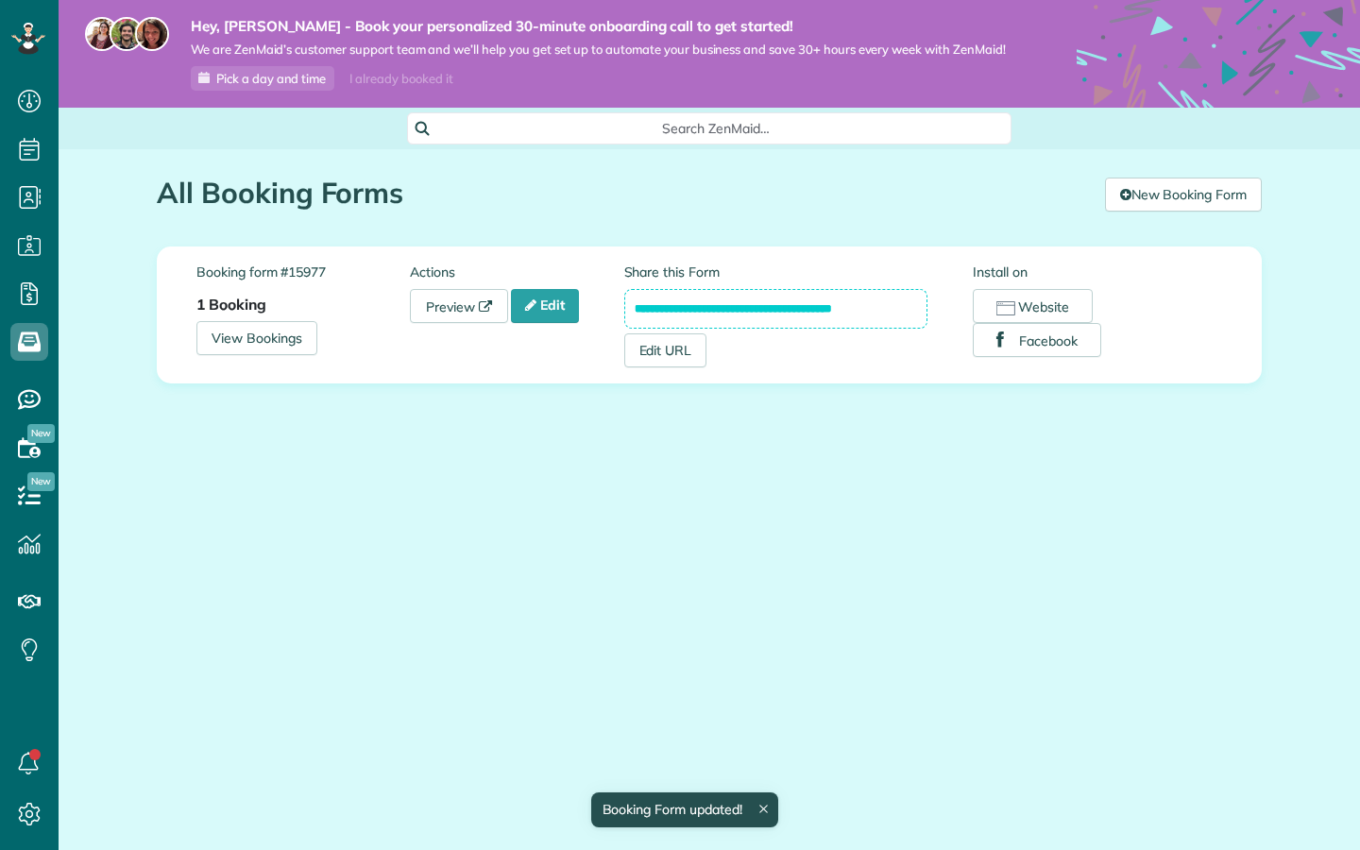
scroll to position [8, 8]
